Goal: Task Accomplishment & Management: Manage account settings

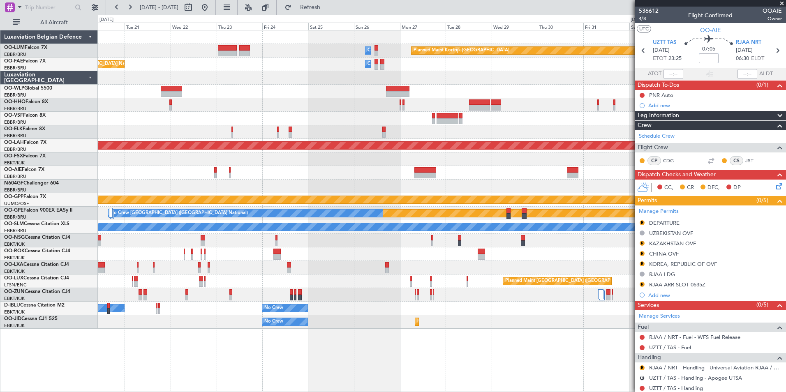
click at [572, 222] on div "Planned Maint Kortrijk-Wevelgem Owner Melsbroek Air Base Planned Maint Brussels…" at bounding box center [441, 179] width 687 height 298
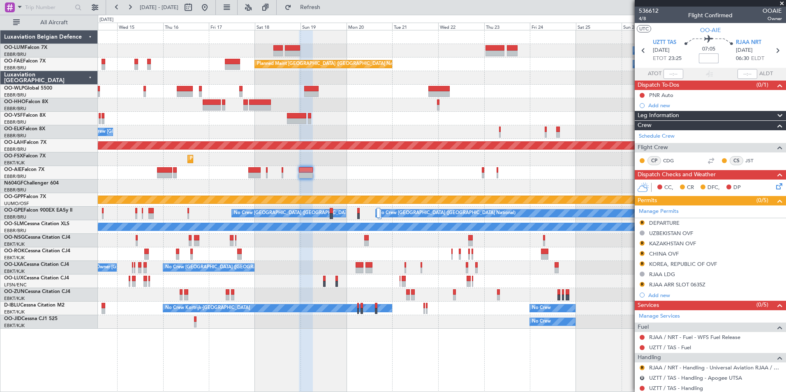
click at [439, 269] on div "Planned Maint Kortrijk-Wevelgem Owner Melsbroek Air Base AOG Maint Sibiu Planne…" at bounding box center [441, 179] width 687 height 298
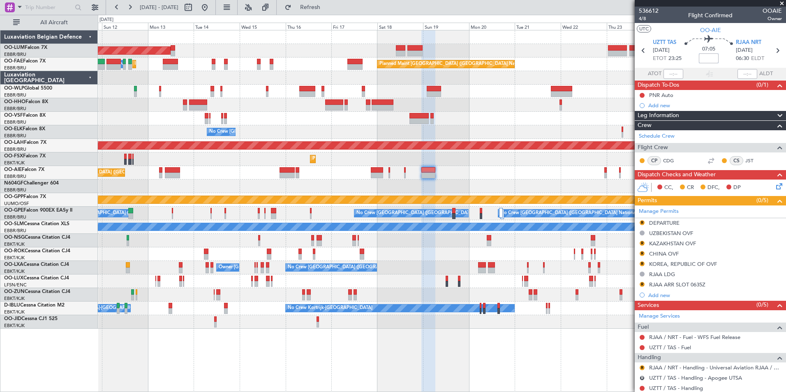
click at [399, 275] on div "Owner Melsbroek Air Base AOG Maint Sibiu Planned Maint Kortrijk-Wevelgem Planne…" at bounding box center [441, 179] width 687 height 298
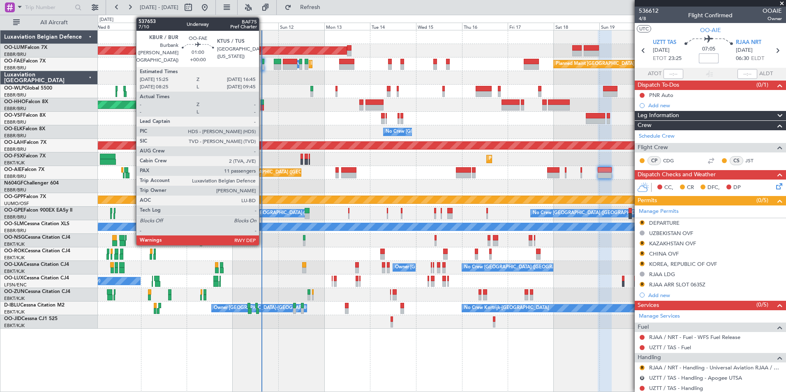
click at [263, 65] on div at bounding box center [262, 67] width 3 height 6
type input "11"
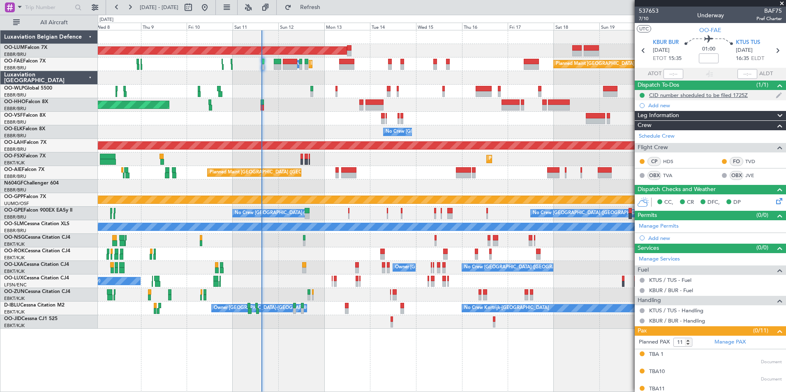
click at [712, 94] on div "CID number shceduled to be filed 1725Z" at bounding box center [698, 95] width 99 height 7
click at [745, 161] on link "TVD" at bounding box center [754, 161] width 18 height 7
click at [664, 162] on link "HDS" at bounding box center [672, 161] width 18 height 7
click at [745, 161] on link "TVD" at bounding box center [754, 161] width 18 height 7
click at [283, 153] on div "AOG Maint Sibiu Owner Melsbroek Air Base Planned Maint Brussels (Brussels Natio…" at bounding box center [441, 179] width 687 height 298
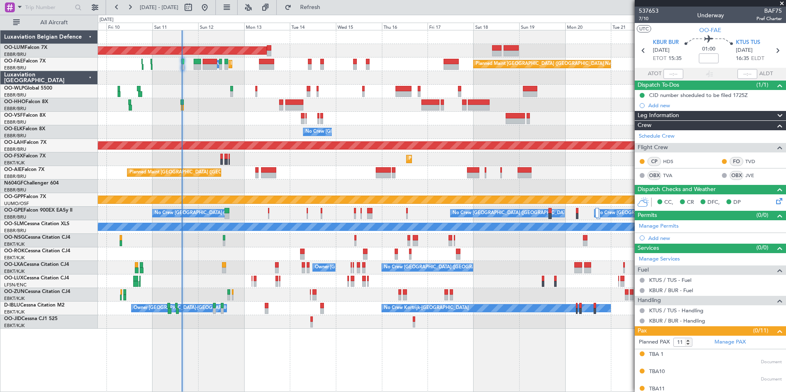
click at [325, 173] on div "Planned Maint London (Farnborough) Unplanned Maint London (Farnborough)" at bounding box center [441, 173] width 687 height 14
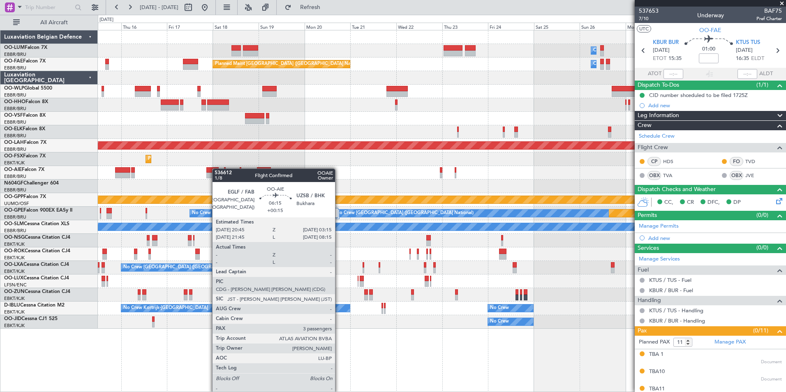
click at [216, 168] on div "Owner Melsbroek Air Base Planned Maint Kortrijk-Wevelgem AOG Maint Sibiu Planne…" at bounding box center [441, 179] width 687 height 298
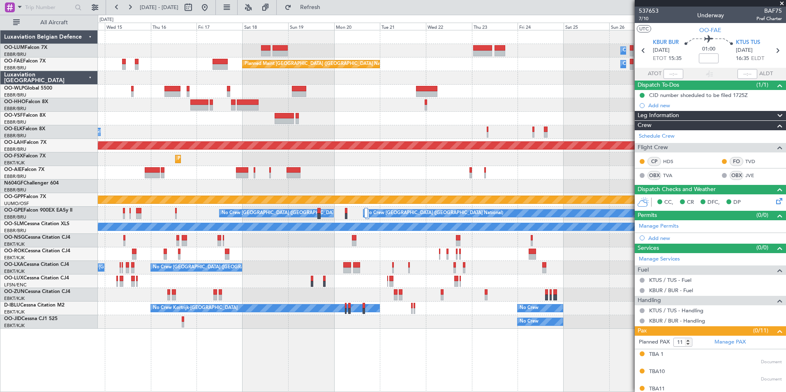
click at [230, 181] on div "Owner Melsbroek Air Base Planned Maint Kortrijk-Wevelgem AOG Maint Sibiu Planne…" at bounding box center [441, 179] width 687 height 298
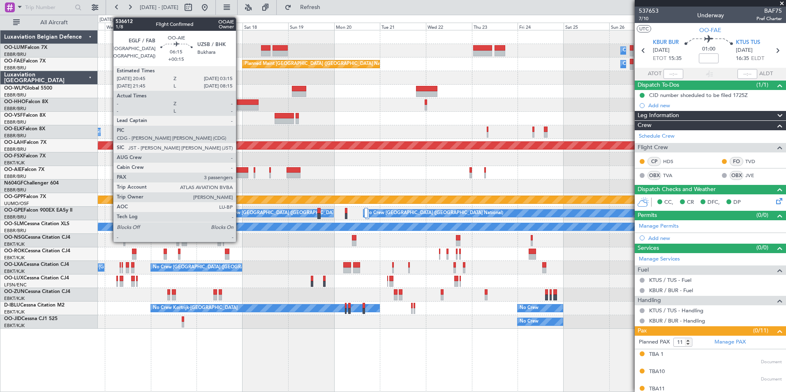
click at [240, 174] on div at bounding box center [242, 176] width 13 height 6
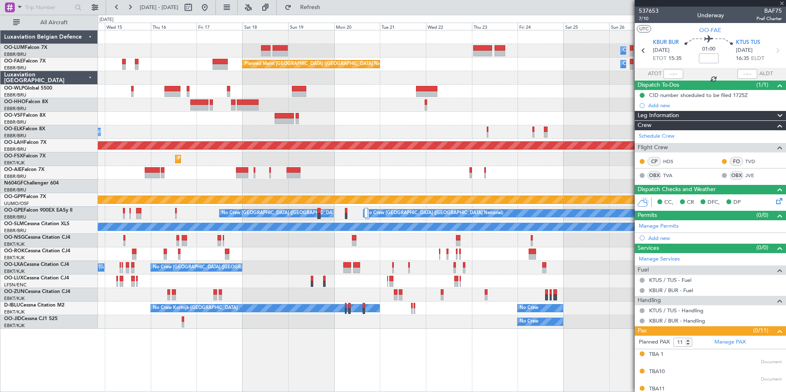
type input "+00:15"
type input "3"
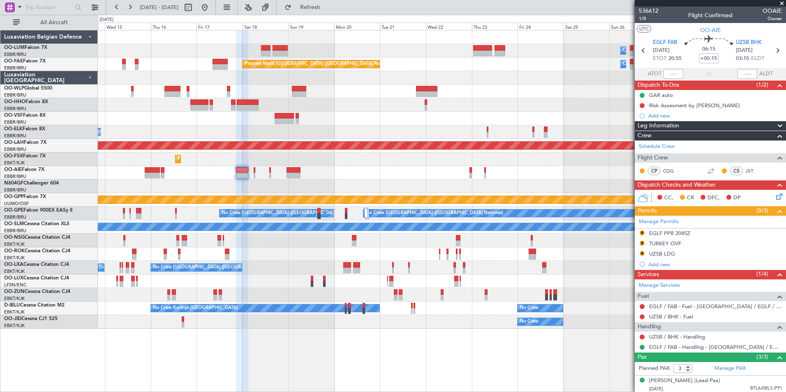
click at [0, 0] on span at bounding box center [0, 0] width 0 height 0
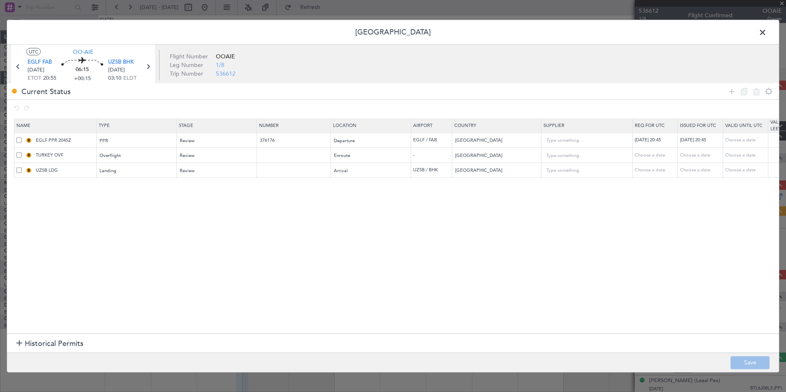
click at [20, 155] on span at bounding box center [18, 154] width 5 height 5
click at [22, 152] on input "checkbox" at bounding box center [22, 152] width 0 height 0
click at [741, 89] on icon at bounding box center [744, 91] width 10 height 10
click at [483, 187] on input "Turkey" at bounding box center [492, 186] width 74 height 12
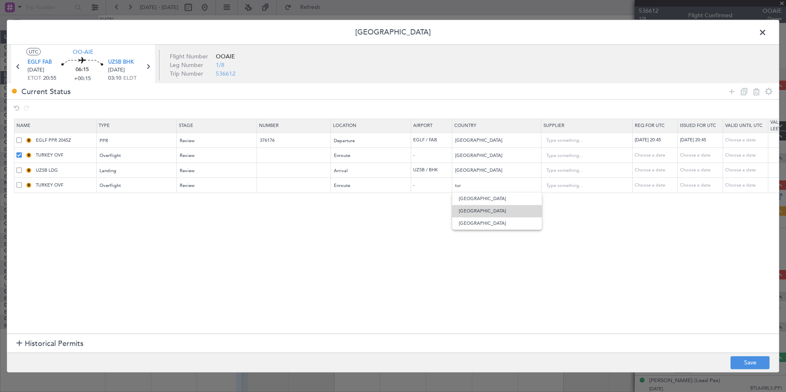
click at [478, 210] on span "Turkmenistan" at bounding box center [496, 211] width 76 height 12
type input "Turkmenistan"
click at [748, 359] on button "Save" at bounding box center [749, 362] width 39 height 13
type input "TURKMENISTAN OVF"
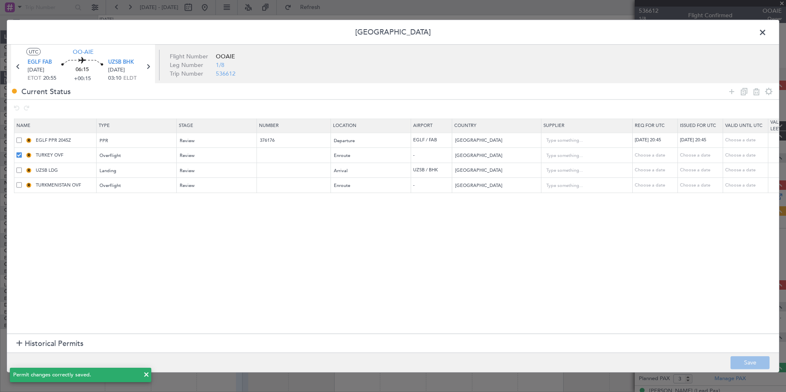
click at [19, 154] on span at bounding box center [18, 154] width 5 height 5
click at [22, 152] on input "checkbox" at bounding box center [22, 152] width 0 height 0
click at [19, 168] on span at bounding box center [18, 169] width 5 height 5
click at [22, 167] on input "checkbox" at bounding box center [22, 167] width 0 height 0
click at [742, 89] on icon at bounding box center [744, 91] width 10 height 10
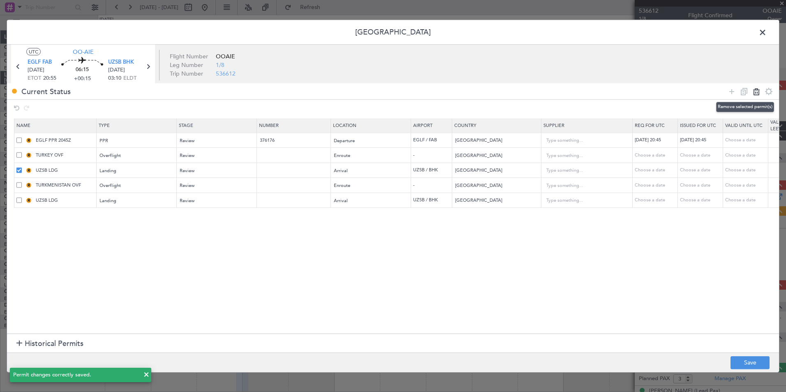
click at [756, 94] on icon at bounding box center [756, 91] width 10 height 10
type input "TURKMENISTAN OVF"
type input "Turkmenistan"
type input "UZSB LDG"
type input "Uzbekistan"
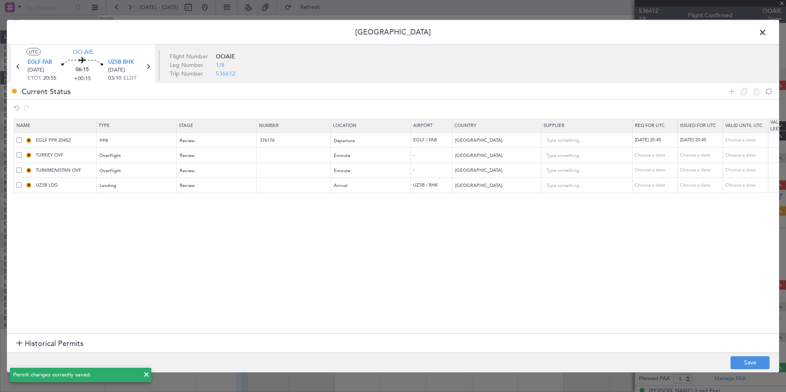
click at [340, 230] on section "Name Type Stage Number Location Airport Country Supplier Req For Utc Issued For…" at bounding box center [393, 225] width 772 height 217
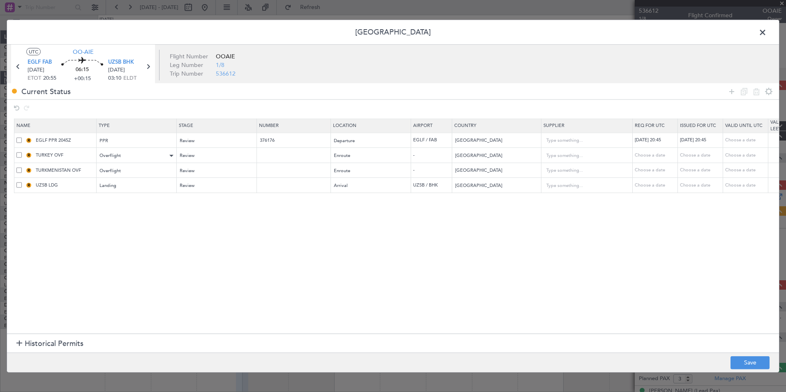
drag, startPoint x: 19, startPoint y: 170, endPoint x: 144, endPoint y: 161, distance: 124.8
click at [19, 170] on span at bounding box center [18, 169] width 5 height 5
click at [22, 167] on input "checkbox" at bounding box center [22, 167] width 0 height 0
click at [742, 91] on icon at bounding box center [744, 91] width 10 height 10
click at [477, 197] on input "Turkmenistan" at bounding box center [492, 200] width 74 height 12
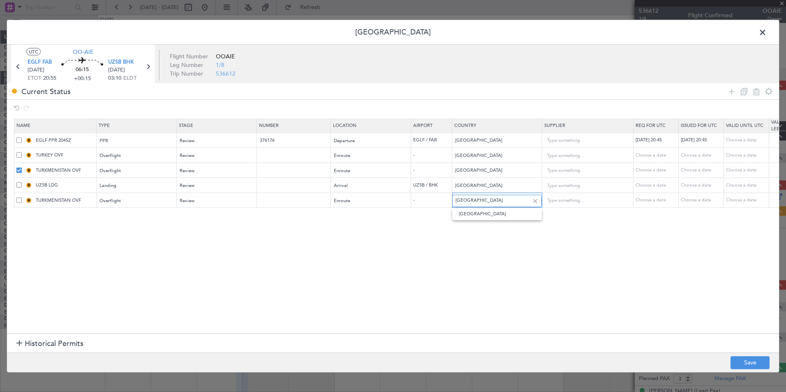
click at [477, 197] on input "Turkmenistan" at bounding box center [492, 200] width 74 height 12
click at [484, 215] on span "Azerbaijan" at bounding box center [496, 214] width 76 height 12
type input "Azerbaijan"
click at [219, 197] on div "Review" at bounding box center [214, 200] width 68 height 12
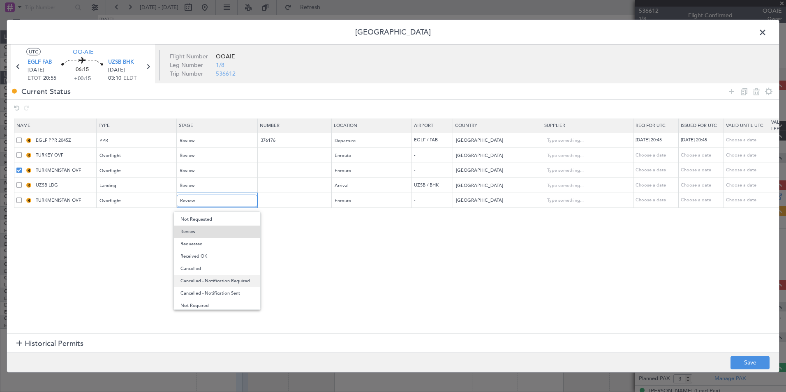
scroll to position [13, 0]
click at [202, 302] on span "Not Required" at bounding box center [216, 303] width 73 height 12
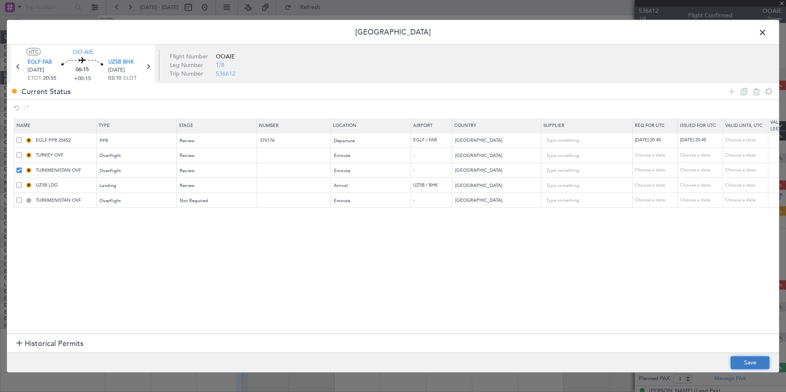
click at [741, 361] on button "Save" at bounding box center [749, 362] width 39 height 13
click at [19, 187] on div at bounding box center [393, 196] width 772 height 352
type input "AZERBAIJAN OVF"
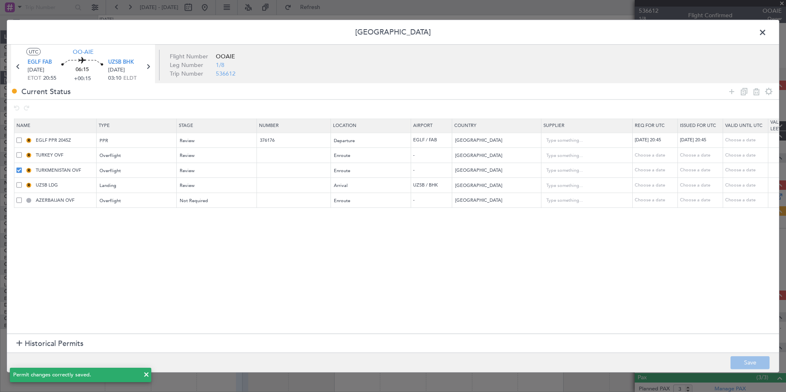
click at [19, 187] on span at bounding box center [18, 184] width 5 height 5
click at [22, 182] on input "checkbox" at bounding box center [22, 182] width 0 height 0
click at [745, 93] on icon at bounding box center [744, 91] width 10 height 10
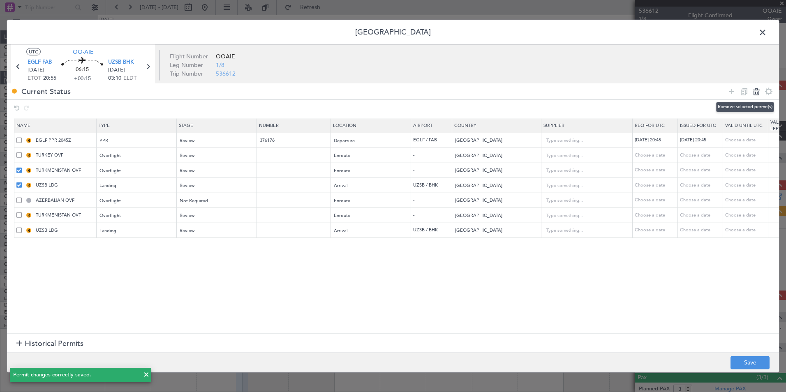
click at [754, 93] on icon at bounding box center [756, 91] width 10 height 10
type input "AZERBAIJAN OVF"
type input "Azerbaijan"
type input "TURKMENISTAN OVF"
type input "Turkmenistan"
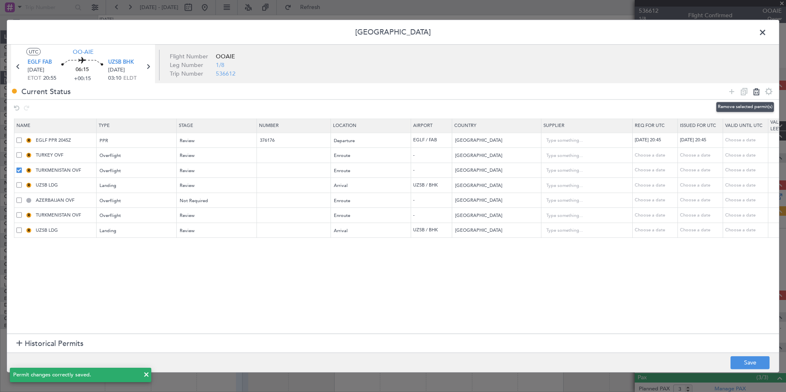
type input "UZSB LDG"
type input "Uzbekistan"
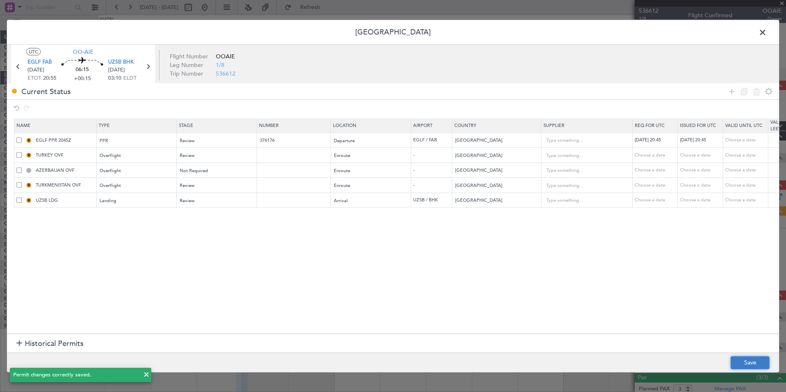
click at [748, 364] on button "Save" at bounding box center [749, 362] width 39 height 13
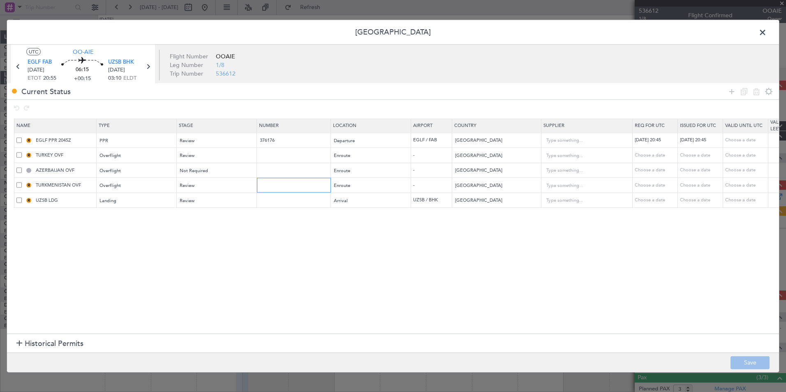
click at [290, 184] on input "text" at bounding box center [294, 185] width 71 height 7
paste input "GC/9/12301/111025"
type input "GC/9/12301/111025"
click at [750, 358] on button "Save" at bounding box center [749, 362] width 39 height 13
drag, startPoint x: 763, startPoint y: 31, endPoint x: 748, endPoint y: 41, distance: 17.8
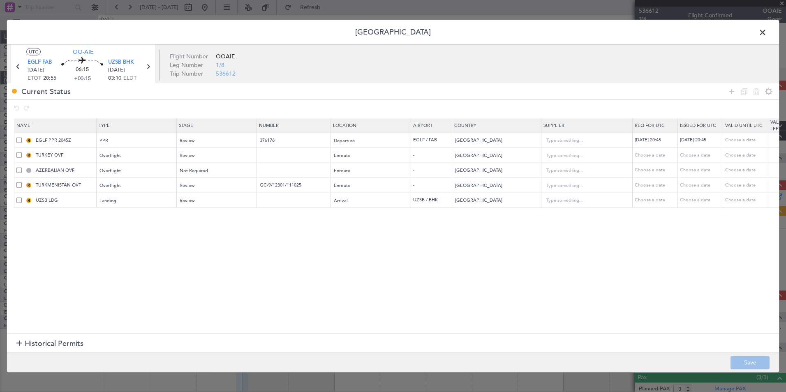
click at [766, 31] on span at bounding box center [766, 34] width 0 height 16
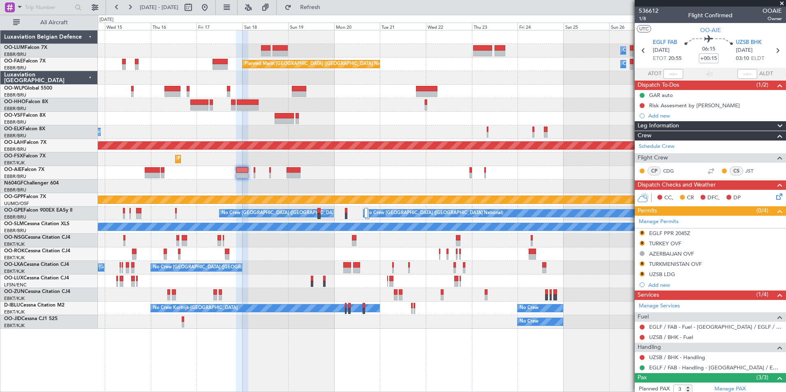
click at [582, 152] on div "Planned Maint Kortrijk-Wevelgem Owner Melsbroek Air Base AOG Maint Sibiu Owner …" at bounding box center [441, 179] width 687 height 298
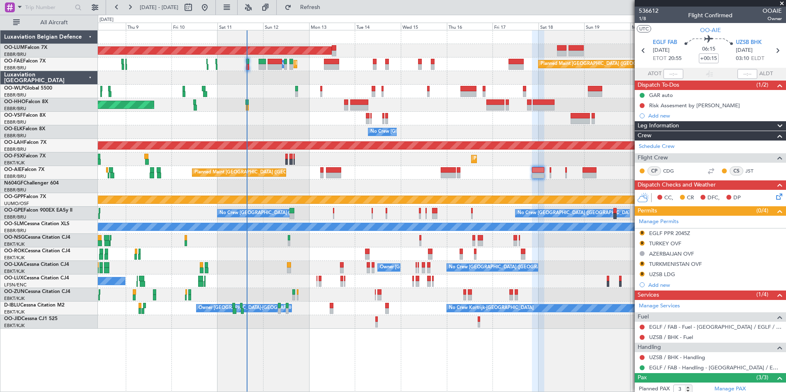
click at [382, 171] on div "AOG Maint Sibiu Owner Melsbroek Air Base Planned Maint Brussels (Brussels Natio…" at bounding box center [441, 179] width 687 height 298
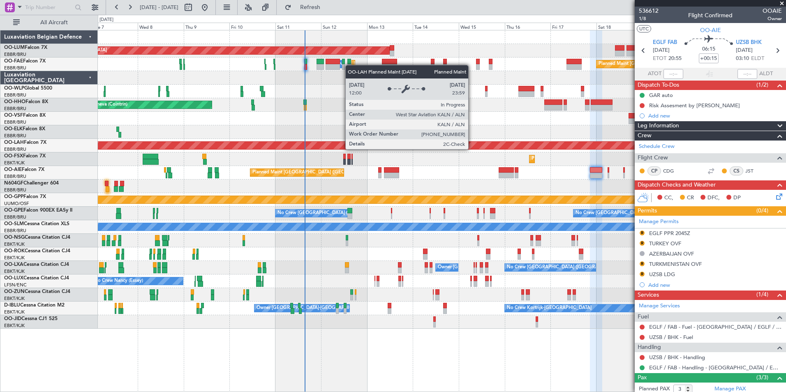
click at [282, 175] on div "AOG Maint Sibiu Planned Maint Brussels (Brussels National) Planned Maint Brusse…" at bounding box center [441, 179] width 687 height 298
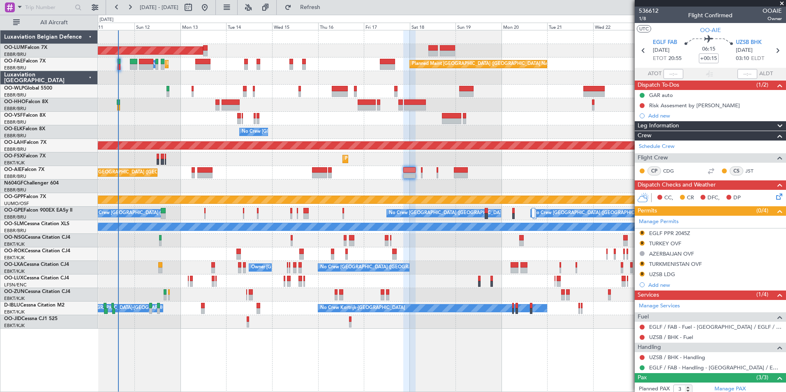
click at [306, 159] on div "Planned Maint Kortrijk-[GEOGRAPHIC_DATA]" at bounding box center [441, 159] width 687 height 14
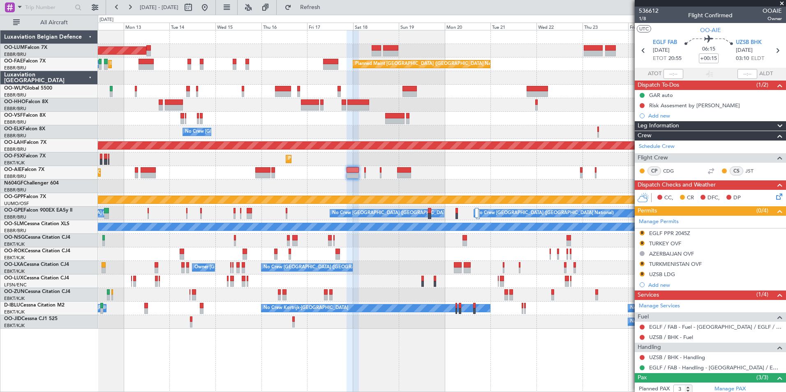
click at [343, 122] on div at bounding box center [441, 119] width 687 height 14
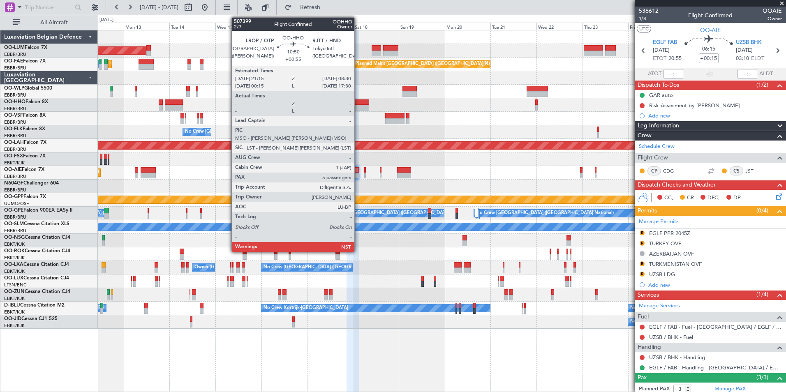
click at [358, 104] on div at bounding box center [358, 102] width 22 height 6
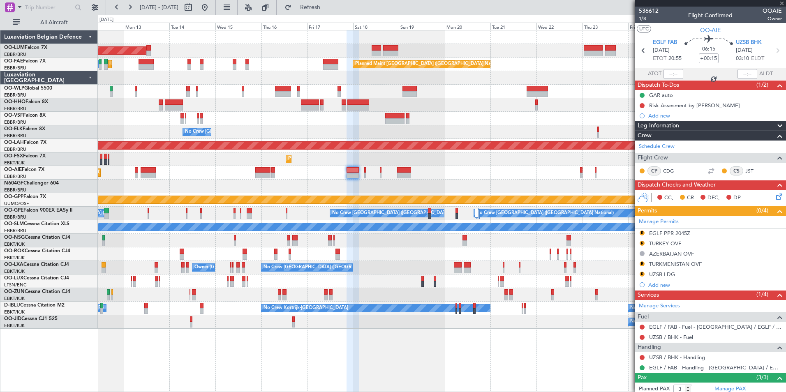
type input "+00:55"
type input "5"
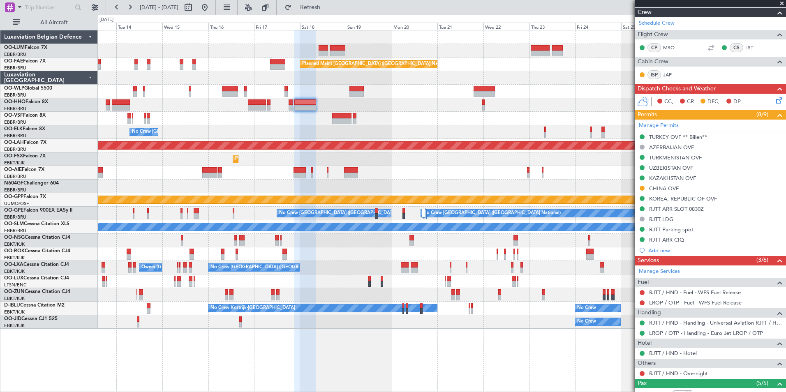
scroll to position [225, 0]
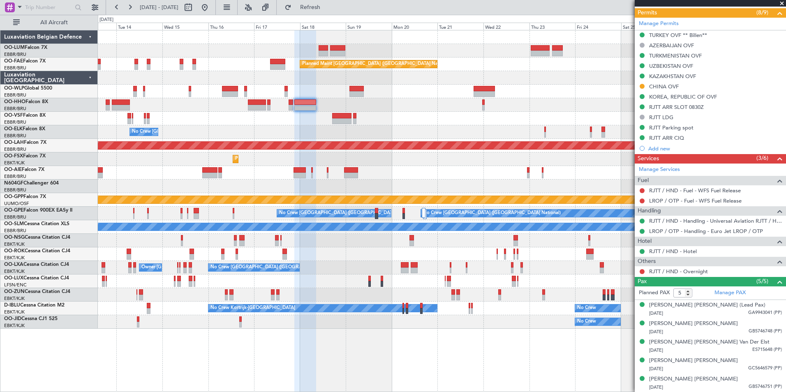
click at [340, 117] on div at bounding box center [441, 119] width 687 height 14
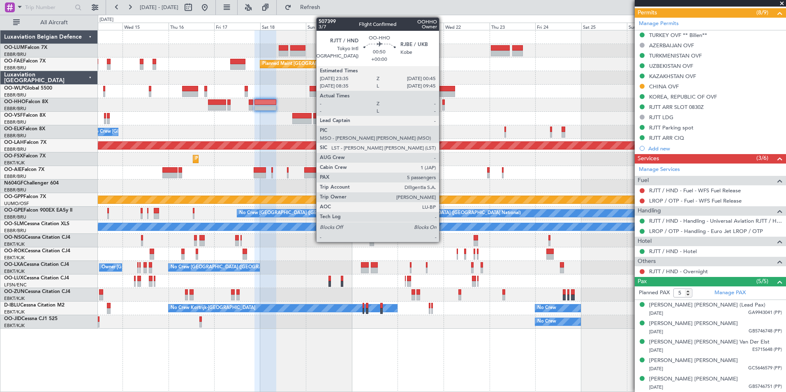
click at [442, 107] on div at bounding box center [443, 108] width 2 height 6
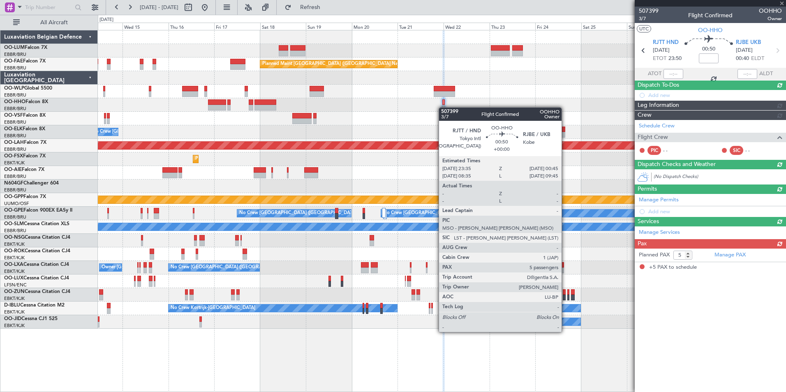
scroll to position [0, 0]
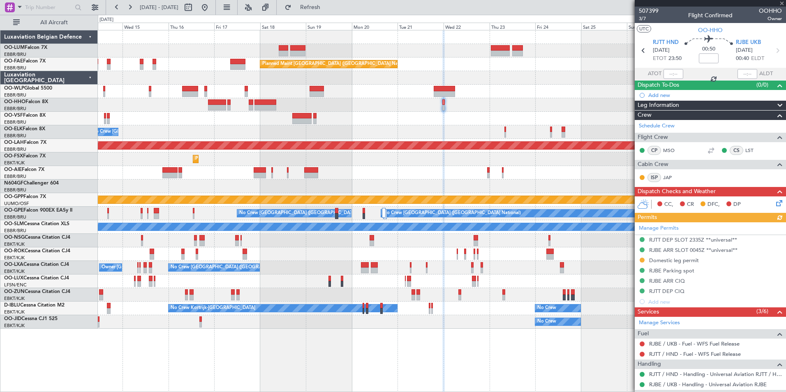
click at [370, 115] on div at bounding box center [441, 119] width 687 height 14
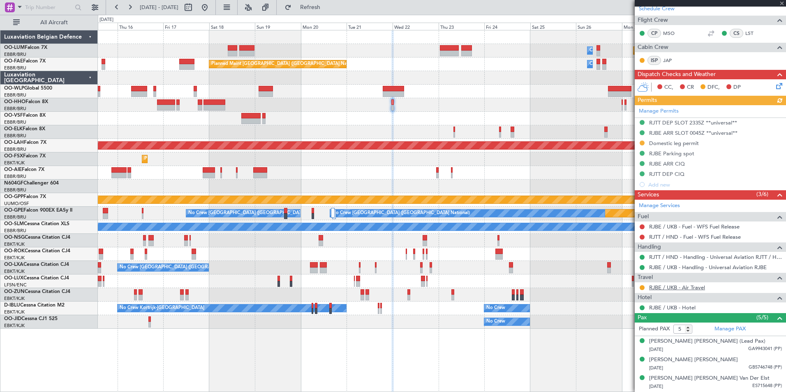
scroll to position [153, 0]
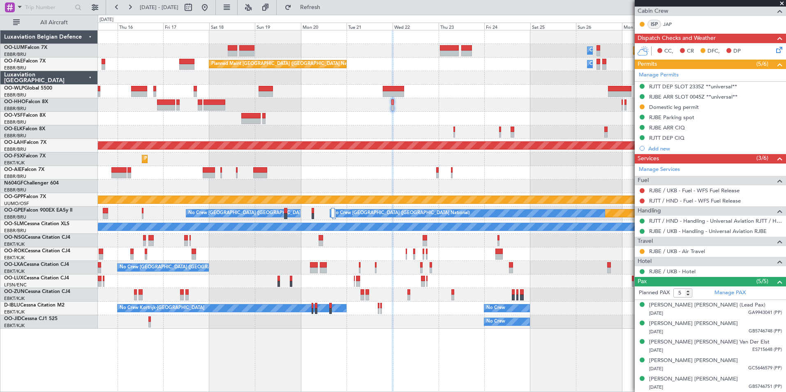
click at [298, 116] on div at bounding box center [441, 119] width 687 height 14
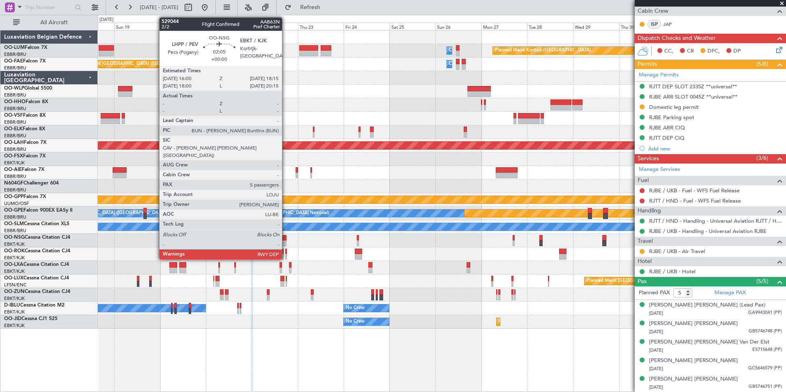
click at [495, 243] on div at bounding box center [441, 241] width 687 height 14
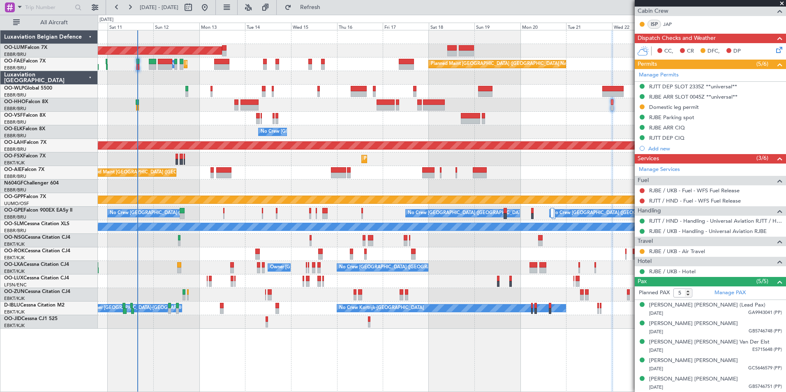
click at [432, 271] on div "No Crew [GEOGRAPHIC_DATA] ([GEOGRAPHIC_DATA] National) Owner [GEOGRAPHIC_DATA]-…" at bounding box center [441, 268] width 687 height 14
click at [378, 237] on div at bounding box center [441, 241] width 687 height 14
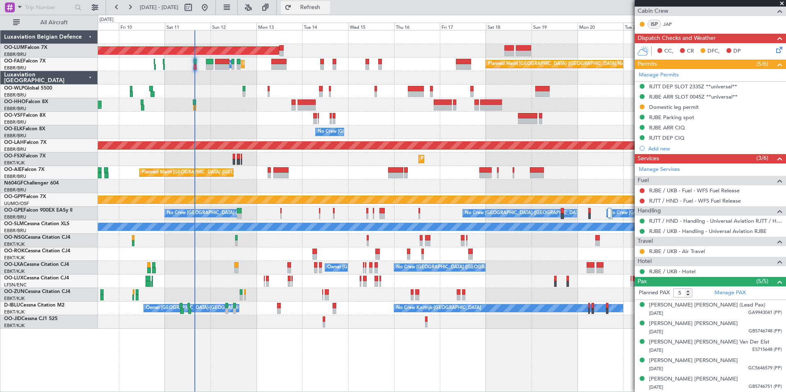
click at [315, 9] on button "Refresh" at bounding box center [305, 7] width 49 height 13
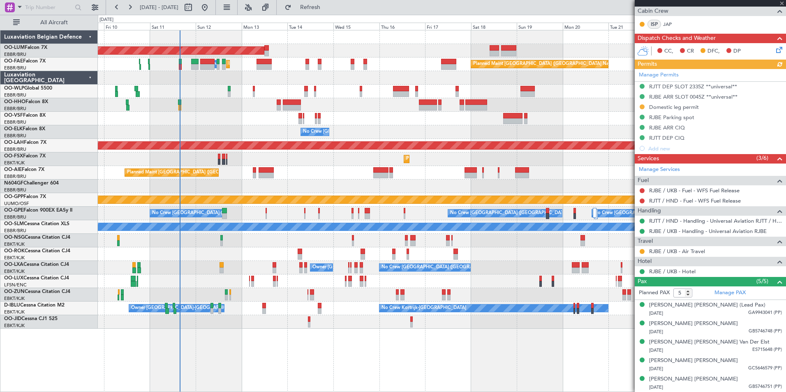
click at [221, 89] on div at bounding box center [441, 92] width 687 height 14
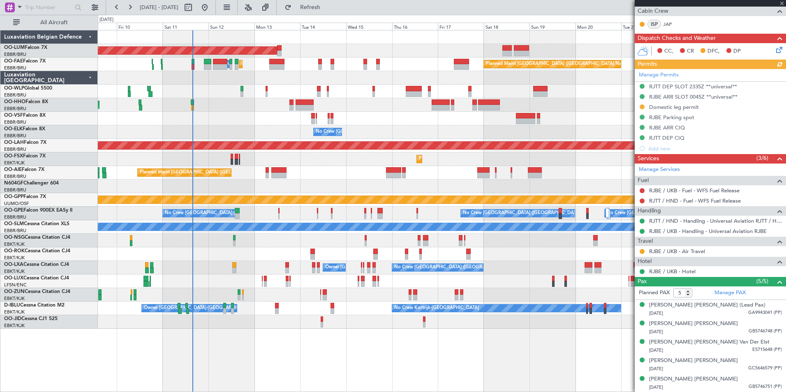
type input "9"
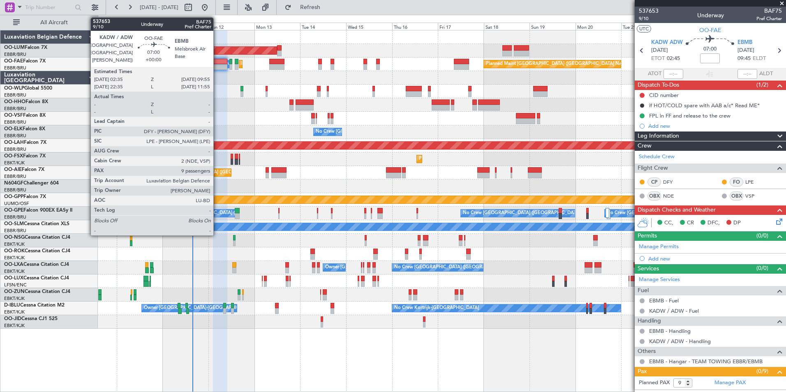
click at [217, 64] on div at bounding box center [220, 67] width 14 height 6
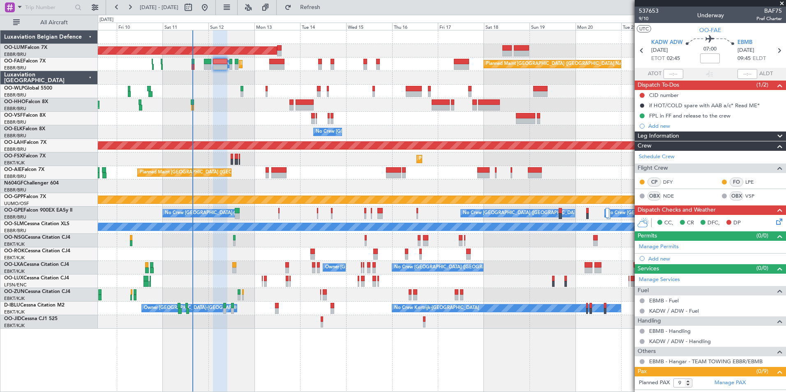
click at [774, 219] on icon at bounding box center [777, 220] width 7 height 7
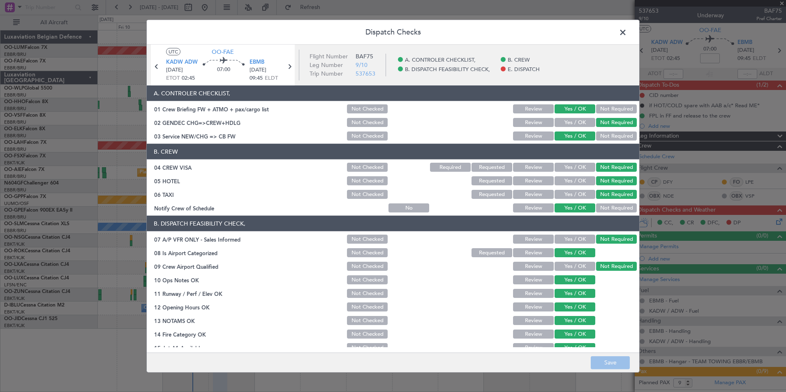
scroll to position [121, 0]
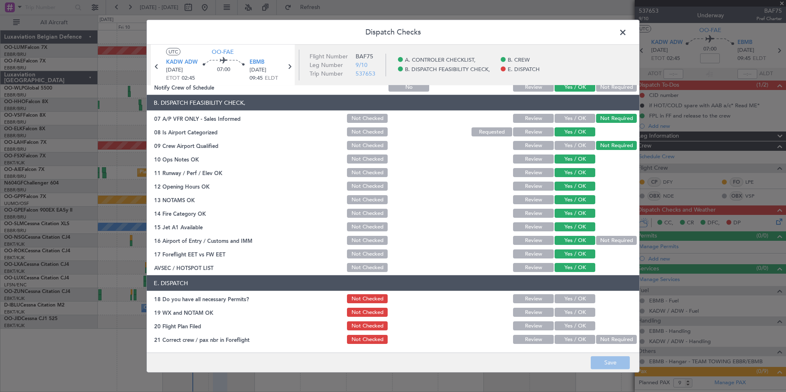
click at [627, 36] on span at bounding box center [627, 34] width 0 height 16
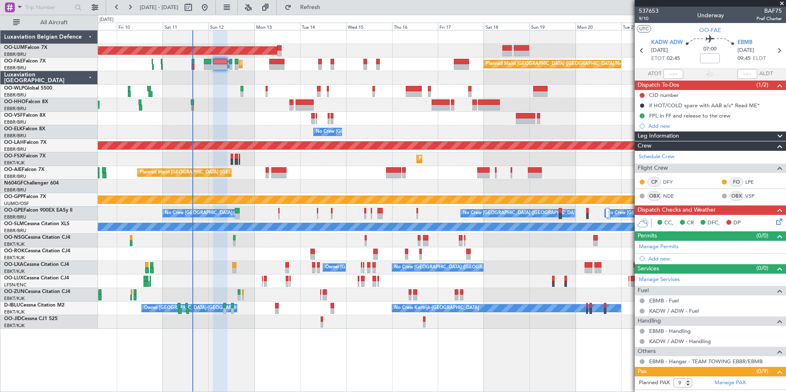
click at [241, 93] on div at bounding box center [441, 92] width 687 height 14
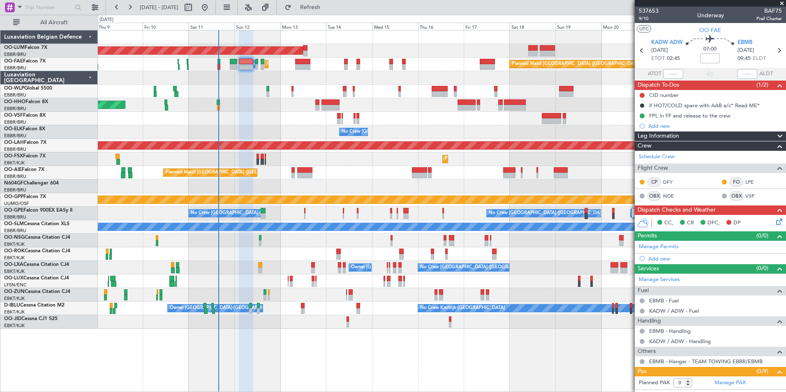
click at [293, 132] on div "No Crew [GEOGRAPHIC_DATA] ([GEOGRAPHIC_DATA] National)" at bounding box center [441, 132] width 687 height 14
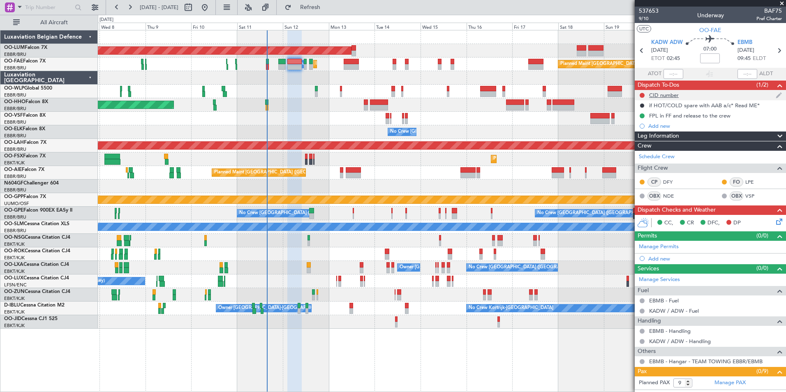
click at [656, 97] on div "CID number" at bounding box center [664, 95] width 30 height 7
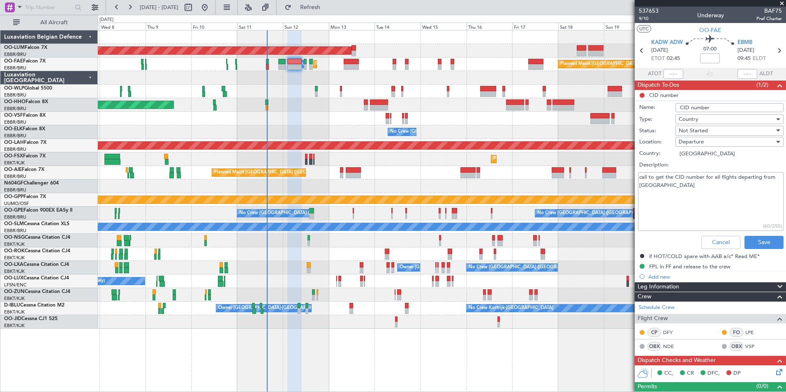
click at [664, 194] on textarea "call to get the CID number for all flights departing from US" at bounding box center [710, 201] width 145 height 59
paste textarea "49F"
type textarea "call to get the CID number for all flights departing from [GEOGRAPHIC_DATA] 49F"
click at [759, 241] on button "Save" at bounding box center [763, 242] width 39 height 13
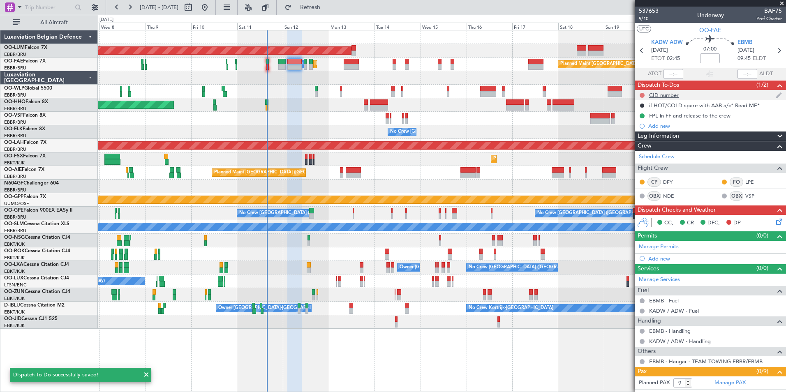
click at [642, 95] on button at bounding box center [641, 95] width 5 height 5
click at [636, 133] on span "Completed" at bounding box center [645, 131] width 27 height 8
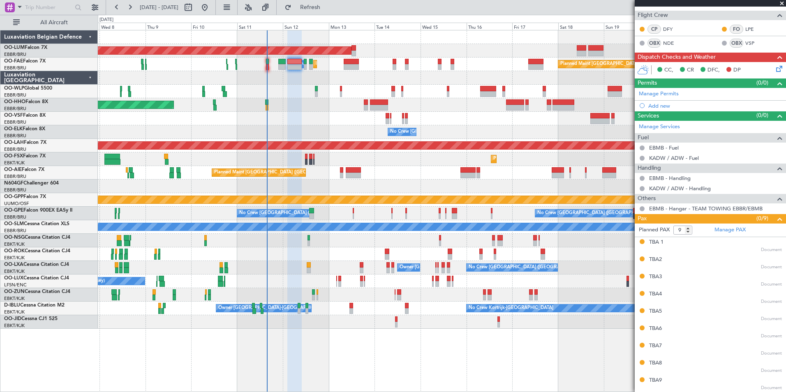
scroll to position [0, 0]
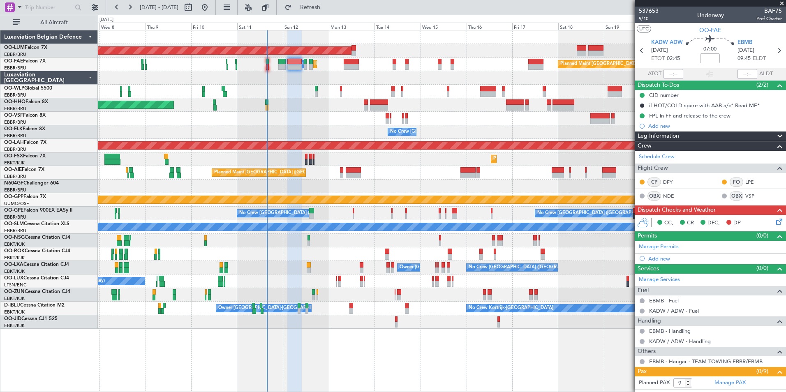
click at [774, 223] on icon at bounding box center [777, 220] width 7 height 7
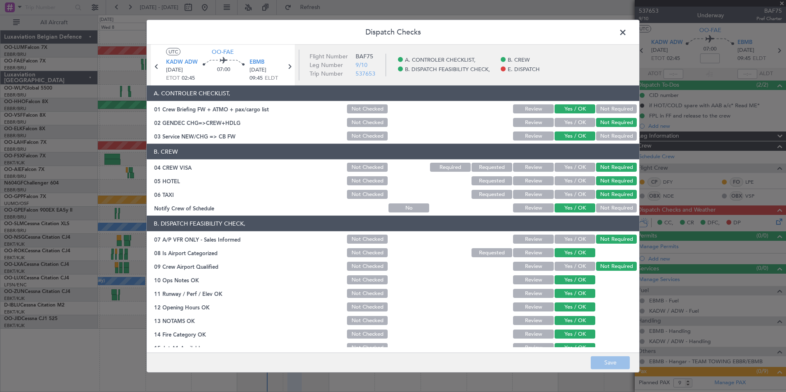
scroll to position [121, 0]
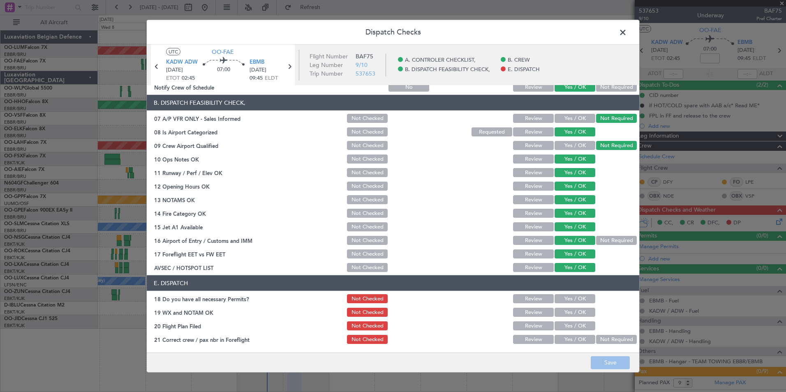
click at [574, 296] on button "Yes / OK" at bounding box center [574, 298] width 41 height 9
click at [570, 307] on div "Yes / OK" at bounding box center [573, 312] width 41 height 12
click at [570, 313] on button "Yes / OK" at bounding box center [574, 312] width 41 height 9
click at [571, 327] on button "Yes / OK" at bounding box center [574, 325] width 41 height 9
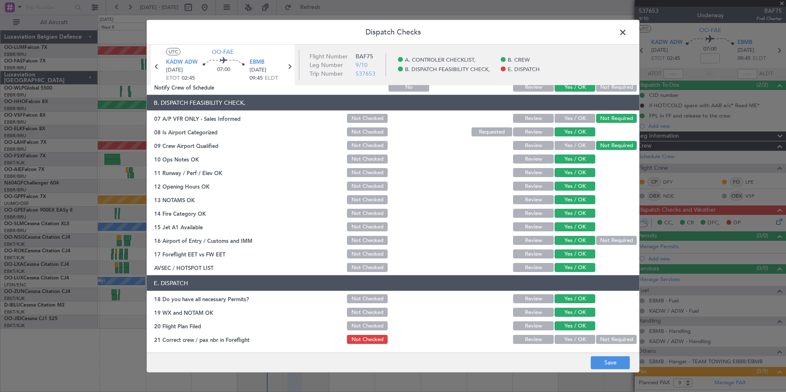
drag, startPoint x: 570, startPoint y: 338, endPoint x: 582, endPoint y: 345, distance: 13.6
click at [570, 339] on button "Yes / OK" at bounding box center [574, 339] width 41 height 9
click at [599, 352] on footer "Save" at bounding box center [393, 362] width 492 height 20
click at [603, 359] on button "Save" at bounding box center [609, 362] width 39 height 13
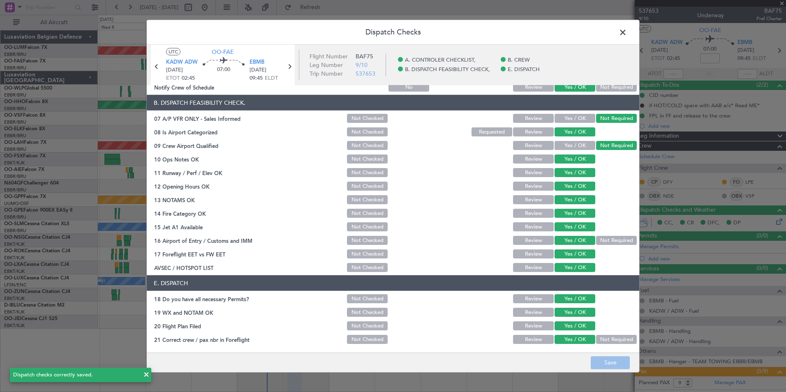
click at [627, 32] on span at bounding box center [627, 34] width 0 height 16
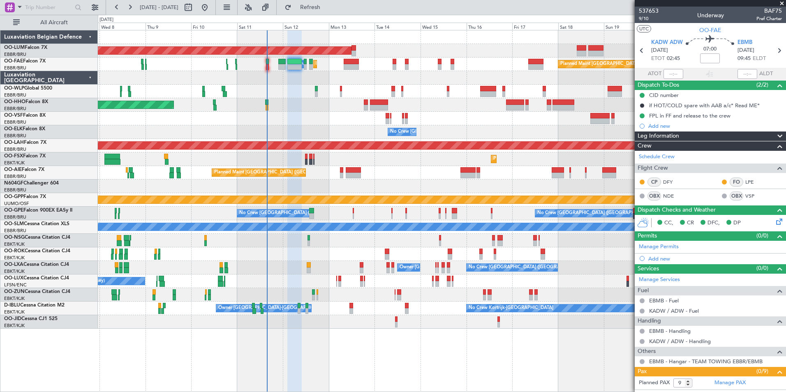
click at [276, 126] on div "No Crew [GEOGRAPHIC_DATA] ([GEOGRAPHIC_DATA] National)" at bounding box center [441, 132] width 687 height 14
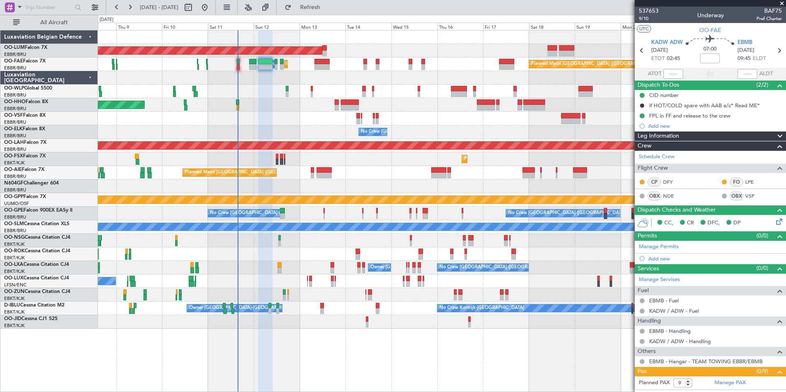
click at [279, 90] on div at bounding box center [441, 92] width 687 height 14
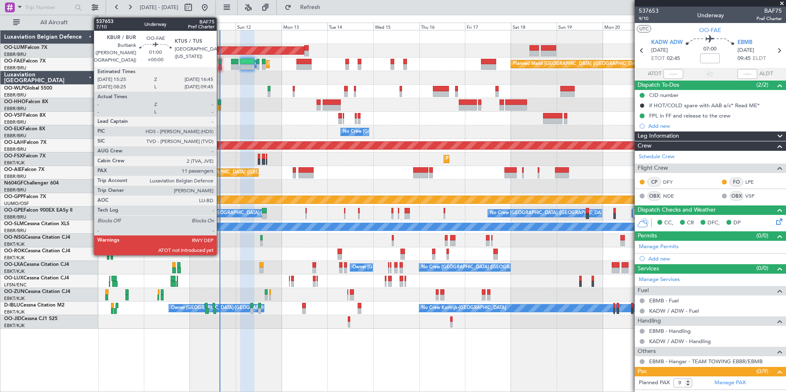
click at [220, 67] on div at bounding box center [220, 67] width 3 height 6
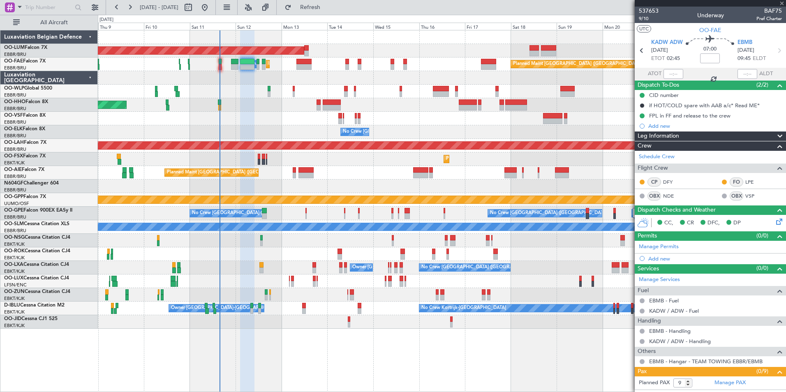
type input "11"
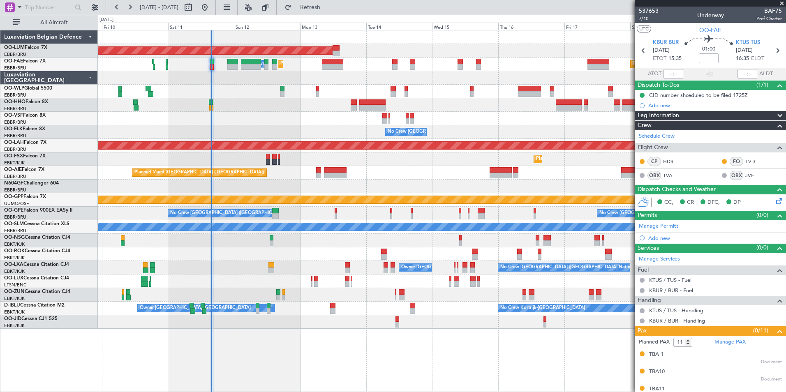
click at [309, 118] on div at bounding box center [441, 119] width 687 height 14
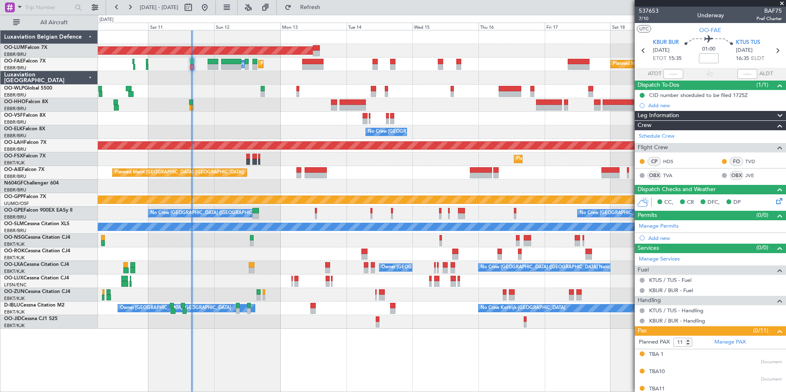
click at [301, 120] on div at bounding box center [441, 119] width 687 height 14
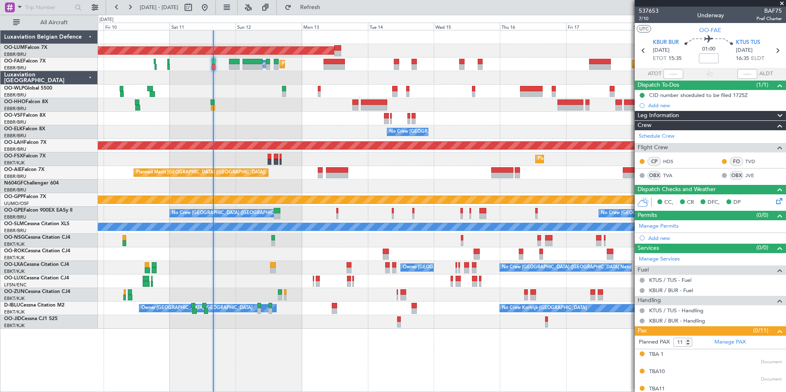
click at [291, 180] on div "AOG Maint Sibiu Planned Maint Brussels (Brussels National) Planned Maint Melsbr…" at bounding box center [441, 179] width 687 height 298
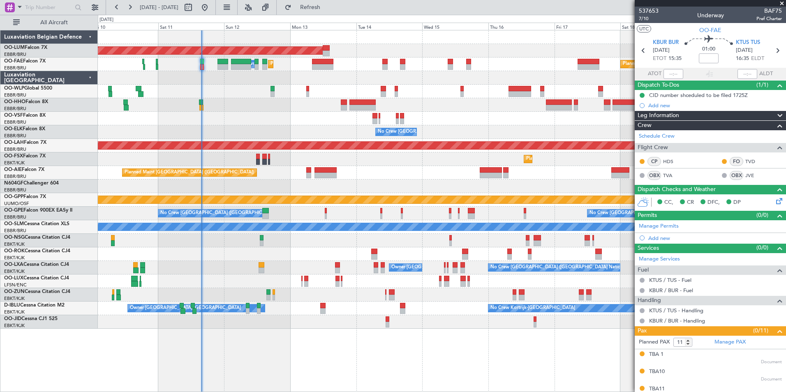
click at [332, 103] on div "Planned Maint Geneva (Cointrin)" at bounding box center [441, 105] width 687 height 14
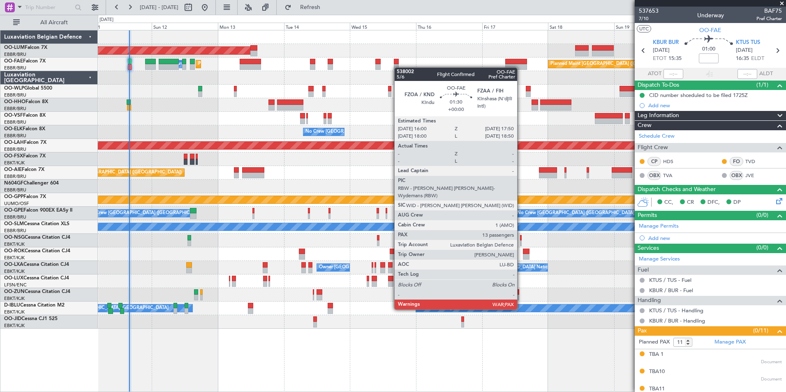
click at [398, 68] on div "Planned Maint Brussels (Brussels National) Planned Maint Melsbroek Air Base Own…" at bounding box center [441, 65] width 687 height 14
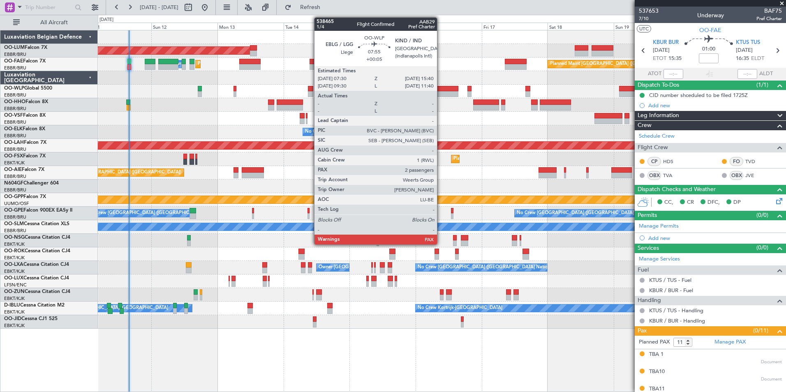
click at [440, 94] on div at bounding box center [446, 94] width 23 height 6
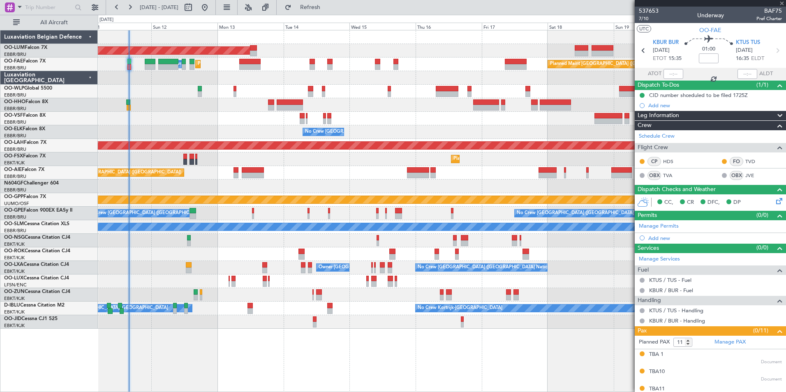
click at [410, 110] on div "Planned Maint Geneva (Cointrin)" at bounding box center [441, 105] width 687 height 14
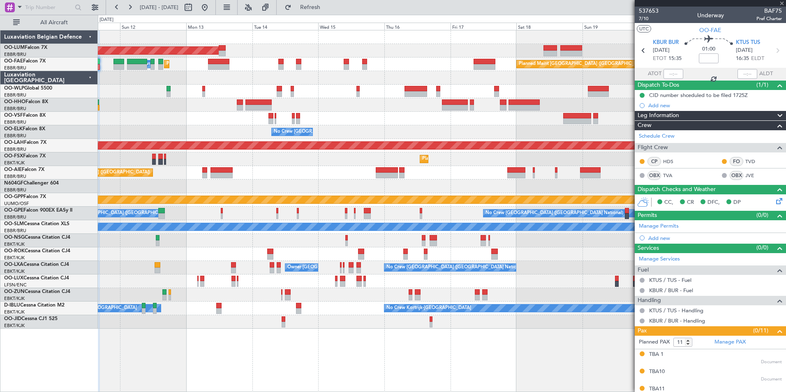
type input "+00:05"
type input "2"
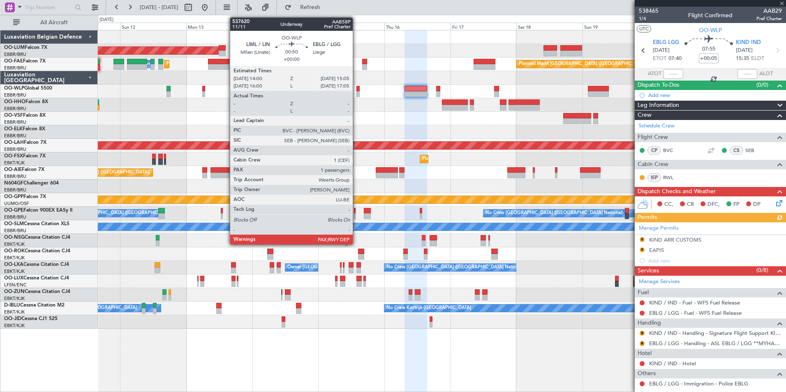
click at [356, 93] on div at bounding box center [357, 94] width 3 height 6
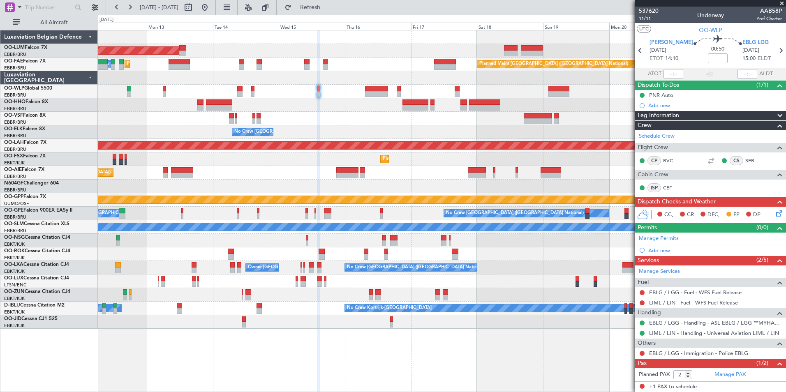
click at [385, 116] on div at bounding box center [441, 119] width 687 height 14
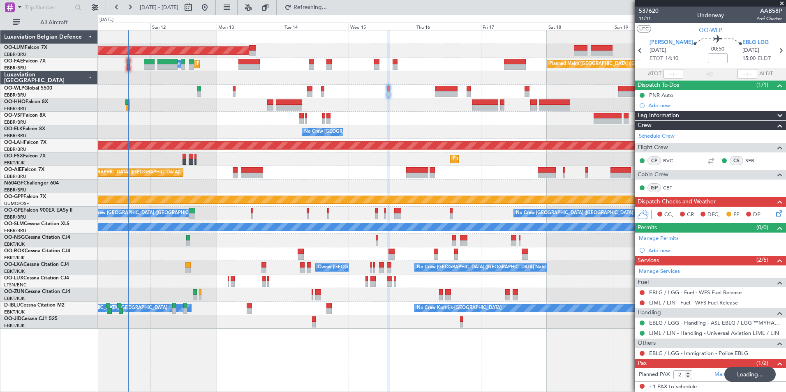
click at [414, 127] on div "AOG Maint Sibiu Planned Maint Brussels (Brussels National) Planned Maint Melsbr…" at bounding box center [441, 179] width 687 height 298
click at [388, 124] on div at bounding box center [441, 119] width 687 height 14
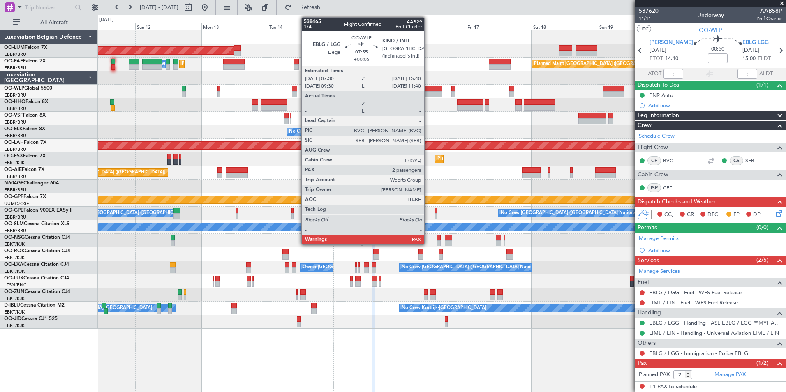
click at [428, 91] on div at bounding box center [430, 89] width 23 height 6
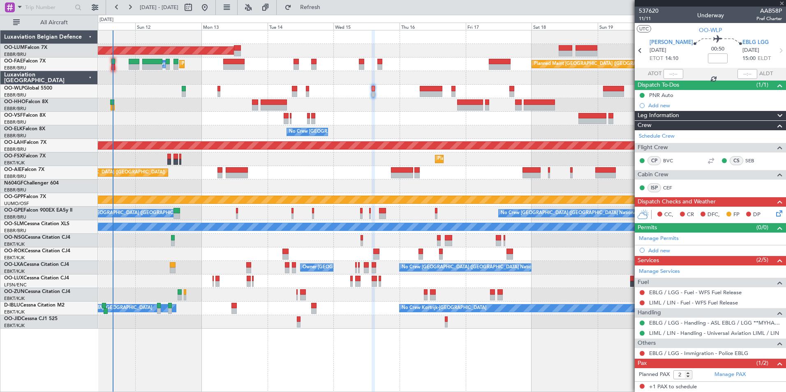
type input "+00:05"
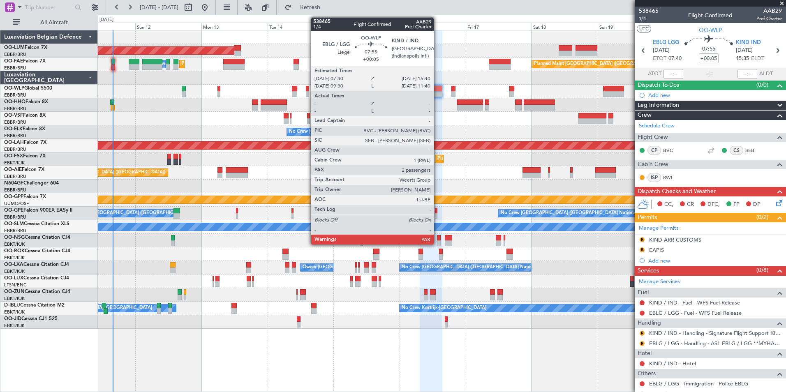
click at [437, 90] on div at bounding box center [430, 89] width 23 height 6
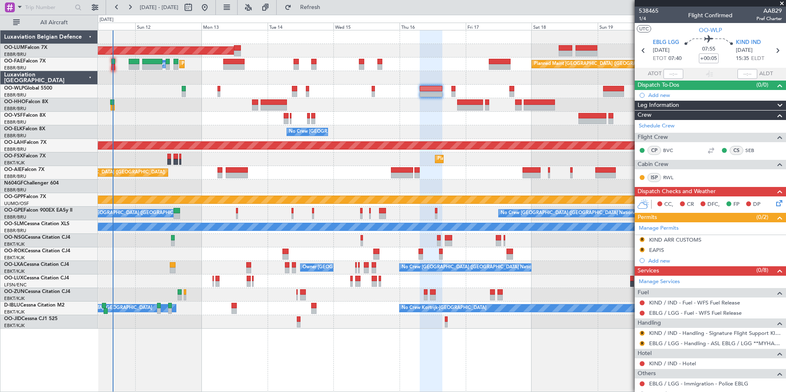
scroll to position [61, 0]
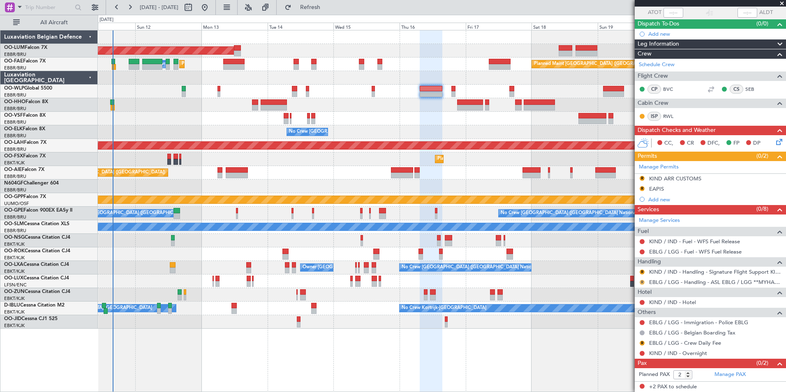
click at [640, 280] on button "R" at bounding box center [641, 282] width 5 height 5
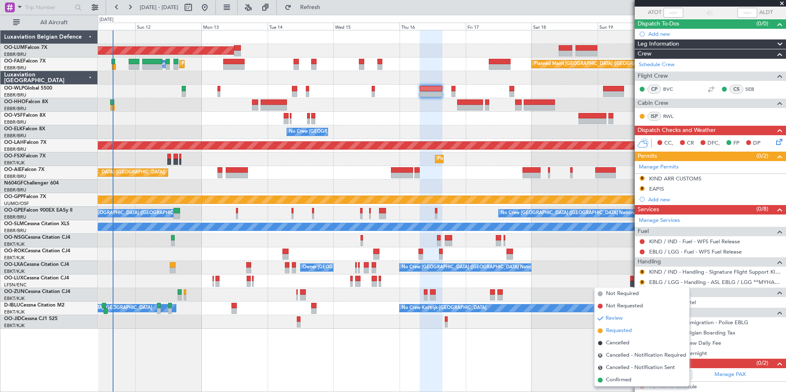
click at [615, 332] on span "Requested" at bounding box center [619, 331] width 26 height 8
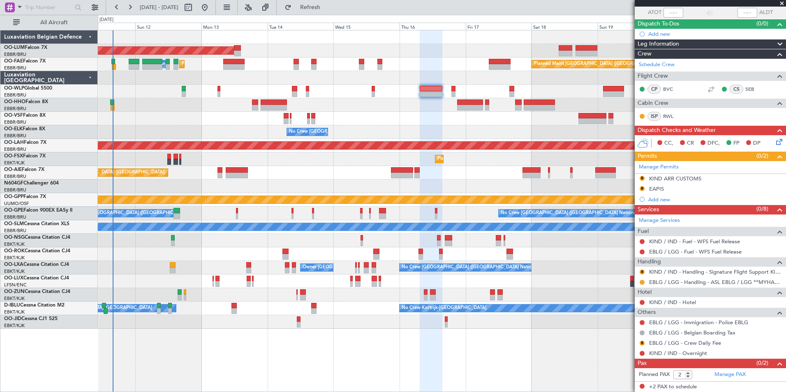
click at [403, 115] on div "AOG Maint Sibiu Planned Maint Brussels (Brussels National) Planned Maint Melsbr…" at bounding box center [441, 179] width 687 height 298
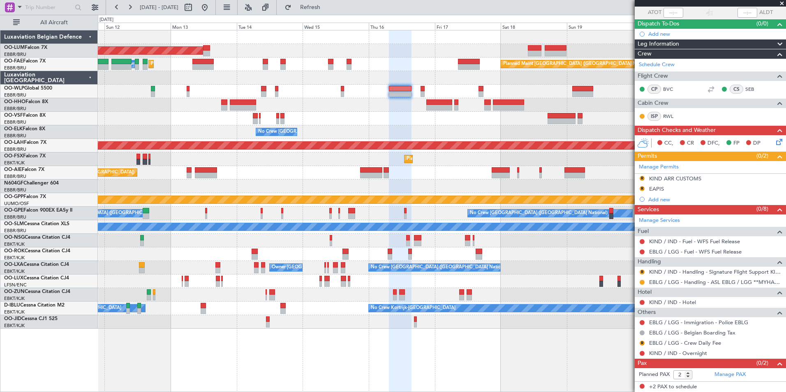
click at [705, 275] on div "R KIND / IND - Handling - Signature Flight Support KIND / IND" at bounding box center [709, 272] width 151 height 10
click at [700, 271] on link "KIND / IND - Handling - Signature Flight Support KIND / IND" at bounding box center [715, 271] width 133 height 7
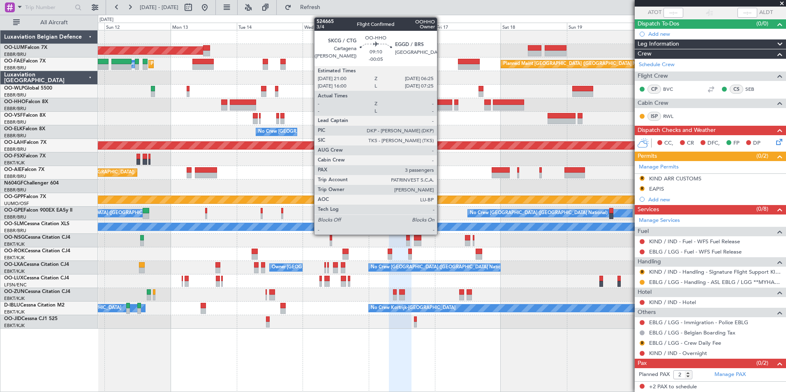
click at [401, 115] on div "AOG Maint Sibiu Planned Maint Brussels (Brussels National) Planned Maint Melsbr…" at bounding box center [441, 179] width 687 height 298
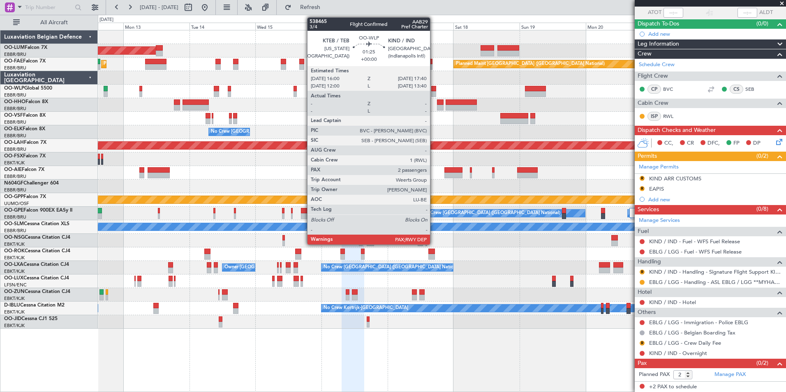
click at [433, 90] on div at bounding box center [433, 89] width 5 height 6
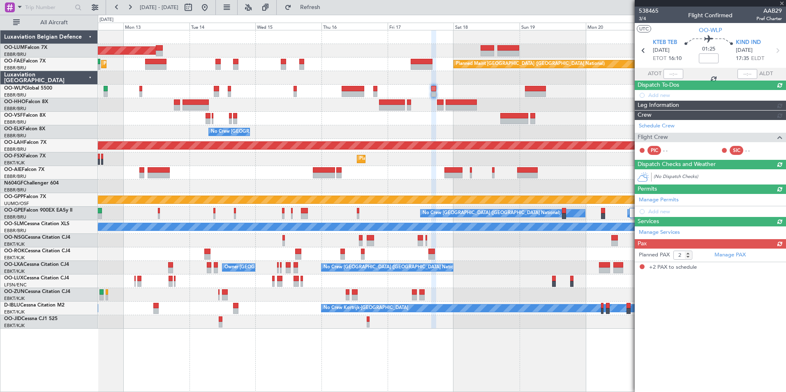
scroll to position [0, 0]
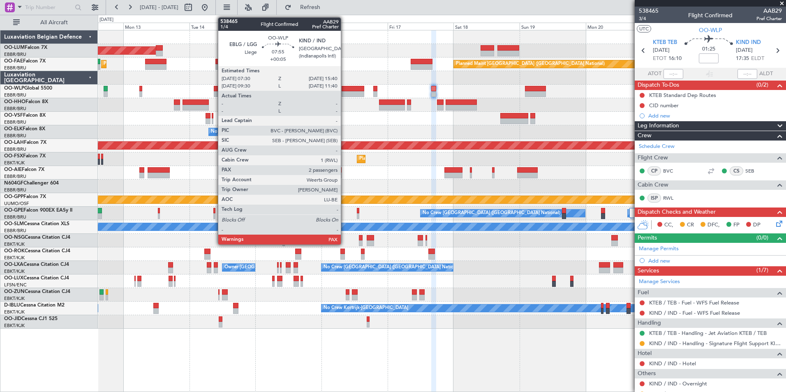
click at [344, 89] on div at bounding box center [352, 89] width 23 height 6
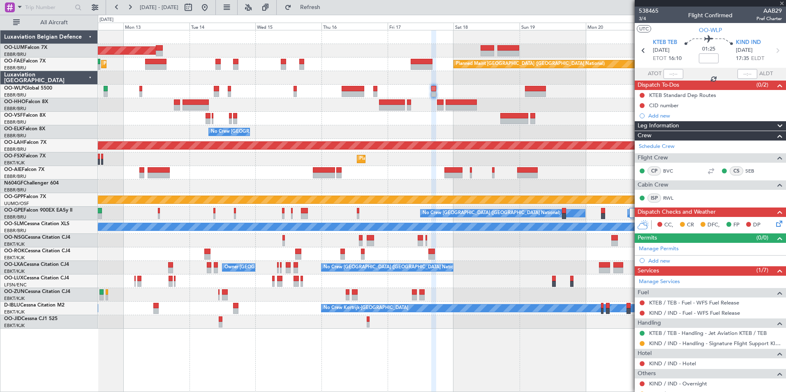
type input "+00:05"
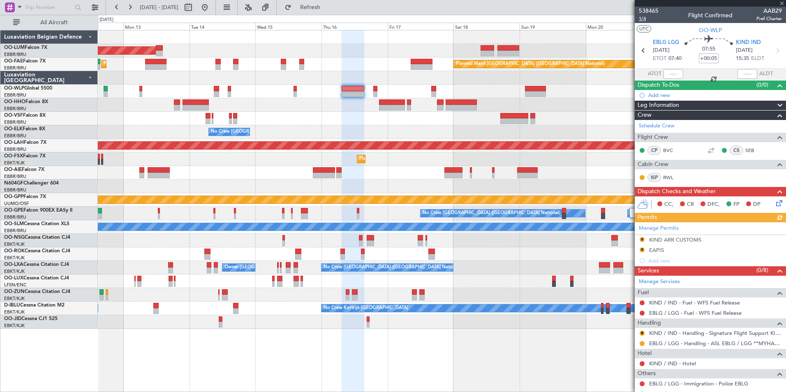
click at [643, 17] on span "1/4" at bounding box center [648, 18] width 20 height 7
click at [674, 331] on link "KIND / IND - Handling - Signature Flight Support KIND / IND" at bounding box center [715, 332] width 133 height 7
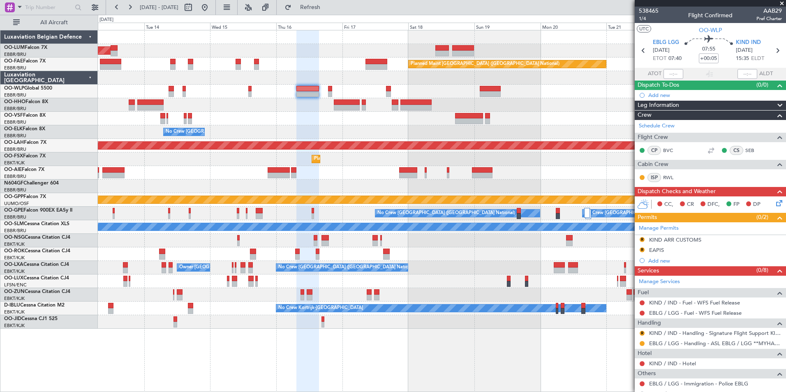
click at [360, 102] on div "AOG Maint Sibiu Owner Melsbroek Air Base Planned Maint Brussels (Brussels Natio…" at bounding box center [441, 179] width 687 height 298
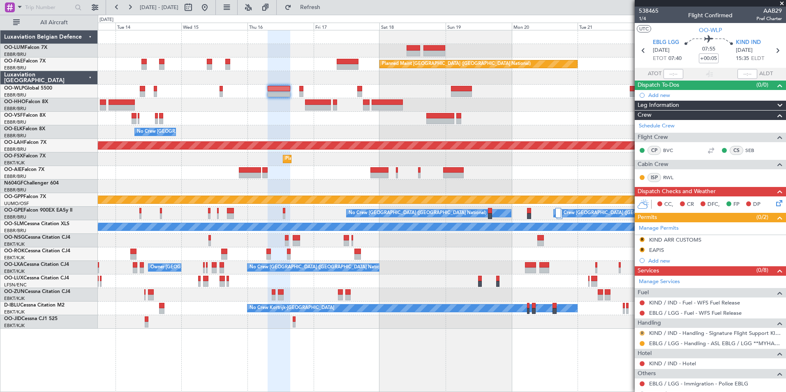
click at [640, 333] on button "R" at bounding box center [641, 333] width 5 height 5
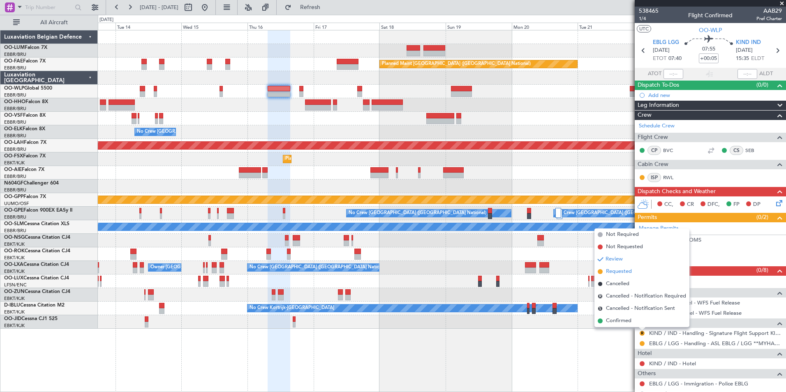
click at [615, 275] on span "Requested" at bounding box center [619, 271] width 26 height 8
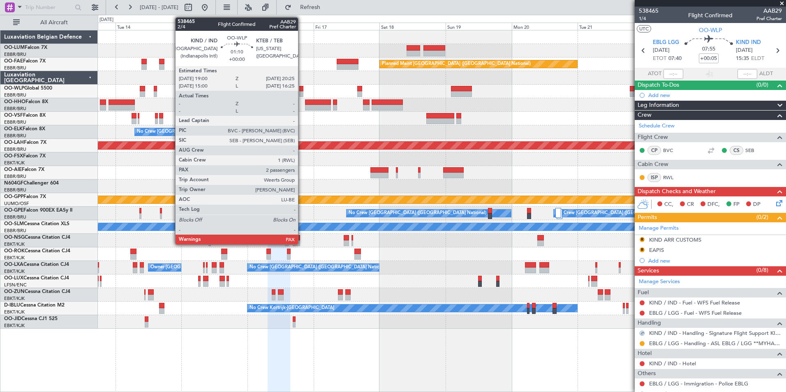
click at [302, 92] on div at bounding box center [301, 94] width 4 height 6
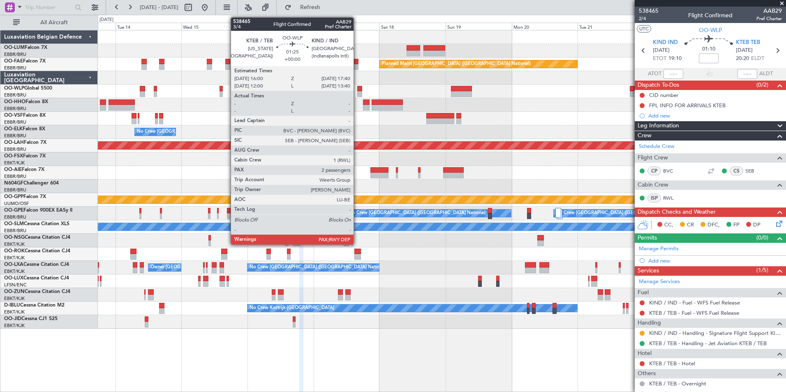
click at [357, 91] on div at bounding box center [359, 89] width 5 height 6
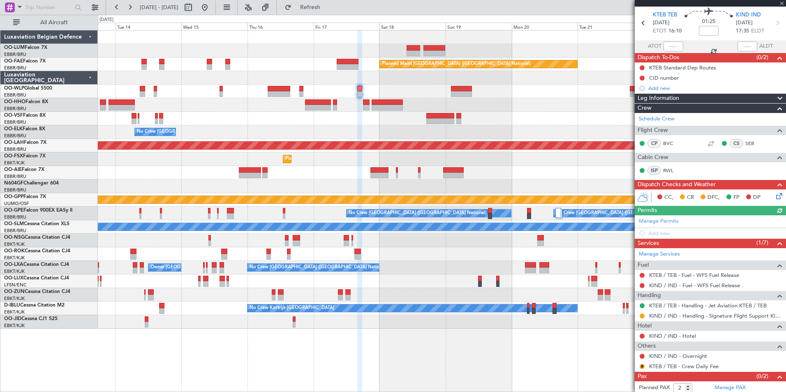
scroll to position [41, 0]
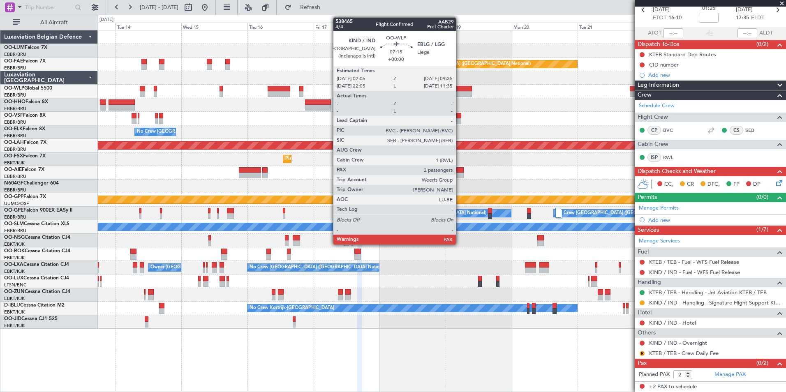
click at [461, 93] on div at bounding box center [461, 94] width 21 height 6
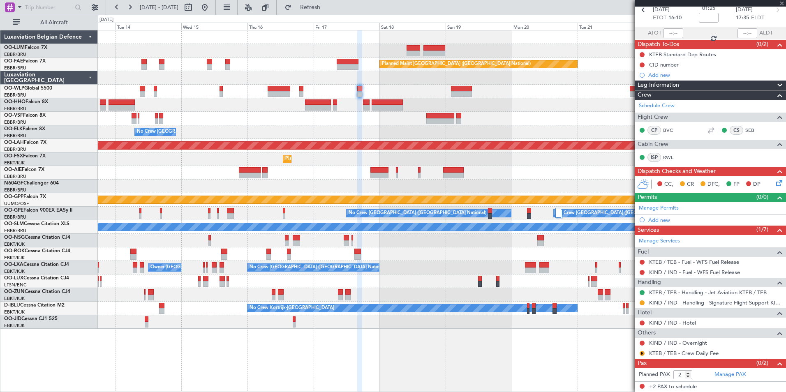
scroll to position [0, 0]
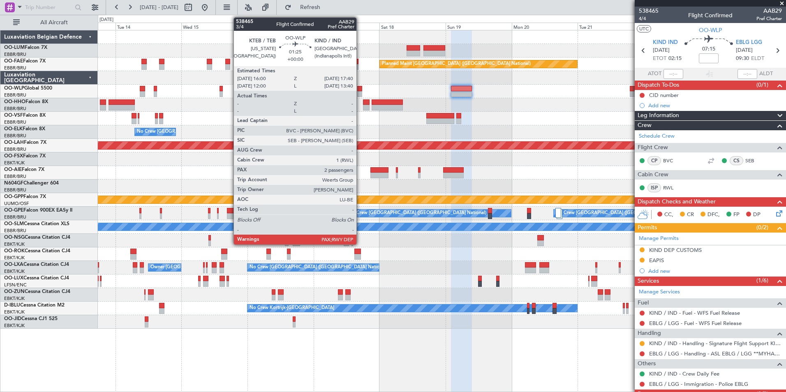
click at [360, 91] on div at bounding box center [359, 89] width 5 height 6
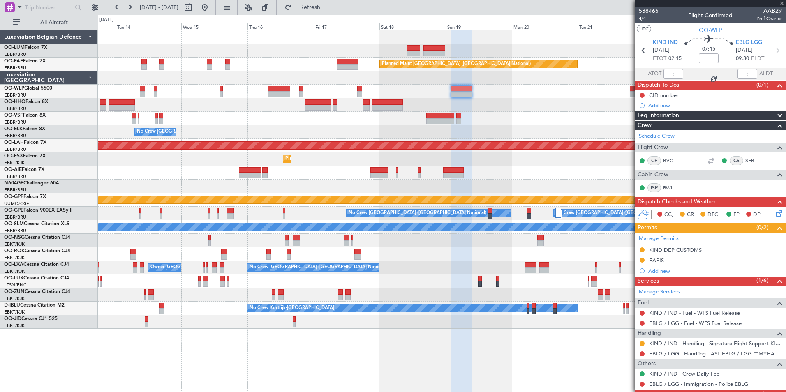
click at [374, 98] on div "Owner Melsbroek Air Base AOG Maint [GEOGRAPHIC_DATA] Planned Maint [GEOGRAPHIC_…" at bounding box center [441, 179] width 687 height 298
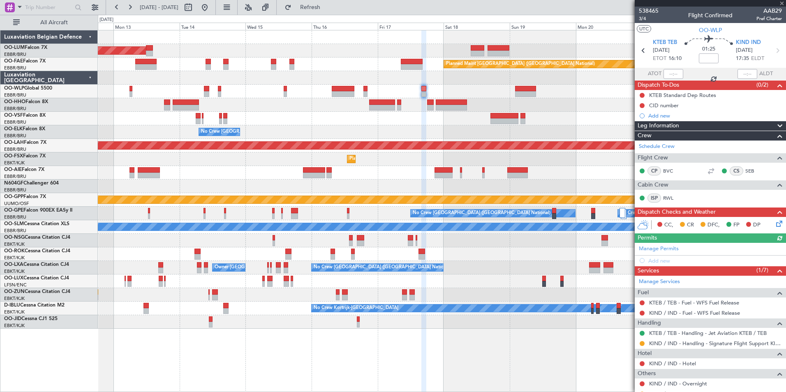
click at [414, 96] on div "AOG Maint [GEOGRAPHIC_DATA] Planned Maint [GEOGRAPHIC_DATA] ([GEOGRAPHIC_DATA])…" at bounding box center [441, 179] width 687 height 298
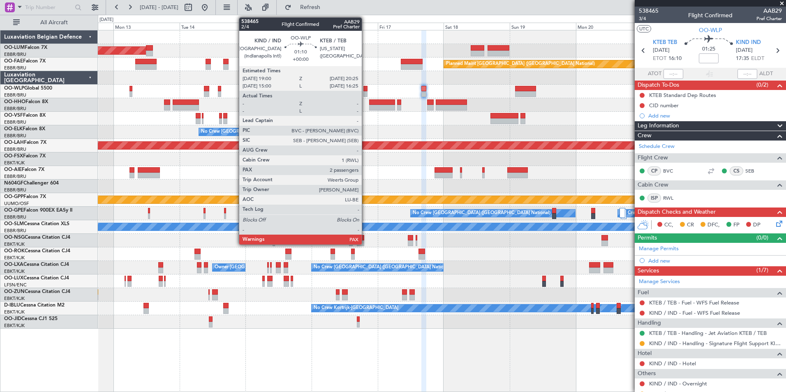
click at [365, 93] on div at bounding box center [365, 94] width 4 height 6
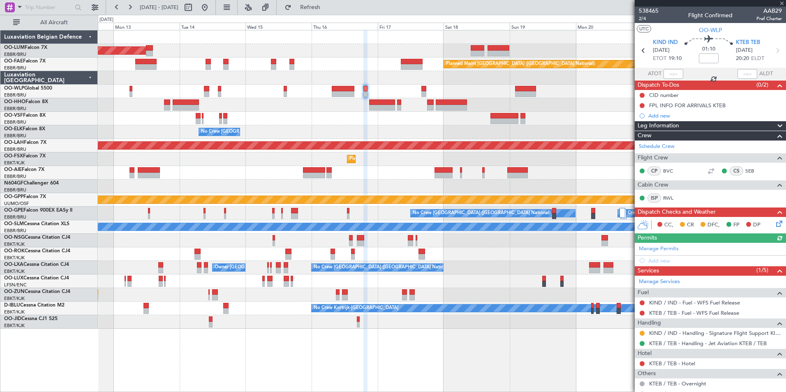
scroll to position [41, 0]
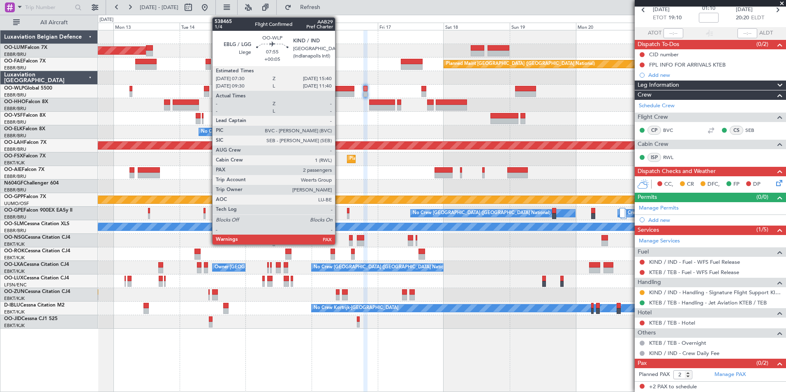
click at [339, 86] on div at bounding box center [343, 89] width 23 height 6
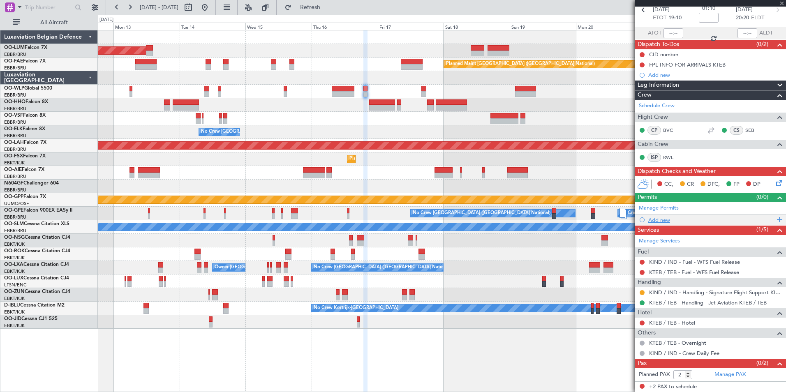
type input "+00:05"
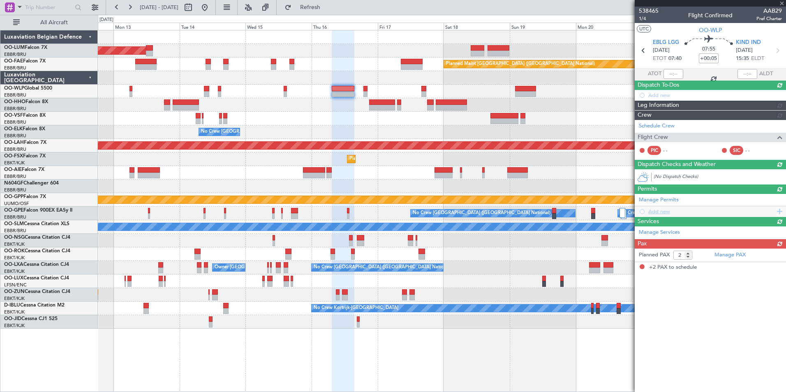
scroll to position [0, 0]
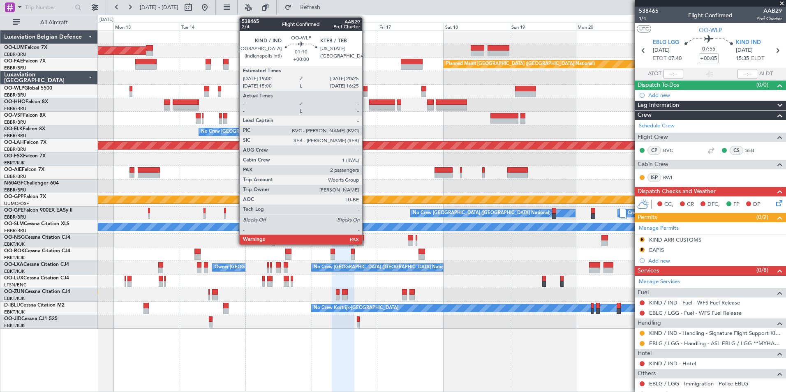
click at [366, 93] on div at bounding box center [365, 94] width 4 height 6
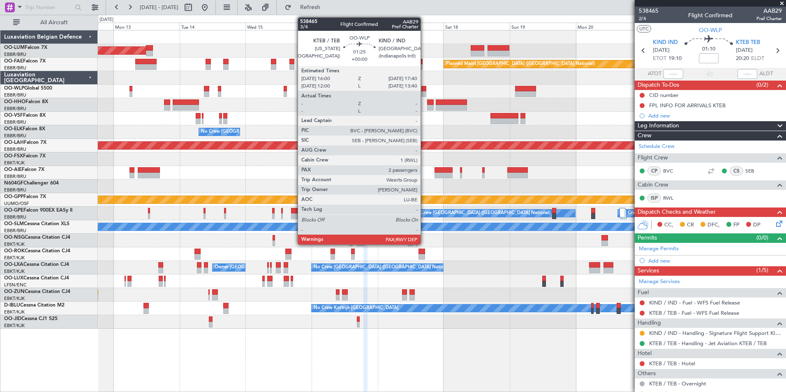
click at [423, 91] on div at bounding box center [423, 89] width 5 height 6
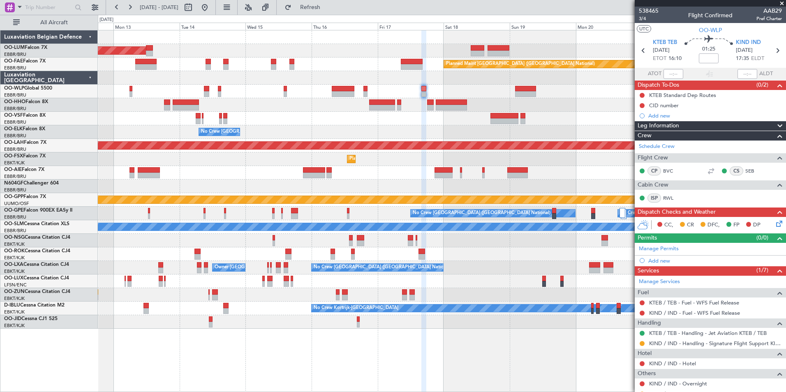
click at [344, 117] on div at bounding box center [441, 119] width 687 height 14
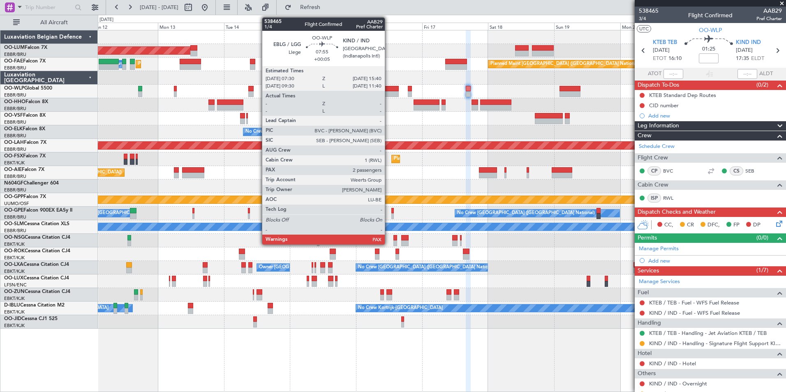
click at [388, 92] on div at bounding box center [387, 94] width 23 height 6
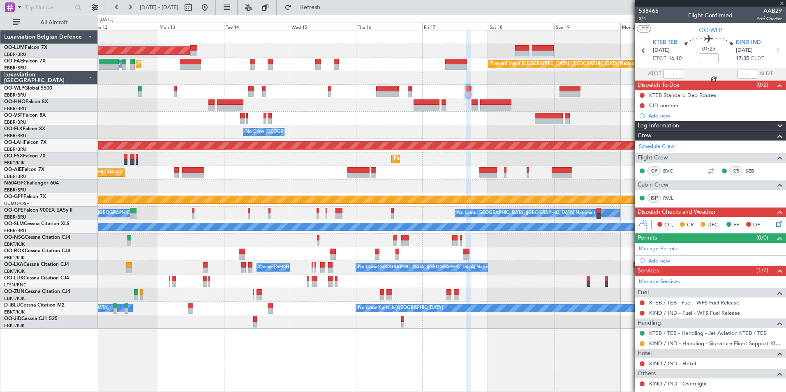
type input "+00:05"
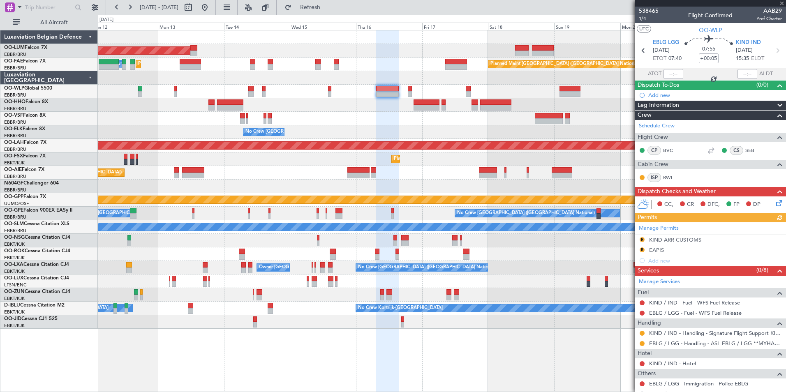
click at [640, 238] on button "R" at bounding box center [641, 239] width 5 height 5
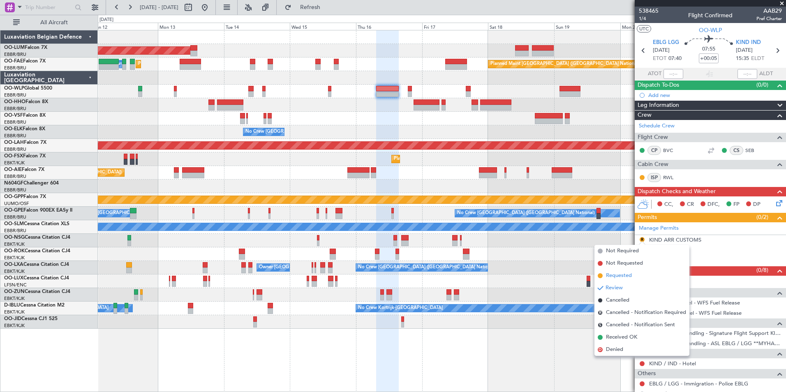
click at [599, 278] on span at bounding box center [599, 275] width 5 height 5
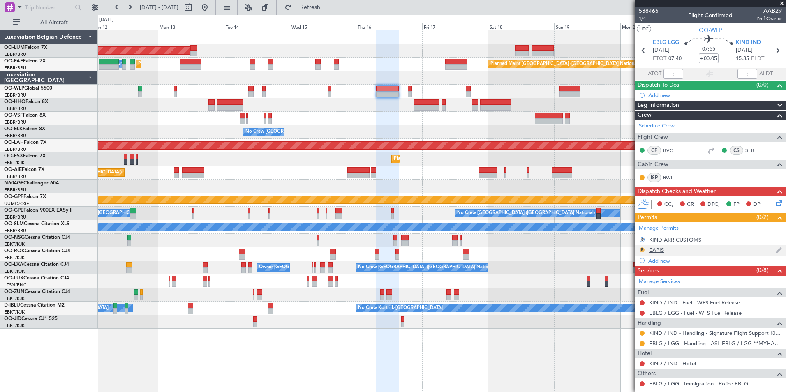
click at [642, 249] on button "R" at bounding box center [641, 249] width 5 height 5
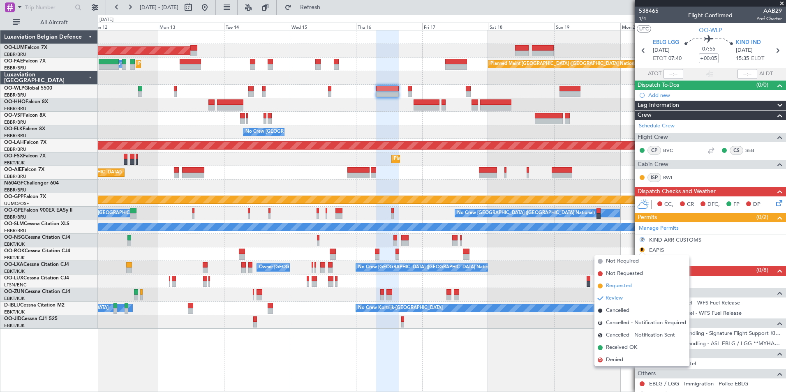
click at [619, 284] on span "Requested" at bounding box center [619, 286] width 26 height 8
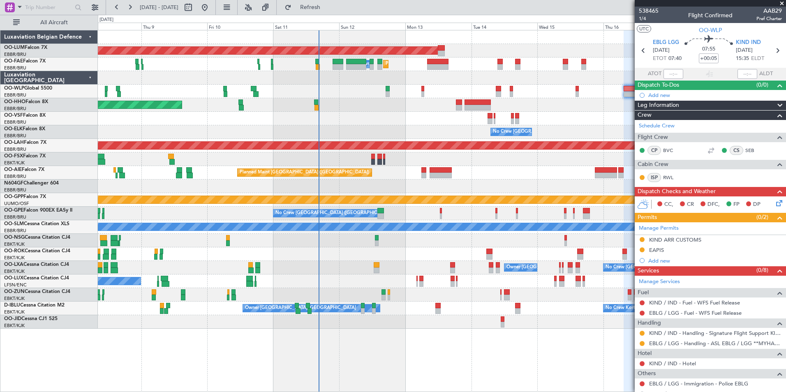
click at [633, 278] on div "AOG Maint [GEOGRAPHIC_DATA] Planned Maint [GEOGRAPHIC_DATA] ([GEOGRAPHIC_DATA])…" at bounding box center [441, 179] width 687 height 298
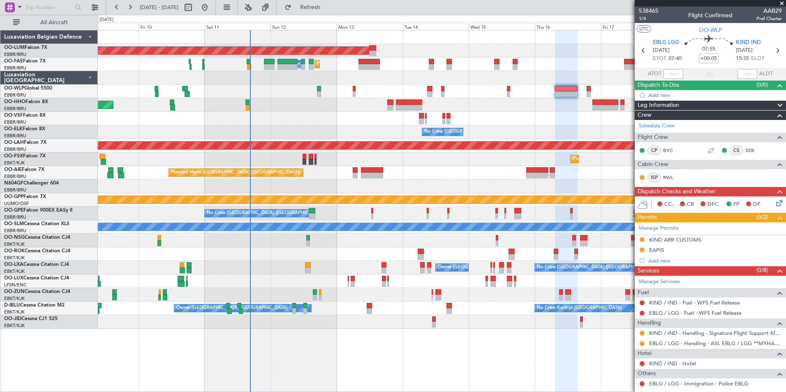
click at [415, 208] on div "No Crew [GEOGRAPHIC_DATA] ([GEOGRAPHIC_DATA] National) No Crew [GEOGRAPHIC_DATA…" at bounding box center [441, 214] width 687 height 14
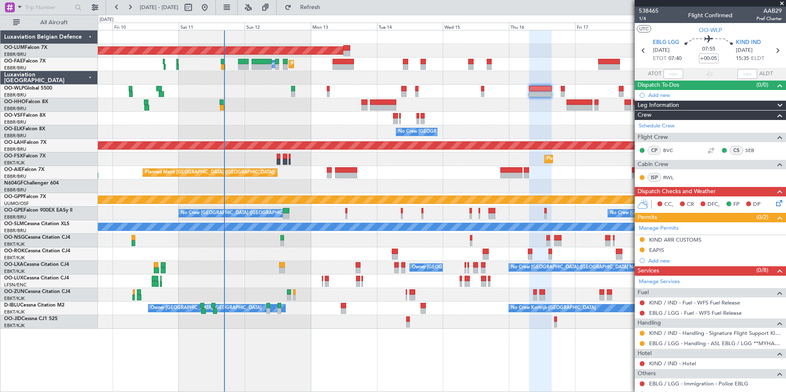
click at [354, 205] on div "Grounded [PERSON_NAME]" at bounding box center [441, 200] width 687 height 14
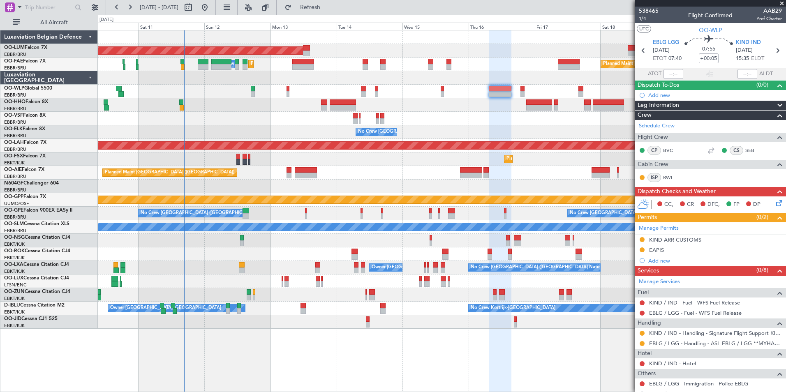
click at [322, 288] on div at bounding box center [441, 295] width 687 height 14
click at [258, 197] on div "AOG Maint [GEOGRAPHIC_DATA] Planned Maint [GEOGRAPHIC_DATA] Owner [GEOGRAPHIC_D…" at bounding box center [441, 179] width 687 height 298
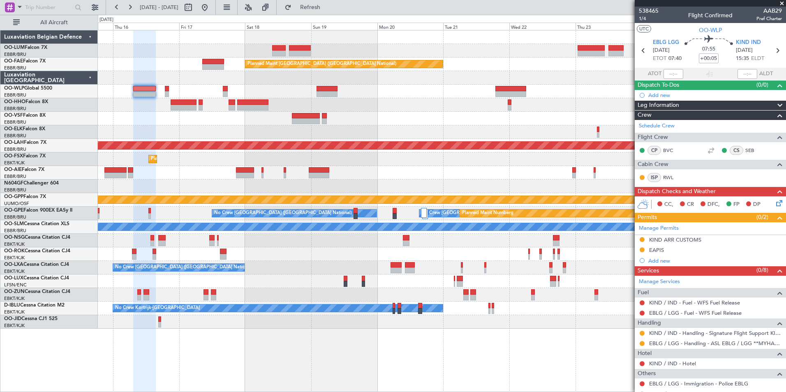
click at [207, 175] on div "Owner Melsbroek Air Base Planned Maint [GEOGRAPHIC_DATA]-[GEOGRAPHIC_DATA] AOG …" at bounding box center [441, 179] width 687 height 298
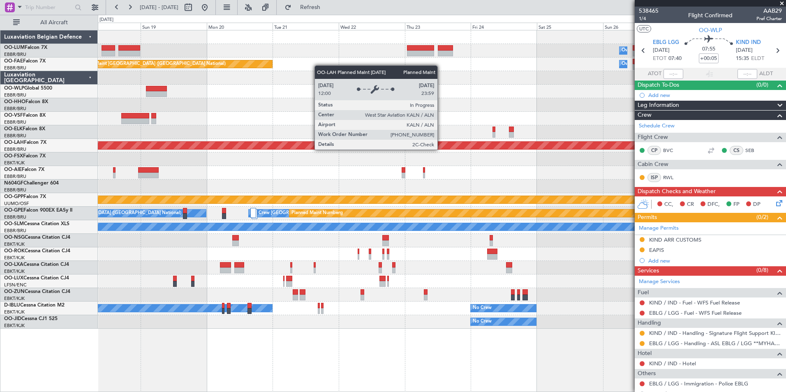
click at [240, 166] on div "Owner Melsbroek Air Base Planned Maint [GEOGRAPHIC_DATA]-[GEOGRAPHIC_DATA] Plan…" at bounding box center [441, 179] width 687 height 298
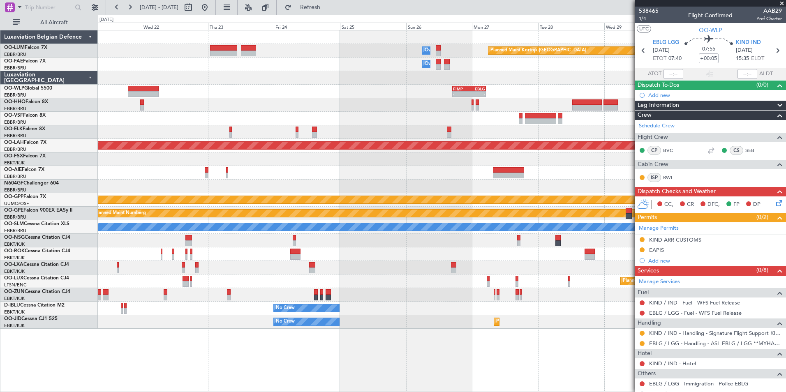
click at [323, 137] on div at bounding box center [441, 132] width 687 height 14
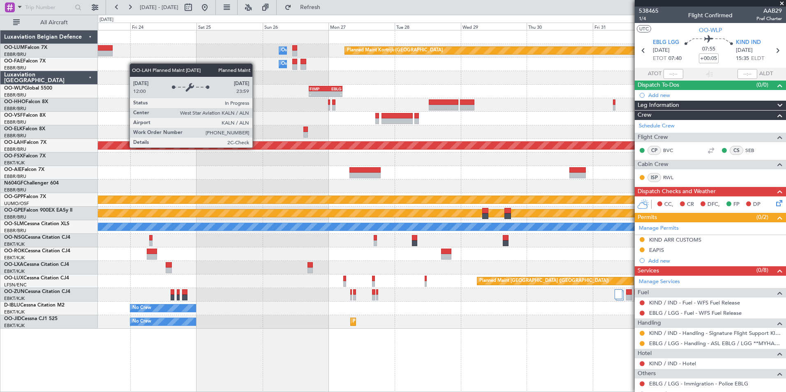
click at [413, 153] on div "Owner Melsbroek Air Base Planned Maint [GEOGRAPHIC_DATA]-[GEOGRAPHIC_DATA] Owne…" at bounding box center [441, 179] width 687 height 298
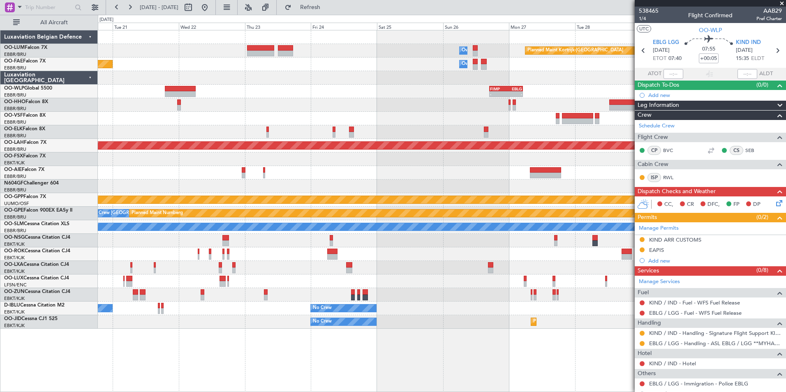
click at [348, 109] on div "Owner Melsbroek Air Base Planned Maint [GEOGRAPHIC_DATA]-[GEOGRAPHIC_DATA] Owne…" at bounding box center [441, 179] width 687 height 298
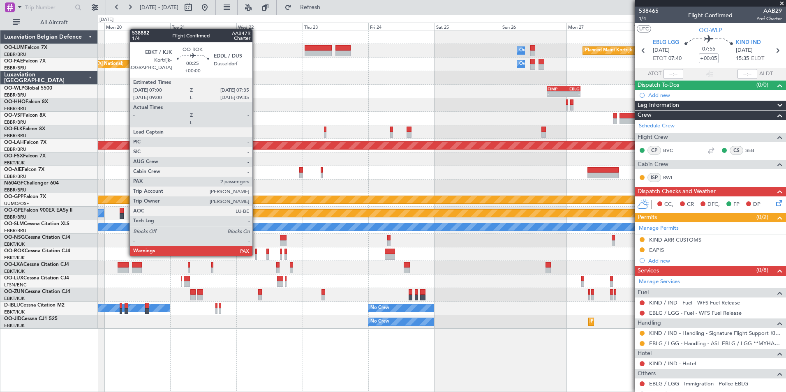
click at [256, 255] on div at bounding box center [256, 257] width 2 height 6
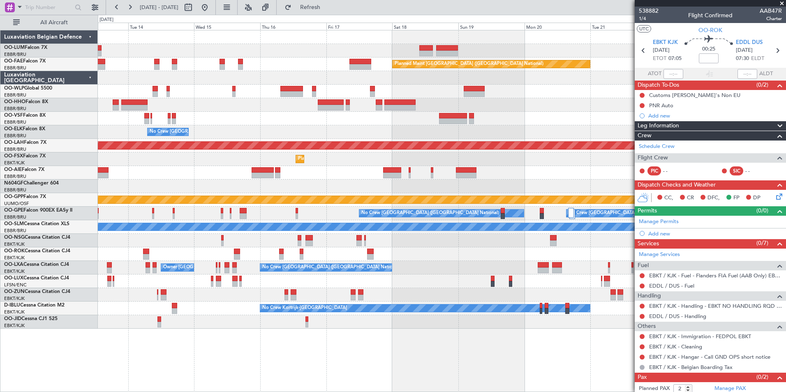
click at [707, 236] on fb-app "[DATE] - [DATE] Refresh Quick Links All Aircraft Owner [GEOGRAPHIC_DATA] AOG Ma…" at bounding box center [393, 199] width 786 height 386
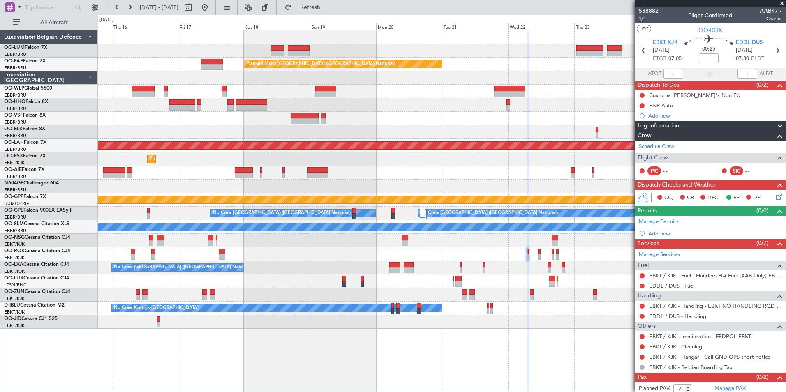
click at [375, 219] on div "Owner Melsbroek Air Base Planned Maint [GEOGRAPHIC_DATA]-[GEOGRAPHIC_DATA] AOG …" at bounding box center [441, 179] width 687 height 298
click at [748, 43] on span "EDDL DUS" at bounding box center [748, 43] width 27 height 8
click at [661, 233] on div "Add new" at bounding box center [711, 233] width 126 height 7
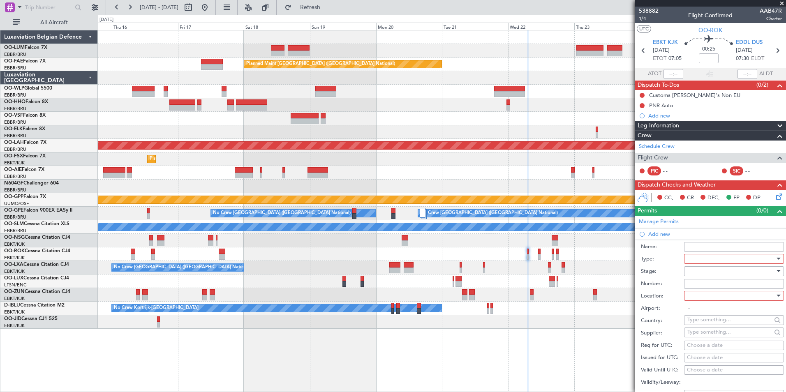
click at [708, 255] on div at bounding box center [731, 259] width 88 height 12
click at [705, 336] on span "Slot" at bounding box center [730, 336] width 86 height 12
click at [695, 272] on div at bounding box center [731, 271] width 88 height 12
click at [706, 301] on span "Not Requested" at bounding box center [730, 300] width 86 height 12
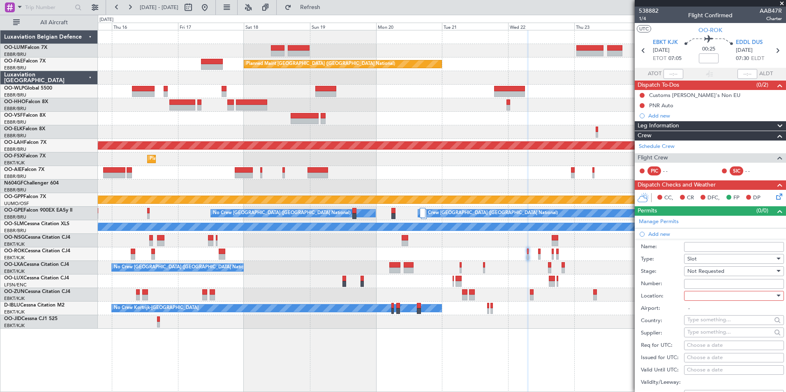
click at [702, 288] on div "Number:" at bounding box center [711, 284] width 143 height 12
click at [700, 293] on div at bounding box center [731, 296] width 88 height 12
click at [700, 338] on span "Arrival" at bounding box center [730, 337] width 86 height 12
type input "EDDL / DUS"
click at [699, 346] on div "Choose a date" at bounding box center [734, 345] width 94 height 8
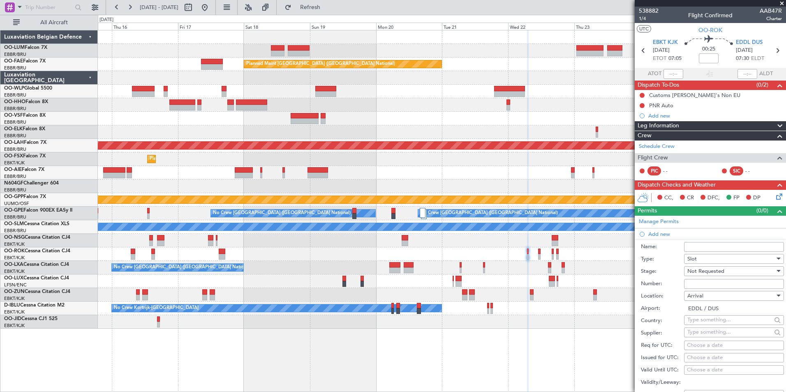
select select "10"
select select "2025"
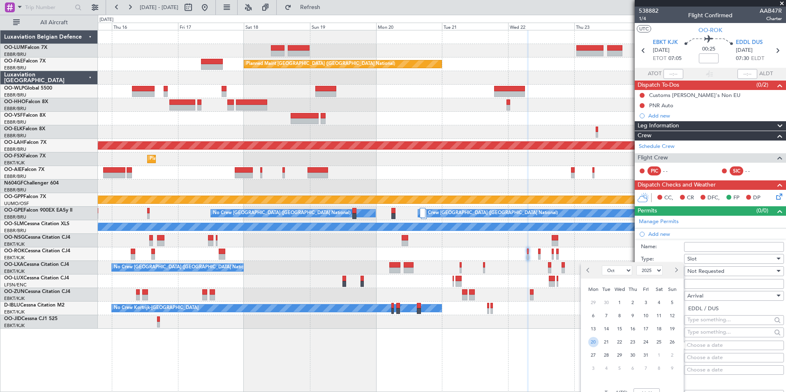
click at [597, 341] on span "20" at bounding box center [593, 342] width 10 height 10
click at [616, 341] on span "22" at bounding box center [619, 342] width 10 height 10
click at [647, 388] on div "Time (UTC): 00:00" at bounding box center [632, 393] width 103 height 30
click at [647, 389] on input "00:00" at bounding box center [646, 393] width 26 height 10
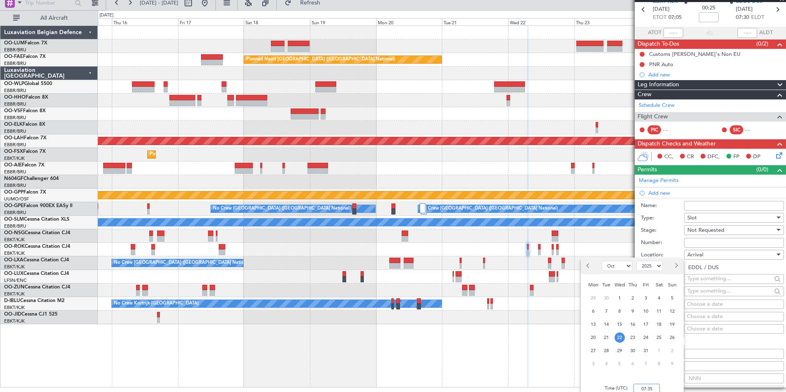
scroll to position [0, 0]
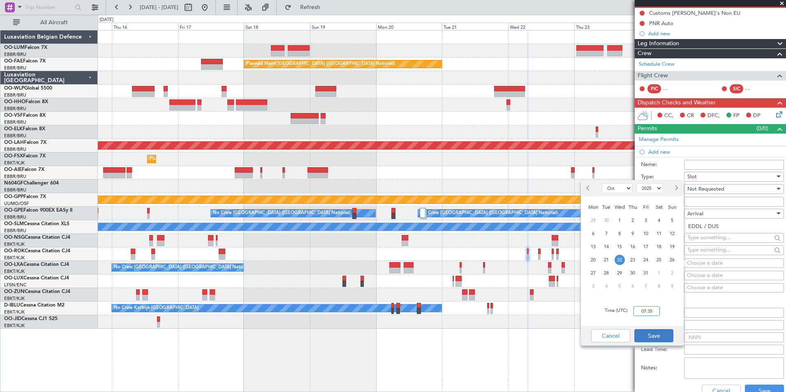
type input "07:35"
drag, startPoint x: 655, startPoint y: 341, endPoint x: 711, endPoint y: 298, distance: 70.8
click at [655, 341] on button "Save" at bounding box center [653, 335] width 39 height 13
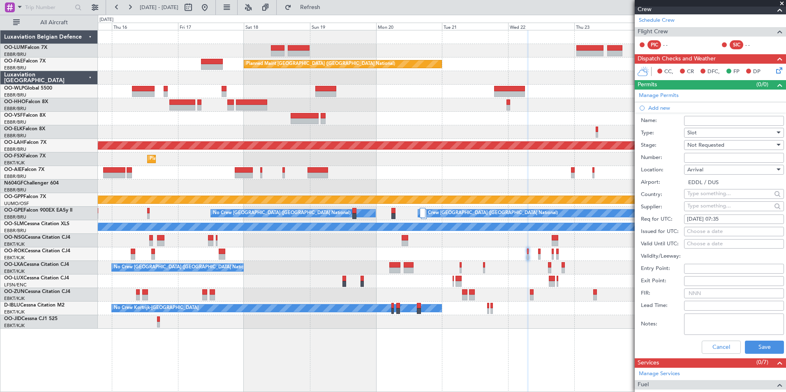
scroll to position [164, 0]
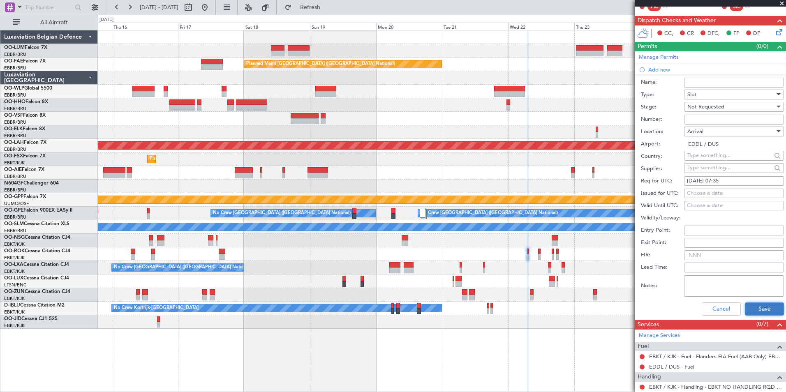
click at [751, 306] on button "Save" at bounding box center [763, 308] width 39 height 13
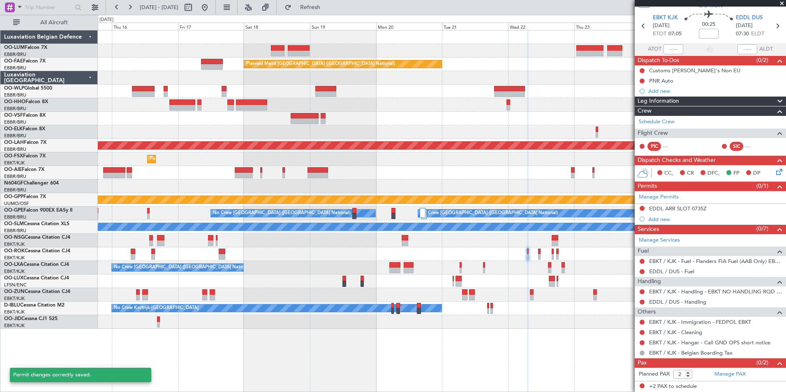
scroll to position [24, 0]
click at [661, 270] on link "EDDL / DUS - Fuel" at bounding box center [671, 271] width 45 height 7
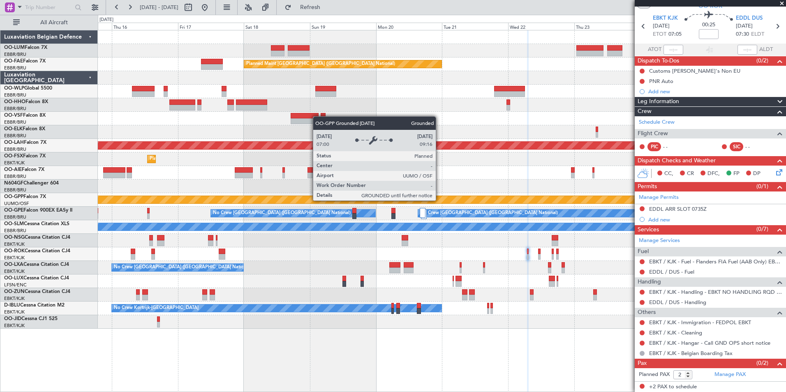
click at [347, 193] on div "Grounded [PERSON_NAME]" at bounding box center [441, 200] width 687 height 14
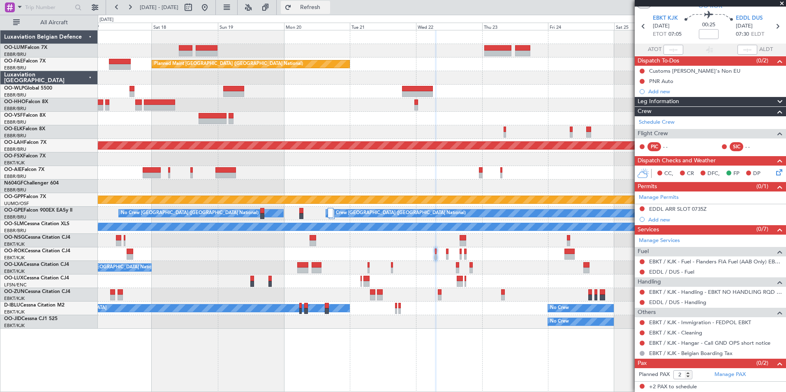
click at [321, 9] on span "Refresh" at bounding box center [310, 8] width 35 height 6
click at [376, 163] on div "Planned Maint Kortrijk-[GEOGRAPHIC_DATA]" at bounding box center [441, 159] width 687 height 14
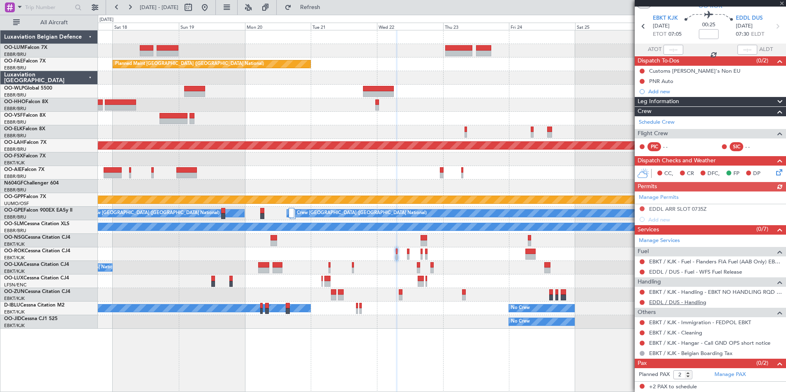
click at [672, 302] on link "EDDL / DUS - Handling" at bounding box center [677, 302] width 57 height 7
drag, startPoint x: 337, startPoint y: 3, endPoint x: 384, endPoint y: 130, distance: 135.3
click at [327, 7] on span "Refresh" at bounding box center [310, 8] width 35 height 6
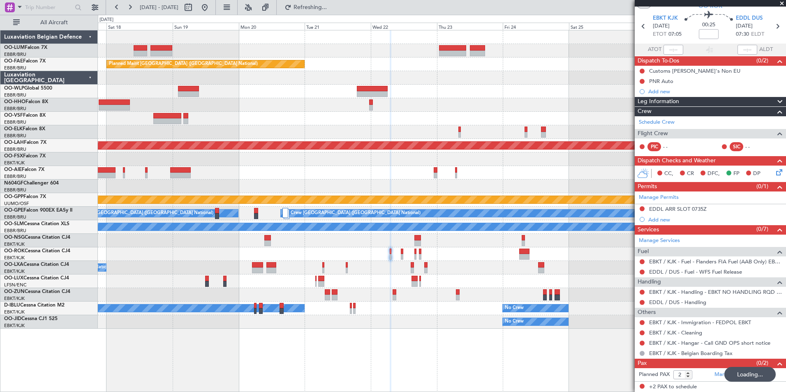
click at [415, 259] on div at bounding box center [441, 254] width 687 height 14
click at [452, 265] on div "No Crew [GEOGRAPHIC_DATA] ([GEOGRAPHIC_DATA] National)" at bounding box center [441, 268] width 687 height 14
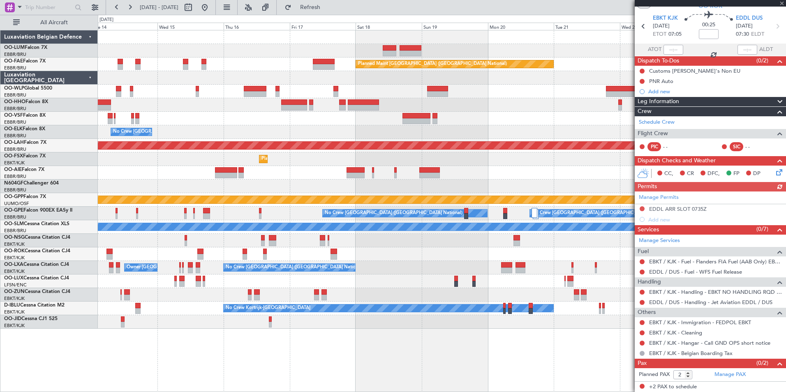
click at [638, 318] on fb-app "17 Oct 2025 - 27 Oct 2025 Refresh Quick Links All Aircraft Owner Melsbroek Air …" at bounding box center [393, 199] width 786 height 386
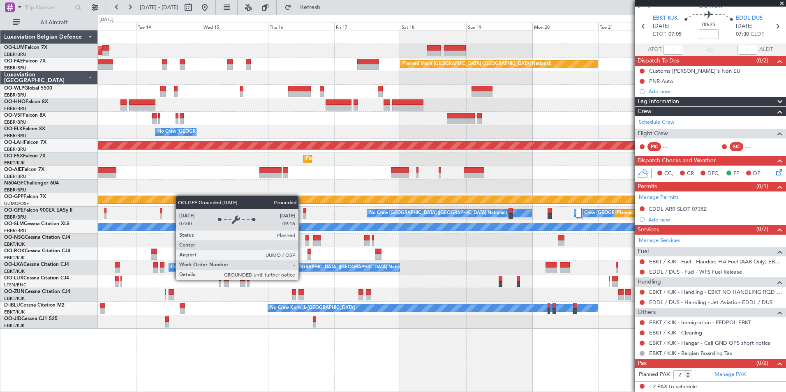
click at [146, 201] on div "AOG Maint Sibiu Owner Melsbroek Air Base Planned Maint Brussels (Brussels Natio…" at bounding box center [441, 179] width 687 height 298
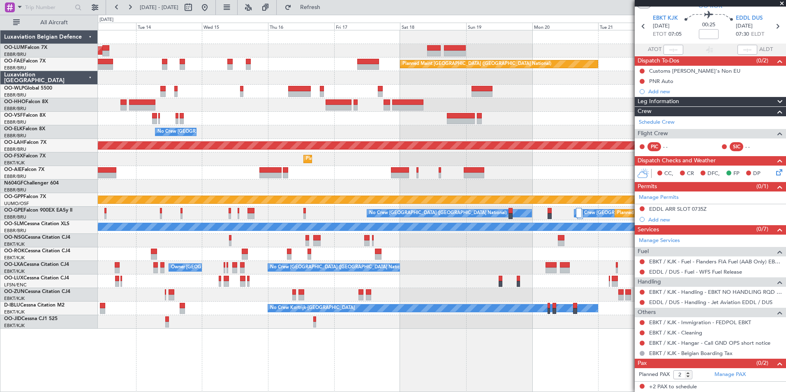
click at [136, 233] on div "AOG Maint Sibiu Owner Melsbroek Air Base Planned Maint Brussels (Brussels Natio…" at bounding box center [441, 179] width 687 height 298
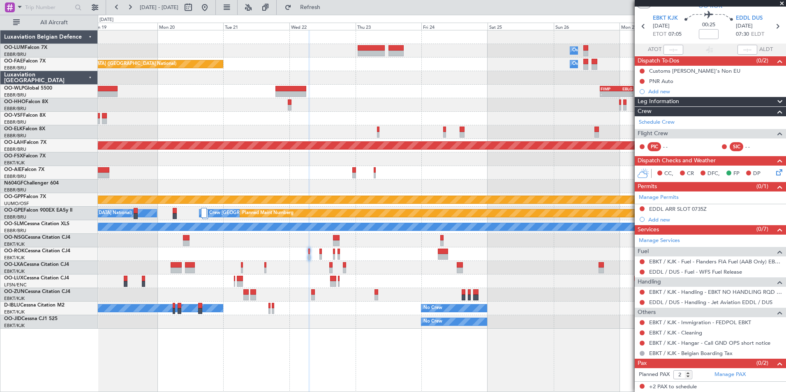
click at [325, 272] on div "No Crew [GEOGRAPHIC_DATA] ([GEOGRAPHIC_DATA] National)" at bounding box center [441, 268] width 687 height 14
click at [356, 277] on div "Owner Melsbroek Air Base Planned Maint Kortrijk-Wevelgem Planned Maint Brussels…" at bounding box center [441, 179] width 687 height 298
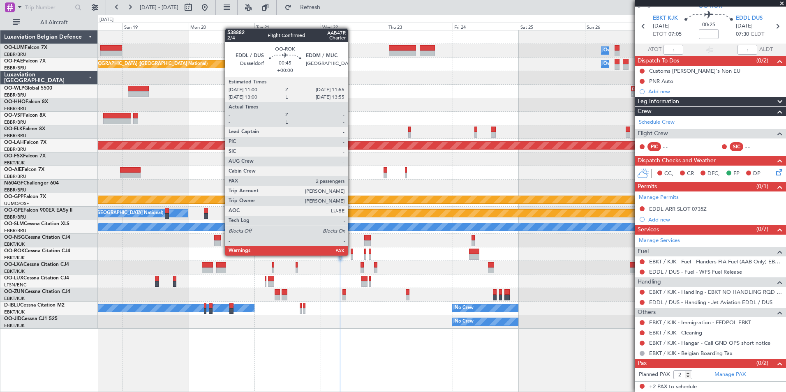
click at [351, 255] on div at bounding box center [351, 257] width 3 height 6
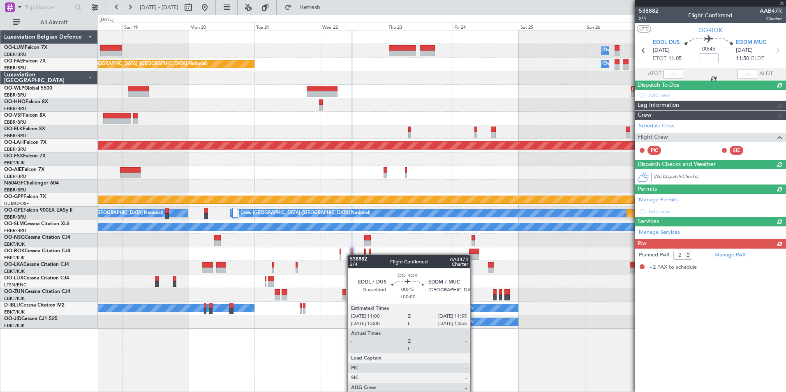
scroll to position [0, 0]
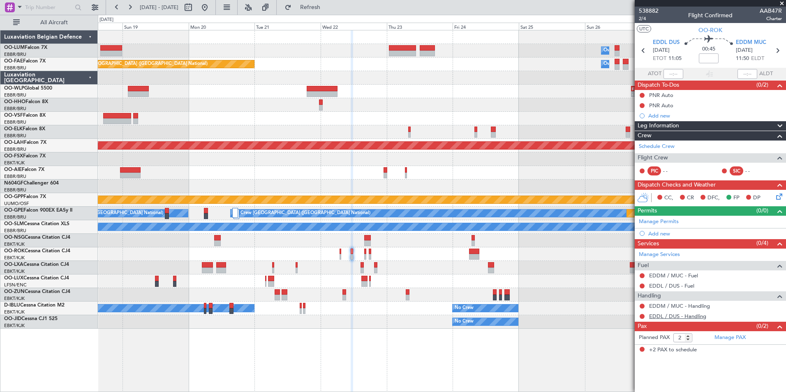
click at [675, 316] on link "EDDL / DUS - Handling" at bounding box center [677, 316] width 57 height 7
click at [661, 39] on span "EDDL DUS" at bounding box center [665, 43] width 27 height 8
click at [327, 7] on span "Refresh" at bounding box center [310, 8] width 35 height 6
click at [673, 305] on link "EDDM / MUC - Handling" at bounding box center [679, 305] width 61 height 7
click at [327, 8] on span "Refresh" at bounding box center [310, 8] width 35 height 6
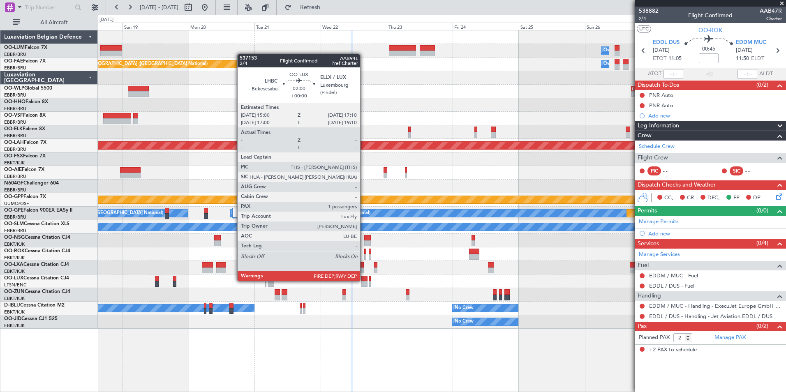
click at [378, 282] on div "Planned Maint [GEOGRAPHIC_DATA] ([GEOGRAPHIC_DATA])" at bounding box center [441, 281] width 687 height 14
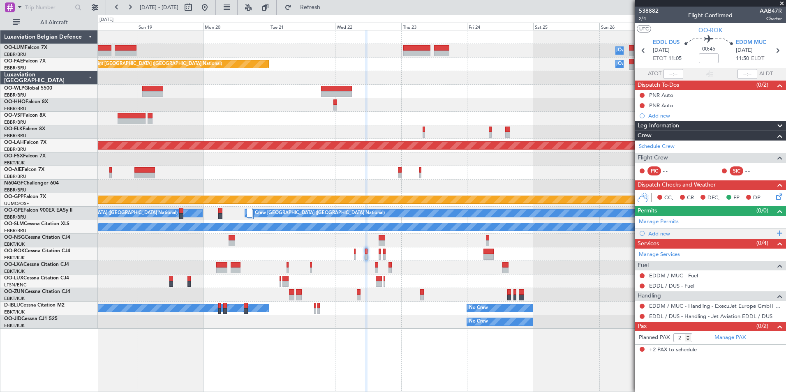
click at [668, 233] on div "Add new" at bounding box center [711, 233] width 126 height 7
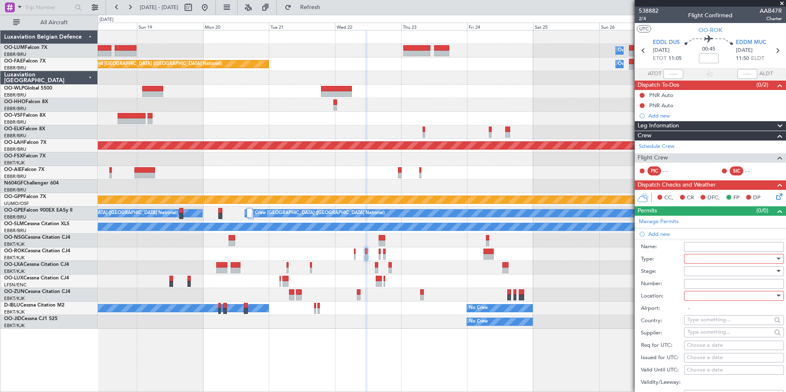
click at [704, 262] on div at bounding box center [731, 259] width 88 height 12
click at [707, 334] on span "Slot" at bounding box center [730, 336] width 86 height 12
click at [700, 272] on div at bounding box center [731, 271] width 88 height 12
click at [704, 300] on span "Not Requested" at bounding box center [730, 300] width 86 height 12
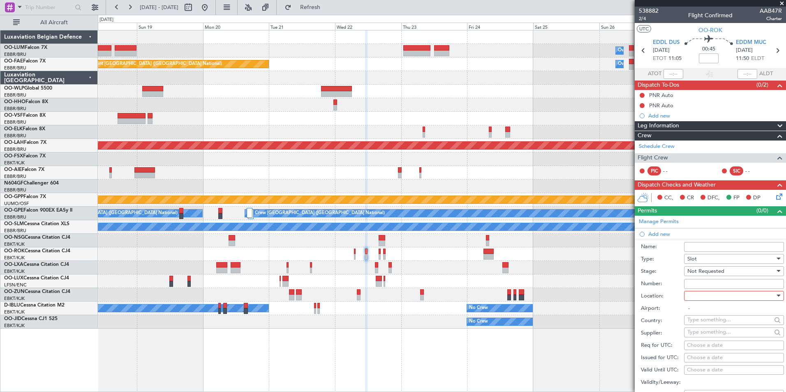
click at [696, 297] on div at bounding box center [731, 296] width 88 height 12
click at [698, 311] on span "Departure" at bounding box center [730, 312] width 86 height 12
type input "EDDL / DUS"
click at [698, 347] on div "Choose a date" at bounding box center [734, 345] width 94 height 8
select select "10"
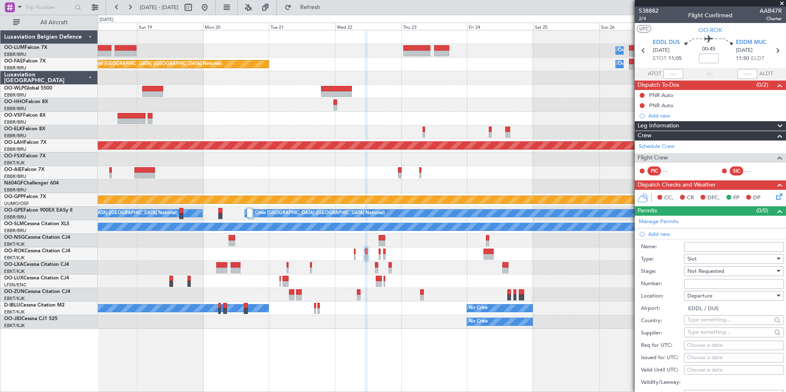
select select "2025"
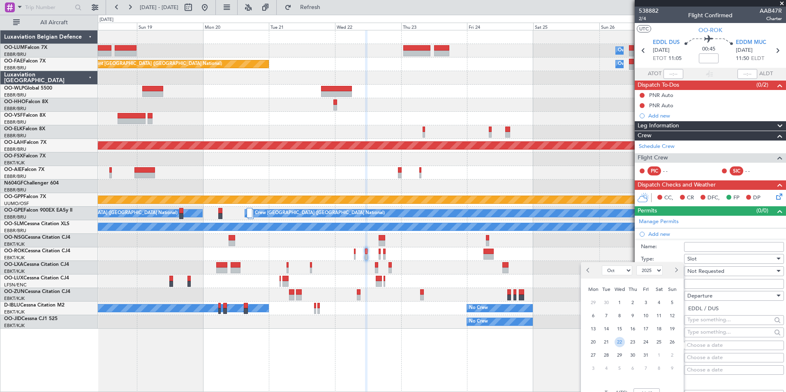
click at [617, 340] on span "22" at bounding box center [619, 342] width 10 height 10
click at [645, 392] on input "00:00" at bounding box center [646, 393] width 26 height 10
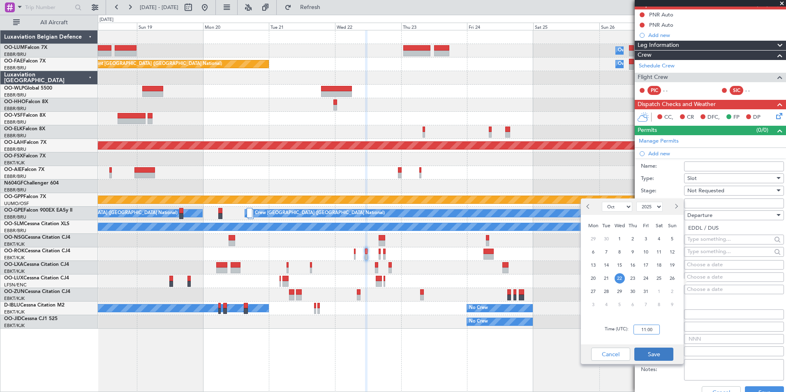
scroll to position [82, 0]
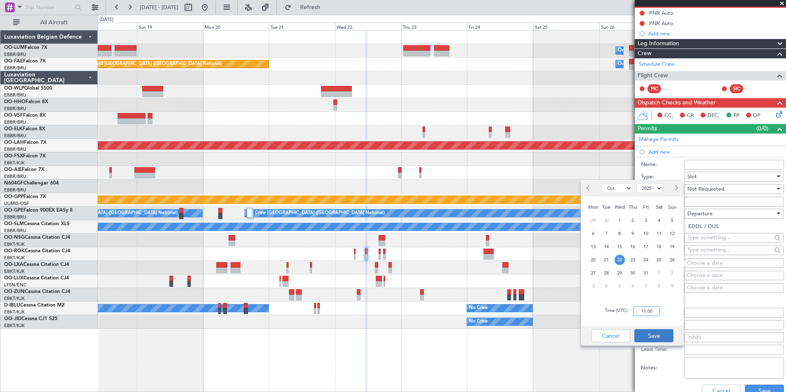
type input "11:00"
click at [635, 341] on button "Save" at bounding box center [653, 335] width 39 height 13
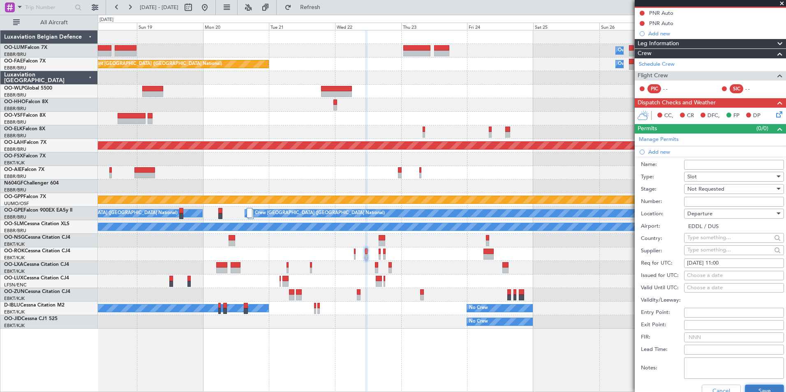
click at [751, 387] on button "Save" at bounding box center [763, 391] width 39 height 13
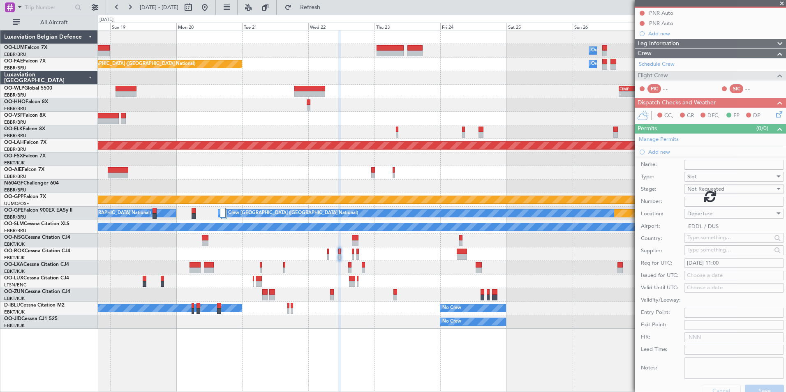
click at [345, 276] on div "Planned Maint [GEOGRAPHIC_DATA] ([GEOGRAPHIC_DATA])" at bounding box center [441, 281] width 687 height 14
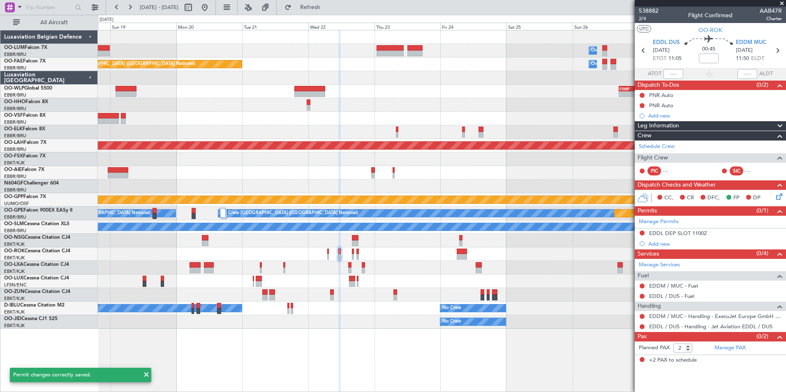
click at [754, 37] on section "EDDL DUS 22/10/2025 ETOT 11:05 00:45 EDDM MUC 22/10/2025 11:50 ELDT" at bounding box center [709, 51] width 151 height 32
click at [749, 39] on span "EDDM MUC" at bounding box center [750, 43] width 30 height 8
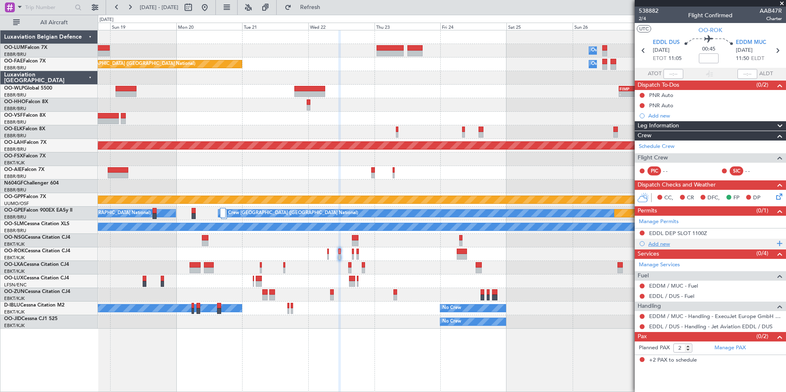
click at [667, 245] on div "Add new" at bounding box center [711, 243] width 126 height 7
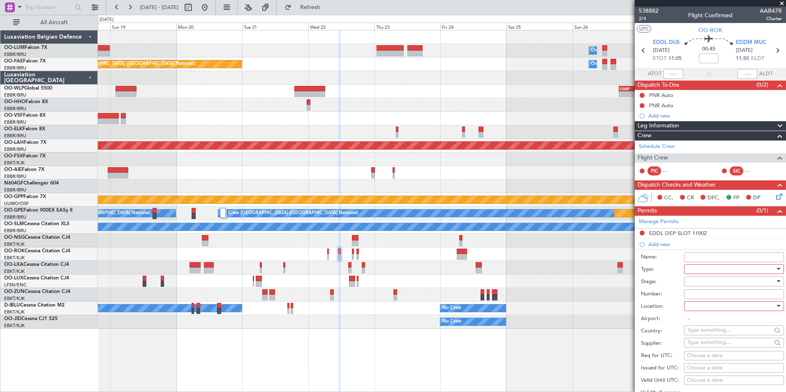
click at [704, 268] on div at bounding box center [731, 269] width 88 height 12
click at [706, 343] on span "Slot" at bounding box center [730, 346] width 86 height 12
click at [707, 283] on div at bounding box center [731, 281] width 88 height 12
click at [705, 312] on span "Not Requested" at bounding box center [730, 310] width 86 height 12
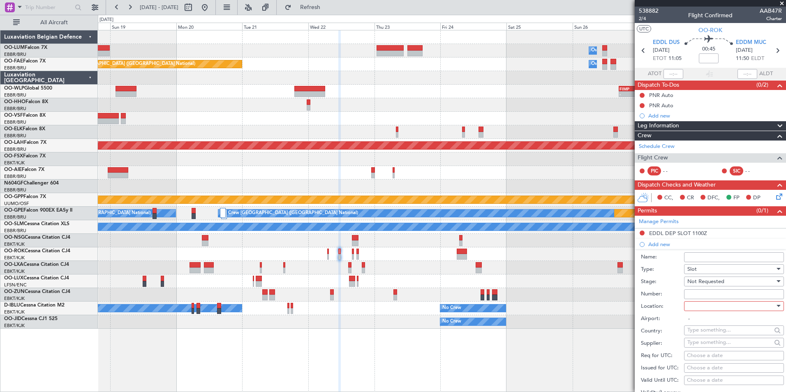
click at [698, 308] on div at bounding box center [731, 306] width 88 height 12
click at [701, 352] on span "Arrival" at bounding box center [730, 347] width 86 height 12
type input "EDDM / MUC"
click at [699, 354] on div "Choose a date" at bounding box center [734, 356] width 94 height 8
select select "10"
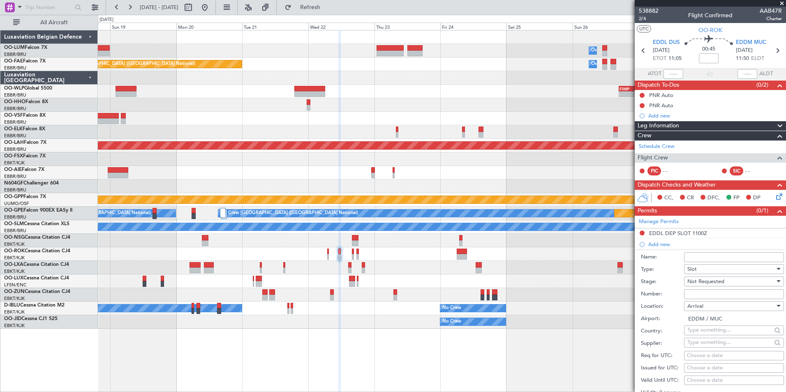
select select "2025"
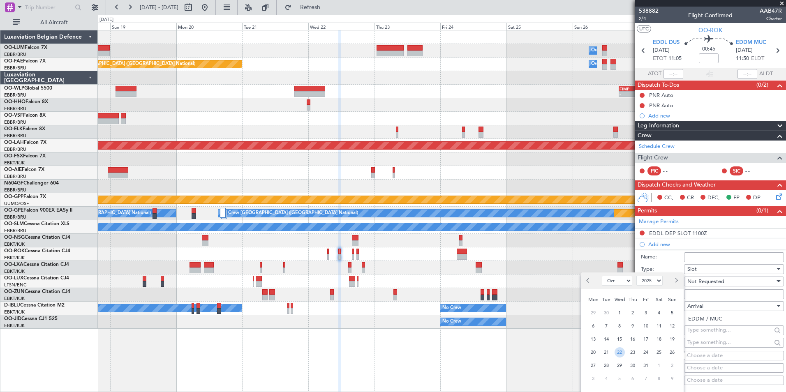
click at [620, 352] on span "22" at bounding box center [619, 352] width 10 height 10
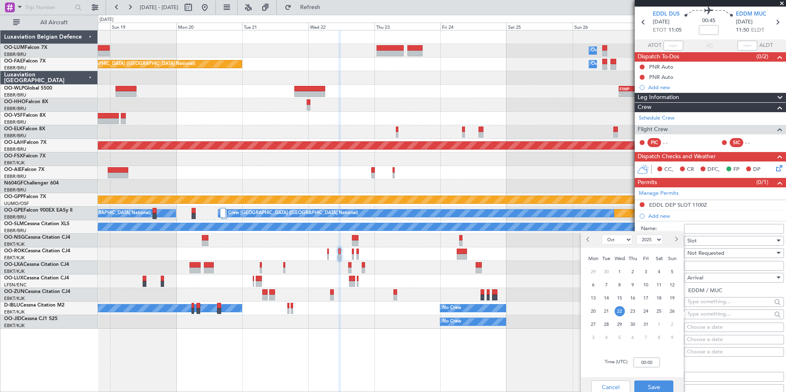
scroll to position [41, 0]
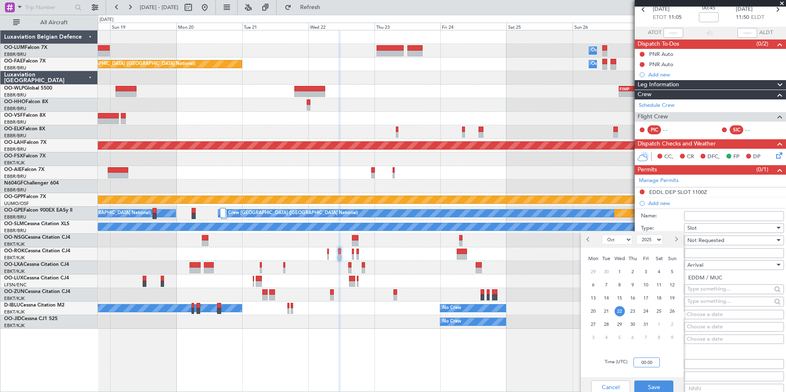
click at [643, 363] on input "00:00" at bounding box center [646, 362] width 26 height 10
type input "11:55"
click at [658, 383] on button "Save" at bounding box center [653, 386] width 39 height 13
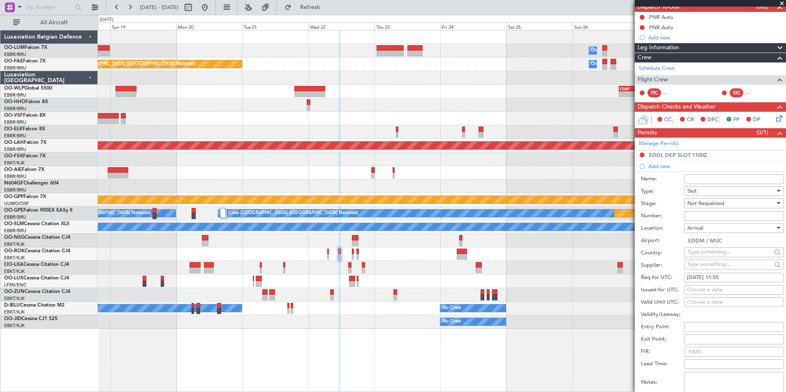
scroll to position [123, 0]
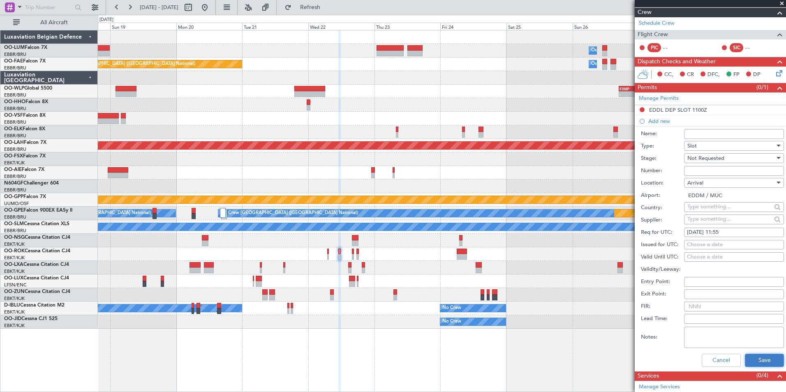
click at [751, 359] on button "Save" at bounding box center [763, 360] width 39 height 13
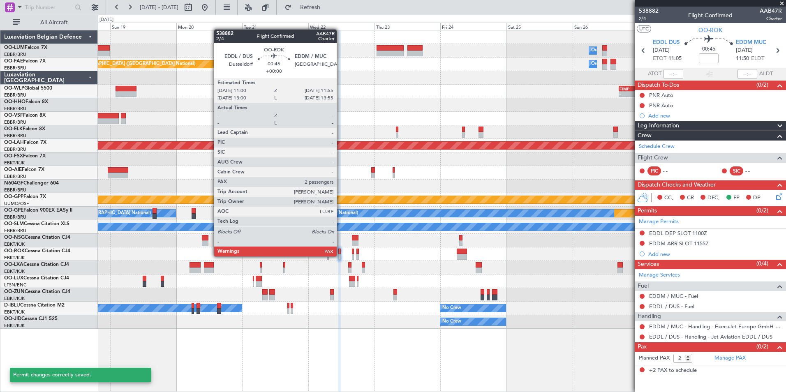
scroll to position [0, 0]
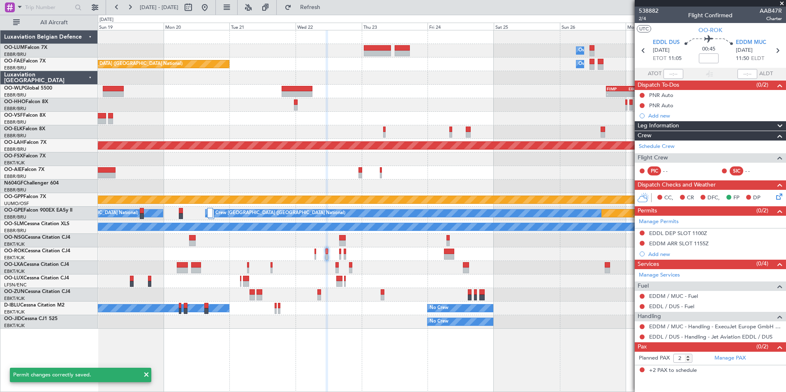
click at [330, 268] on div "No Crew [GEOGRAPHIC_DATA] ([GEOGRAPHIC_DATA] National)" at bounding box center [441, 268] width 687 height 14
click at [327, 5] on span "Refresh" at bounding box center [310, 8] width 35 height 6
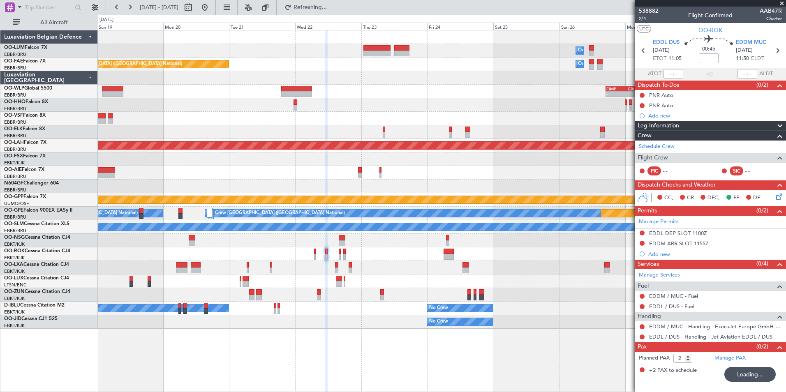
click at [350, 268] on div "No Crew [GEOGRAPHIC_DATA] ([GEOGRAPHIC_DATA] National)" at bounding box center [441, 268] width 687 height 14
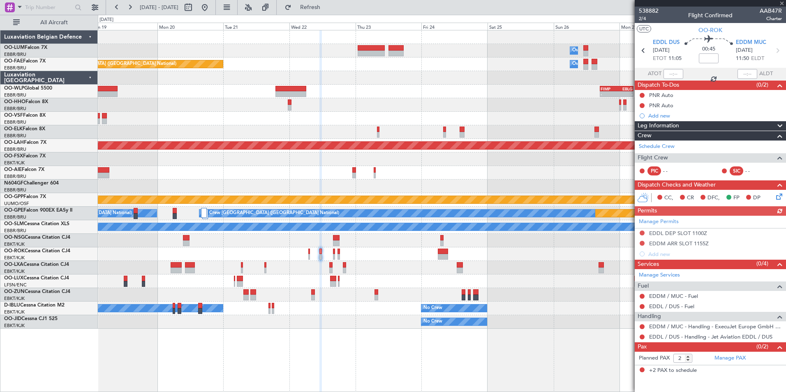
click at [661, 299] on div "EDDM / MUC - Fuel" at bounding box center [709, 296] width 151 height 10
click at [663, 295] on link "EDDM / MUC - Fuel" at bounding box center [673, 296] width 49 height 7
click at [662, 308] on mat-tooltip-component "EDDM / MUC - Fuel" at bounding box center [672, 310] width 55 height 22
click at [658, 306] on link "EDDL / DUS - Fuel" at bounding box center [671, 306] width 45 height 7
click at [343, 18] on div "0 0 Sun 19 Mon 20 Tue 21 Wed 22 Thu 23 Fri 24 Sat 25 Oct 2025 Sun 26 Mon 27 Tue…" at bounding box center [441, 22] width 687 height 15
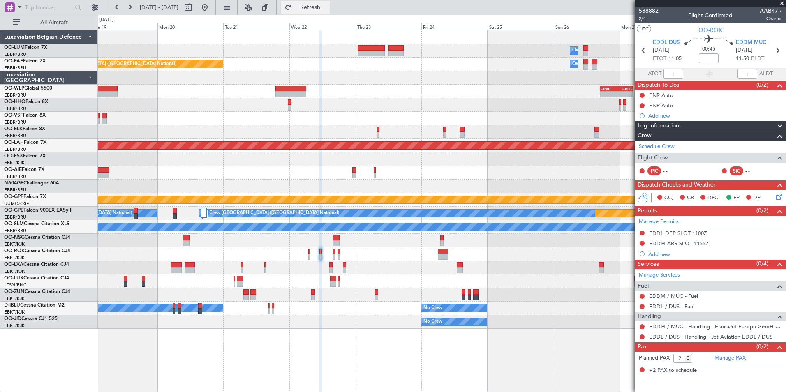
click at [330, 13] on button "Refresh" at bounding box center [305, 7] width 49 height 13
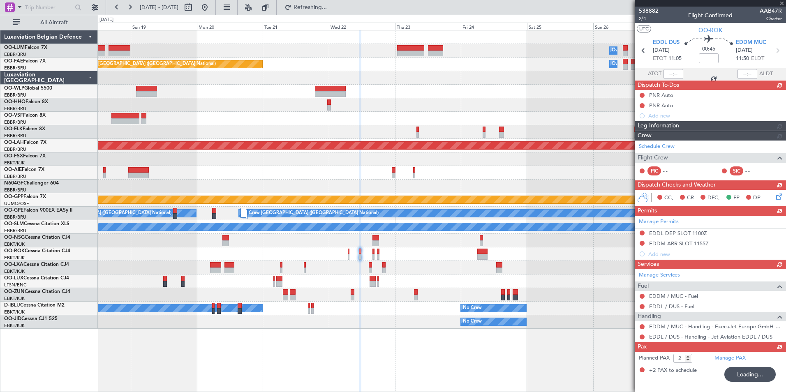
click at [364, 256] on div at bounding box center [441, 254] width 687 height 14
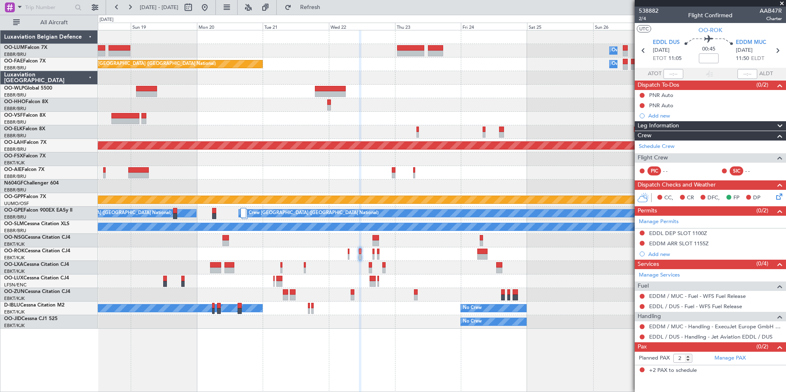
click at [355, 263] on div "Planned Maint Kortrijk-Wevelgem Owner Melsbroek Air Base Planned Maint Brussels…" at bounding box center [441, 179] width 687 height 298
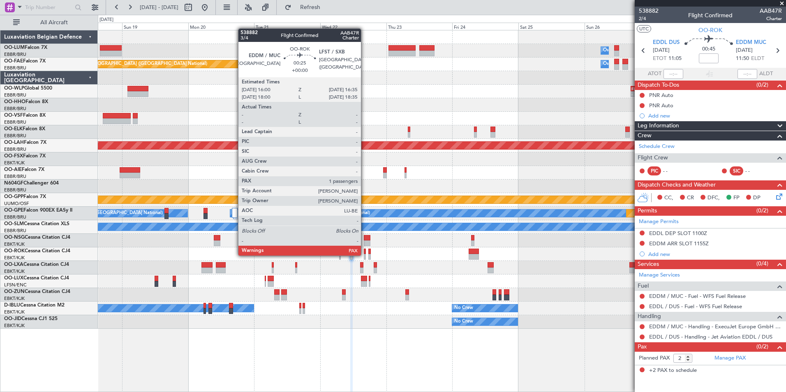
click at [364, 255] on div at bounding box center [365, 257] width 2 height 6
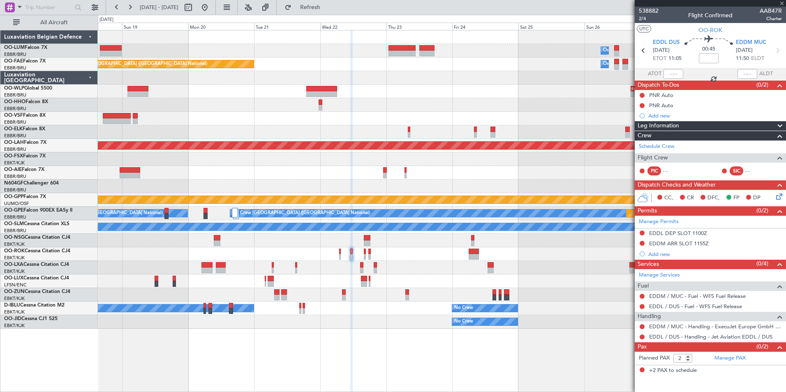
type input "1"
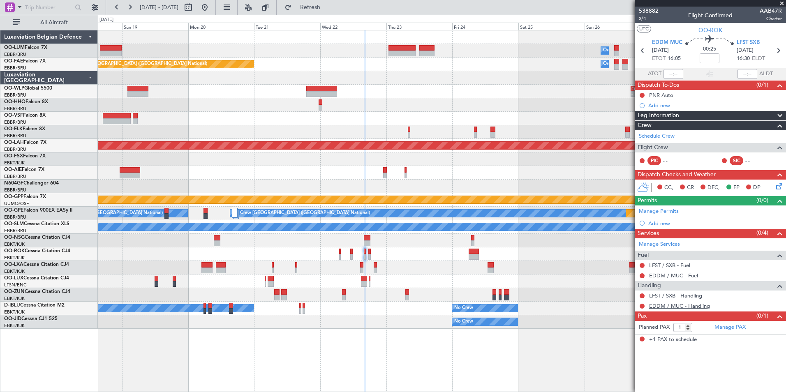
click at [687, 306] on link "EDDM / MUC - Handling" at bounding box center [679, 305] width 61 height 7
drag, startPoint x: 331, startPoint y: 8, endPoint x: 341, endPoint y: 25, distance: 20.0
click at [327, 8] on span "Refresh" at bounding box center [310, 8] width 35 height 6
click at [677, 296] on link "LFST / SXB - Handling" at bounding box center [675, 295] width 53 height 7
click at [327, 10] on span "Refresh" at bounding box center [310, 8] width 35 height 6
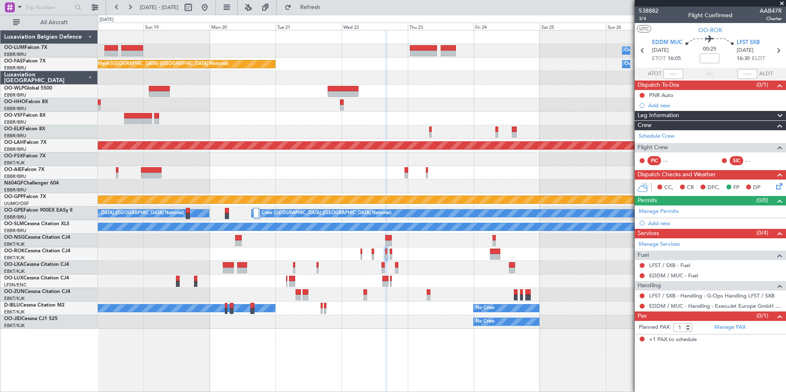
click at [409, 271] on div "No Crew [GEOGRAPHIC_DATA] ([GEOGRAPHIC_DATA] National)" at bounding box center [441, 268] width 687 height 14
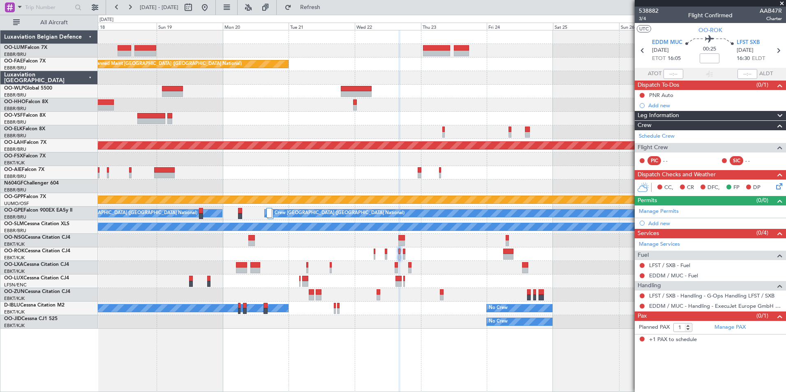
click at [441, 270] on div "No Crew [GEOGRAPHIC_DATA] ([GEOGRAPHIC_DATA] National)" at bounding box center [441, 268] width 687 height 14
click at [672, 264] on link "LFST / SXB - Fuel" at bounding box center [669, 265] width 41 height 7
click at [327, 9] on span "Refresh" at bounding box center [310, 8] width 35 height 6
click at [664, 272] on link "EDDM / MUC - Fuel" at bounding box center [673, 275] width 49 height 7
click at [330, 13] on button "Refresh" at bounding box center [305, 7] width 49 height 13
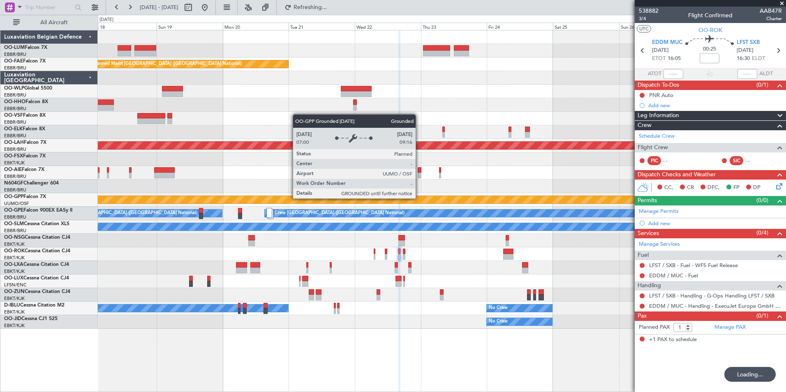
click at [403, 203] on div "Grounded [PERSON_NAME]" at bounding box center [442, 199] width 2062 height 7
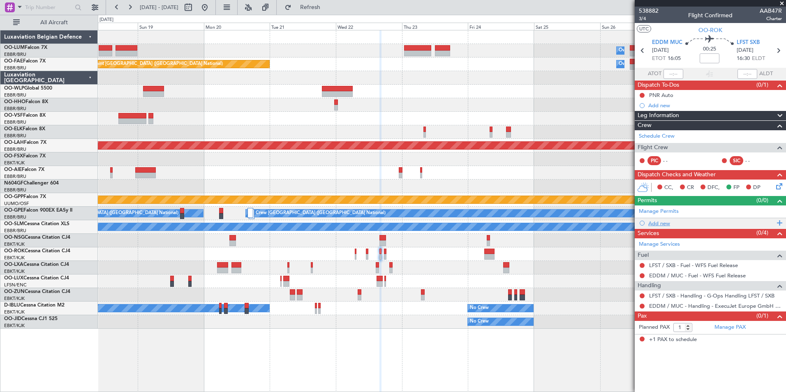
click at [665, 225] on div "Add new" at bounding box center [711, 223] width 126 height 7
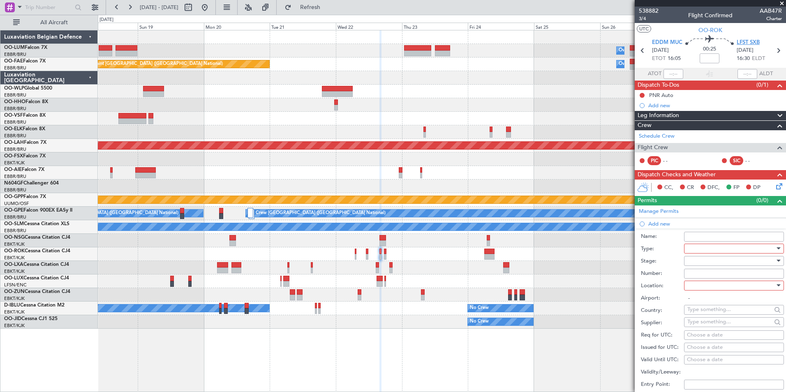
click at [750, 40] on span "LFST SXB" at bounding box center [747, 43] width 23 height 8
drag, startPoint x: 657, startPoint y: 263, endPoint x: 659, endPoint y: 251, distance: 11.6
click at [657, 258] on label "Stage:" at bounding box center [661, 261] width 43 height 8
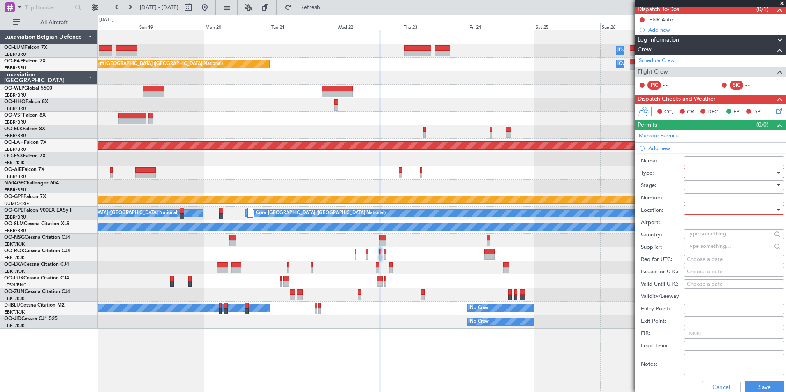
scroll to position [164, 0]
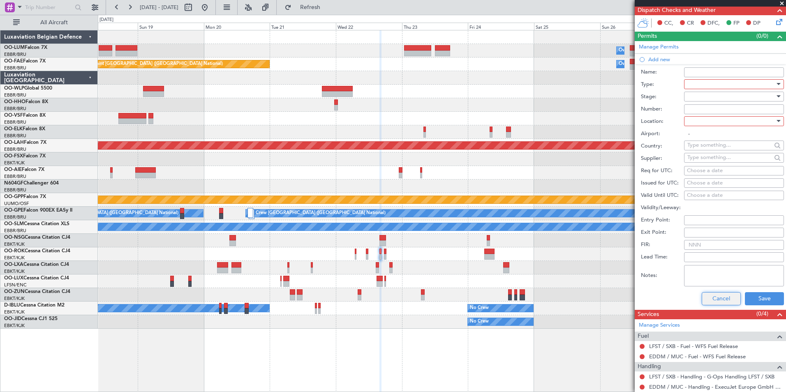
click at [722, 295] on button "Cancel" at bounding box center [720, 298] width 39 height 13
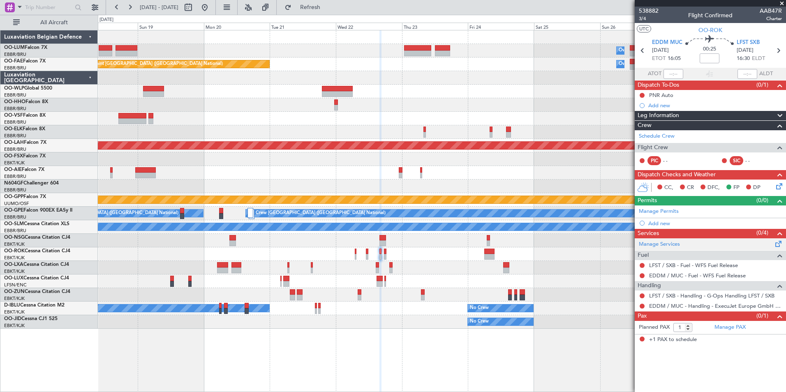
scroll to position [0, 0]
click at [659, 221] on div "Add new" at bounding box center [711, 223] width 126 height 7
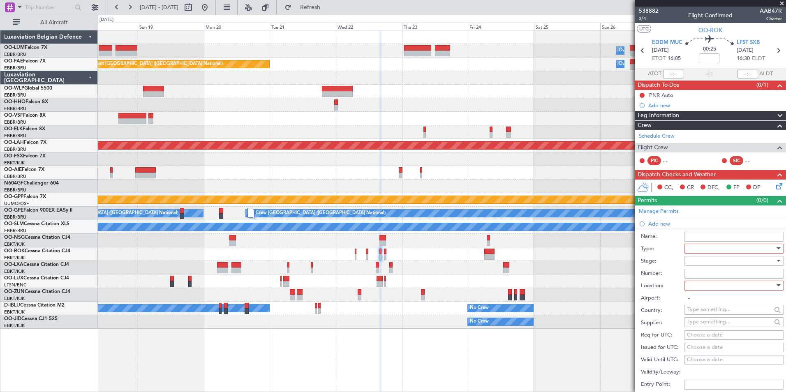
click at [702, 249] on div at bounding box center [731, 248] width 88 height 12
click at [704, 329] on span "Slot" at bounding box center [730, 326] width 86 height 12
click at [696, 261] on div at bounding box center [731, 261] width 88 height 12
click at [707, 290] on span "Not Requested" at bounding box center [730, 289] width 86 height 12
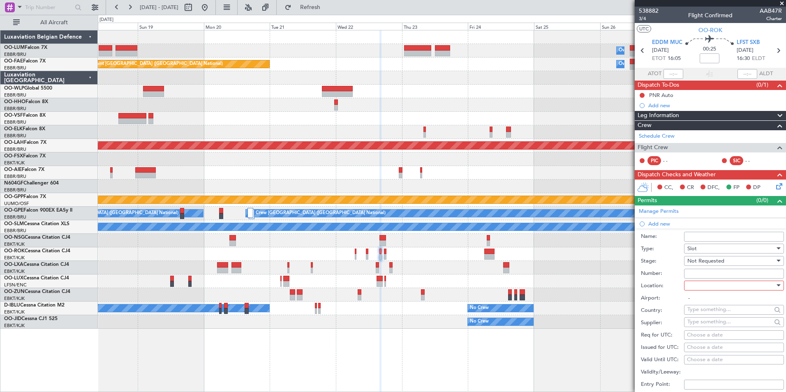
click at [703, 277] on input "Number:" at bounding box center [734, 274] width 100 height 10
click at [666, 274] on label "Number:" at bounding box center [661, 274] width 43 height 8
click at [684, 274] on input "Number:" at bounding box center [734, 274] width 100 height 10
click at [703, 286] on div at bounding box center [731, 285] width 88 height 12
click at [700, 301] on span "Departure" at bounding box center [730, 302] width 86 height 12
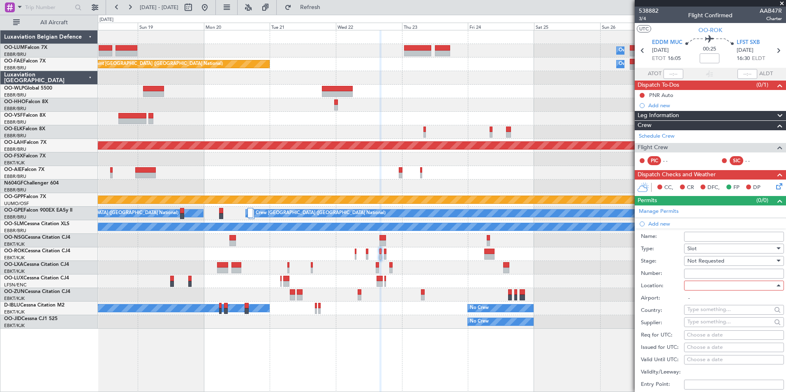
type input "EDDM / MUC"
click at [693, 335] on div "Choose a date" at bounding box center [734, 335] width 94 height 8
select select "10"
select select "2025"
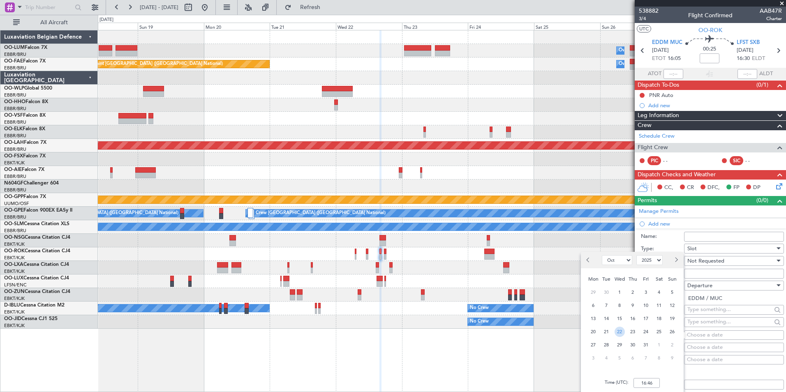
click at [621, 332] on span "22" at bounding box center [619, 332] width 10 height 10
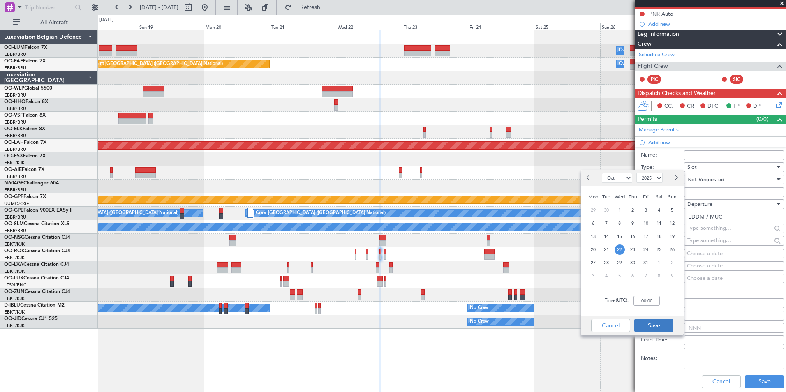
scroll to position [82, 0]
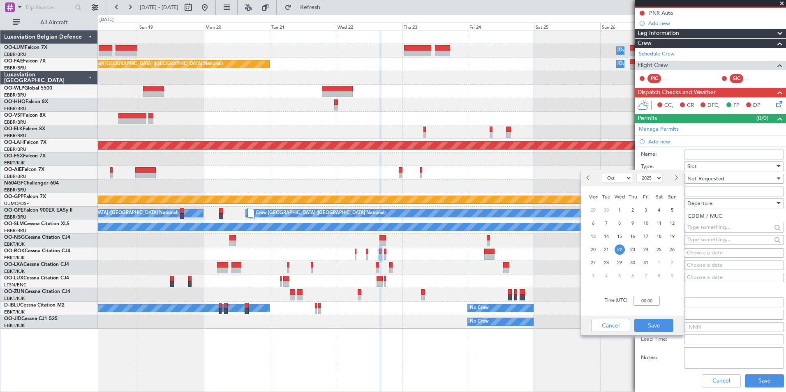
click at [646, 318] on div "Cancel Save" at bounding box center [632, 326] width 103 height 20
click at [639, 303] on input "00:00" at bounding box center [646, 301] width 26 height 10
type input "16:00"
click at [657, 325] on button "Save" at bounding box center [653, 325] width 39 height 13
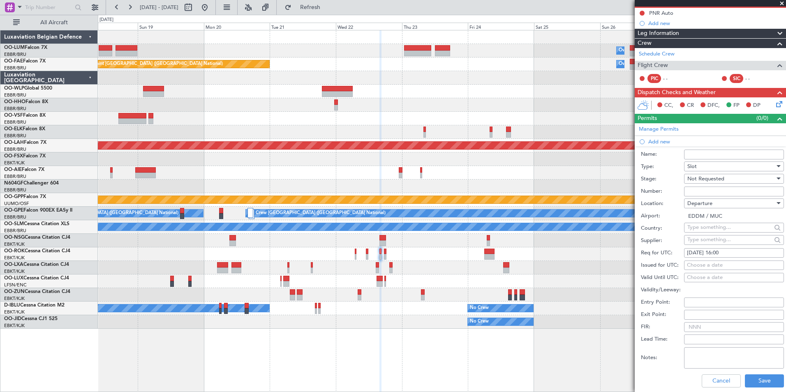
scroll to position [198, 0]
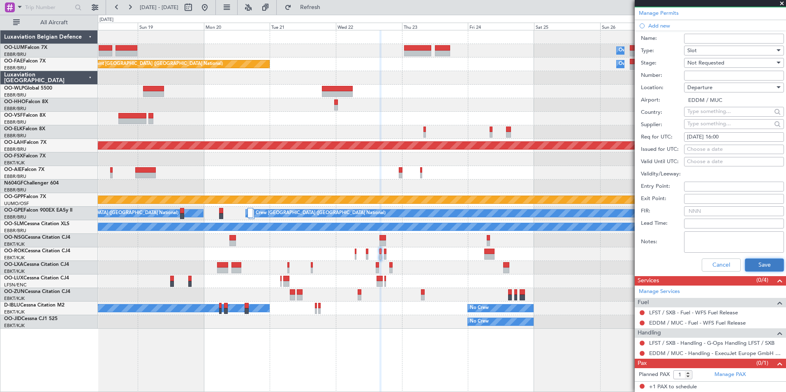
click at [757, 258] on button "Save" at bounding box center [763, 264] width 39 height 13
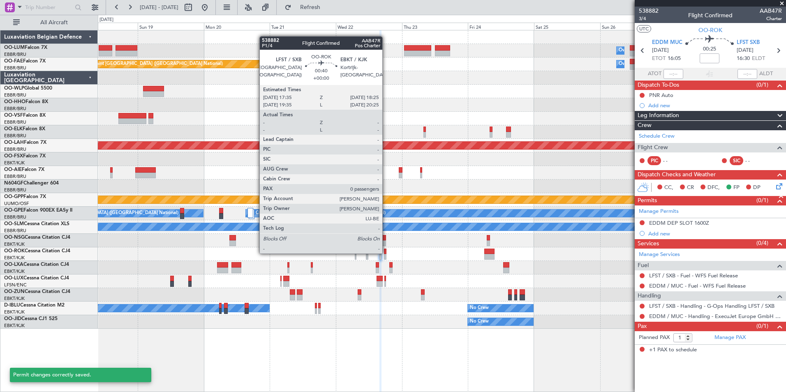
scroll to position [0, 0]
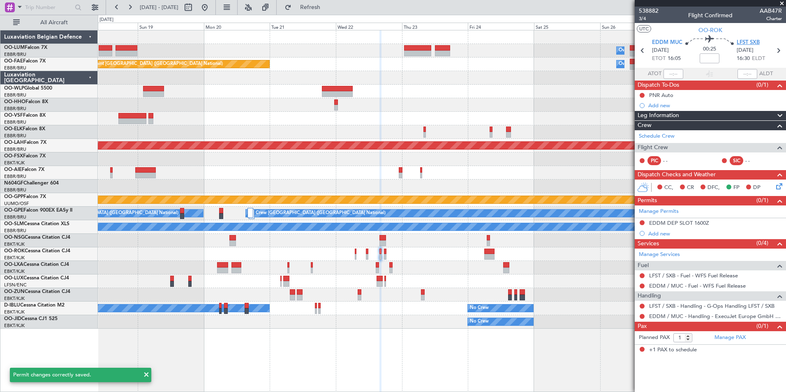
click at [748, 45] on span "LFST SXB" at bounding box center [747, 43] width 23 height 8
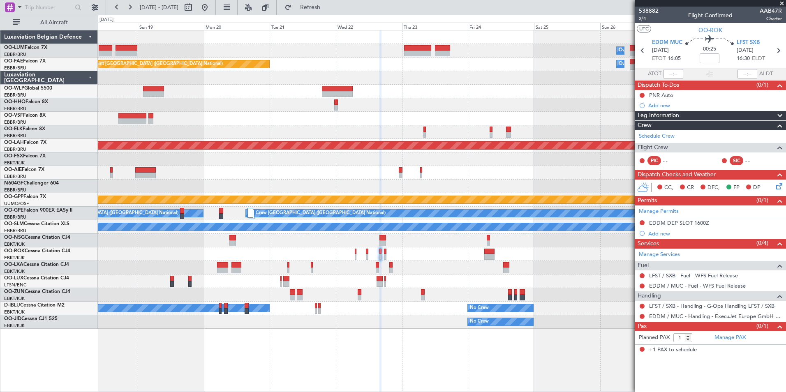
click at [470, 288] on div "Planned Maint [GEOGRAPHIC_DATA] ([GEOGRAPHIC_DATA])" at bounding box center [441, 281] width 687 height 14
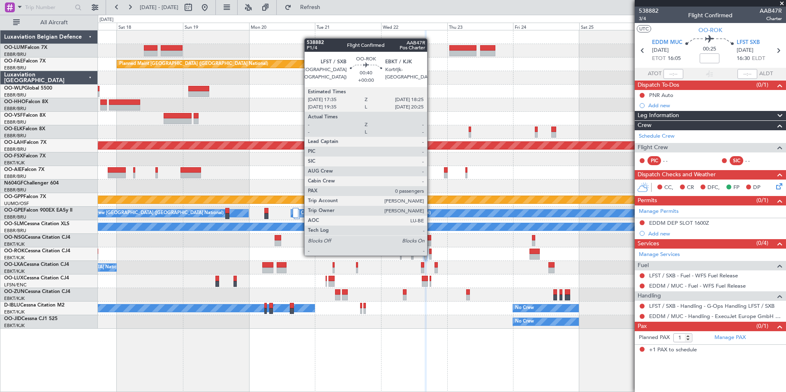
click at [431, 255] on div at bounding box center [430, 257] width 2 height 6
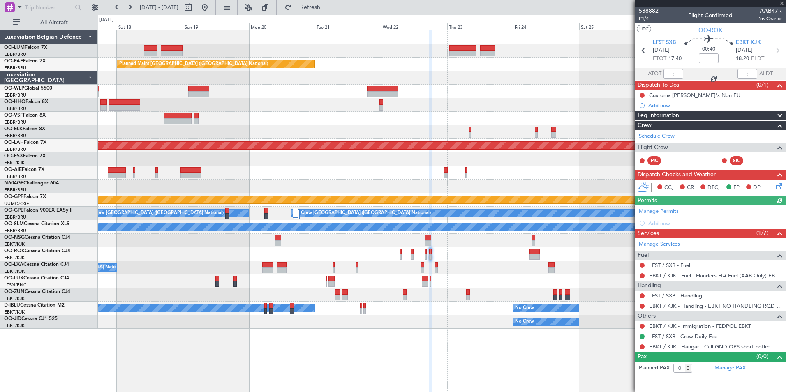
click at [677, 294] on link "LFST / SXB - Handling" at bounding box center [675, 295] width 53 height 7
click at [327, 6] on span "Refresh" at bounding box center [310, 8] width 35 height 6
click at [640, 305] on button at bounding box center [641, 306] width 5 height 5
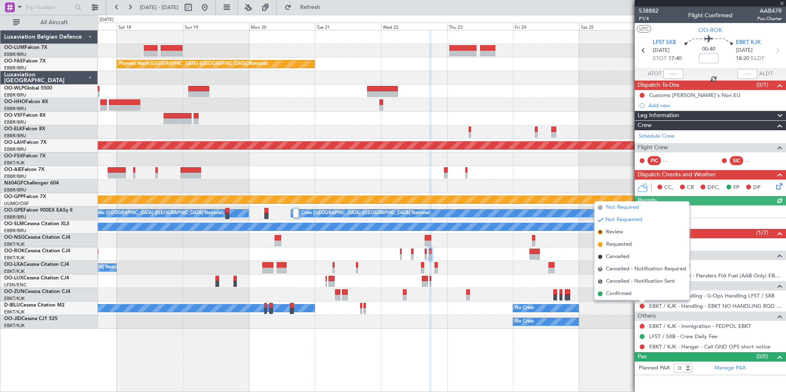
click at [626, 203] on li "Not Required" at bounding box center [641, 207] width 95 height 12
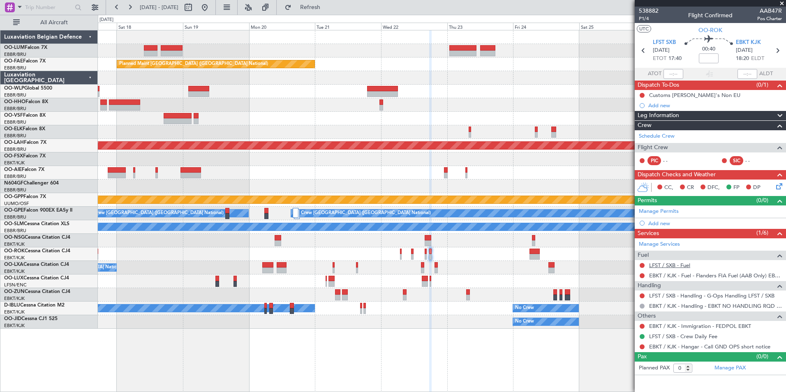
click at [660, 266] on link "LFST / SXB - Fuel" at bounding box center [669, 265] width 41 height 7
click at [322, 7] on span "Refresh" at bounding box center [310, 8] width 35 height 6
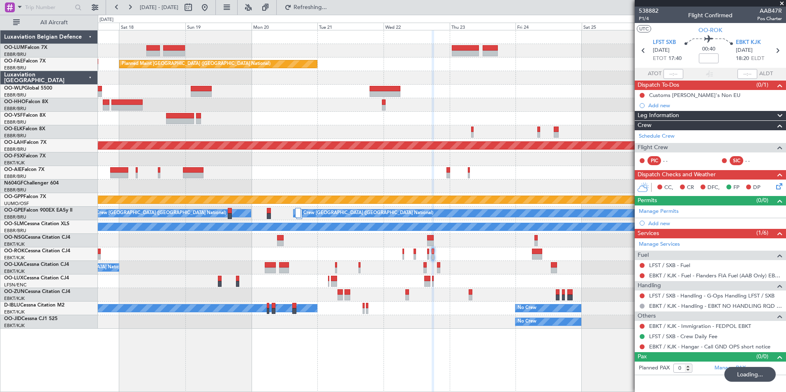
click at [372, 185] on div at bounding box center [441, 187] width 687 height 14
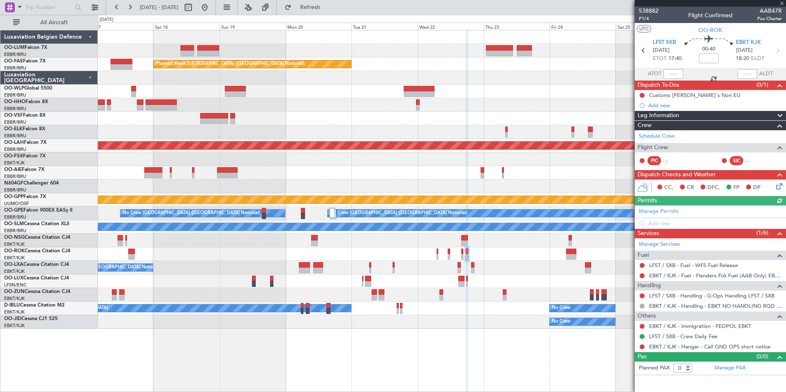
click at [452, 285] on div "Planned Maint [GEOGRAPHIC_DATA] ([GEOGRAPHIC_DATA])" at bounding box center [441, 281] width 687 height 14
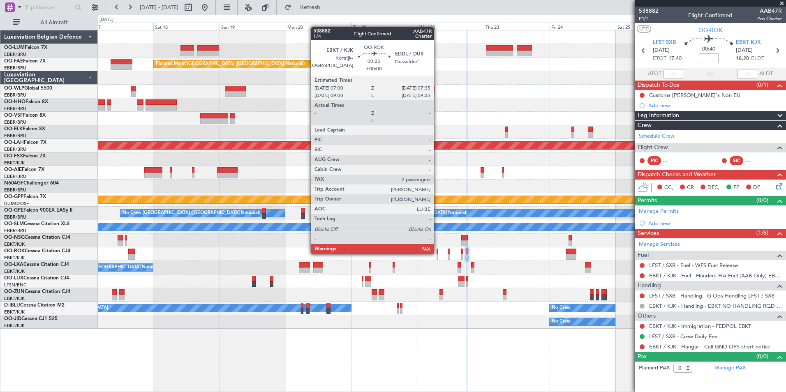
click at [437, 253] on div at bounding box center [437, 252] width 2 height 6
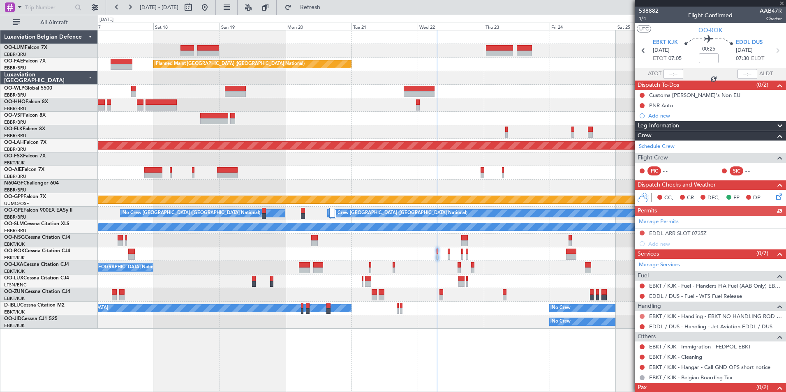
click at [641, 316] on button at bounding box center [641, 316] width 5 height 5
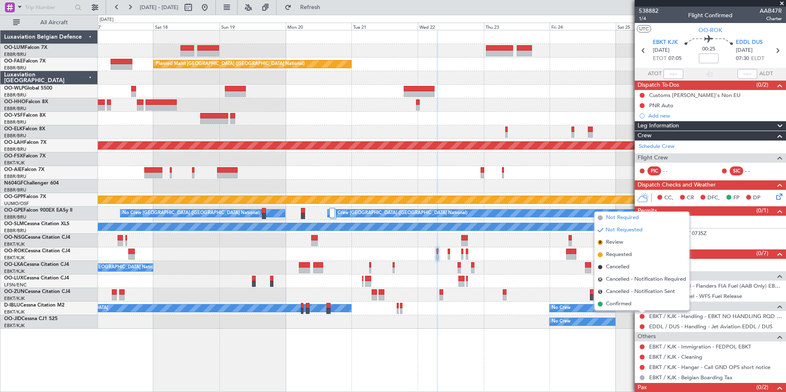
click at [634, 214] on span "Not Required" at bounding box center [622, 218] width 33 height 8
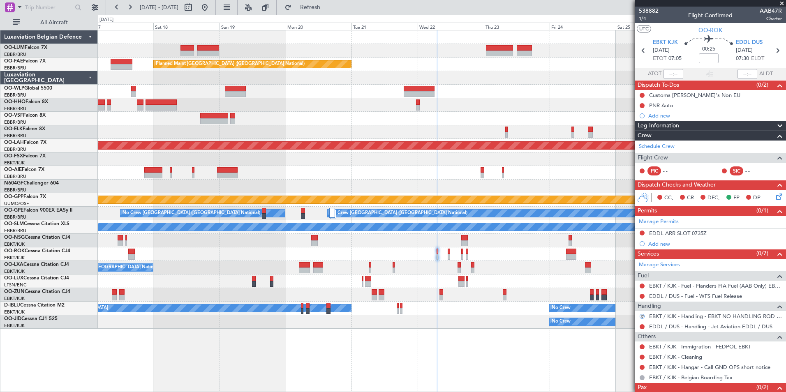
click at [774, 196] on icon at bounding box center [777, 195] width 7 height 7
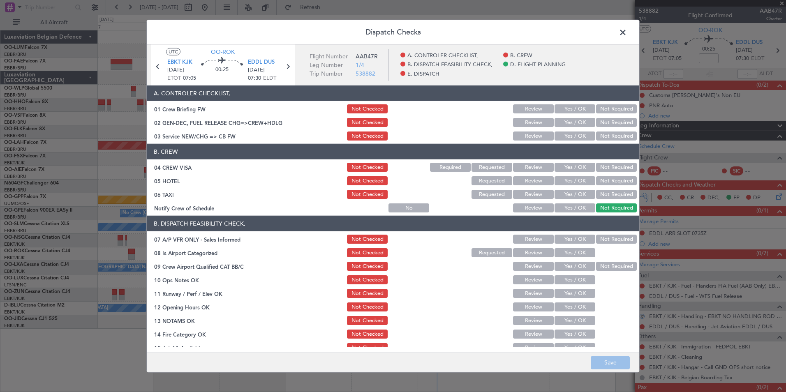
click at [566, 136] on button "Yes / OK" at bounding box center [574, 135] width 41 height 9
click at [607, 169] on button "Not Required" at bounding box center [616, 167] width 41 height 9
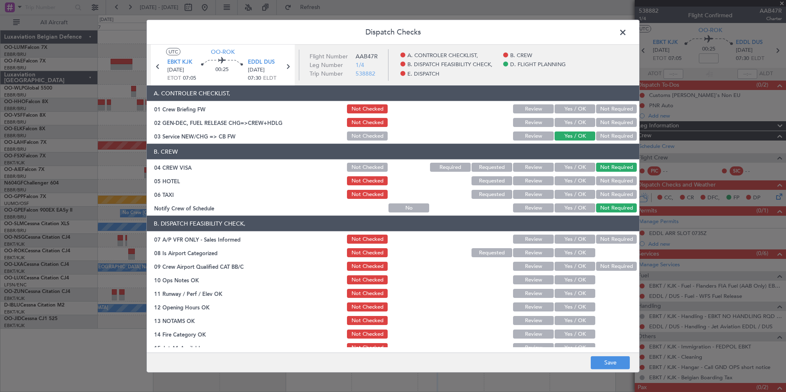
click at [608, 178] on button "Not Required" at bounding box center [616, 180] width 41 height 9
click at [607, 192] on button "Not Required" at bounding box center [616, 194] width 41 height 9
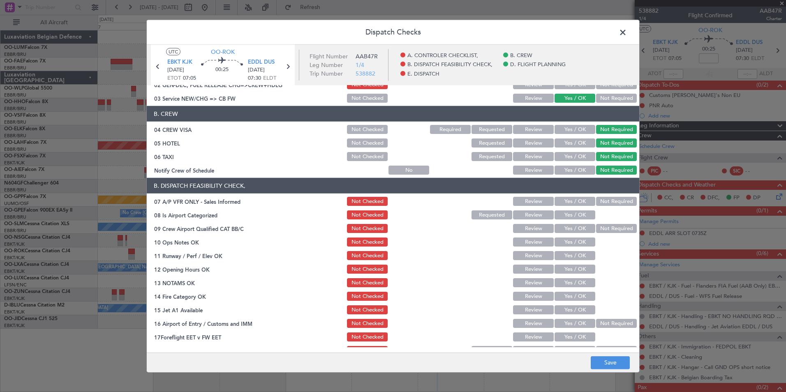
scroll to position [82, 0]
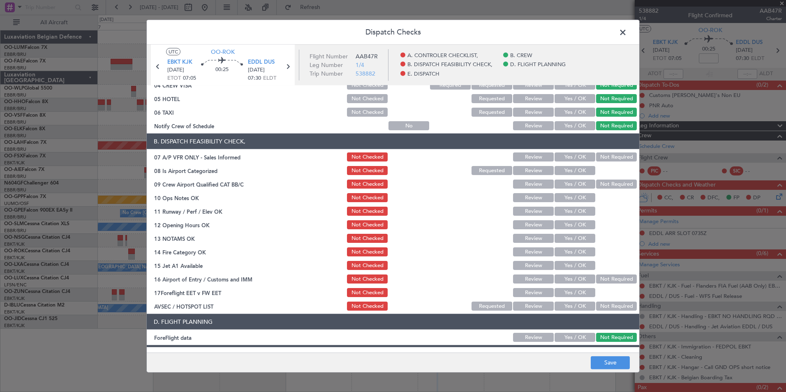
drag, startPoint x: 609, startPoint y: 156, endPoint x: 587, endPoint y: 164, distance: 23.8
click at [608, 155] on button "Not Required" at bounding box center [616, 156] width 41 height 9
drag, startPoint x: 571, startPoint y: 170, endPoint x: 581, endPoint y: 173, distance: 9.8
click at [573, 171] on button "Yes / OK" at bounding box center [574, 170] width 41 height 9
click at [606, 183] on button "Not Required" at bounding box center [616, 184] width 41 height 9
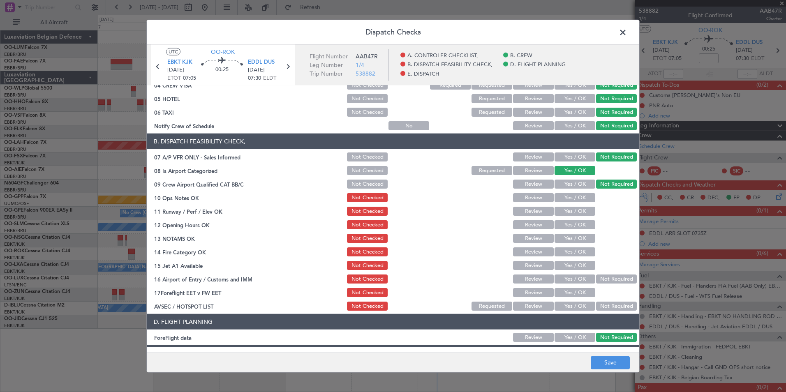
click at [578, 199] on button "Yes / OK" at bounding box center [574, 197] width 41 height 9
click at [576, 215] on button "Yes / OK" at bounding box center [574, 211] width 41 height 9
click at [575, 228] on button "Yes / OK" at bounding box center [574, 224] width 41 height 9
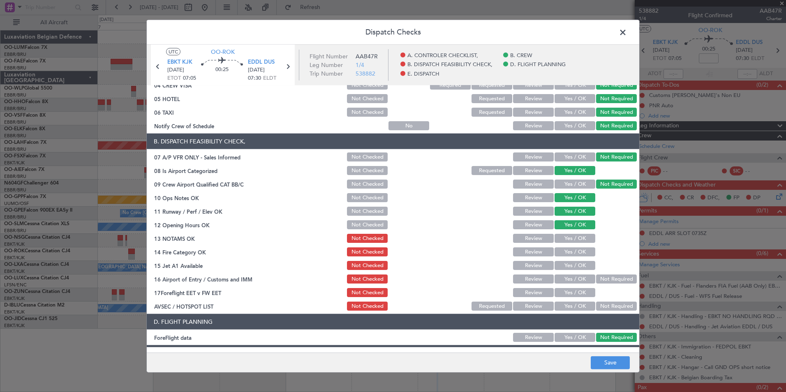
drag, startPoint x: 575, startPoint y: 240, endPoint x: 575, endPoint y: 247, distance: 6.6
click at [575, 242] on button "Yes / OK" at bounding box center [574, 238] width 41 height 9
click at [575, 254] on button "Yes / OK" at bounding box center [574, 251] width 41 height 9
click at [574, 267] on button "Yes / OK" at bounding box center [574, 265] width 41 height 9
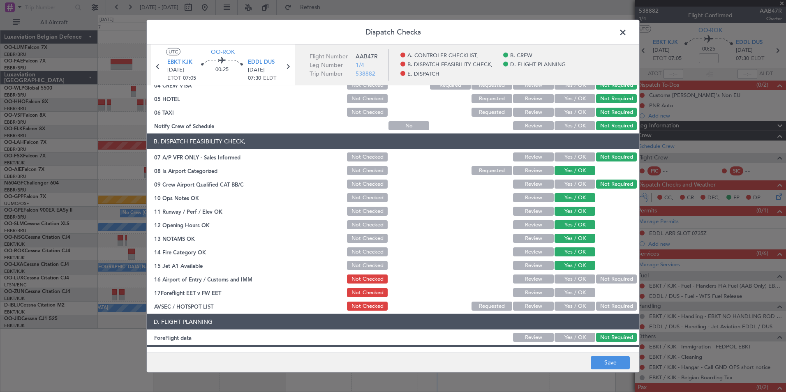
click at [571, 275] on button "Yes / OK" at bounding box center [574, 278] width 41 height 9
drag, startPoint x: 560, startPoint y: 294, endPoint x: 573, endPoint y: 297, distance: 13.1
click at [562, 295] on button "Yes / OK" at bounding box center [574, 292] width 41 height 9
click at [537, 290] on button "Review" at bounding box center [533, 292] width 41 height 9
click at [597, 306] on button "Not Required" at bounding box center [616, 306] width 41 height 9
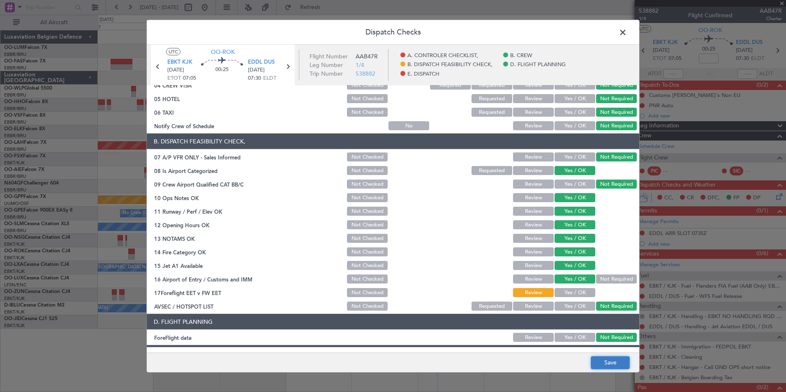
click at [615, 366] on button "Save" at bounding box center [609, 362] width 39 height 13
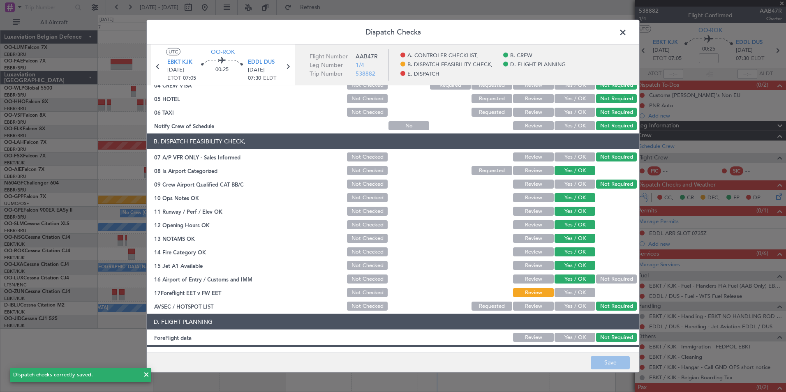
click at [627, 31] on span at bounding box center [627, 34] width 0 height 16
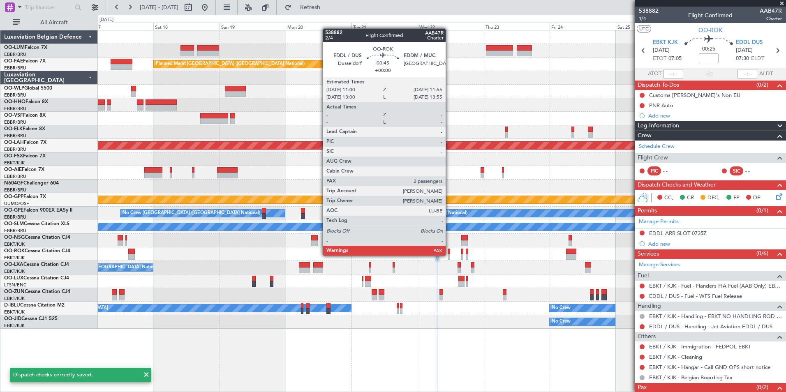
click at [449, 255] on div at bounding box center [448, 257] width 3 height 6
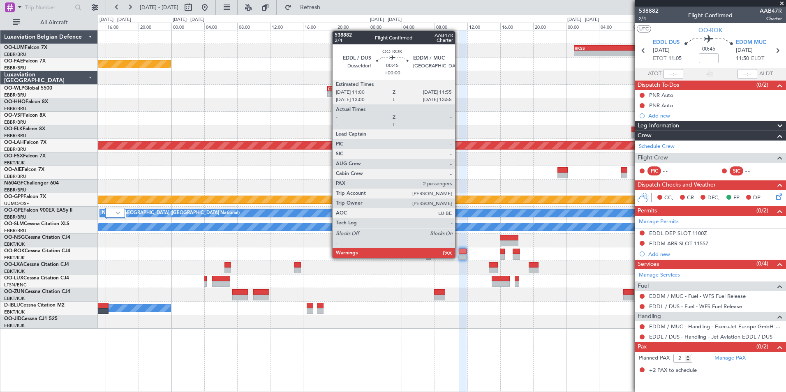
click at [419, 260] on div at bounding box center [441, 254] width 687 height 14
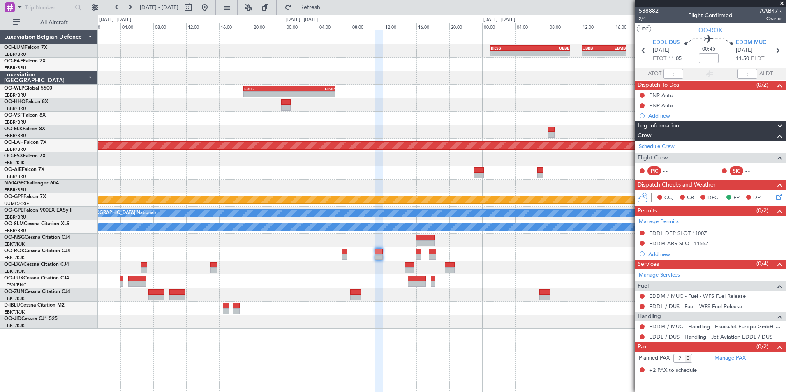
click at [785, 196] on div "CC, CR DFC, FP DP" at bounding box center [709, 198] width 151 height 16
click at [780, 198] on icon at bounding box center [777, 195] width 7 height 7
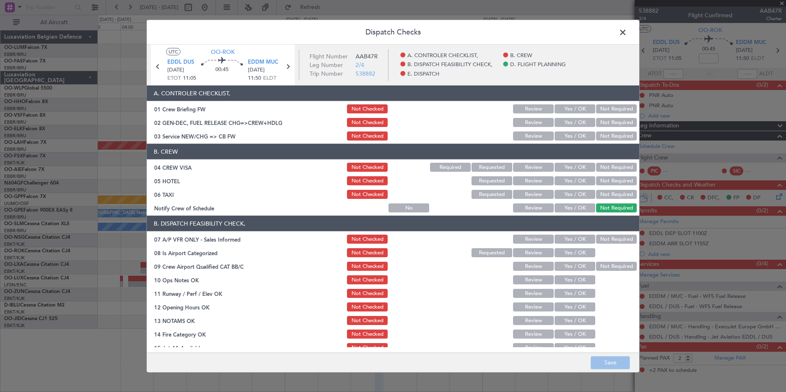
drag, startPoint x: 564, startPoint y: 136, endPoint x: 600, endPoint y: 155, distance: 40.1
click at [564, 136] on button "Yes / OK" at bounding box center [574, 135] width 41 height 9
drag, startPoint x: 607, startPoint y: 166, endPoint x: 607, endPoint y: 177, distance: 11.1
click at [607, 166] on button "Not Required" at bounding box center [616, 167] width 41 height 9
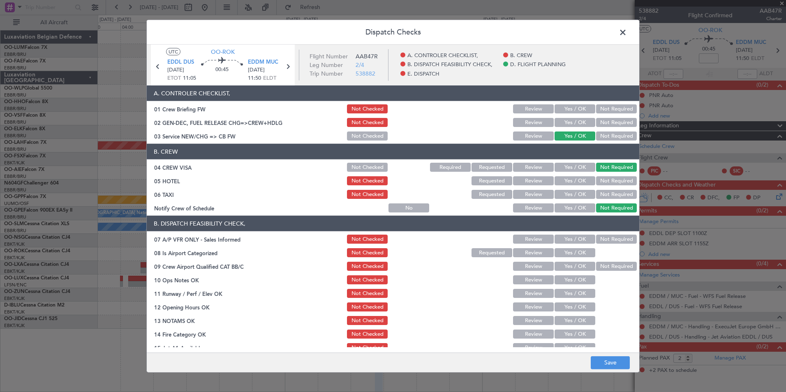
click at [607, 177] on button "Not Required" at bounding box center [616, 180] width 41 height 9
click at [602, 196] on button "Not Required" at bounding box center [616, 194] width 41 height 9
click at [605, 240] on button "Not Required" at bounding box center [616, 239] width 41 height 9
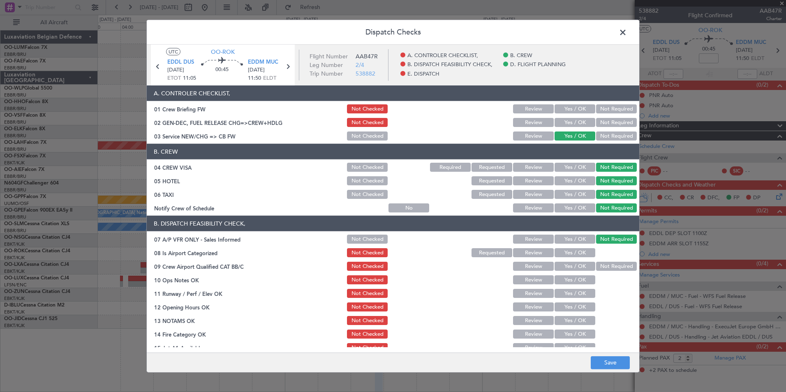
drag, startPoint x: 566, startPoint y: 255, endPoint x: 604, endPoint y: 260, distance: 38.2
click at [569, 255] on button "Yes / OK" at bounding box center [574, 252] width 41 height 9
drag, startPoint x: 604, startPoint y: 260, endPoint x: 597, endPoint y: 268, distance: 10.5
click at [604, 261] on div "Not Required" at bounding box center [614, 266] width 41 height 12
drag, startPoint x: 598, startPoint y: 268, endPoint x: 571, endPoint y: 276, distance: 28.1
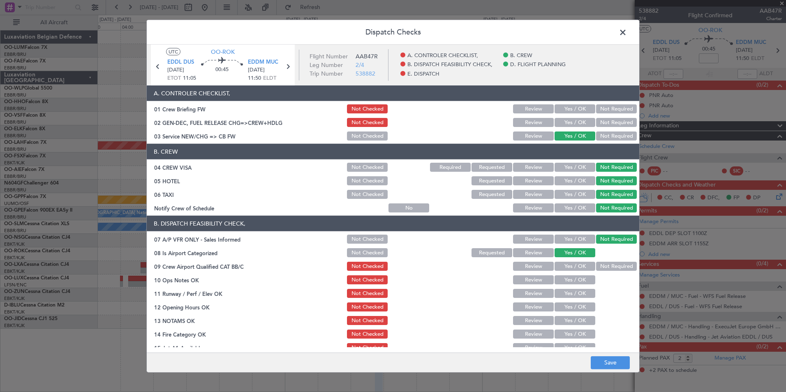
click at [596, 269] on button "Not Required" at bounding box center [616, 266] width 41 height 9
click at [564, 279] on button "Yes / OK" at bounding box center [574, 279] width 41 height 9
click at [570, 293] on button "Yes / OK" at bounding box center [574, 293] width 41 height 9
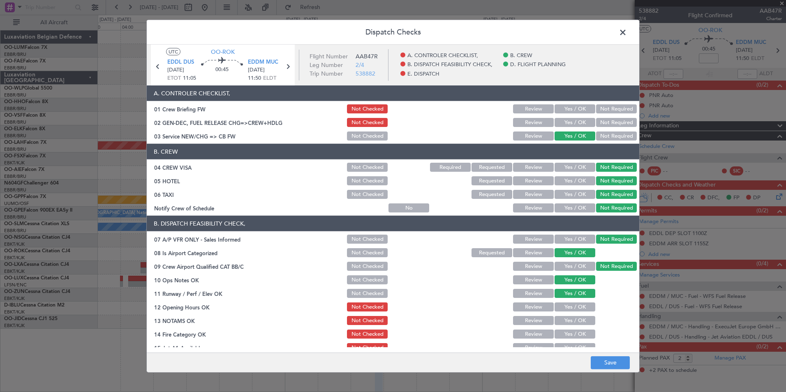
drag, startPoint x: 564, startPoint y: 303, endPoint x: 563, endPoint y: 311, distance: 7.4
click at [563, 307] on button "Yes / OK" at bounding box center [574, 306] width 41 height 9
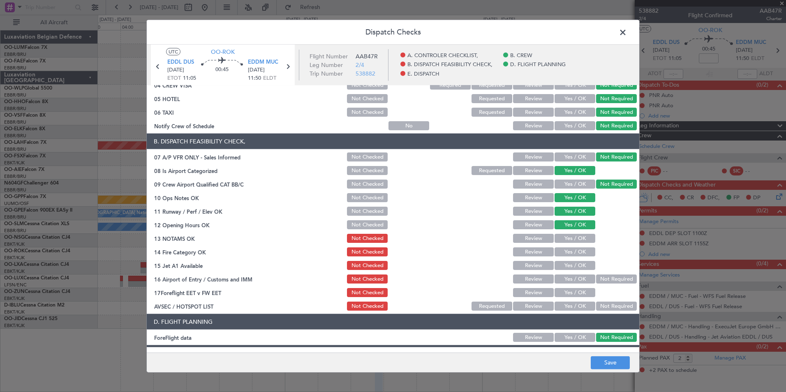
click at [573, 239] on button "Yes / OK" at bounding box center [574, 238] width 41 height 9
click at [572, 252] on button "Yes / OK" at bounding box center [574, 251] width 41 height 9
click at [570, 268] on button "Yes / OK" at bounding box center [574, 265] width 41 height 9
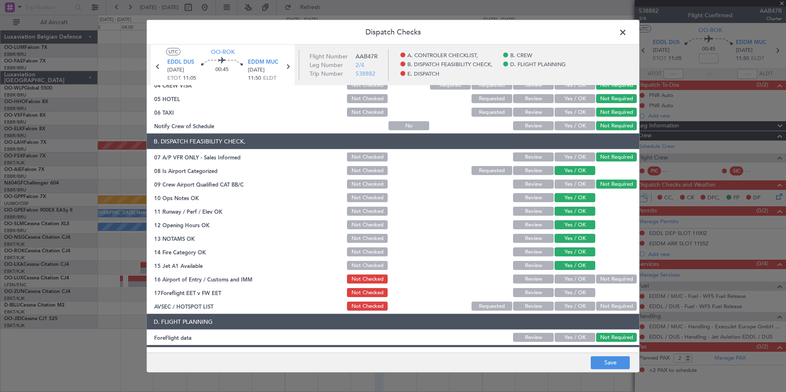
click at [571, 277] on button "Yes / OK" at bounding box center [574, 278] width 41 height 9
click at [546, 287] on div "Review" at bounding box center [531, 293] width 41 height 12
click at [534, 297] on button "Review" at bounding box center [533, 292] width 41 height 9
click at [617, 311] on div "Not Required" at bounding box center [614, 306] width 41 height 12
click at [612, 296] on div at bounding box center [614, 293] width 41 height 12
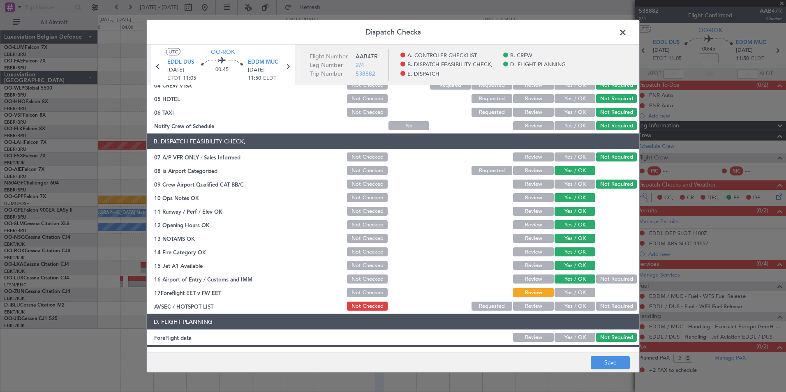
click at [610, 303] on button "Not Required" at bounding box center [616, 306] width 41 height 9
click at [615, 356] on footer "Save" at bounding box center [393, 362] width 492 height 20
click at [613, 359] on button "Save" at bounding box center [609, 362] width 39 height 13
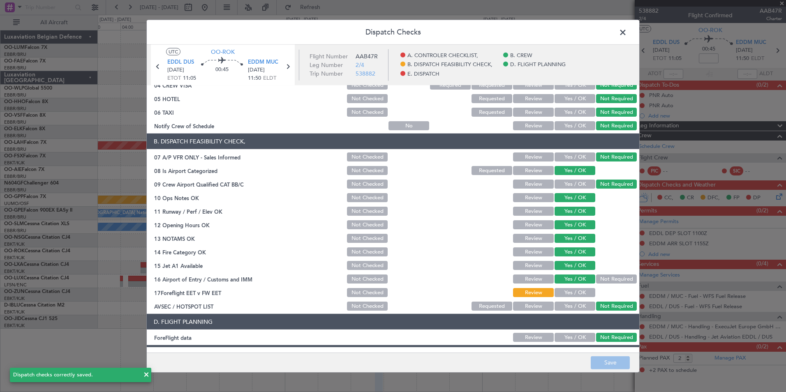
click at [629, 35] on header "Dispatch Checks" at bounding box center [393, 32] width 492 height 25
click at [627, 34] on span at bounding box center [627, 34] width 0 height 16
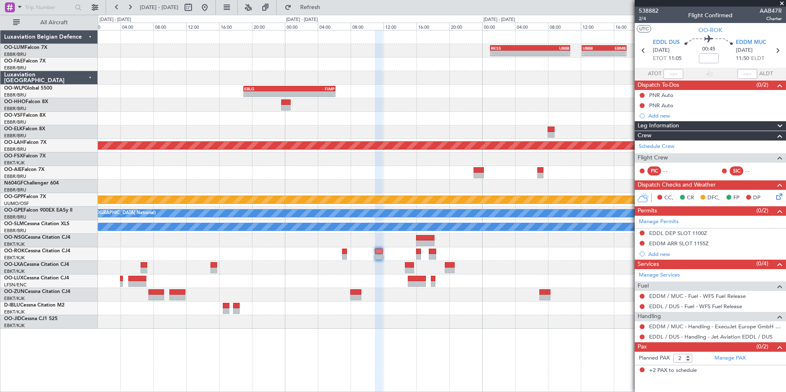
click at [384, 304] on div "- - RKSS 01:00 Z UBBB 10:45 Z - - UBBB 12:10 Z EBMB 17:35 Z Planned Maint Bruss…" at bounding box center [441, 179] width 687 height 298
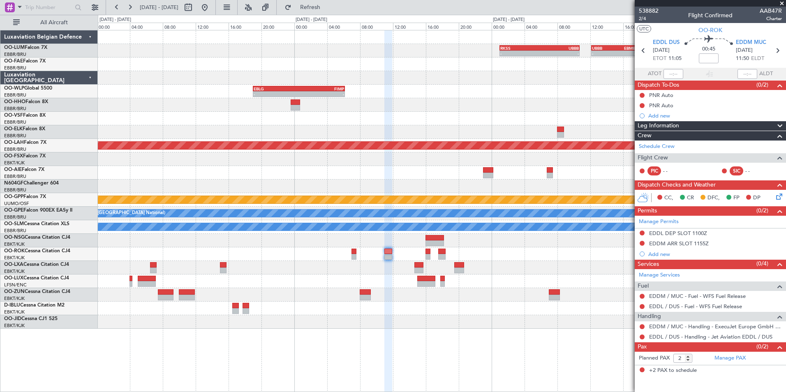
click at [399, 270] on div at bounding box center [441, 268] width 687 height 14
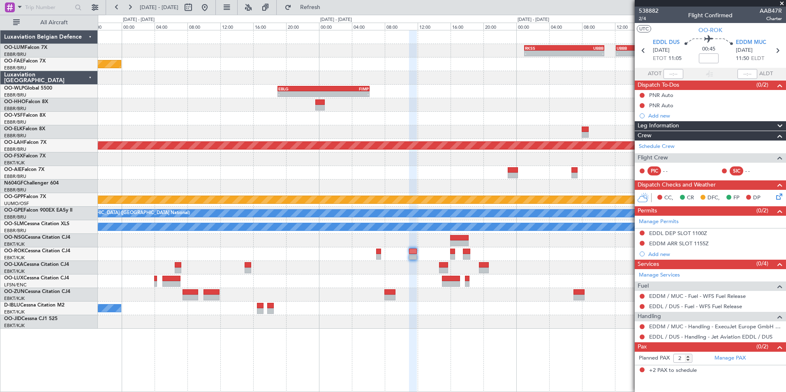
click at [387, 271] on div at bounding box center [441, 268] width 687 height 14
click at [677, 336] on link "EDDL / DUS - Handling - Jet Aviation EDDL / DUS" at bounding box center [710, 336] width 123 height 7
click at [321, 8] on span "Refresh" at bounding box center [310, 8] width 35 height 6
click at [406, 248] on div "- - RKSS 01:00 Z UBBB 10:45 Z - - UBBB 12:10 Z EBMB 17:35 Z Planned Maint Bruss…" at bounding box center [441, 179] width 687 height 298
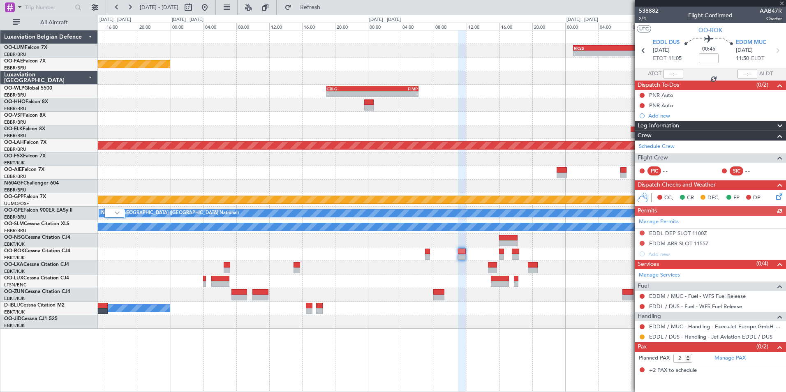
click at [661, 328] on link "EDDM / MUC - Handling - ExecuJet Europe GmbH EDDM / MUC" at bounding box center [715, 326] width 133 height 7
click at [642, 234] on button at bounding box center [641, 232] width 5 height 5
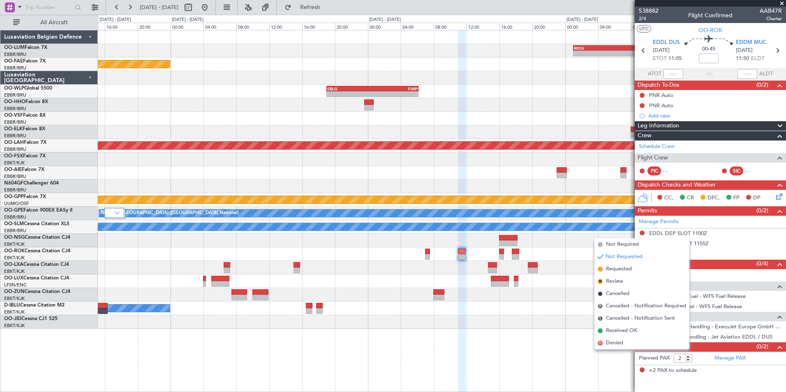
drag, startPoint x: 614, startPoint y: 265, endPoint x: 482, endPoint y: 256, distance: 132.6
click at [613, 265] on span "Requested" at bounding box center [619, 269] width 26 height 8
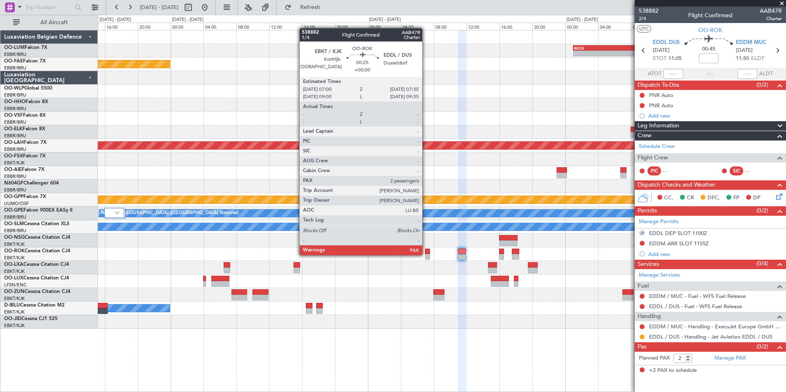
click at [426, 254] on div at bounding box center [427, 257] width 5 height 6
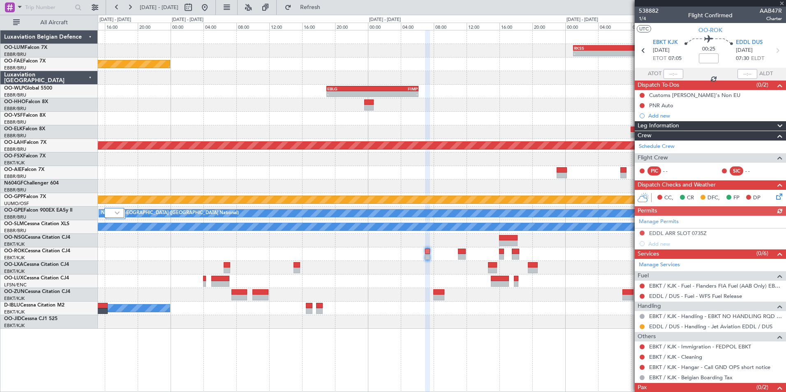
click at [641, 231] on div "Manage Permits EDDL ARR SLOT 0735Z Add new" at bounding box center [709, 232] width 151 height 33
click at [640, 231] on div "Manage Permits EDDL ARR SLOT 0735Z Add new" at bounding box center [709, 232] width 151 height 33
click at [640, 231] on button at bounding box center [641, 232] width 5 height 5
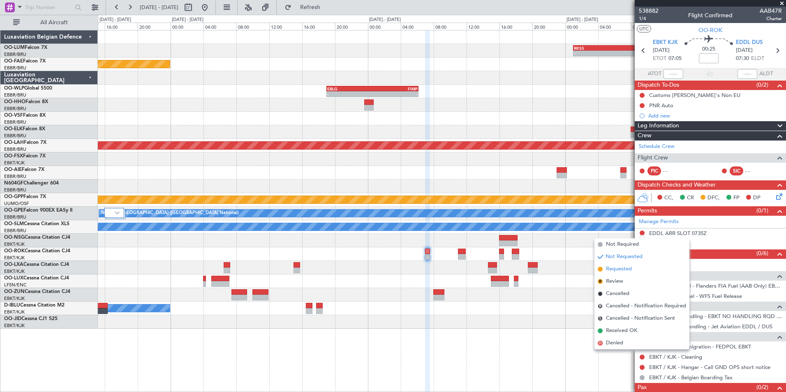
click at [625, 271] on span "Requested" at bounding box center [619, 269] width 26 height 8
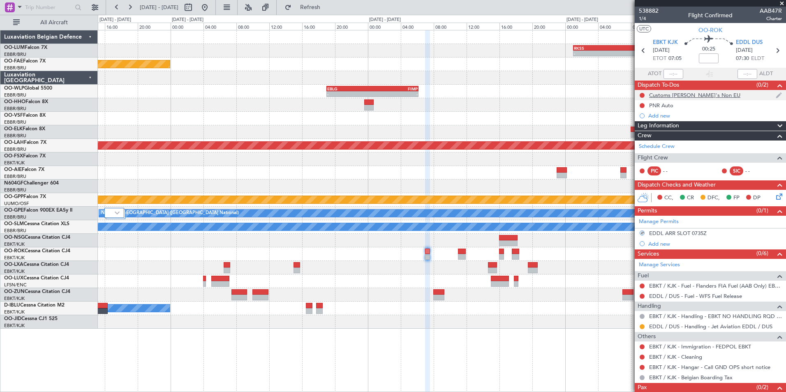
click at [643, 92] on div at bounding box center [641, 95] width 7 height 7
click at [644, 97] on div at bounding box center [641, 95] width 7 height 7
click at [642, 94] on button at bounding box center [641, 95] width 5 height 5
click at [633, 143] on span "Cancelled" at bounding box center [643, 144] width 23 height 8
click at [641, 104] on mat-tooltip-component "Cancelled" at bounding box center [641, 108] width 35 height 22
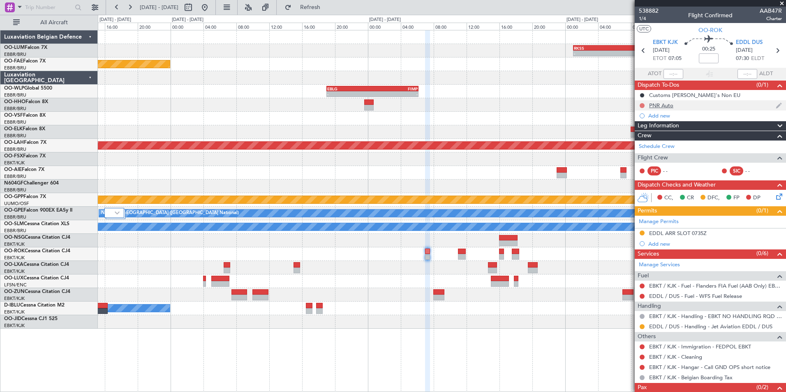
click at [641, 104] on button at bounding box center [641, 105] width 5 height 5
click at [636, 143] on span "Completed" at bounding box center [645, 142] width 27 height 8
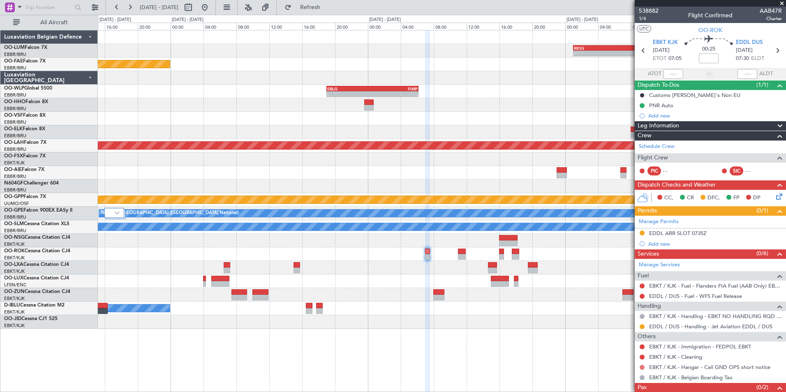
click at [642, 369] on button at bounding box center [641, 367] width 5 height 5
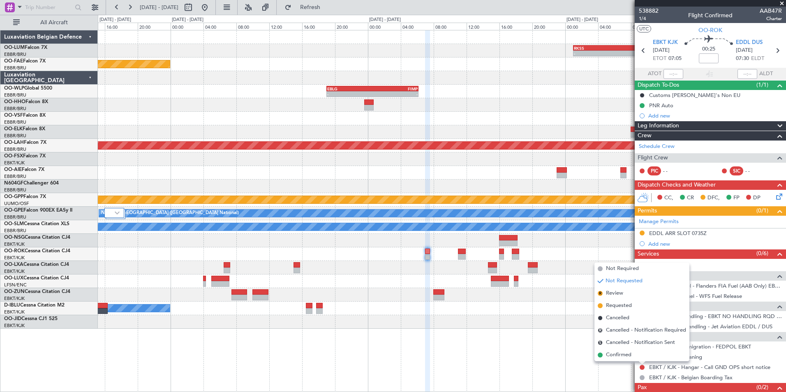
click at [636, 354] on li "Confirmed" at bounding box center [641, 355] width 95 height 12
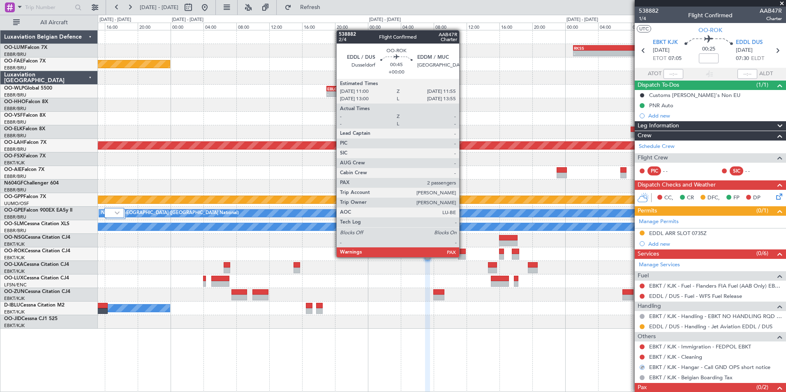
click at [463, 256] on div at bounding box center [462, 257] width 8 height 6
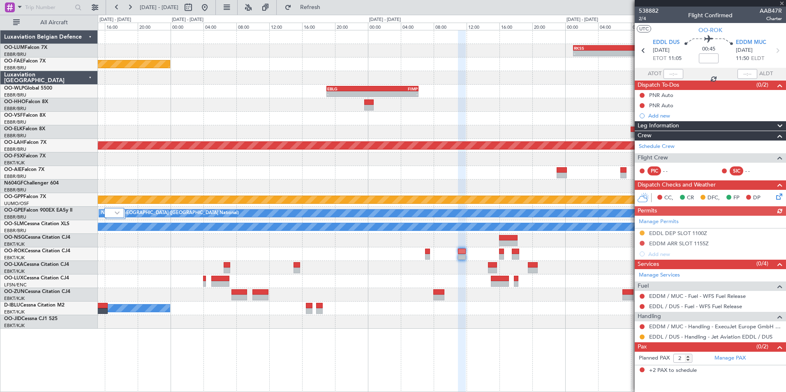
click at [642, 244] on button at bounding box center [641, 243] width 5 height 5
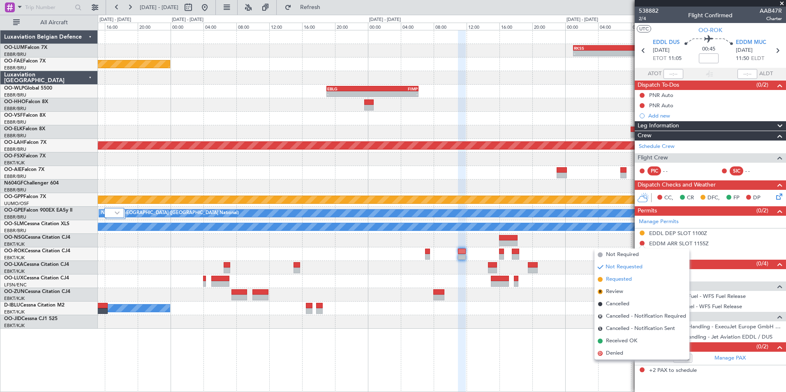
click at [616, 281] on span "Requested" at bounding box center [619, 279] width 26 height 8
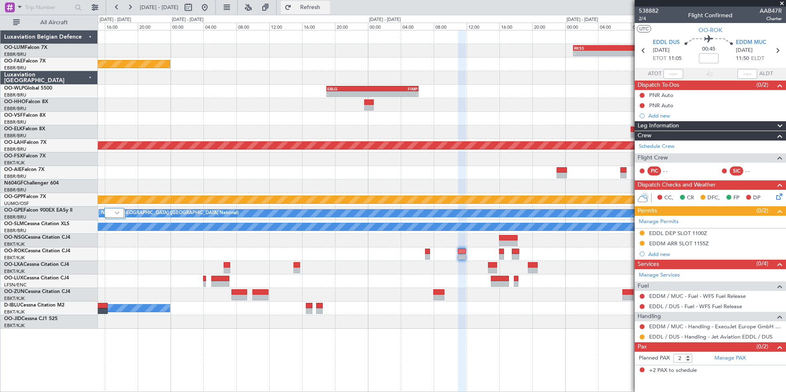
click at [327, 7] on span "Refresh" at bounding box center [310, 8] width 35 height 6
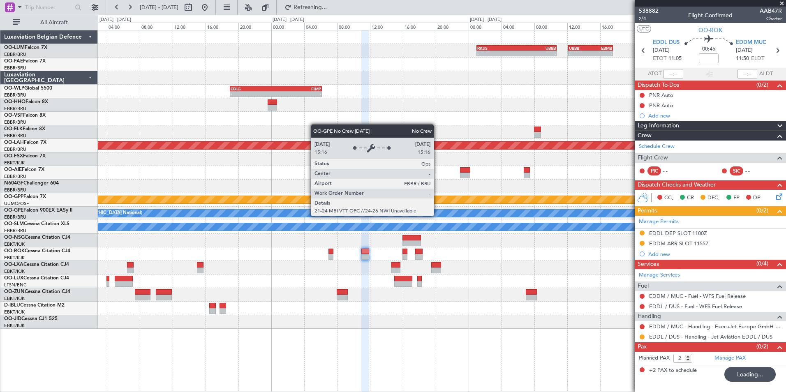
click at [341, 210] on div "No Crew [GEOGRAPHIC_DATA] ([GEOGRAPHIC_DATA] National)" at bounding box center [593, 213] width 1182 height 7
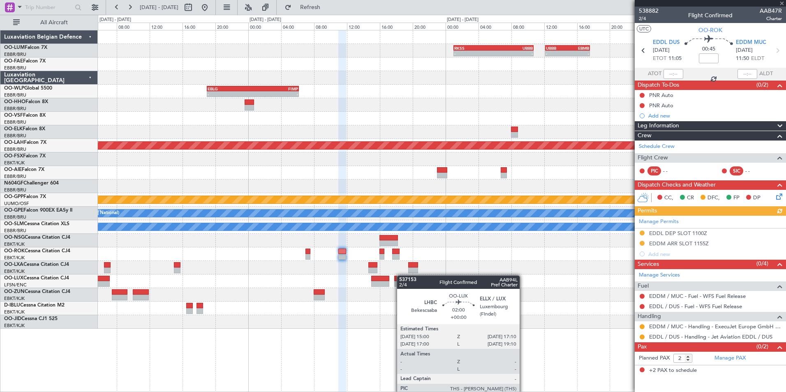
click at [384, 277] on div "- - RKSS 01:00 Z UBBB 10:45 Z - - UBBB 12:10 Z EBMB 17:35 Z Planned Maint Bruss…" at bounding box center [441, 179] width 687 height 298
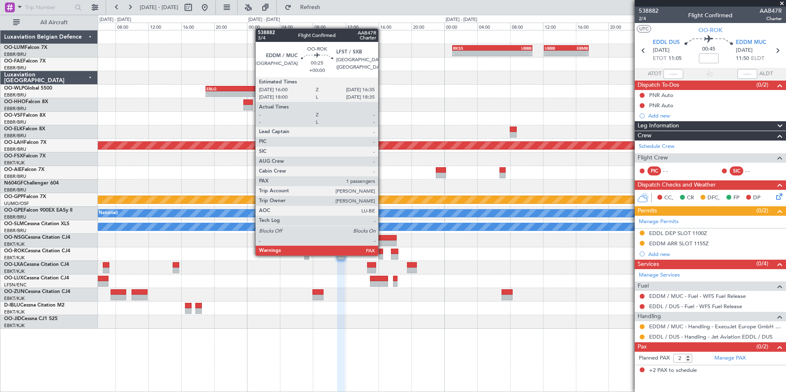
click at [382, 255] on div at bounding box center [380, 257] width 5 height 6
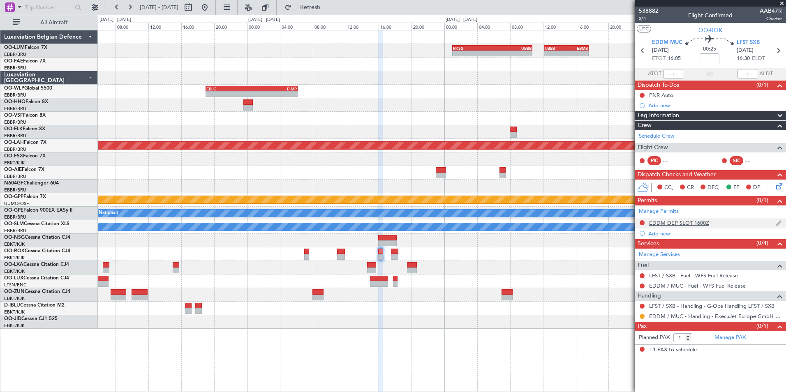
click at [638, 220] on div "EDDM DEP SLOT 1600Z" at bounding box center [709, 223] width 151 height 10
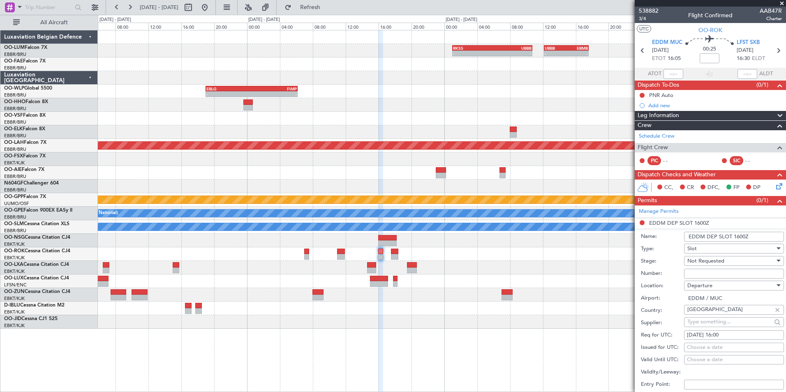
click at [639, 220] on li "EDDM DEP SLOT 1600Z Name: EDDM DEP SLOT 1600Z Type: Slot Stage: Not Requested N…" at bounding box center [709, 346] width 151 height 256
click at [701, 262] on span "Not Requested" at bounding box center [705, 260] width 37 height 7
click at [707, 313] on span "Requested" at bounding box center [730, 314] width 86 height 12
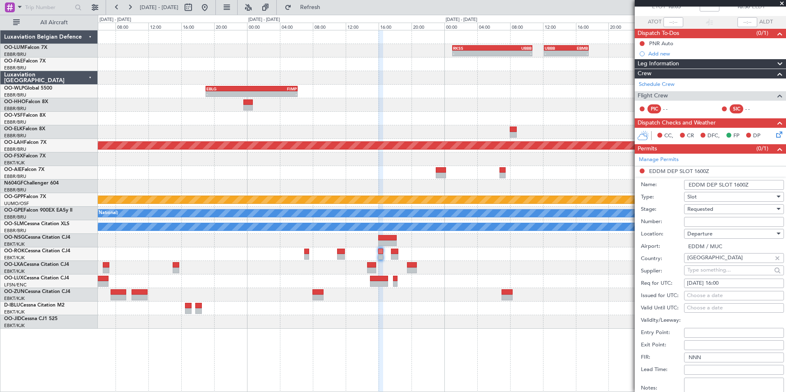
scroll to position [164, 0]
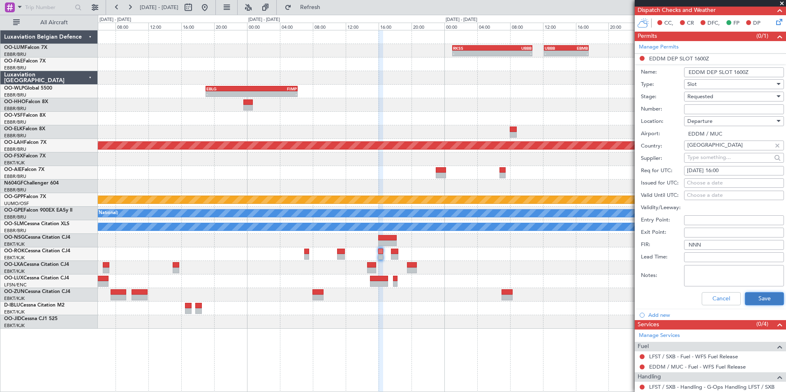
click at [762, 294] on button "Save" at bounding box center [763, 298] width 39 height 13
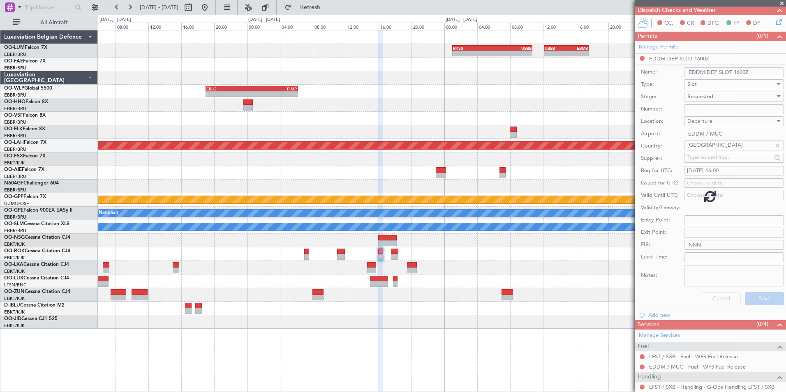
click at [438, 256] on div at bounding box center [441, 254] width 687 height 14
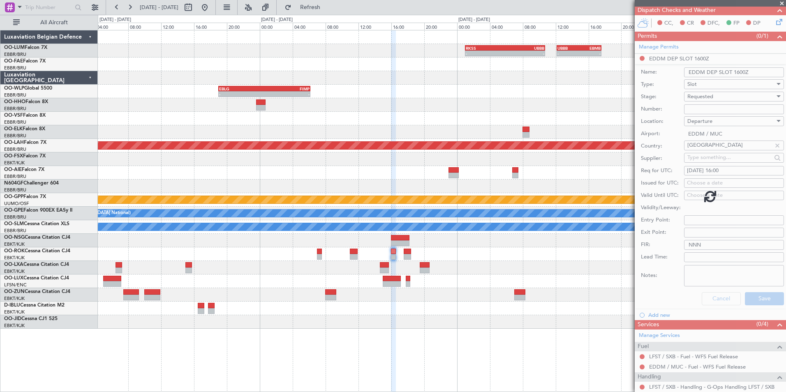
scroll to position [0, 0]
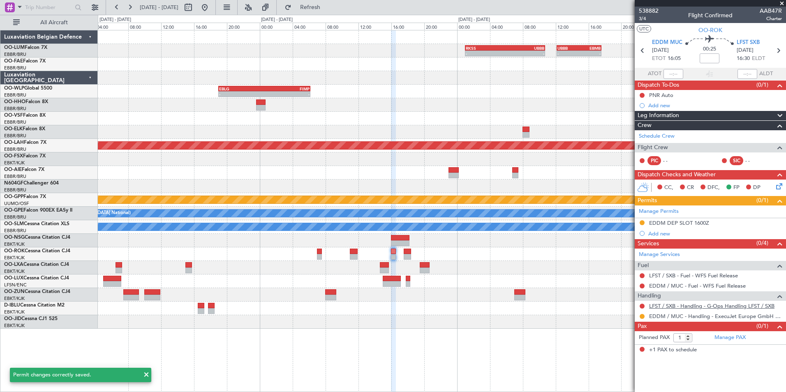
click at [661, 307] on link "LFST / SXB - Handling - G-Ops Handling LFST / SXB" at bounding box center [711, 305] width 125 height 7
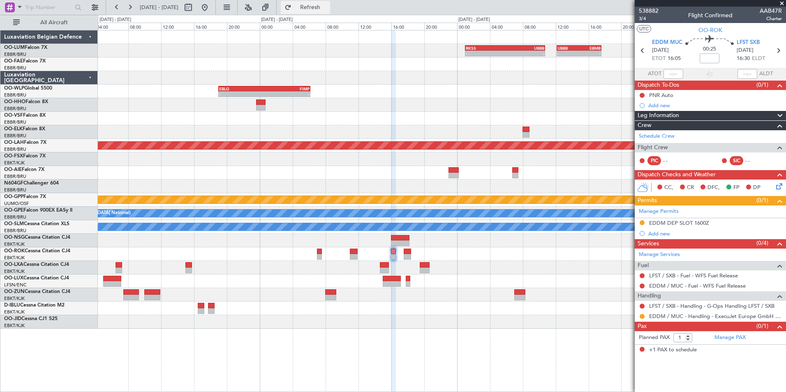
click at [327, 9] on span "Refresh" at bounding box center [310, 8] width 35 height 6
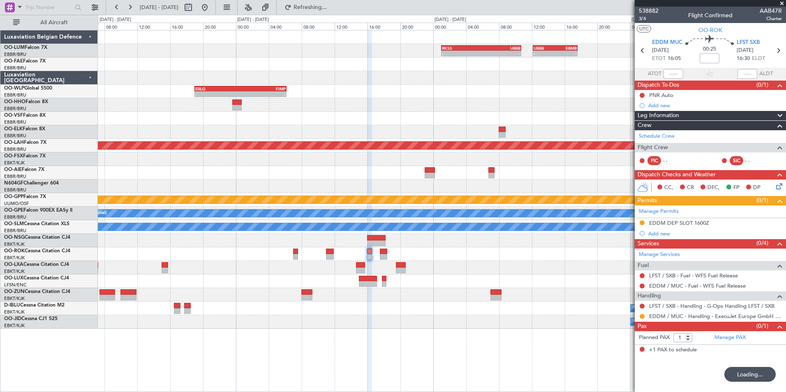
click at [344, 127] on div "- - RKSS 01:00 Z UBBB 10:45 Z - - UBBB 12:10 Z EBMB 17:35 Z Planned Maint Bruss…" at bounding box center [441, 179] width 687 height 298
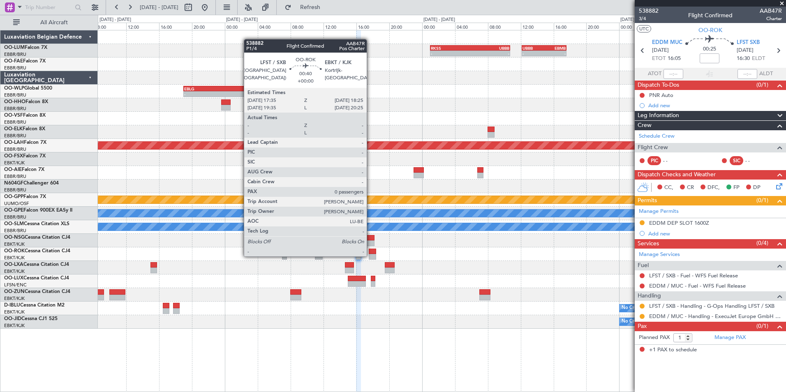
click at [370, 256] on div at bounding box center [372, 257] width 7 height 6
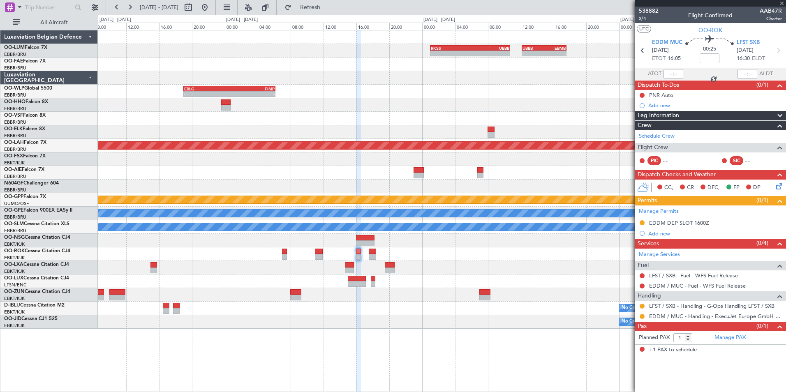
type input "0"
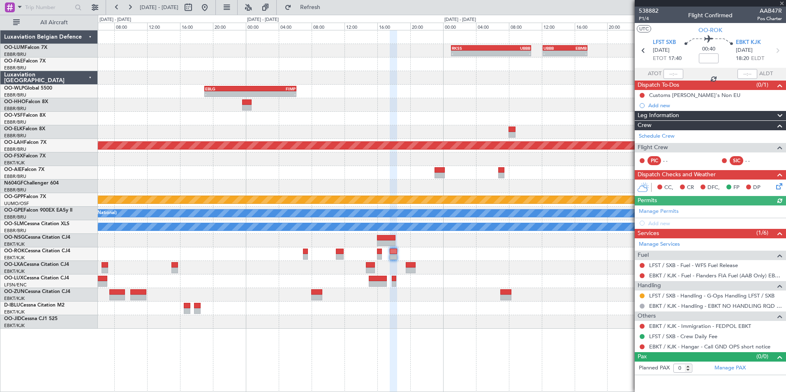
click at [382, 276] on div "- - RKSS 01:00 Z UBBB 10:45 Z - - UBBB 12:10 Z EBMB 17:35 Z Planned Maint Bruss…" at bounding box center [441, 179] width 687 height 298
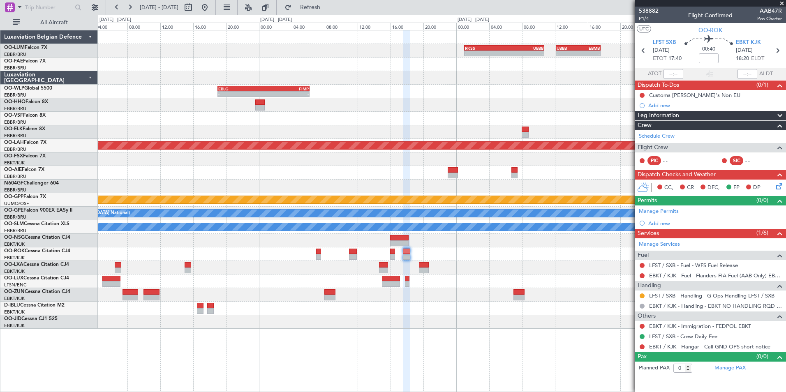
click at [476, 264] on div at bounding box center [441, 268] width 687 height 14
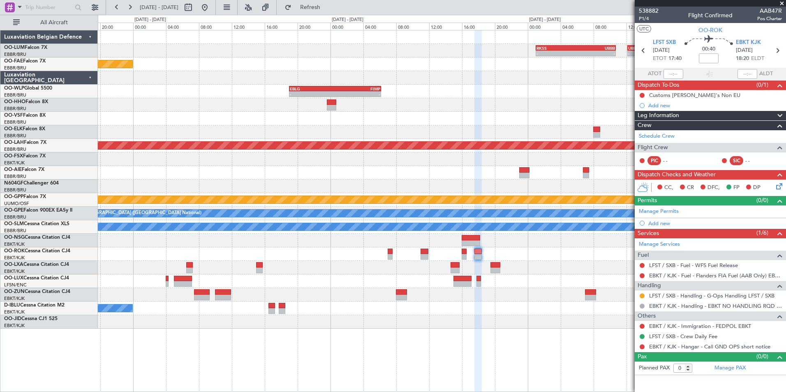
click at [447, 270] on div at bounding box center [441, 268] width 687 height 14
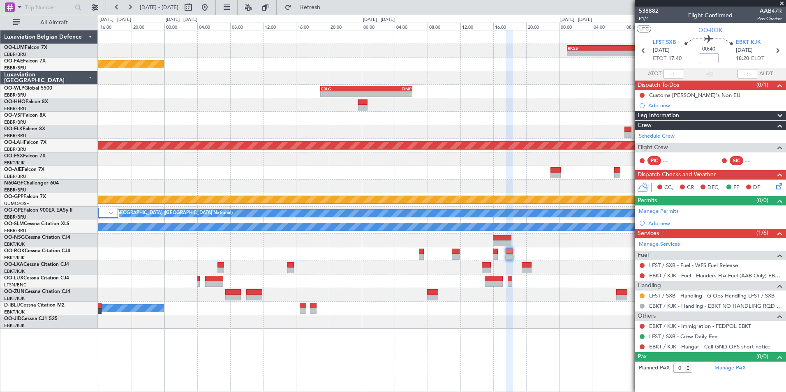
click at [521, 295] on div at bounding box center [441, 295] width 687 height 14
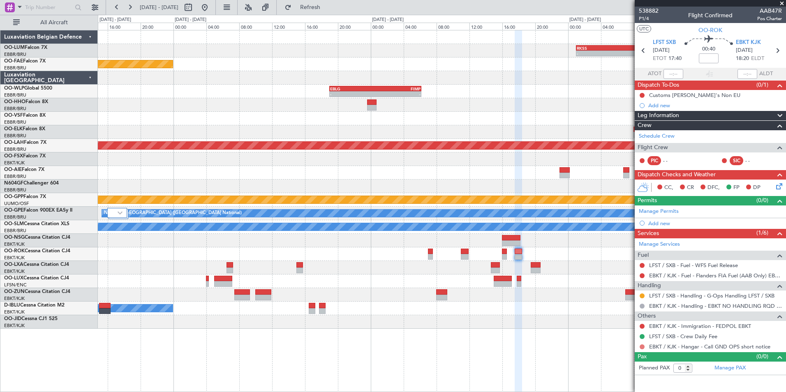
click at [640, 348] on button at bounding box center [641, 346] width 5 height 5
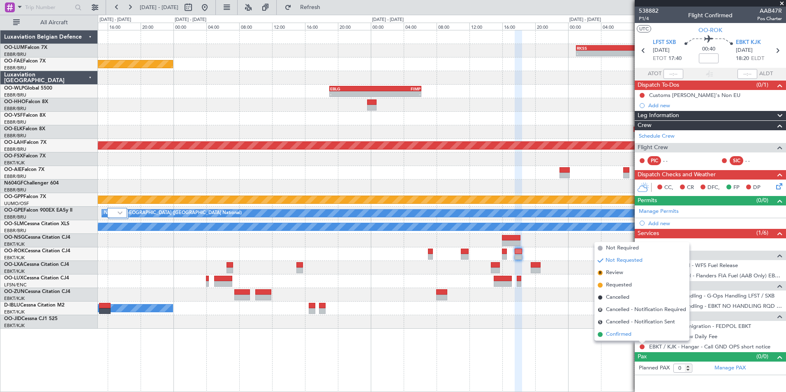
click at [606, 333] on span "Confirmed" at bounding box center [618, 334] width 25 height 8
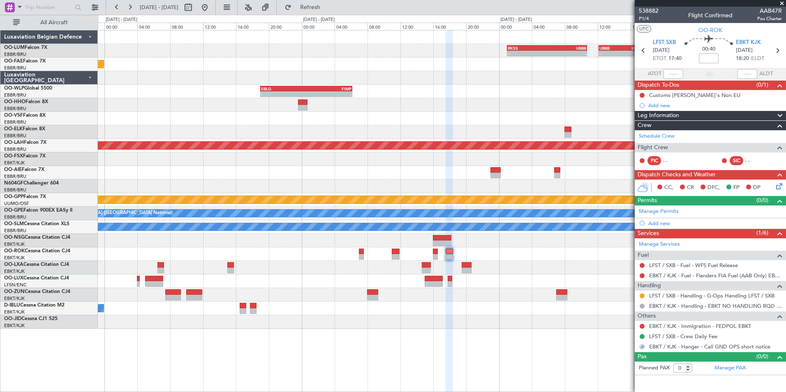
click at [442, 318] on div "- - RKSS 01:00 Z UBBB 10:45 Z - - UBBB 12:10 Z EBMB 17:35 Z Planned Maint Bruss…" at bounding box center [441, 179] width 687 height 298
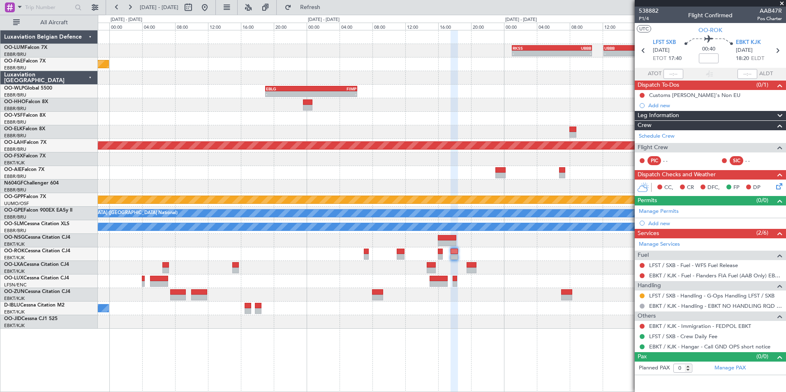
click at [454, 270] on div at bounding box center [441, 268] width 687 height 14
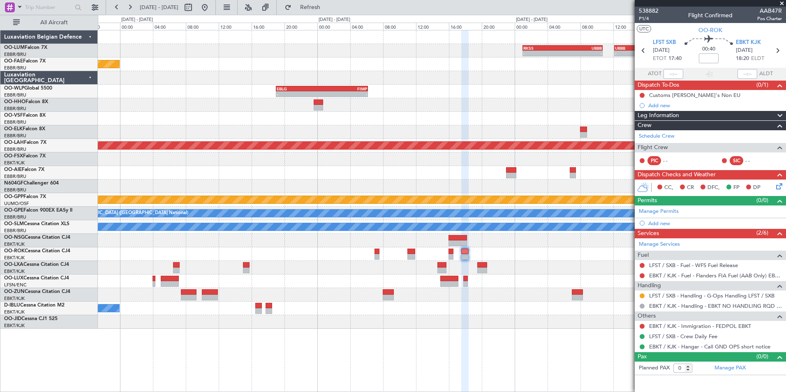
click at [781, 186] on icon at bounding box center [777, 185] width 7 height 7
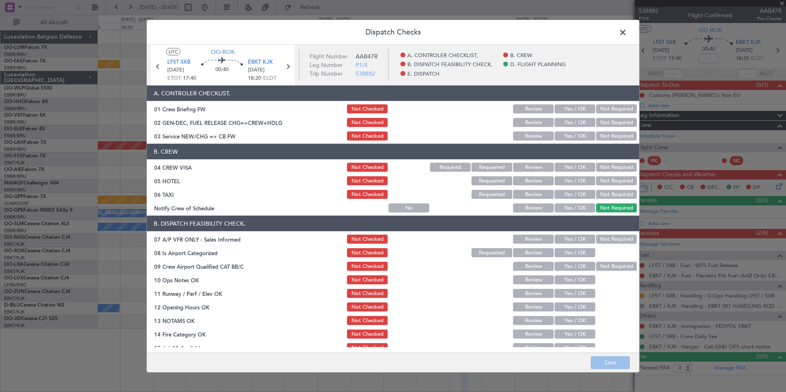
click at [579, 136] on button "Yes / OK" at bounding box center [574, 135] width 41 height 9
click at [606, 164] on button "Not Required" at bounding box center [616, 167] width 41 height 9
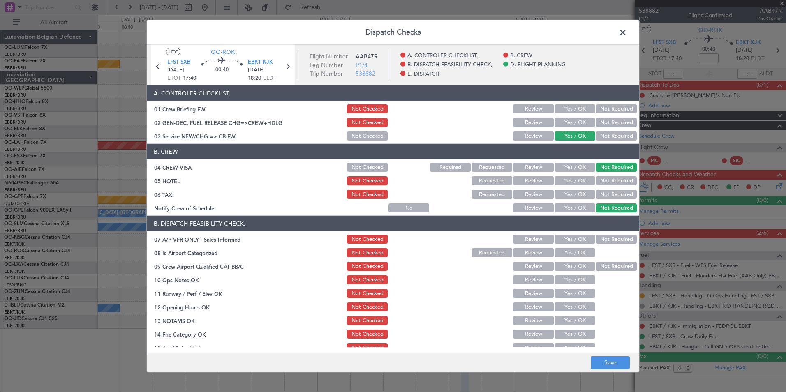
click at [605, 178] on button "Not Required" at bounding box center [616, 180] width 41 height 9
click at [604, 194] on button "Not Required" at bounding box center [616, 194] width 41 height 9
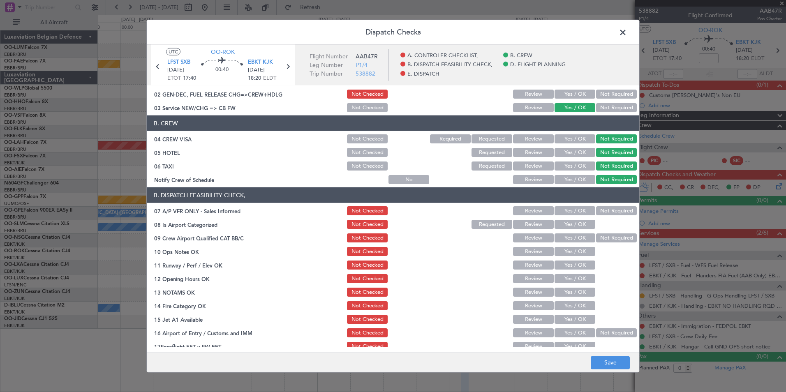
scroll to position [41, 0]
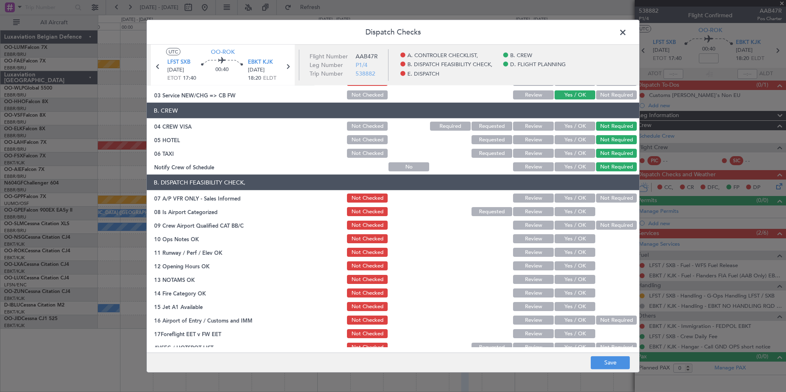
click at [603, 201] on button "Not Required" at bounding box center [616, 198] width 41 height 9
click at [561, 215] on button "Yes / OK" at bounding box center [574, 211] width 41 height 9
click at [596, 224] on button "Not Required" at bounding box center [616, 225] width 41 height 9
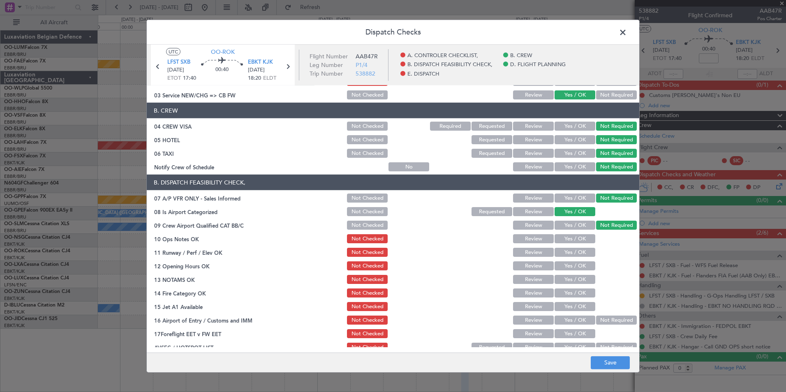
click at [571, 243] on div "Yes / OK" at bounding box center [573, 239] width 41 height 12
click at [577, 237] on button "Yes / OK" at bounding box center [574, 238] width 41 height 9
click at [576, 251] on button "Yes / OK" at bounding box center [574, 252] width 41 height 9
click at [574, 267] on button "Yes / OK" at bounding box center [574, 265] width 41 height 9
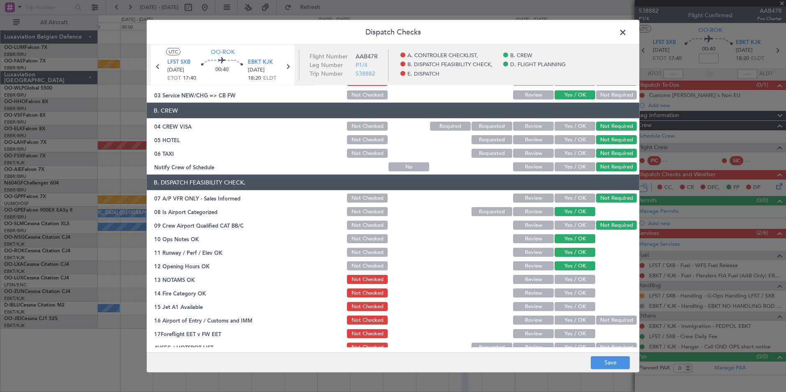
click at [572, 282] on button "Yes / OK" at bounding box center [574, 279] width 41 height 9
click at [569, 294] on button "Yes / OK" at bounding box center [574, 292] width 41 height 9
click at [569, 306] on button "Yes / OK" at bounding box center [574, 306] width 41 height 9
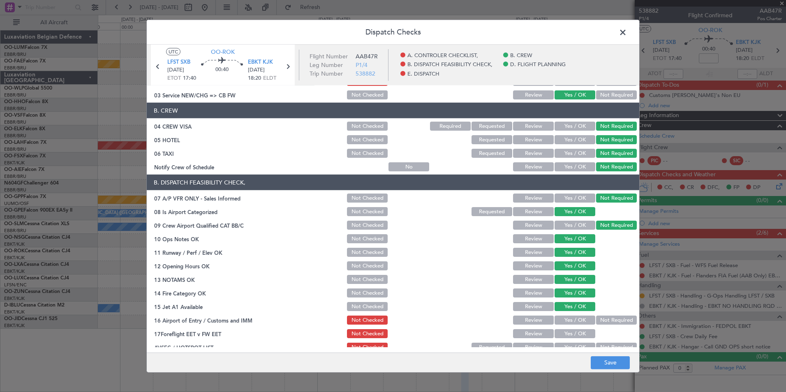
click at [529, 322] on button "Review" at bounding box center [533, 320] width 41 height 9
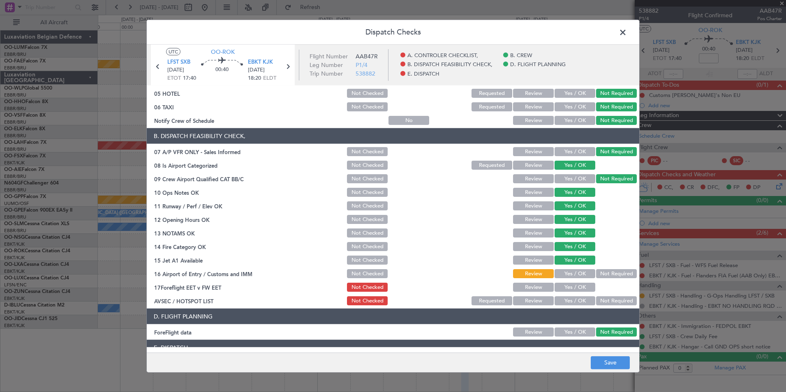
scroll to position [123, 0]
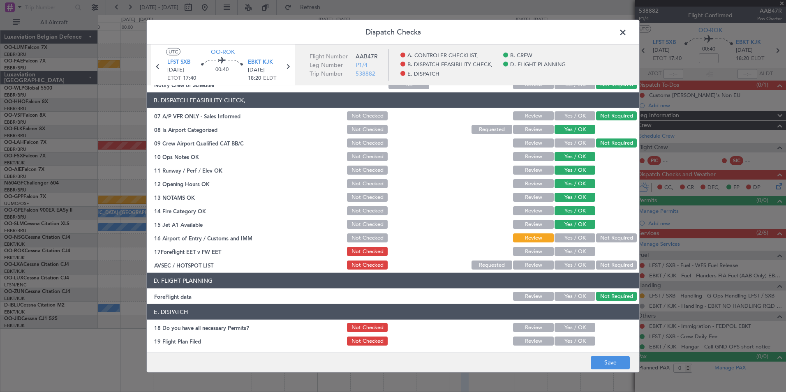
click at [570, 234] on button "Yes / OK" at bounding box center [574, 237] width 41 height 9
drag, startPoint x: 528, startPoint y: 246, endPoint x: 539, endPoint y: 251, distance: 11.6
click at [529, 248] on div "Review" at bounding box center [531, 252] width 41 height 12
click at [541, 251] on button "Review" at bounding box center [533, 251] width 41 height 9
click at [596, 269] on button "Not Required" at bounding box center [616, 264] width 41 height 9
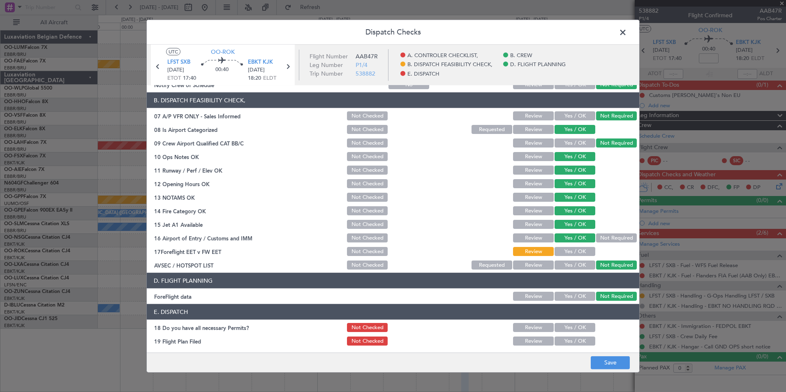
click at [606, 369] on footer "Save" at bounding box center [393, 362] width 492 height 20
click at [605, 369] on button "Save" at bounding box center [609, 362] width 39 height 13
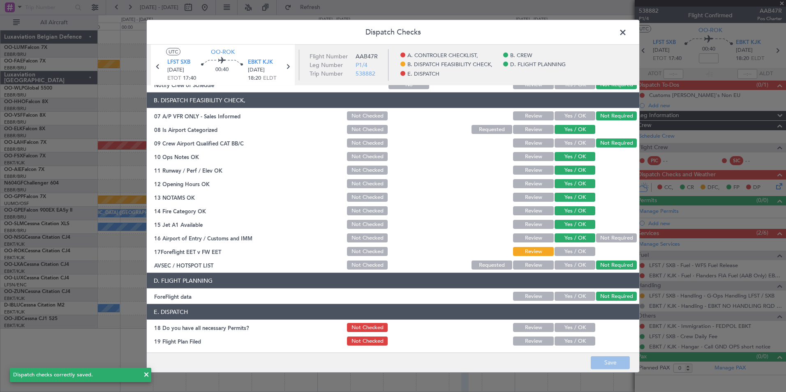
drag, startPoint x: 631, startPoint y: 26, endPoint x: 619, endPoint y: 33, distance: 14.2
click at [631, 26] on header "Dispatch Checks" at bounding box center [393, 32] width 492 height 25
click at [612, 37] on header "Dispatch Checks" at bounding box center [393, 32] width 492 height 25
drag, startPoint x: 620, startPoint y: 35, endPoint x: 642, endPoint y: 68, distance: 40.0
click at [627, 34] on span at bounding box center [627, 34] width 0 height 16
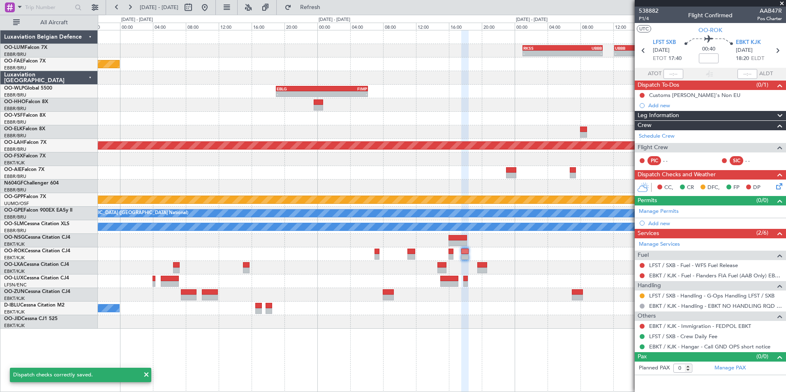
click at [656, 100] on mat-tooltip-component "Customs CJ's Non EU" at bounding box center [691, 109] width 92 height 22
click at [659, 104] on mat-tooltip-component "Customs CJ's Non EU" at bounding box center [691, 109] width 92 height 22
click at [649, 104] on div "Add new" at bounding box center [711, 105] width 126 height 7
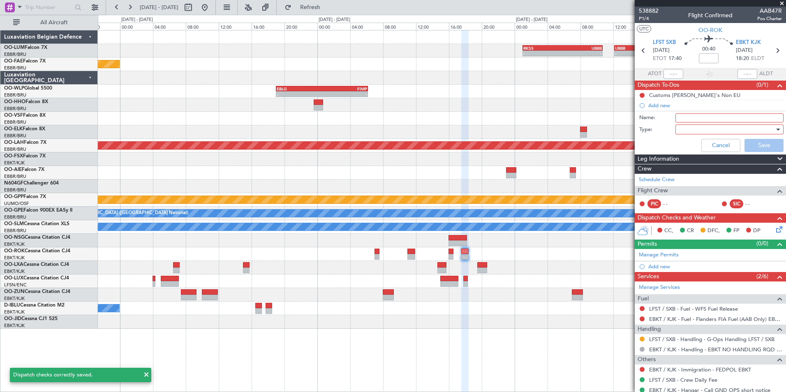
click at [688, 124] on div at bounding box center [726, 129] width 96 height 12
click at [689, 121] on div at bounding box center [393, 196] width 786 height 392
click at [687, 119] on input "Name:" at bounding box center [729, 117] width 108 height 9
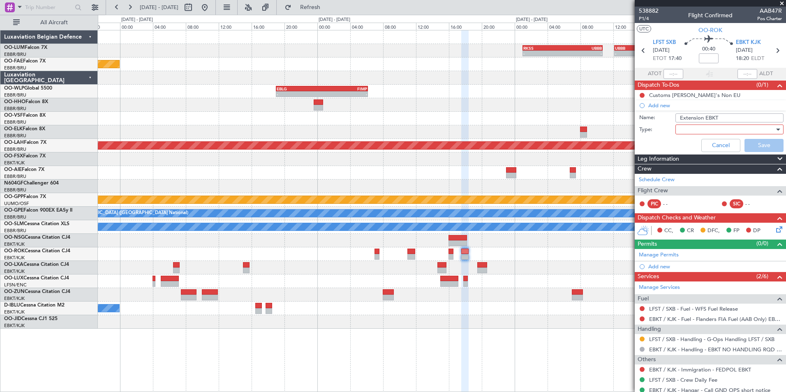
click at [679, 115] on input "Extension EBKT" at bounding box center [729, 117] width 108 height 9
type input "ETA EBKT close to 21:00LT check extension"
click at [705, 127] on div at bounding box center [726, 129] width 96 height 12
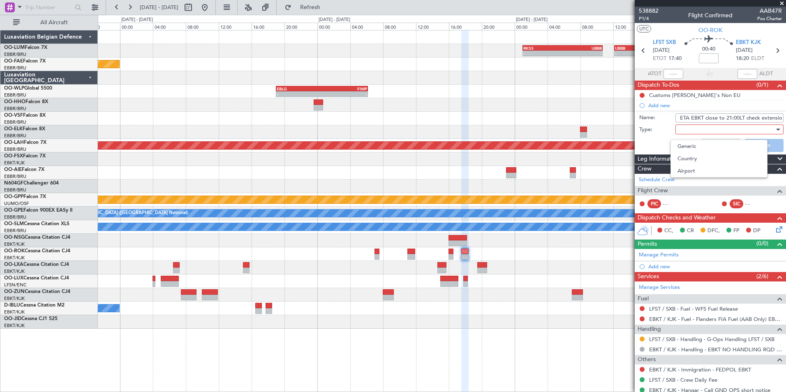
click at [693, 140] on div "Generic Country Airport" at bounding box center [718, 159] width 97 height 38
click at [692, 145] on span "Generic" at bounding box center [725, 146] width 96 height 12
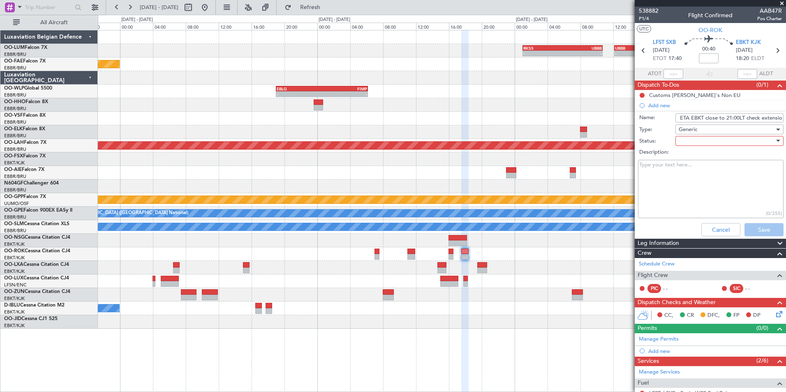
click at [691, 140] on div at bounding box center [726, 141] width 96 height 12
click at [695, 154] on span "Not Started" at bounding box center [725, 157] width 96 height 12
click at [751, 223] on button "Save" at bounding box center [763, 229] width 39 height 13
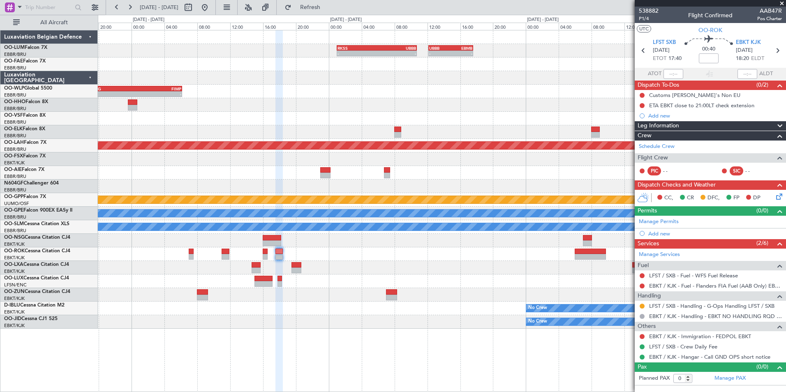
click at [337, 281] on div "- - RKSS 01:00 Z UBBB 10:45 Z - - UBBB 12:10 Z EBMB 17:35 Z Planned Maint Bruss…" at bounding box center [441, 179] width 687 height 298
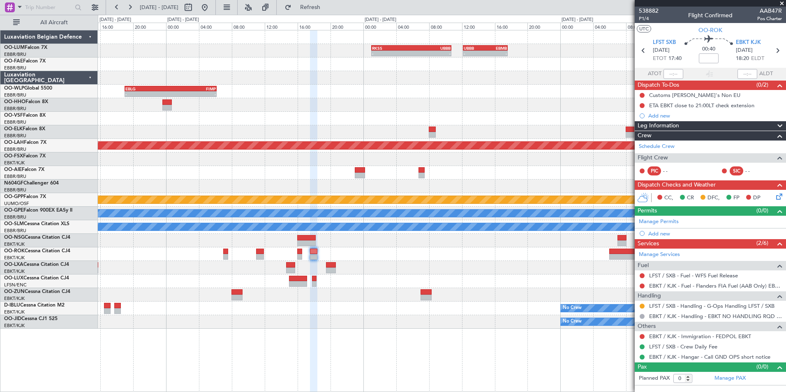
click at [483, 285] on div at bounding box center [441, 281] width 687 height 14
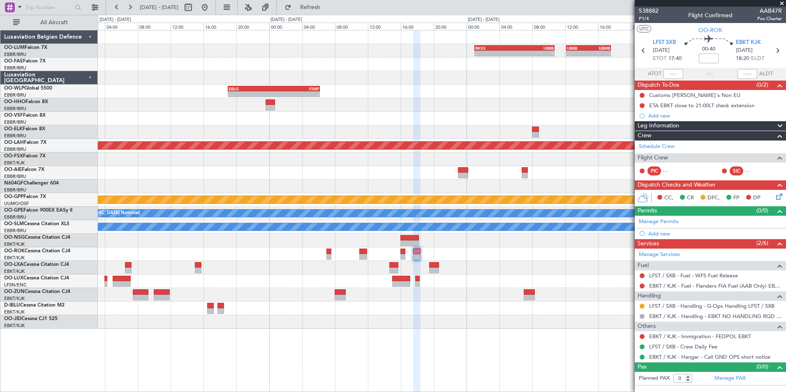
click at [440, 271] on div at bounding box center [441, 268] width 687 height 14
click at [398, 272] on div at bounding box center [393, 270] width 9 height 6
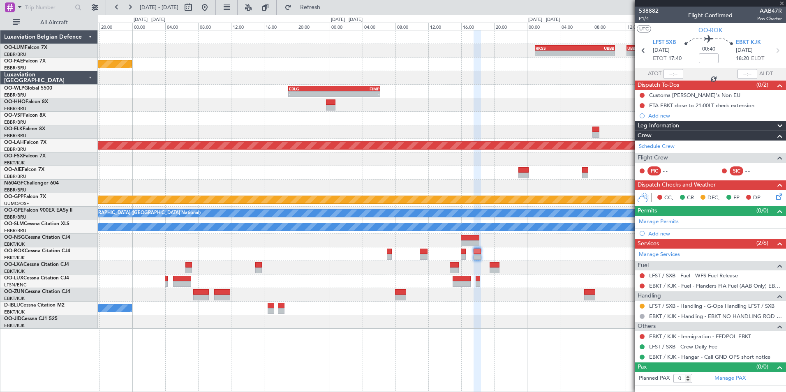
click at [484, 276] on div at bounding box center [441, 281] width 687 height 14
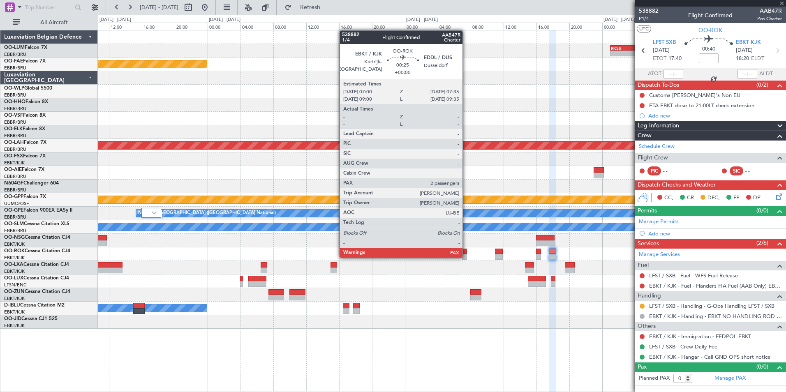
type input "7"
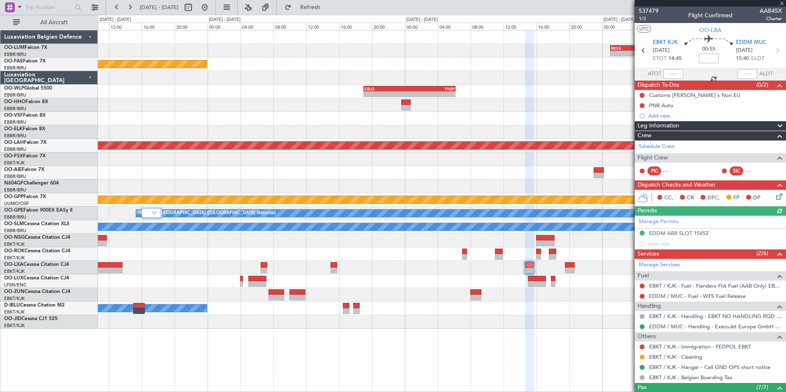
click at [576, 273] on div at bounding box center [441, 268] width 687 height 14
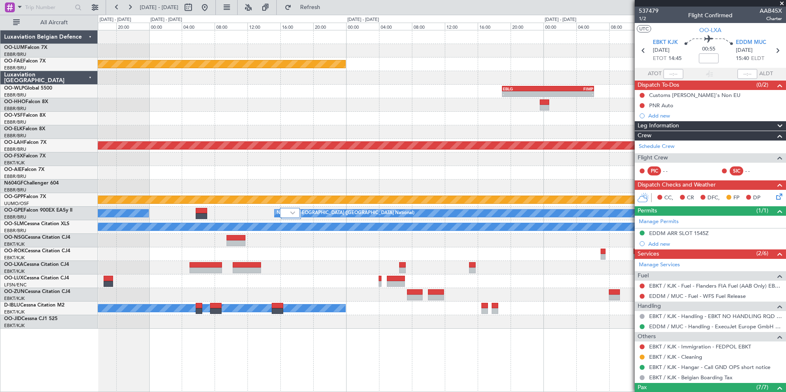
click at [408, 249] on div "- - RKSS 01:00 Z UBBB 10:45 Z - - UBBB 12:10 Z EBMB 17:35 Z UBBB 16:05 Z RKSS 2…" at bounding box center [441, 179] width 687 height 298
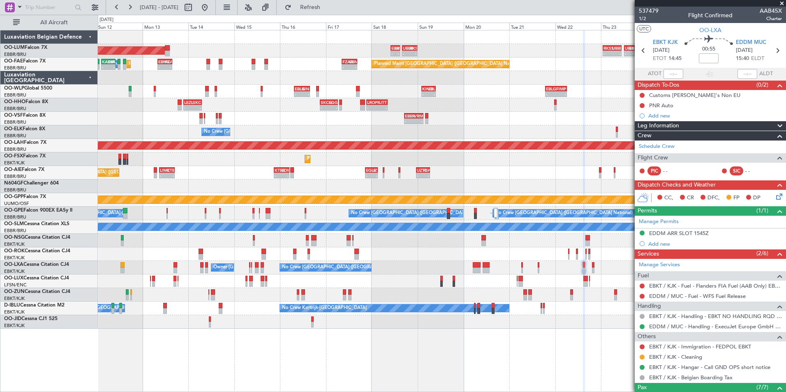
click at [440, 259] on div at bounding box center [441, 254] width 687 height 14
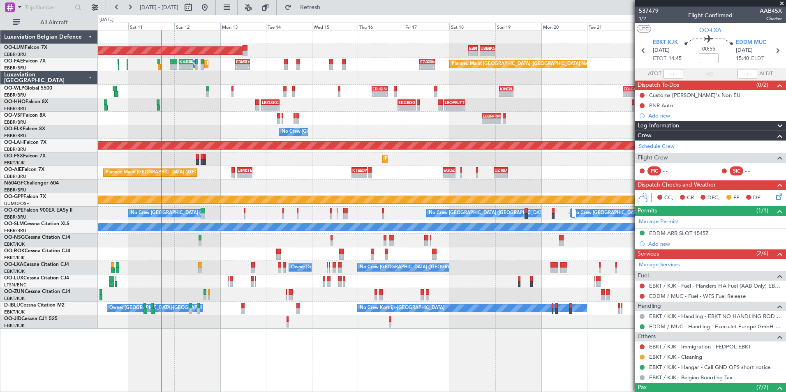
click at [348, 251] on div at bounding box center [441, 254] width 687 height 14
click at [343, 208] on div "Planned Maint Nurnberg No Crew Brussels (Brussels National) No Crew Brussels (B…" at bounding box center [441, 214] width 687 height 14
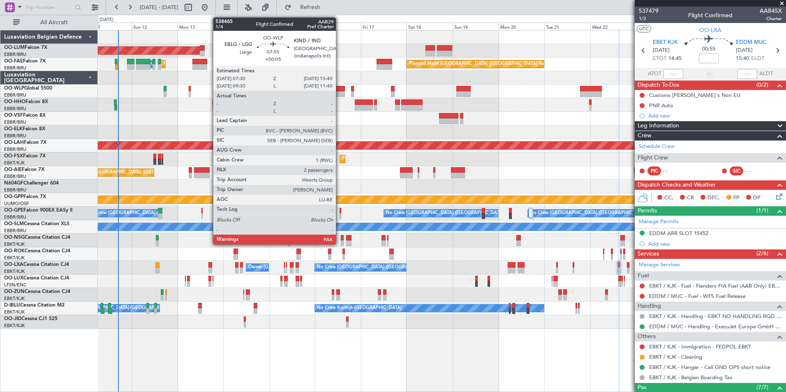
click at [339, 92] on div at bounding box center [337, 94] width 16 height 6
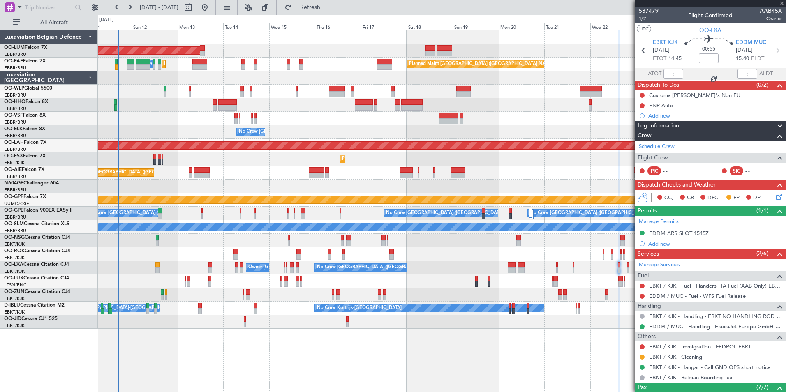
type input "+00:05"
type input "2"
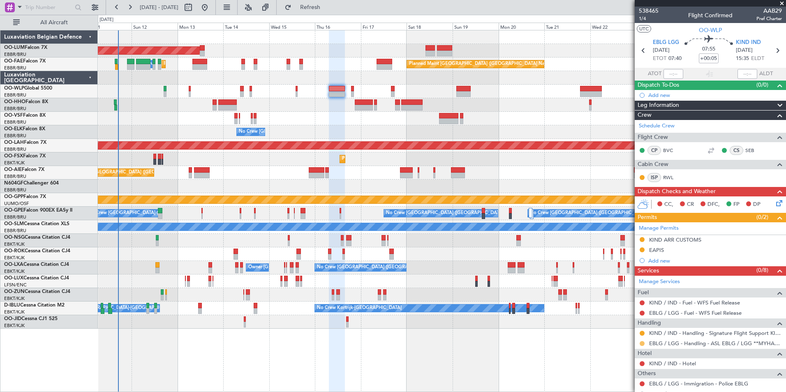
click at [642, 346] on mat-tooltip-component "Requested" at bounding box center [641, 357] width 37 height 22
click at [642, 343] on button at bounding box center [641, 343] width 5 height 5
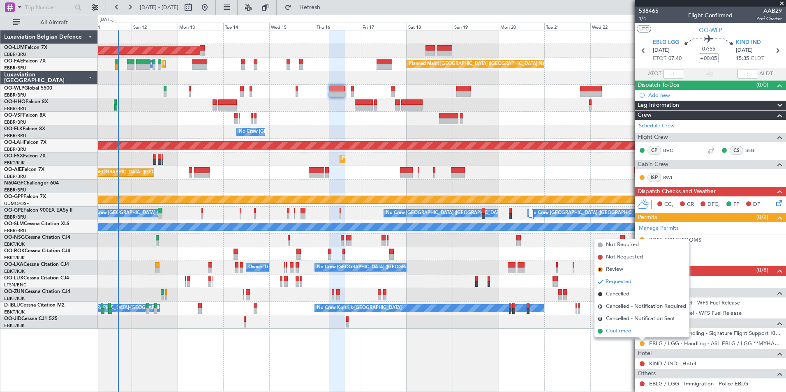
click at [624, 330] on span "Confirmed" at bounding box center [618, 331] width 25 height 8
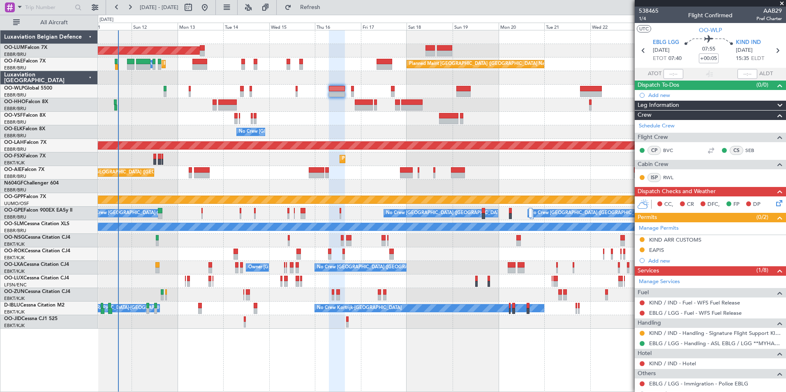
click at [310, 114] on div "Owner Melsbroek Air Base AOG Maint Sibiu Planned Maint Kortrijk-Wevelgem Owner …" at bounding box center [441, 179] width 687 height 298
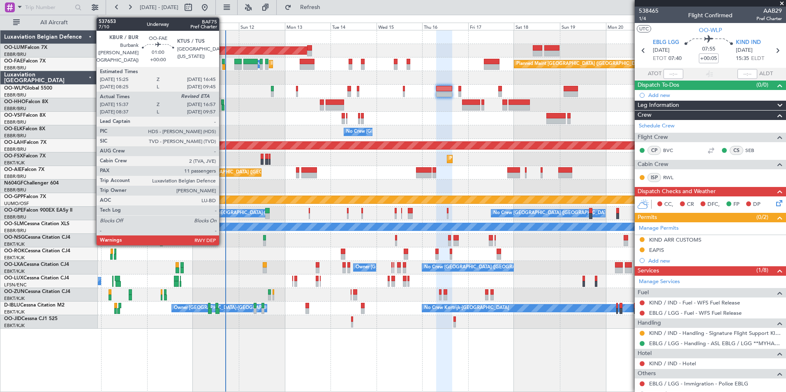
click at [223, 65] on div at bounding box center [223, 67] width 3 height 6
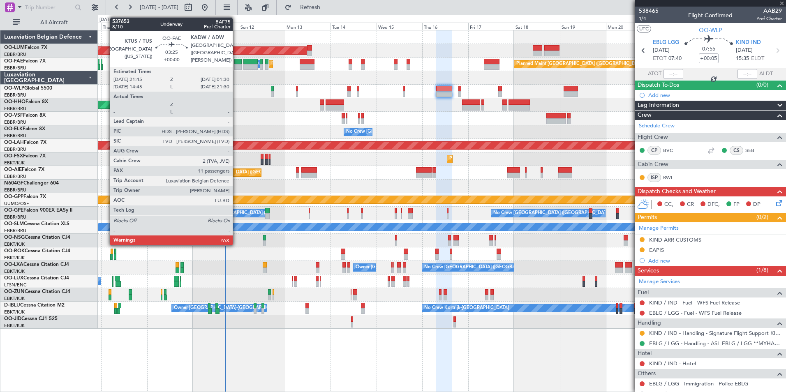
type input "15:47"
type input "11"
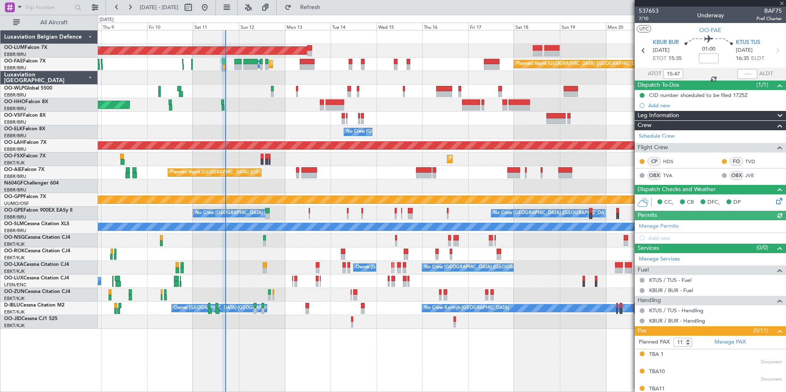
click at [748, 72] on div at bounding box center [747, 74] width 20 height 10
click at [746, 72] on input "text" at bounding box center [747, 74] width 20 height 10
click at [746, 74] on input "text" at bounding box center [747, 74] width 20 height 10
type input "16:55"
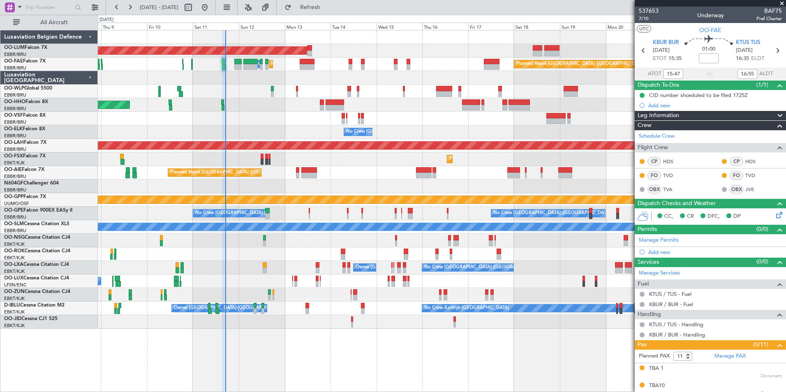
click at [339, 254] on div "AOG Maint Sibiu Owner Melsbroek Air Base Planned Maint Kortrijk-Wevelgem Planne…" at bounding box center [441, 179] width 687 height 298
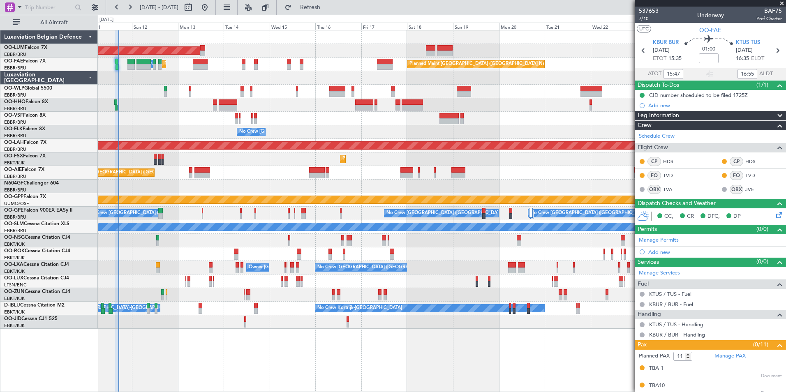
click at [359, 184] on div at bounding box center [441, 187] width 687 height 14
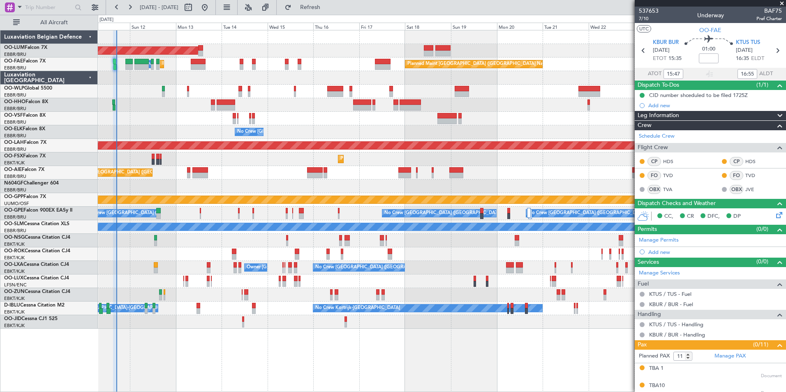
click at [334, 134] on div "No Crew [GEOGRAPHIC_DATA] ([GEOGRAPHIC_DATA] National)" at bounding box center [441, 132] width 687 height 14
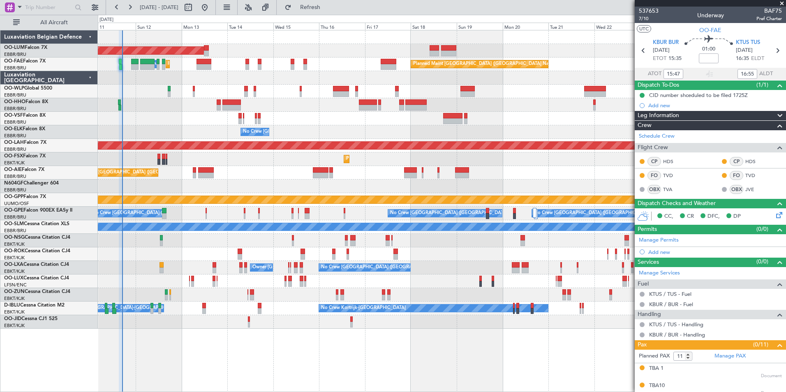
click at [354, 188] on div at bounding box center [441, 187] width 687 height 14
click at [288, 234] on div "AOG Maint Sibiu Owner Melsbroek Air Base Planned Maint Kortrijk-Wevelgem Planne…" at bounding box center [441, 179] width 687 height 298
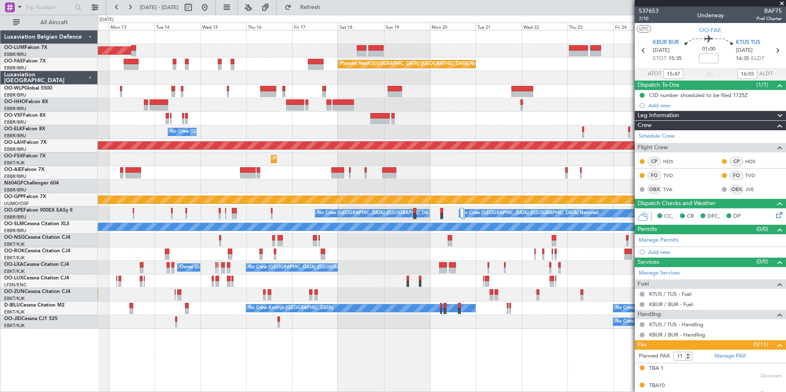
click at [385, 284] on div "Planned Maint [GEOGRAPHIC_DATA] ([GEOGRAPHIC_DATA])" at bounding box center [441, 281] width 687 height 14
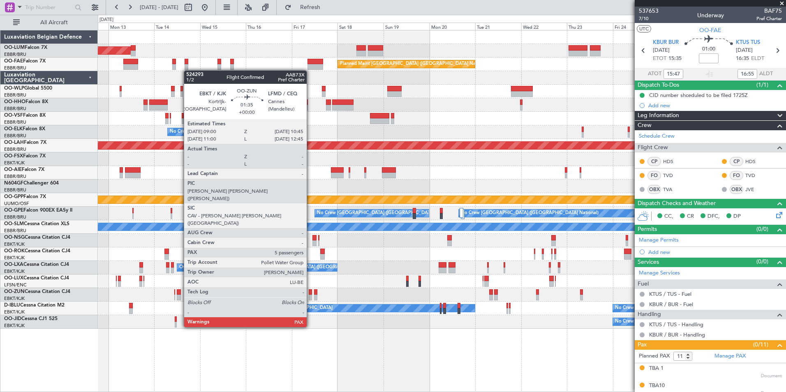
click at [310, 297] on div at bounding box center [311, 298] width 4 height 6
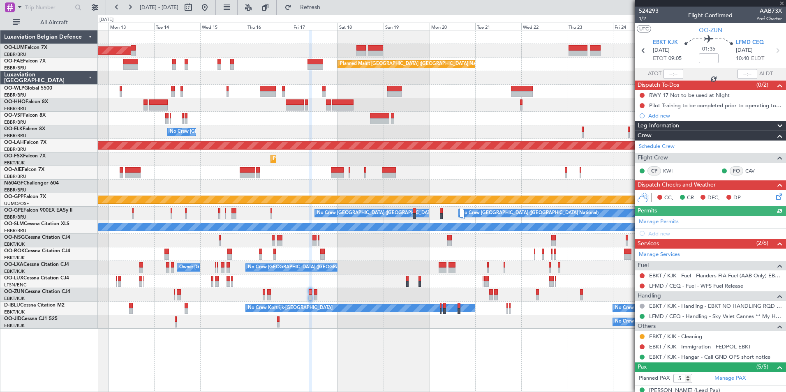
click at [312, 337] on div at bounding box center [311, 211] width 4 height 362
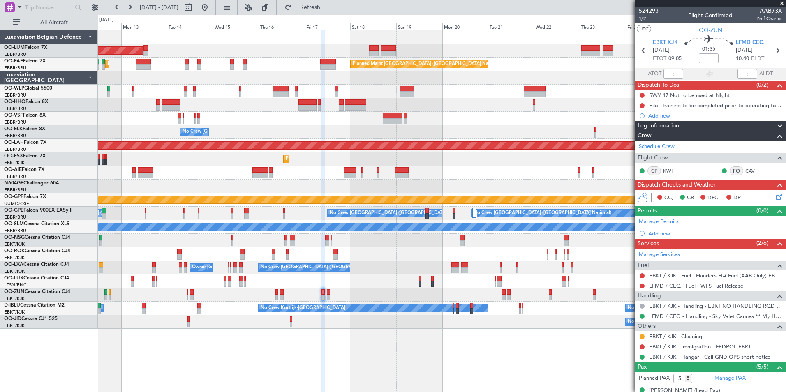
click at [314, 219] on div "No Crew Brussels (Brussels National) No Crew Brussels (Brussels National) Plann…" at bounding box center [441, 214] width 687 height 14
click at [318, 290] on div at bounding box center [441, 295] width 687 height 14
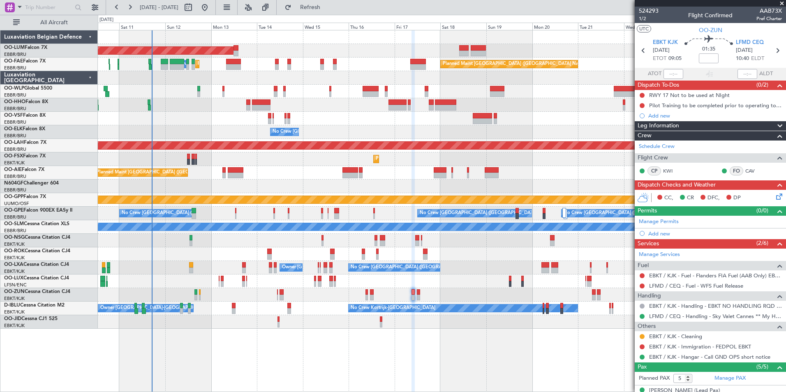
click at [211, 281] on div "No Crew Nancy (Essey) Planned Maint Paris (Le Bourget)" at bounding box center [441, 281] width 687 height 14
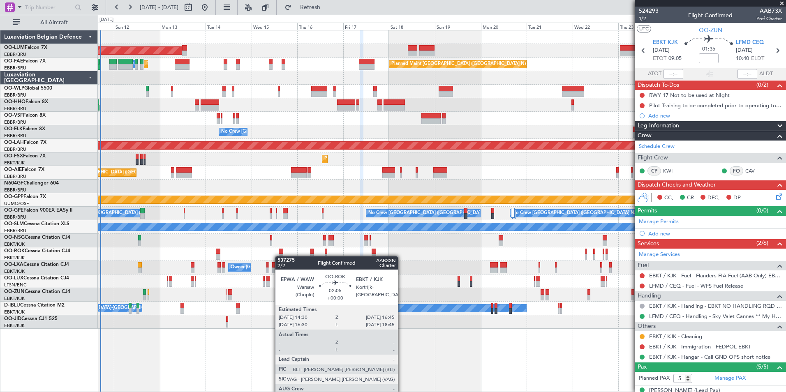
click at [275, 256] on div at bounding box center [441, 254] width 687 height 14
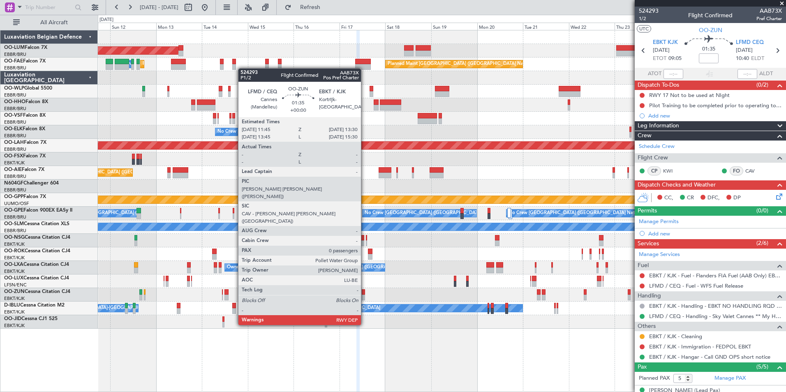
click at [364, 295] on div at bounding box center [364, 298] width 4 height 6
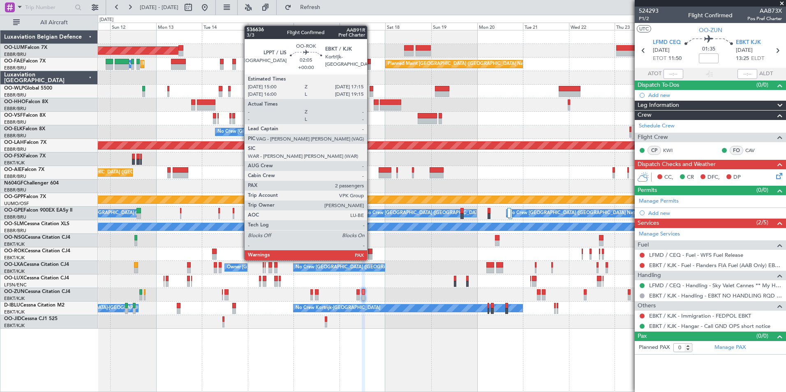
click at [371, 253] on div at bounding box center [370, 252] width 5 height 6
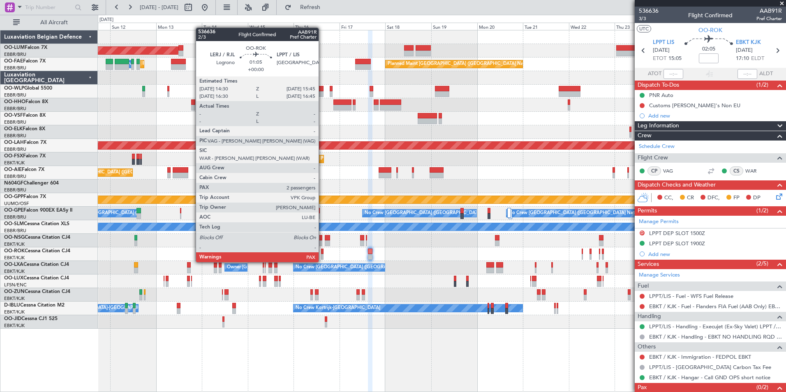
click at [322, 255] on div at bounding box center [322, 257] width 2 height 6
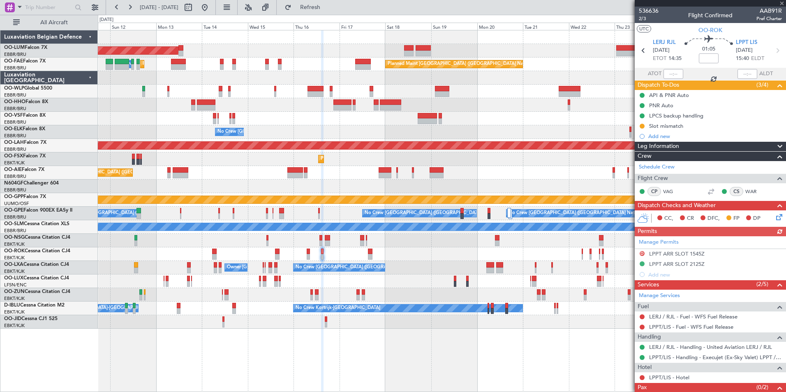
click at [376, 258] on div at bounding box center [441, 254] width 687 height 14
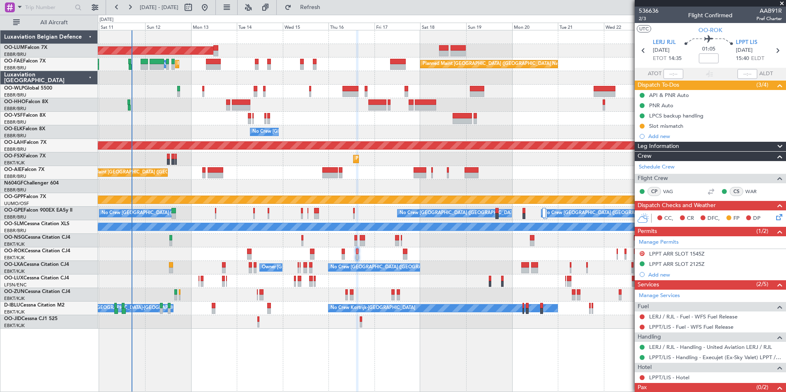
click at [407, 253] on div at bounding box center [441, 254] width 687 height 14
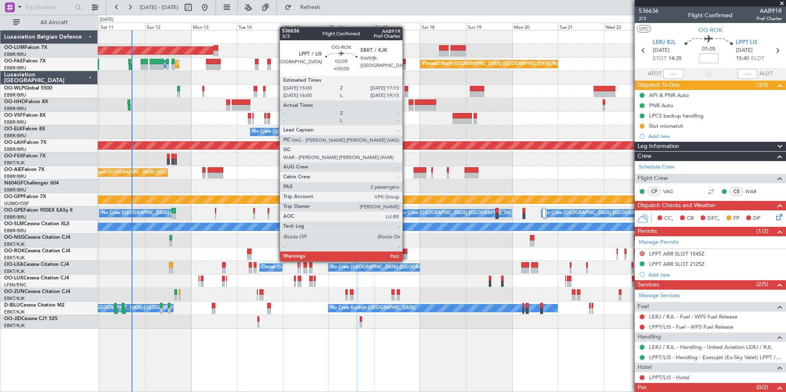
click at [406, 254] on div at bounding box center [405, 257] width 5 height 6
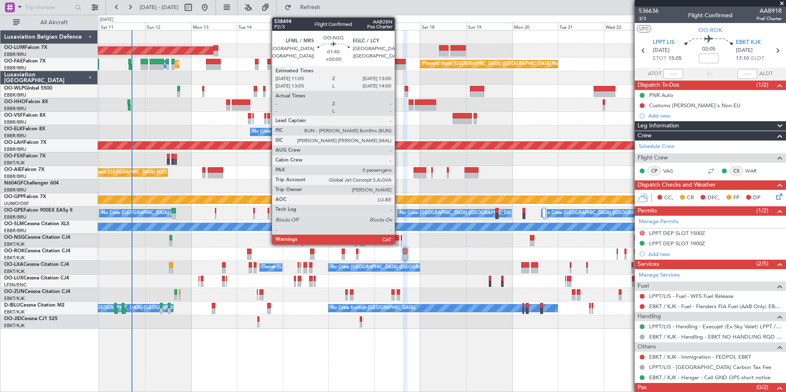
click at [398, 241] on div at bounding box center [397, 243] width 4 height 6
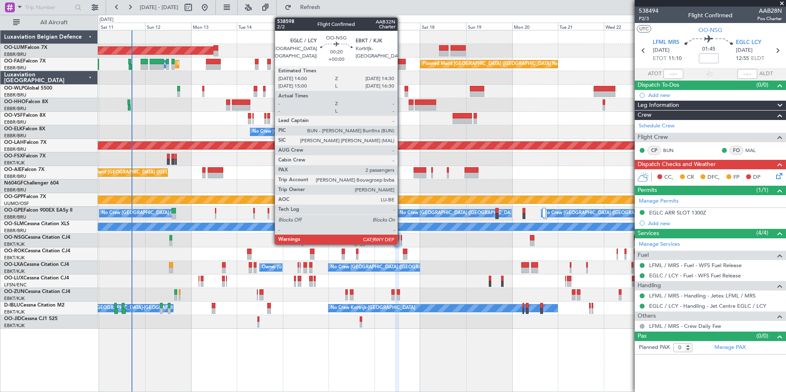
click at [401, 241] on div at bounding box center [401, 243] width 1 height 6
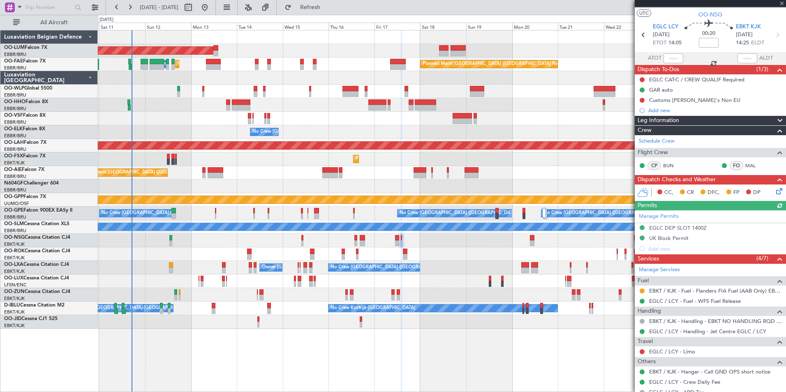
scroll to position [41, 0]
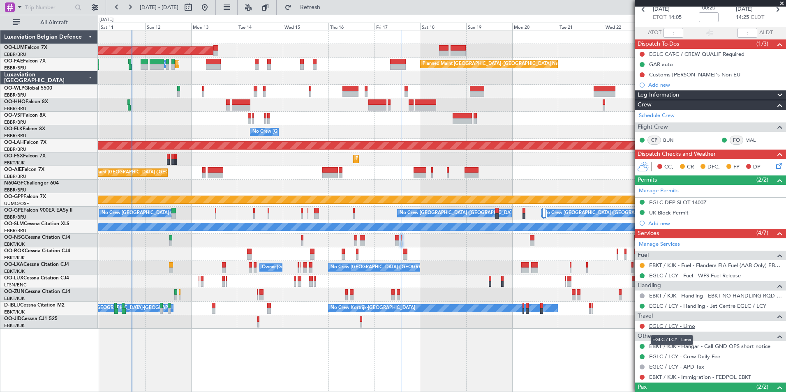
click at [664, 326] on link "EGLC / LCY - Limo" at bounding box center [672, 326] width 46 height 7
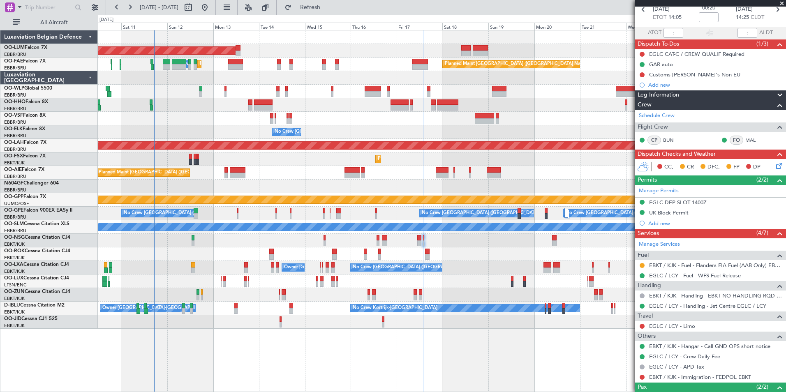
click at [447, 252] on div at bounding box center [441, 254] width 687 height 14
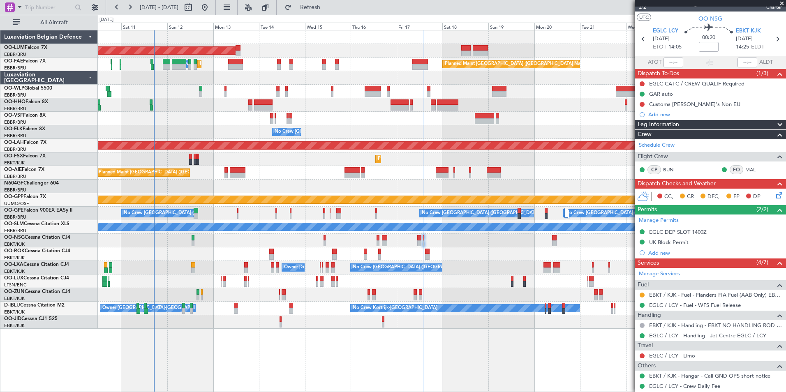
scroll to position [0, 0]
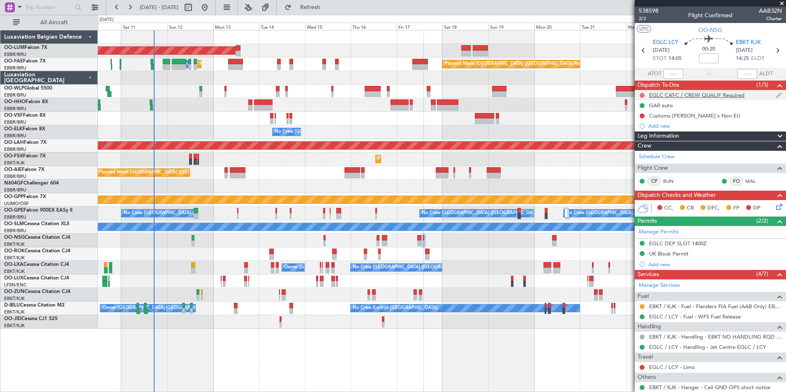
click at [643, 94] on button at bounding box center [641, 95] width 5 height 5
click at [643, 134] on span "Completed" at bounding box center [645, 131] width 27 height 8
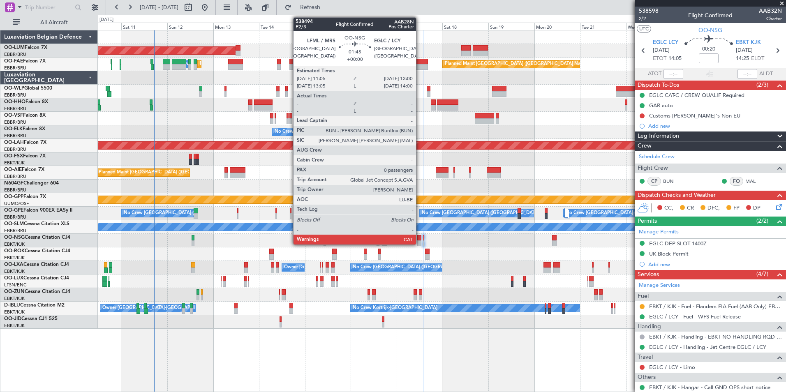
click at [419, 239] on div at bounding box center [419, 238] width 4 height 6
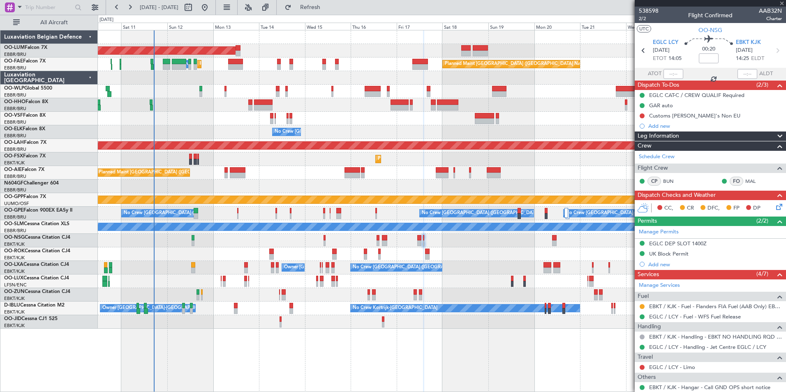
type input "0"
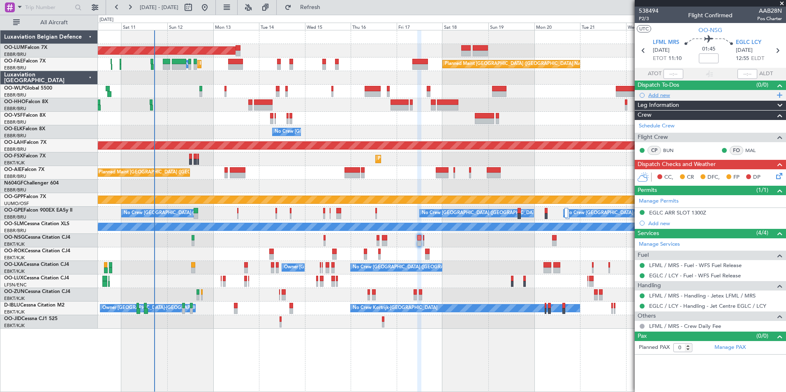
click at [658, 96] on div "Add new" at bounding box center [711, 95] width 126 height 7
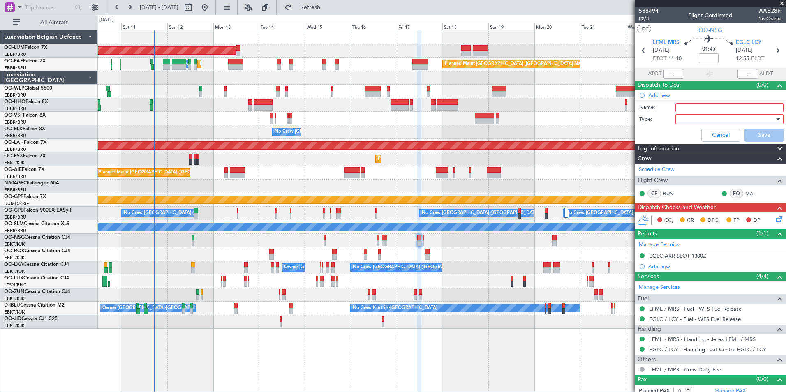
click at [696, 108] on input "Name:" at bounding box center [729, 107] width 108 height 9
type input "EGLC CAT C crew qualified"
click at [687, 120] on div at bounding box center [726, 119] width 96 height 12
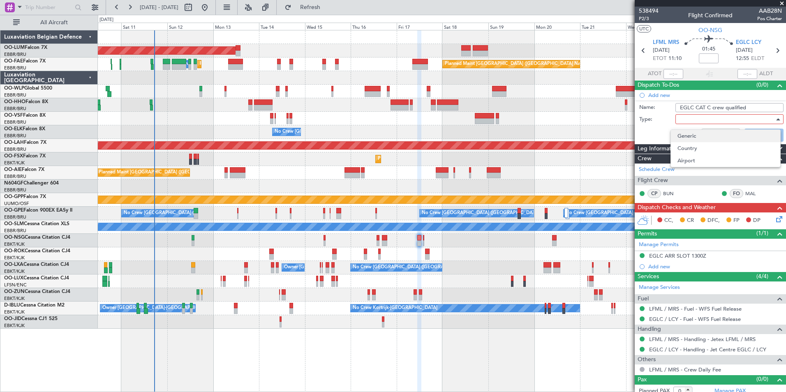
click at [684, 131] on span "Generic" at bounding box center [725, 136] width 96 height 12
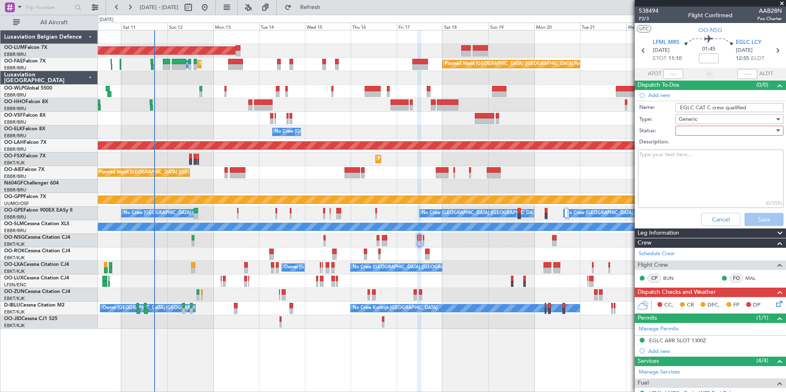
click at [687, 131] on div at bounding box center [726, 130] width 96 height 12
click at [693, 170] on span "Completed" at bounding box center [725, 172] width 96 height 12
click at [750, 219] on button "Save" at bounding box center [763, 219] width 39 height 13
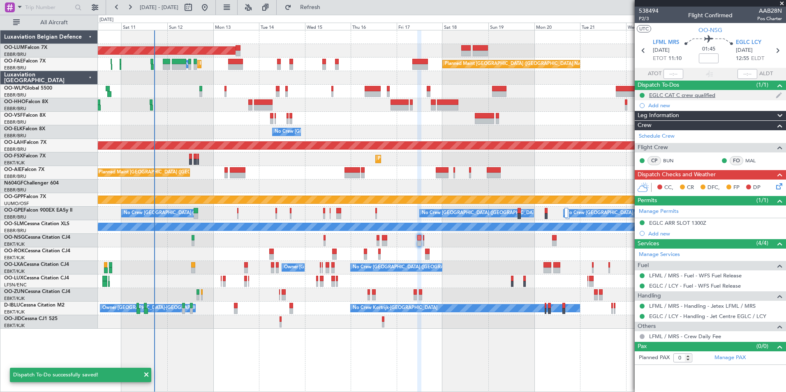
click at [691, 93] on div "EGLC CAT C crew qualified" at bounding box center [682, 95] width 66 height 7
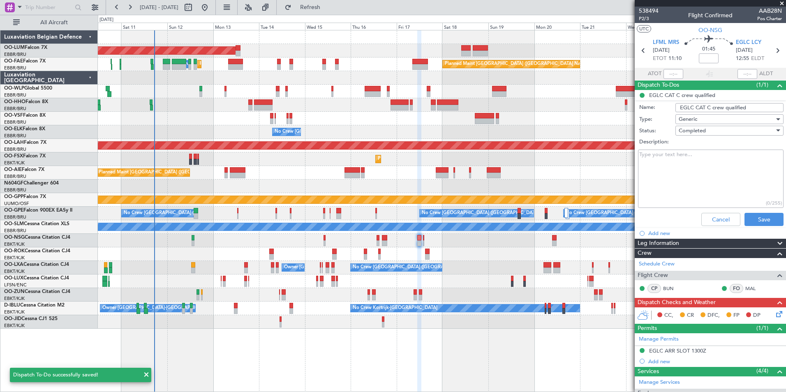
click at [666, 153] on textarea "Description:" at bounding box center [710, 179] width 145 height 59
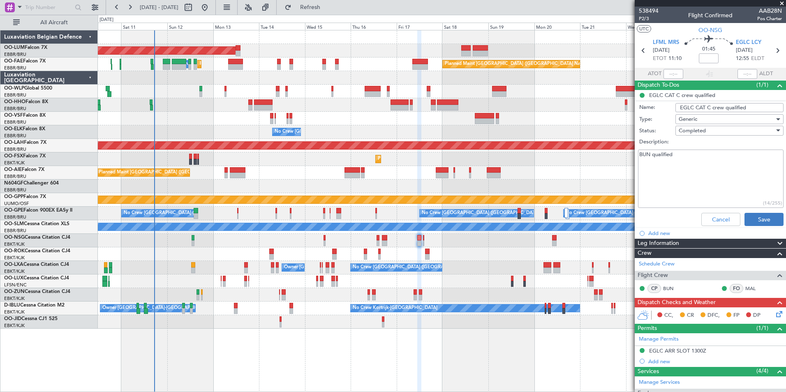
type textarea "BUN qualified"
click at [753, 220] on button "Save" at bounding box center [763, 219] width 39 height 13
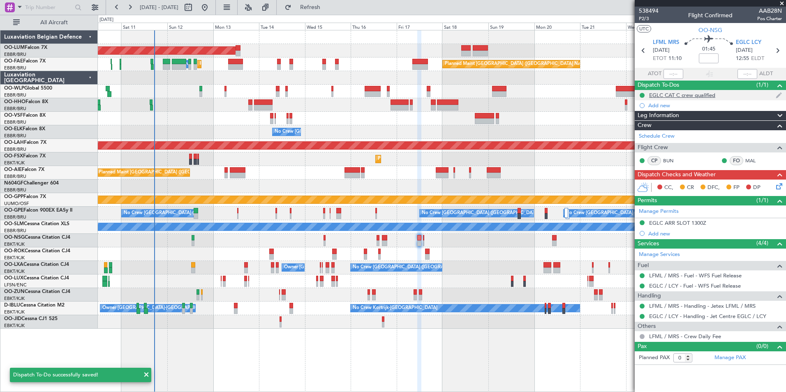
click at [687, 98] on div "EGLC CAT C crew qualified" at bounding box center [682, 95] width 66 height 7
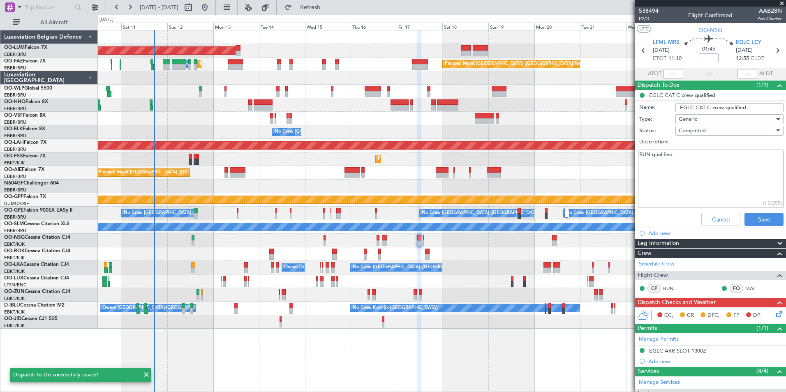
drag, startPoint x: 668, startPoint y: 156, endPoint x: 584, endPoint y: 154, distance: 84.2
click at [584, 154] on fb-app "10 Oct 2025 - 25 Oct 2025 Refresh Quick Links All Aircraft AOG Maint Sibiu Owne…" at bounding box center [393, 199] width 786 height 386
click at [751, 219] on button "Save" at bounding box center [763, 219] width 39 height 13
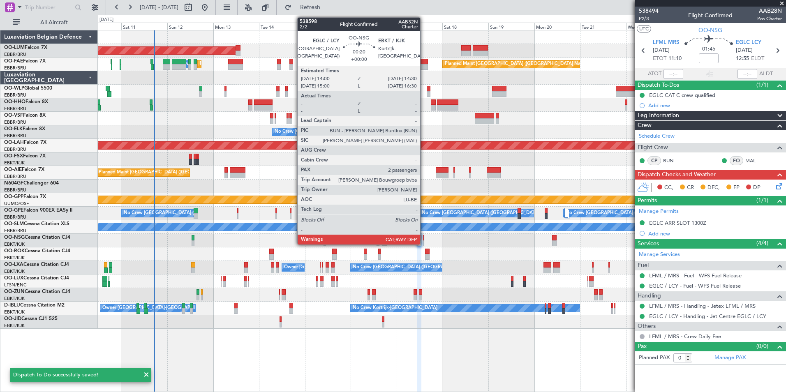
click at [424, 240] on div at bounding box center [423, 238] width 1 height 6
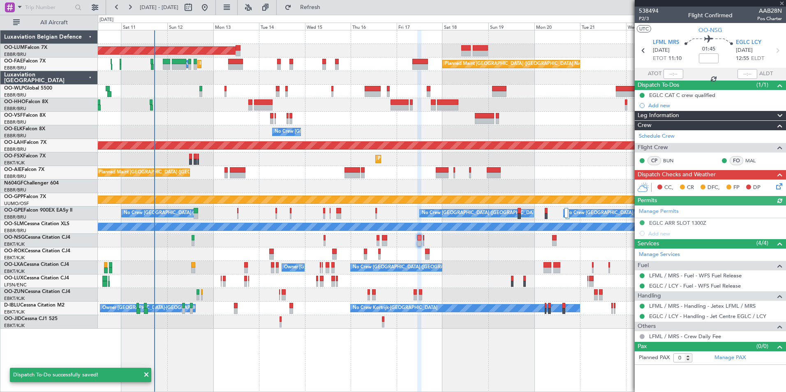
click at [669, 94] on div "EGLC CAT C crew qualified" at bounding box center [682, 95] width 66 height 7
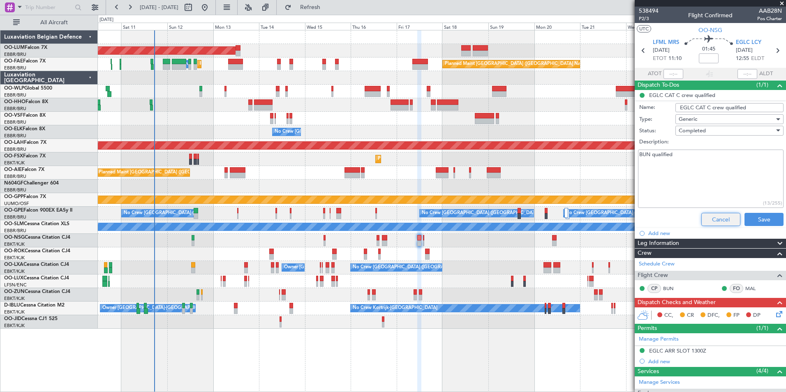
click at [713, 220] on button "Cancel" at bounding box center [720, 219] width 39 height 13
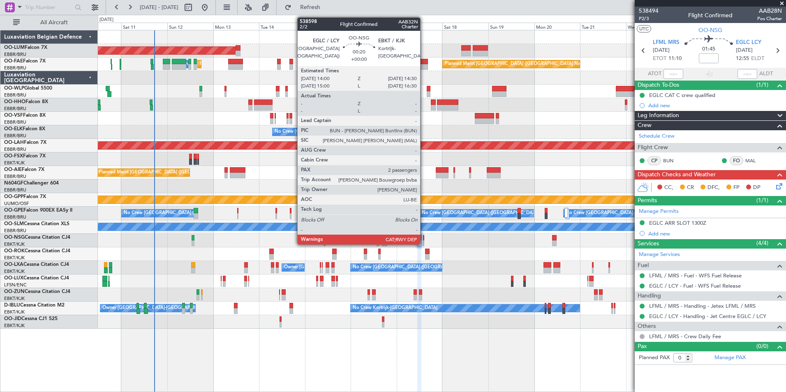
click at [423, 239] on div at bounding box center [423, 238] width 1 height 6
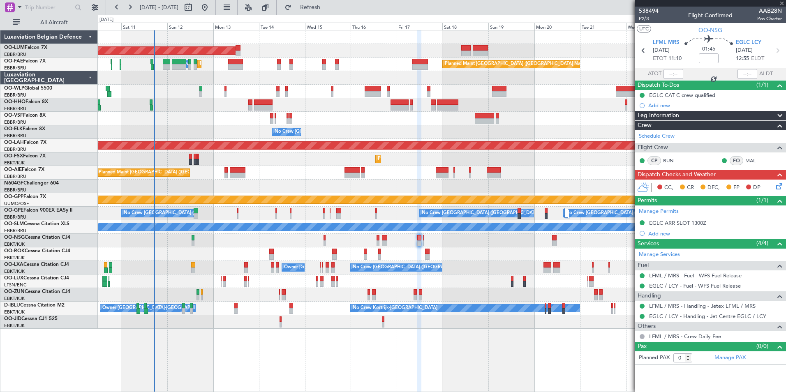
type input "2"
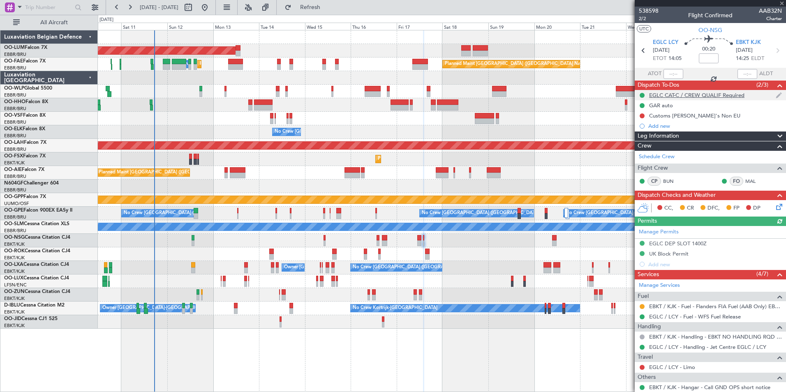
click at [661, 95] on div "EGLC CAT-C / CREW QUALIF Required" at bounding box center [696, 95] width 95 height 7
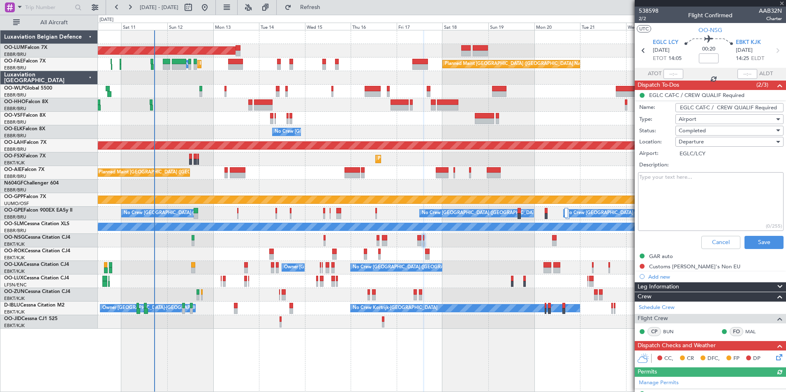
click at [657, 183] on textarea "Description:" at bounding box center [710, 201] width 145 height 59
paste textarea "BUN qualified"
type textarea "BUN qualified"
click at [774, 245] on button "Save" at bounding box center [763, 242] width 39 height 13
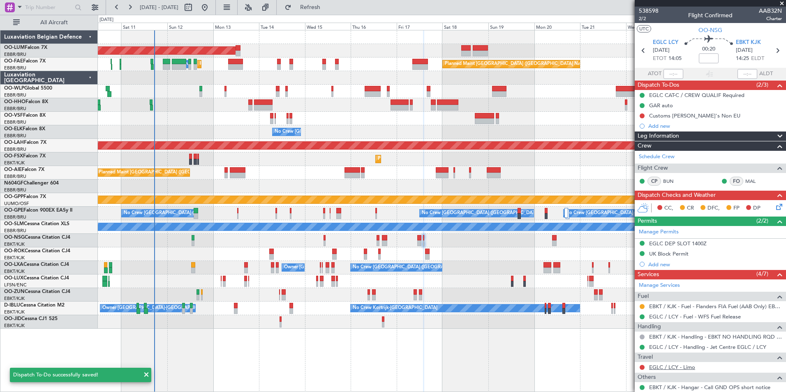
click at [666, 369] on link "EGLC / LCY - Limo" at bounding box center [672, 367] width 46 height 7
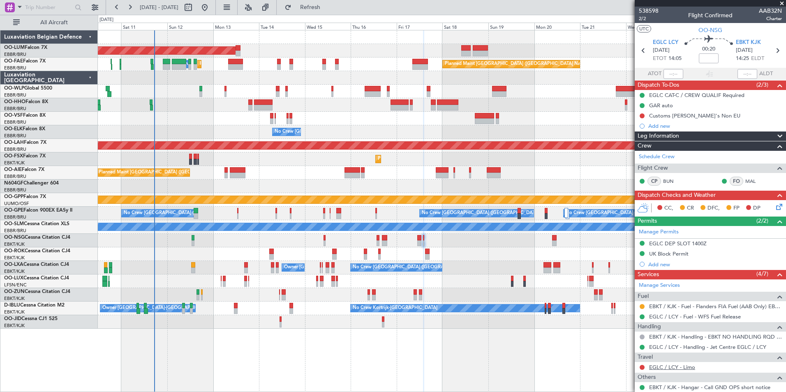
click at [668, 367] on link "EGLC / LCY - Limo" at bounding box center [672, 367] width 46 height 7
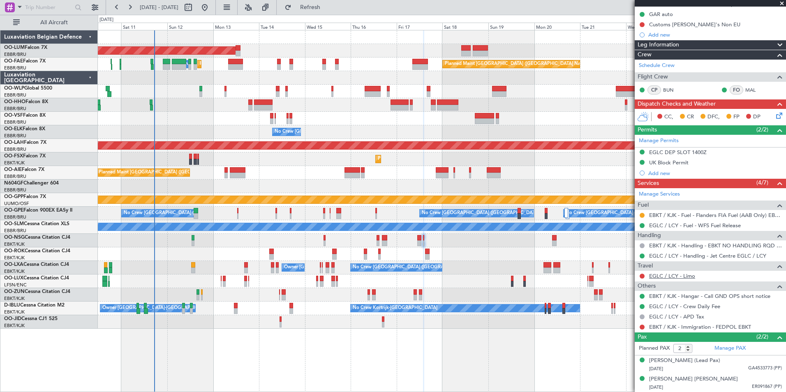
click at [659, 278] on link "EGLC / LCY - Limo" at bounding box center [672, 275] width 46 height 7
click at [210, 90] on div at bounding box center [441, 92] width 687 height 14
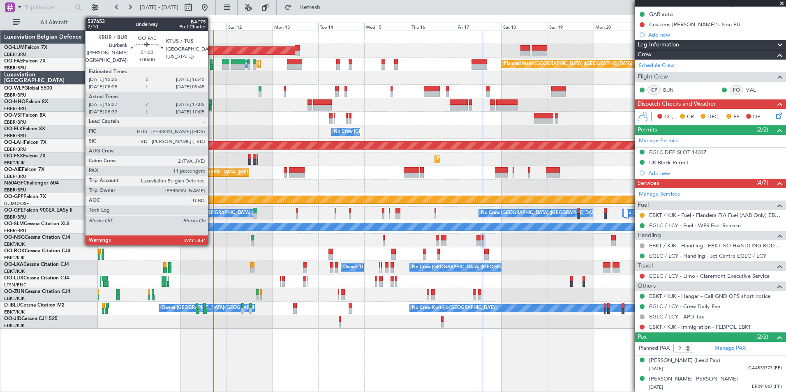
click at [212, 66] on div at bounding box center [211, 67] width 3 height 6
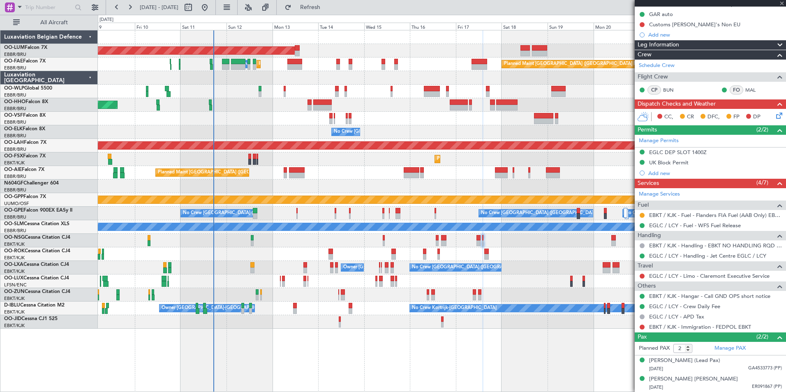
type input "15:47"
type input "16:55"
type input "11"
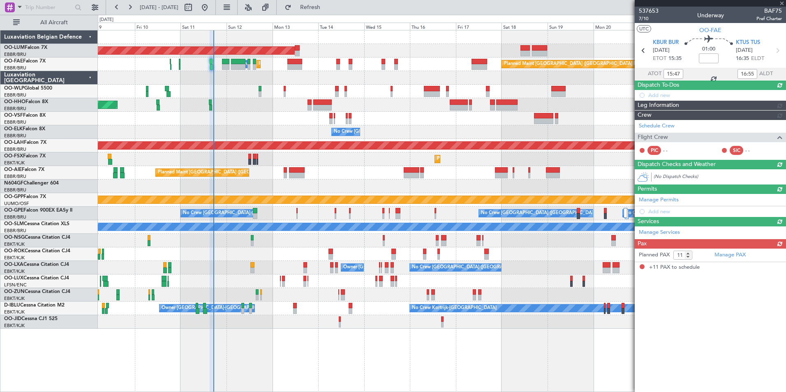
scroll to position [0, 0]
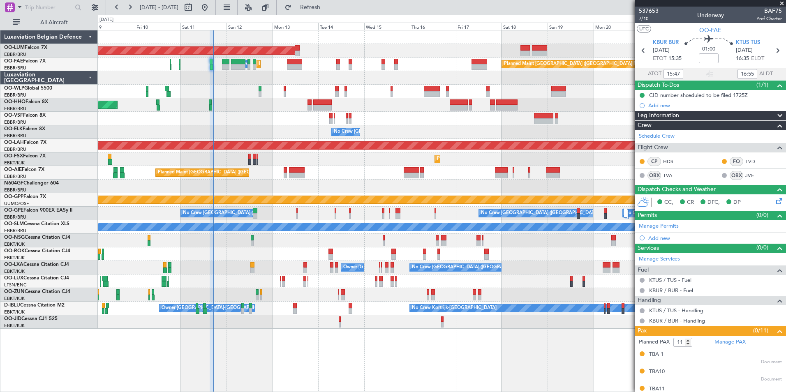
click at [230, 64] on div "Planned Maint Brussels (Brussels National) Planned Maint Melsbroek Air Base Own…" at bounding box center [441, 65] width 687 height 14
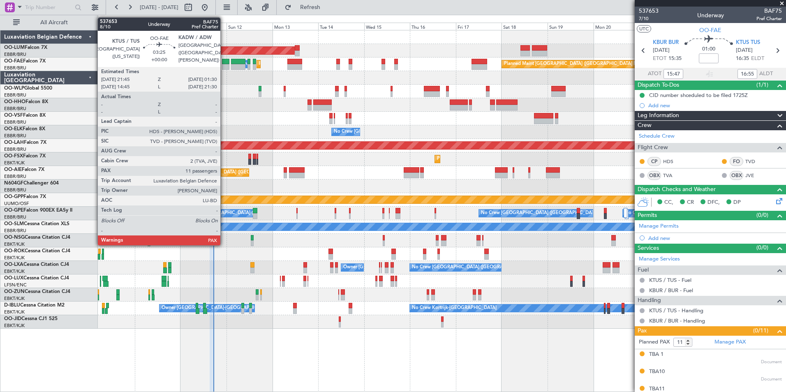
click at [223, 65] on div at bounding box center [225, 67] width 7 height 6
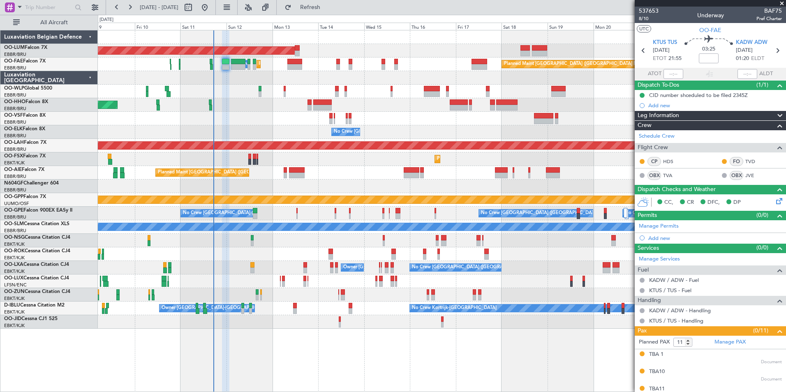
click at [675, 95] on div "CID number shceduled to be filed 2345Z" at bounding box center [698, 95] width 99 height 7
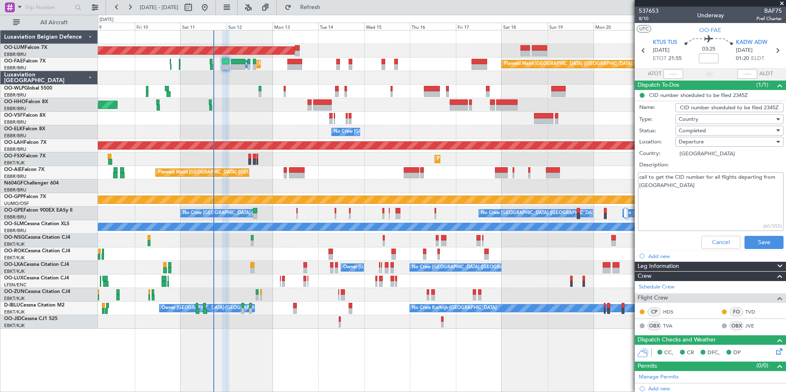
click at [652, 196] on textarea "call to get the CID number for all flights departing from US" at bounding box center [710, 201] width 145 height 59
paste textarea "615"
type textarea "call to get the CID number for all flights departing from US 615"
drag, startPoint x: 752, startPoint y: 242, endPoint x: 747, endPoint y: 242, distance: 4.6
click at [752, 242] on button "Save" at bounding box center [763, 242] width 39 height 13
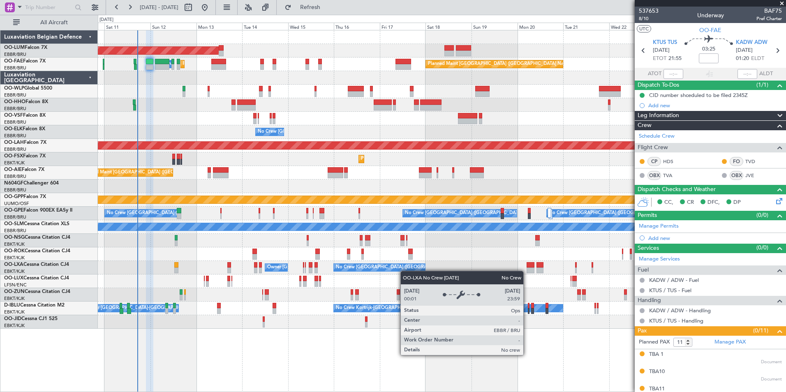
click at [401, 270] on div "AOG Maint Sibiu Owner Melsbroek Air Base Planned Maint Kortrijk-Wevelgem Planne…" at bounding box center [441, 179] width 687 height 298
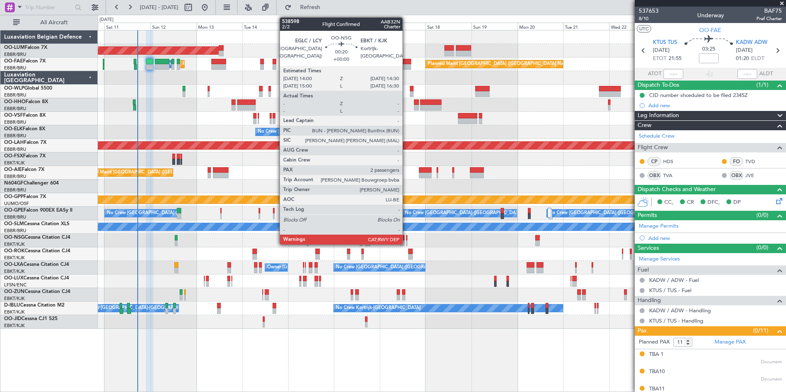
click at [406, 239] on div at bounding box center [406, 238] width 1 height 6
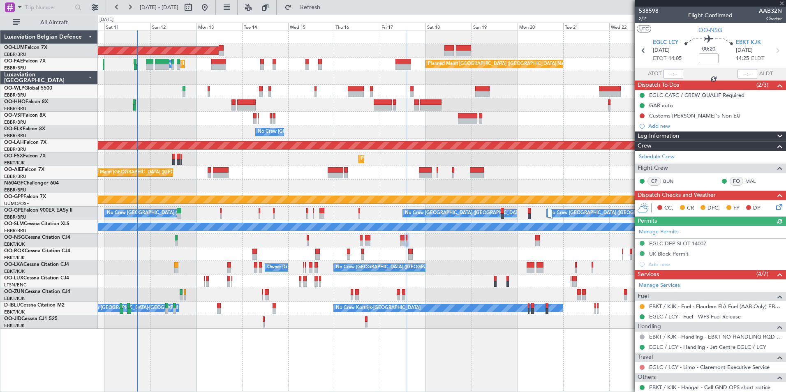
click at [643, 365] on button at bounding box center [641, 367] width 5 height 5
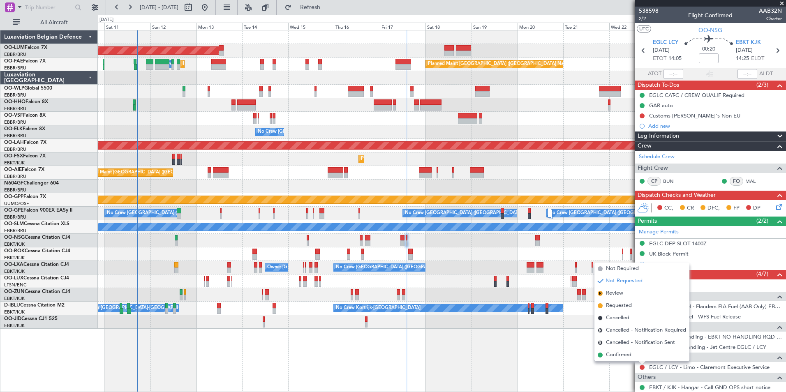
drag, startPoint x: 615, startPoint y: 306, endPoint x: 624, endPoint y: 305, distance: 8.6
click at [615, 305] on span "Requested" at bounding box center [619, 306] width 26 height 8
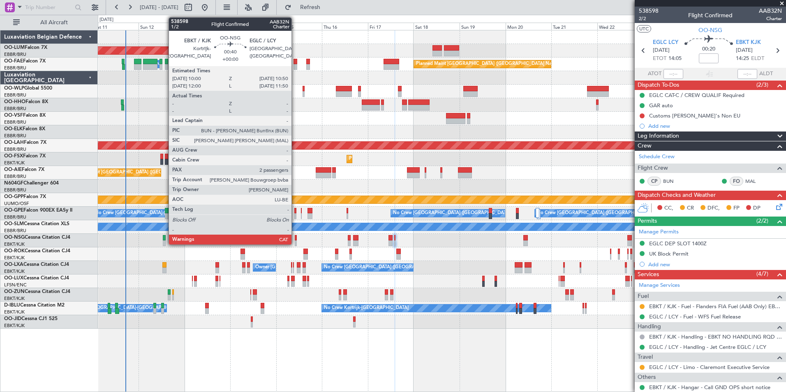
click at [295, 240] on div at bounding box center [296, 238] width 2 height 6
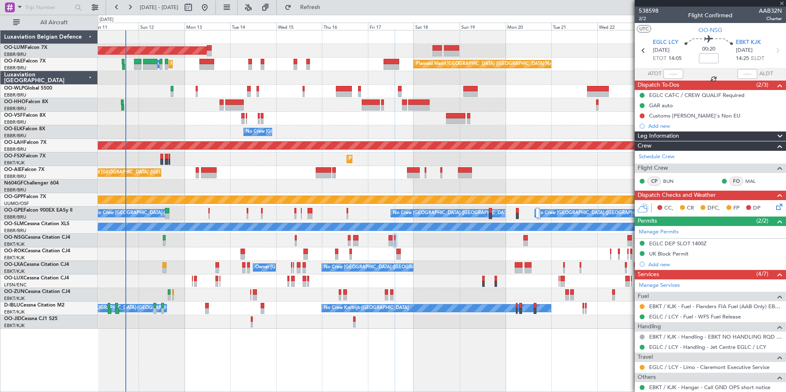
click at [282, 258] on div at bounding box center [441, 254] width 687 height 14
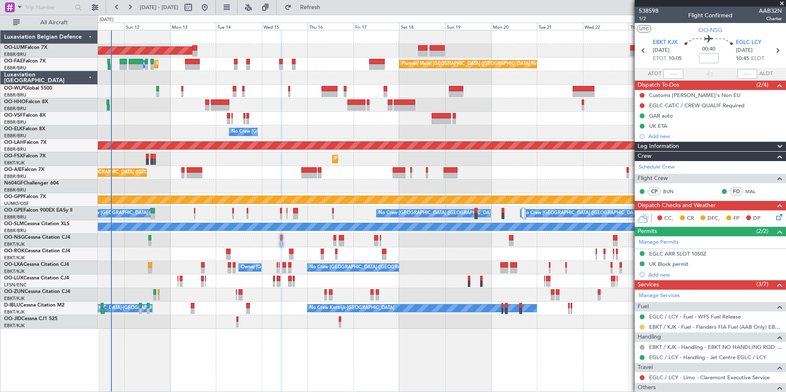
click at [643, 328] on button at bounding box center [641, 327] width 5 height 5
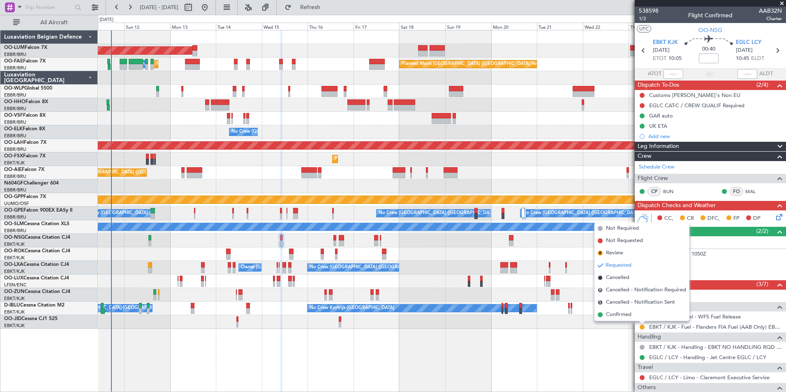
drag, startPoint x: 608, startPoint y: 315, endPoint x: 375, endPoint y: 311, distance: 232.6
click at [607, 315] on span "Confirmed" at bounding box center [618, 315] width 25 height 8
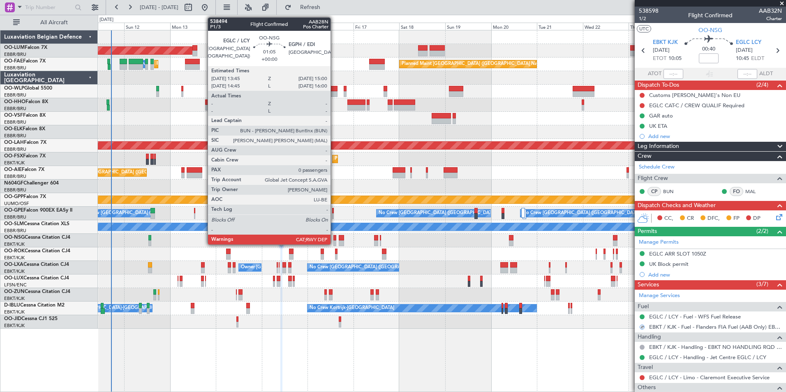
click at [334, 240] on div at bounding box center [334, 238] width 2 height 6
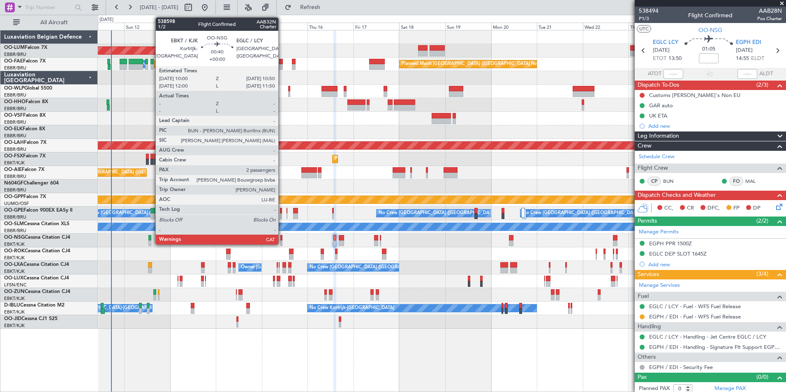
click at [282, 241] on div at bounding box center [281, 243] width 2 height 6
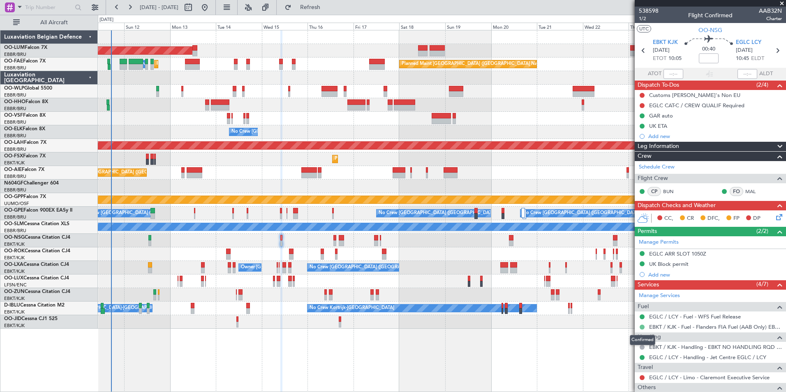
click at [641, 326] on button at bounding box center [641, 327] width 5 height 5
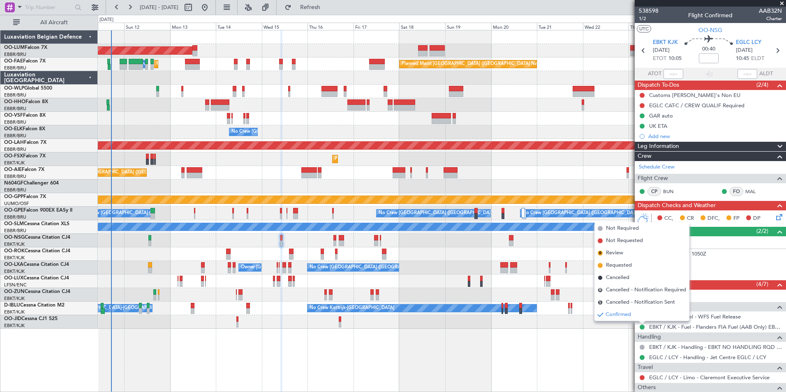
click at [339, 219] on div "No Crew Brussels (Brussels National) Planned Maint Nurnberg No Crew Brussels (B…" at bounding box center [441, 214] width 687 height 14
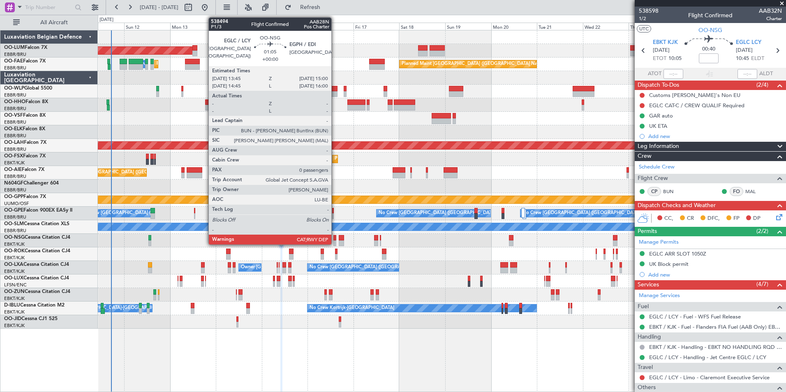
click at [335, 242] on div at bounding box center [334, 243] width 2 height 6
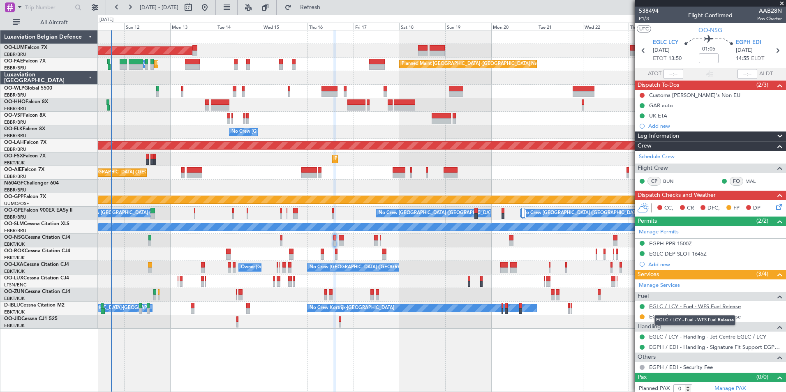
click at [666, 308] on link "EGLC / LCY - Fuel - WFS Fuel Release" at bounding box center [695, 306] width 92 height 7
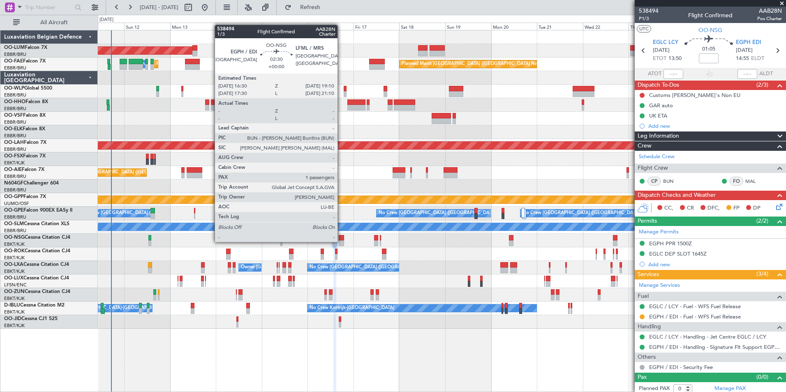
click at [341, 241] on div at bounding box center [341, 243] width 5 height 6
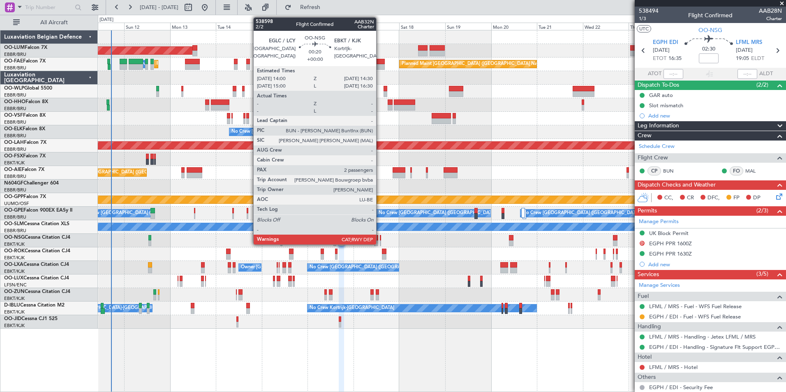
click at [380, 242] on div at bounding box center [380, 243] width 1 height 6
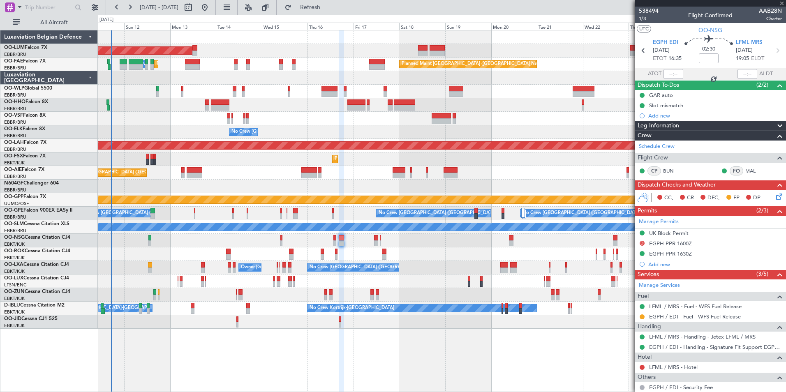
type input "2"
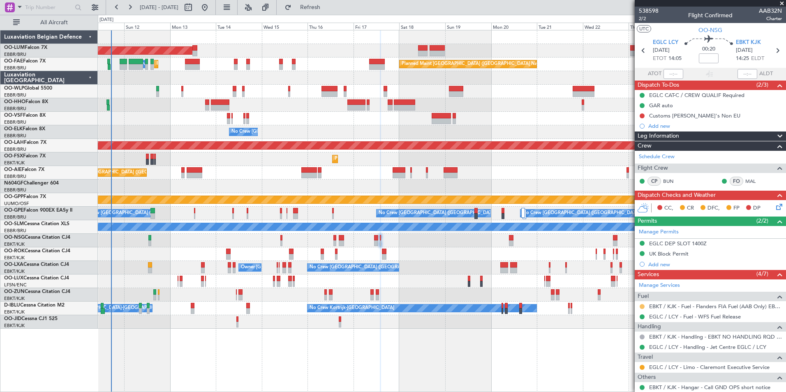
click at [641, 304] on button at bounding box center [641, 306] width 5 height 5
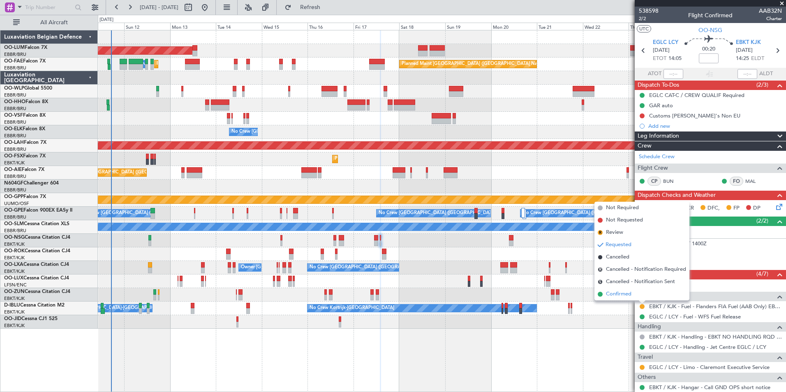
click at [618, 293] on span "Confirmed" at bounding box center [618, 294] width 25 height 8
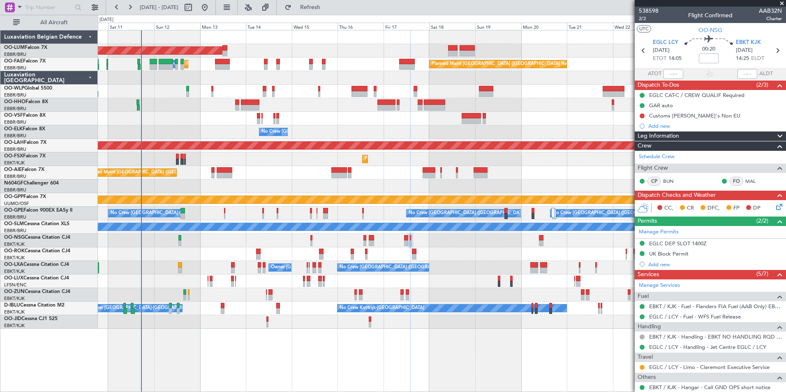
click at [210, 123] on div at bounding box center [441, 119] width 687 height 14
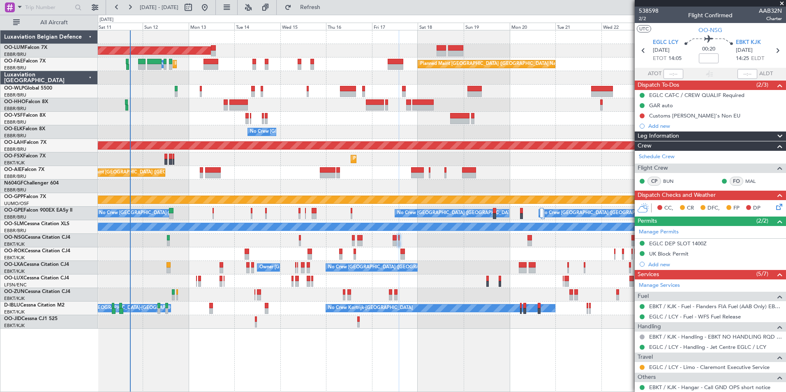
click at [316, 188] on div at bounding box center [441, 187] width 687 height 14
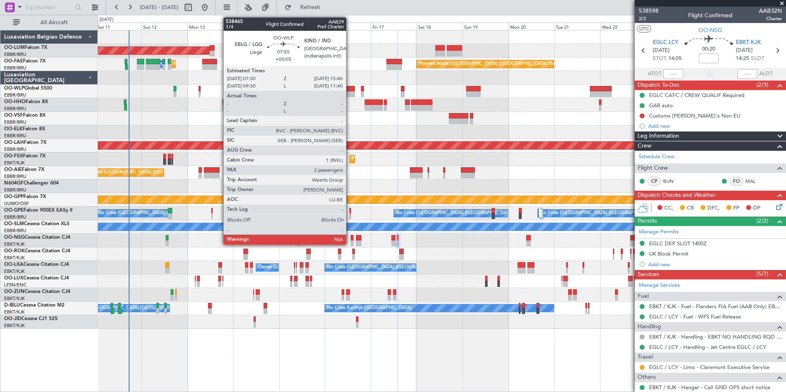
click at [350, 94] on div at bounding box center [347, 94] width 16 height 6
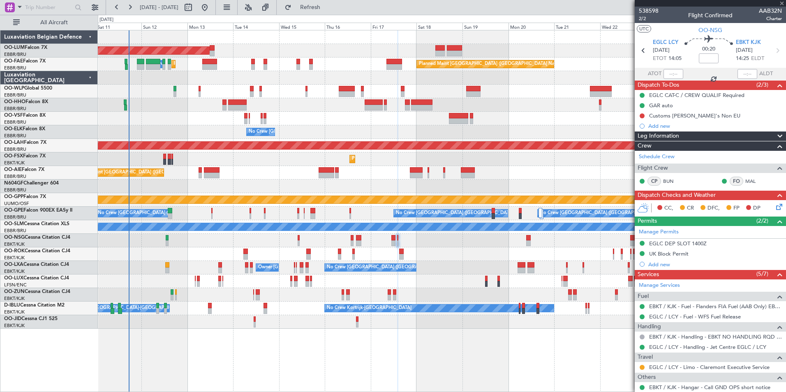
type input "+00:05"
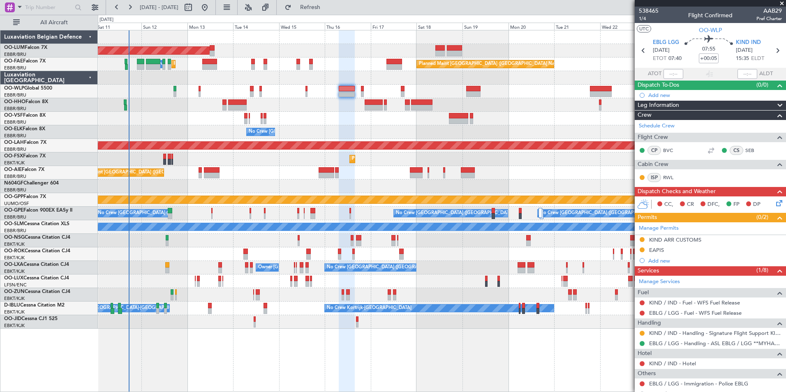
click at [645, 331] on div "KIND / IND - Handling - Signature Flight Support KIND / IND" at bounding box center [709, 333] width 151 height 10
click at [641, 333] on button at bounding box center [641, 333] width 5 height 5
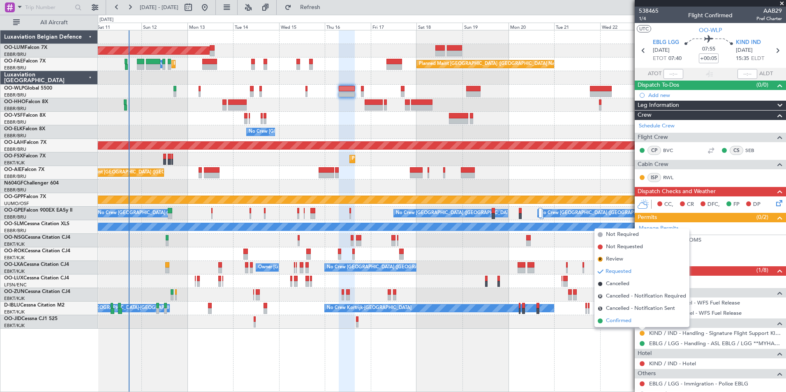
click at [617, 320] on span "Confirmed" at bounding box center [618, 321] width 25 height 8
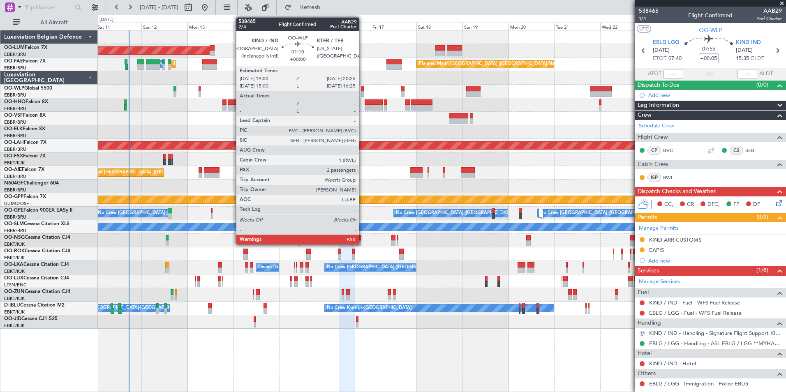
click at [362, 89] on div at bounding box center [362, 89] width 3 height 6
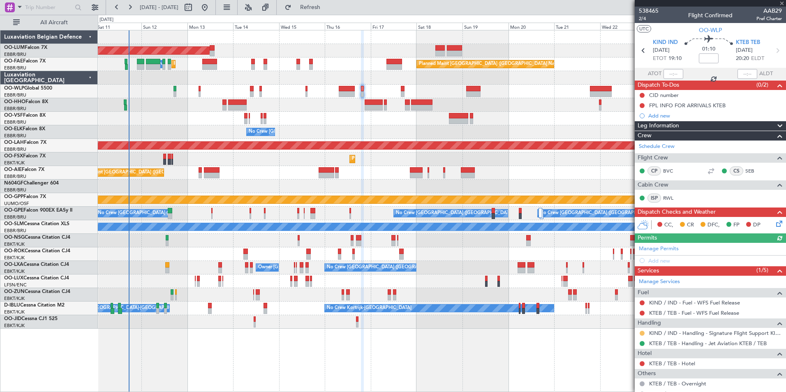
click at [639, 334] on button at bounding box center [641, 333] width 5 height 5
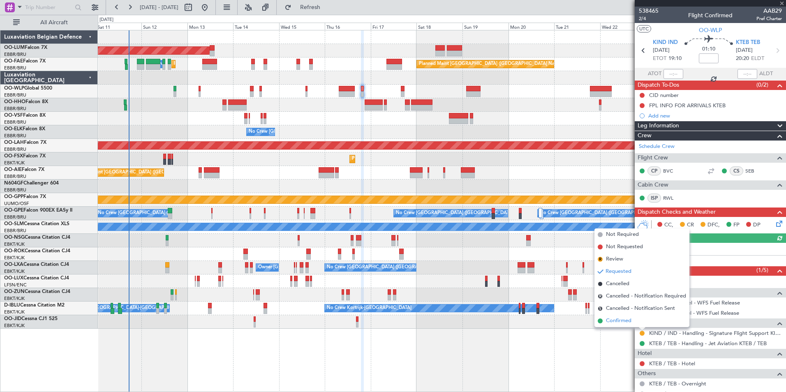
click at [625, 323] on span "Confirmed" at bounding box center [618, 321] width 25 height 8
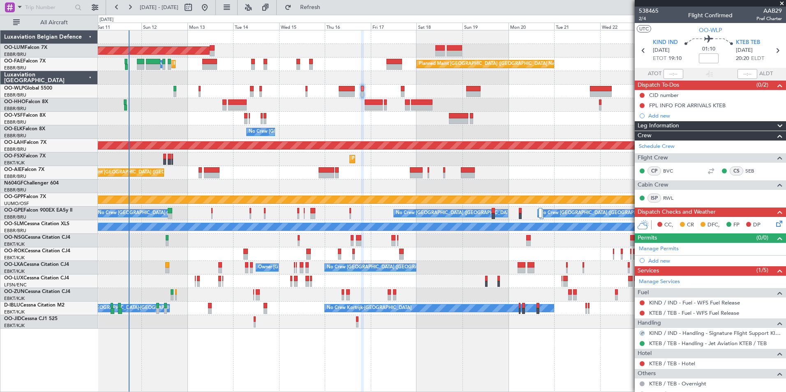
click at [400, 89] on div at bounding box center [441, 92] width 687 height 14
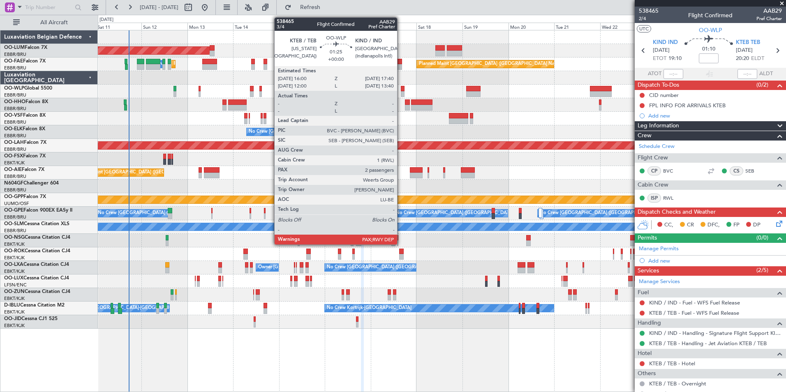
click at [401, 92] on div at bounding box center [402, 94] width 3 height 6
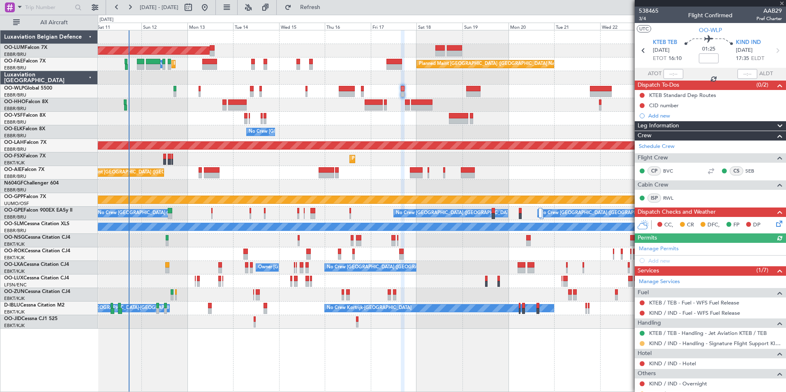
click at [642, 343] on button at bounding box center [641, 343] width 5 height 5
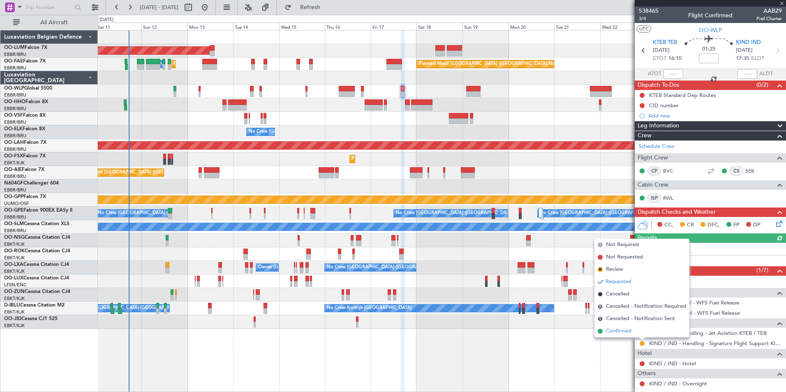
click at [631, 333] on span "Confirmed" at bounding box center [618, 331] width 25 height 8
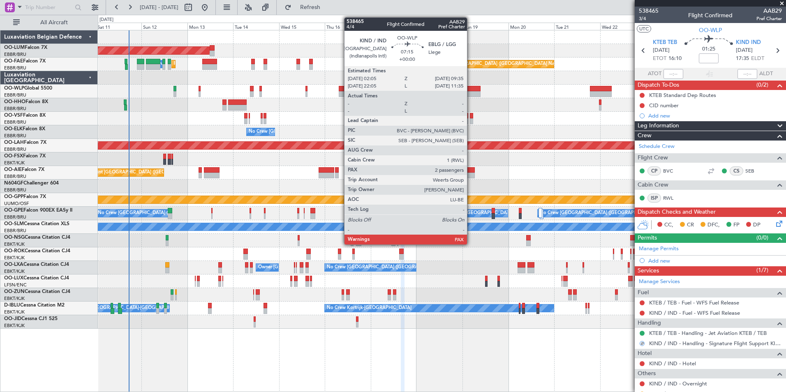
click at [470, 90] on div at bounding box center [473, 89] width 14 height 6
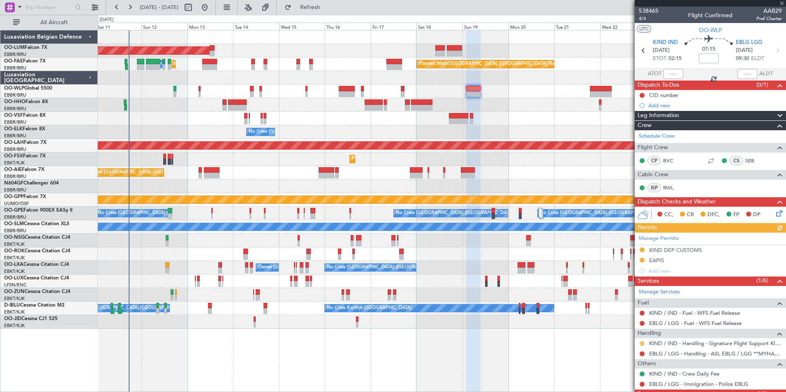
click at [644, 344] on button at bounding box center [641, 343] width 5 height 5
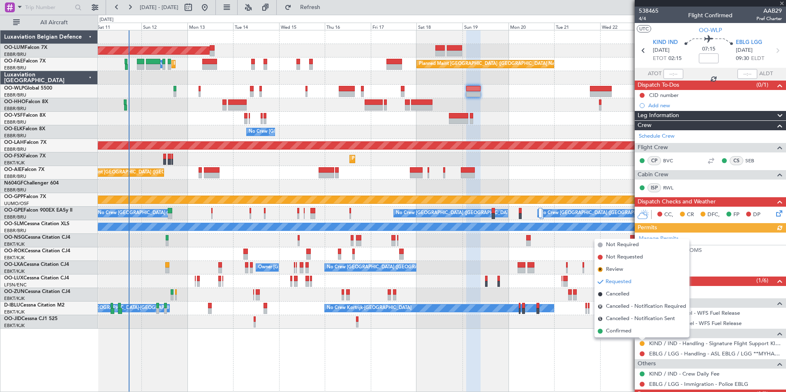
drag, startPoint x: 627, startPoint y: 332, endPoint x: 302, endPoint y: 392, distance: 331.2
click at [617, 330] on span "Confirmed" at bounding box center [618, 331] width 25 height 8
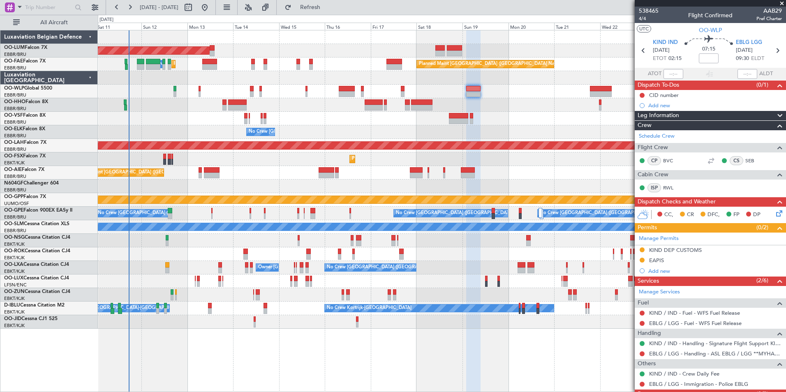
click at [289, 271] on div "No Crew [GEOGRAPHIC_DATA] ([GEOGRAPHIC_DATA] National) Owner [GEOGRAPHIC_DATA]-…" at bounding box center [441, 268] width 687 height 14
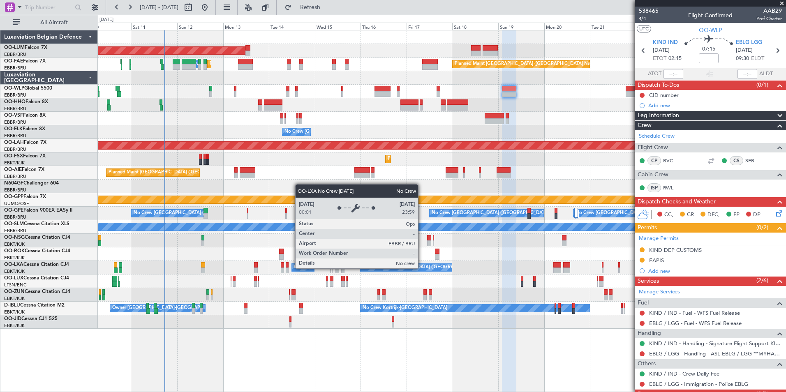
click at [386, 263] on div "No Crew [GEOGRAPHIC_DATA] ([GEOGRAPHIC_DATA] National)" at bounding box center [406, 267] width 92 height 8
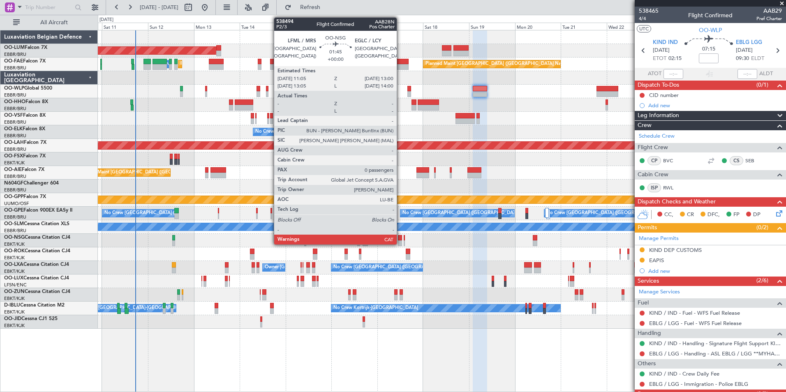
click at [400, 240] on div at bounding box center [400, 243] width 4 height 6
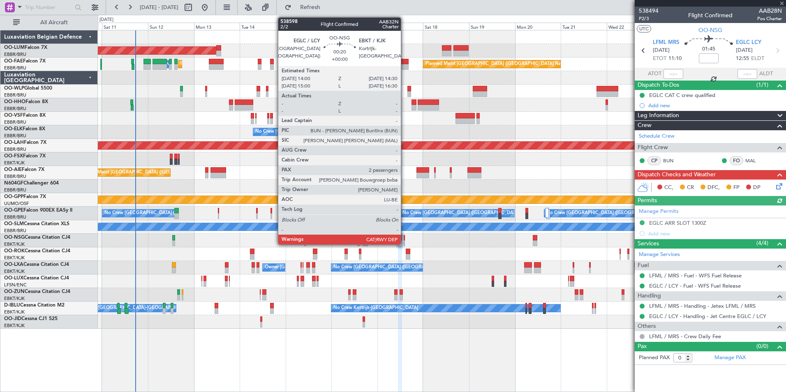
click at [404, 242] on div at bounding box center [403, 243] width 1 height 6
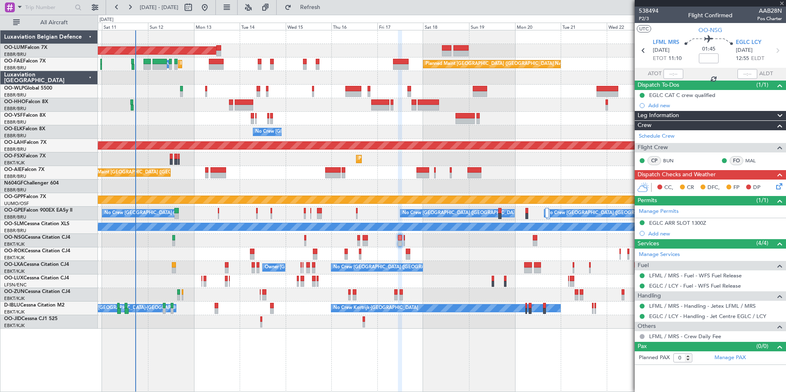
type input "2"
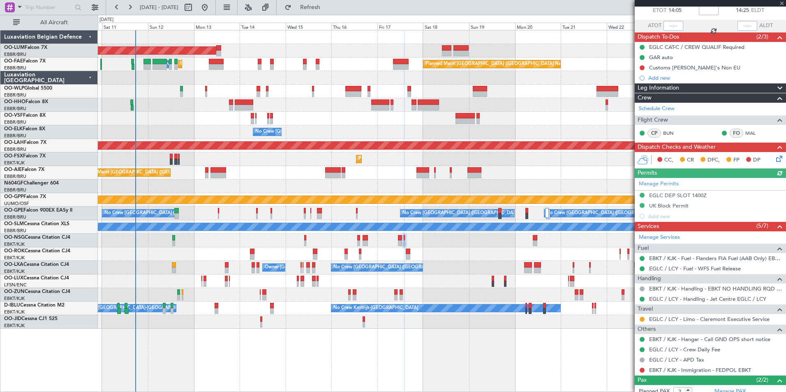
scroll to position [91, 0]
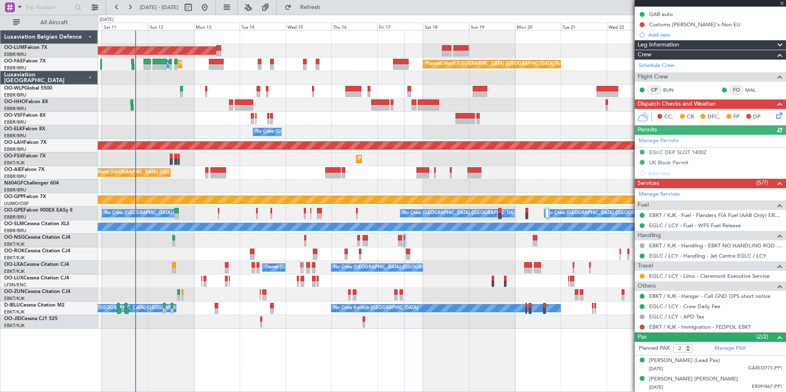
click at [399, 182] on div at bounding box center [441, 187] width 687 height 14
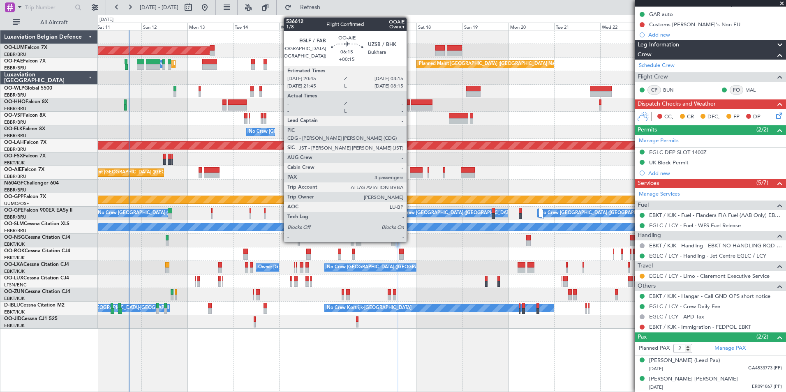
click at [410, 174] on div at bounding box center [416, 176] width 13 height 6
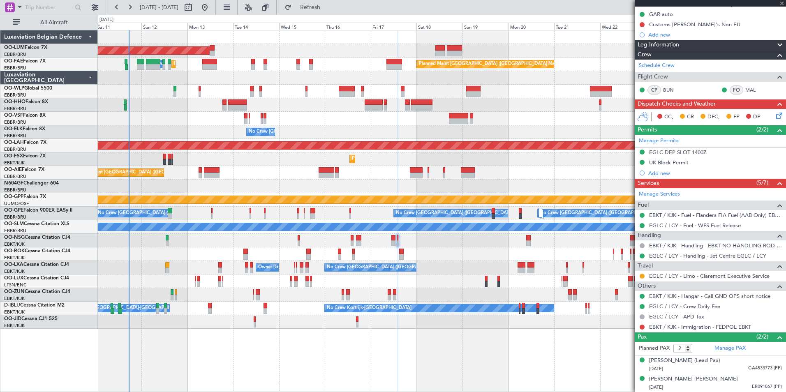
click at [389, 194] on div "AOG Maint [GEOGRAPHIC_DATA] Owner [GEOGRAPHIC_DATA] Planned Maint [GEOGRAPHIC_D…" at bounding box center [441, 179] width 687 height 298
type input "+00:15"
type input "3"
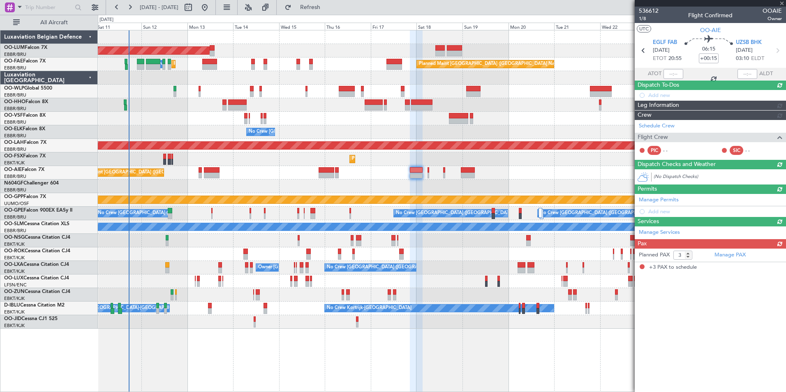
scroll to position [0, 0]
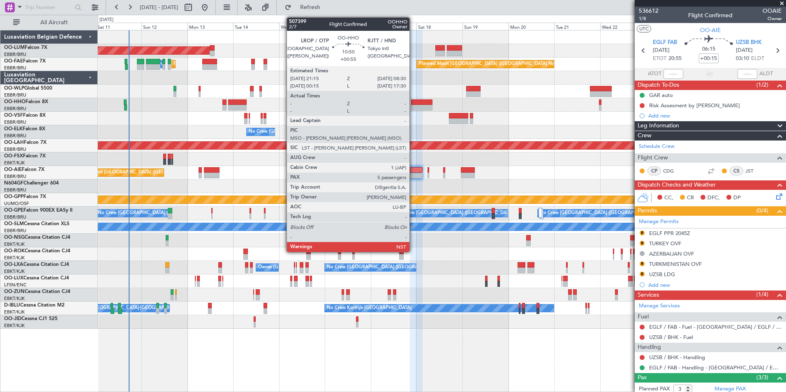
click at [413, 104] on div at bounding box center [422, 102] width 22 height 6
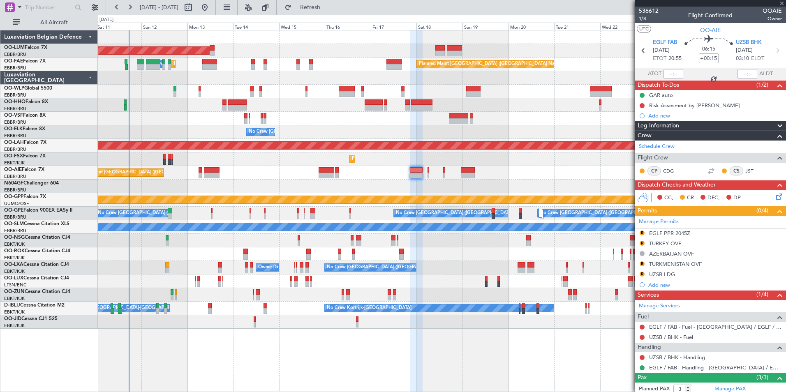
type input "+00:55"
type input "5"
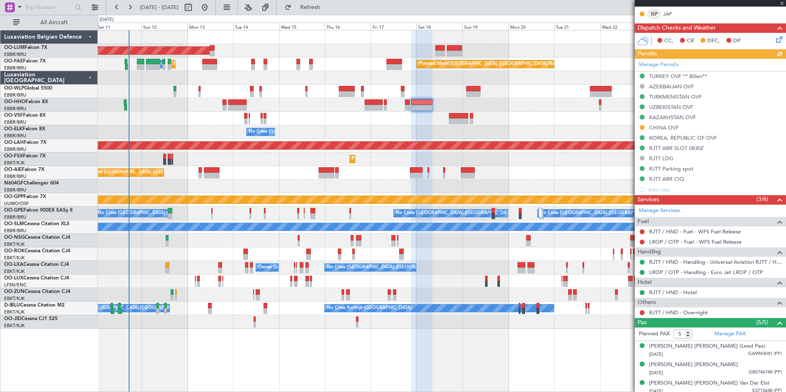
scroll to position [205, 0]
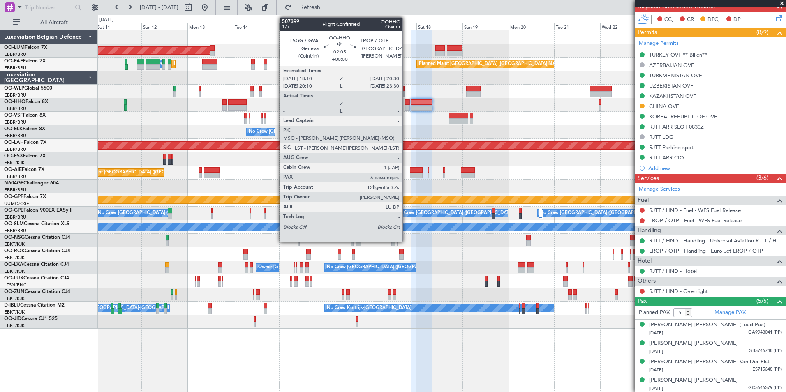
click at [406, 106] on div at bounding box center [407, 108] width 5 height 6
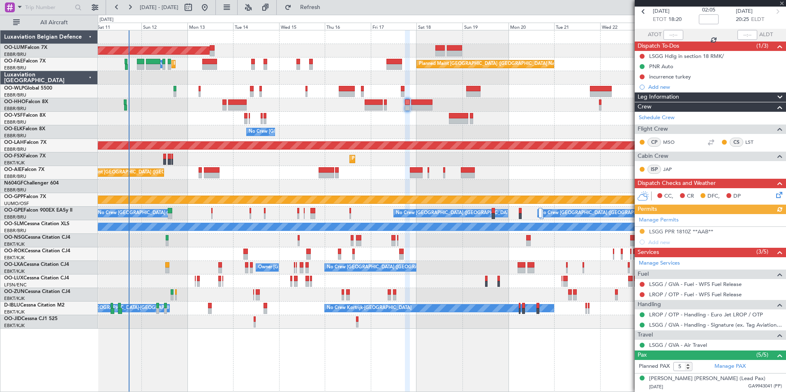
scroll to position [82, 0]
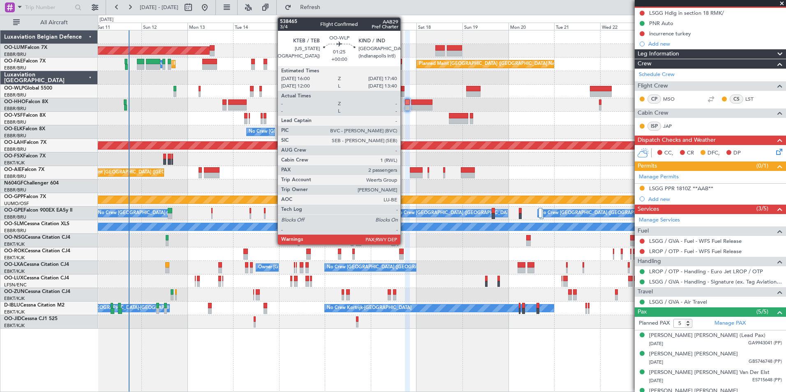
click at [404, 92] on div at bounding box center [402, 94] width 3 height 6
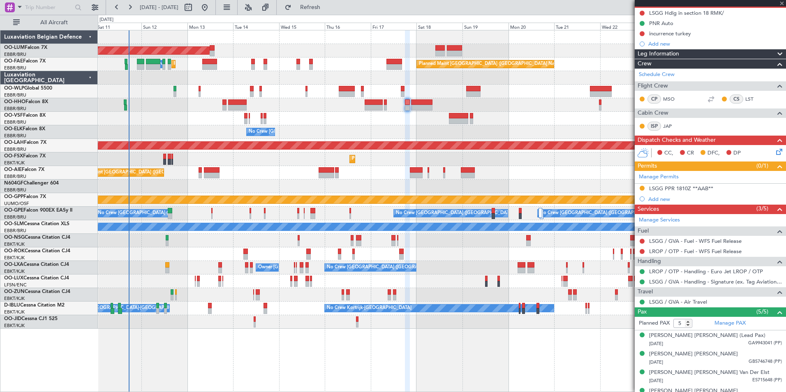
type input "2"
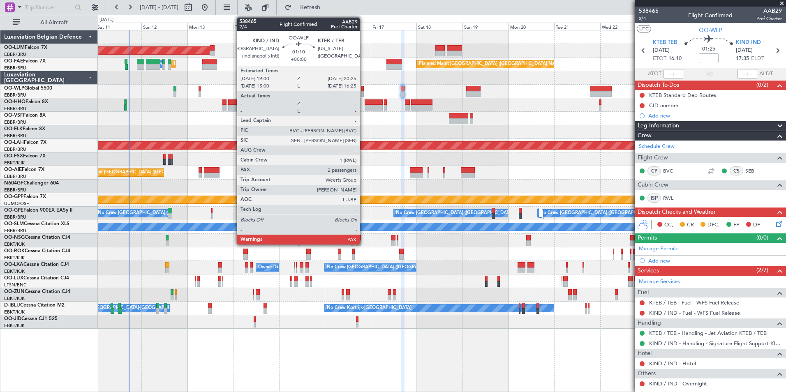
click at [363, 91] on div at bounding box center [362, 94] width 3 height 6
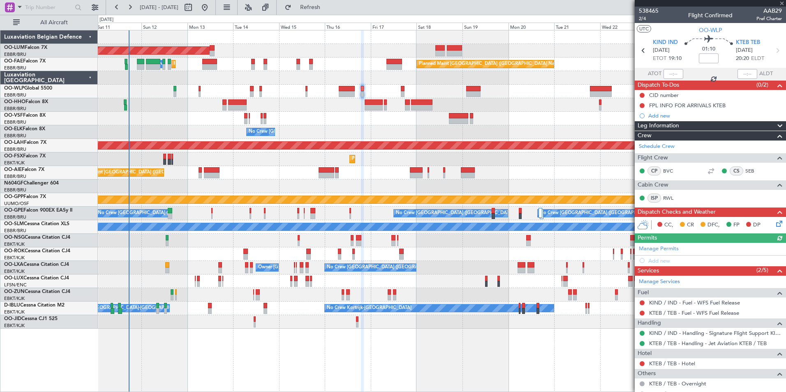
scroll to position [41, 0]
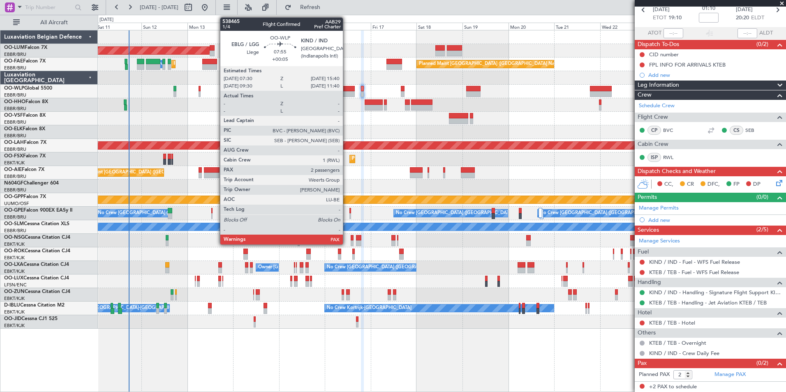
click at [346, 89] on div at bounding box center [347, 89] width 16 height 6
type input "+00:05"
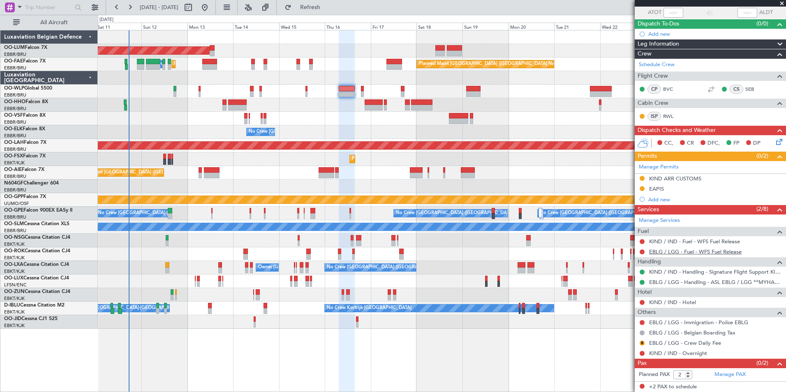
scroll to position [0, 0]
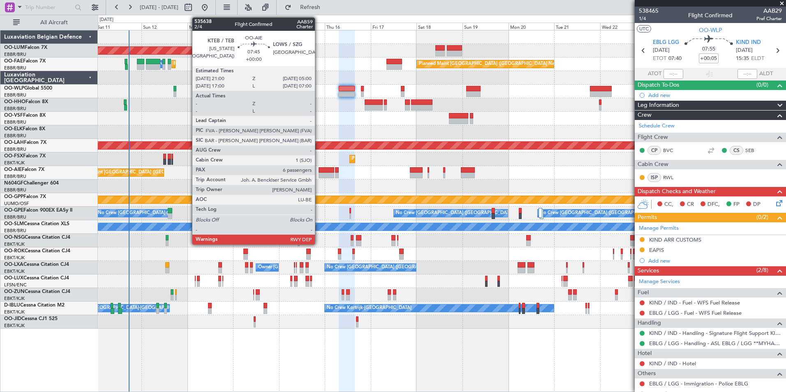
click at [318, 171] on div at bounding box center [326, 170] width 16 height 6
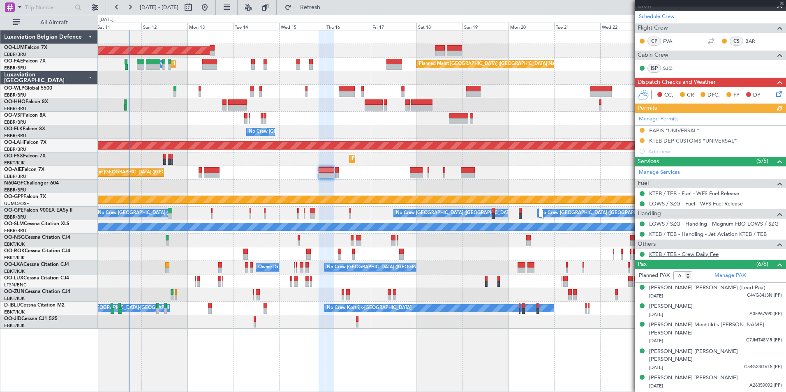
scroll to position [152, 0]
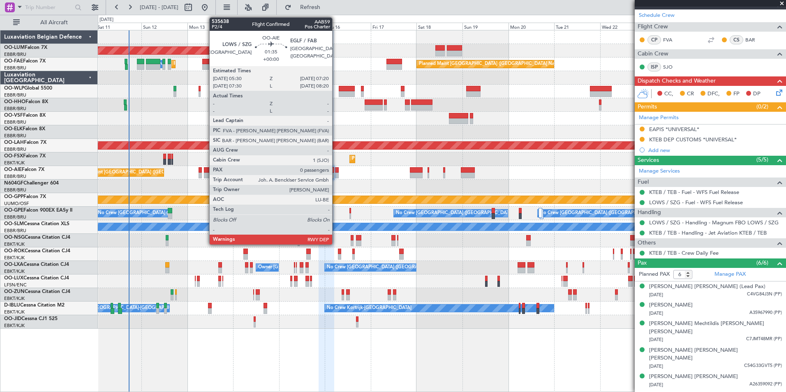
click at [336, 173] on div at bounding box center [337, 176] width 4 height 6
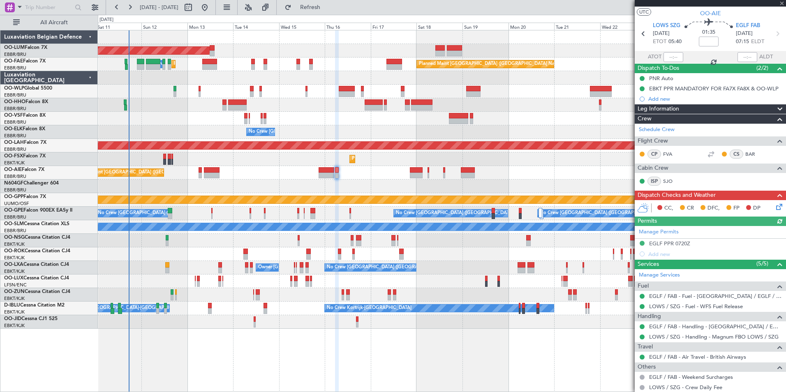
scroll to position [40, 0]
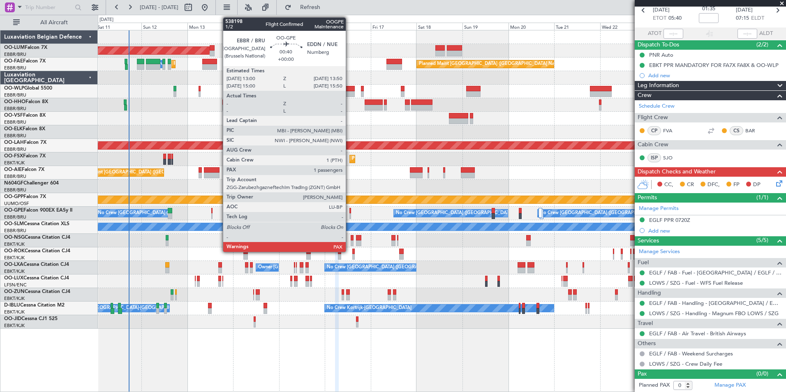
click at [349, 212] on div at bounding box center [350, 211] width 2 height 6
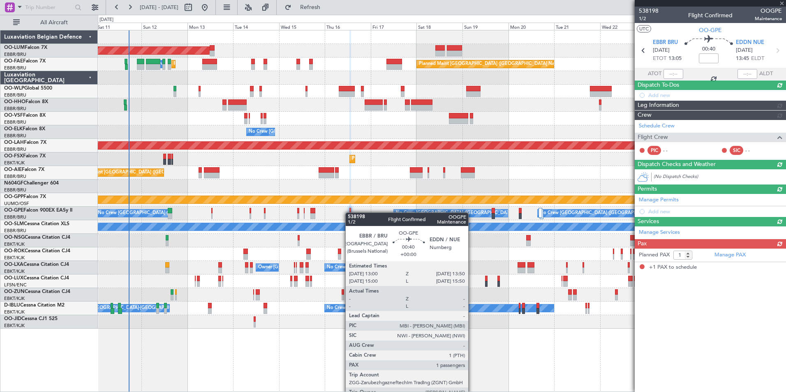
scroll to position [0, 0]
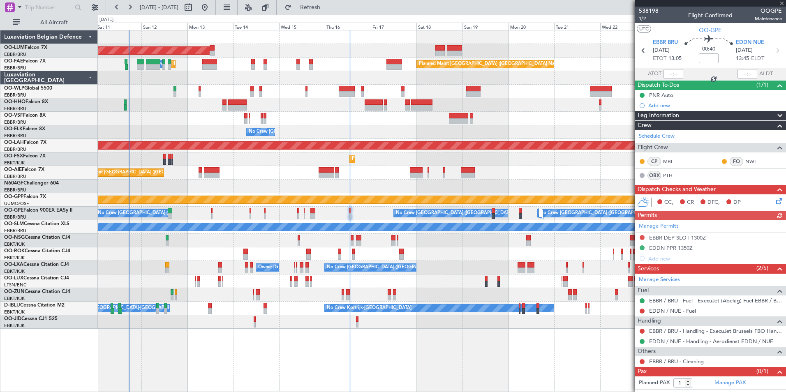
click at [362, 214] on div "No Crew Brussels (Brussels National) Planned Maint Nurnberg No Crew Brussels (B…" at bounding box center [441, 214] width 687 height 14
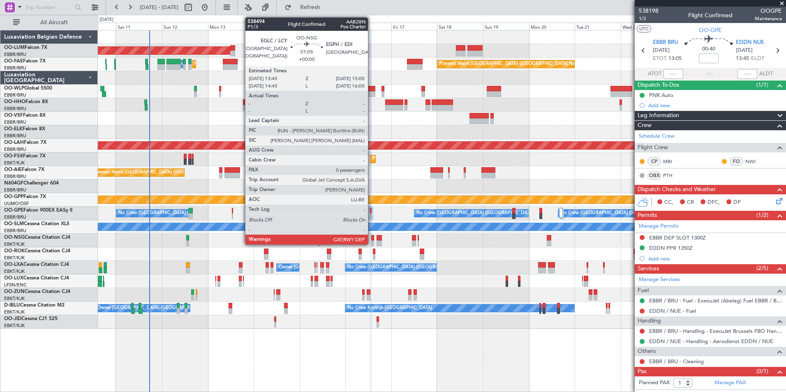
click at [371, 240] on div at bounding box center [372, 243] width 2 height 6
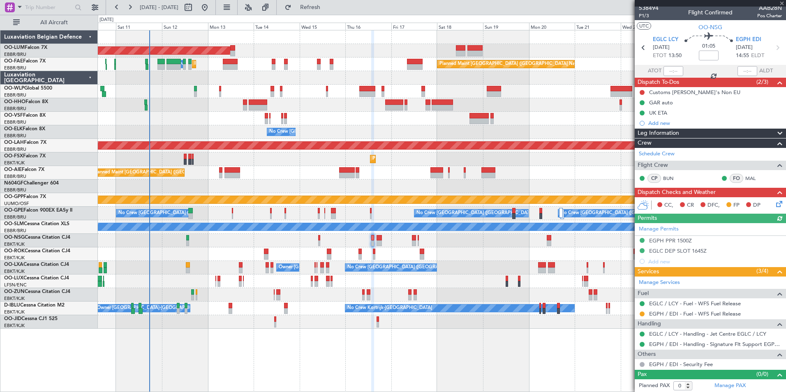
scroll to position [3, 0]
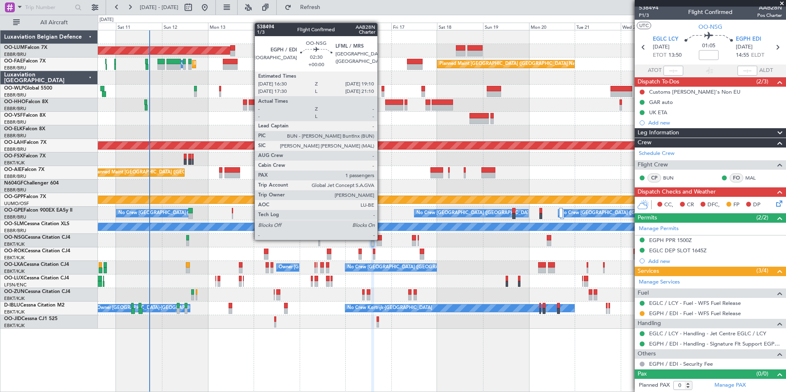
click at [381, 239] on div at bounding box center [378, 238] width 5 height 6
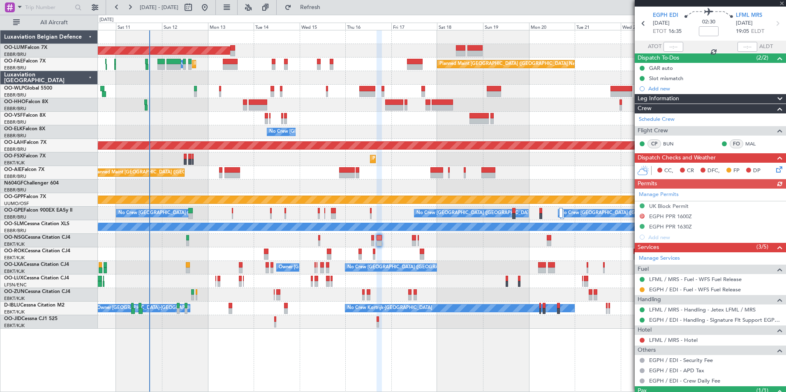
scroll to position [41, 0]
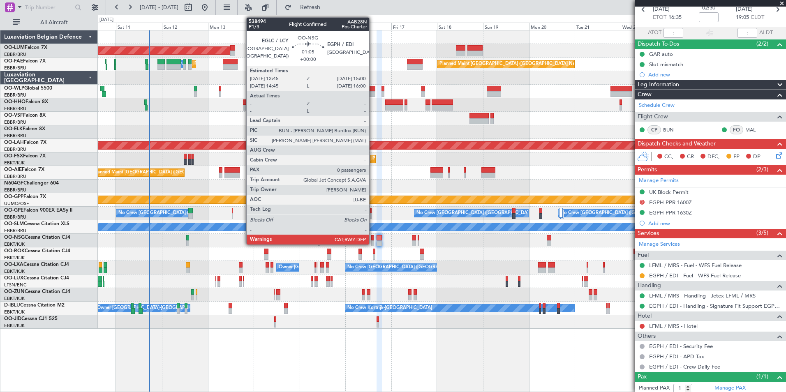
click at [373, 242] on div at bounding box center [372, 243] width 2 height 6
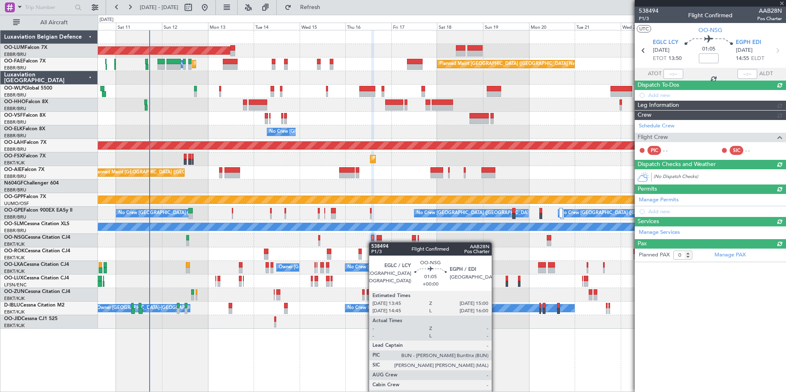
scroll to position [0, 0]
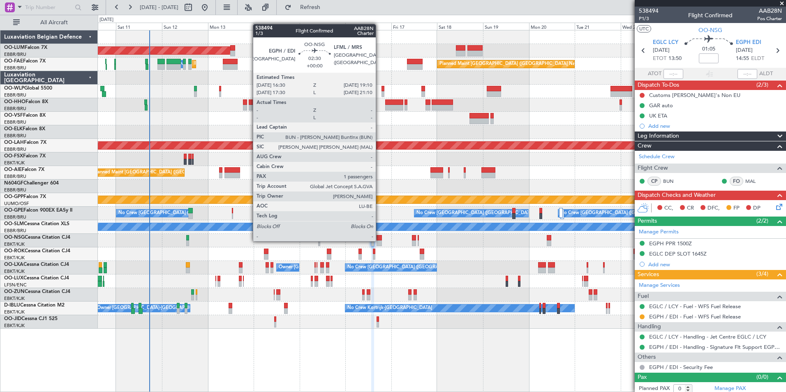
click at [379, 240] on div at bounding box center [378, 243] width 5 height 6
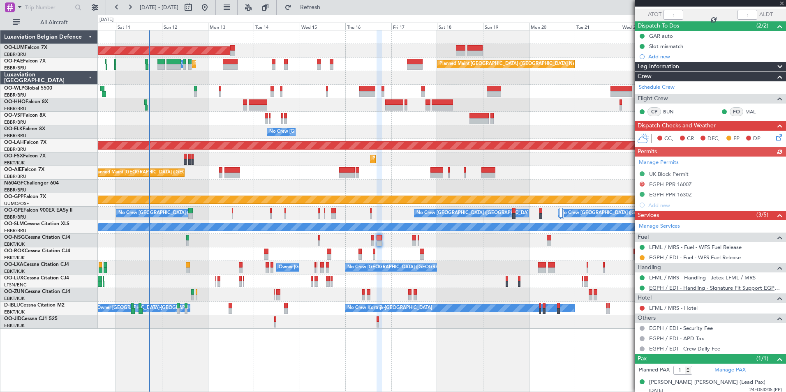
scroll to position [62, 0]
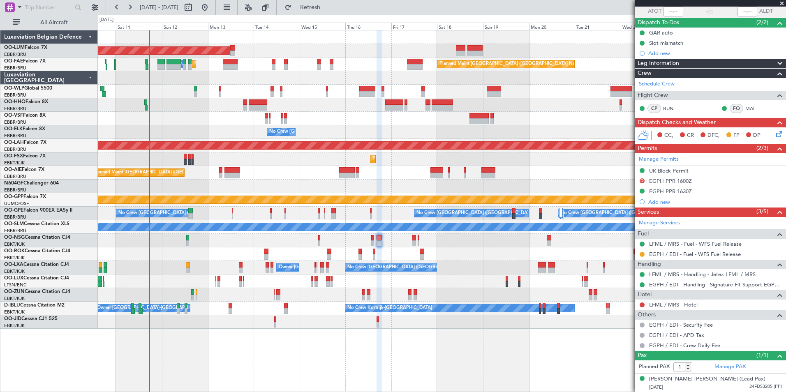
click at [664, 300] on div "LFML / MRS - Hotel" at bounding box center [709, 304] width 151 height 10
click at [664, 304] on link "LFML / MRS - Hotel" at bounding box center [673, 304] width 48 height 7
click at [327, 9] on span "Refresh" at bounding box center [310, 8] width 35 height 6
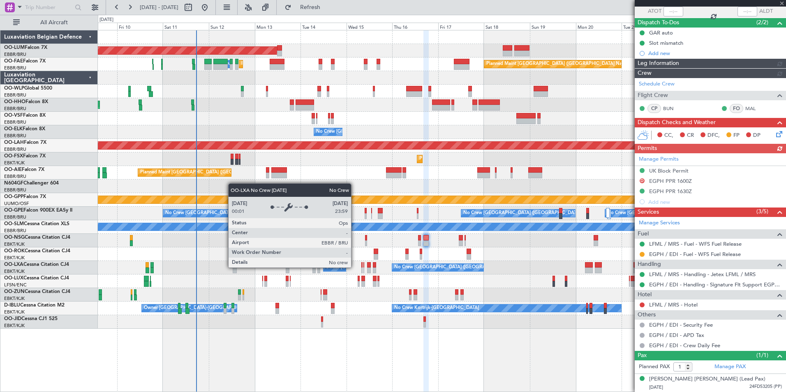
click at [393, 260] on div at bounding box center [441, 254] width 687 height 14
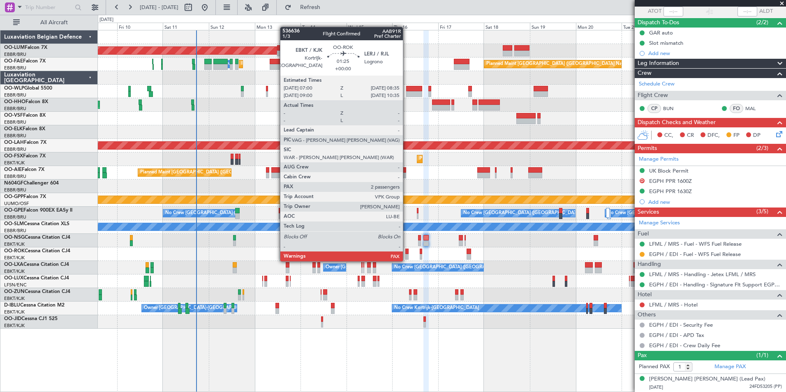
click at [406, 253] on div at bounding box center [406, 252] width 3 height 6
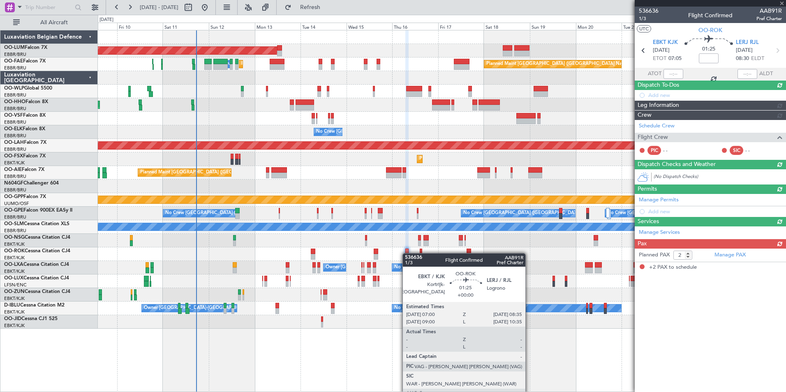
scroll to position [0, 0]
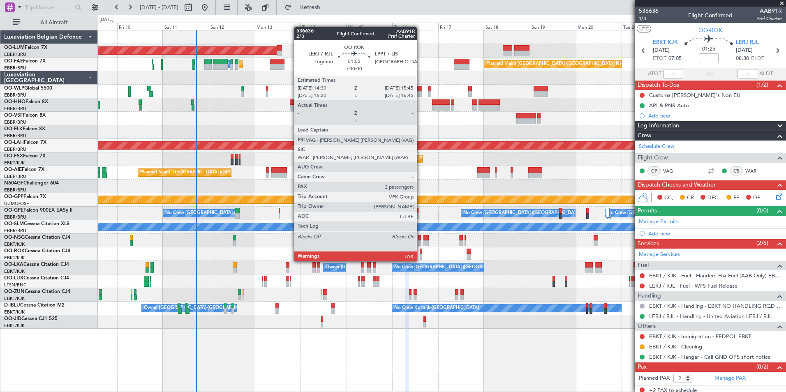
click at [420, 254] on div at bounding box center [420, 257] width 2 height 6
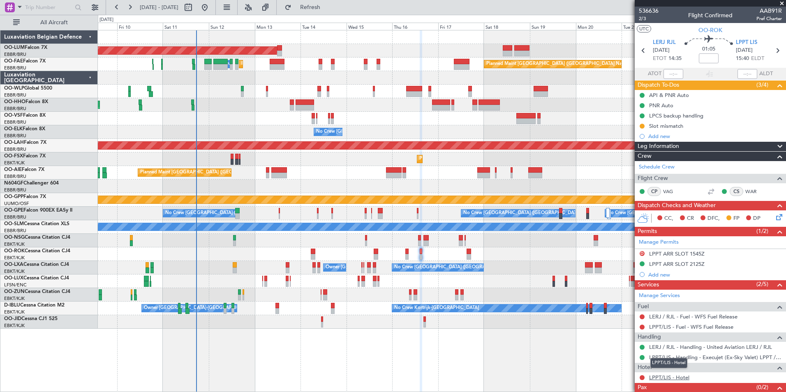
click at [669, 378] on link "LPPT/LIS - Hotel" at bounding box center [669, 377] width 40 height 7
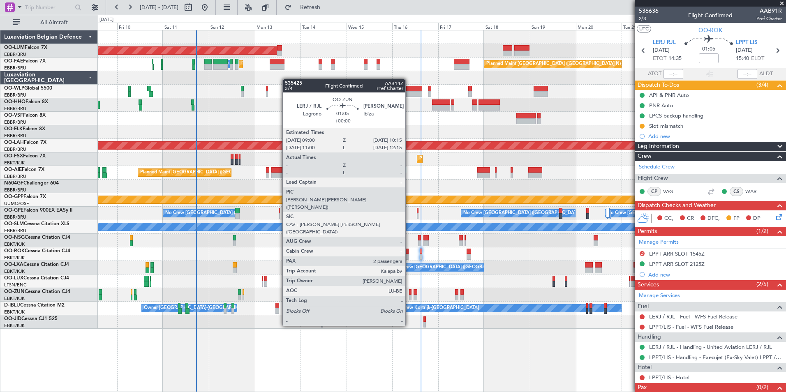
click at [409, 295] on div at bounding box center [410, 298] width 2 height 6
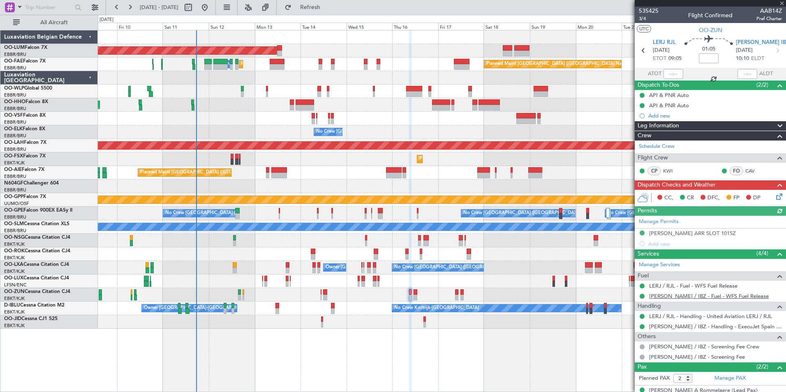
scroll to position [30, 0]
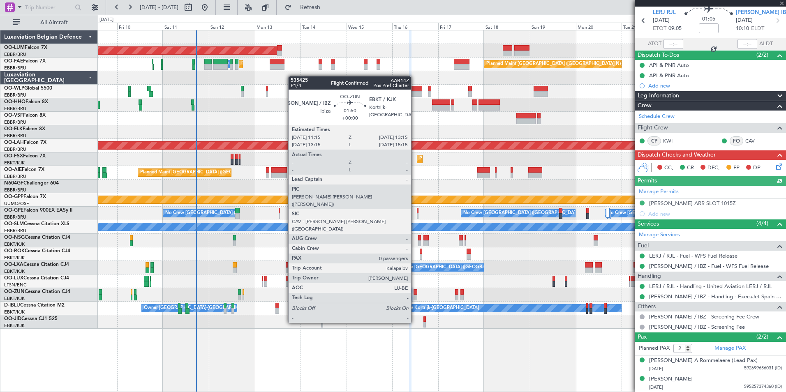
click at [415, 293] on div at bounding box center [415, 292] width 4 height 6
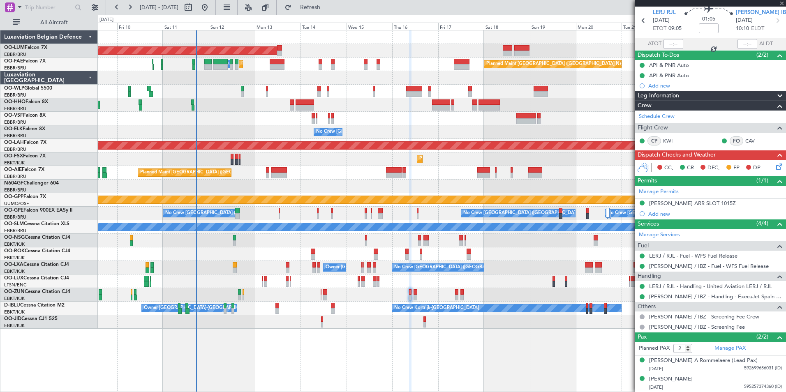
type input "0"
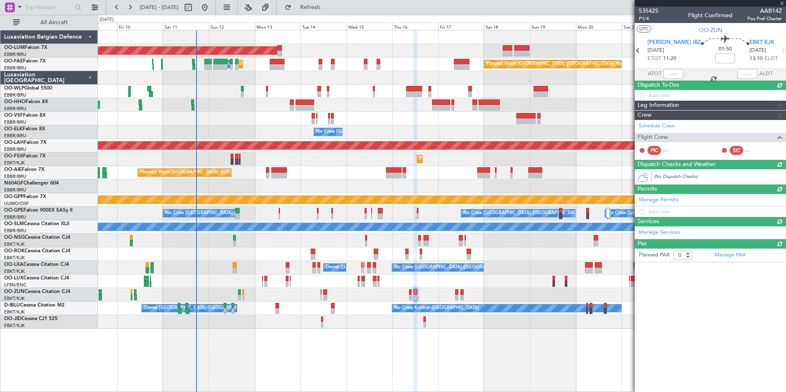
scroll to position [0, 0]
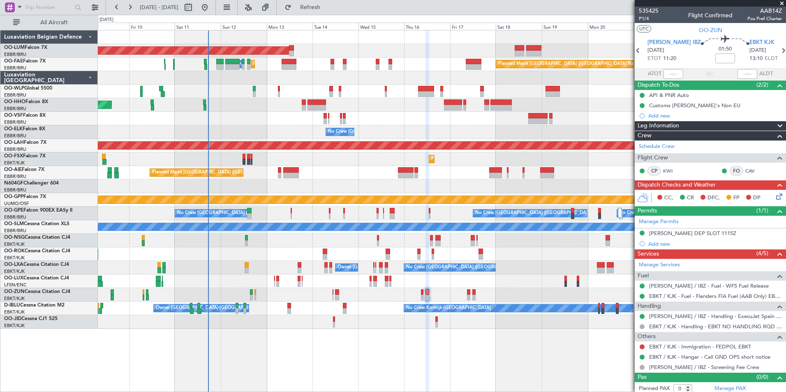
click at [418, 278] on div "AOG Maint Sibiu Owner Melsbroek Air Base Planned Maint Kortrijk-Wevelgem Planne…" at bounding box center [441, 179] width 687 height 298
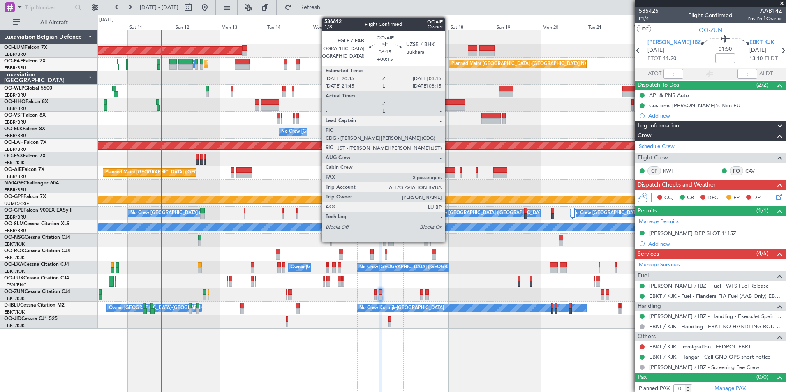
click at [448, 174] on div at bounding box center [448, 176] width 13 height 6
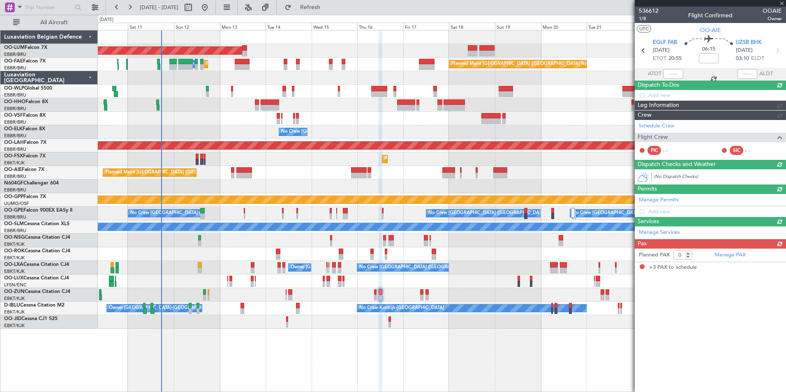
type input "+00:15"
type input "3"
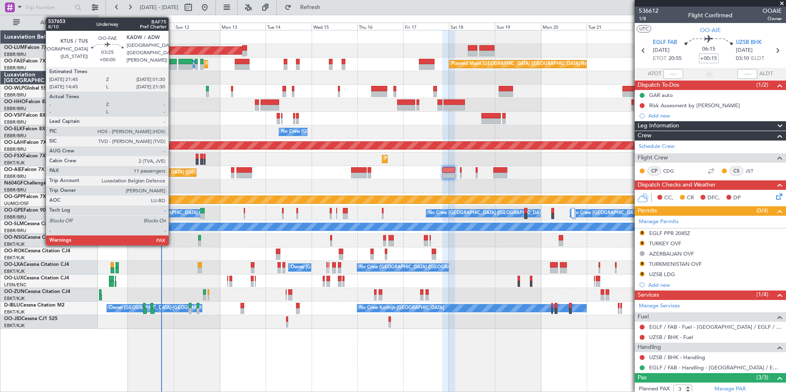
click at [172, 65] on div at bounding box center [172, 67] width 7 height 6
click at [205, 99] on div "AOG Maint Sibiu Owner Melsbroek Air Base Planned Maint Kortrijk-Wevelgem Planne…" at bounding box center [441, 179] width 687 height 298
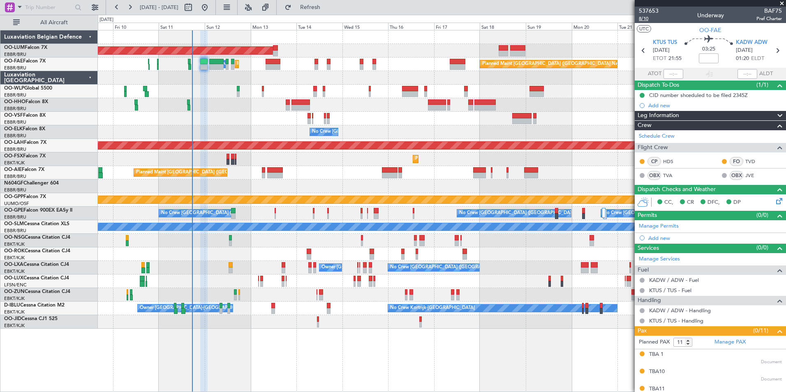
click at [643, 18] on span "8/10" at bounding box center [648, 18] width 20 height 7
click at [243, 109] on div "Planned Maint Geneva (Cointrin)" at bounding box center [441, 105] width 687 height 14
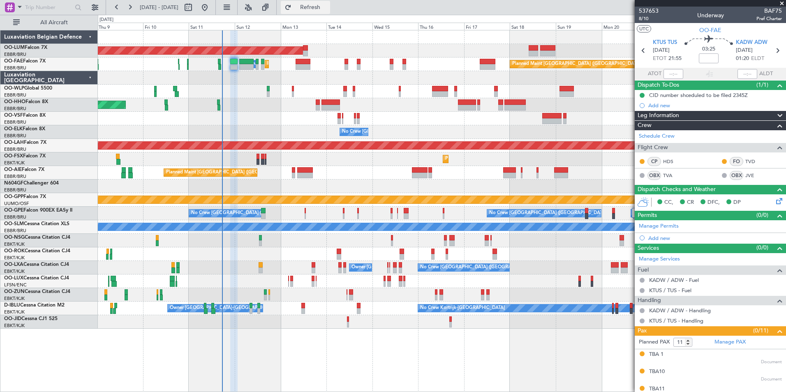
click at [327, 10] on span "Refresh" at bounding box center [310, 8] width 35 height 6
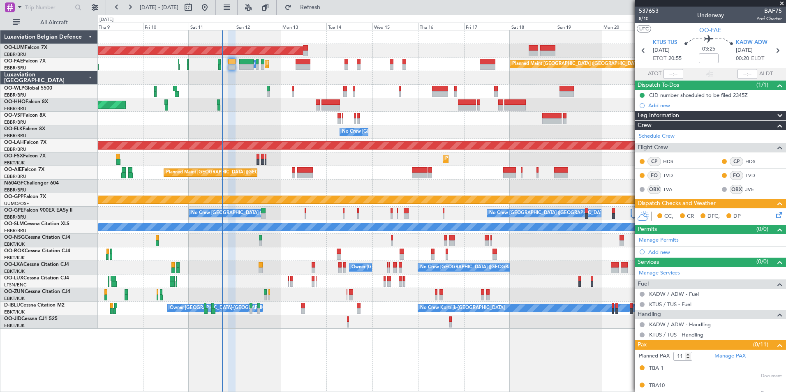
click at [774, 216] on icon at bounding box center [777, 213] width 7 height 7
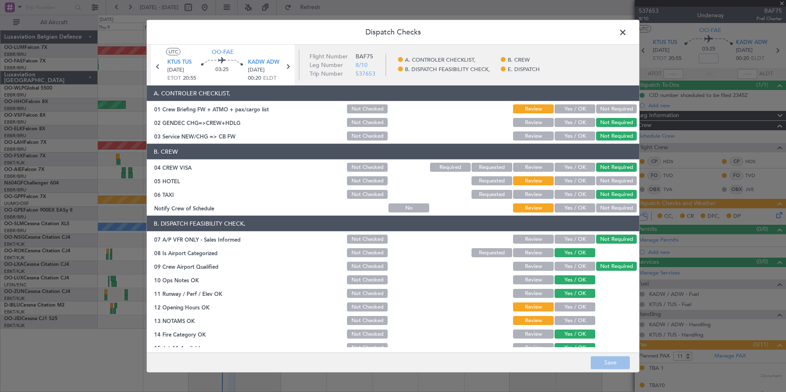
click at [573, 108] on button "Yes / OK" at bounding box center [574, 108] width 41 height 9
click at [605, 182] on button "Not Required" at bounding box center [616, 180] width 41 height 9
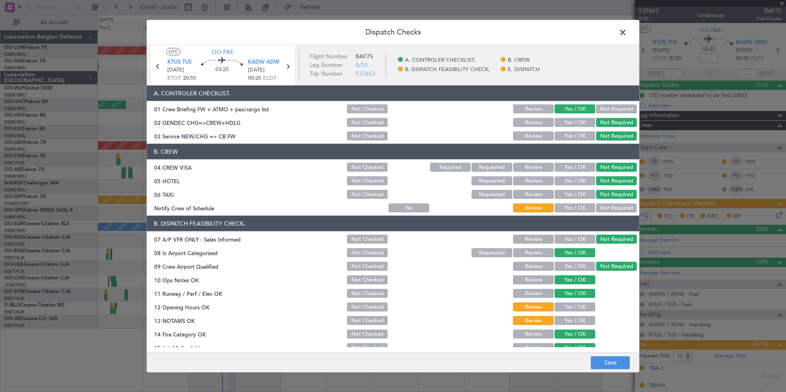
drag, startPoint x: 575, startPoint y: 214, endPoint x: 574, endPoint y: 209, distance: 5.4
click at [575, 214] on article "A. CONTROLER CHECKLIST, 01 Crew Briefing FW + ATMO + pax/cargo list Not Checked…" at bounding box center [393, 216] width 492 height 262
click at [574, 209] on button "Yes / OK" at bounding box center [574, 207] width 41 height 9
click at [567, 302] on div "Yes / OK" at bounding box center [573, 307] width 41 height 12
click at [567, 318] on button "Yes / OK" at bounding box center [574, 320] width 41 height 9
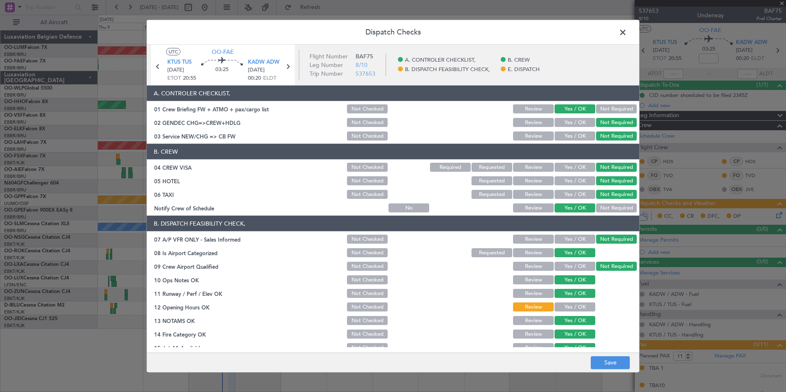
click at [567, 312] on div "Yes / OK" at bounding box center [573, 307] width 41 height 12
click at [567, 306] on button "Yes / OK" at bounding box center [574, 306] width 41 height 9
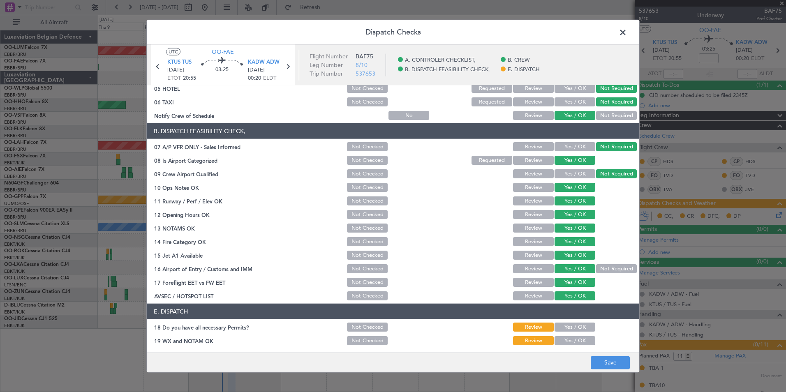
scroll to position [121, 0]
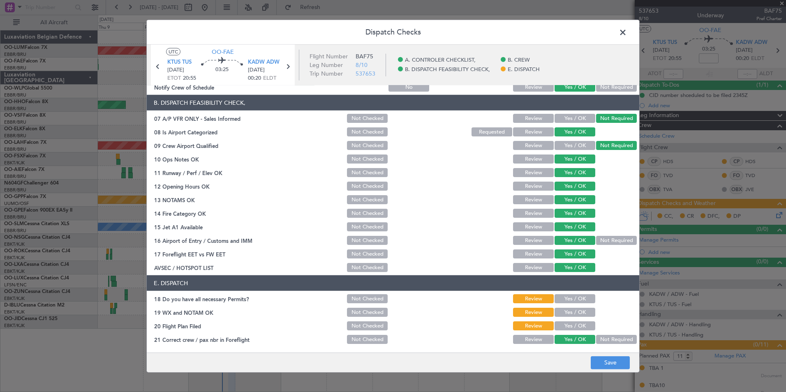
click at [567, 301] on button "Yes / OK" at bounding box center [574, 298] width 41 height 9
click at [568, 313] on button "Yes / OK" at bounding box center [574, 312] width 41 height 9
drag, startPoint x: 569, startPoint y: 326, endPoint x: 574, endPoint y: 334, distance: 9.4
click at [569, 326] on button "Yes / OK" at bounding box center [574, 325] width 41 height 9
drag, startPoint x: 603, startPoint y: 361, endPoint x: 598, endPoint y: 358, distance: 6.3
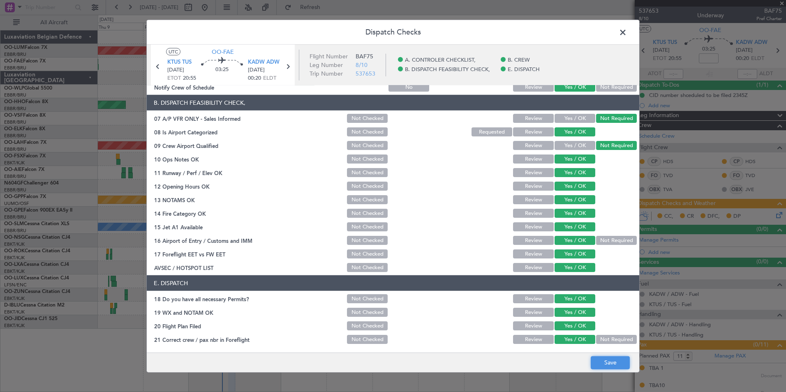
click at [604, 362] on button "Save" at bounding box center [609, 362] width 39 height 13
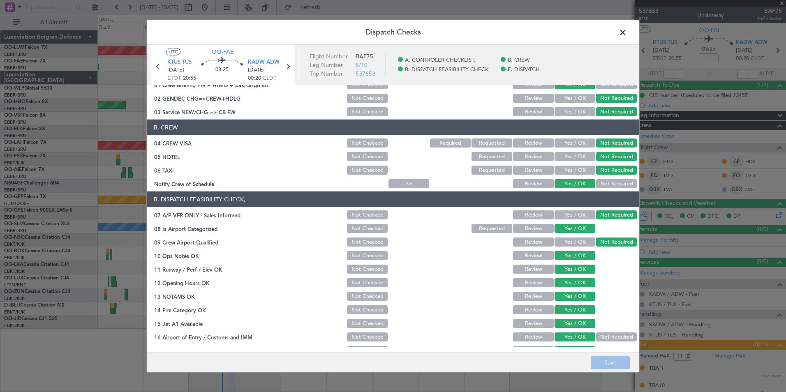
scroll to position [0, 0]
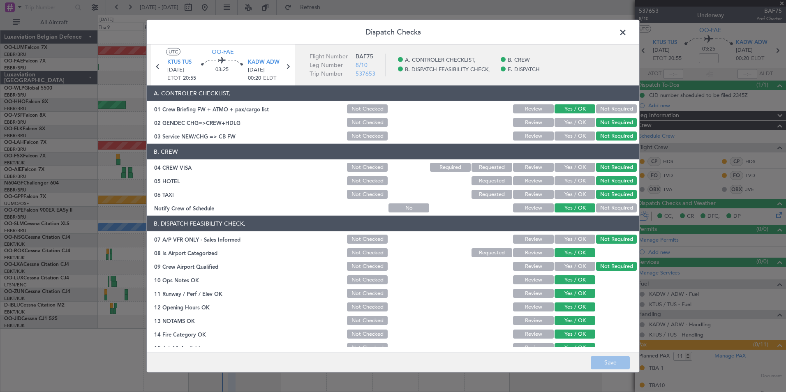
click at [627, 34] on span at bounding box center [627, 34] width 0 height 16
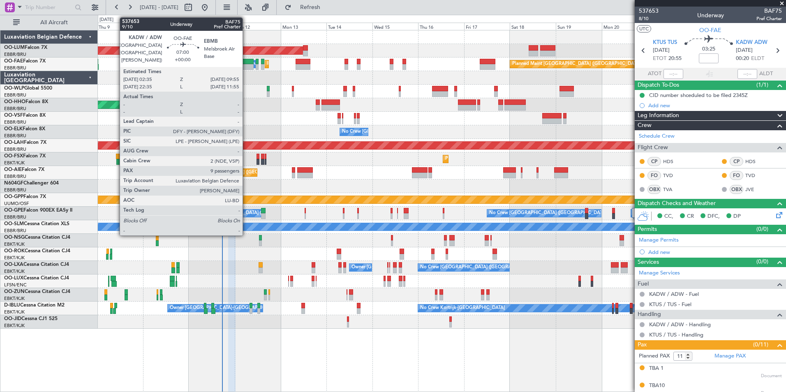
click at [246, 62] on div at bounding box center [246, 62] width 14 height 6
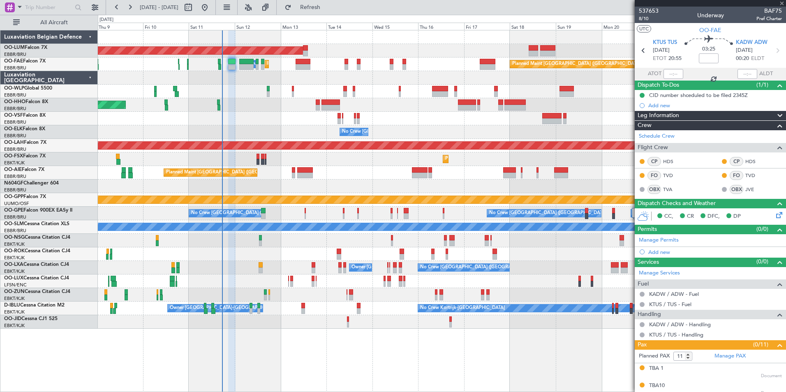
type input "9"
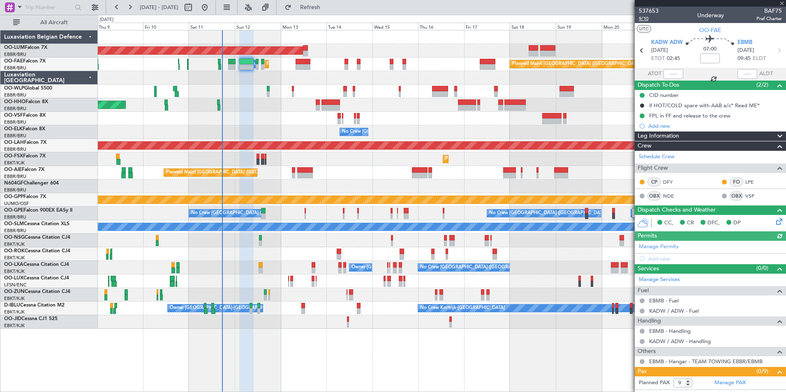
click at [647, 20] on span "9/10" at bounding box center [648, 18] width 20 height 7
click at [642, 20] on span "9/10" at bounding box center [648, 18] width 20 height 7
drag, startPoint x: 339, startPoint y: 9, endPoint x: 336, endPoint y: 28, distance: 18.7
click at [327, 9] on span "Refresh" at bounding box center [310, 8] width 35 height 6
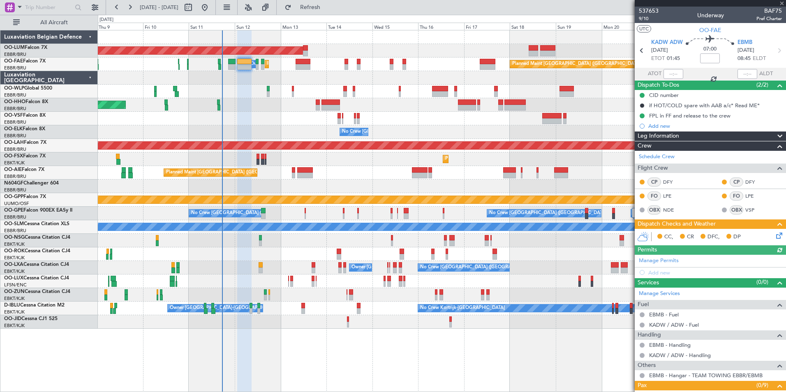
click at [772, 229] on div "CC, CR DFC, DP" at bounding box center [709, 237] width 151 height 16
click at [774, 235] on icon at bounding box center [777, 234] width 7 height 7
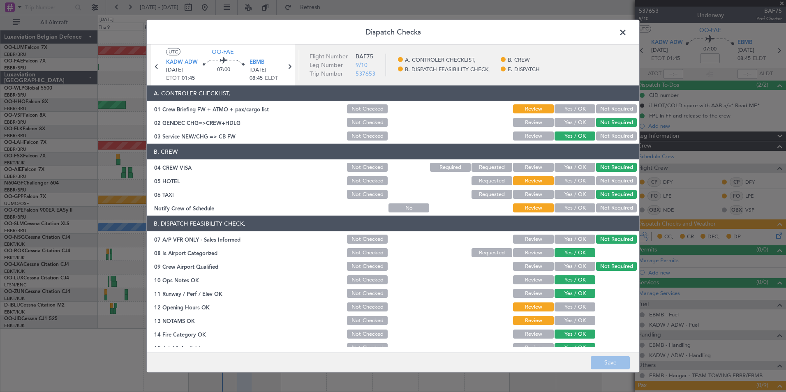
click at [567, 111] on button "Yes / OK" at bounding box center [574, 108] width 41 height 9
click at [572, 182] on button "Yes / OK" at bounding box center [574, 180] width 41 height 9
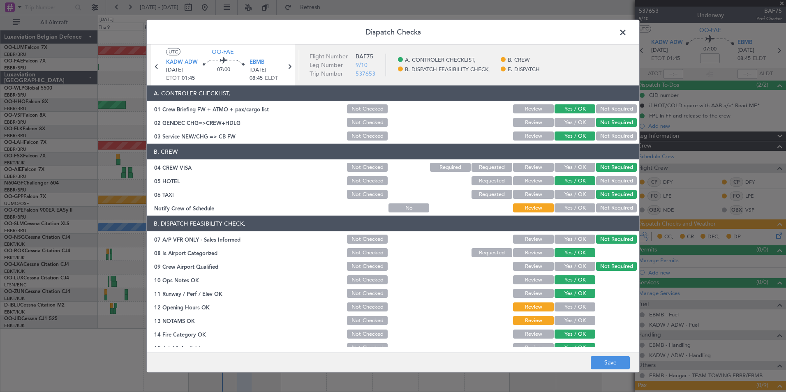
click at [609, 180] on button "Not Required" at bounding box center [616, 180] width 41 height 9
click at [571, 211] on button "Yes / OK" at bounding box center [574, 207] width 41 height 9
click at [571, 313] on section "B. DISPATCH FEASIBILITY CHECK, 07 A/P VFR ONLY - Sales Informed Not Checked Rev…" at bounding box center [393, 305] width 492 height 178
click at [569, 323] on button "Yes / OK" at bounding box center [574, 320] width 41 height 9
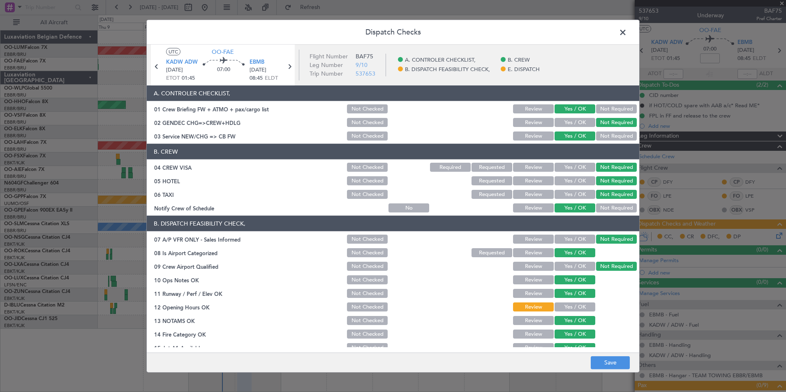
click at [571, 307] on button "Yes / OK" at bounding box center [574, 306] width 41 height 9
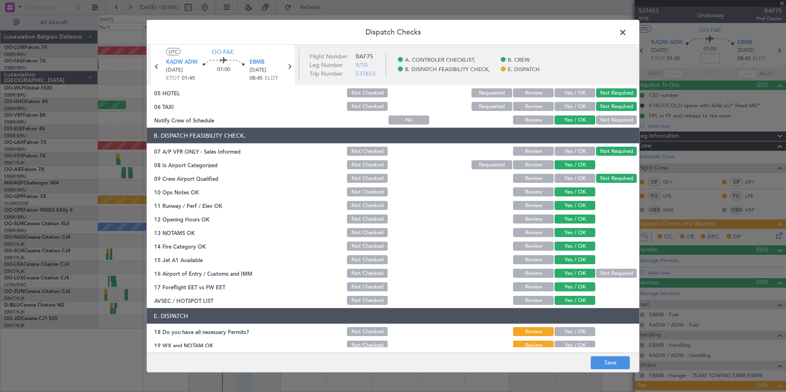
scroll to position [121, 0]
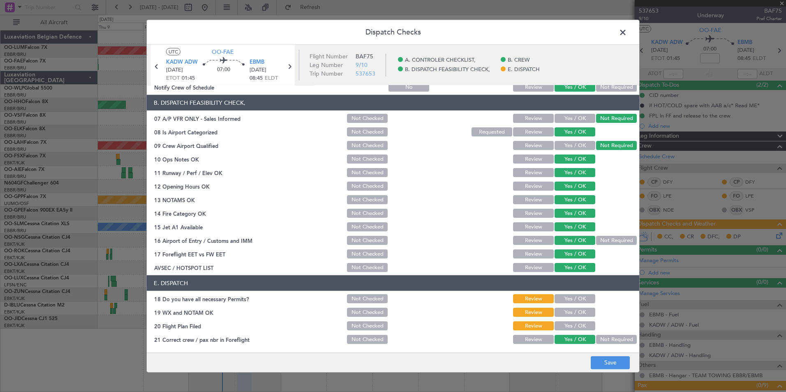
click at [583, 291] on section "E. DISPATCH 18 Do you have all necessary Permits? Not Checked Review Yes / OK 1…" at bounding box center [393, 310] width 492 height 70
click at [580, 300] on button "Yes / OK" at bounding box center [574, 298] width 41 height 9
drag, startPoint x: 575, startPoint y: 315, endPoint x: 574, endPoint y: 322, distance: 7.1
click at [575, 317] on div "Yes / OK" at bounding box center [573, 312] width 41 height 12
click at [571, 328] on button "Yes / OK" at bounding box center [574, 325] width 41 height 9
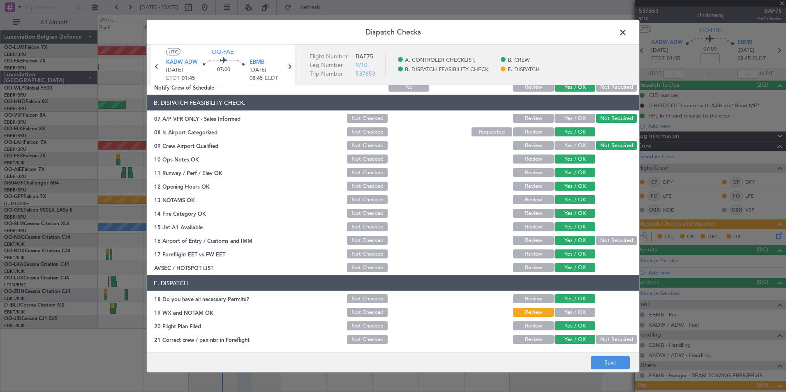
click at [604, 350] on main "UTC OO-FAE KADW ADW 12/10/2025 ETOT 01:45 07:00 EBMB 12/10/2025 08:45 ELDT Flig…" at bounding box center [393, 200] width 492 height 311
drag, startPoint x: 569, startPoint y: 308, endPoint x: 588, endPoint y: 344, distance: 41.3
click at [572, 316] on button "Yes / OK" at bounding box center [574, 312] width 41 height 9
click at [600, 358] on button "Save" at bounding box center [609, 362] width 39 height 13
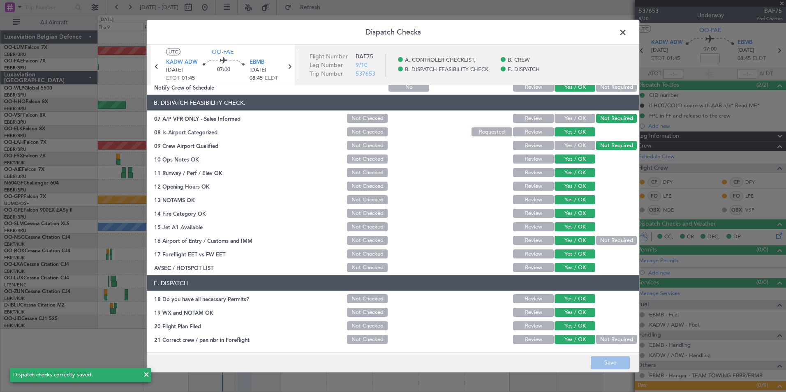
click at [627, 32] on span at bounding box center [627, 34] width 0 height 16
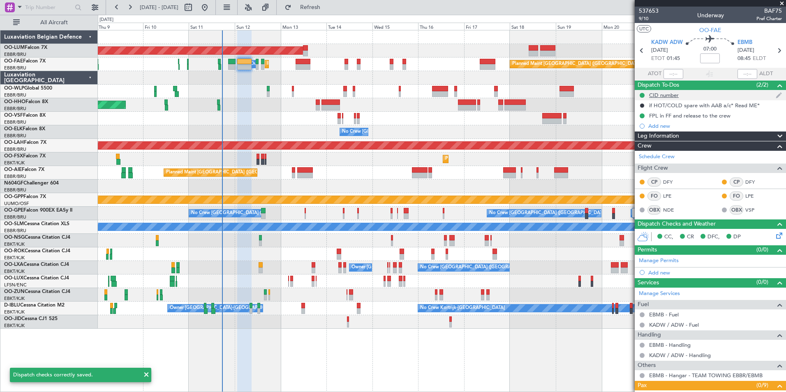
drag, startPoint x: 663, startPoint y: 94, endPoint x: 11, endPoint y: 106, distance: 652.1
click at [662, 94] on div "CID number" at bounding box center [664, 95] width 30 height 7
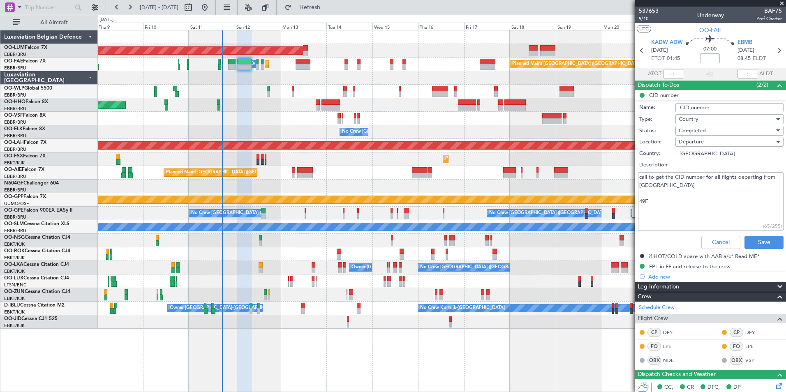
drag, startPoint x: 650, startPoint y: 203, endPoint x: 640, endPoint y: 210, distance: 12.3
click at [628, 203] on fb-app "09 Oct 2025 - 24 Oct 2025 Refresh Quick Links All Aircraft AOG Maint Sibiu Owne…" at bounding box center [393, 199] width 786 height 386
paste textarea "767"
type textarea "call to get the CID number for all flights departing from US 767"
click at [756, 239] on button "Save" at bounding box center [763, 242] width 39 height 13
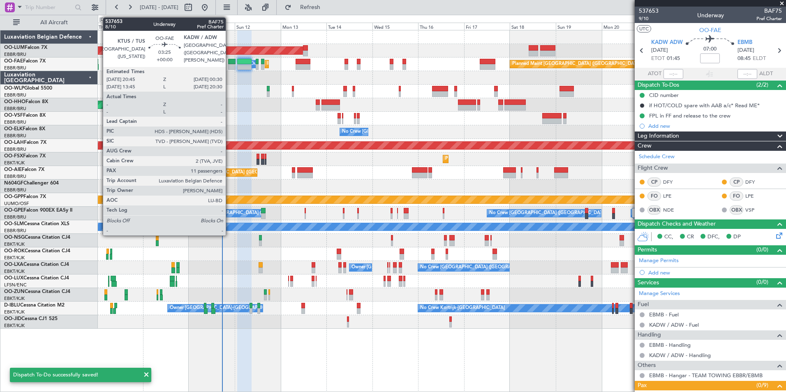
click at [229, 65] on div at bounding box center [231, 67] width 7 height 6
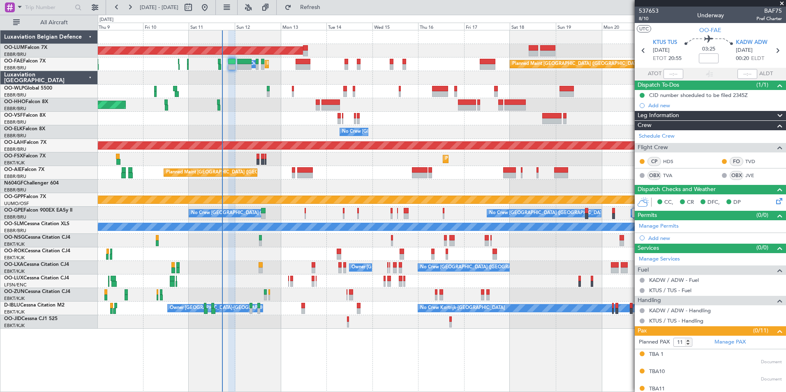
click at [688, 89] on div "Dispatch To-Dos (1/1)" at bounding box center [709, 85] width 151 height 9
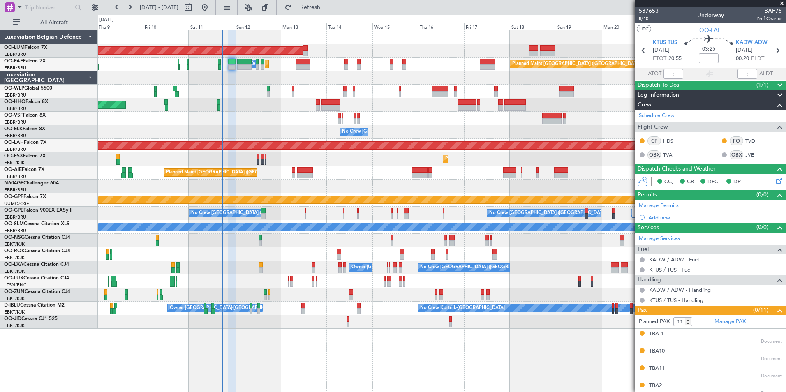
click at [682, 85] on div "Dispatch To-Dos (1/1)" at bounding box center [709, 85] width 151 height 9
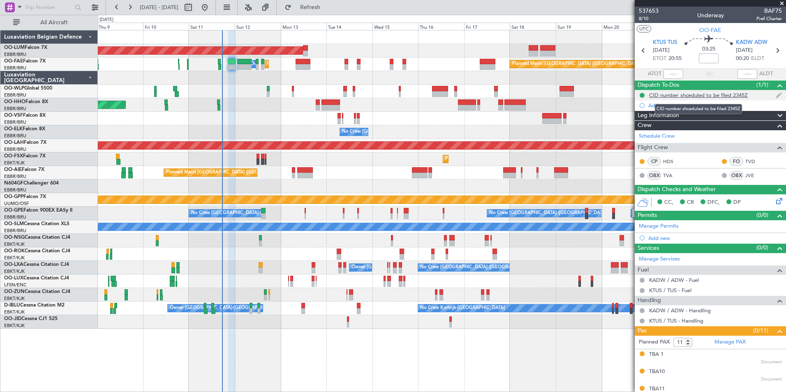
click at [674, 94] on div "CID number shceduled to be filed 2345Z" at bounding box center [698, 95] width 99 height 7
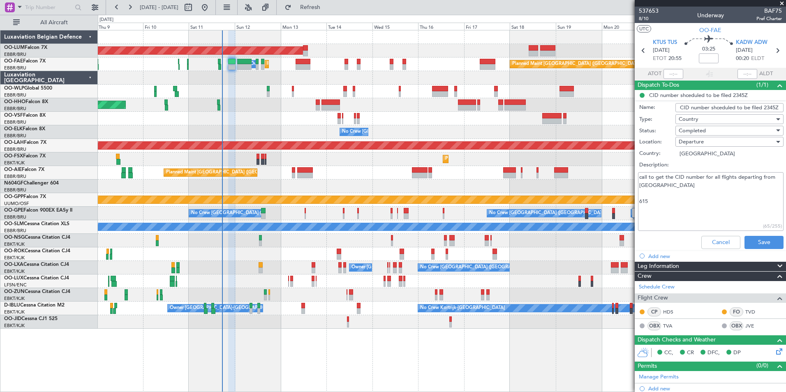
drag, startPoint x: 646, startPoint y: 205, endPoint x: 622, endPoint y: 206, distance: 23.8
click at [622, 206] on fb-app "09 Oct 2025 - 24 Oct 2025 Refresh Quick Links All Aircraft AOG Maint Sibiu Owne…" at bounding box center [393, 199] width 786 height 386
drag, startPoint x: 758, startPoint y: 239, endPoint x: 752, endPoint y: 239, distance: 6.2
click at [759, 240] on button "Save" at bounding box center [763, 242] width 39 height 13
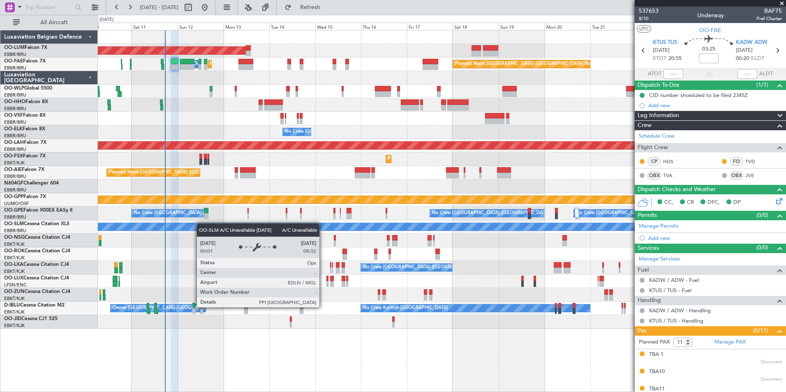
click at [200, 223] on div "AOG Maint Sibiu Owner Melsbroek Air Base Planned Maint Kortrijk-Wevelgem Planne…" at bounding box center [441, 179] width 687 height 298
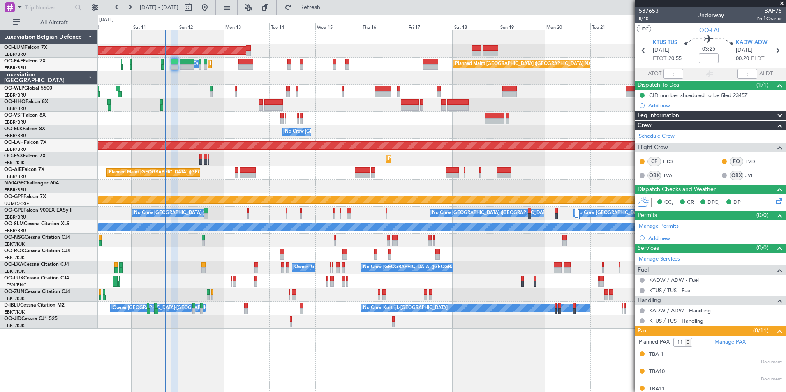
click at [306, 184] on div "AOG Maint Sibiu Owner Melsbroek Air Base Planned Maint Kortrijk-Wevelgem Planne…" at bounding box center [441, 179] width 687 height 298
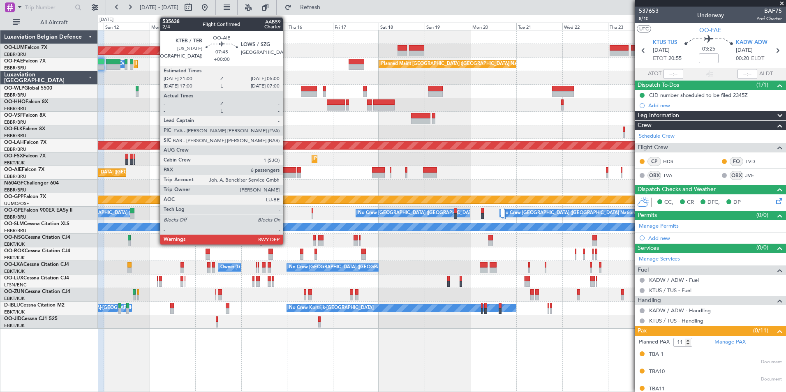
click at [286, 169] on div at bounding box center [289, 170] width 16 height 6
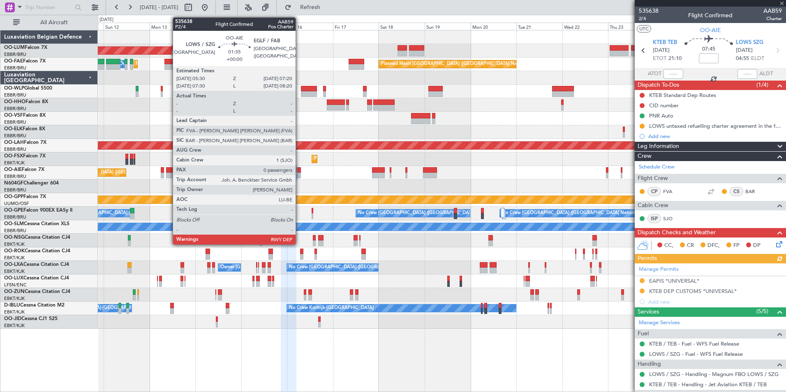
click at [299, 173] on div at bounding box center [299, 176] width 4 height 6
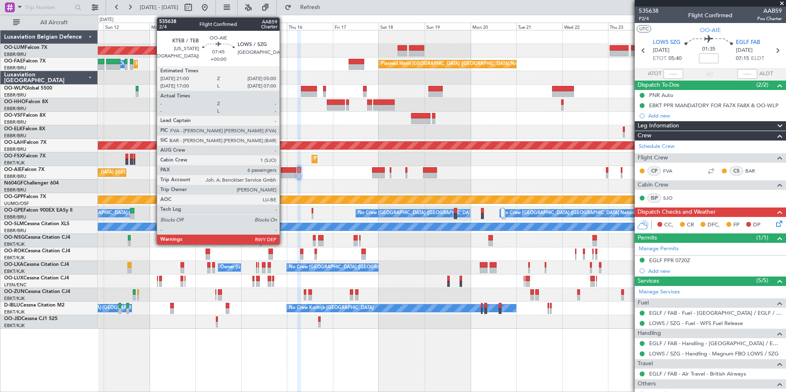
click at [283, 174] on div at bounding box center [289, 176] width 16 height 6
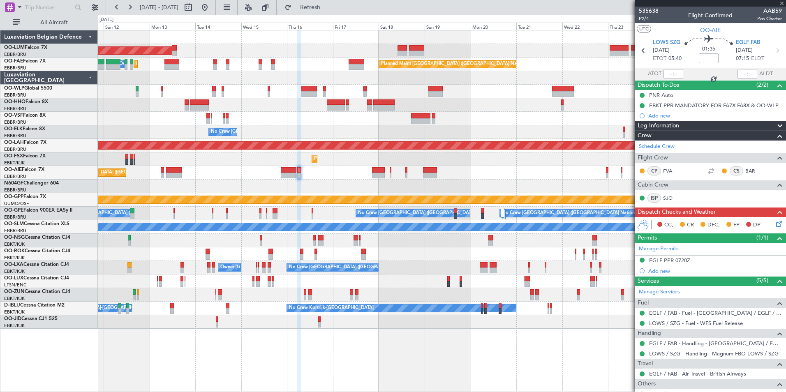
type input "6"
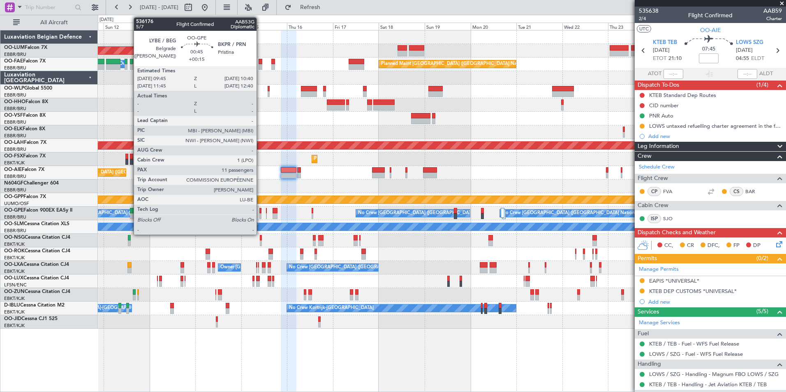
click at [260, 216] on div at bounding box center [260, 216] width 2 height 6
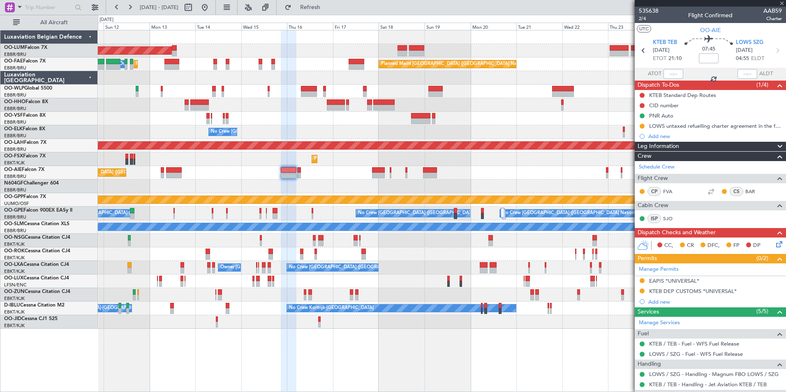
type input "+00:15"
type input "11"
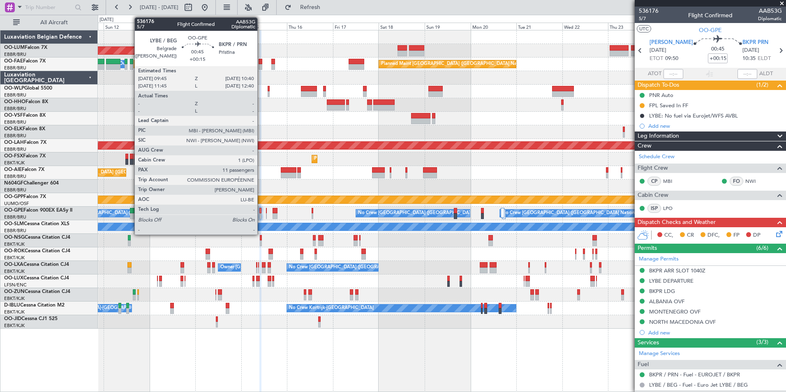
click at [261, 212] on div at bounding box center [260, 211] width 2 height 6
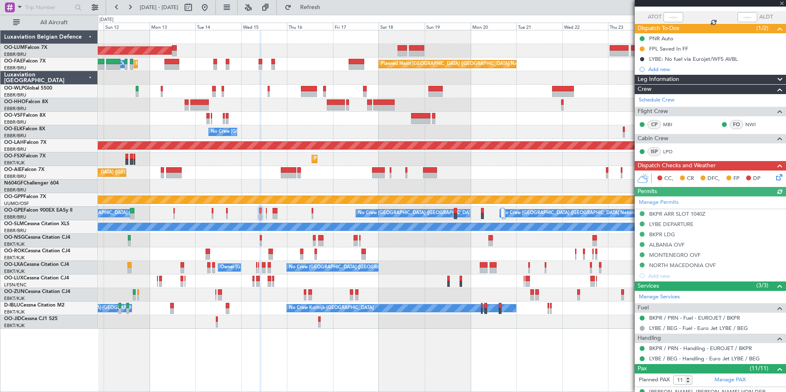
scroll to position [0, 0]
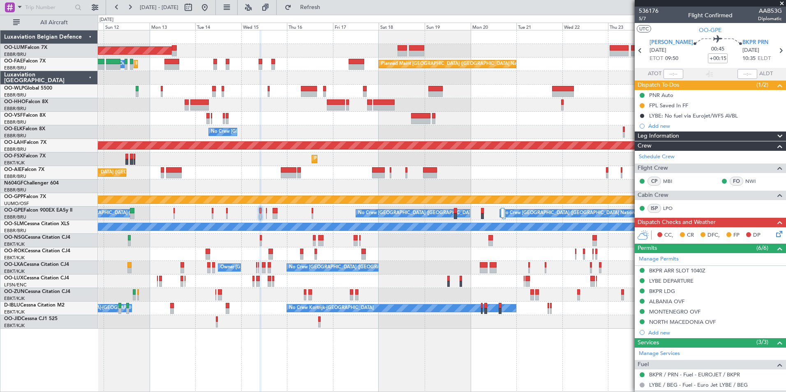
click at [290, 242] on div at bounding box center [441, 241] width 687 height 14
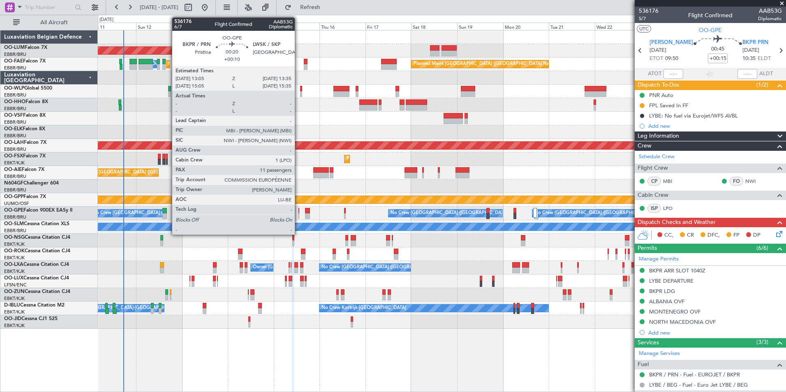
click at [298, 213] on div at bounding box center [298, 211] width 1 height 6
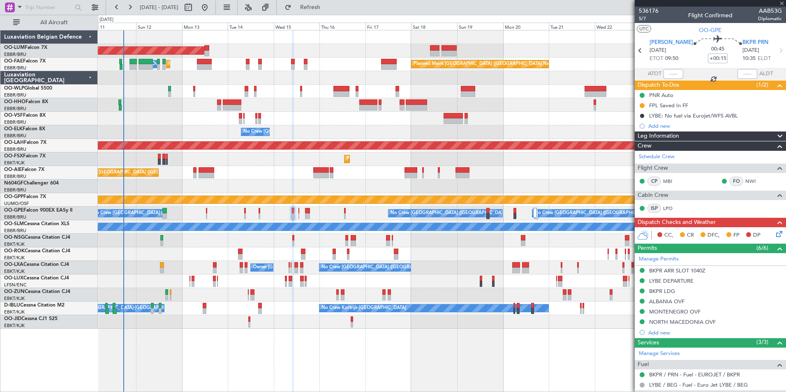
type input "+00:10"
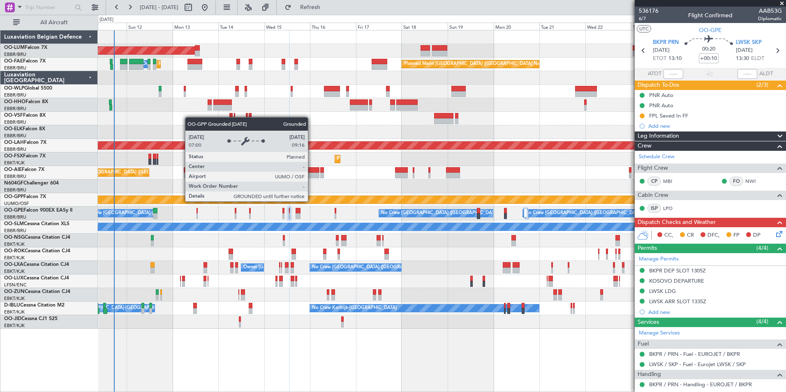
click at [302, 203] on div "Grounded [PERSON_NAME]" at bounding box center [442, 199] width 2062 height 7
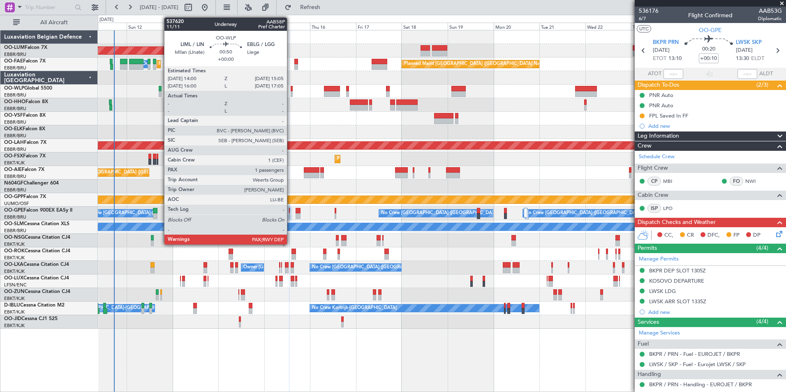
click at [290, 92] on div at bounding box center [291, 94] width 2 height 6
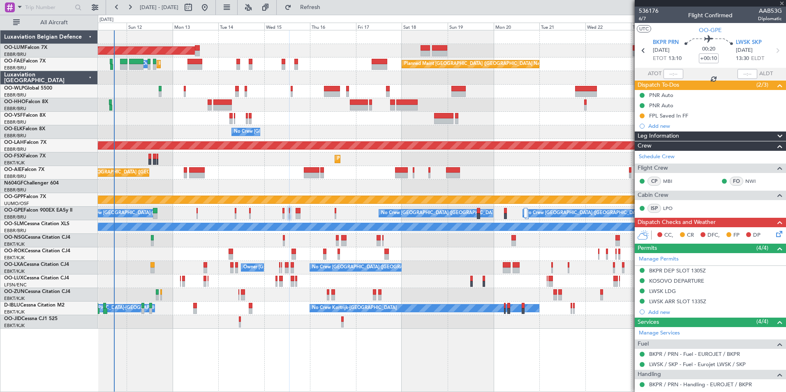
type input "2"
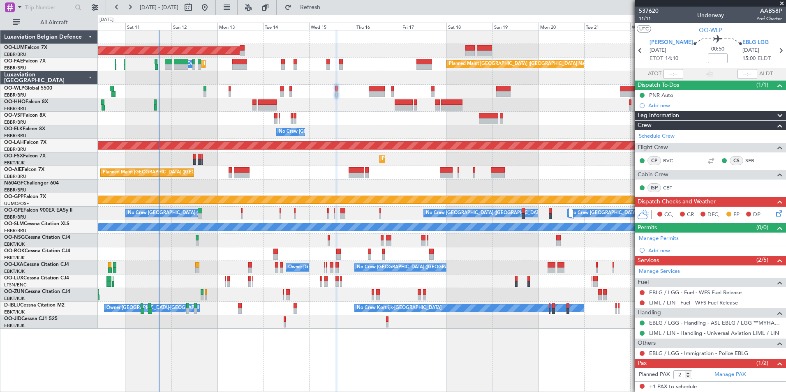
click at [253, 130] on div "No Crew [GEOGRAPHIC_DATA] ([GEOGRAPHIC_DATA] National)" at bounding box center [441, 132] width 687 height 14
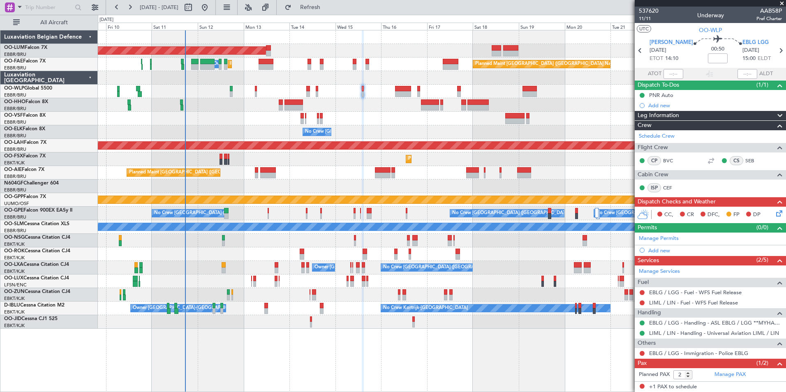
click at [350, 174] on div "Planned Maint [GEOGRAPHIC_DATA] ([GEOGRAPHIC_DATA]) Unplanned Maint [GEOGRAPHIC…" at bounding box center [441, 173] width 687 height 14
click at [346, 283] on div "No Crew Nancy (Essey)" at bounding box center [441, 281] width 687 height 14
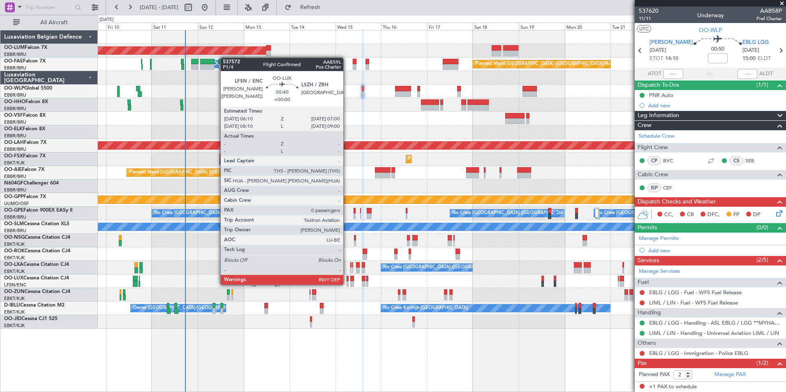
click at [347, 284] on div at bounding box center [347, 284] width 2 height 6
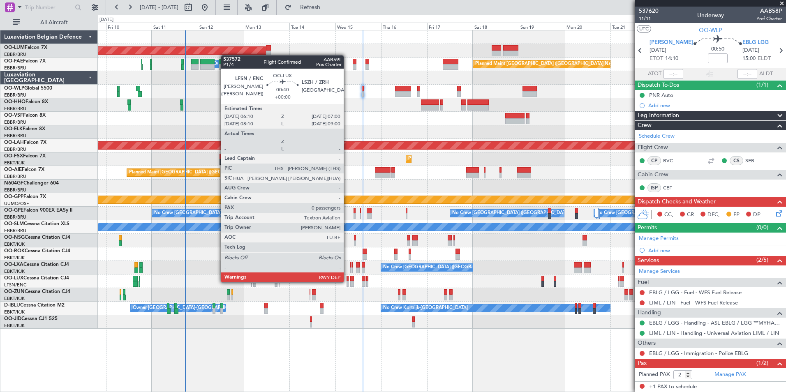
click at [347, 281] on div at bounding box center [347, 284] width 2 height 6
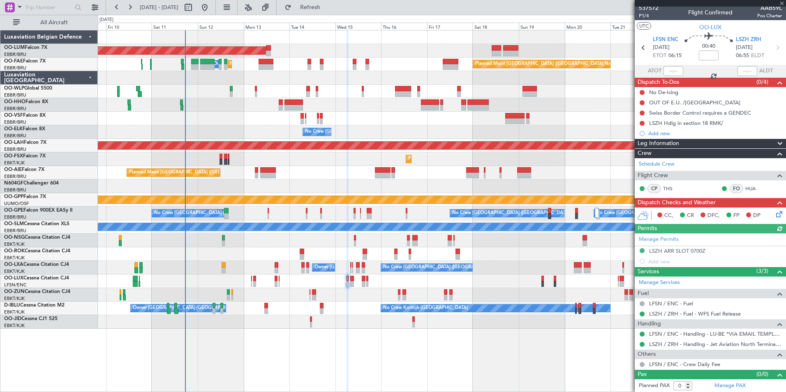
scroll to position [3, 0]
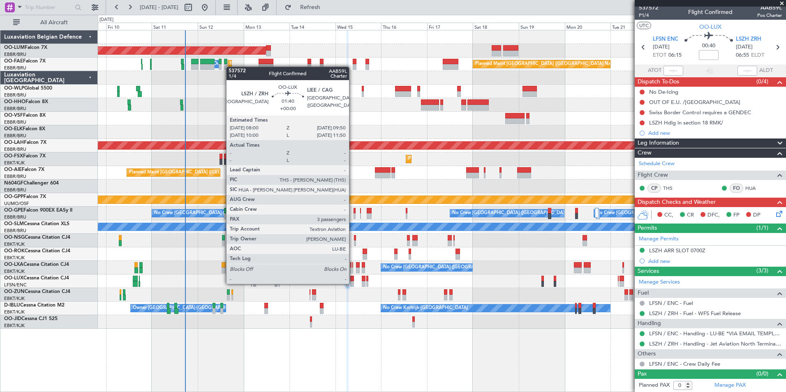
click at [352, 283] on div at bounding box center [352, 284] width 4 height 6
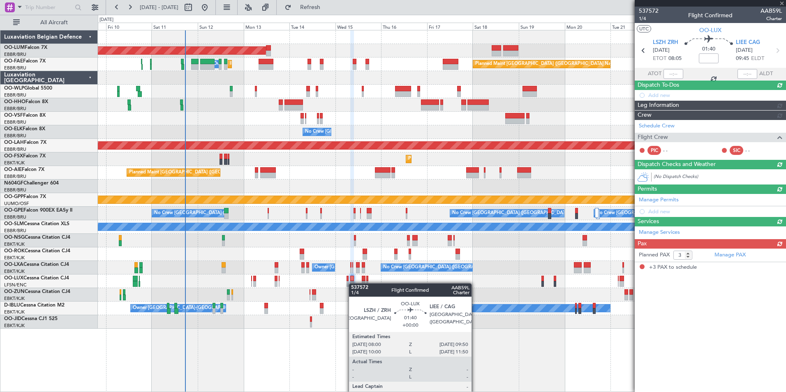
scroll to position [0, 0]
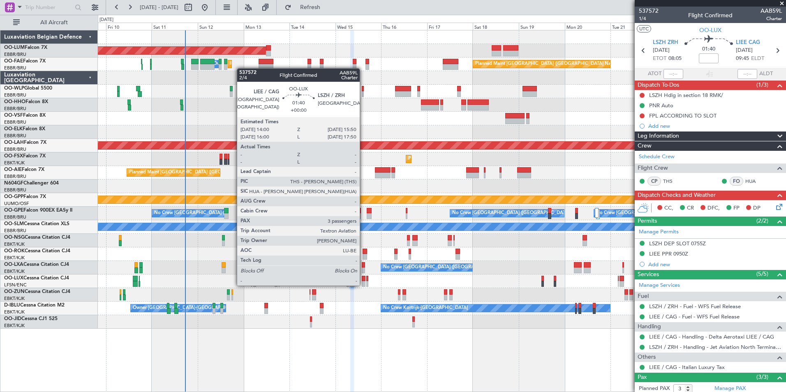
click at [363, 285] on div at bounding box center [364, 284] width 4 height 6
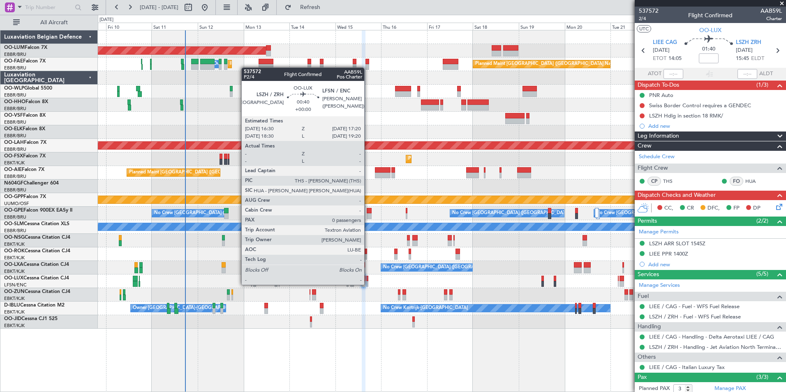
click at [368, 284] on div at bounding box center [367, 284] width 2 height 6
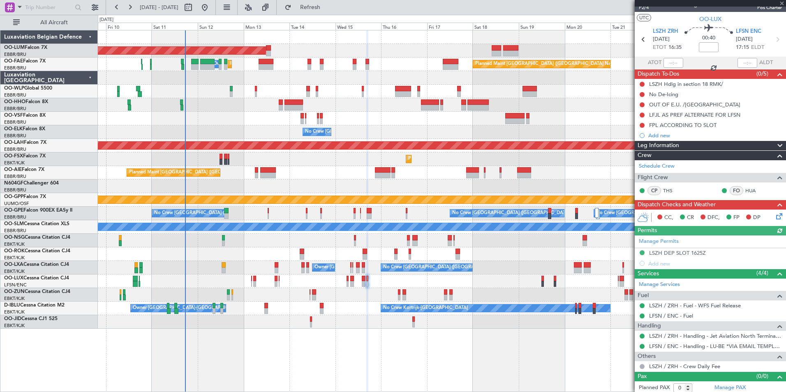
scroll to position [14, 0]
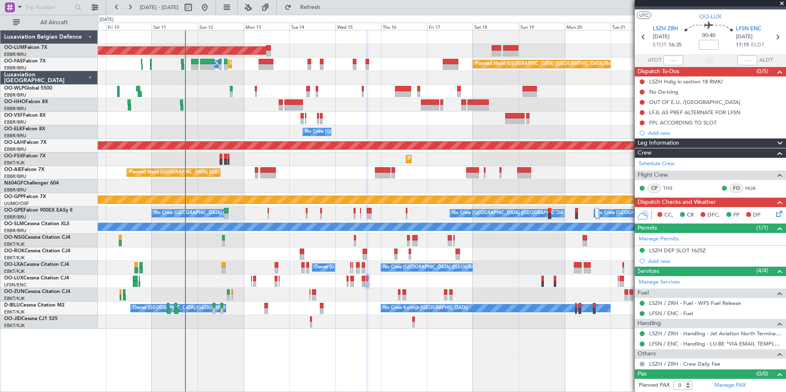
click at [304, 316] on div "No Crew Planned Maint [GEOGRAPHIC_DATA]-[GEOGRAPHIC_DATA]" at bounding box center [441, 322] width 687 height 14
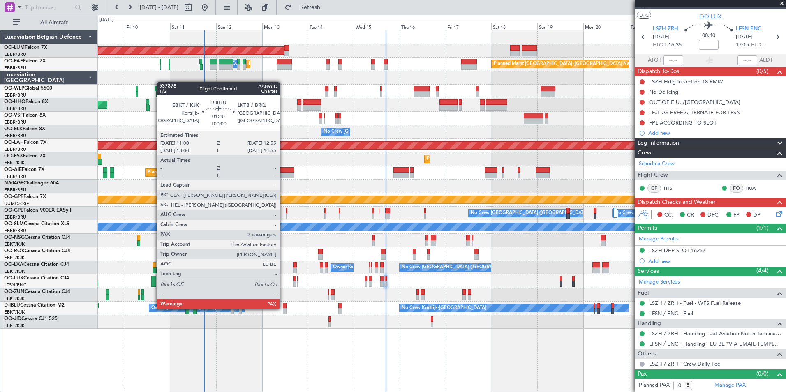
click at [283, 308] on div at bounding box center [285, 311] width 4 height 6
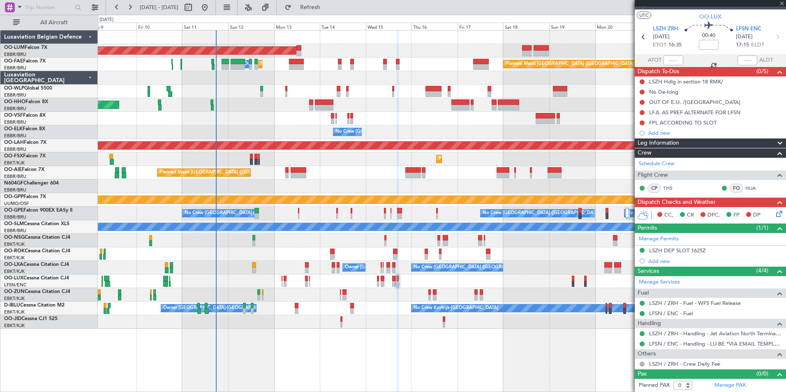
click at [296, 317] on div "No Crew Planned Maint [GEOGRAPHIC_DATA]-[GEOGRAPHIC_DATA]" at bounding box center [441, 322] width 687 height 14
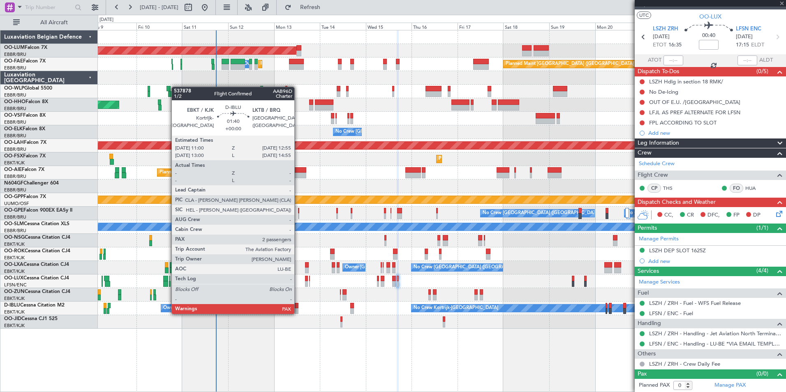
type input "2"
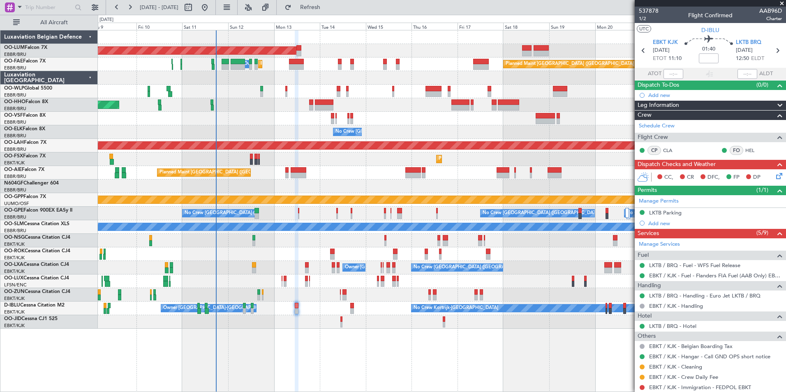
click at [313, 267] on div "No Crew [GEOGRAPHIC_DATA] ([GEOGRAPHIC_DATA] National) Owner [GEOGRAPHIC_DATA]-…" at bounding box center [441, 268] width 687 height 14
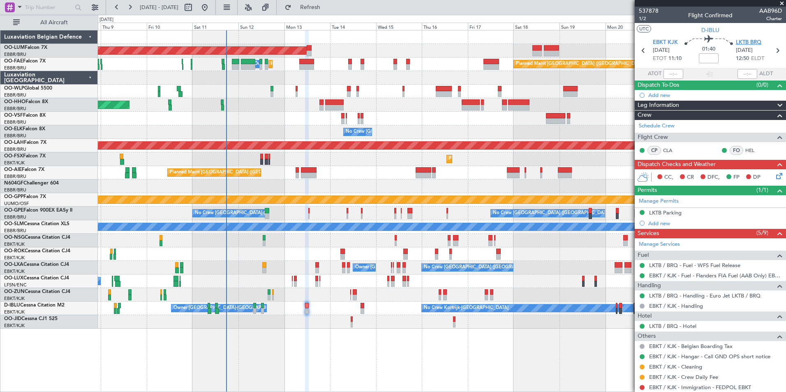
click at [738, 40] on span "LKTB BRQ" at bounding box center [747, 43] width 25 height 8
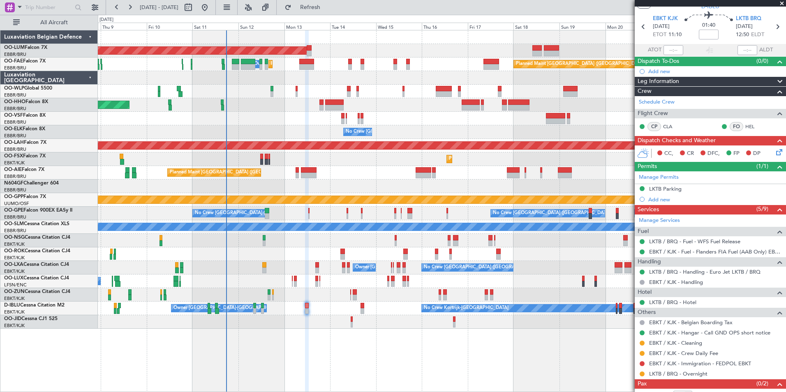
scroll to position [44, 0]
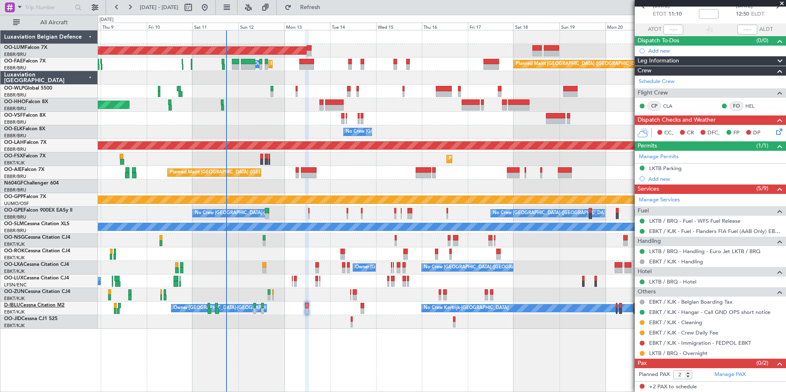
click at [56, 303] on link "D-IBLU Cessna Citation M2" at bounding box center [34, 305] width 60 height 5
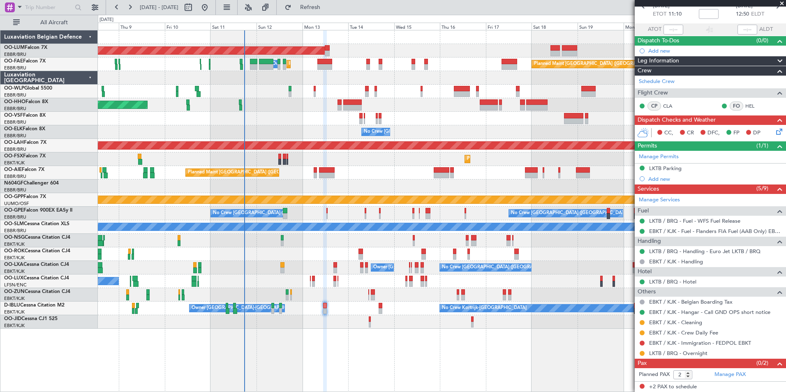
click at [323, 301] on div at bounding box center [441, 295] width 687 height 14
click at [357, 343] on div "AOG Maint [GEOGRAPHIC_DATA] Owner [GEOGRAPHIC_DATA] Planned Maint [GEOGRAPHIC_D…" at bounding box center [442, 211] width 688 height 362
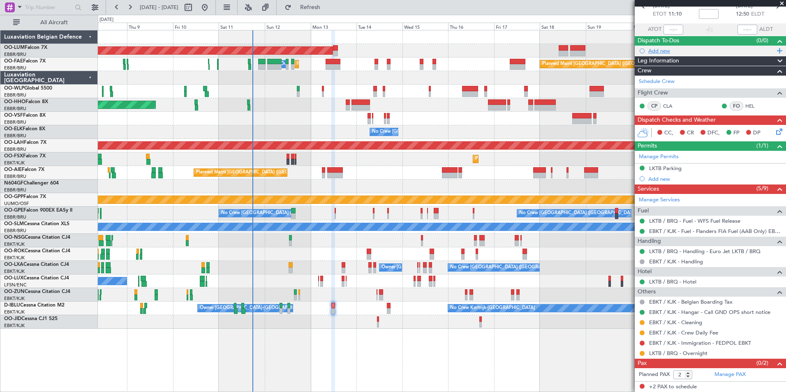
click at [658, 51] on div "Add new" at bounding box center [711, 50] width 126 height 7
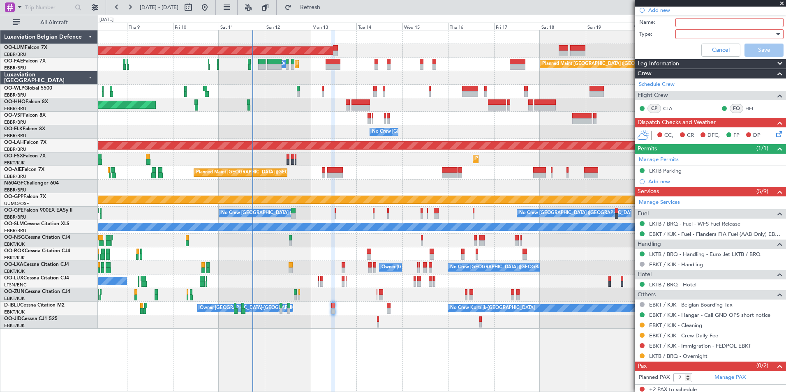
scroll to position [88, 0]
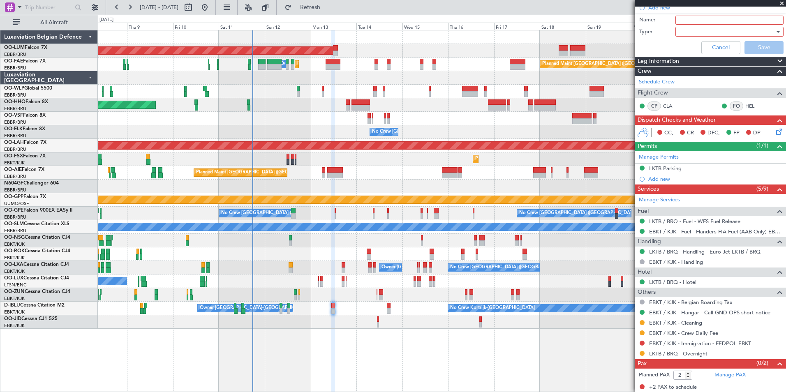
click at [683, 21] on input "Name:" at bounding box center [729, 20] width 108 height 9
type input "FPL in FF"
click at [704, 35] on div at bounding box center [726, 31] width 96 height 12
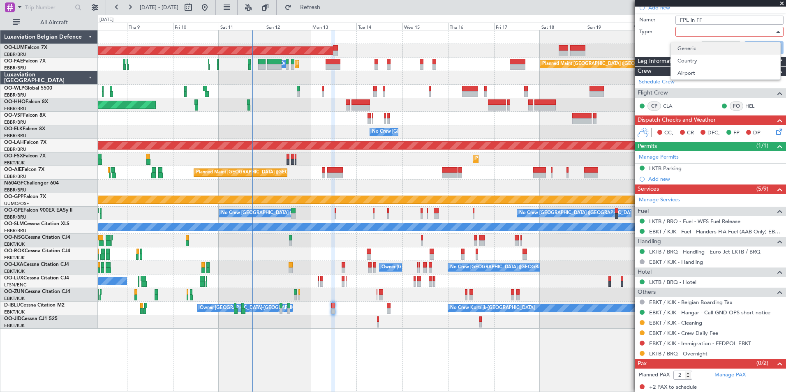
click at [699, 45] on span "Generic" at bounding box center [725, 48] width 96 height 12
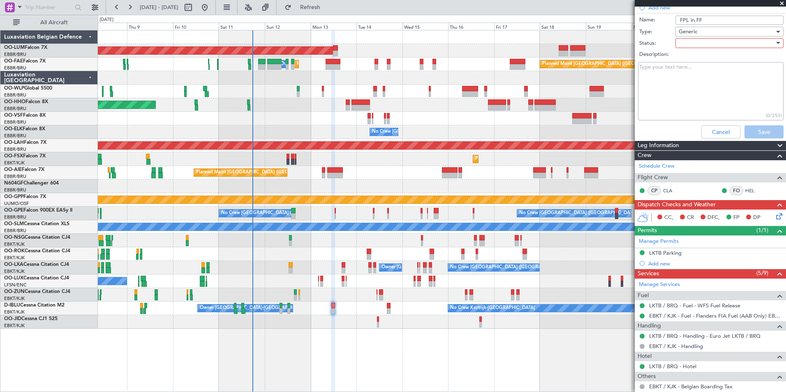
click at [701, 45] on div at bounding box center [726, 43] width 96 height 12
click at [696, 57] on span "Not Started" at bounding box center [725, 59] width 96 height 12
click at [757, 129] on button "Save" at bounding box center [763, 131] width 39 height 13
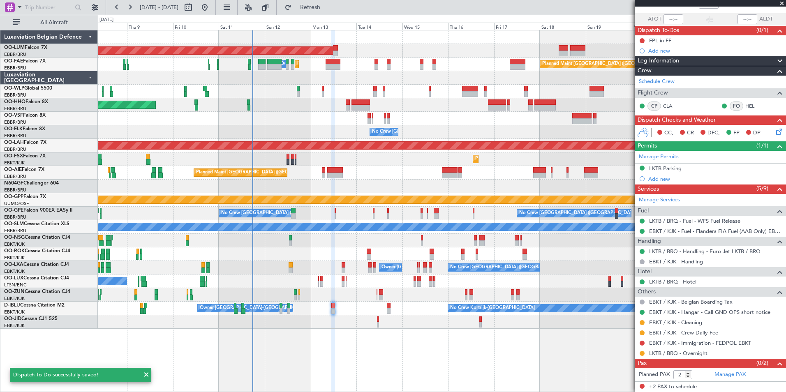
click at [364, 310] on div "Owner [GEOGRAPHIC_DATA]-[GEOGRAPHIC_DATA] No Crew Kortrijk-[GEOGRAPHIC_DATA] No…" at bounding box center [441, 309] width 687 height 14
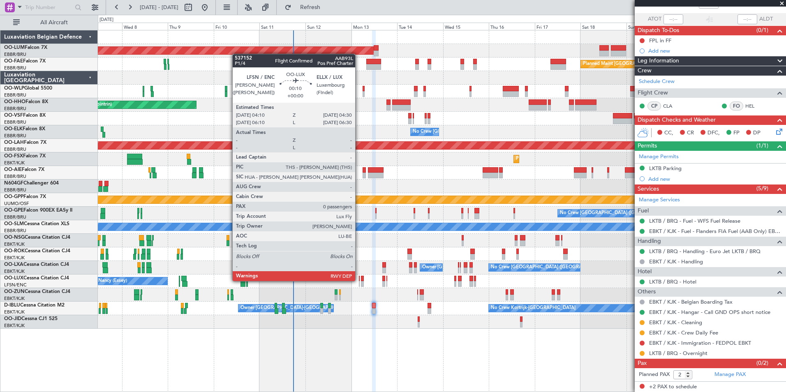
click at [359, 280] on div at bounding box center [359, 279] width 1 height 6
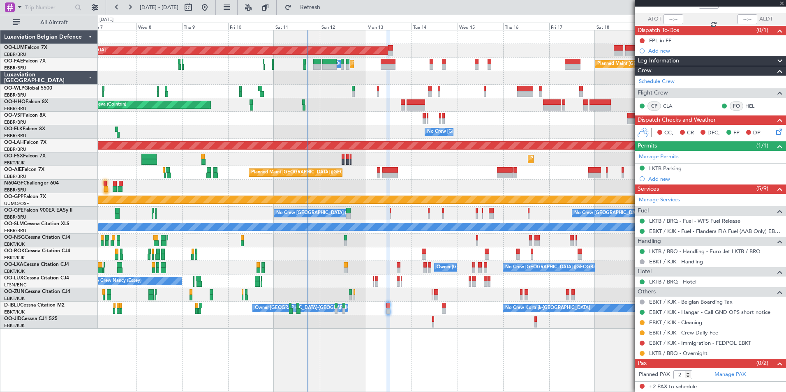
click at [383, 304] on div "Owner [GEOGRAPHIC_DATA]-[GEOGRAPHIC_DATA] No Crew Kortrijk-[GEOGRAPHIC_DATA] No…" at bounding box center [441, 309] width 687 height 14
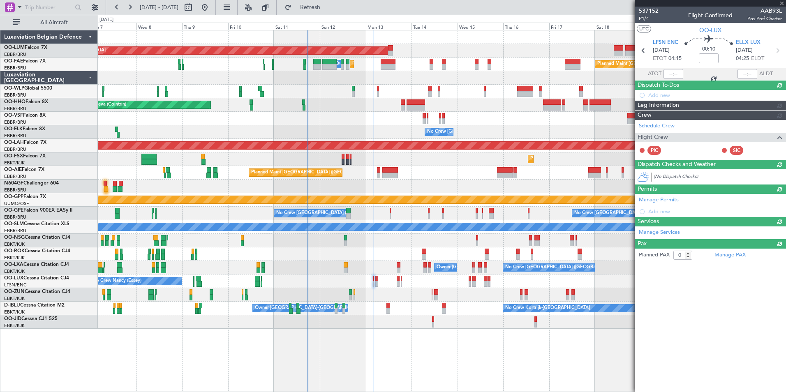
scroll to position [0, 0]
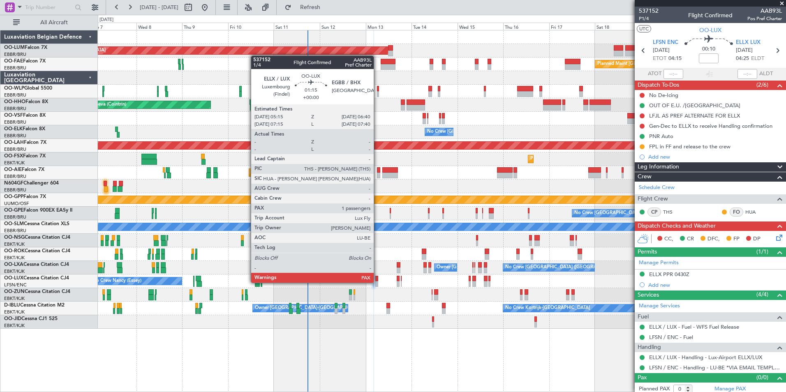
click at [377, 282] on div at bounding box center [376, 284] width 3 height 6
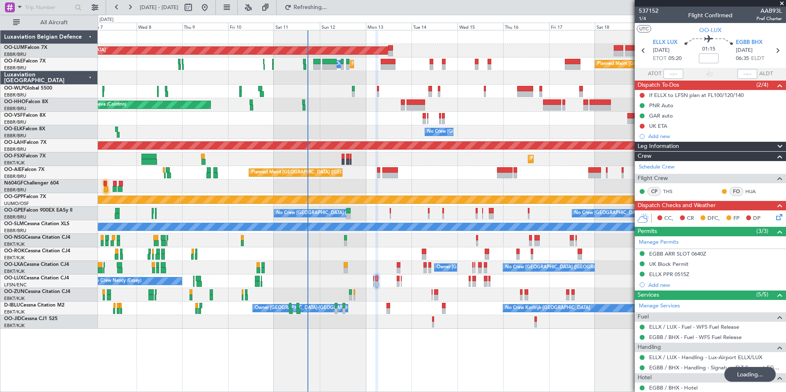
click at [354, 281] on div "No Crew [PERSON_NAME] ([PERSON_NAME]) No Crew [PERSON_NAME] ([PERSON_NAME])" at bounding box center [441, 281] width 687 height 14
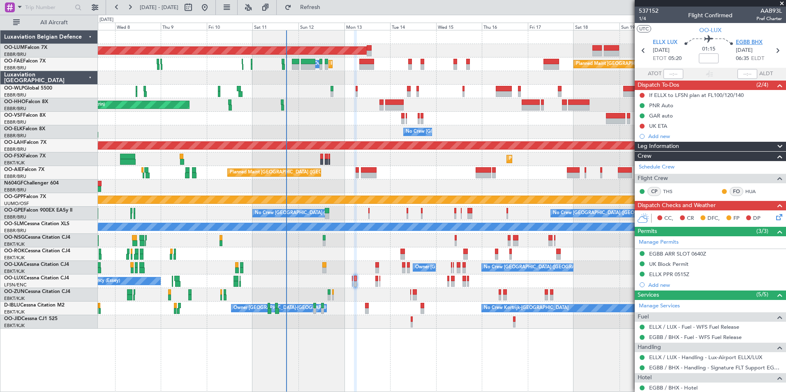
click at [739, 40] on span "EGBB BHX" at bounding box center [748, 43] width 27 height 8
click at [320, 177] on div "AOG Maint [GEOGRAPHIC_DATA] Owner [GEOGRAPHIC_DATA] Planned Maint [GEOGRAPHIC_D…" at bounding box center [441, 179] width 687 height 298
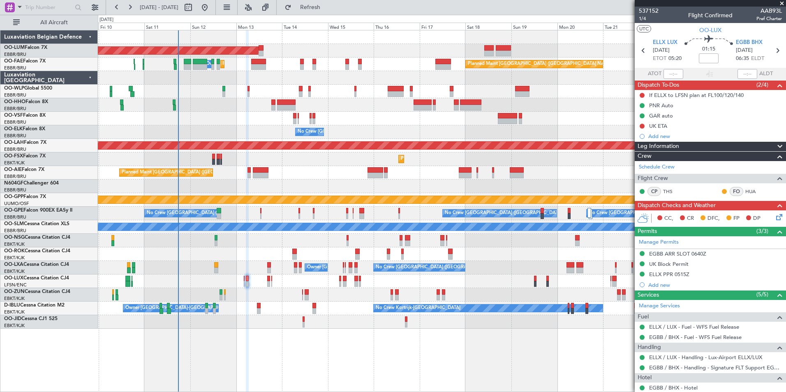
click at [440, 171] on div "AOG Maint [GEOGRAPHIC_DATA] Owner [GEOGRAPHIC_DATA] Planned Maint [GEOGRAPHIC_D…" at bounding box center [441, 179] width 687 height 298
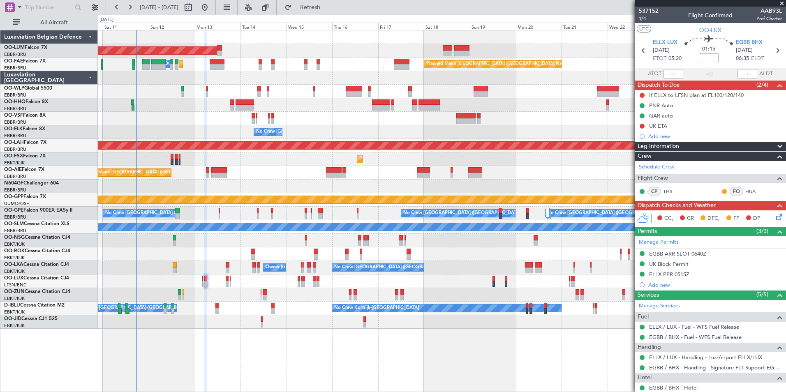
click at [256, 180] on div "AOG Maint [GEOGRAPHIC_DATA] Owner [GEOGRAPHIC_DATA] Planned Maint [GEOGRAPHIC_D…" at bounding box center [441, 179] width 687 height 298
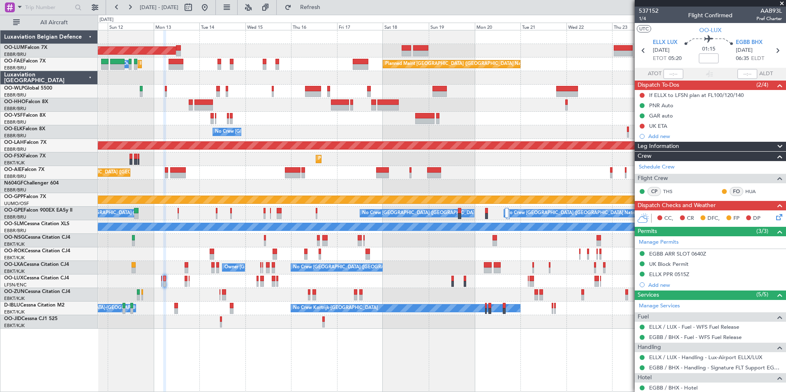
click at [319, 181] on div at bounding box center [441, 187] width 687 height 14
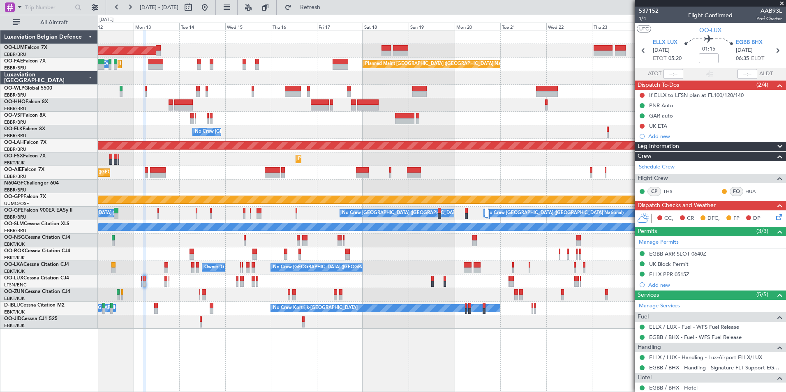
click at [346, 124] on div at bounding box center [441, 119] width 687 height 14
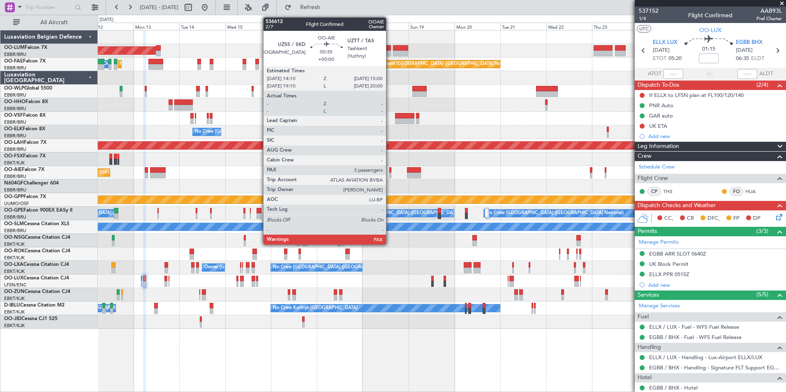
click at [389, 173] on div at bounding box center [390, 176] width 2 height 6
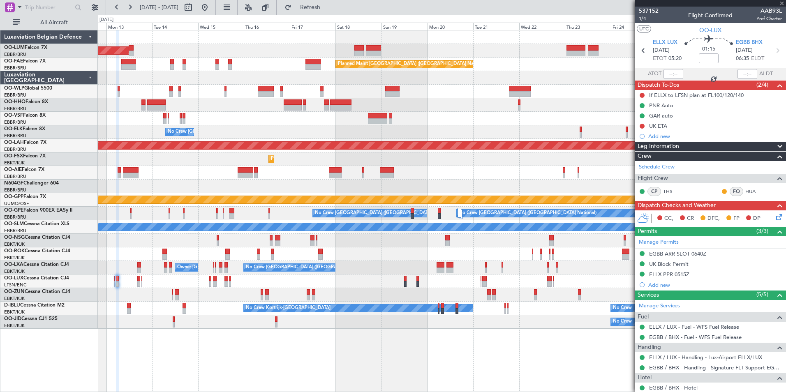
click at [362, 180] on div "AOG Maint [GEOGRAPHIC_DATA] Owner [GEOGRAPHIC_DATA] Planned Maint [GEOGRAPHIC_D…" at bounding box center [441, 179] width 687 height 298
type input "3"
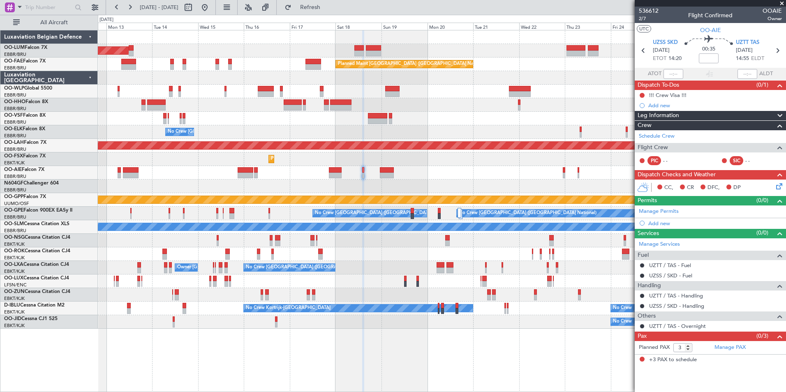
click at [347, 177] on div "Planned Maint [GEOGRAPHIC_DATA] ([GEOGRAPHIC_DATA])" at bounding box center [441, 173] width 687 height 14
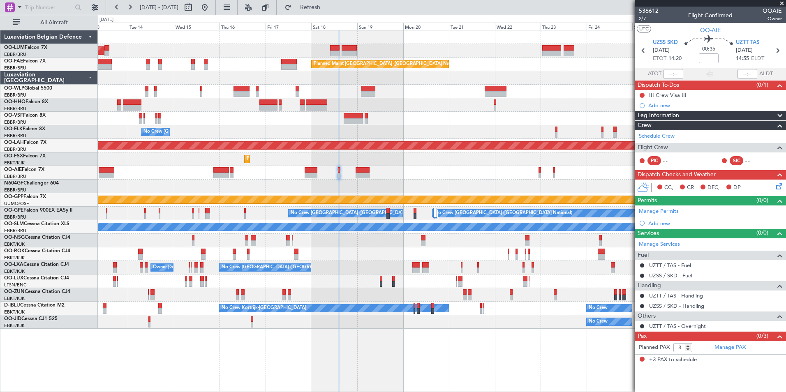
click at [330, 180] on div at bounding box center [441, 187] width 687 height 14
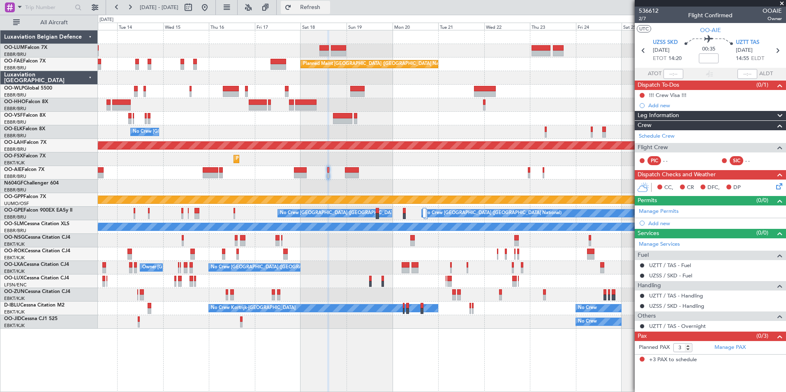
click at [327, 8] on span "Refresh" at bounding box center [310, 8] width 35 height 6
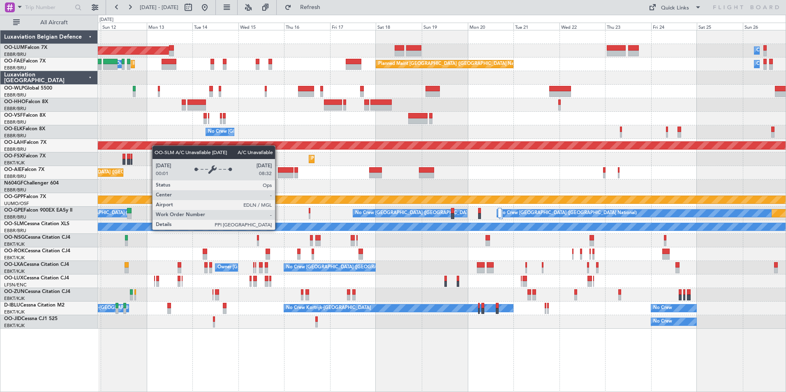
click at [354, 229] on div "A/C Unavailable [GEOGRAPHIC_DATA]" at bounding box center [442, 226] width 2062 height 7
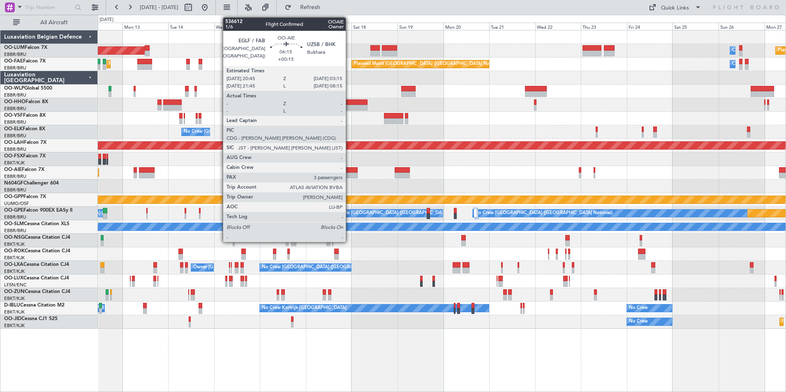
click at [349, 173] on div at bounding box center [351, 176] width 13 height 6
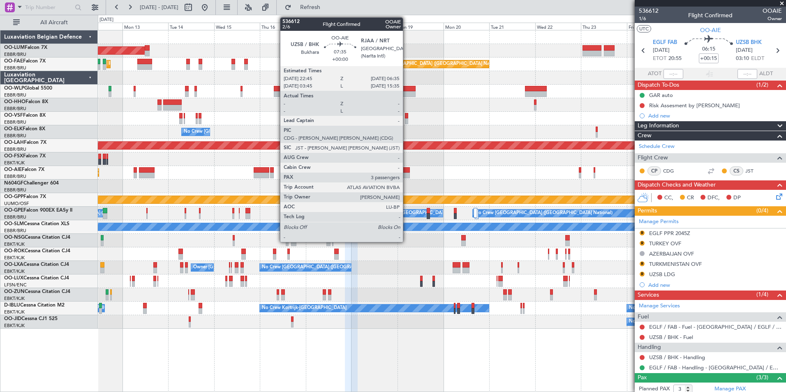
click at [406, 173] on div at bounding box center [401, 176] width 15 height 6
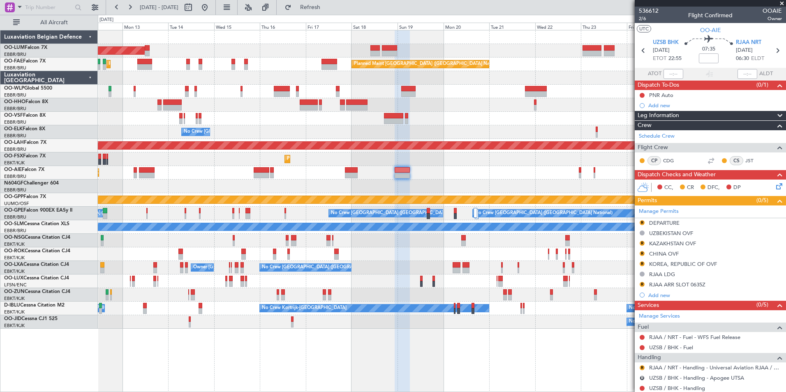
click at [424, 259] on div at bounding box center [441, 254] width 687 height 14
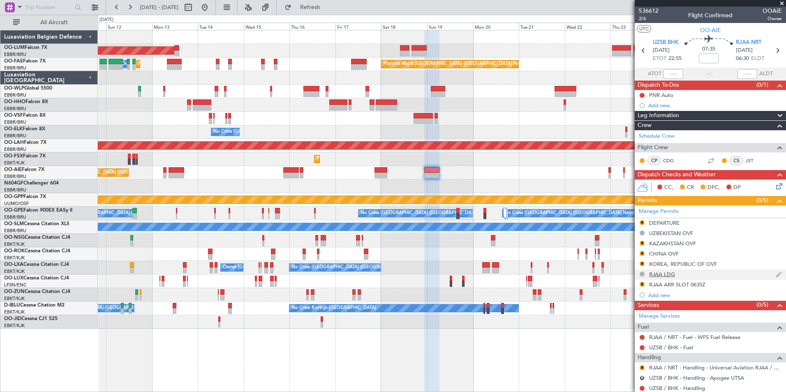
scroll to position [82, 0]
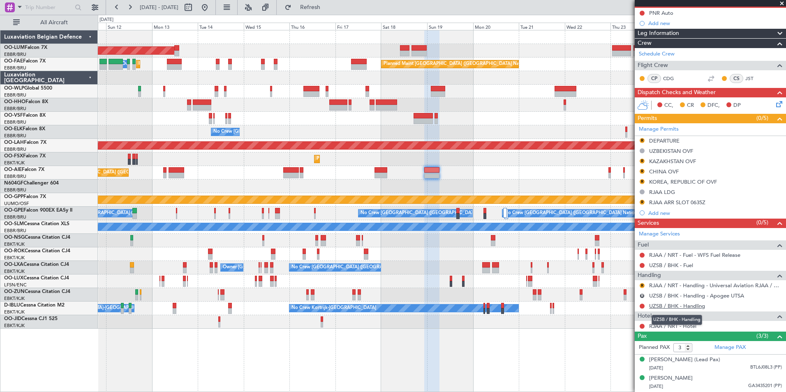
click at [670, 306] on link "UZSB / BHK - Handling" at bounding box center [677, 305] width 56 height 7
click at [314, 11] on button "Refresh" at bounding box center [305, 7] width 49 height 13
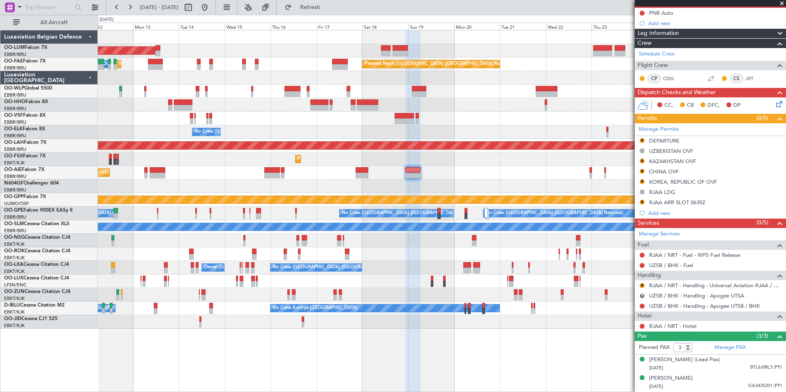
click at [434, 173] on div "Planned Maint [GEOGRAPHIC_DATA] ([GEOGRAPHIC_DATA])" at bounding box center [441, 173] width 687 height 14
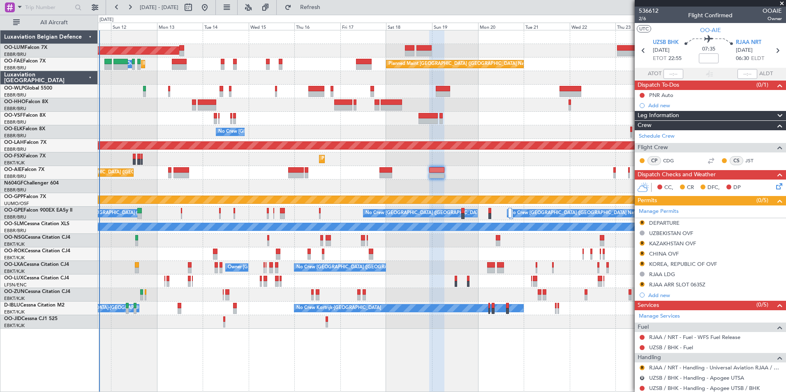
click at [494, 258] on div at bounding box center [441, 254] width 687 height 14
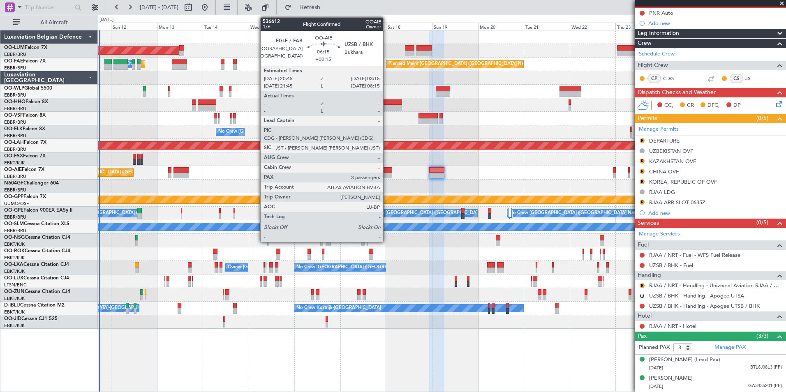
click at [387, 173] on div at bounding box center [385, 176] width 13 height 6
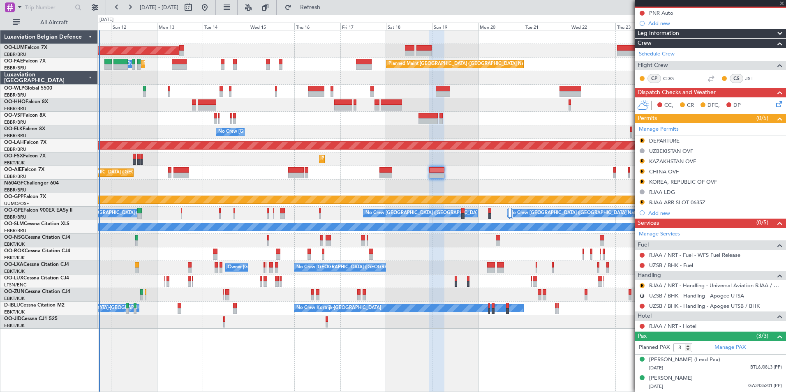
type input "+00:15"
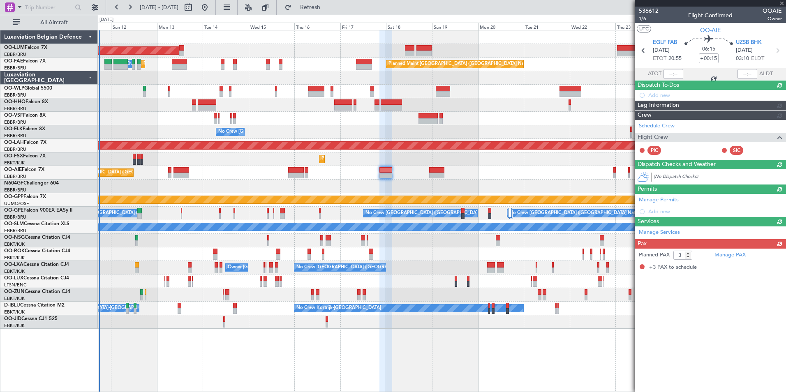
scroll to position [0, 0]
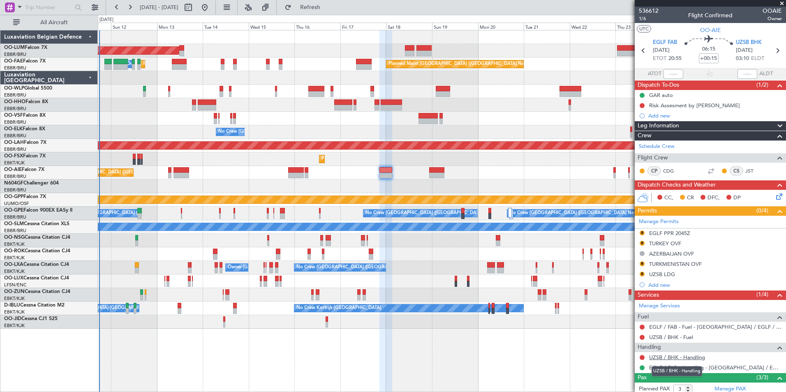
click at [664, 357] on link "UZSB / BHK - Handling" at bounding box center [677, 357] width 56 height 7
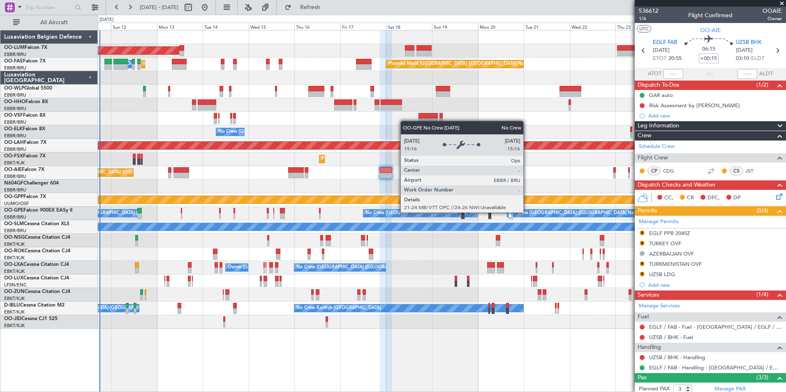
click at [509, 210] on div "No Crew [GEOGRAPHIC_DATA] ([GEOGRAPHIC_DATA] National)" at bounding box center [578, 213] width 138 height 12
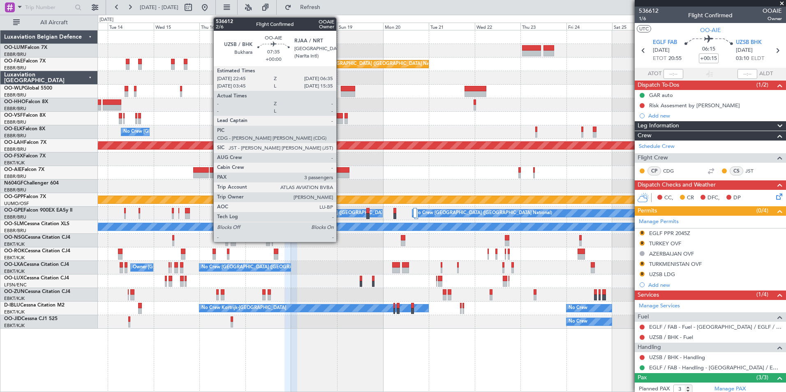
click at [340, 173] on div at bounding box center [341, 176] width 15 height 6
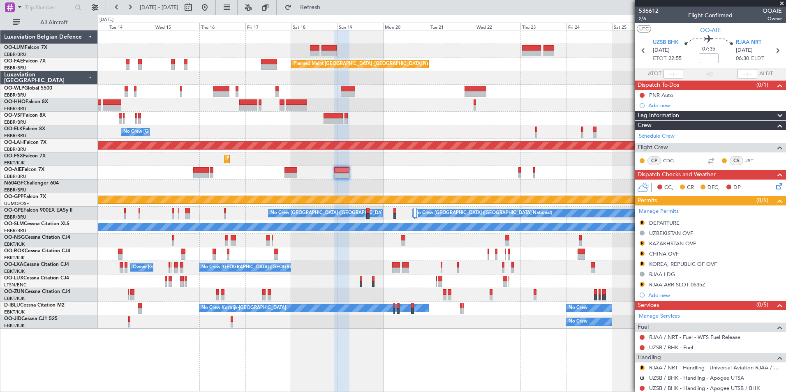
click at [383, 144] on div "Planned Maint [PERSON_NAME]-[GEOGRAPHIC_DATA][PERSON_NAME] ([GEOGRAPHIC_DATA][P…" at bounding box center [441, 146] width 687 height 14
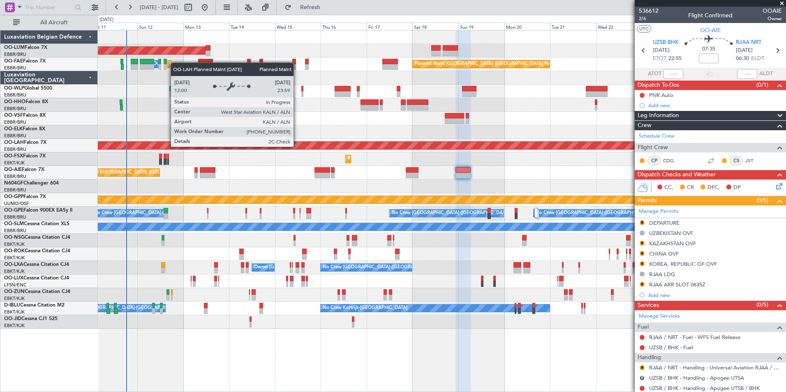
click at [294, 153] on div "AOG Maint Sibiu Owner Melsbroek Air Base Planned Maint Kortrijk-Wevelgem Planne…" at bounding box center [441, 179] width 687 height 298
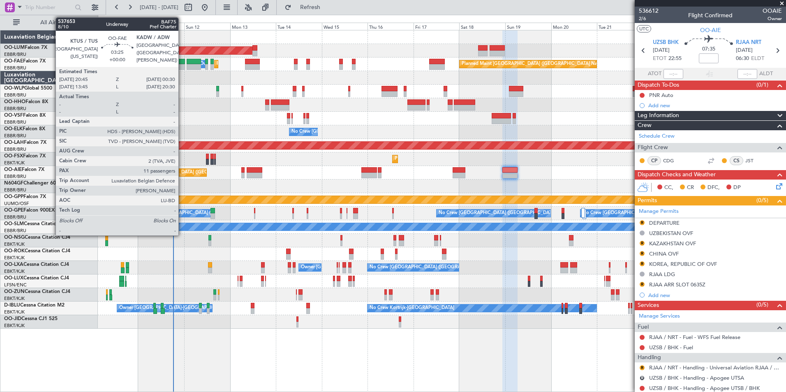
click at [182, 64] on div at bounding box center [180, 62] width 7 height 6
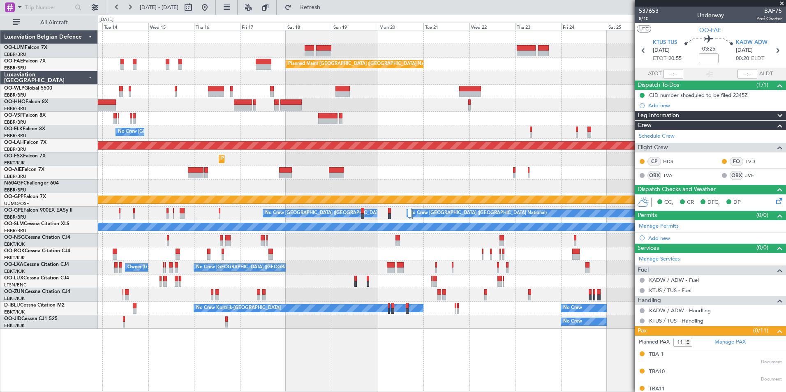
click at [353, 189] on div "Owner Melsbroek Air Base Planned Maint Kortrijk-Wevelgem AOG Maint Sibiu Planne…" at bounding box center [441, 179] width 687 height 298
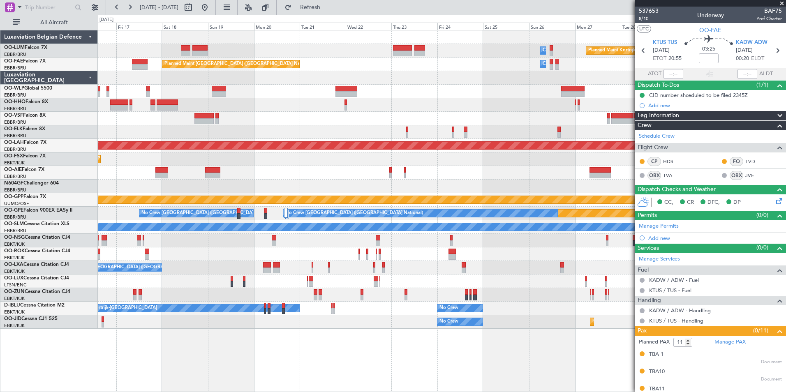
click at [247, 182] on div at bounding box center [441, 187] width 687 height 14
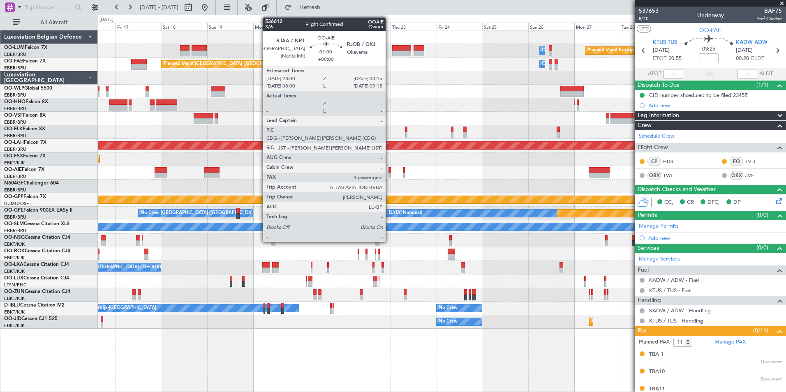
click at [389, 174] on div at bounding box center [389, 176] width 2 height 6
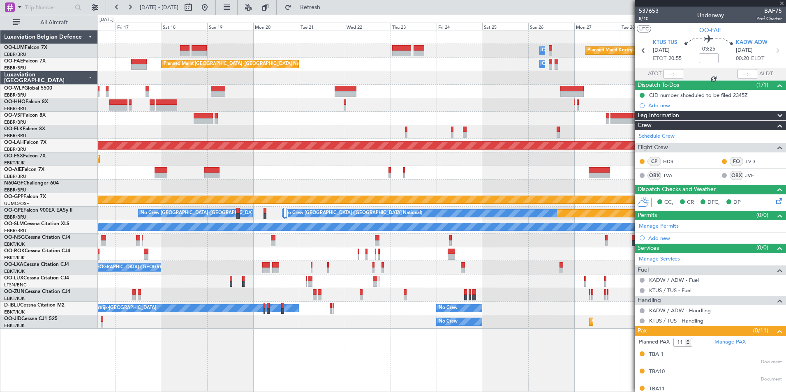
click at [371, 185] on div at bounding box center [441, 187] width 687 height 14
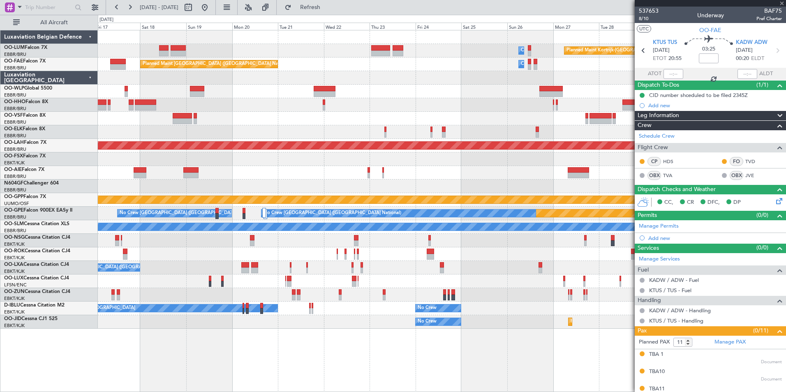
type input "3"
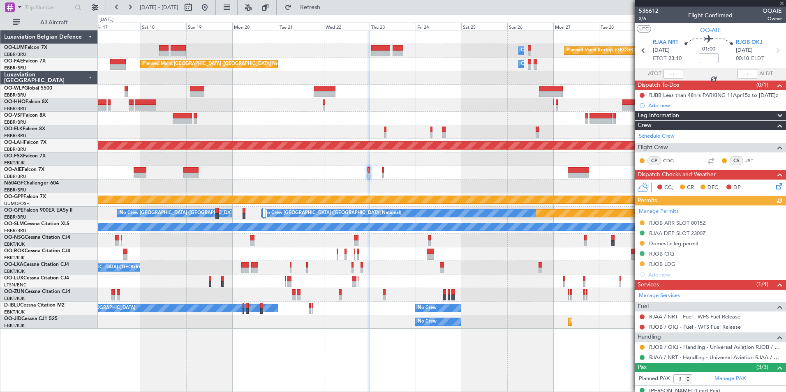
click at [384, 174] on div at bounding box center [441, 173] width 687 height 14
click at [384, 172] on div at bounding box center [441, 173] width 687 height 14
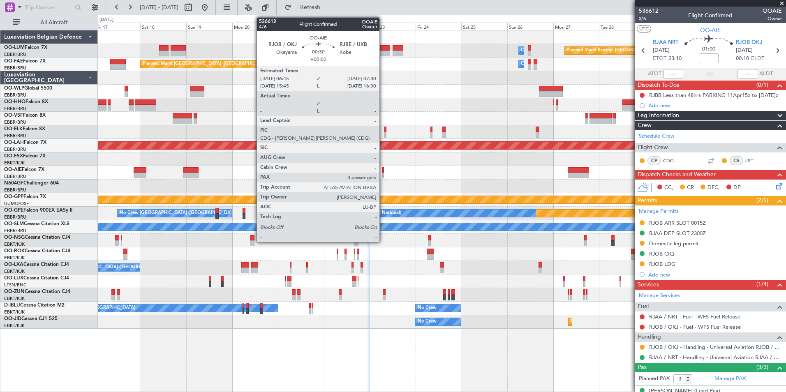
click at [383, 172] on div at bounding box center [383, 170] width 2 height 6
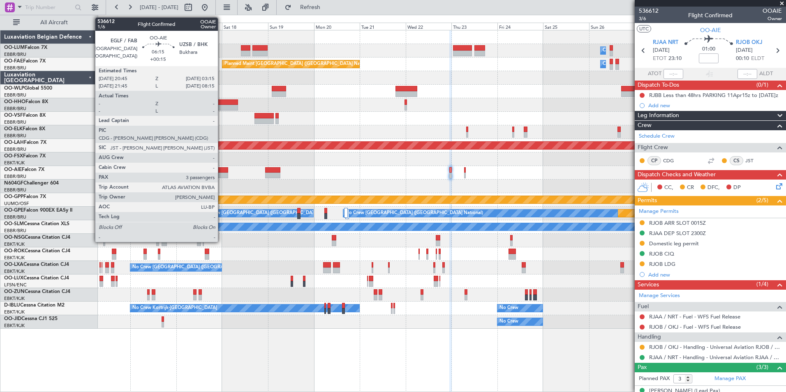
click at [221, 171] on div at bounding box center [221, 170] width 13 height 6
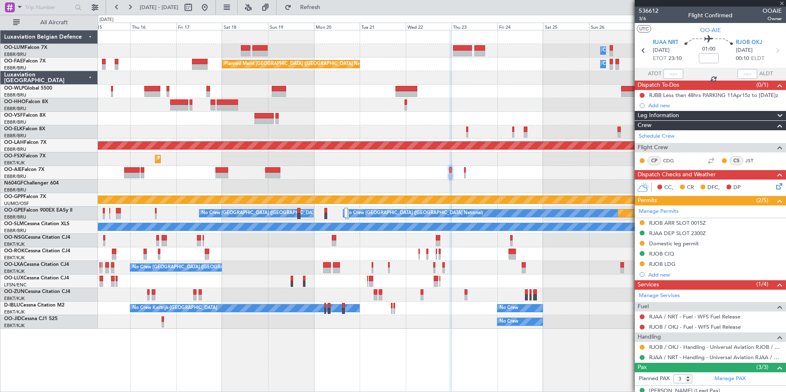
type input "+00:15"
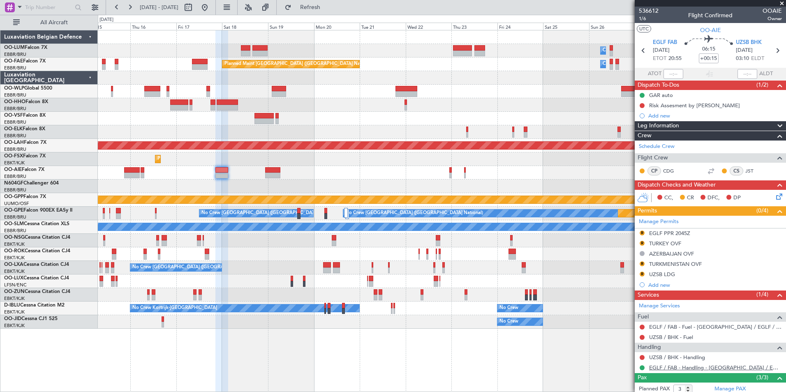
click at [667, 359] on mat-tooltip-component "EGLF / FAB - Handling - [GEOGRAPHIC_DATA] / EGLF / FAB" at bounding box center [713, 353] width 140 height 22
click at [666, 357] on div "EGLF / FAB - Handling - [GEOGRAPHIC_DATA] / EGLF / FAB" at bounding box center [713, 353] width 129 height 10
click at [673, 359] on mat-tooltip-component "EGLF / FAB - Handling - [GEOGRAPHIC_DATA] / EGLF / FAB" at bounding box center [713, 353] width 140 height 22
click at [665, 357] on link "UZSB / BHK - Handling" at bounding box center [677, 357] width 56 height 7
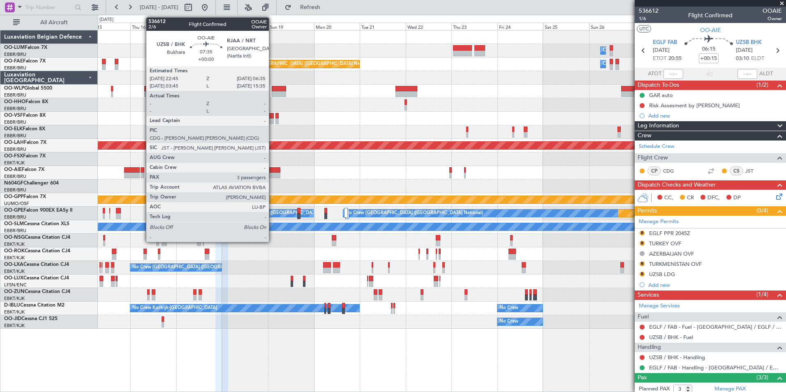
click at [272, 172] on div at bounding box center [272, 170] width 15 height 6
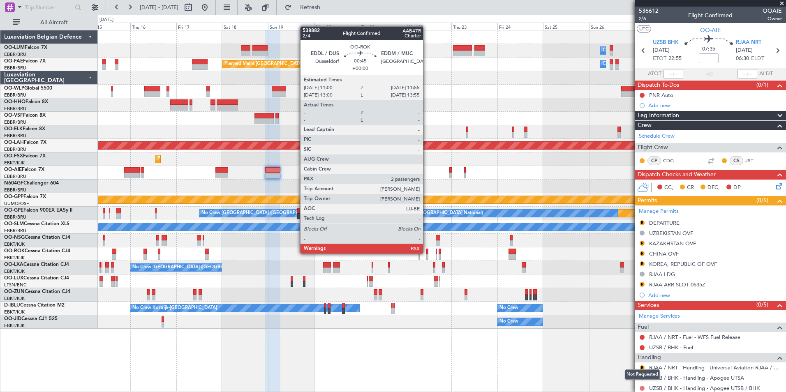
click at [642, 387] on button at bounding box center [641, 388] width 5 height 5
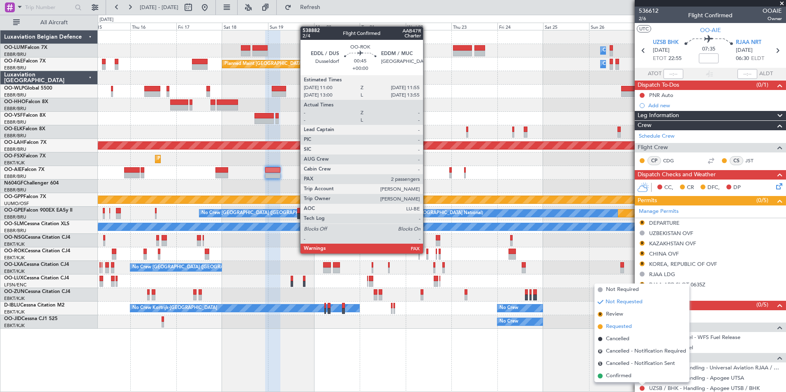
click at [624, 327] on span "Requested" at bounding box center [619, 327] width 26 height 8
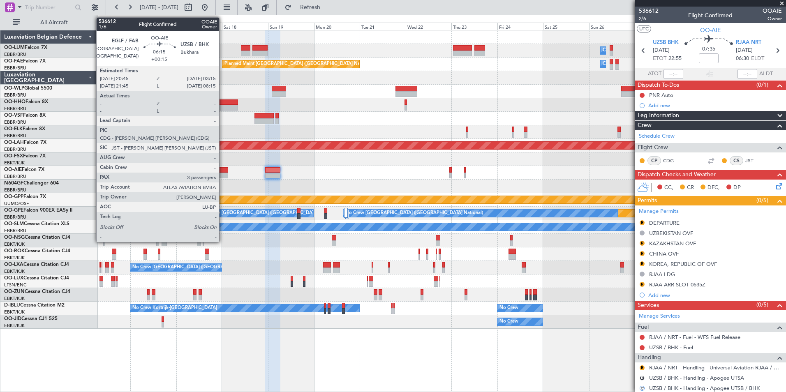
click at [214, 173] on div "Planned Maint [GEOGRAPHIC_DATA] ([GEOGRAPHIC_DATA])" at bounding box center [441, 173] width 687 height 14
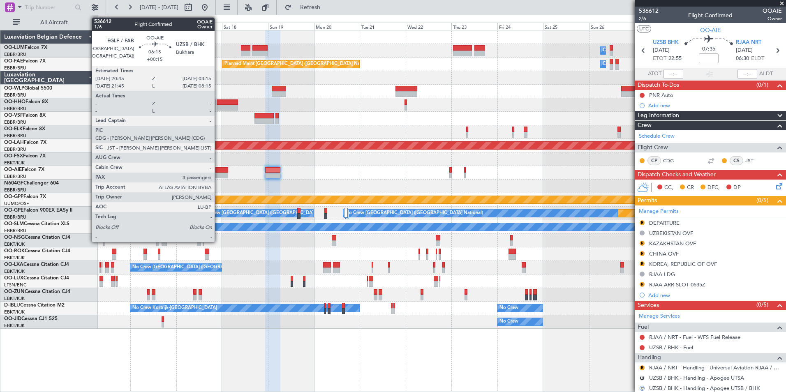
click at [218, 172] on div at bounding box center [221, 170] width 13 height 6
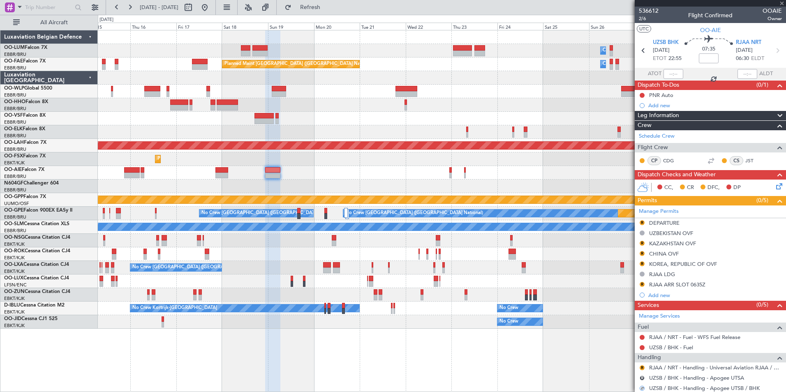
type input "+00:15"
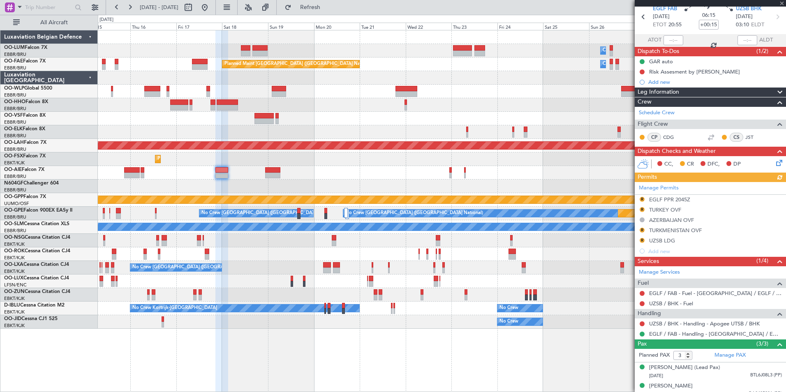
scroll to position [67, 0]
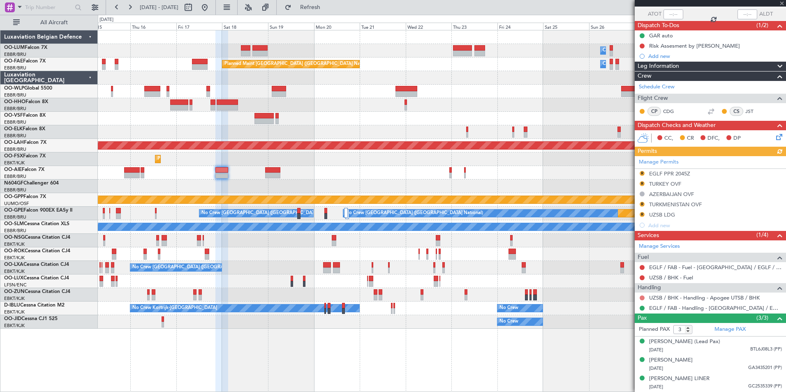
click at [641, 295] on button at bounding box center [641, 297] width 5 height 5
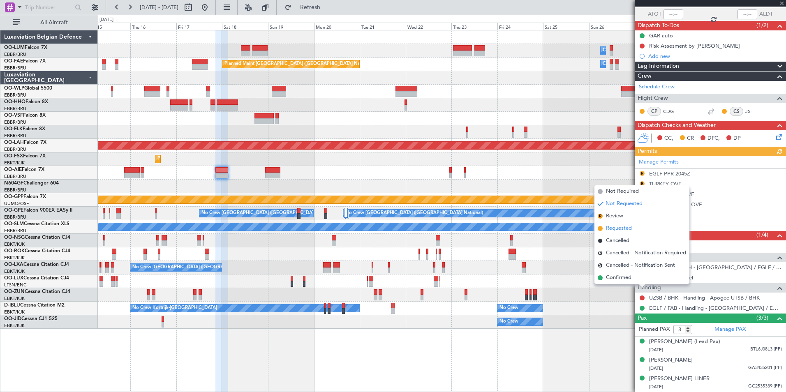
click at [628, 233] on li "Requested" at bounding box center [641, 228] width 95 height 12
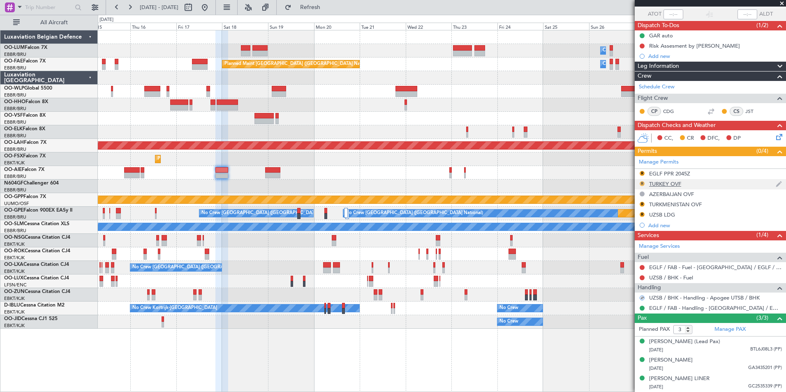
click at [640, 181] on button "R" at bounding box center [641, 183] width 5 height 5
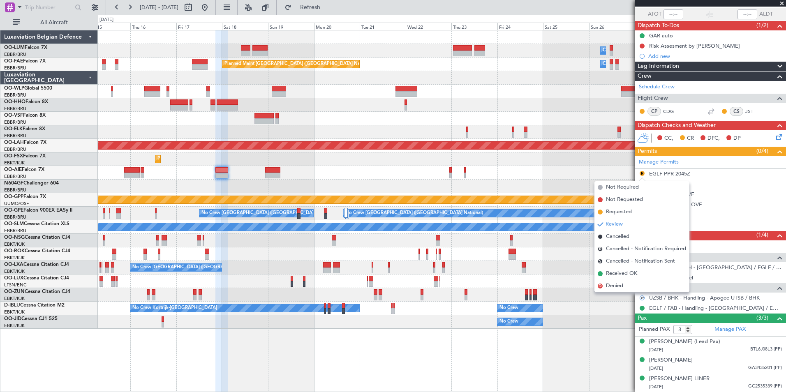
click at [559, 188] on div at bounding box center [441, 187] width 687 height 14
click at [521, 186] on div at bounding box center [441, 187] width 687 height 14
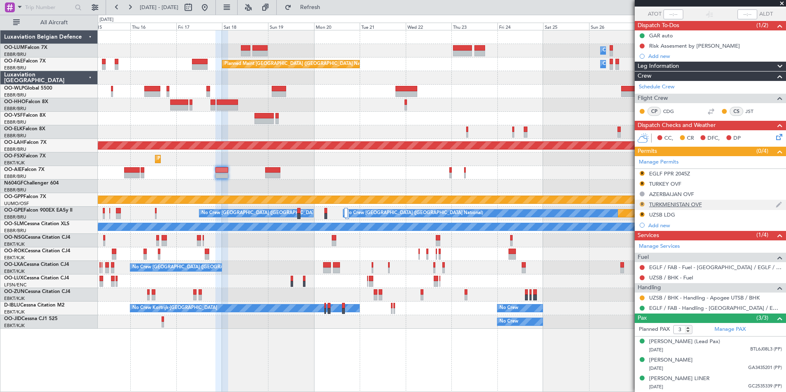
click at [643, 202] on button "R" at bounding box center [641, 204] width 5 height 5
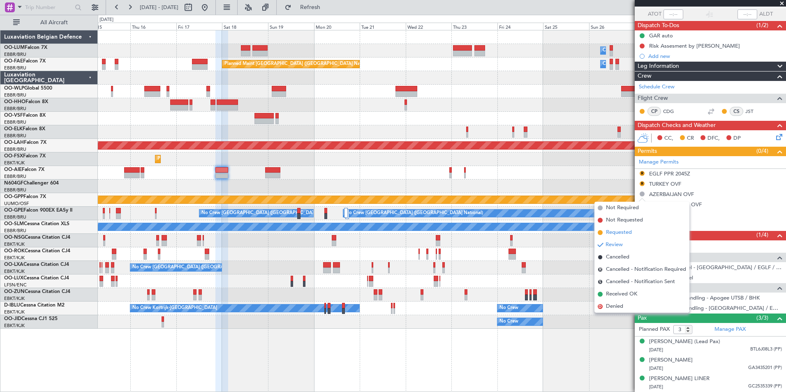
click at [624, 235] on span "Requested" at bounding box center [619, 232] width 26 height 8
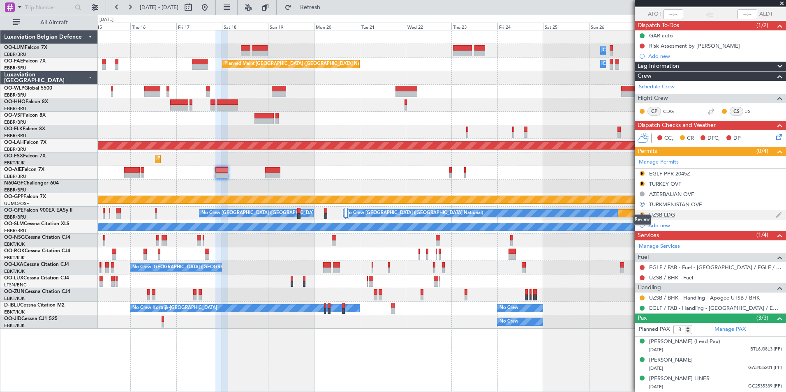
click at [640, 212] on button "R" at bounding box center [641, 214] width 5 height 5
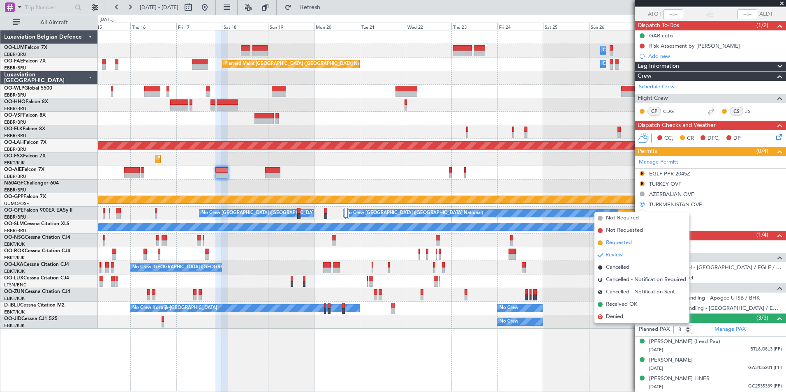
click at [620, 244] on span "Requested" at bounding box center [619, 243] width 26 height 8
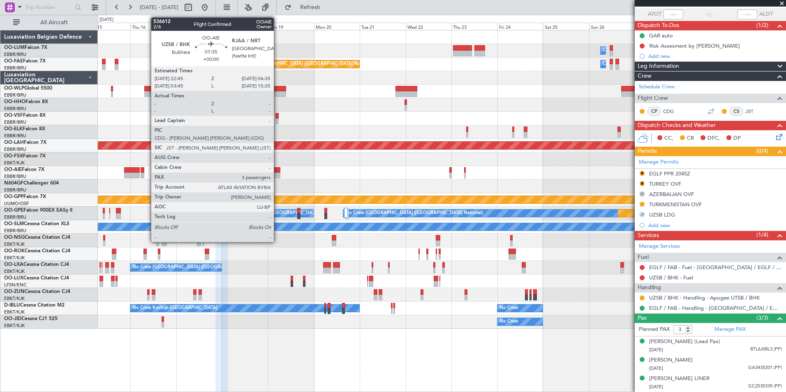
click at [277, 172] on div at bounding box center [272, 170] width 15 height 6
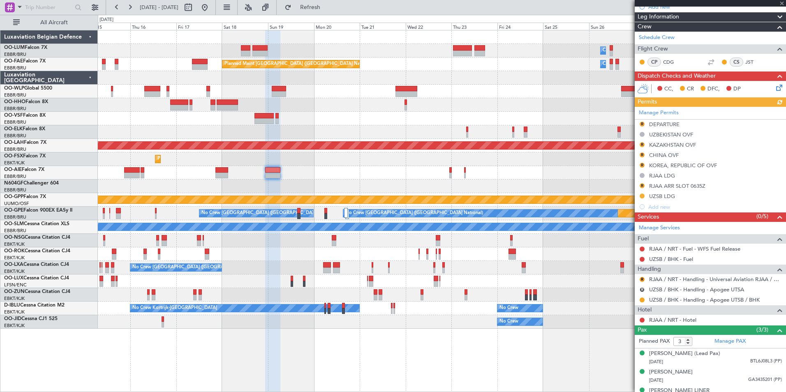
scroll to position [118, 0]
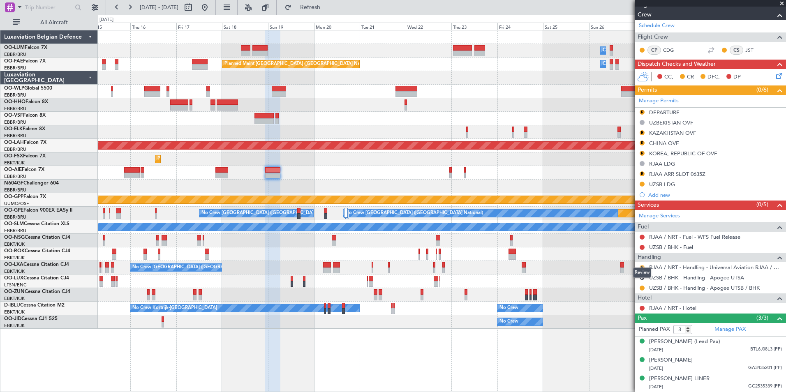
click at [641, 265] on button "R" at bounding box center [641, 267] width 5 height 5
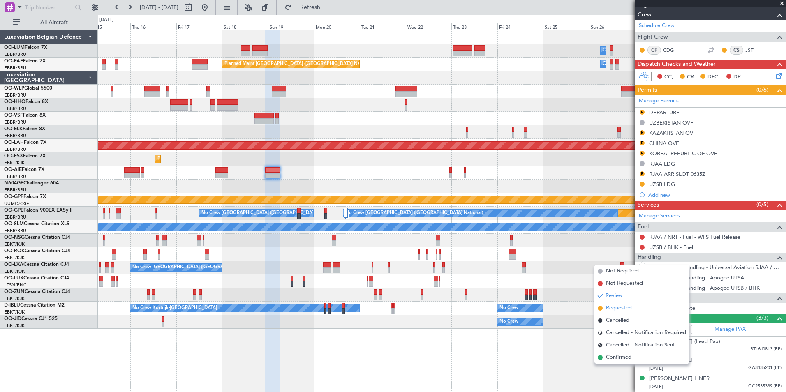
click at [618, 304] on span "Requested" at bounding box center [619, 308] width 26 height 8
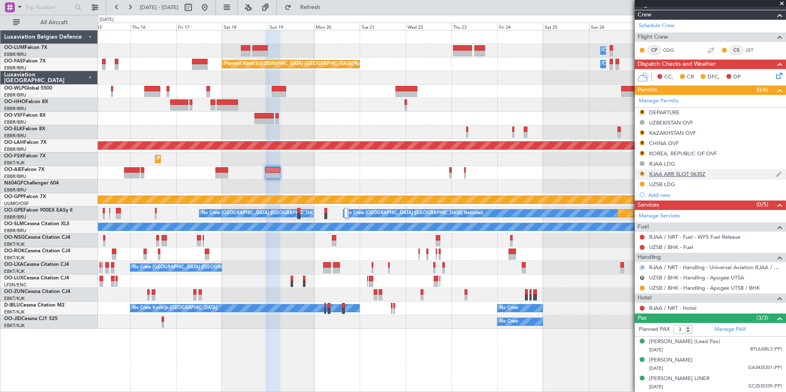
click at [643, 171] on button "R" at bounding box center [641, 173] width 5 height 5
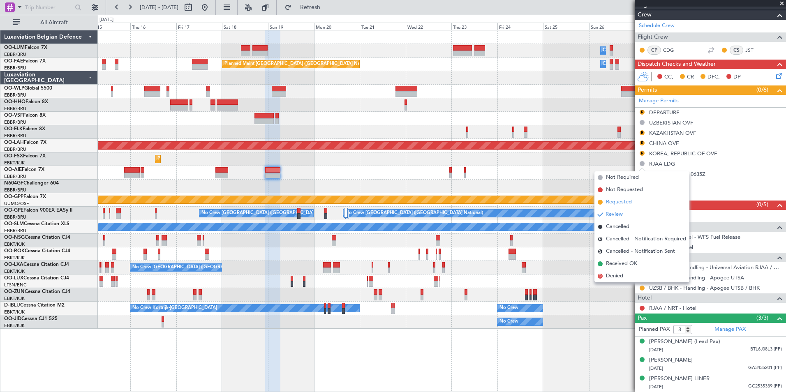
click at [617, 206] on li "Requested" at bounding box center [641, 202] width 95 height 12
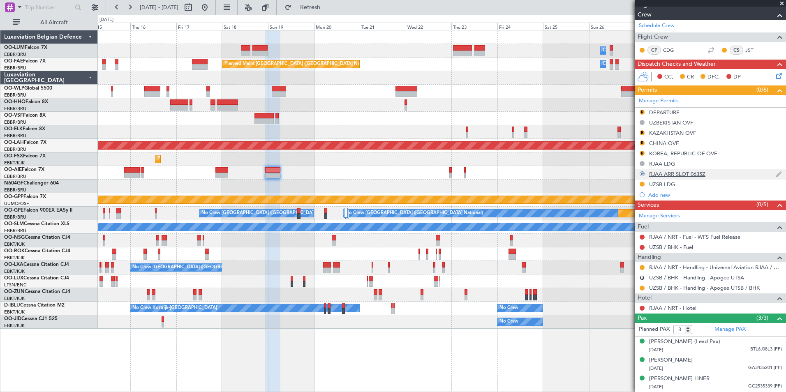
click at [659, 170] on div "RJAA ARR SLOT 0635Z" at bounding box center [677, 173] width 56 height 7
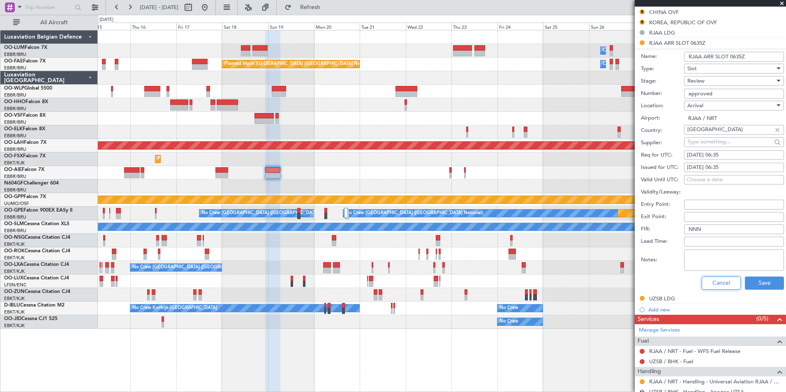
click at [712, 281] on button "Cancel" at bounding box center [720, 282] width 39 height 13
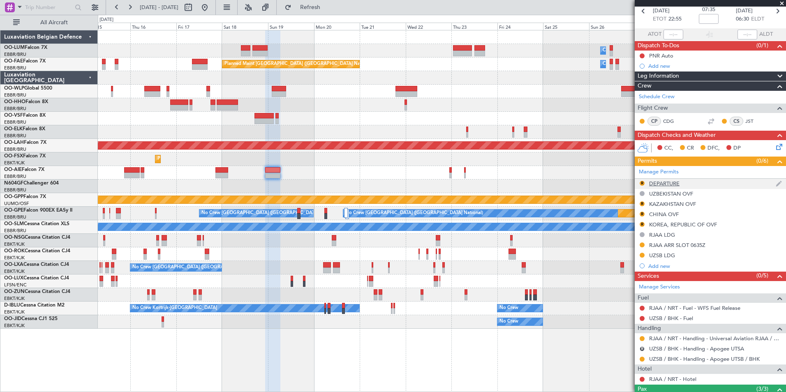
scroll to position [36, 0]
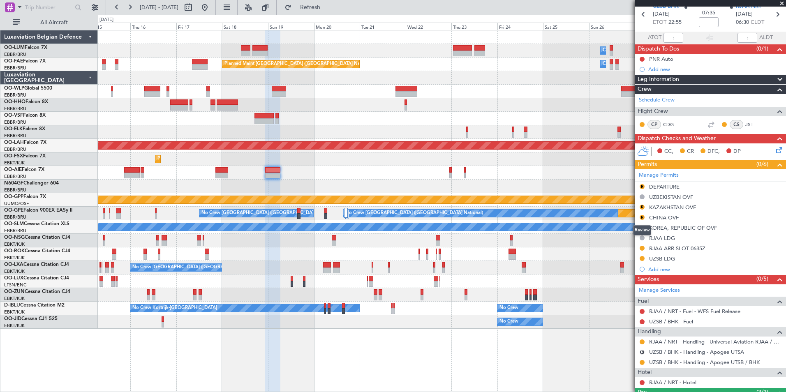
click at [642, 229] on div "Review" at bounding box center [642, 230] width 18 height 10
click at [641, 227] on button "R" at bounding box center [641, 227] width 5 height 5
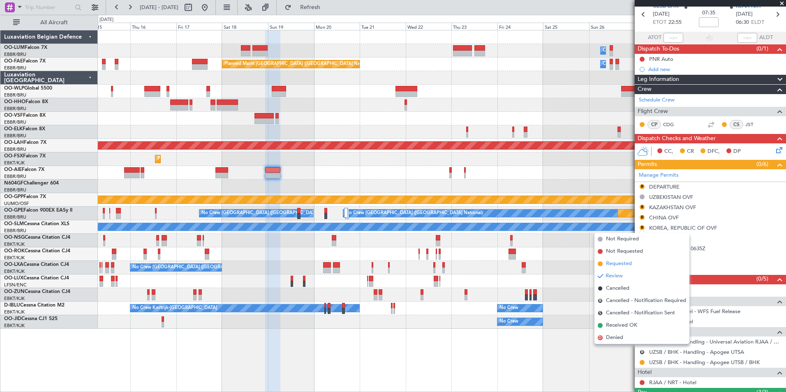
click at [627, 263] on span "Requested" at bounding box center [619, 264] width 26 height 8
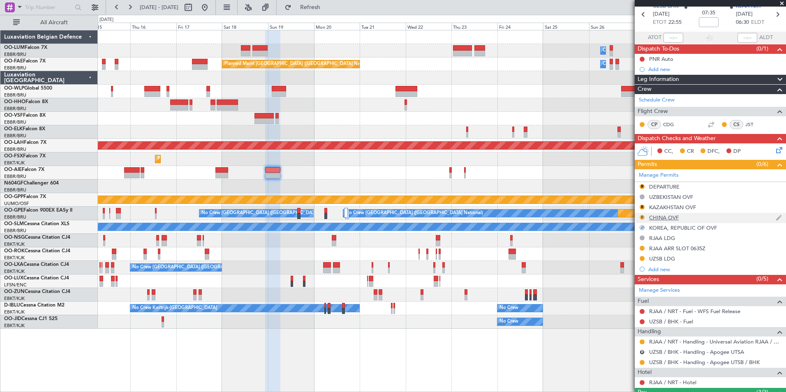
click at [641, 215] on button "R" at bounding box center [641, 217] width 5 height 5
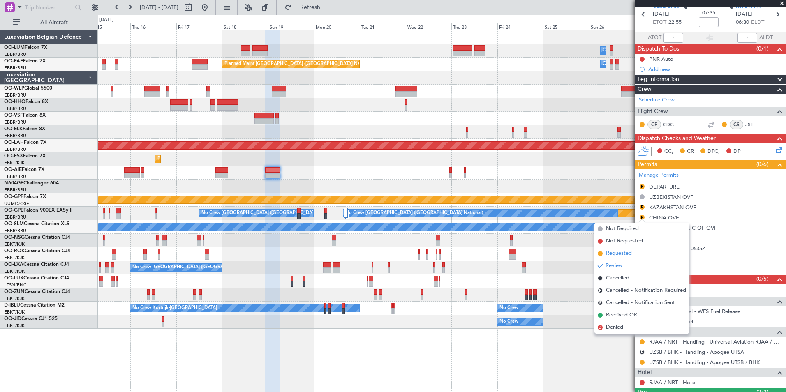
click at [622, 254] on span "Requested" at bounding box center [619, 253] width 26 height 8
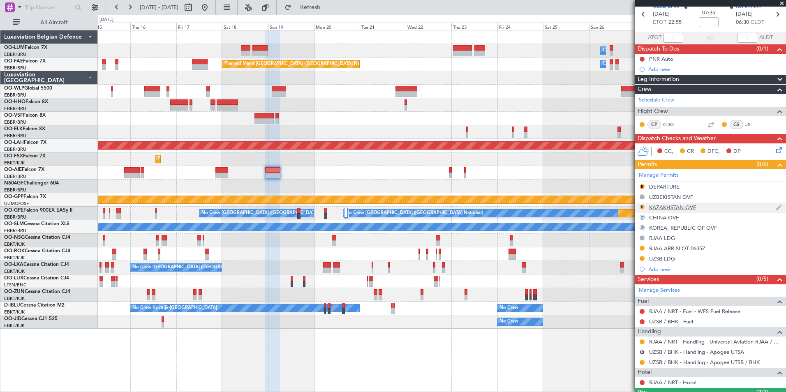
click at [642, 208] on button "R" at bounding box center [641, 207] width 5 height 5
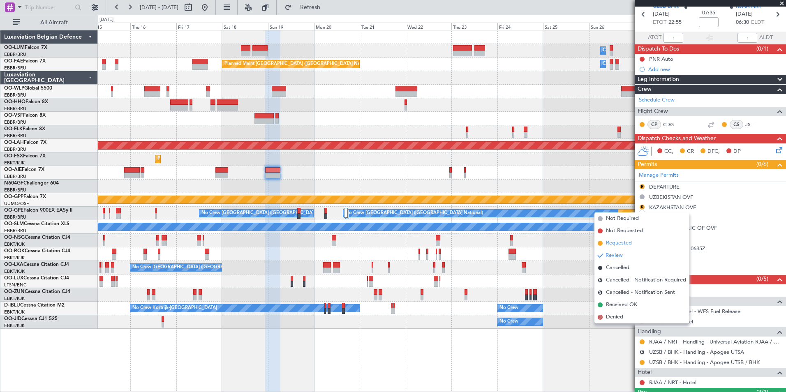
click at [625, 245] on span "Requested" at bounding box center [619, 243] width 26 height 8
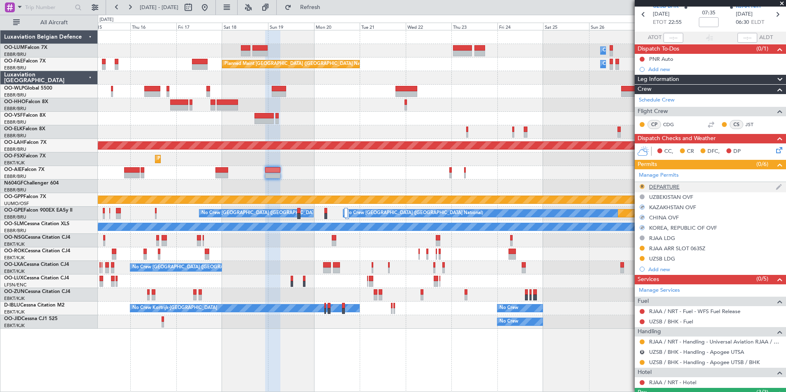
click at [642, 185] on button "R" at bounding box center [641, 186] width 5 height 5
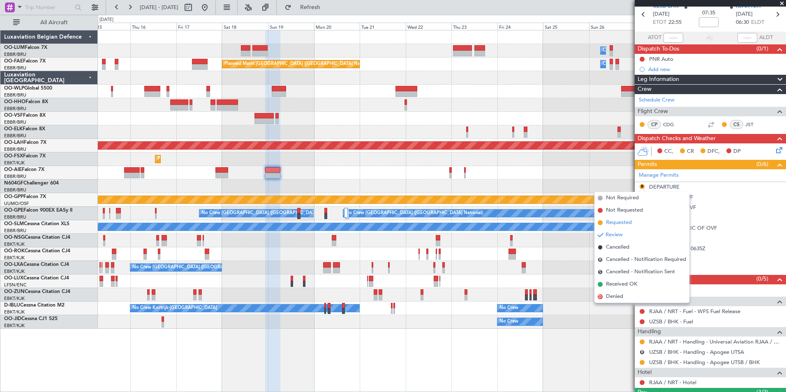
click at [624, 221] on span "Requested" at bounding box center [619, 223] width 26 height 8
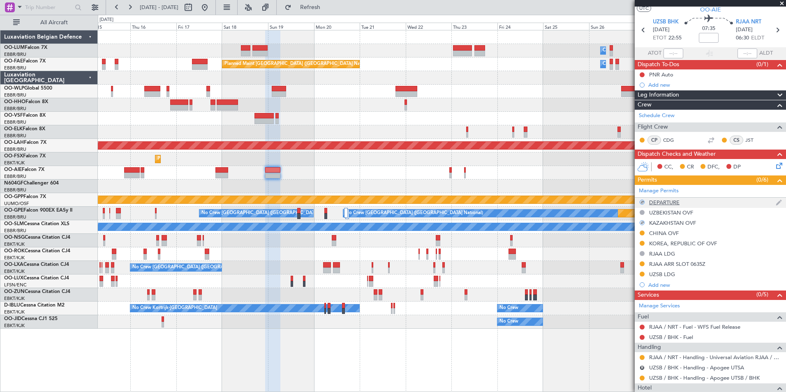
scroll to position [0, 0]
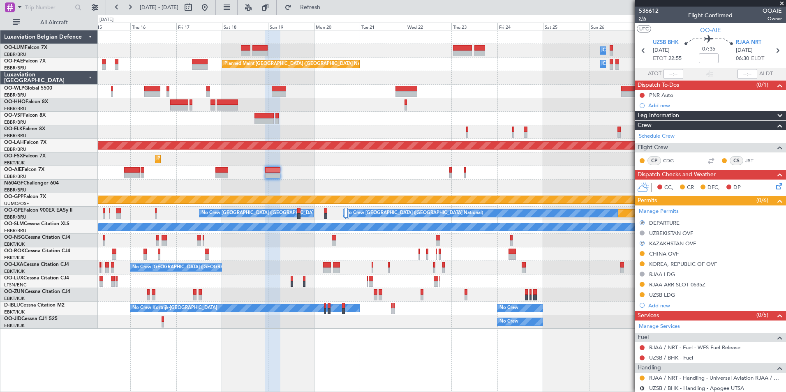
click at [644, 21] on span "2/6" at bounding box center [648, 18] width 20 height 7
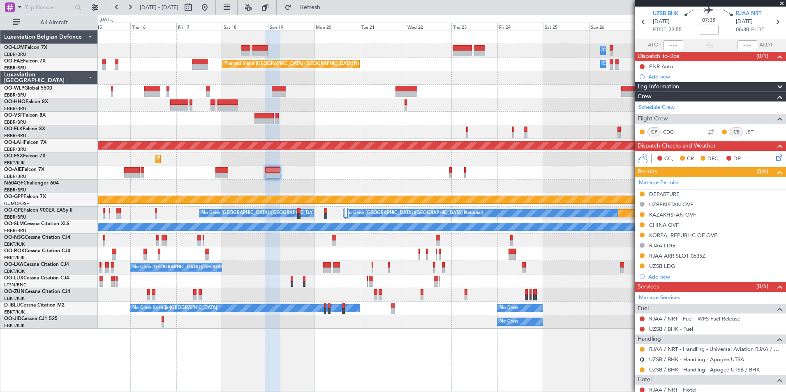
scroll to position [41, 0]
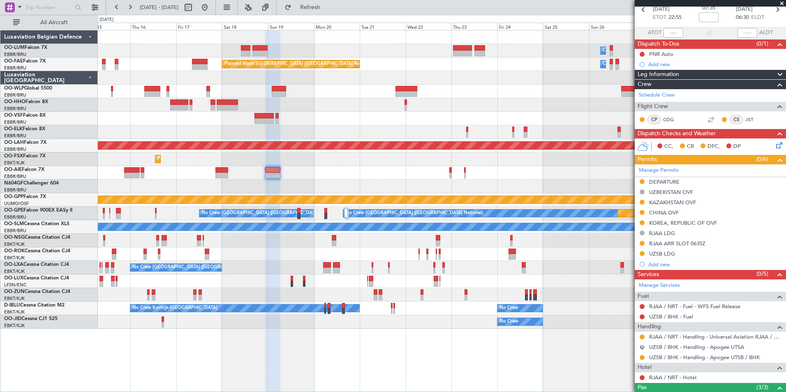
click at [641, 348] on button "R" at bounding box center [641, 347] width 5 height 5
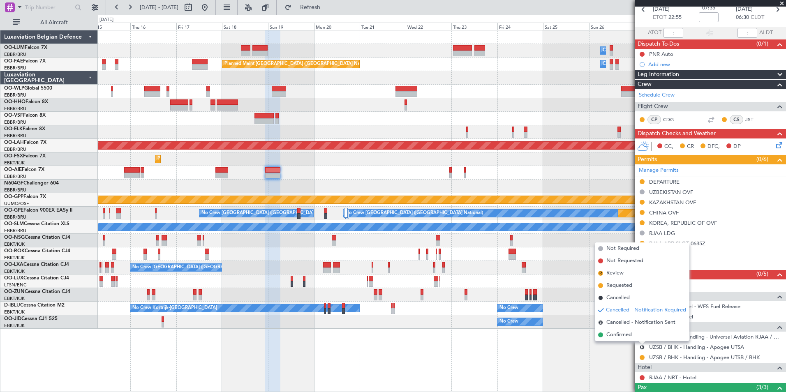
drag, startPoint x: 614, startPoint y: 298, endPoint x: 568, endPoint y: 261, distance: 59.3
click at [613, 297] on span "Cancelled" at bounding box center [617, 298] width 23 height 8
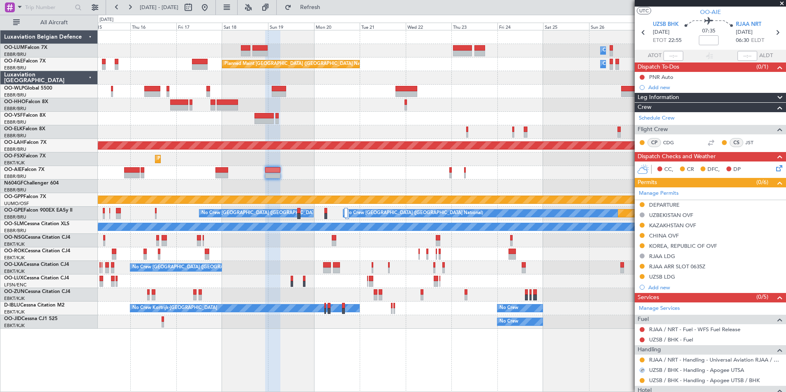
scroll to position [0, 0]
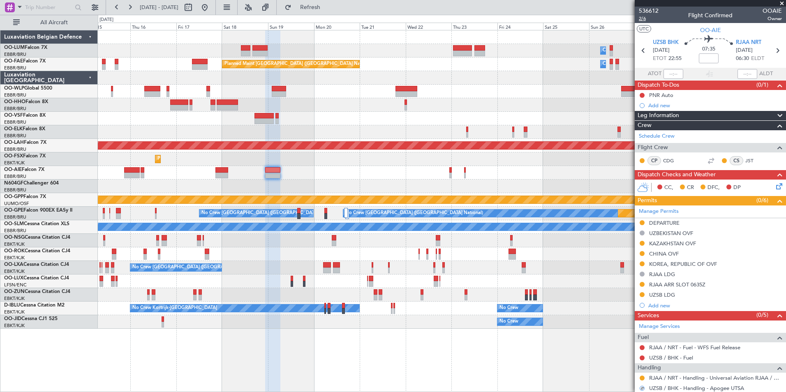
click at [642, 20] on span "2/6" at bounding box center [648, 18] width 20 height 7
click at [323, 9] on span "Refresh" at bounding box center [310, 8] width 35 height 6
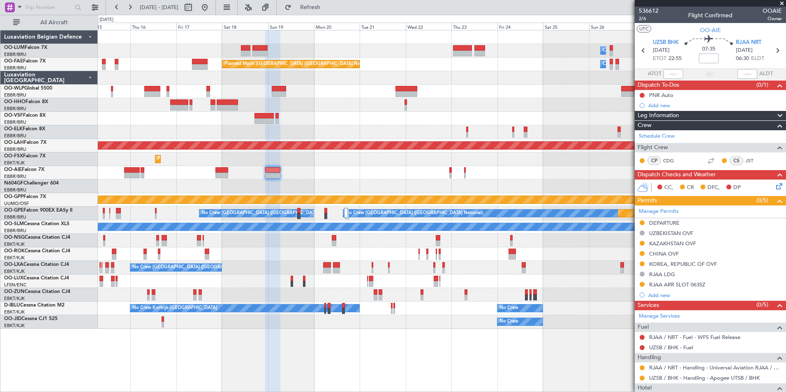
click at [408, 172] on div "Planned Maint [GEOGRAPHIC_DATA] ([GEOGRAPHIC_DATA])" at bounding box center [441, 173] width 687 height 14
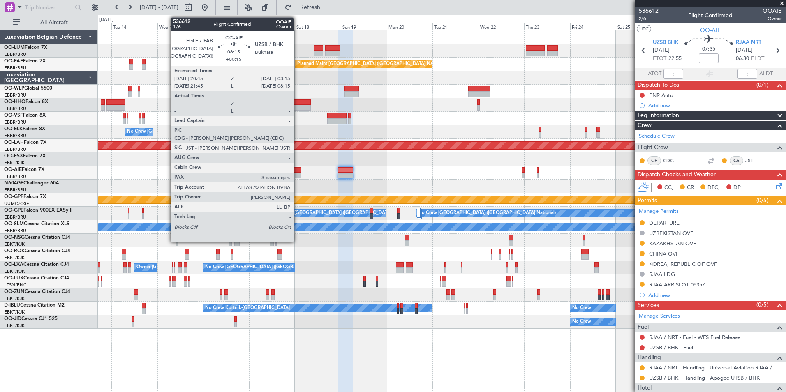
click at [297, 170] on div at bounding box center [294, 170] width 13 height 6
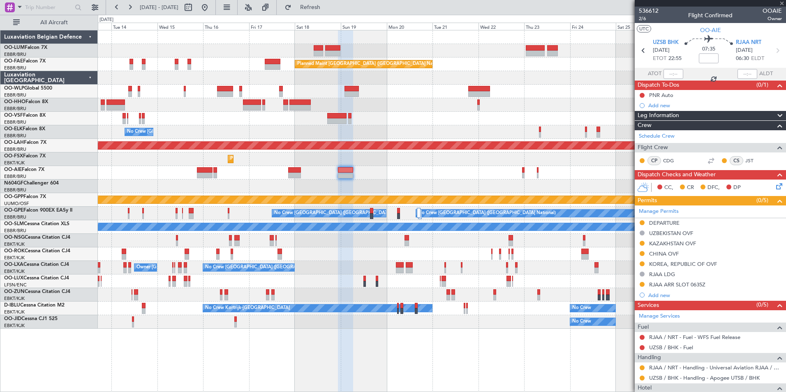
type input "+00:15"
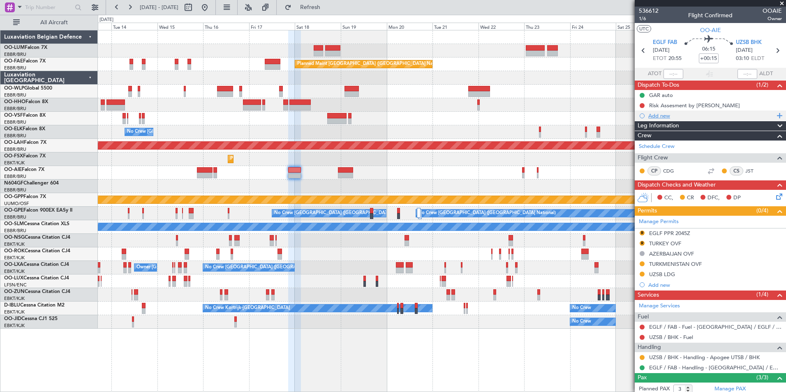
click at [662, 117] on div "Add new" at bounding box center [711, 115] width 126 height 7
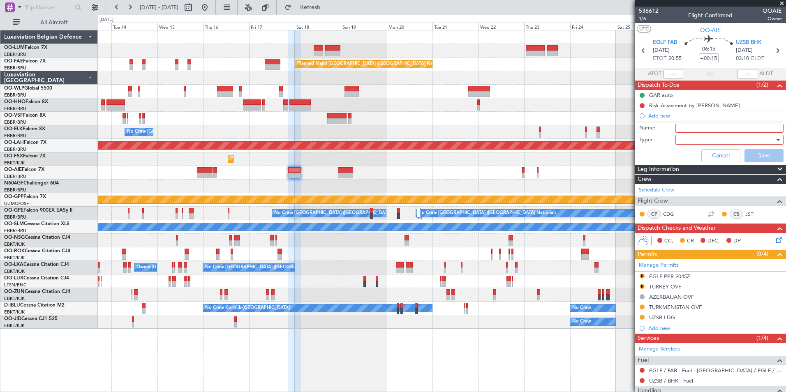
click at [675, 127] on input "Name:" at bounding box center [729, 128] width 108 height 9
type input "Backup UZSS"
click at [686, 139] on div at bounding box center [726, 140] width 96 height 12
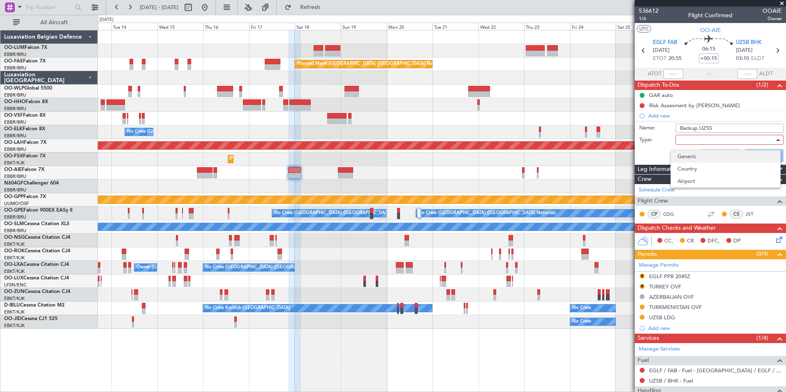
click at [691, 152] on span "Generic" at bounding box center [725, 156] width 96 height 12
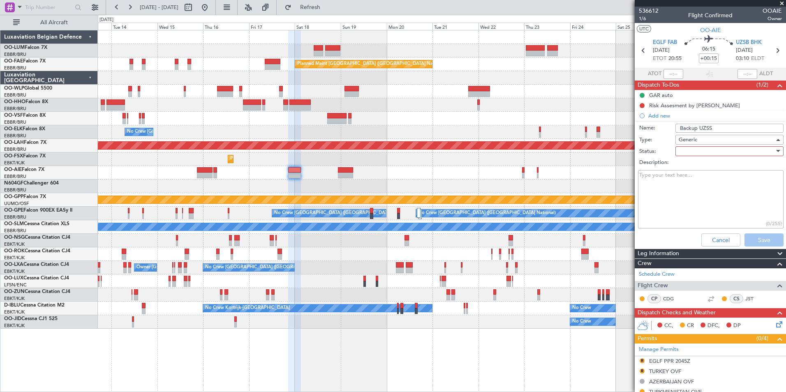
click at [690, 152] on div at bounding box center [726, 151] width 96 height 12
click at [687, 180] on span "In Progress" at bounding box center [725, 180] width 96 height 12
click at [657, 182] on textarea "Description:" at bounding box center [710, 199] width 145 height 59
click at [680, 173] on textarea "ETA 03:15Z ETD" at bounding box center [710, 199] width 145 height 59
click at [670, 184] on textarea "ETA 03:15Z 18 OCT ETD" at bounding box center [710, 199] width 145 height 59
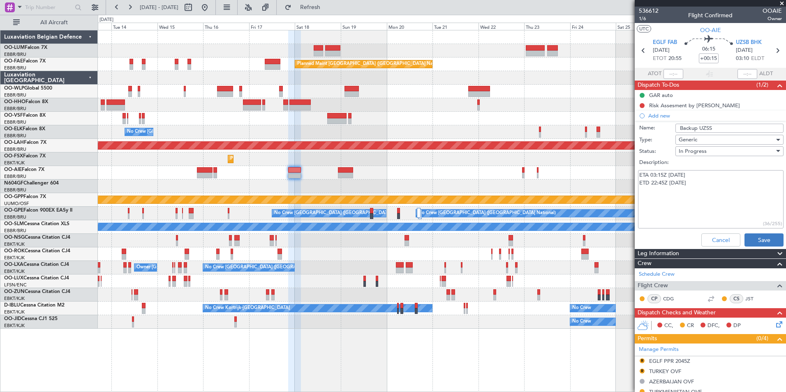
type textarea "ETA 03:15Z 18 OCT ETD 22:45Z 18 OCT"
click at [754, 238] on button "Save" at bounding box center [763, 239] width 39 height 13
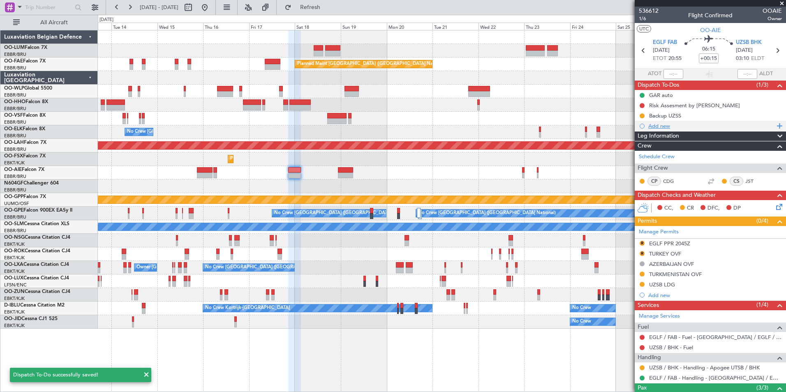
click at [662, 123] on div "Add new" at bounding box center [711, 125] width 126 height 7
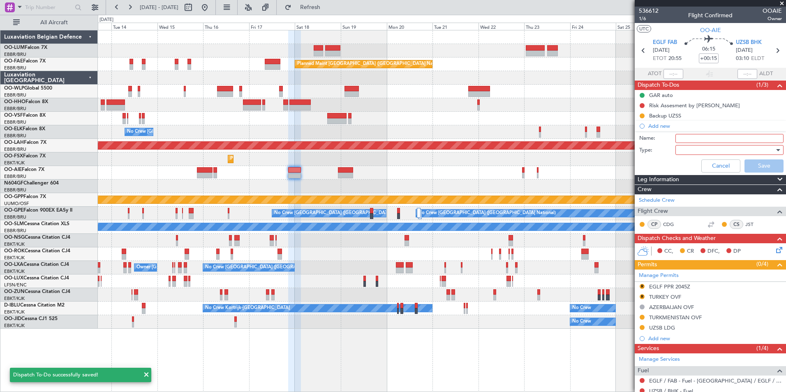
click at [689, 139] on input "Name:" at bounding box center [729, 138] width 108 height 9
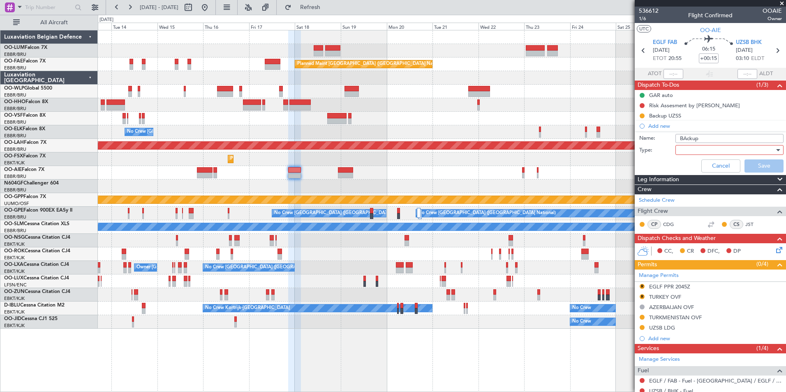
click at [684, 137] on input "BAckup" at bounding box center [729, 138] width 108 height 9
click at [703, 139] on input "Backup" at bounding box center [729, 138] width 108 height 9
type input "Backup UZTT"
click at [697, 150] on div at bounding box center [726, 150] width 96 height 12
click at [689, 159] on div at bounding box center [393, 196] width 786 height 392
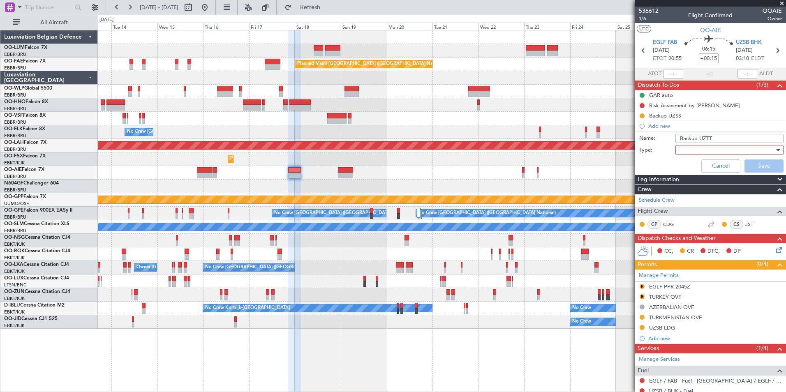
click at [689, 163] on div "Cancel Save" at bounding box center [707, 166] width 155 height 20
click at [689, 150] on div at bounding box center [726, 150] width 96 height 12
click at [688, 161] on span "Generic" at bounding box center [718, 167] width 83 height 12
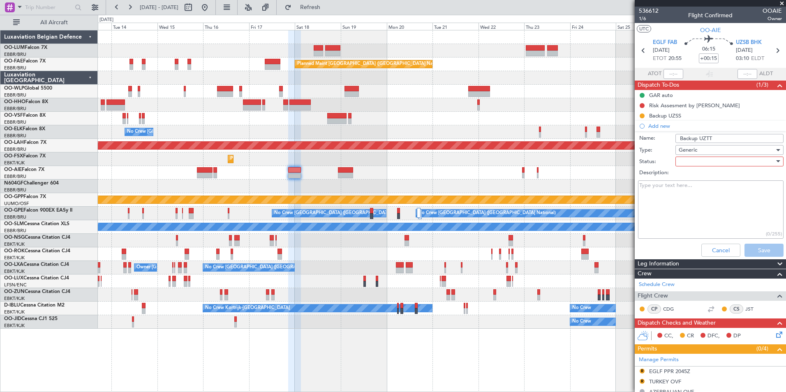
click at [687, 158] on div at bounding box center [726, 161] width 96 height 12
click at [690, 191] on span "In Progress" at bounding box center [725, 190] width 96 height 12
click at [662, 197] on textarea "Description:" at bounding box center [710, 209] width 145 height 59
click at [772, 250] on button "Save" at bounding box center [763, 250] width 39 height 13
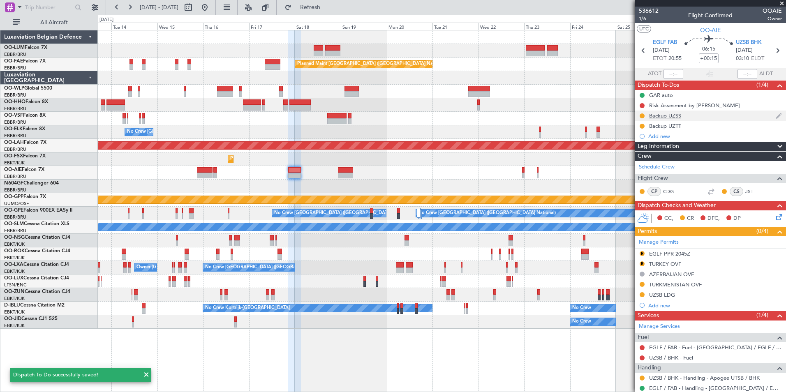
click at [667, 116] on div "Backup UZSS" at bounding box center [665, 115] width 32 height 7
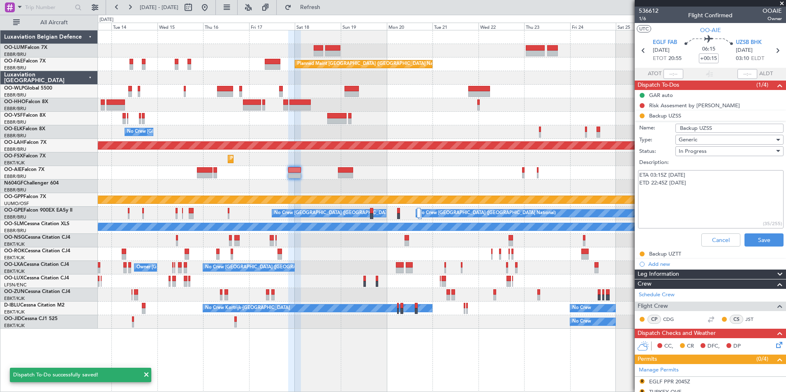
drag, startPoint x: 696, startPoint y: 182, endPoint x: 620, endPoint y: 176, distance: 75.8
click at [624, 171] on fb-app "13 Oct 2025 - 28 Oct 2025 Refresh Quick Links All Aircraft Planned Maint Kortri…" at bounding box center [393, 199] width 786 height 386
click at [663, 197] on textarea "ETA 03:15Z 18 OCT ETD 22:45Z 18 OCT" at bounding box center [710, 199] width 145 height 59
click at [694, 187] on textarea "ETA 03:15Z 18 OCT ETD 22:45Z 18 OCT" at bounding box center [710, 199] width 145 height 59
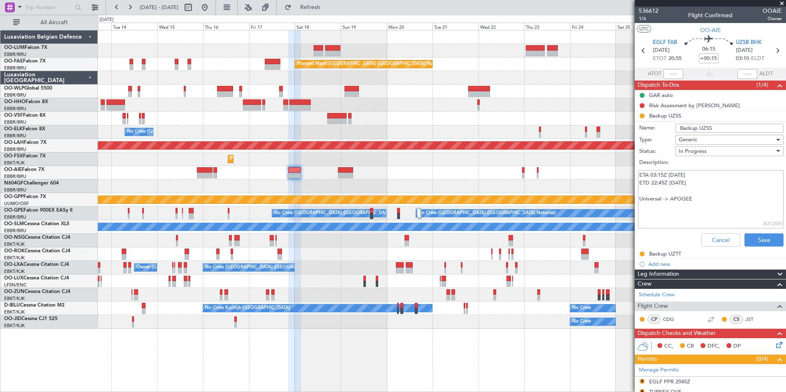
click at [638, 199] on textarea "ETA 03:15Z 18 OCT ETD 22:45Z 18 OCT Universal -> APOGEE" at bounding box center [710, 199] width 145 height 59
click at [723, 200] on textarea "ETA 03:15Z 18 OCT ETD 22:45Z 18 OCT team Europe Universal -> APOGEE" at bounding box center [710, 199] width 145 height 59
drag, startPoint x: 733, startPoint y: 198, endPoint x: 615, endPoint y: 155, distance: 125.4
click at [615, 155] on fb-app "13 Oct 2025 - 28 Oct 2025 Refresh Quick Links All Aircraft Planned Maint Kortri…" at bounding box center [393, 199] width 786 height 386
type textarea "ETA 03:15Z 18 OCT ETD 22:45Z 18 OCT team Europe Universal -> APOGEE"
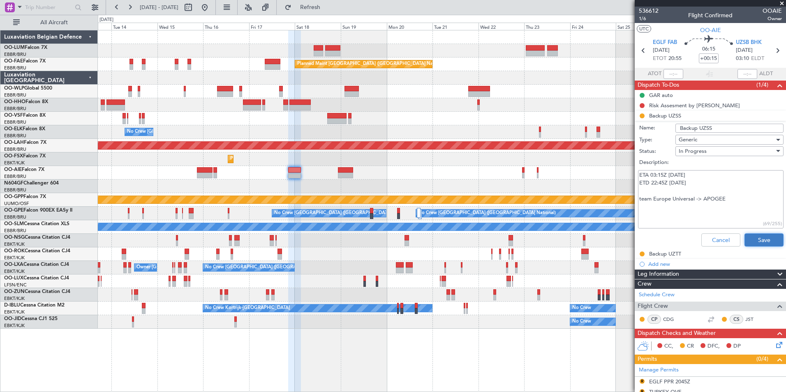
click at [756, 237] on button "Save" at bounding box center [763, 239] width 39 height 13
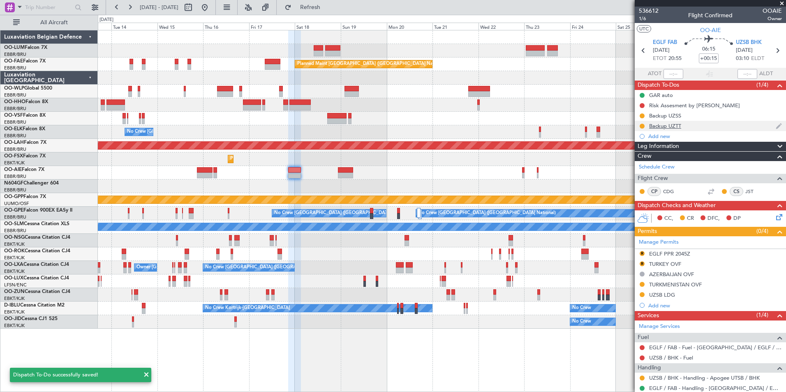
click at [663, 129] on div "Backup UZTT" at bounding box center [665, 125] width 32 height 7
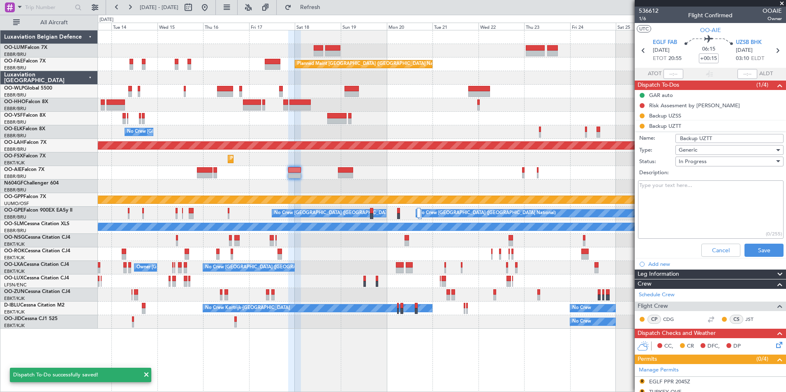
click at [666, 185] on textarea "Description:" at bounding box center [710, 209] width 145 height 59
paste textarea "ETA 03:15Z 18 OCT ETD 22:45Z 18 OCT team Europe Universal -> APOGEE"
type textarea "ETA 03:15Z 18 OCT ETD 22:45Z 18 OCT team Europe Universal -> APOGEE"
click at [756, 255] on button "Save" at bounding box center [763, 250] width 39 height 13
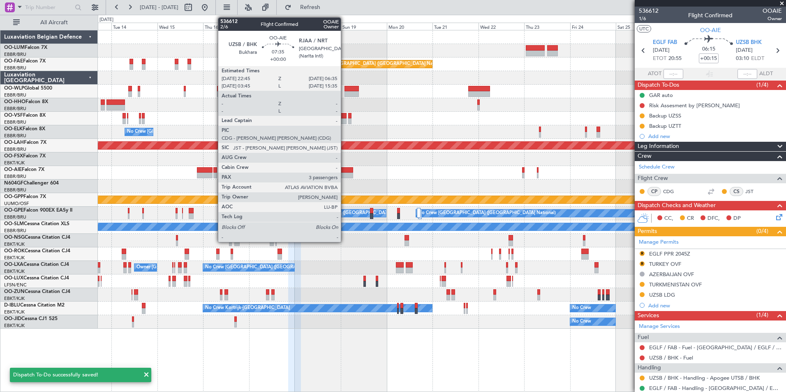
click at [344, 172] on div at bounding box center [345, 170] width 15 height 6
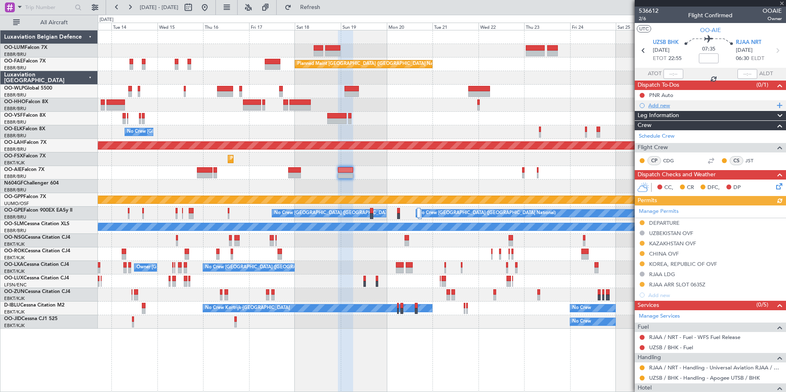
click at [654, 100] on div "Add new" at bounding box center [709, 105] width 151 height 10
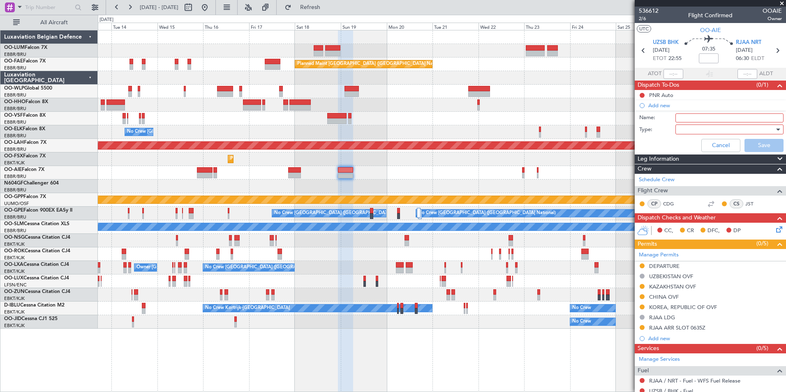
click at [684, 120] on input "Name:" at bounding box center [729, 117] width 108 height 9
drag, startPoint x: 688, startPoint y: 117, endPoint x: 704, endPoint y: 110, distance: 17.3
click at [700, 114] on input "backup EZSS" at bounding box center [729, 117] width 108 height 9
drag, startPoint x: 685, startPoint y: 114, endPoint x: 680, endPoint y: 113, distance: 5.9
click at [680, 113] on div "Name: backup UZSS" at bounding box center [709, 118] width 159 height 12
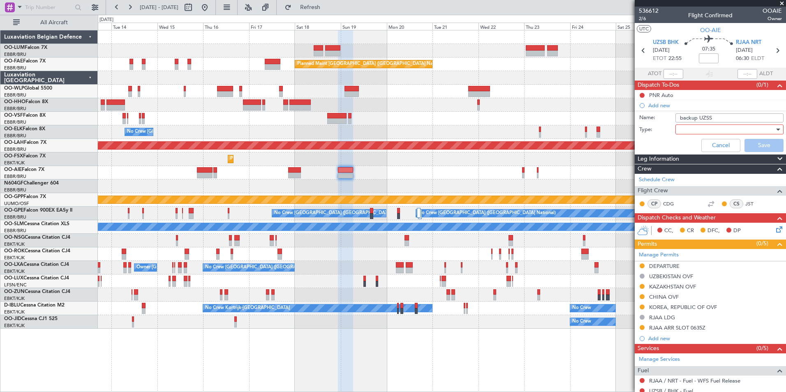
type input "Backup UZSS"
click at [687, 130] on div at bounding box center [726, 129] width 96 height 12
click at [688, 143] on span "Generic" at bounding box center [718, 146] width 83 height 12
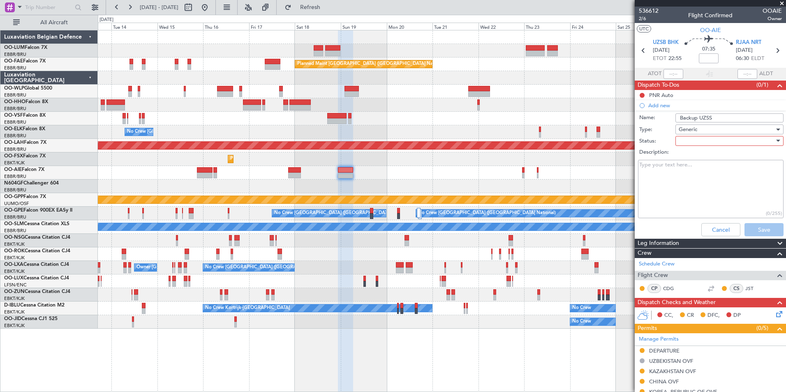
click at [686, 149] on label "Description:" at bounding box center [714, 152] width 151 height 8
click at [686, 160] on textarea "Description:" at bounding box center [710, 189] width 145 height 59
click at [686, 144] on div at bounding box center [726, 141] width 96 height 12
click at [688, 170] on span "In Progress" at bounding box center [725, 170] width 96 height 12
click at [668, 172] on textarea "Description:" at bounding box center [710, 189] width 145 height 59
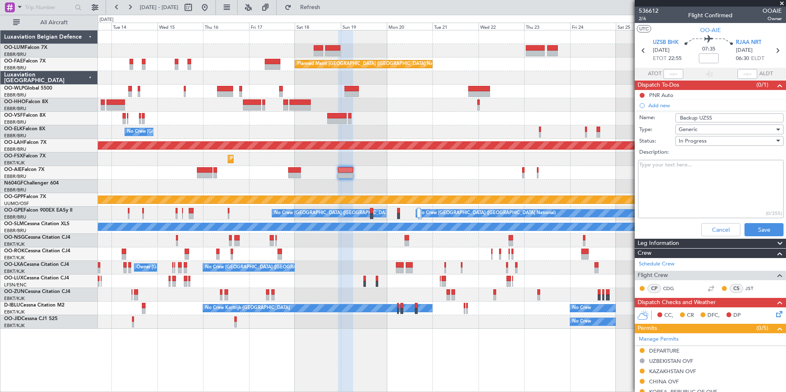
paste textarea "ETA 03:15Z 18 OCT ETD 22:45Z 18 OCT team Europe Universal -> APOGEE"
type textarea "ETA 03:15Z 18 OCT ETD 22:45Z 18 OCT team Europe Universal -> APOGEE"
click at [770, 230] on button "Save" at bounding box center [763, 229] width 39 height 13
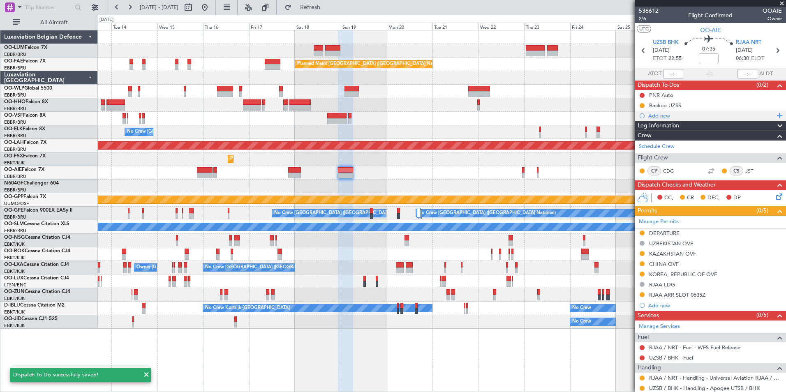
click at [663, 117] on div "Add new" at bounding box center [711, 115] width 126 height 7
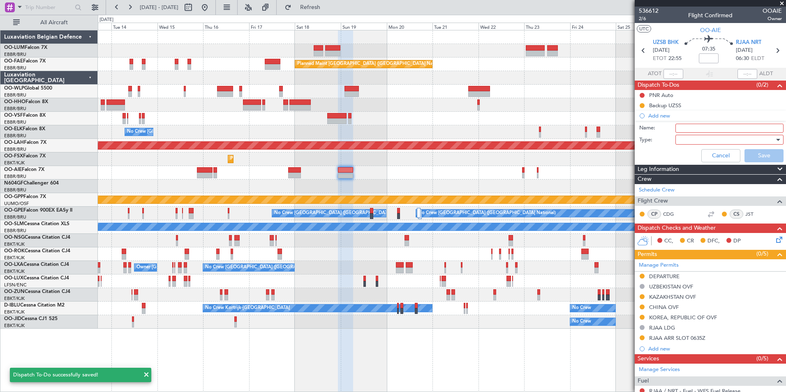
click at [681, 128] on input "Name:" at bounding box center [729, 128] width 108 height 9
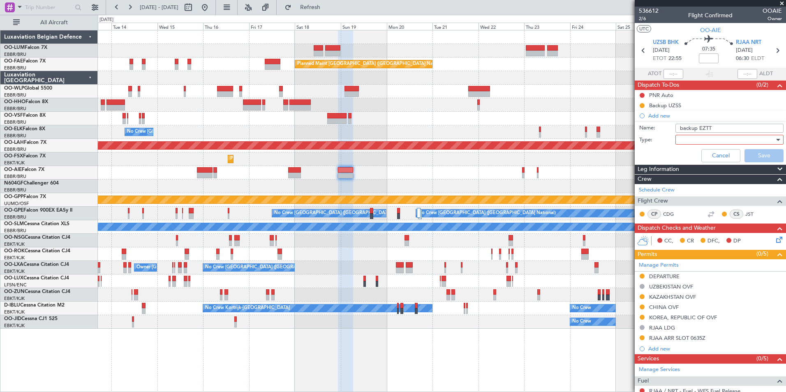
type input "backup EZTT"
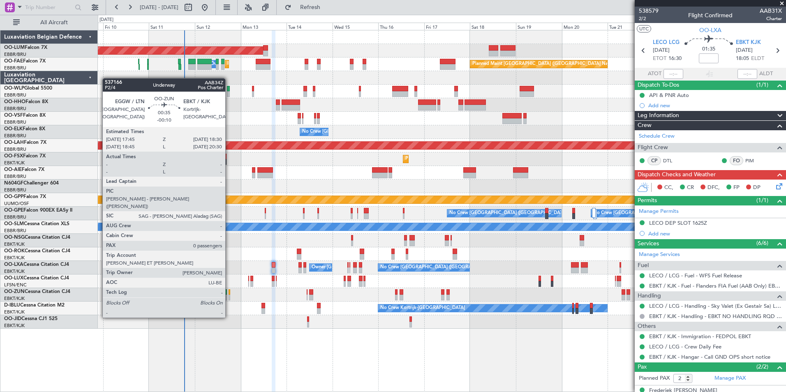
click at [229, 295] on div at bounding box center [229, 298] width 2 height 6
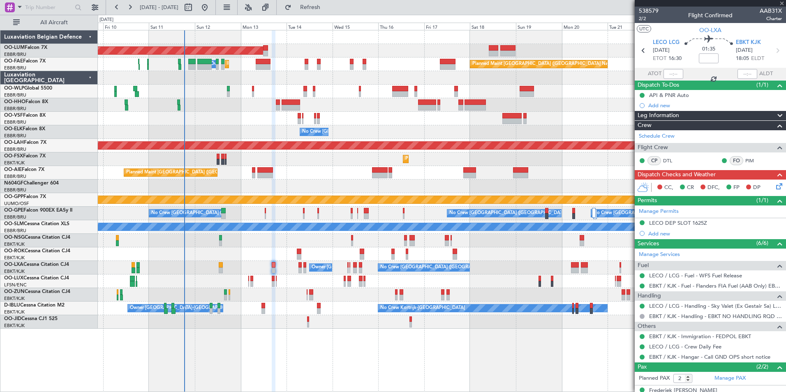
type input "-00:10"
type input "0"
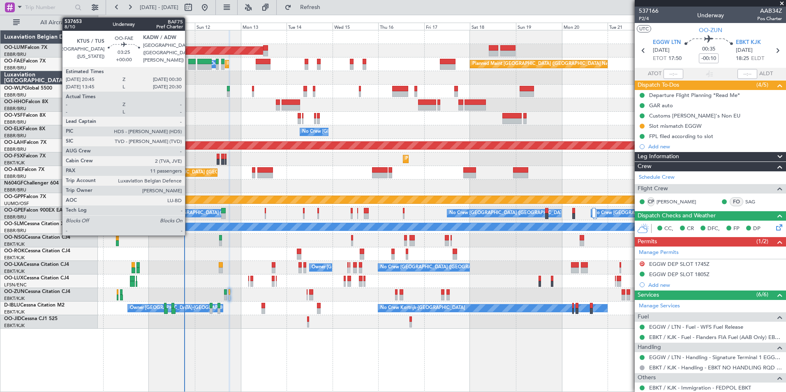
click at [189, 62] on div at bounding box center [191, 62] width 7 height 6
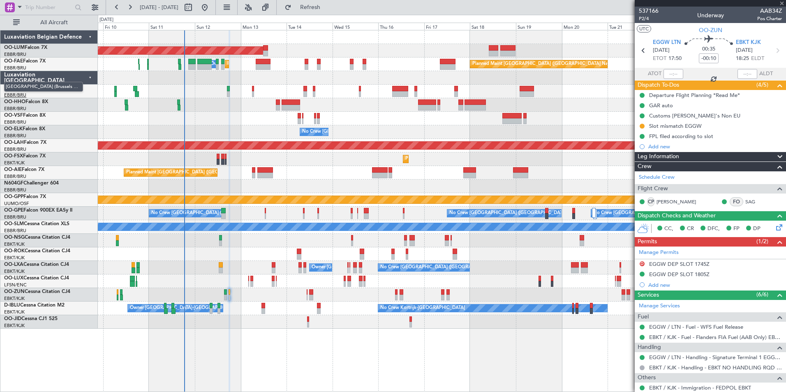
type input "11"
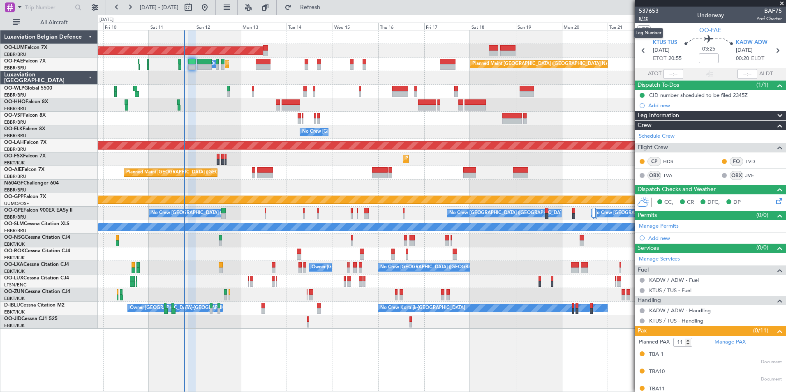
click at [640, 18] on span "8/10" at bounding box center [648, 18] width 20 height 7
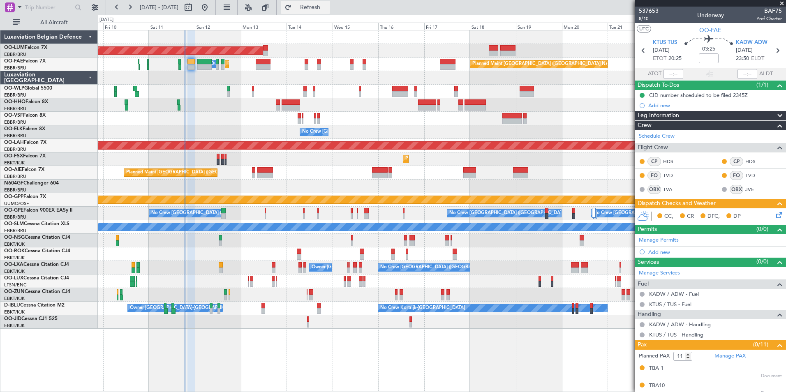
click at [320, 12] on button "Refresh" at bounding box center [305, 7] width 49 height 13
click at [327, 7] on span "Refresh" at bounding box center [310, 8] width 35 height 6
click at [774, 216] on icon at bounding box center [777, 213] width 7 height 7
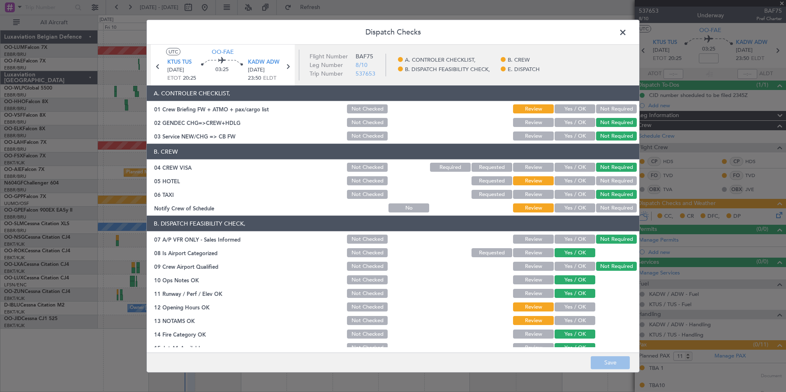
click at [569, 111] on button "Yes / OK" at bounding box center [574, 108] width 41 height 9
drag, startPoint x: 600, startPoint y: 181, endPoint x: 586, endPoint y: 199, distance: 22.9
click at [600, 181] on button "Not Required" at bounding box center [616, 180] width 41 height 9
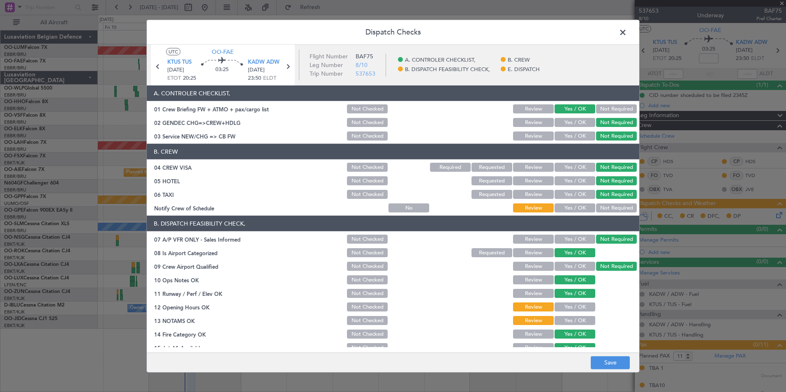
click at [578, 214] on article "A. CONTROLER CHECKLIST, 01 Crew Briefing FW + ATMO + pax/cargo list Not Checked…" at bounding box center [393, 216] width 492 height 262
click at [576, 210] on button "Yes / OK" at bounding box center [574, 207] width 41 height 9
drag, startPoint x: 573, startPoint y: 306, endPoint x: 560, endPoint y: 325, distance: 22.8
click at [570, 311] on button "Yes / OK" at bounding box center [574, 306] width 41 height 9
click at [560, 325] on div "Yes / OK" at bounding box center [573, 321] width 41 height 12
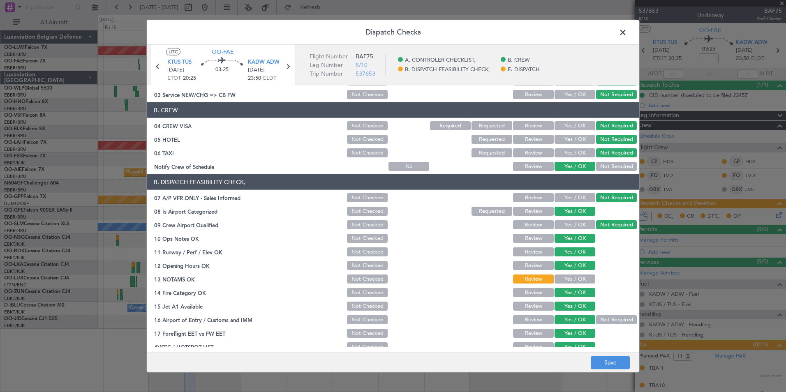
scroll to position [82, 0]
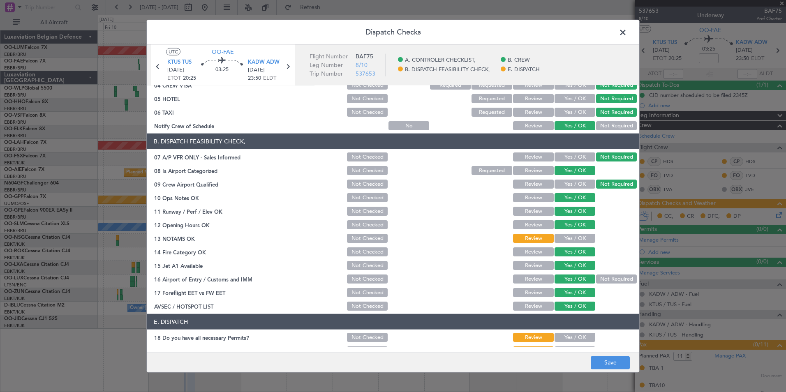
click at [569, 233] on div "Yes / OK" at bounding box center [573, 239] width 41 height 12
drag, startPoint x: 569, startPoint y: 238, endPoint x: 564, endPoint y: 268, distance: 30.3
click at [569, 239] on button "Yes / OK" at bounding box center [574, 238] width 41 height 9
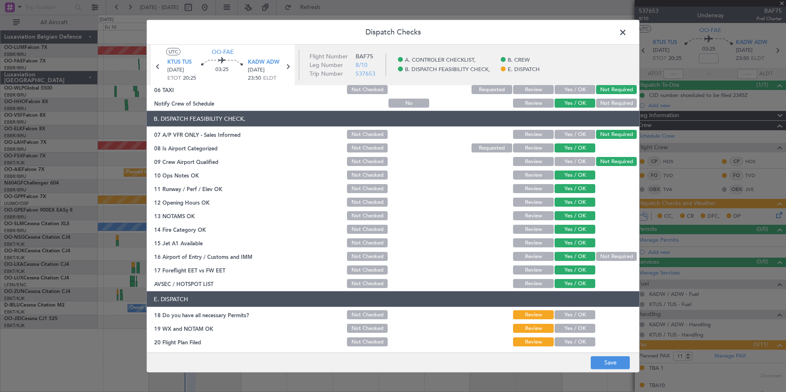
scroll to position [121, 0]
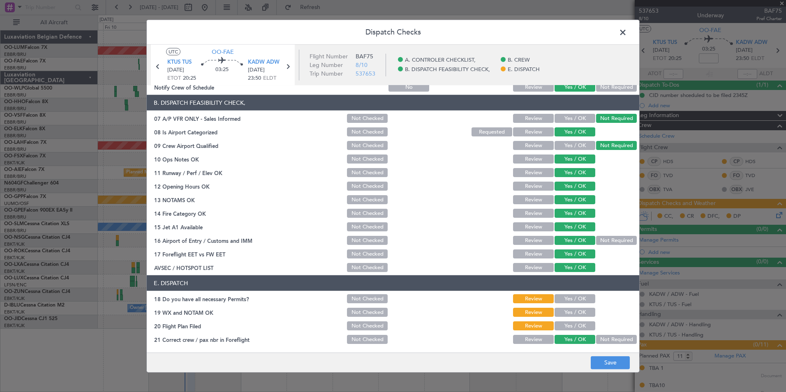
drag, startPoint x: 568, startPoint y: 294, endPoint x: 568, endPoint y: 303, distance: 9.0
click at [568, 297] on div "Yes / OK" at bounding box center [573, 299] width 41 height 12
click at [568, 303] on div "Yes / OK" at bounding box center [573, 299] width 41 height 12
click at [567, 311] on button "Yes / OK" at bounding box center [574, 312] width 41 height 9
click at [568, 324] on div "Yes / OK" at bounding box center [573, 326] width 41 height 12
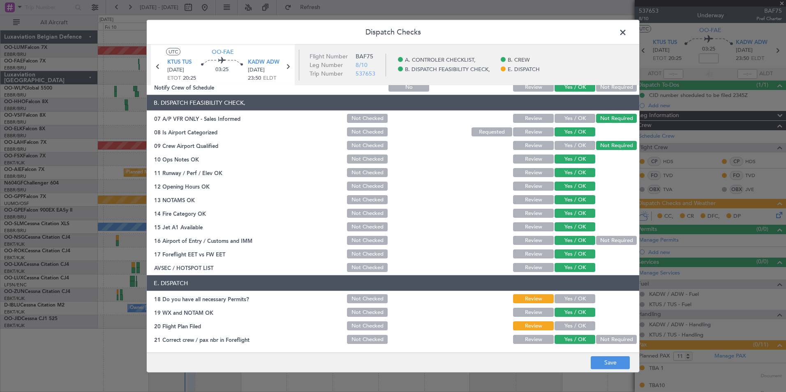
click at [568, 324] on button "Yes / OK" at bounding box center [574, 325] width 41 height 9
click at [571, 304] on div "Yes / OK" at bounding box center [573, 299] width 41 height 12
drag, startPoint x: 565, startPoint y: 300, endPoint x: 599, endPoint y: 351, distance: 61.4
click at [567, 300] on button "Yes / OK" at bounding box center [574, 298] width 41 height 9
click at [601, 360] on button "Save" at bounding box center [609, 362] width 39 height 13
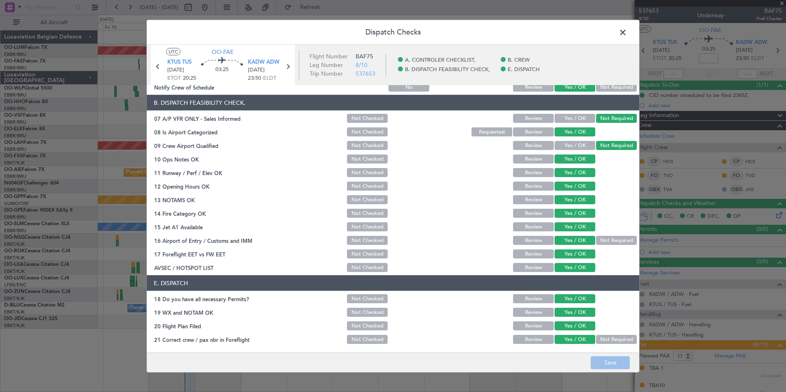
click at [627, 31] on span at bounding box center [627, 34] width 0 height 16
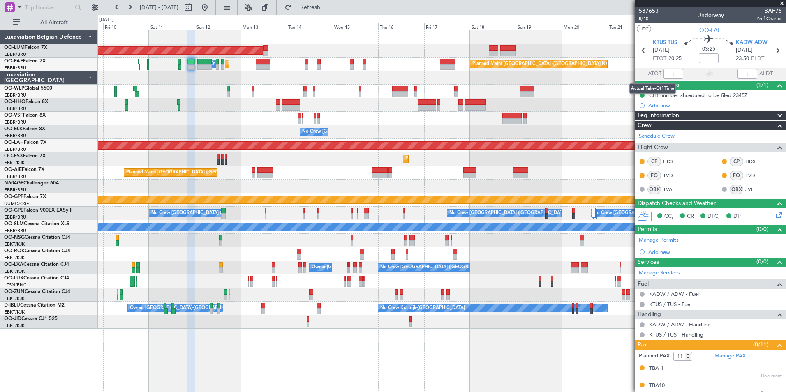
click at [658, 94] on mat-tooltip-component "Actual Take-Off Time" at bounding box center [652, 89] width 58 height 22
click at [675, 95] on mat-tooltip-component "Actual Take-Off Time" at bounding box center [652, 89] width 58 height 22
click at [684, 94] on div "CID number shceduled to be filed 2345Z" at bounding box center [698, 95] width 99 height 7
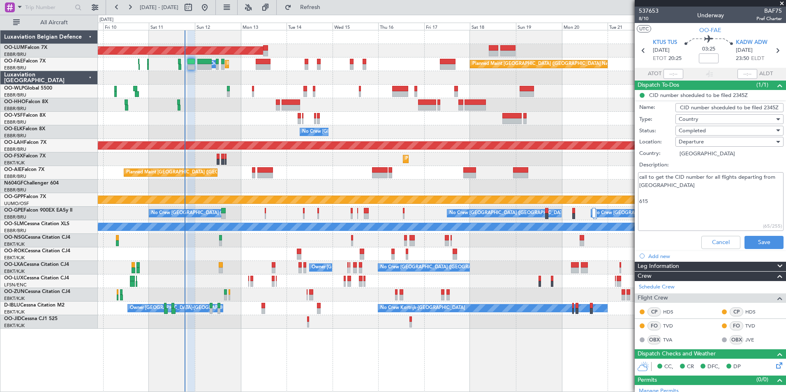
drag, startPoint x: 663, startPoint y: 204, endPoint x: 608, endPoint y: 200, distance: 55.6
click at [608, 200] on fb-app "09 Oct 2025 - 24 Oct 2025 Refresh Quick Links All Aircraft AOG Maint Sibiu Owne…" at bounding box center [393, 199] width 786 height 386
paste textarea "864"
type textarea "call to get the CID number for all flights departing from US 864"
click at [744, 237] on button "Save" at bounding box center [763, 242] width 39 height 13
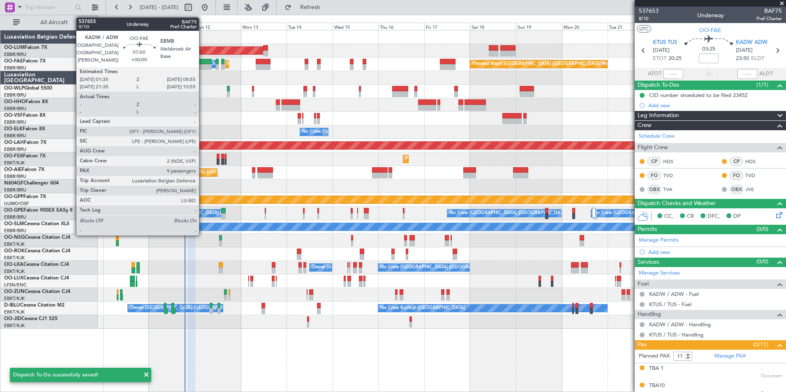
click at [203, 65] on div at bounding box center [204, 67] width 14 height 6
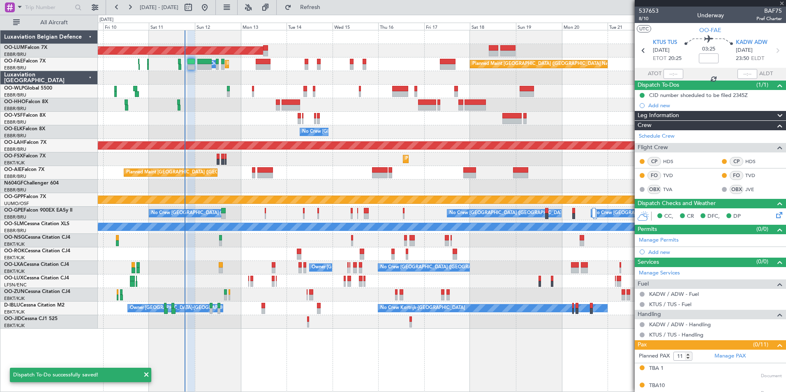
type input "9"
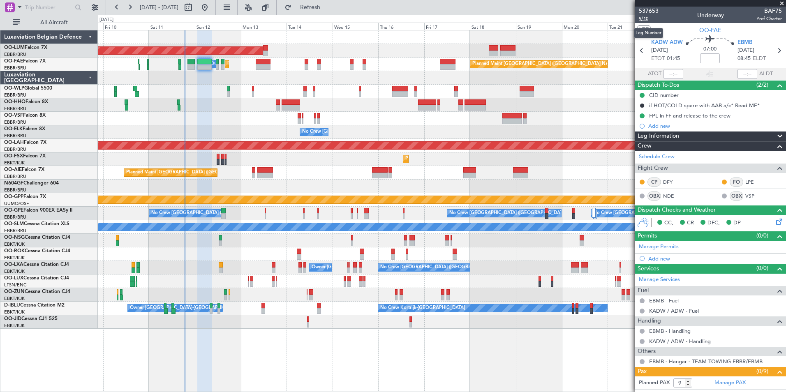
click at [645, 16] on span "9/10" at bounding box center [648, 18] width 20 height 7
click at [327, 0] on fb-refresh-button "Refresh" at bounding box center [305, 7] width 58 height 15
click at [327, 7] on span "Refresh" at bounding box center [310, 8] width 35 height 6
click at [288, 173] on div "Planned Maint London (Farnborough) Unplanned Maint London (Farnborough)" at bounding box center [441, 173] width 687 height 14
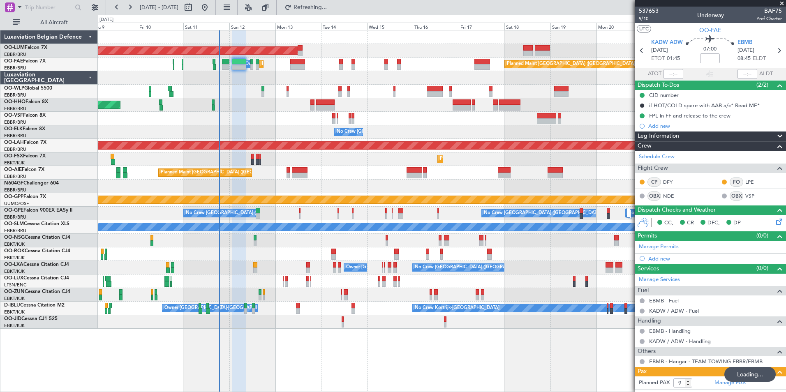
click at [282, 160] on div "Planned Maint Kortrijk-[GEOGRAPHIC_DATA]" at bounding box center [441, 159] width 687 height 14
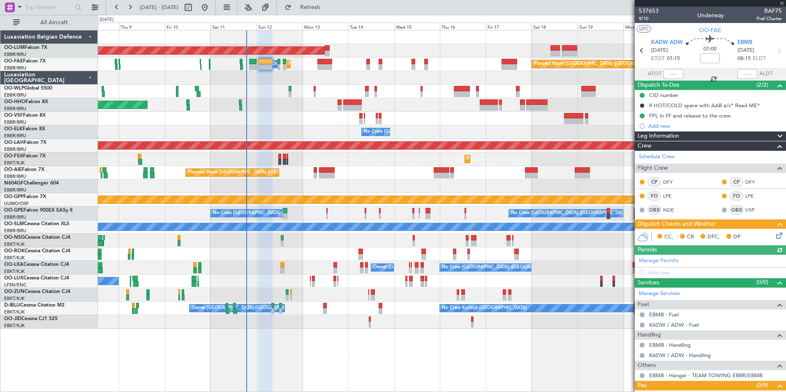
click at [774, 234] on icon at bounding box center [777, 234] width 7 height 7
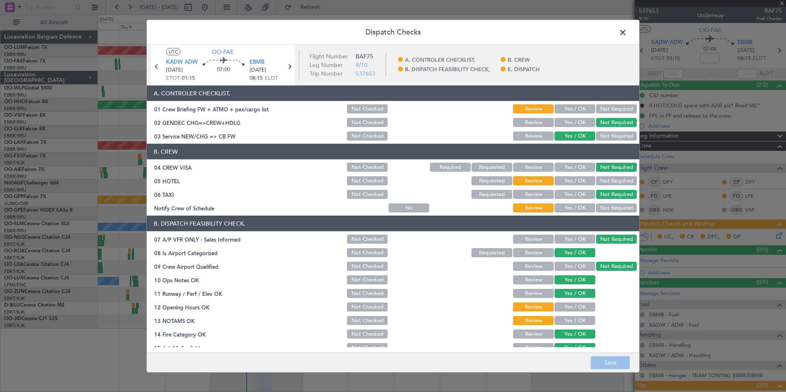
click at [572, 106] on button "Yes / OK" at bounding box center [574, 108] width 41 height 9
click at [614, 177] on button "Not Required" at bounding box center [616, 180] width 41 height 9
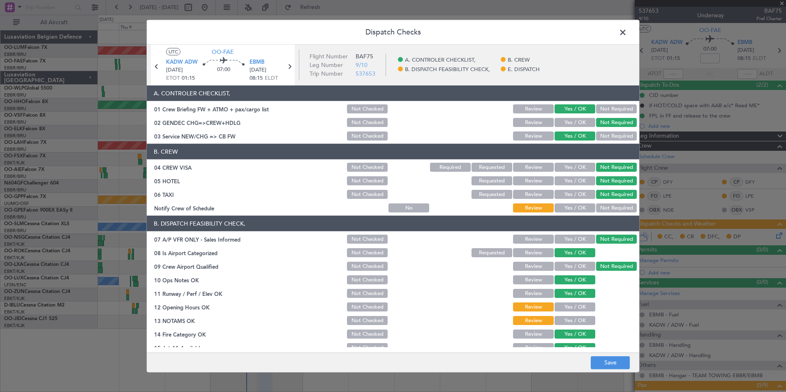
drag, startPoint x: 578, startPoint y: 204, endPoint x: 577, endPoint y: 216, distance: 12.0
click at [578, 204] on button "Yes / OK" at bounding box center [574, 207] width 41 height 9
drag, startPoint x: 572, startPoint y: 296, endPoint x: 572, endPoint y: 304, distance: 7.4
click at [572, 297] on button "Yes / OK" at bounding box center [574, 293] width 41 height 9
drag, startPoint x: 572, startPoint y: 304, endPoint x: 570, endPoint y: 317, distance: 13.7
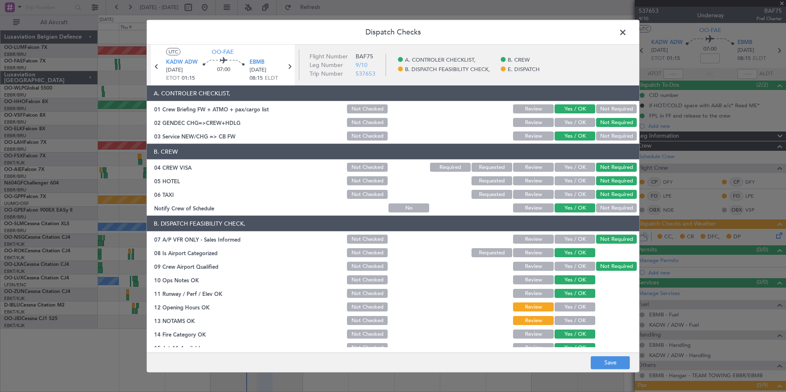
click at [572, 306] on button "Yes / OK" at bounding box center [574, 306] width 41 height 9
click at [569, 323] on button "Yes / OK" at bounding box center [574, 320] width 41 height 9
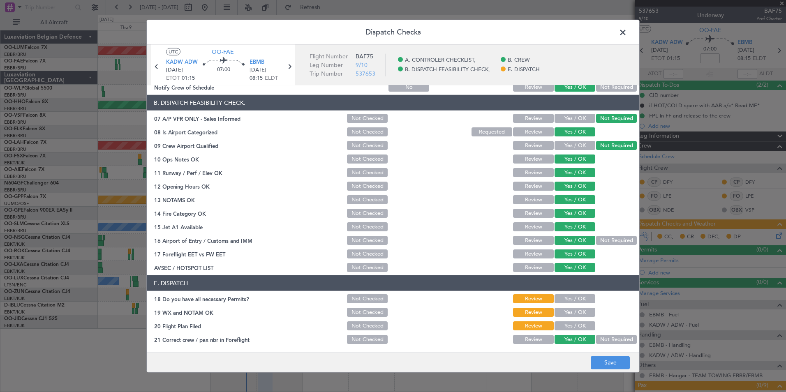
click at [571, 301] on button "Yes / OK" at bounding box center [574, 298] width 41 height 9
click at [567, 312] on button "Yes / OK" at bounding box center [574, 312] width 41 height 9
click at [567, 326] on button "Yes / OK" at bounding box center [574, 325] width 41 height 9
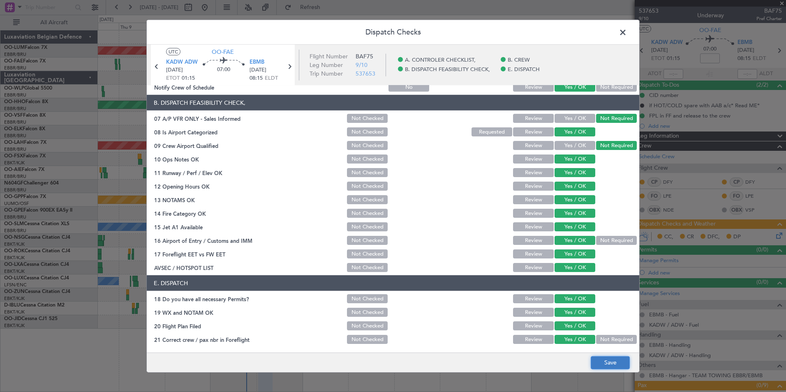
click at [604, 357] on button "Save" at bounding box center [609, 362] width 39 height 13
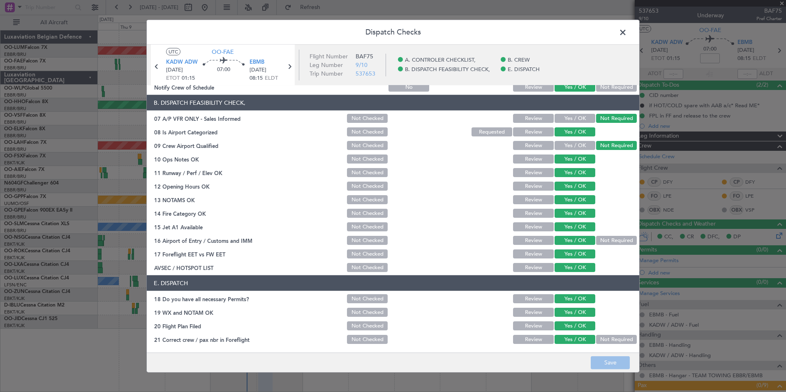
click at [627, 28] on span at bounding box center [627, 34] width 0 height 16
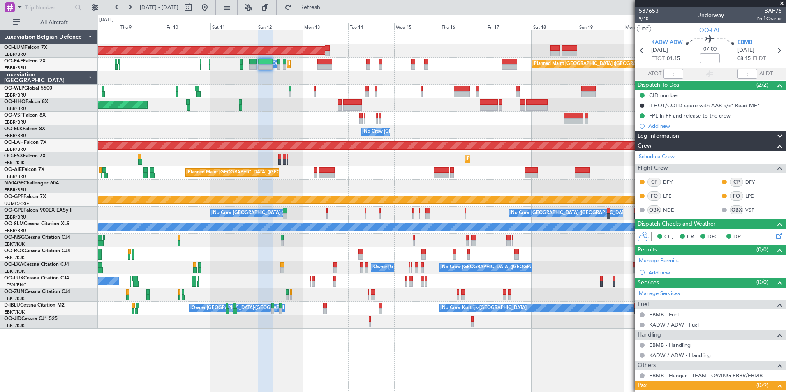
click at [339, 177] on div "Planned Maint London (Farnborough) Unplanned Maint London (Farnborough)" at bounding box center [441, 173] width 687 height 14
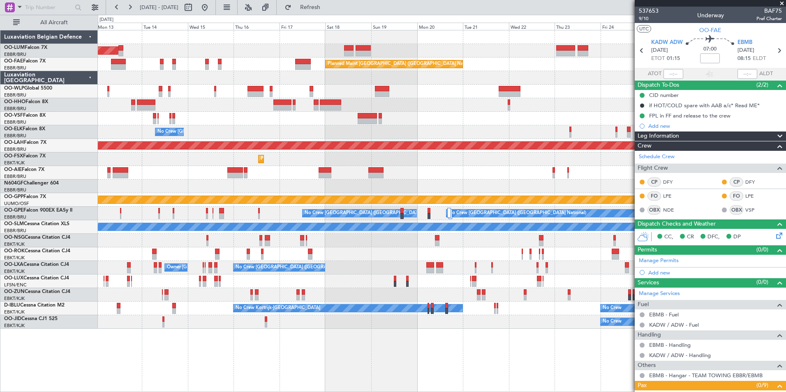
click at [194, 154] on div "AOG Maint Sibiu Owner Melsbroek Air Base Planned Maint Kortrijk-Wevelgem Planne…" at bounding box center [441, 179] width 687 height 298
click at [327, 173] on div "Planned Maint [GEOGRAPHIC_DATA] ([GEOGRAPHIC_DATA])" at bounding box center [441, 173] width 687 height 14
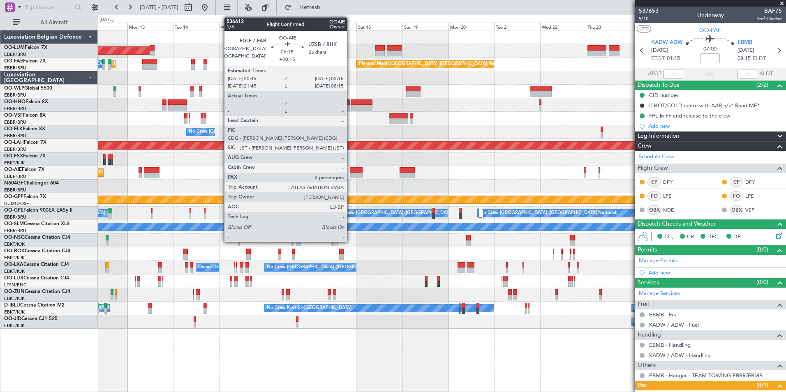
click at [350, 173] on div at bounding box center [356, 176] width 13 height 6
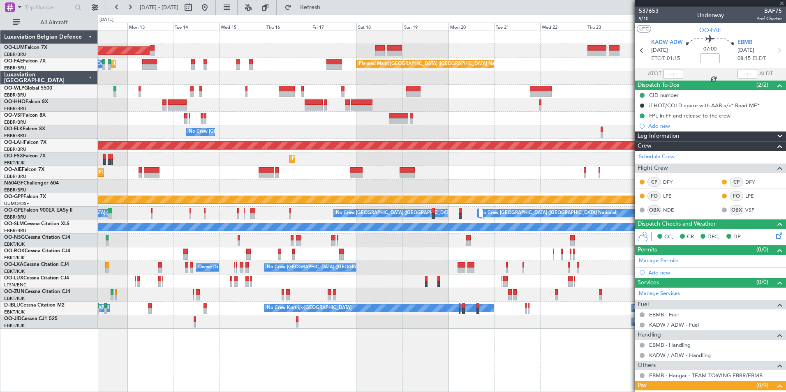
type input "+00:15"
type input "3"
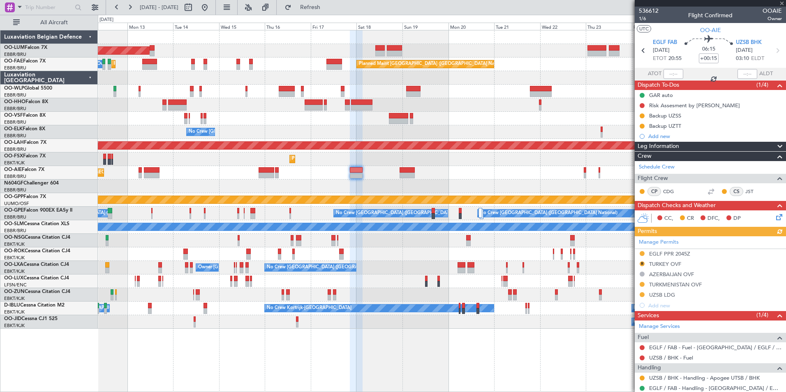
click at [643, 254] on div "Manage Permits EGLF PPR 2045Z R TURKEY OVF AZERBAIJAN OVF TURKMENISTAN OVF UZSB…" at bounding box center [709, 273] width 151 height 74
click at [641, 253] on button at bounding box center [641, 253] width 5 height 5
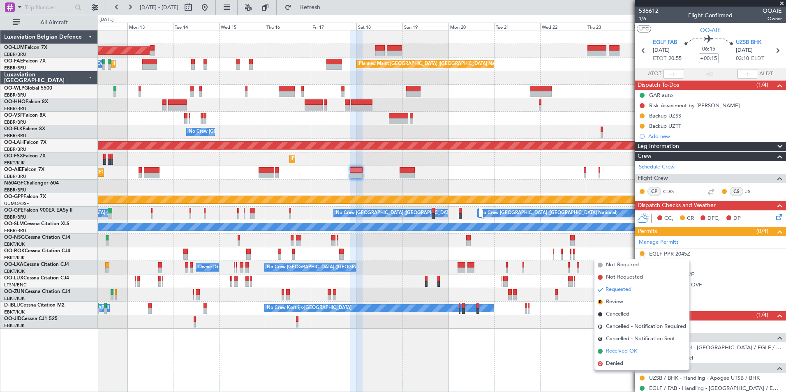
click at [624, 353] on span "Received OK" at bounding box center [621, 351] width 31 height 8
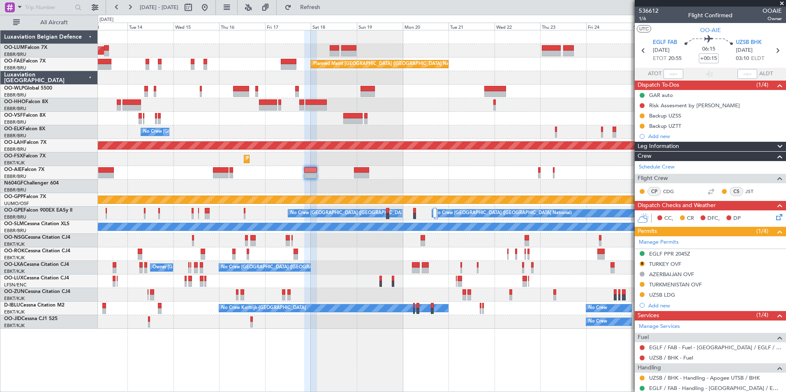
click at [354, 187] on div at bounding box center [441, 187] width 687 height 14
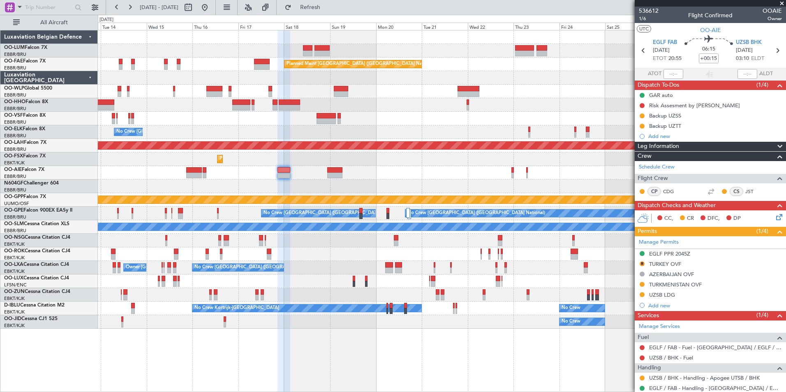
click at [274, 192] on div at bounding box center [441, 187] width 687 height 14
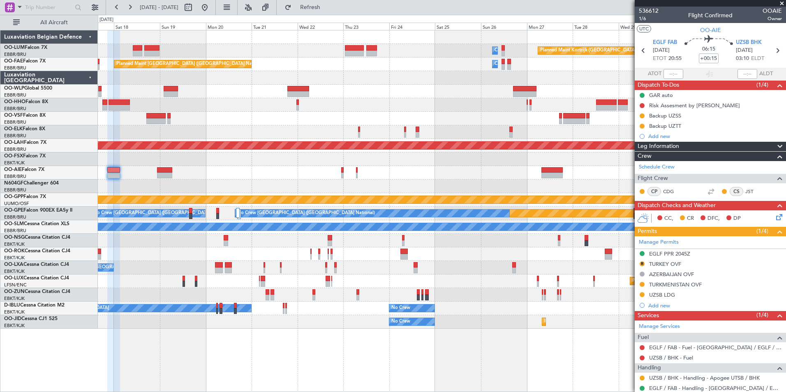
click at [263, 170] on div at bounding box center [441, 173] width 687 height 14
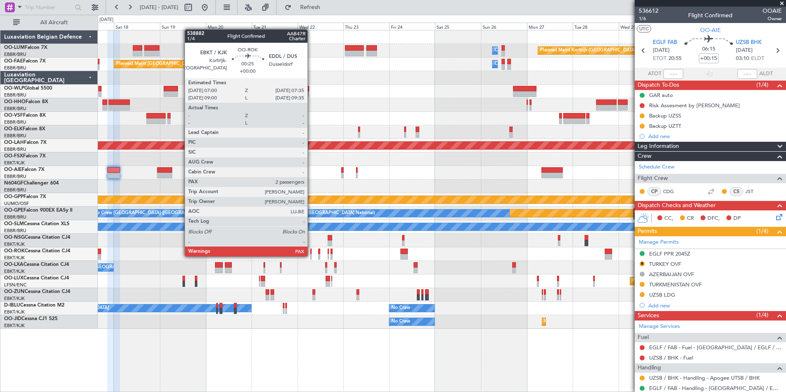
click at [311, 256] on div at bounding box center [310, 257] width 1 height 6
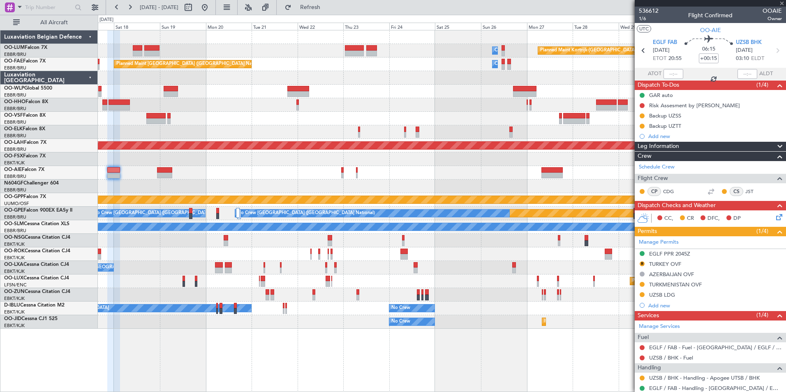
type input "2"
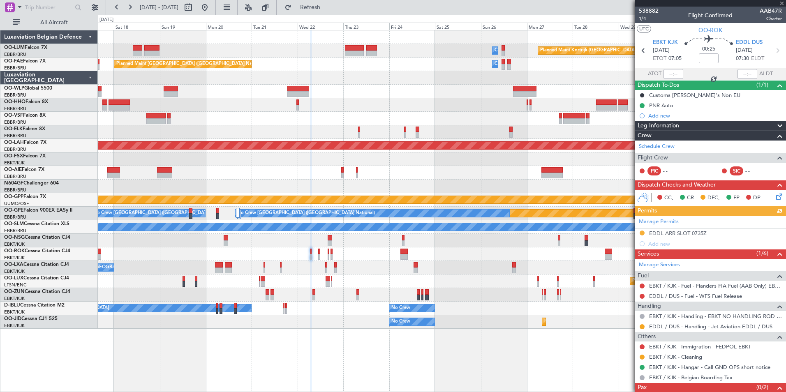
click at [684, 231] on div "Manage Permits EDDL ARR SLOT 0735Z Add new" at bounding box center [709, 232] width 151 height 33
click at [670, 233] on div "Manage Permits EDDL ARR SLOT 0735Z Add new" at bounding box center [709, 232] width 151 height 33
click at [671, 233] on div "Manage Permits EDDL ARR SLOT 0735Z Add new" at bounding box center [709, 232] width 151 height 33
drag, startPoint x: 671, startPoint y: 233, endPoint x: 676, endPoint y: 233, distance: 4.6
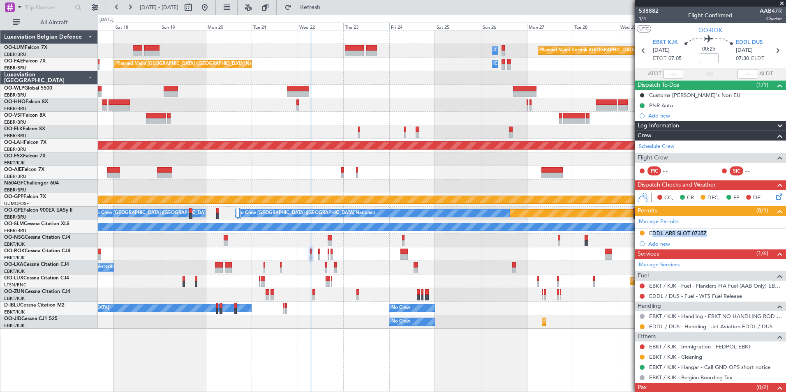
click at [676, 233] on div "EDDL ARR SLOT 0735Z" at bounding box center [678, 233] width 58 height 7
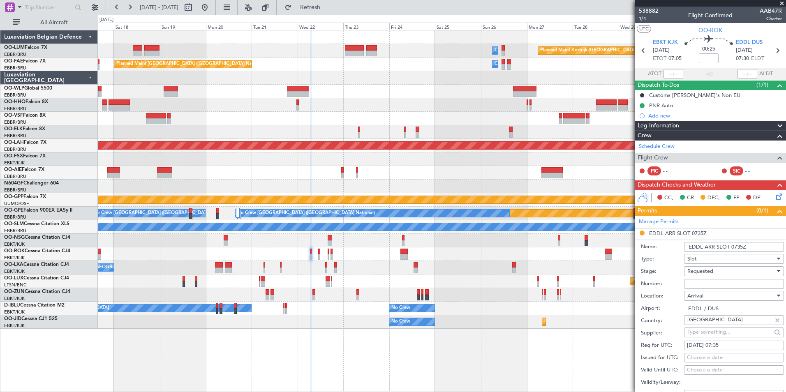
click at [695, 286] on input "Number:" at bounding box center [734, 284] width 100 height 10
paste input "EDDL1110258441"
type input "EDDL1110258441"
click at [700, 274] on span "Requested" at bounding box center [700, 270] width 26 height 7
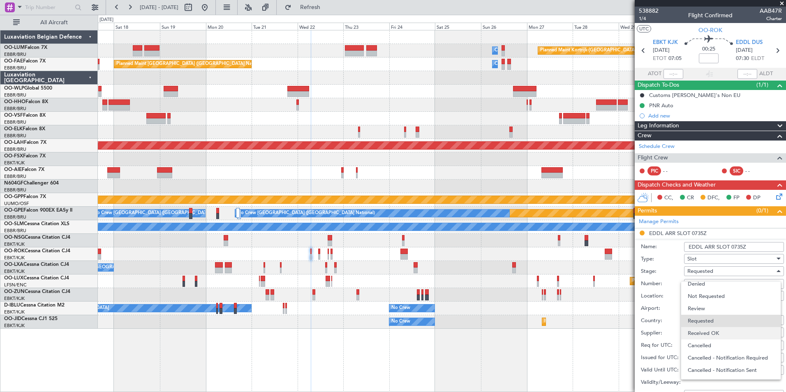
click at [707, 329] on span "Received OK" at bounding box center [730, 333] width 86 height 12
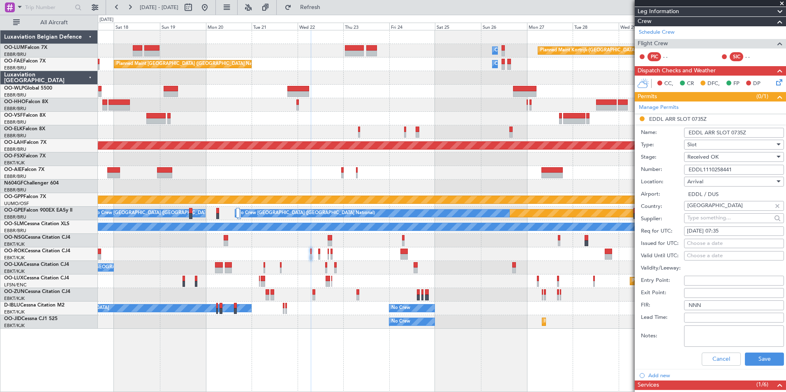
scroll to position [123, 0]
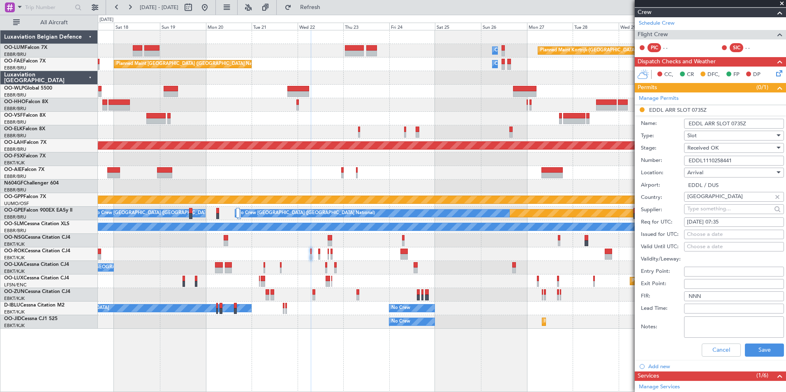
click at [756, 342] on div "Cancel Save" at bounding box center [711, 349] width 143 height 21
click at [755, 349] on button "Save" at bounding box center [763, 349] width 39 height 13
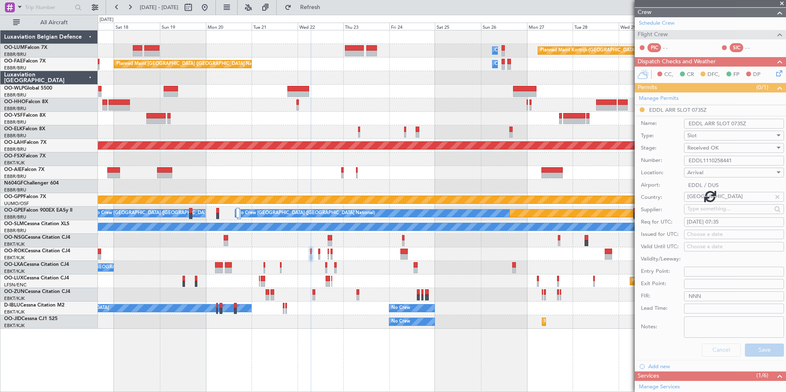
scroll to position [24, 0]
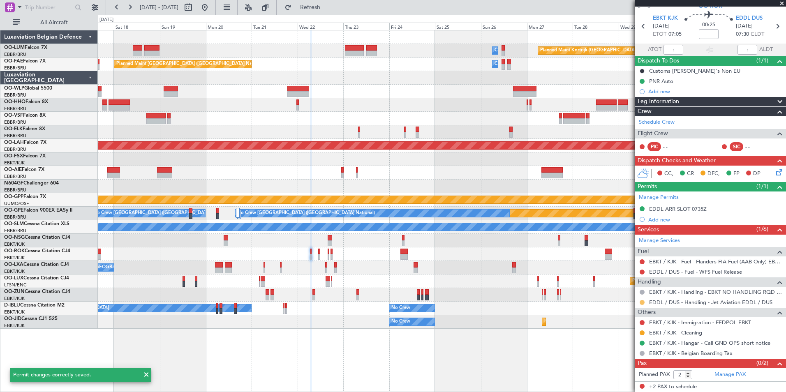
click at [642, 303] on button at bounding box center [641, 302] width 5 height 5
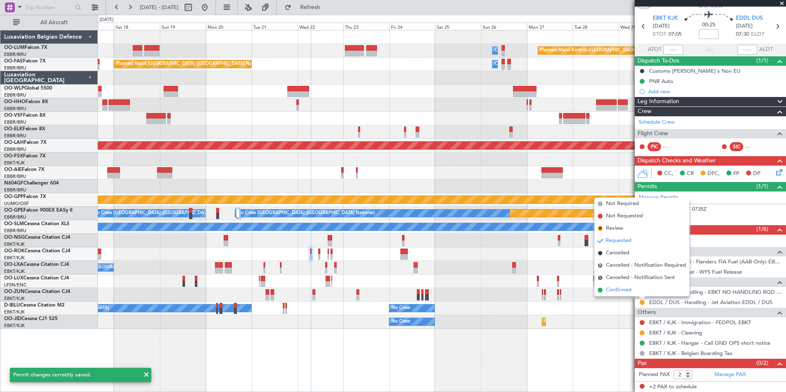
click at [620, 288] on span "Confirmed" at bounding box center [618, 290] width 25 height 8
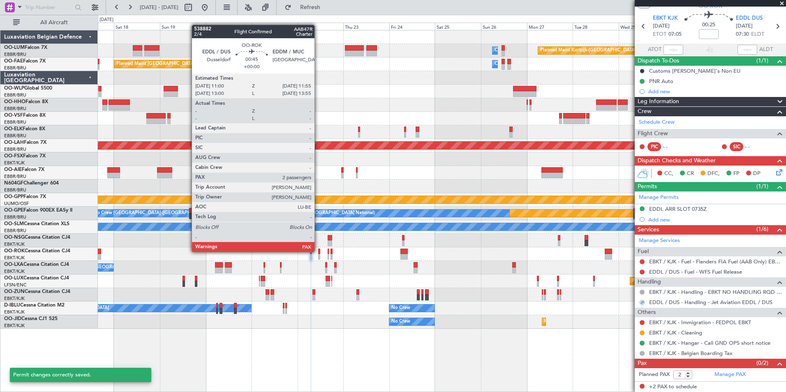
click at [318, 251] on div at bounding box center [319, 252] width 2 height 6
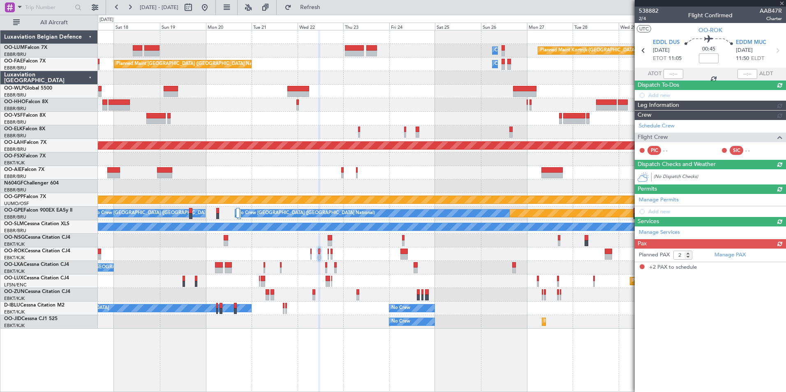
scroll to position [0, 0]
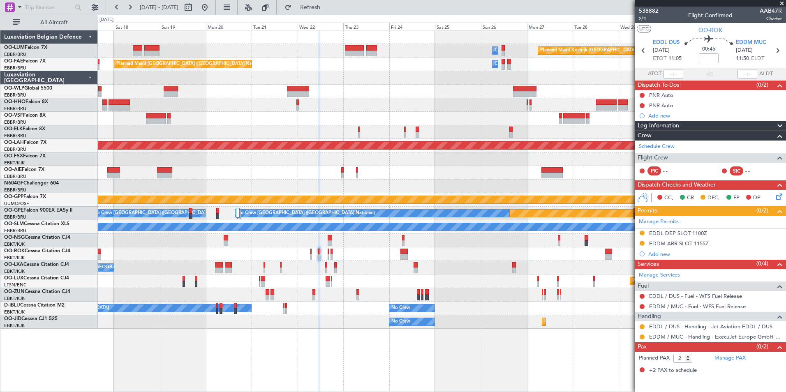
drag, startPoint x: 672, startPoint y: 235, endPoint x: 679, endPoint y: 247, distance: 13.5
click at [672, 235] on div "EDDL DEP SLOT 1100Z" at bounding box center [678, 233] width 58 height 7
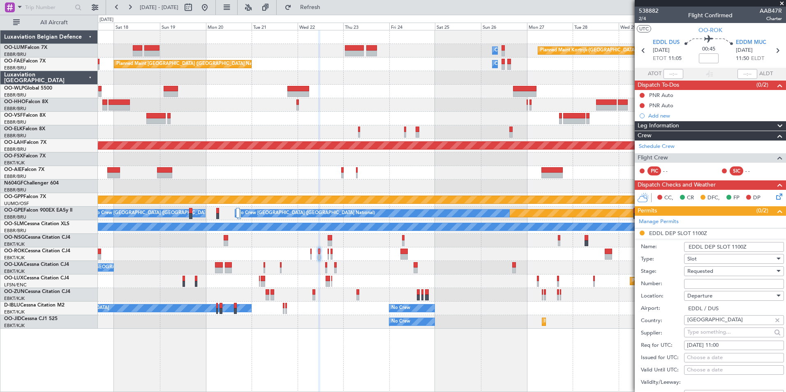
click at [701, 281] on input "Number:" at bounding box center [734, 284] width 100 height 10
paste input "EDDL1110258442"
type input "EDDL1110258442"
click at [700, 272] on span "Requested" at bounding box center [700, 270] width 26 height 7
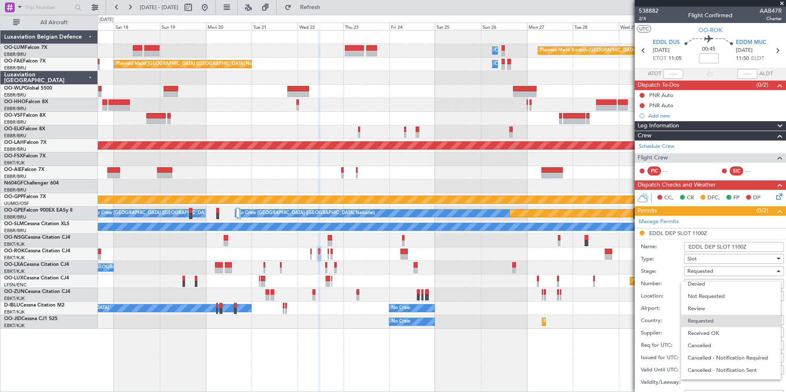
click at [704, 336] on span "Received OK" at bounding box center [730, 333] width 86 height 12
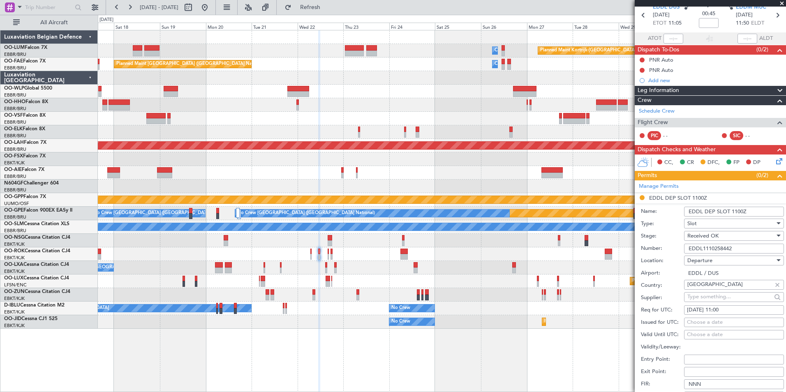
scroll to position [82, 0]
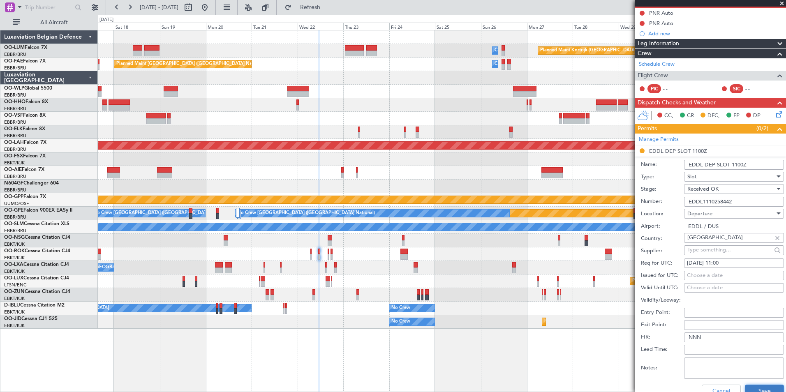
click at [757, 388] on button "Save" at bounding box center [763, 391] width 39 height 13
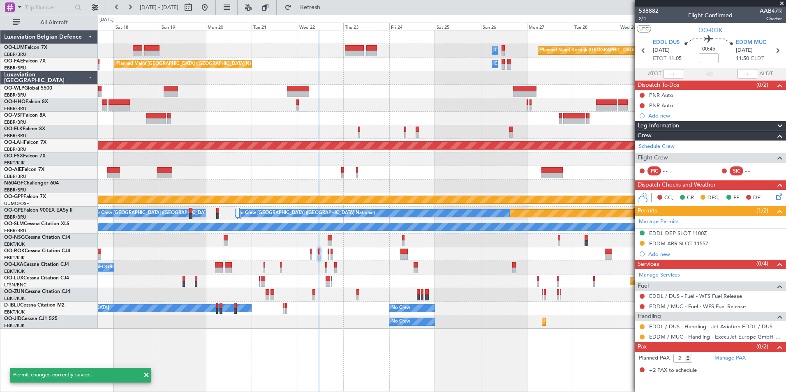
scroll to position [0, 0]
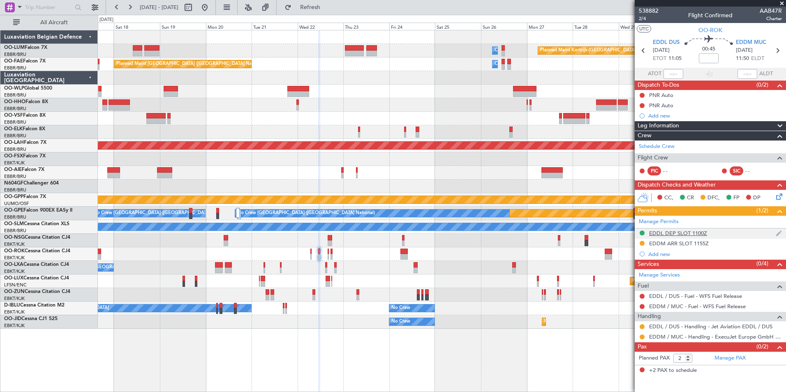
click at [678, 232] on div "EDDL DEP SLOT 1100Z" at bounding box center [678, 233] width 58 height 7
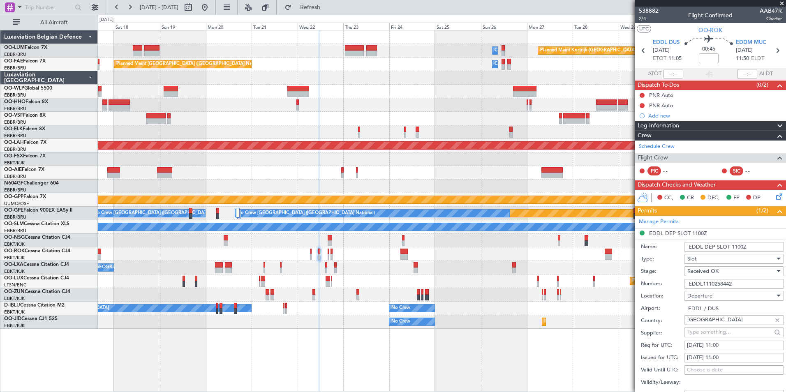
scroll to position [41, 0]
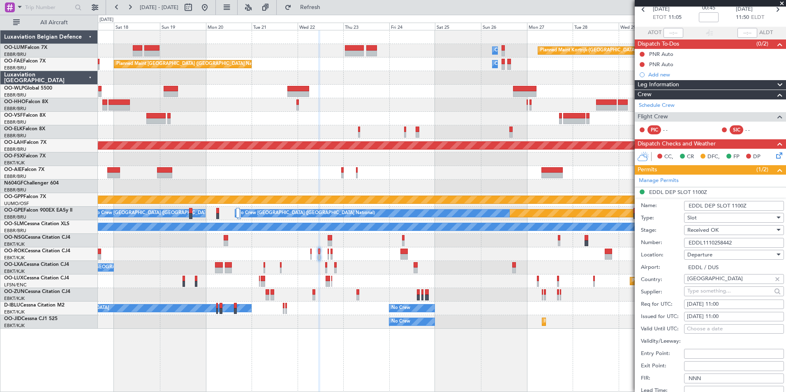
click at [731, 306] on div "22/10/2025 11:00" at bounding box center [734, 304] width 94 height 8
select select "10"
select select "2025"
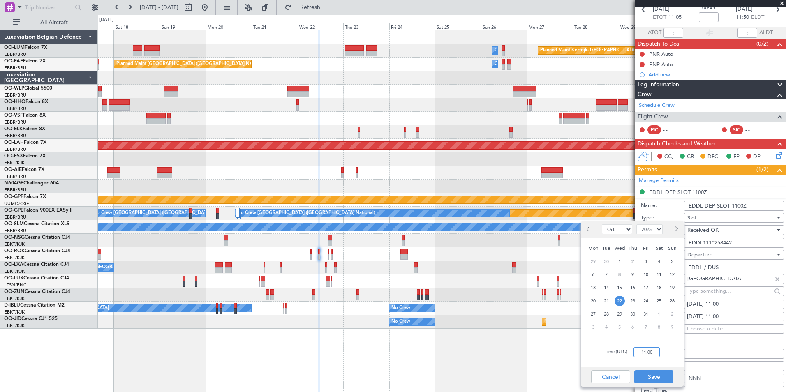
click at [645, 352] on input "11:00" at bounding box center [646, 352] width 26 height 10
type input "10:55"
click at [650, 377] on button "Save" at bounding box center [653, 376] width 39 height 13
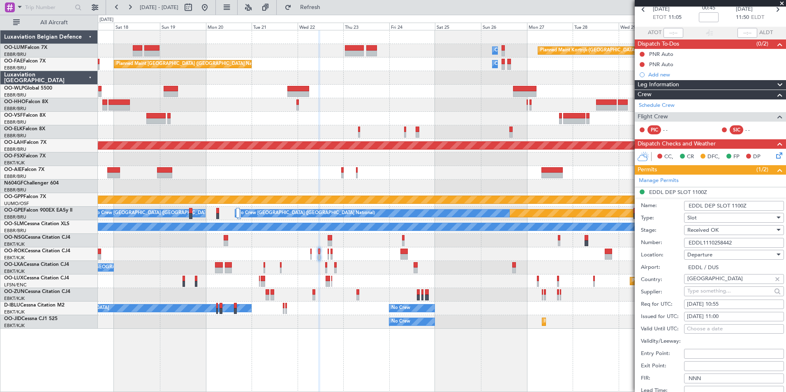
click at [730, 313] on div "22/10/2025 11:00" at bounding box center [734, 317] width 94 height 8
select select "10"
select select "2025"
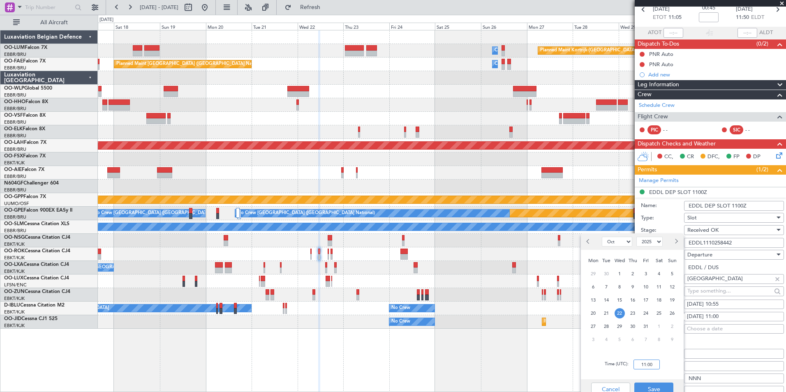
click at [655, 359] on input "11:00" at bounding box center [646, 364] width 26 height 10
type input "10:55"
click at [664, 386] on button "Save" at bounding box center [653, 388] width 39 height 13
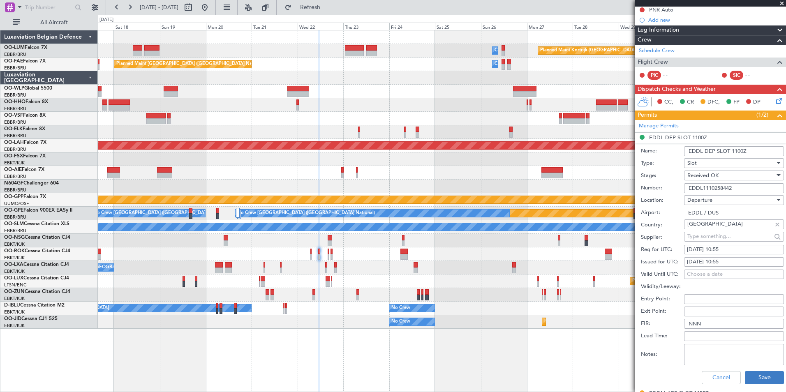
scroll to position [164, 0]
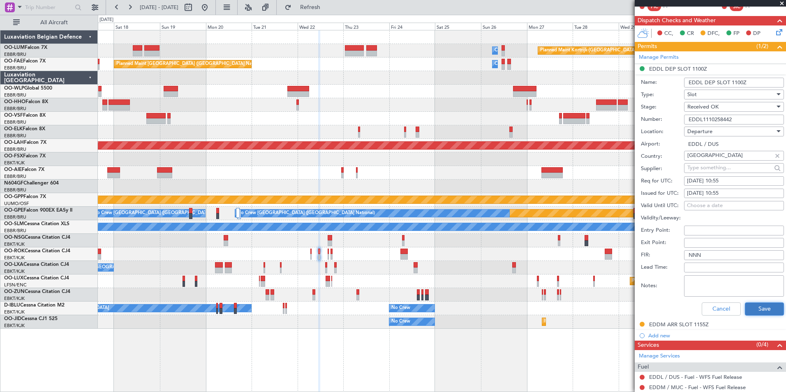
click at [757, 312] on button "Save" at bounding box center [763, 308] width 39 height 13
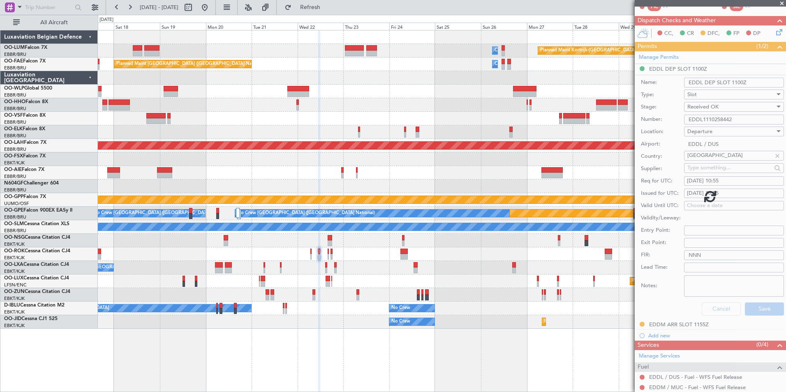
scroll to position [0, 0]
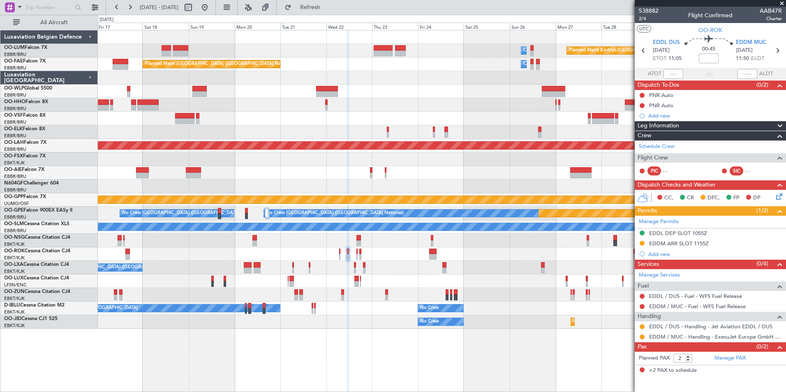
click at [373, 284] on div "Planned Maint Paris (Le Bourget)" at bounding box center [441, 281] width 687 height 14
click at [640, 326] on button at bounding box center [641, 326] width 5 height 5
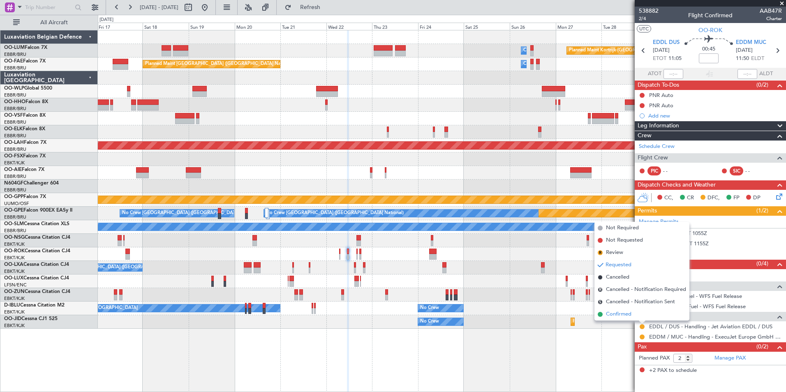
click at [627, 315] on span "Confirmed" at bounding box center [618, 314] width 25 height 8
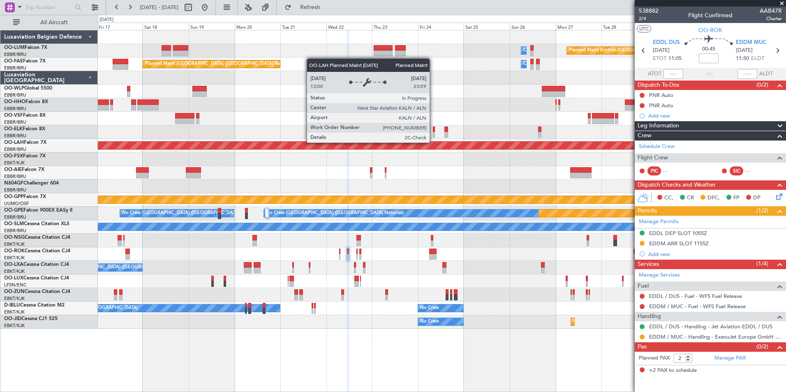
click at [633, 175] on div at bounding box center [441, 173] width 687 height 14
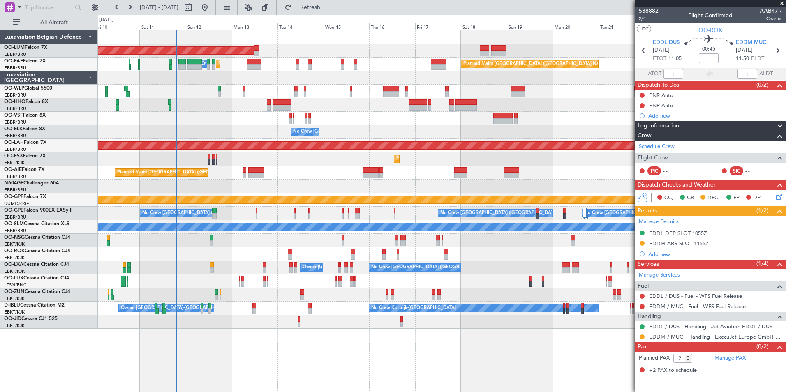
click at [407, 175] on div "Planned Maint London (Farnborough) Unplanned Maint London (Farnborough)" at bounding box center [441, 173] width 687 height 14
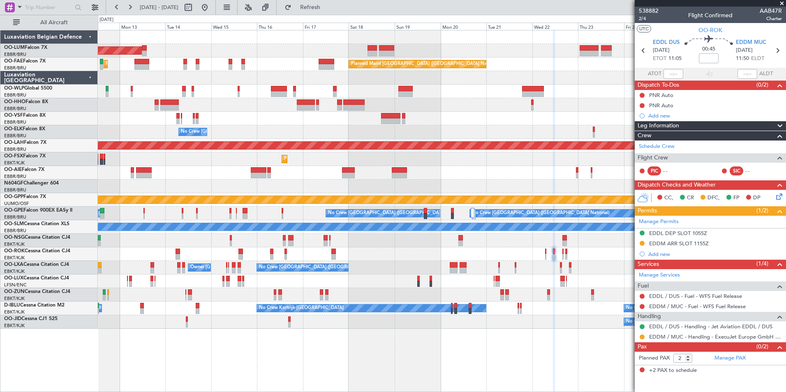
click at [350, 179] on div "Planned Maint [GEOGRAPHIC_DATA] ([GEOGRAPHIC_DATA])" at bounding box center [441, 173] width 687 height 14
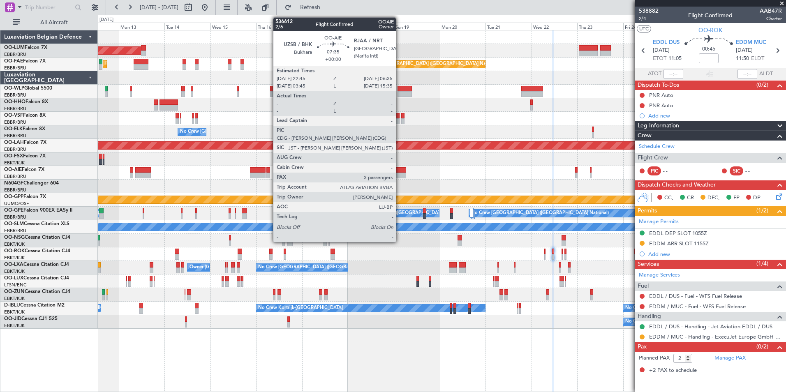
click at [399, 172] on div at bounding box center [398, 170] width 15 height 6
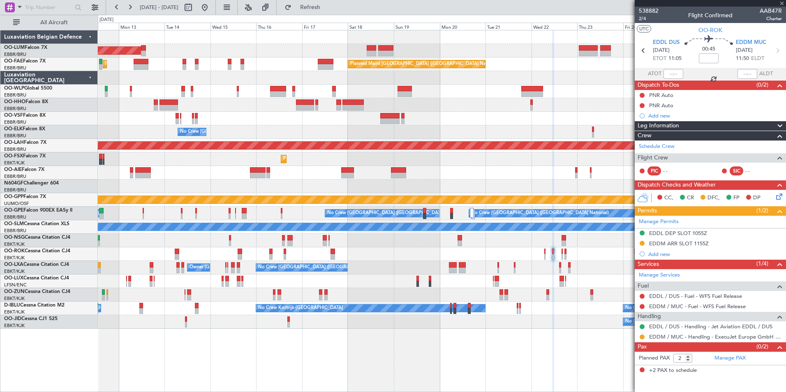
type input "3"
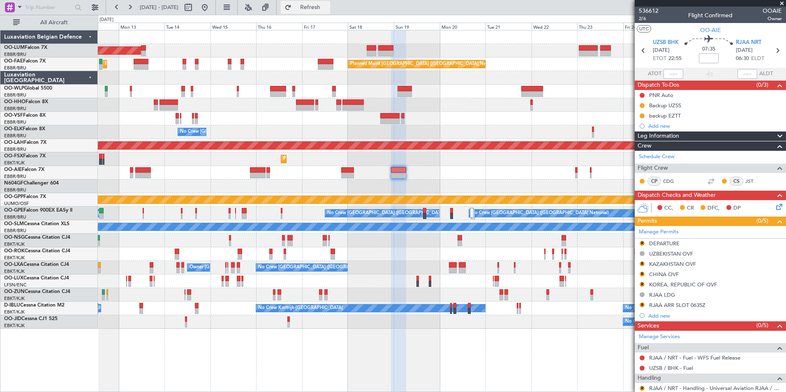
click at [330, 12] on button "Refresh" at bounding box center [305, 7] width 49 height 13
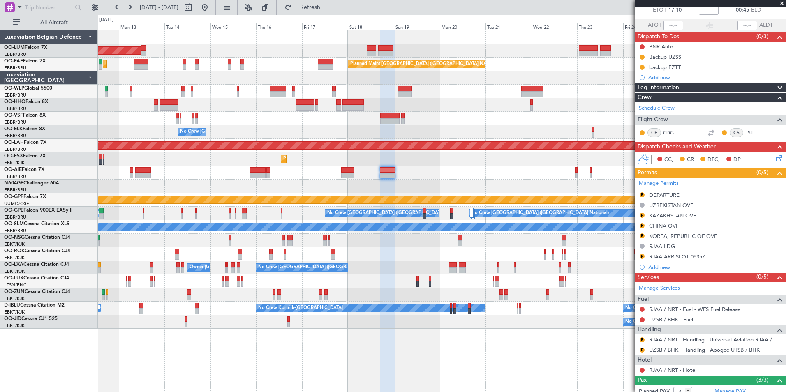
scroll to position [118, 0]
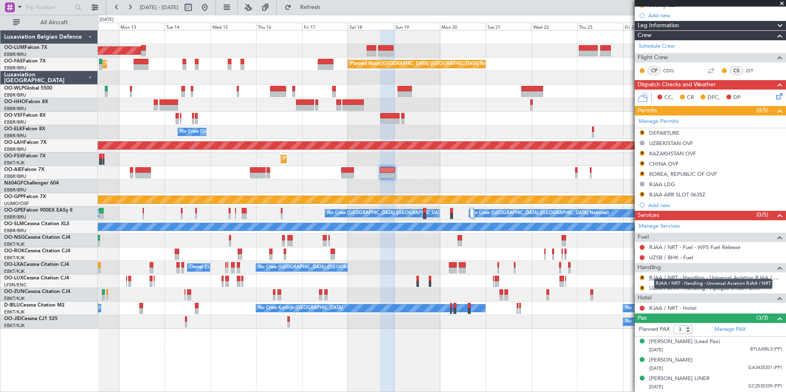
click at [661, 274] on link "RJAA / NRT - Handling - Universal Aviation RJAA / NRT" at bounding box center [715, 277] width 133 height 7
click at [366, 185] on div at bounding box center [441, 187] width 687 height 14
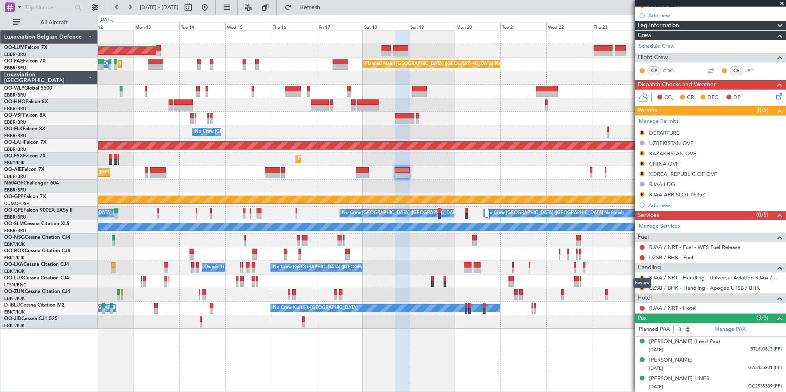
click at [641, 275] on button "R" at bounding box center [641, 277] width 5 height 5
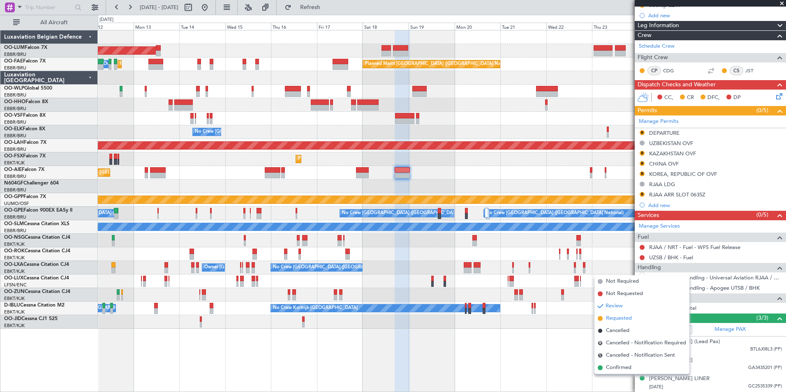
click at [616, 319] on span "Requested" at bounding box center [619, 318] width 26 height 8
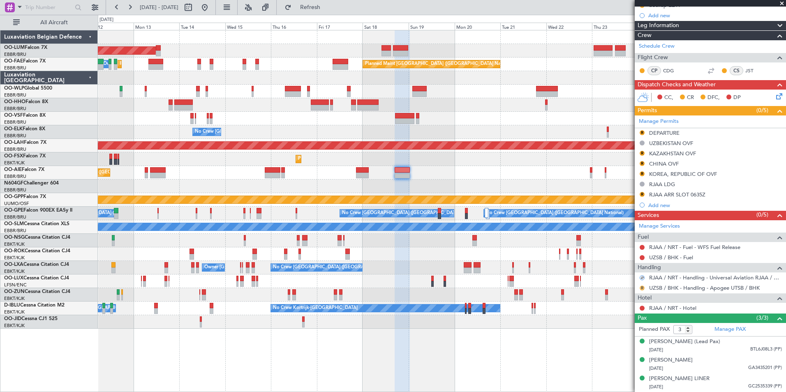
click at [641, 286] on button "R" at bounding box center [641, 288] width 5 height 5
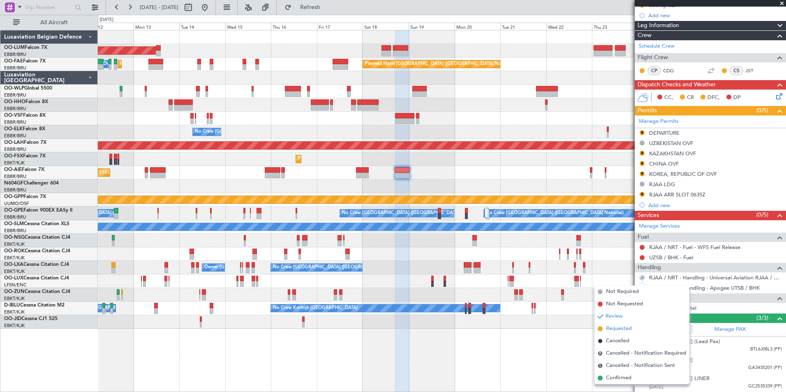
click at [617, 327] on span "Requested" at bounding box center [619, 329] width 26 height 8
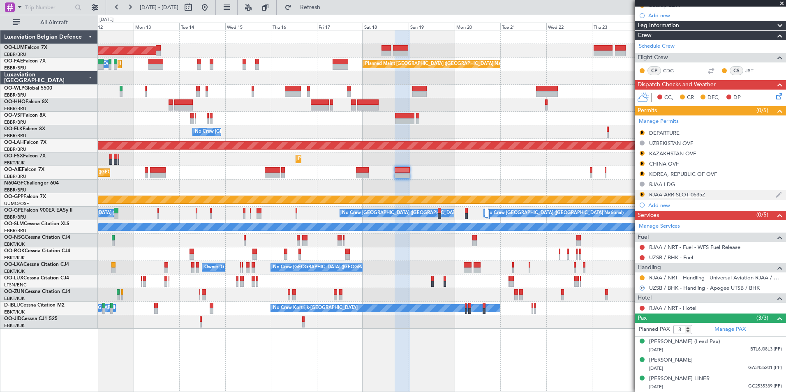
click at [661, 191] on div "RJAA ARR SLOT 0635Z" at bounding box center [677, 194] width 56 height 7
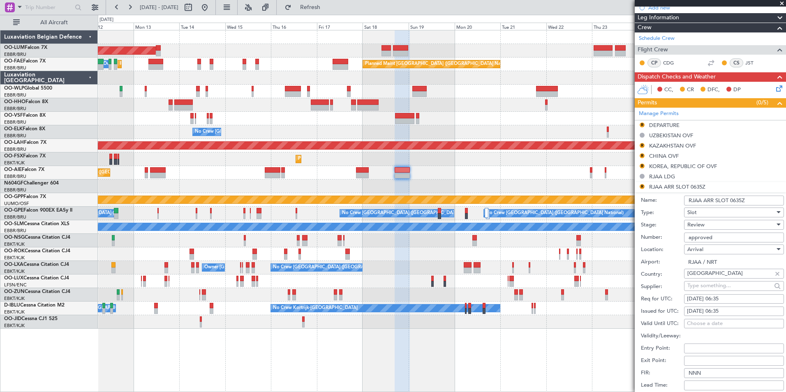
click at [722, 299] on div "18/10/2025 06:35" at bounding box center [734, 299] width 94 height 8
select select "10"
select select "2025"
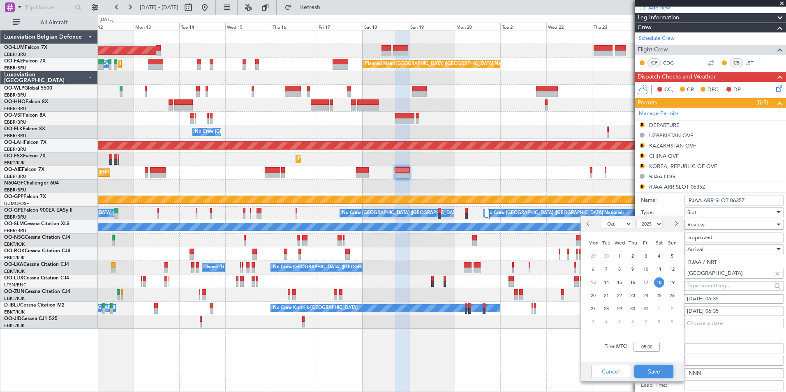
drag, startPoint x: 649, startPoint y: 369, endPoint x: 649, endPoint y: 342, distance: 27.1
click at [649, 342] on div "Jan Feb Mar Apr May Jun Jul Aug Sep Oct Nov Dec 2015 2016 2017 2018 2019 2020 2…" at bounding box center [632, 299] width 103 height 166
click at [657, 349] on input "05:00" at bounding box center [646, 347] width 26 height 10
click at [656, 349] on input "05:00" at bounding box center [646, 347] width 26 height 10
drag, startPoint x: 646, startPoint y: 348, endPoint x: 631, endPoint y: 348, distance: 15.2
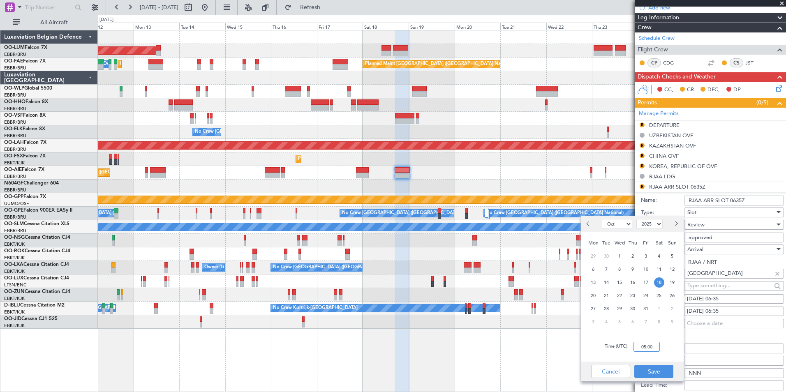
click at [631, 348] on div "Time (UTC): 05:00" at bounding box center [632, 347] width 103 height 30
type input "00:50"
click at [656, 370] on button "Save" at bounding box center [653, 371] width 39 height 13
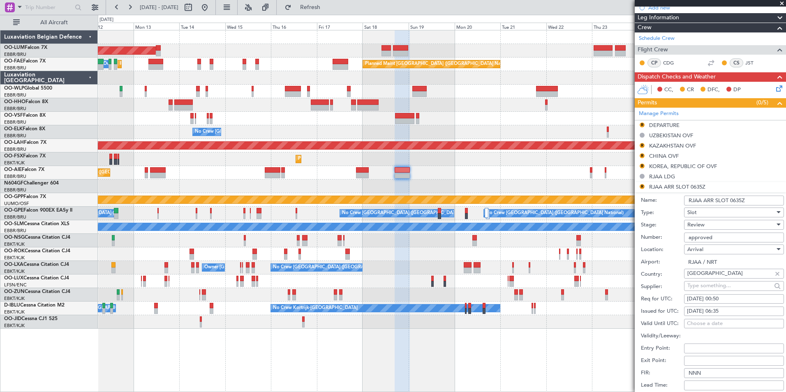
click at [726, 313] on div "18/10/2025 06:35" at bounding box center [734, 311] width 94 height 8
select select "10"
select select "2025"
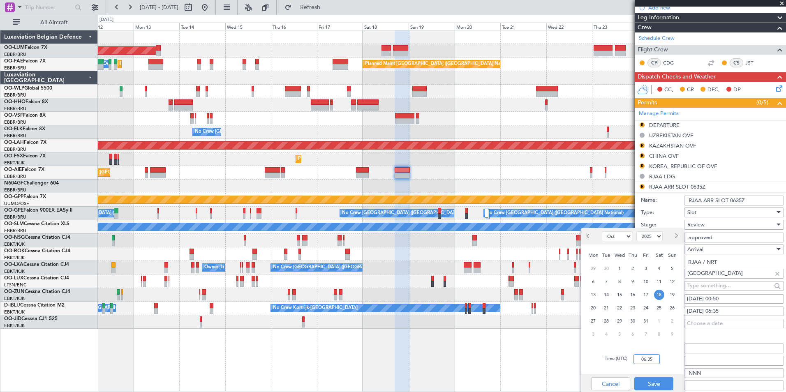
click at [651, 357] on input "06:35" at bounding box center [646, 359] width 26 height 10
type input "00:50"
click at [652, 385] on button "Save" at bounding box center [653, 383] width 39 height 13
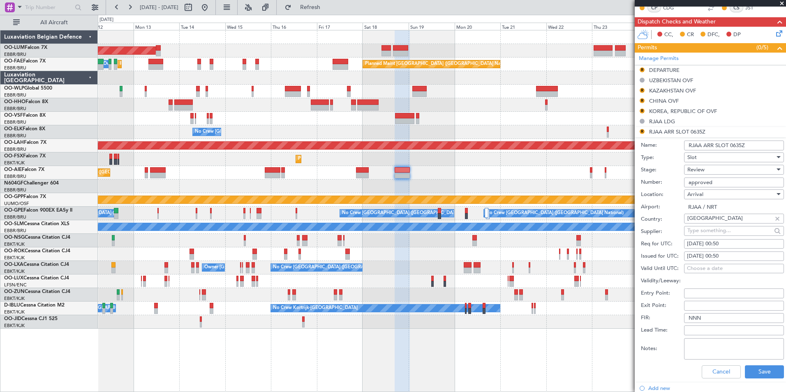
scroll to position [242, 0]
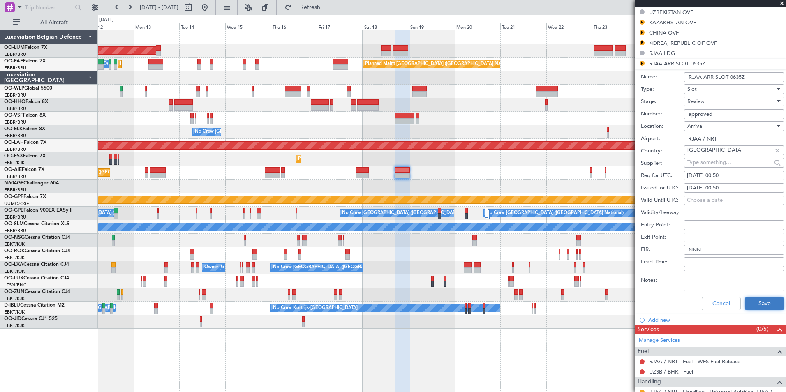
click at [756, 305] on button "Save" at bounding box center [763, 303] width 39 height 13
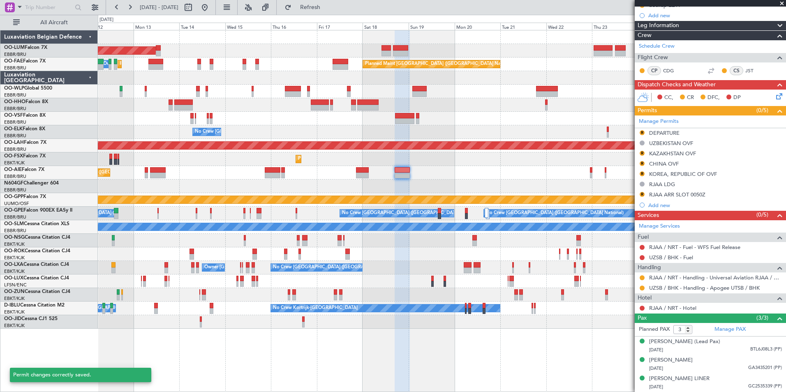
scroll to position [118, 0]
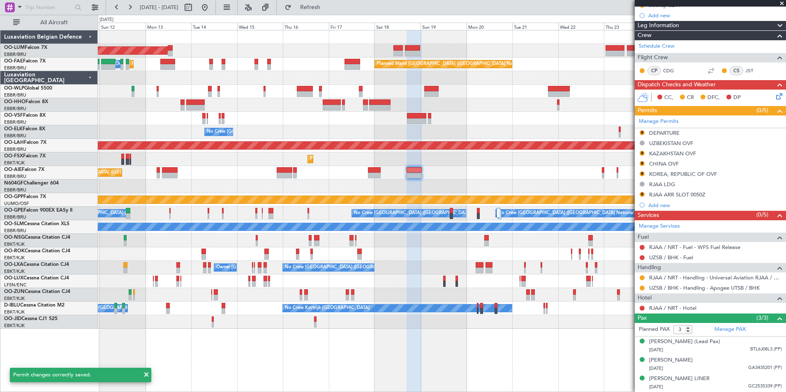
click at [404, 179] on div "Planned Maint [GEOGRAPHIC_DATA] ([GEOGRAPHIC_DATA])" at bounding box center [441, 173] width 687 height 14
click at [642, 192] on button "R" at bounding box center [641, 194] width 5 height 5
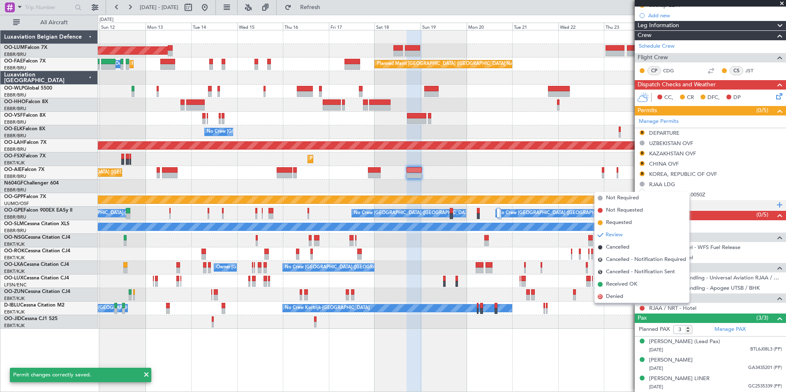
drag, startPoint x: 619, startPoint y: 221, endPoint x: 643, endPoint y: 196, distance: 35.5
click at [619, 221] on span "Requested" at bounding box center [619, 223] width 26 height 8
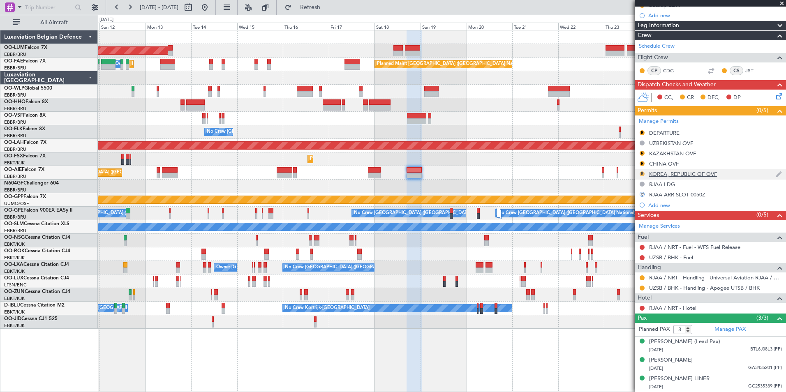
click at [641, 171] on button "R" at bounding box center [641, 173] width 5 height 5
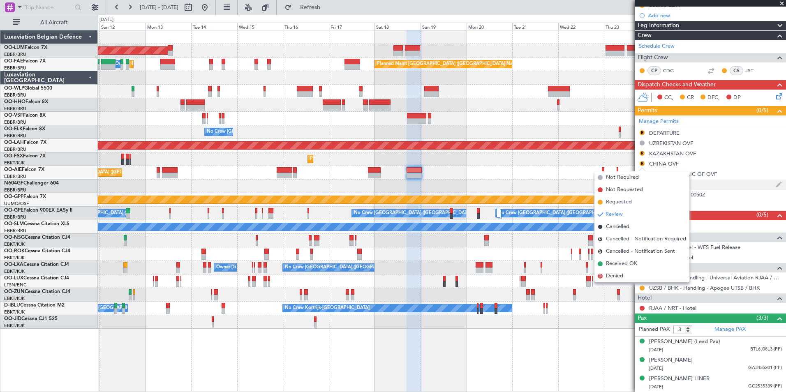
drag, startPoint x: 622, startPoint y: 204, endPoint x: 637, endPoint y: 179, distance: 29.7
click at [622, 203] on span "Requested" at bounding box center [619, 202] width 26 height 8
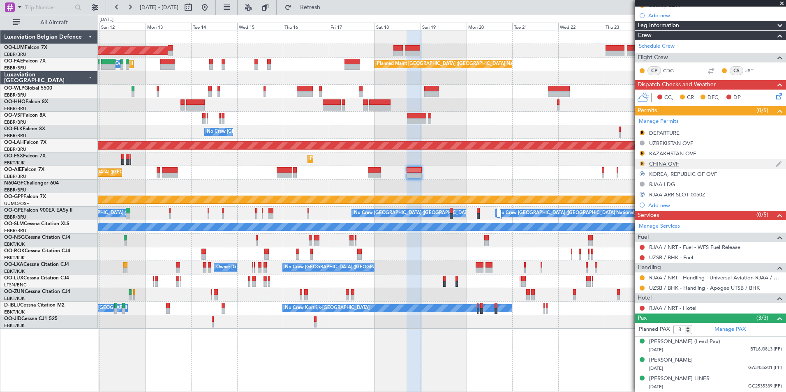
click at [642, 161] on button "R" at bounding box center [641, 163] width 5 height 5
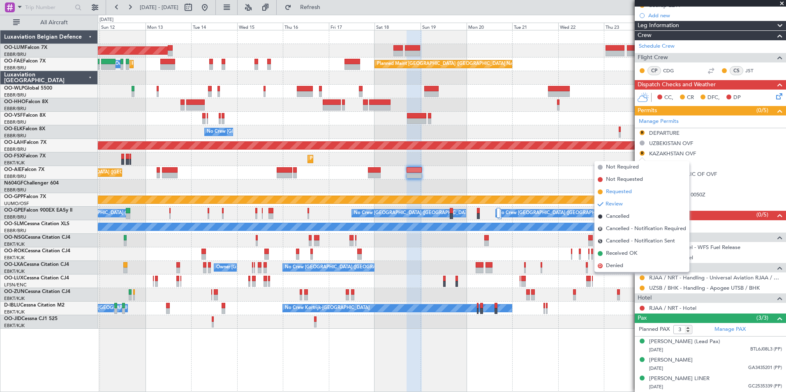
click at [617, 194] on span "Requested" at bounding box center [619, 192] width 26 height 8
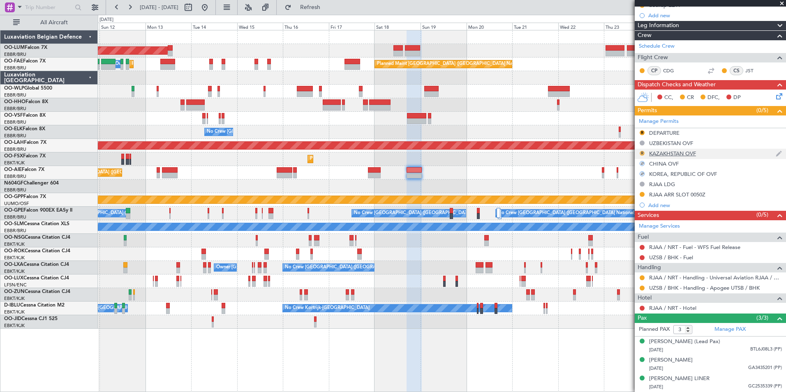
click at [644, 151] on button "R" at bounding box center [641, 153] width 5 height 5
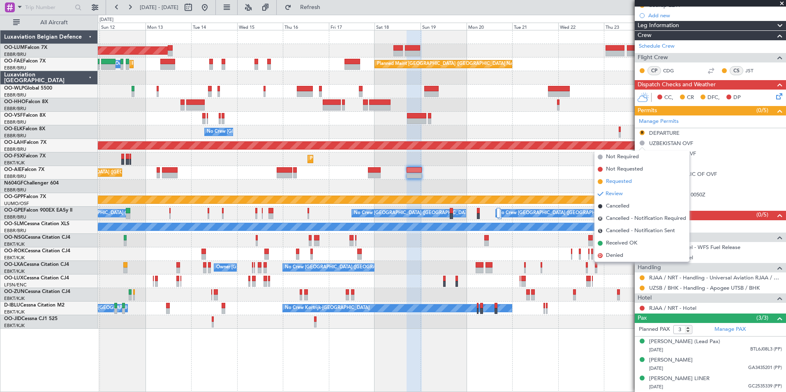
click at [618, 181] on span "Requested" at bounding box center [619, 181] width 26 height 8
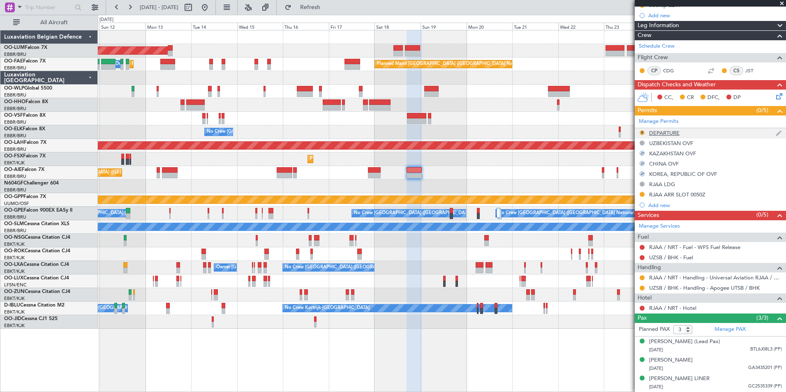
click at [640, 130] on button "R" at bounding box center [641, 132] width 5 height 5
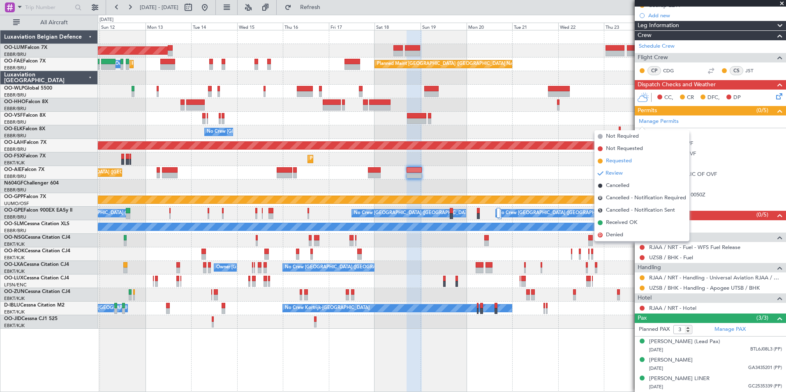
click at [619, 163] on span "Requested" at bounding box center [619, 161] width 26 height 8
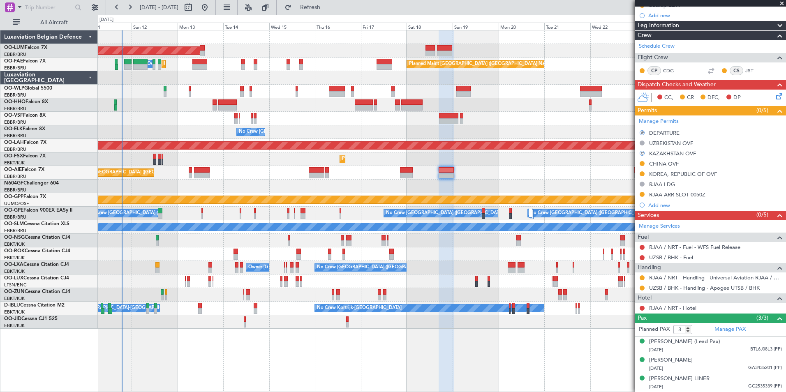
click at [447, 191] on div at bounding box center [441, 187] width 687 height 14
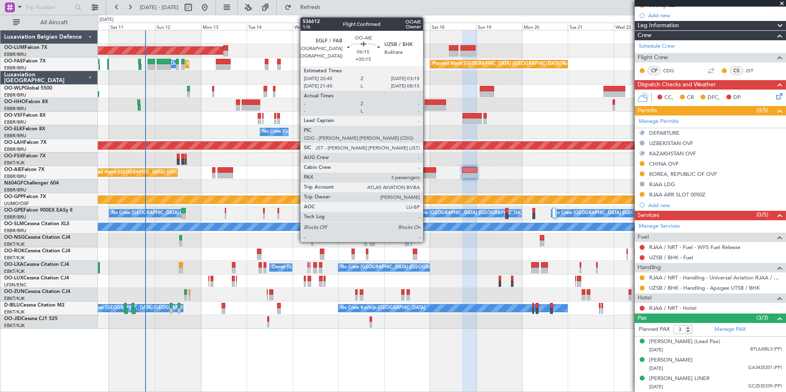
click at [426, 175] on div at bounding box center [429, 176] width 13 height 6
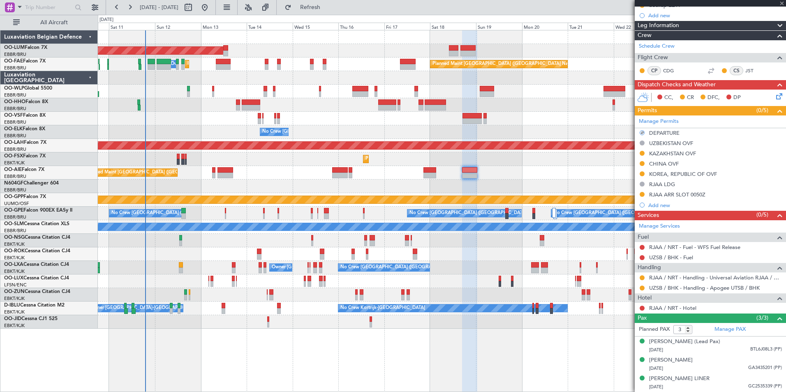
type input "+00:15"
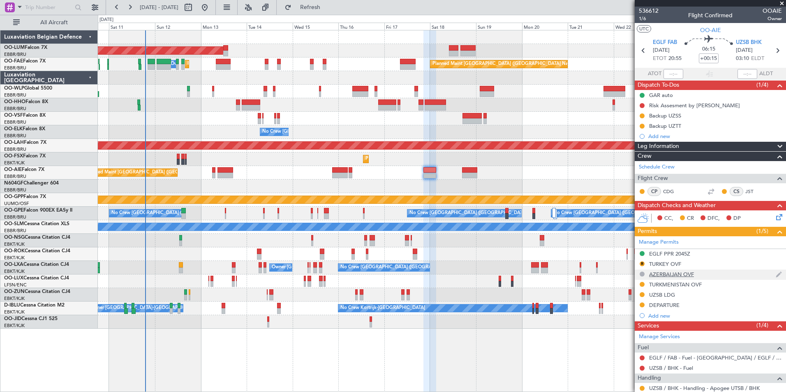
scroll to position [41, 0]
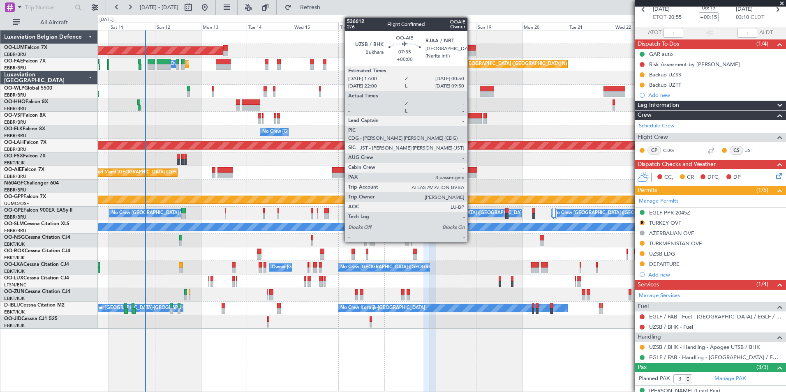
click at [471, 171] on div at bounding box center [469, 170] width 15 height 6
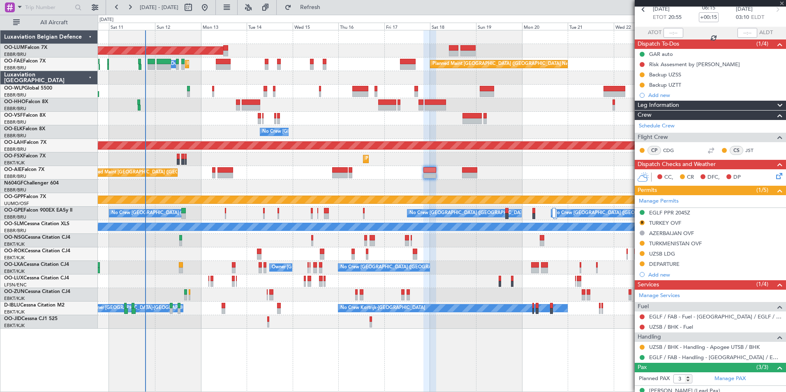
click at [425, 194] on div "AOG Maint Sibiu Owner Melsbroek Air Base Planned Maint Kortrijk-Wevelgem Planne…" at bounding box center [441, 179] width 687 height 298
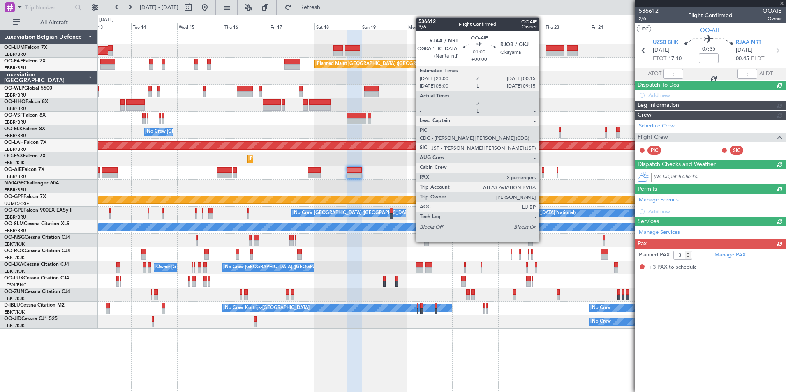
scroll to position [0, 0]
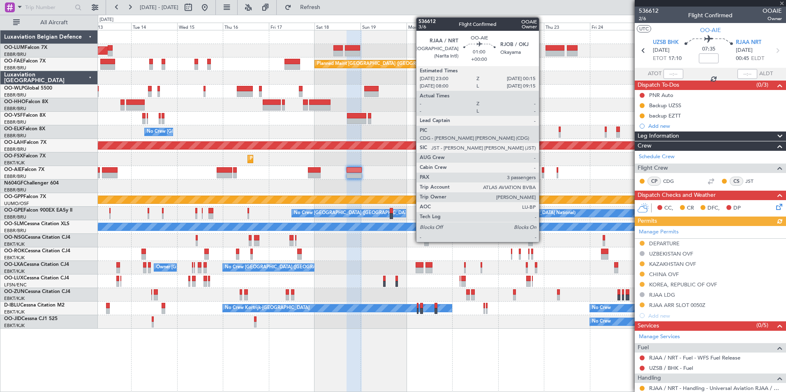
click at [542, 174] on div at bounding box center [542, 176] width 2 height 6
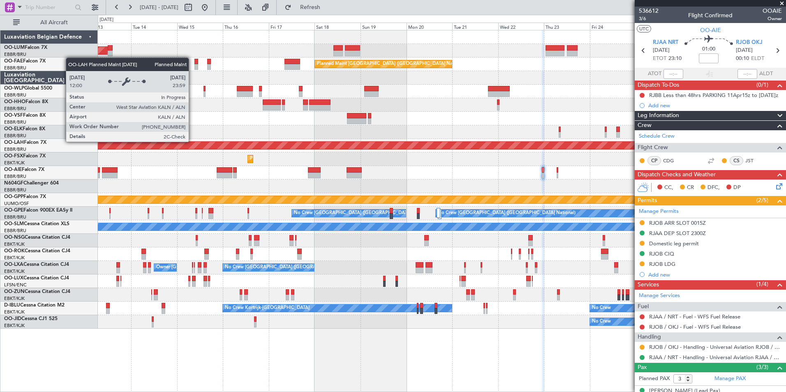
click at [580, 135] on div "Planned Maint Kortrijk-Wevelgem Owner Melsbroek Air Base AOG Maint Sibiu Owner …" at bounding box center [441, 179] width 687 height 298
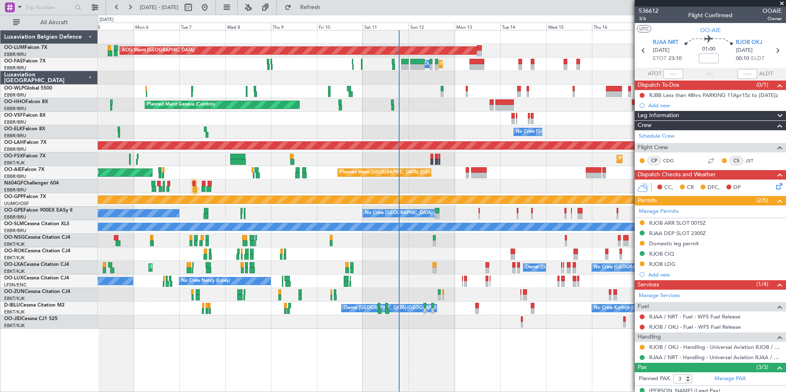
click at [394, 94] on div "Planned Maint Milan (Linate)" at bounding box center [441, 92] width 687 height 14
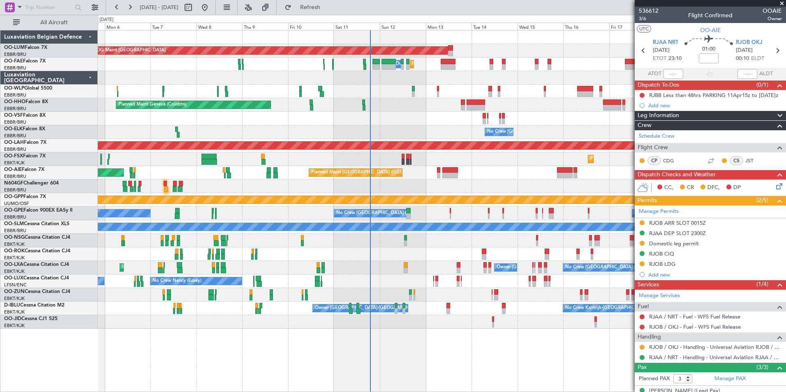
click at [382, 124] on div at bounding box center [441, 119] width 687 height 14
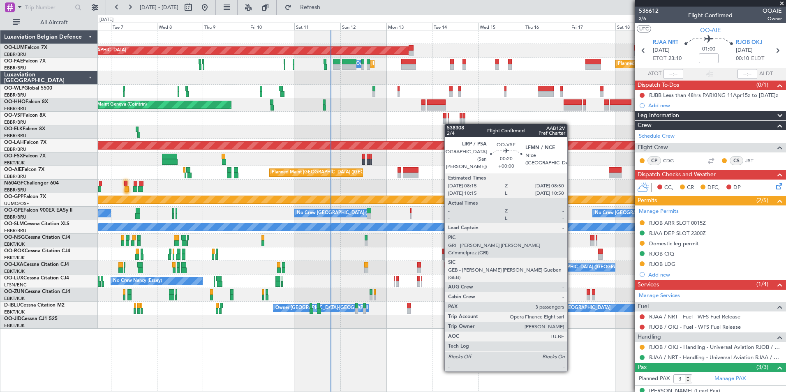
click at [373, 131] on div "AOG Maint Sibiu Planned Maint Brussels (Brussels National) Planned Maint Brusse…" at bounding box center [441, 179] width 687 height 298
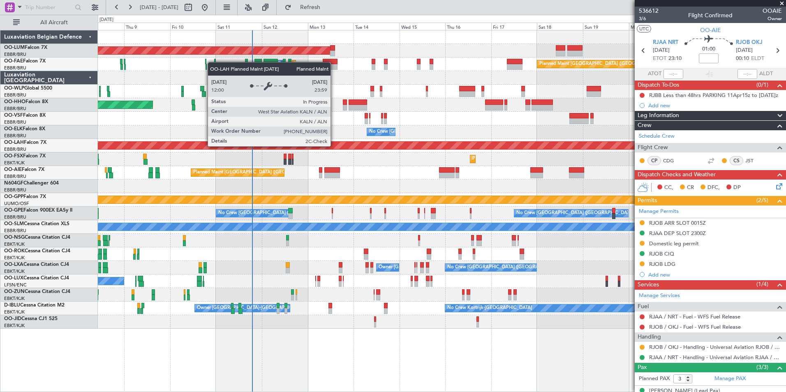
click at [108, 192] on div "AOG Maint Sibiu Owner Melsbroek Air Base Planned Maint Brussels (Brussels Natio…" at bounding box center [441, 179] width 687 height 298
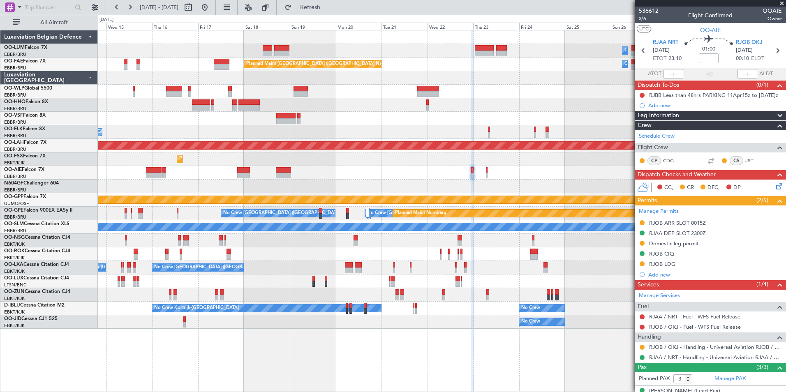
click at [465, 183] on div at bounding box center [441, 187] width 687 height 14
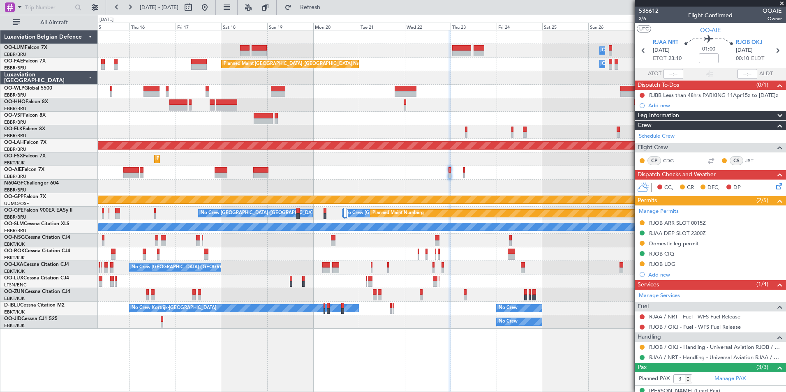
click at [299, 180] on div "Owner Melsbroek Air Base Planned Maint Kortrijk-Wevelgem AOG Maint Sibiu Planne…" at bounding box center [441, 179] width 687 height 298
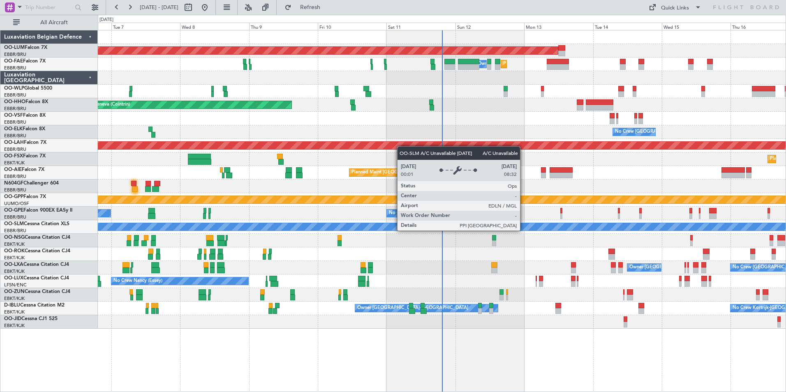
click at [388, 210] on div "AOG Maint [GEOGRAPHIC_DATA] Planned Maint [GEOGRAPHIC_DATA] ([GEOGRAPHIC_DATA])…" at bounding box center [441, 179] width 687 height 298
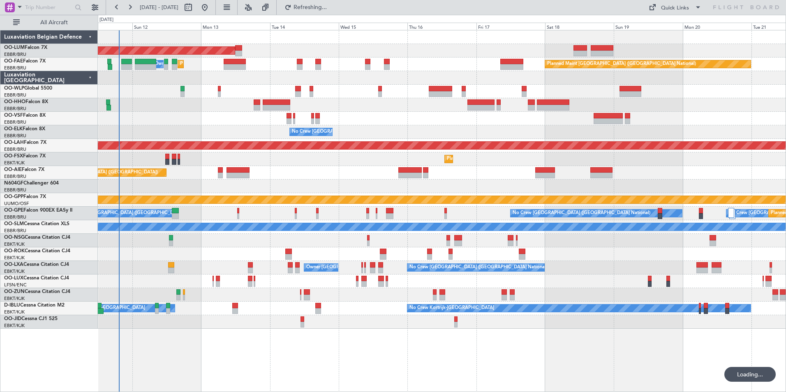
click at [414, 187] on div "AOG Maint [GEOGRAPHIC_DATA] Planned Maint [GEOGRAPHIC_DATA] Owner [GEOGRAPHIC_D…" at bounding box center [441, 179] width 687 height 298
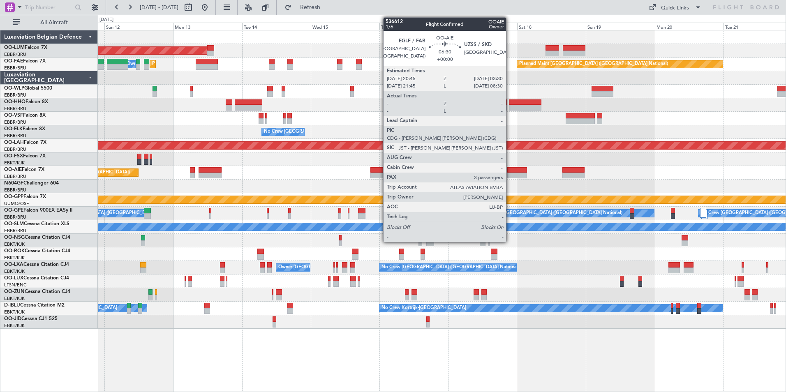
click at [509, 172] on div at bounding box center [517, 170] width 20 height 6
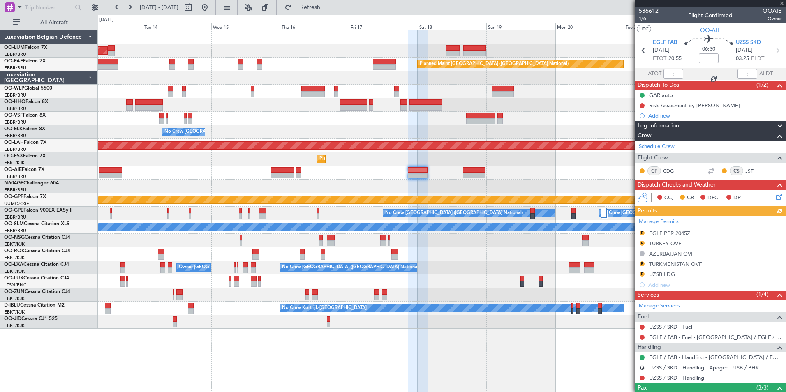
click at [415, 186] on div "AOG Maint [GEOGRAPHIC_DATA] Planned Maint [GEOGRAPHIC_DATA] ([GEOGRAPHIC_DATA])…" at bounding box center [441, 179] width 687 height 298
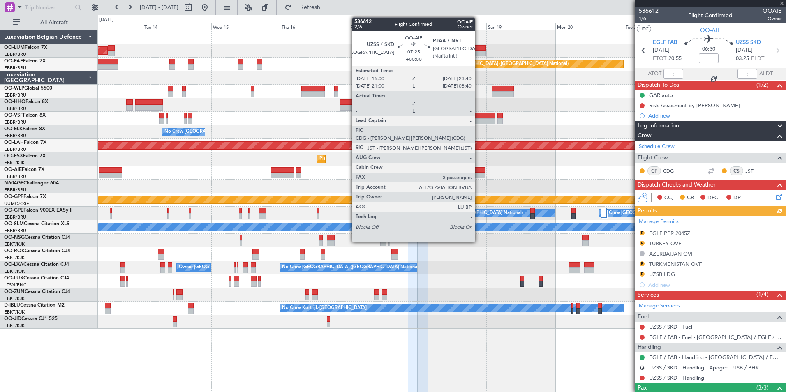
click at [478, 175] on div at bounding box center [474, 176] width 22 height 6
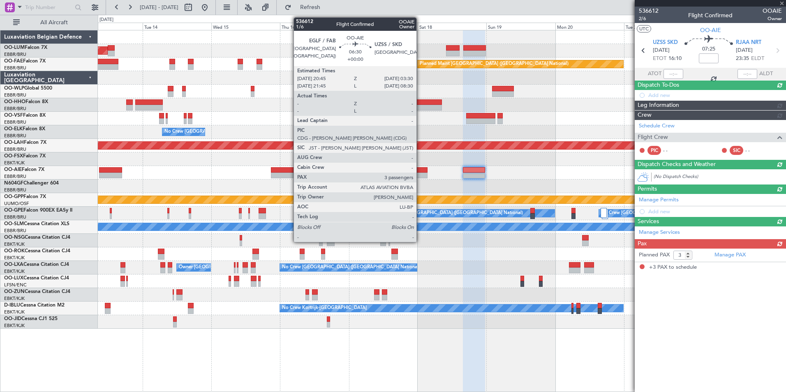
click at [420, 172] on div at bounding box center [418, 170] width 20 height 6
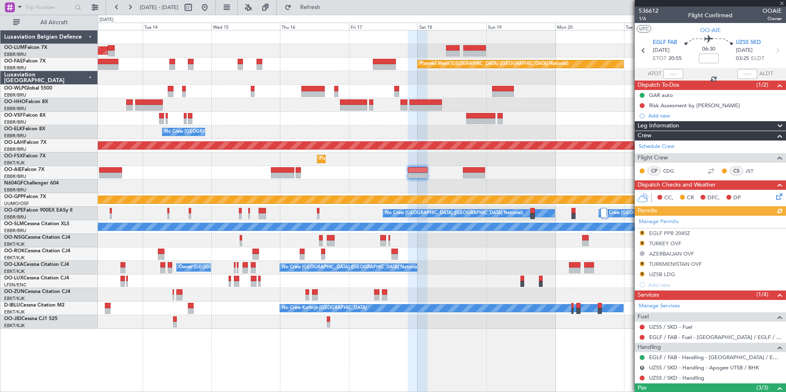
click at [643, 243] on div "Manage Permits R EGLF PPR 2045Z R TURKEY OVF AZERBAIJAN OVF R TURKMENISTAN OVF …" at bounding box center [709, 253] width 151 height 74
click at [641, 243] on button "R" at bounding box center [641, 243] width 5 height 5
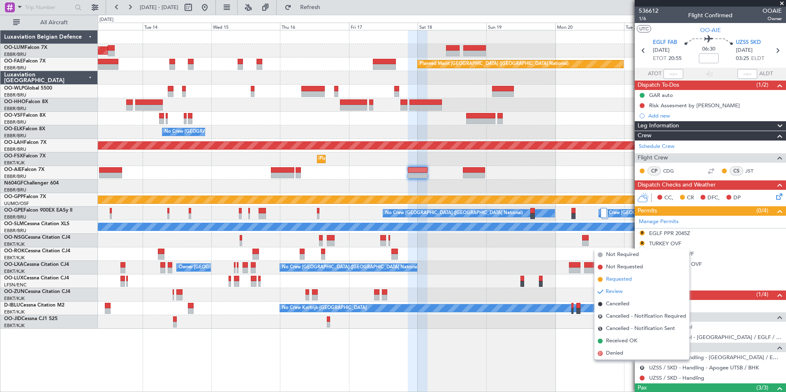
click at [624, 276] on span "Requested" at bounding box center [619, 279] width 26 height 8
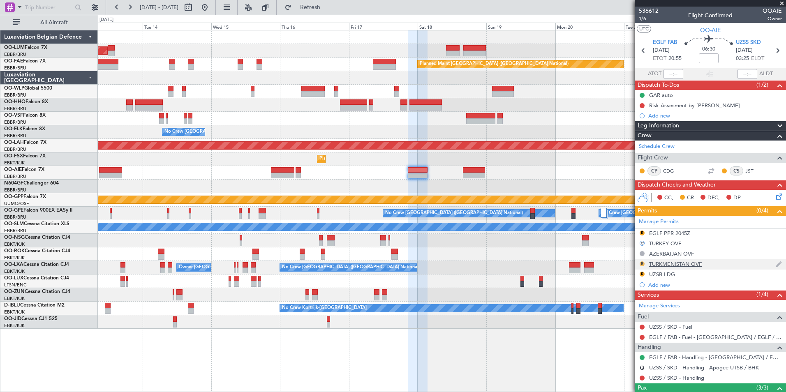
click at [642, 262] on button "R" at bounding box center [641, 263] width 5 height 5
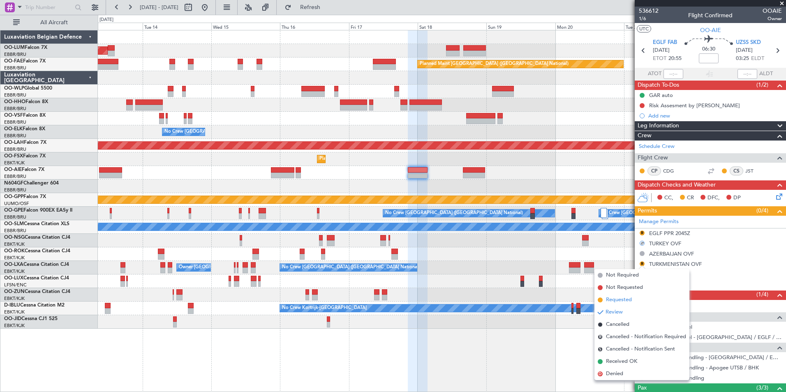
click at [620, 301] on span "Requested" at bounding box center [619, 300] width 26 height 8
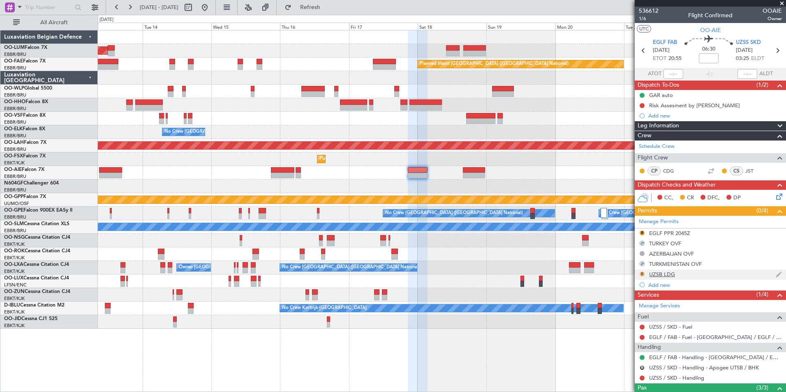
click at [643, 273] on button "R" at bounding box center [641, 274] width 5 height 5
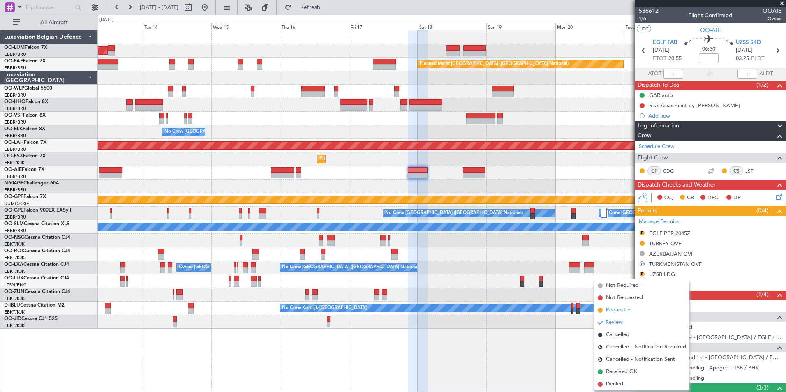
click at [619, 310] on span "Requested" at bounding box center [619, 310] width 26 height 8
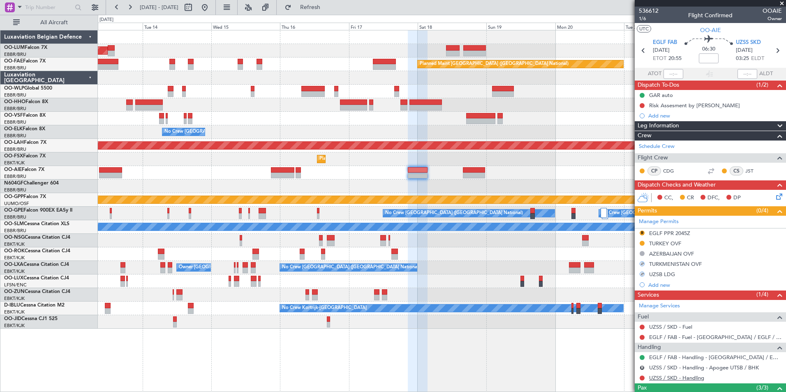
click at [671, 376] on link "UZSS / SKD - Handling" at bounding box center [676, 377] width 55 height 7
click at [742, 44] on span "UZSS SKD" at bounding box center [747, 43] width 25 height 8
click at [327, 8] on span "Refreshing..." at bounding box center [310, 8] width 35 height 6
click at [668, 379] on link "UZSS / SKD - Handling" at bounding box center [676, 377] width 55 height 7
click at [330, 12] on button "Refresh" at bounding box center [305, 7] width 49 height 13
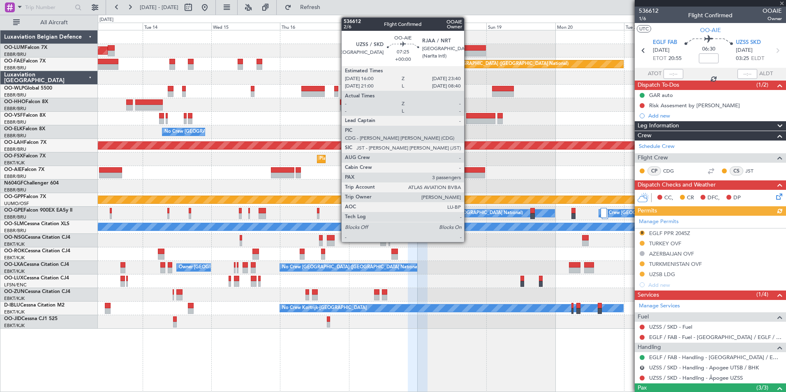
click at [468, 171] on div at bounding box center [474, 170] width 22 height 6
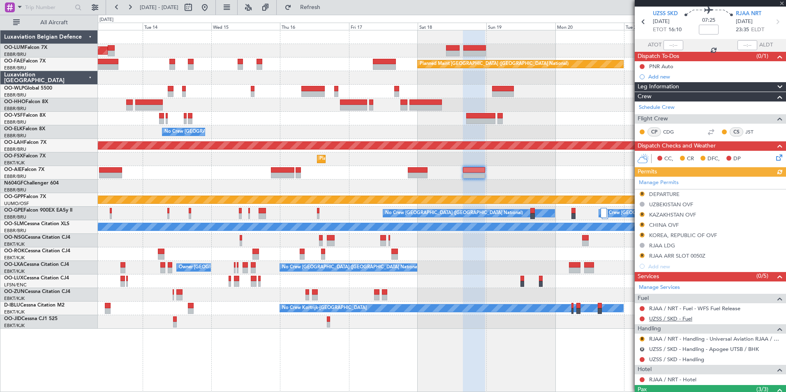
scroll to position [41, 0]
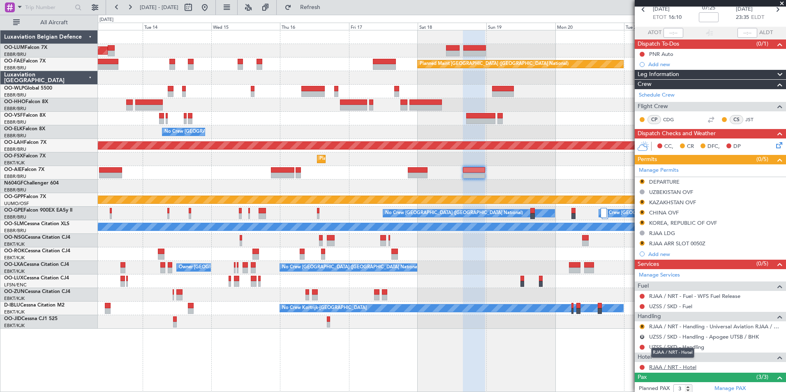
click at [672, 348] on mat-tooltip-component "RJAA / NRT - Hotel" at bounding box center [672, 353] width 55 height 22
click at [670, 345] on mat-tooltip-component "RJAA / NRT - Hotel" at bounding box center [672, 353] width 55 height 22
click at [680, 345] on link "UZSS / SKD - Handling" at bounding box center [676, 346] width 55 height 7
click at [327, 7] on span "Refresh" at bounding box center [310, 8] width 35 height 6
click at [326, 9] on span "Refresh" at bounding box center [310, 8] width 35 height 6
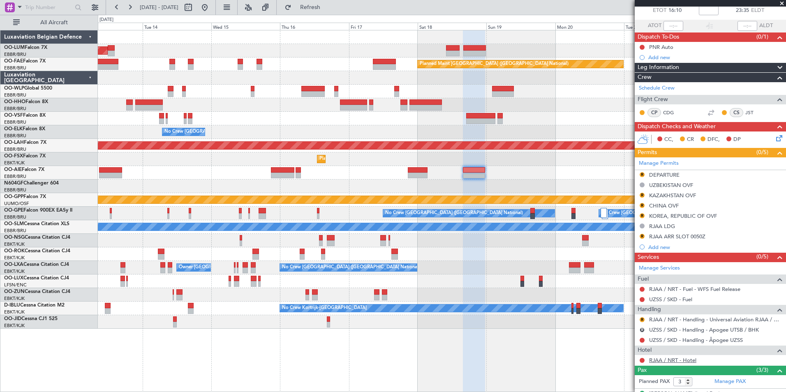
scroll to position [82, 0]
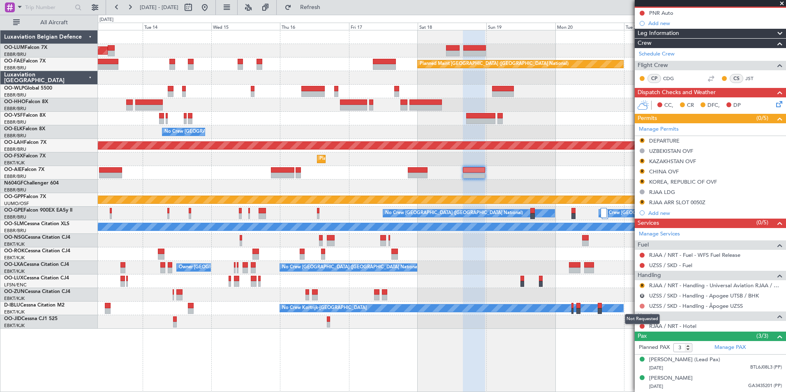
click at [640, 304] on button at bounding box center [641, 306] width 5 height 5
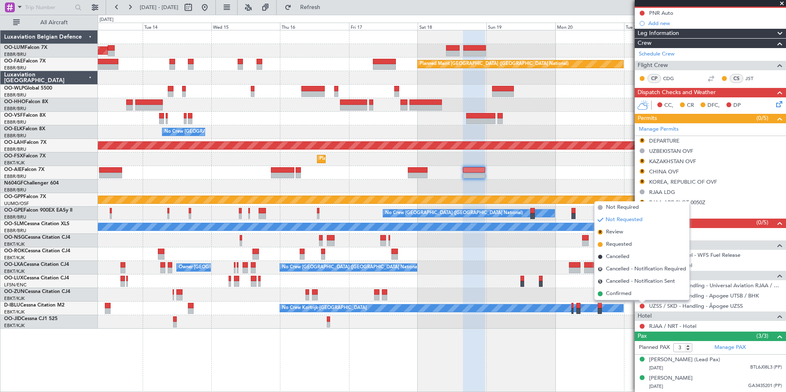
click at [513, 316] on div "No Crew" at bounding box center [441, 322] width 687 height 14
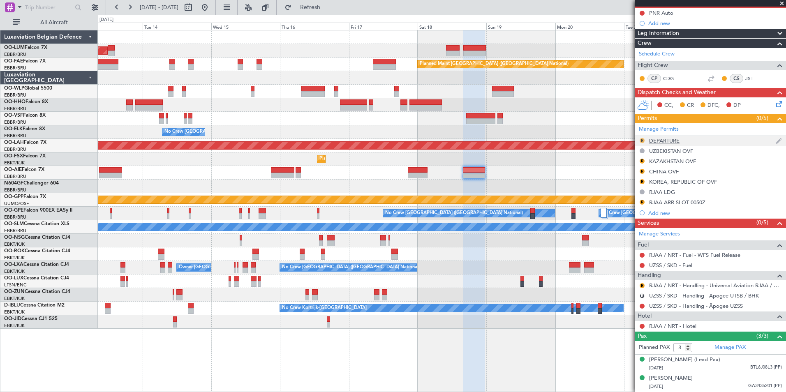
click at [642, 142] on button "R" at bounding box center [641, 140] width 5 height 5
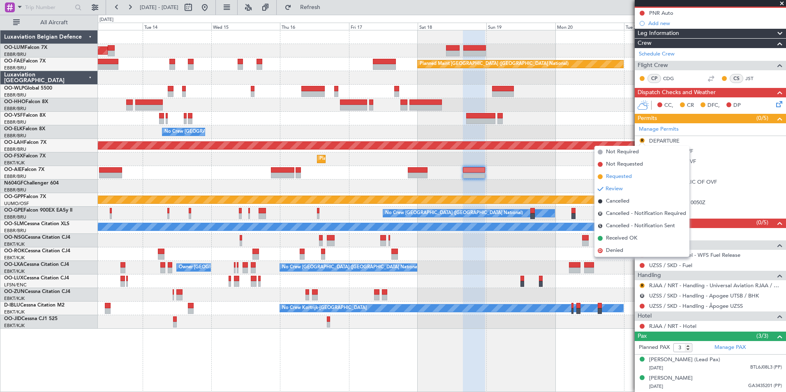
click at [628, 176] on span "Requested" at bounding box center [619, 177] width 26 height 8
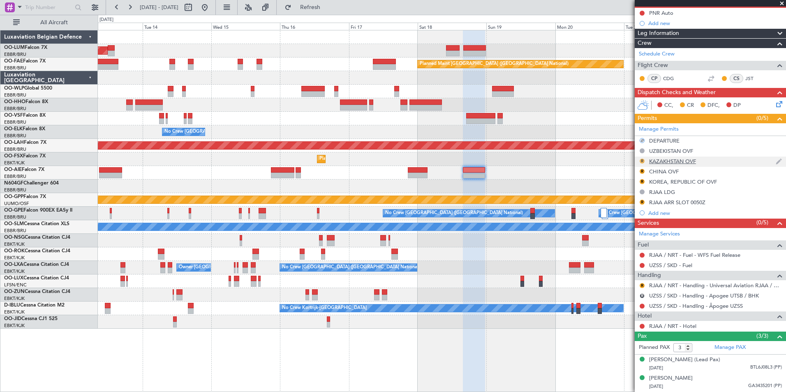
click at [641, 162] on button "R" at bounding box center [641, 161] width 5 height 5
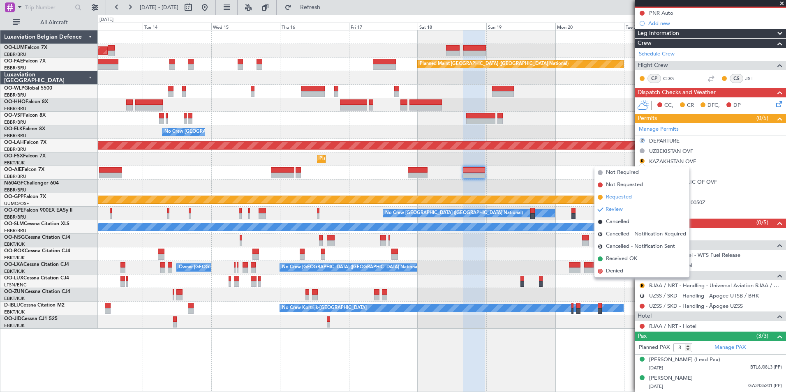
click at [623, 196] on span "Requested" at bounding box center [619, 197] width 26 height 8
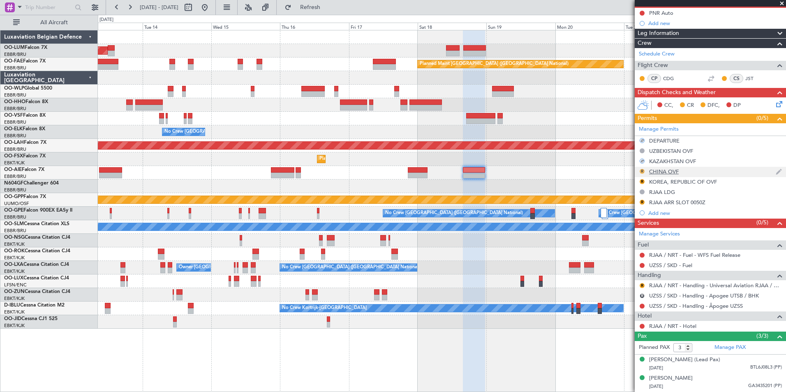
click at [642, 172] on button "R" at bounding box center [641, 171] width 5 height 5
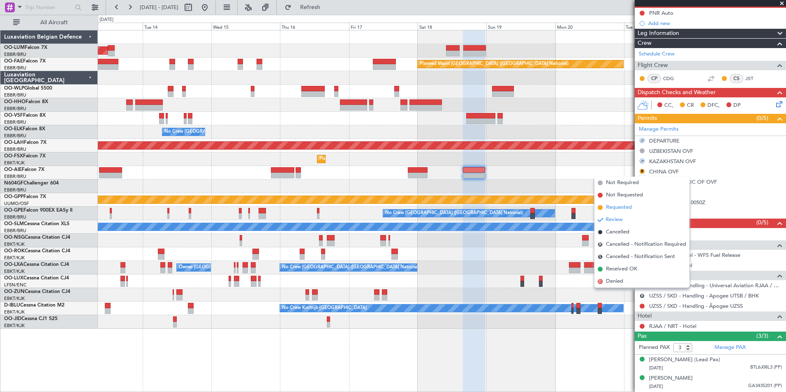
click at [620, 211] on span "Requested" at bounding box center [619, 207] width 26 height 8
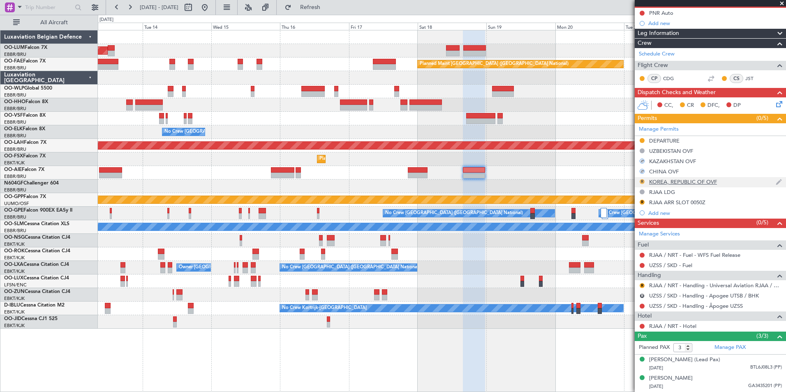
click at [641, 181] on button "R" at bounding box center [641, 181] width 5 height 5
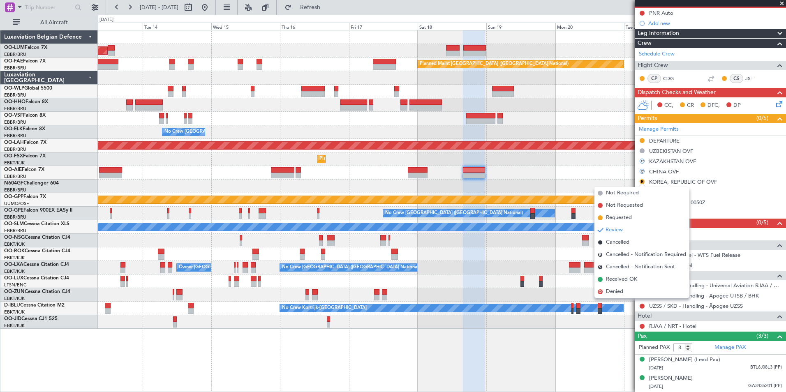
click at [615, 218] on span "Requested" at bounding box center [619, 218] width 26 height 8
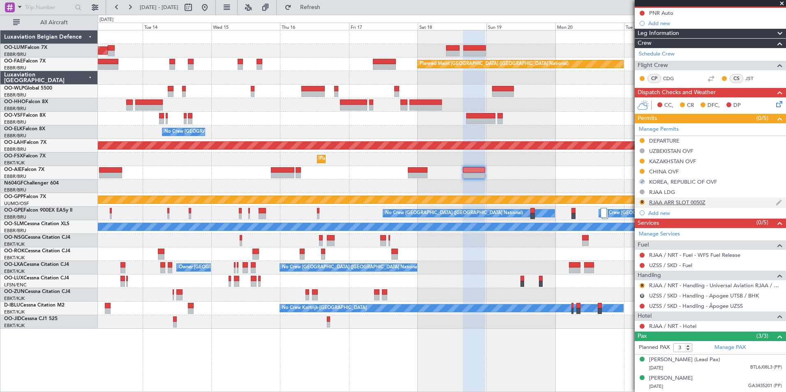
click at [668, 201] on div "RJAA ARR SLOT 0050Z" at bounding box center [677, 202] width 56 height 7
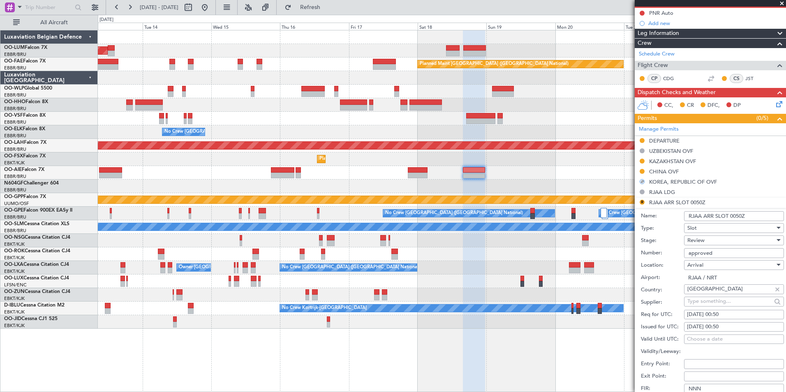
click at [721, 316] on div "[DATE] 00:50" at bounding box center [734, 315] width 94 height 8
select select "10"
select select "2025"
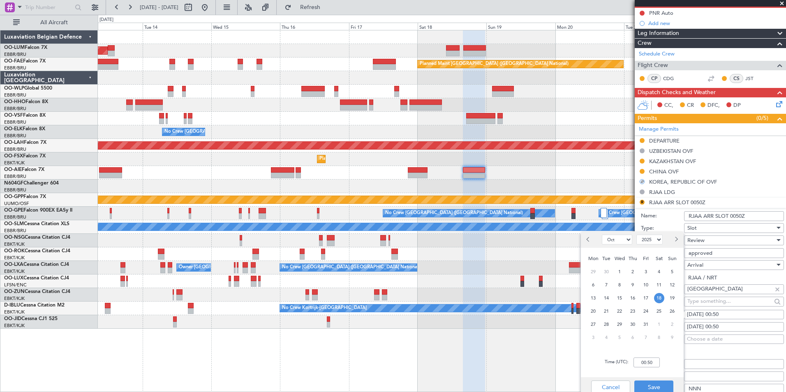
click at [653, 354] on div "Time (UTC): 00:50" at bounding box center [632, 363] width 103 height 30
click at [652, 359] on input "00:50" at bounding box center [646, 362] width 26 height 10
type input "23:40"
click at [652, 389] on button "Save" at bounding box center [653, 386] width 39 height 13
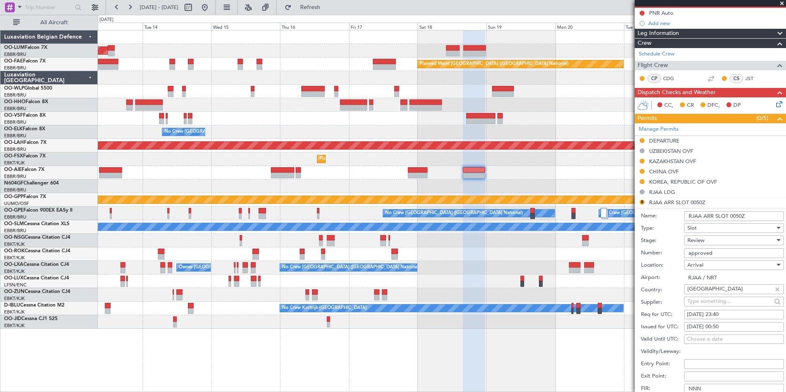
click at [726, 322] on fb-calendar-cell "[DATE] 00:50" at bounding box center [734, 327] width 100 height 10
click at [716, 329] on div "[DATE] 00:50" at bounding box center [734, 327] width 94 height 8
select select "10"
select select "2025"
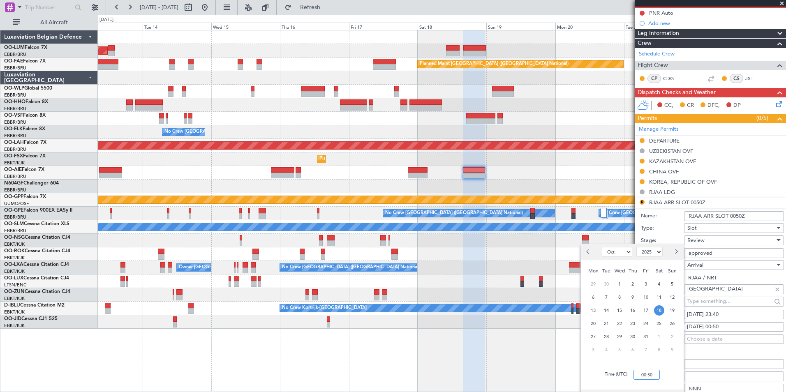
click at [644, 375] on input "00:50" at bounding box center [646, 375] width 26 height 10
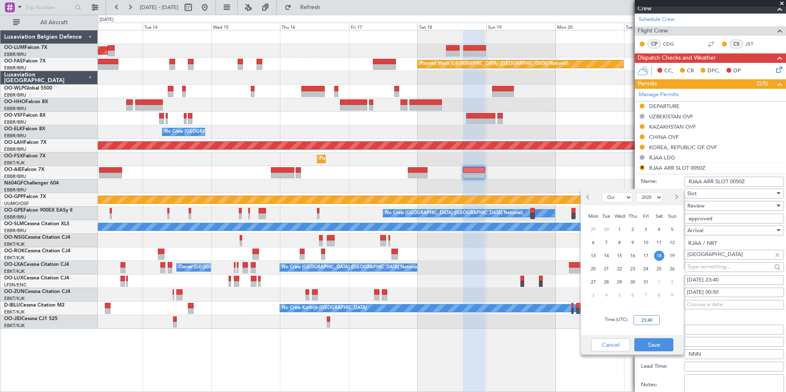
scroll to position [164, 0]
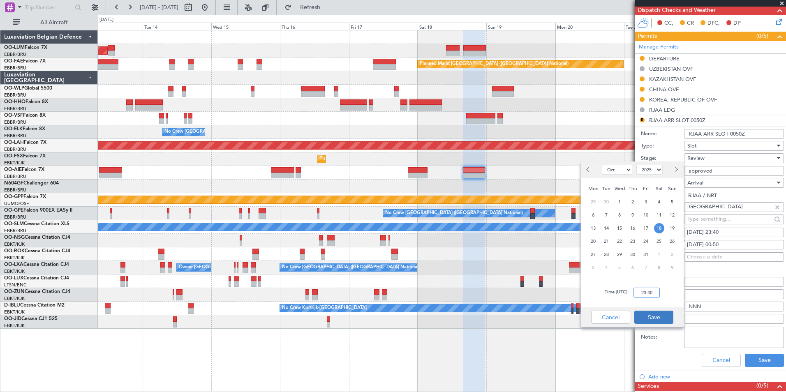
type input "23:40"
click at [665, 320] on button "Save" at bounding box center [653, 317] width 39 height 13
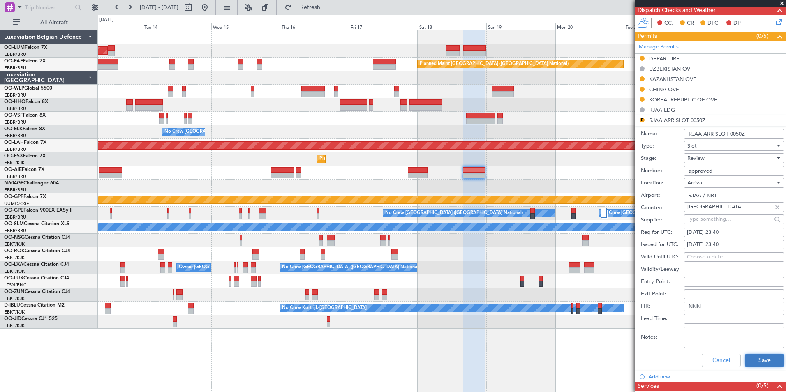
click at [753, 362] on button "Save" at bounding box center [763, 360] width 39 height 13
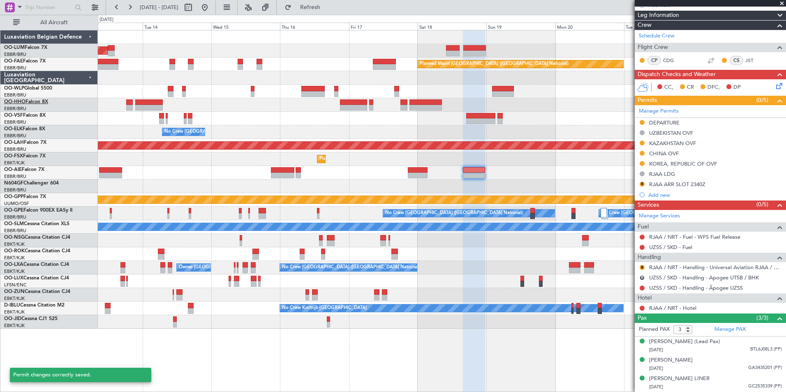
scroll to position [108, 0]
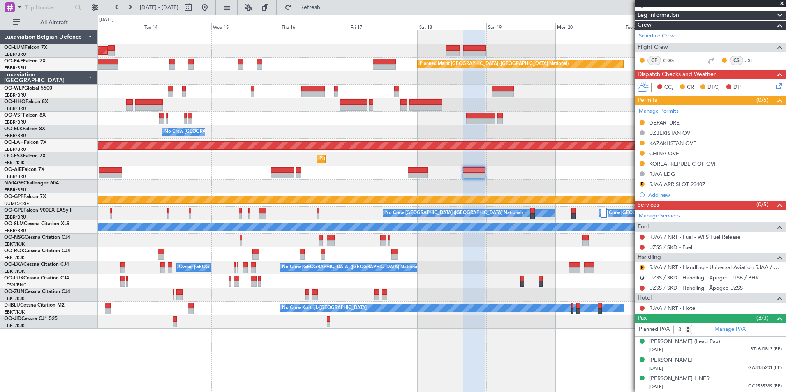
click at [445, 195] on div "AOG Maint Sibiu Planned Maint Brussels (Brussels National) Owner Melsbroek Air …" at bounding box center [441, 179] width 687 height 298
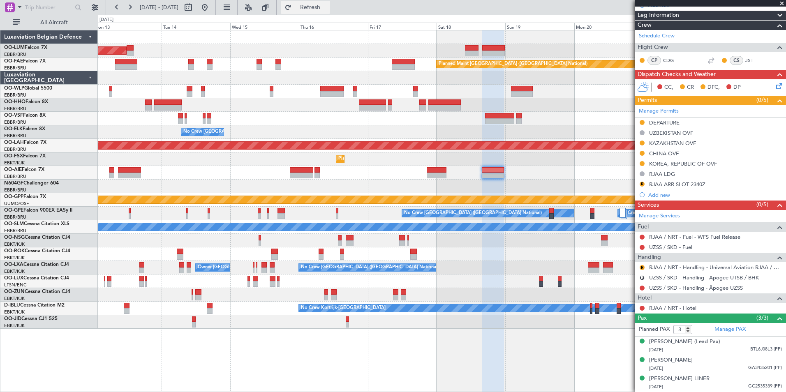
click at [327, 10] on span "Refresh" at bounding box center [310, 8] width 35 height 6
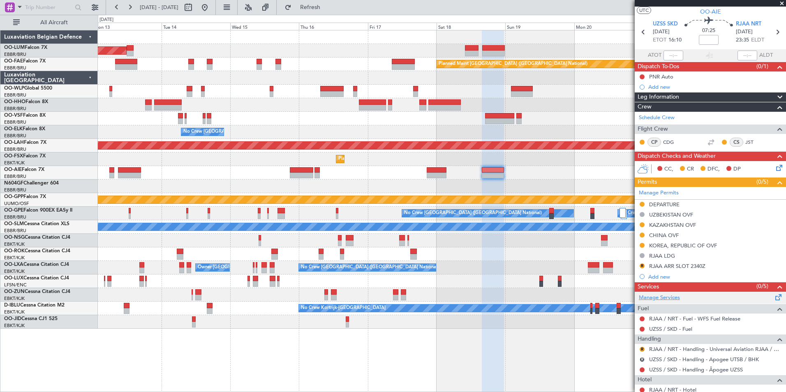
scroll to position [0, 0]
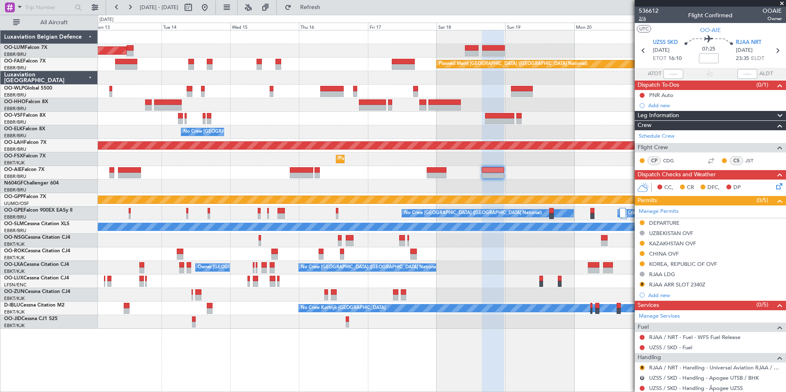
click at [643, 17] on span "2/6" at bounding box center [648, 18] width 20 height 7
click at [327, 10] on span "Refresh" at bounding box center [310, 8] width 35 height 6
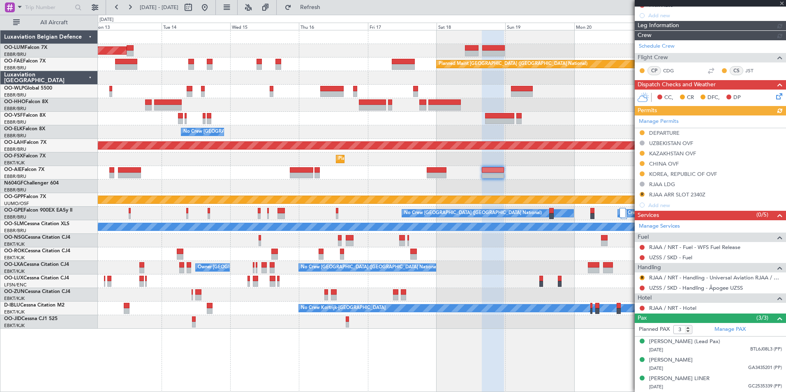
scroll to position [98, 0]
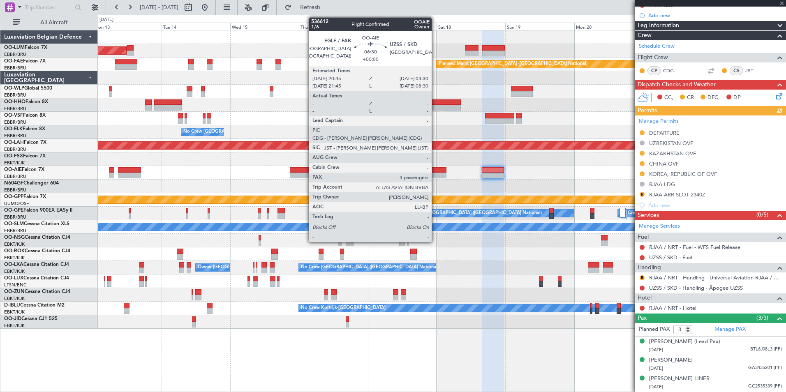
click at [435, 174] on div at bounding box center [436, 176] width 20 height 6
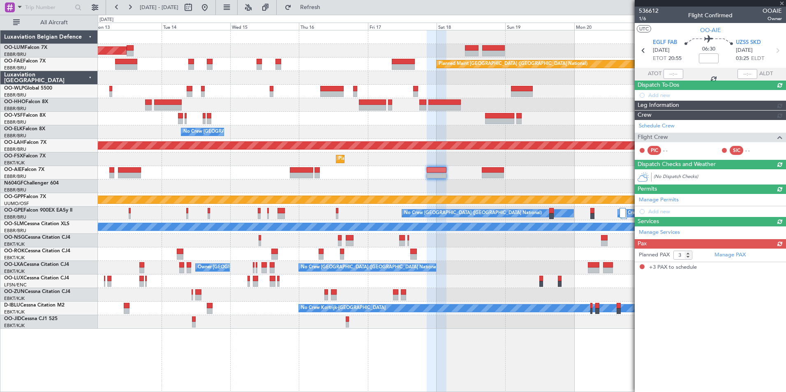
scroll to position [0, 0]
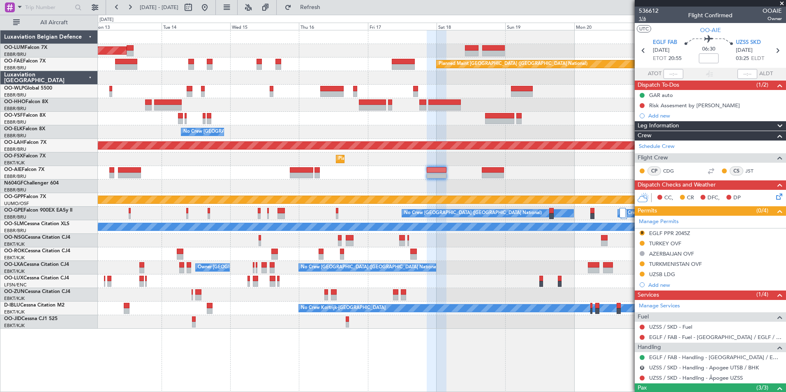
click at [641, 19] on span "1/6" at bounding box center [648, 18] width 20 height 7
click at [330, 12] on button "Refresh" at bounding box center [305, 7] width 49 height 13
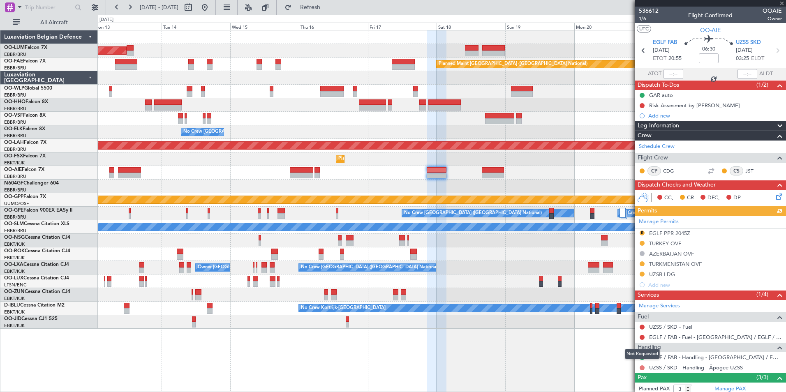
click at [643, 366] on button at bounding box center [641, 367] width 5 height 5
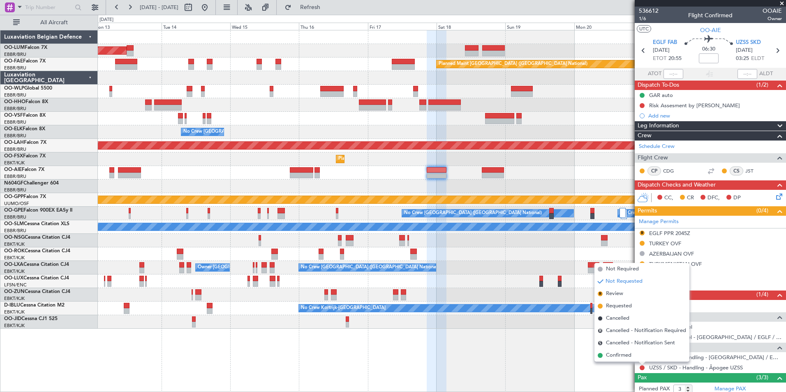
click at [511, 336] on div "AOG Maint Sibiu Planned Maint Brussels (Brussels National) Owner Melsbroek Air …" at bounding box center [442, 211] width 688 height 362
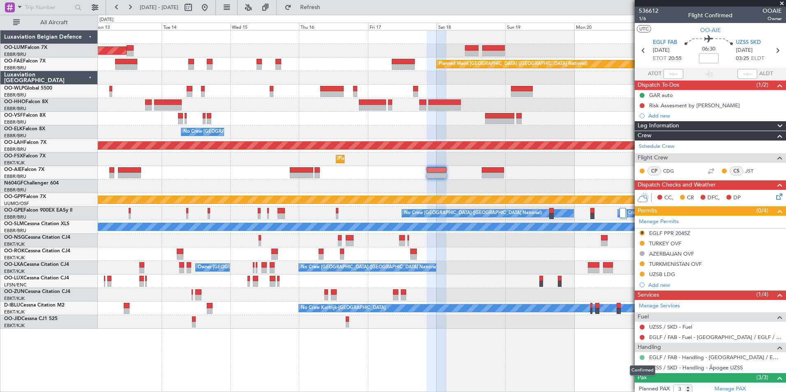
click at [641, 368] on mat-tooltip-component "Confirmed" at bounding box center [642, 370] width 37 height 22
click at [643, 366] on button at bounding box center [641, 367] width 5 height 5
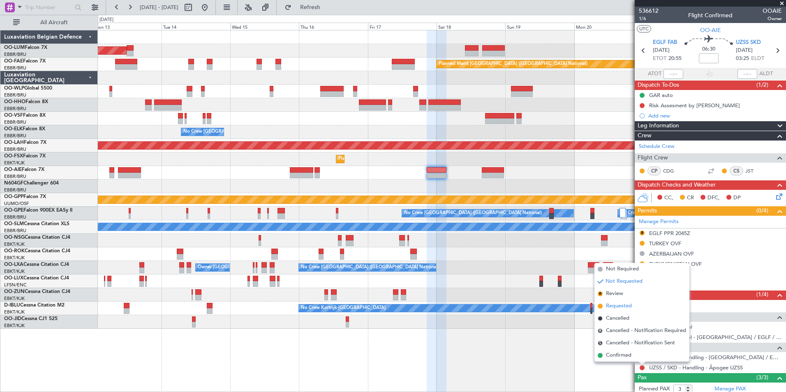
click at [622, 304] on span "Requested" at bounding box center [619, 306] width 26 height 8
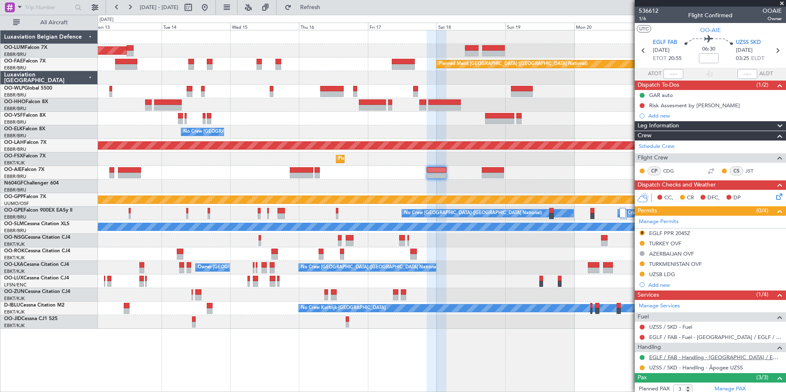
click at [655, 358] on link "EGLF / FAB - Handling - [GEOGRAPHIC_DATA] / EGLF / FAB" at bounding box center [715, 357] width 133 height 7
click at [327, 12] on button "Refresh" at bounding box center [305, 7] width 49 height 13
click at [641, 233] on button "R" at bounding box center [641, 232] width 5 height 5
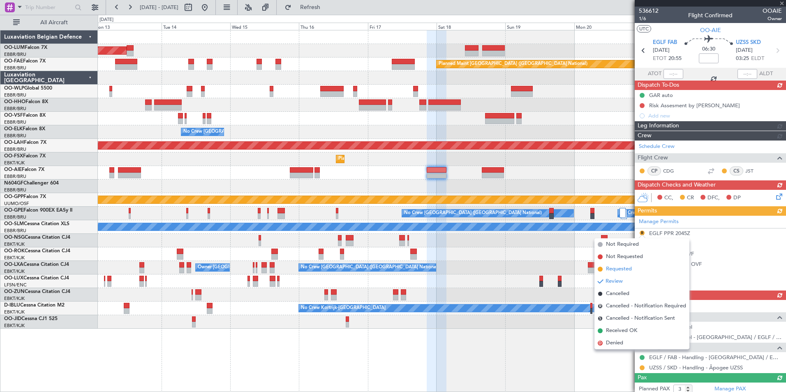
click at [609, 269] on span "Requested" at bounding box center [619, 269] width 26 height 8
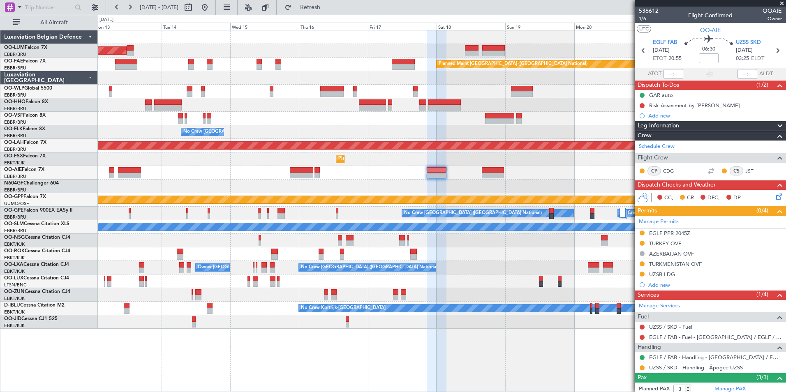
click at [670, 368] on link "UZSS / SKD - Handling - Âpogee UZSS" at bounding box center [696, 367] width 94 height 7
click at [433, 209] on div "AOG Maint Sibiu Planned Maint Brussels (Brussels National) Owner Melsbroek Air …" at bounding box center [441, 179] width 687 height 298
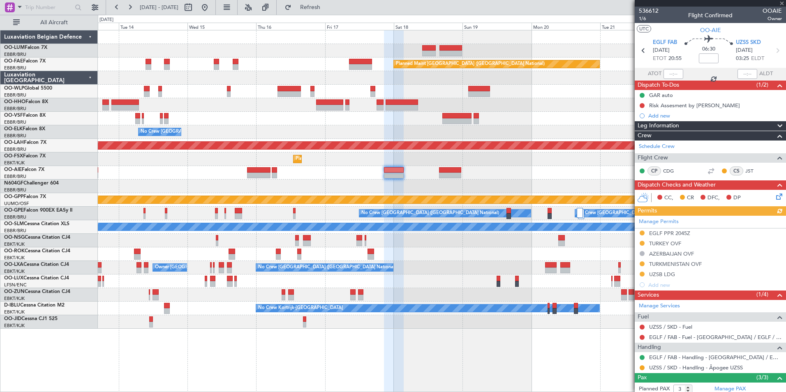
scroll to position [67, 0]
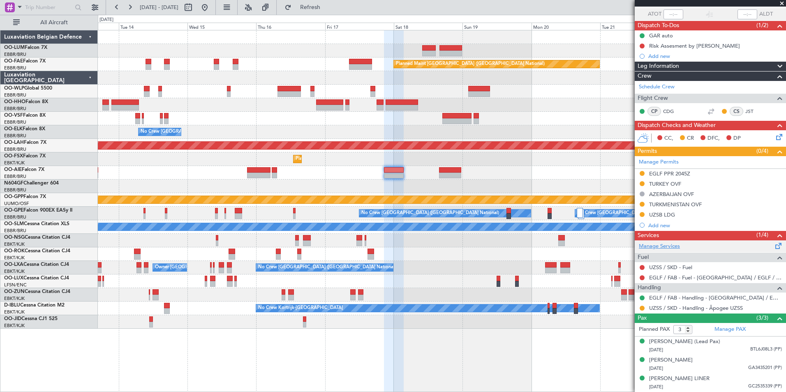
click at [664, 242] on link "Manage Services" at bounding box center [658, 246] width 41 height 8
click at [327, 10] on span "Refresh" at bounding box center [310, 8] width 35 height 6
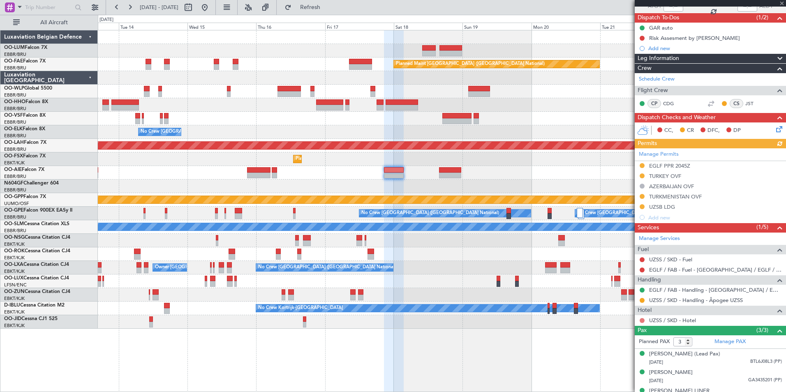
click at [641, 320] on button at bounding box center [641, 320] width 5 height 5
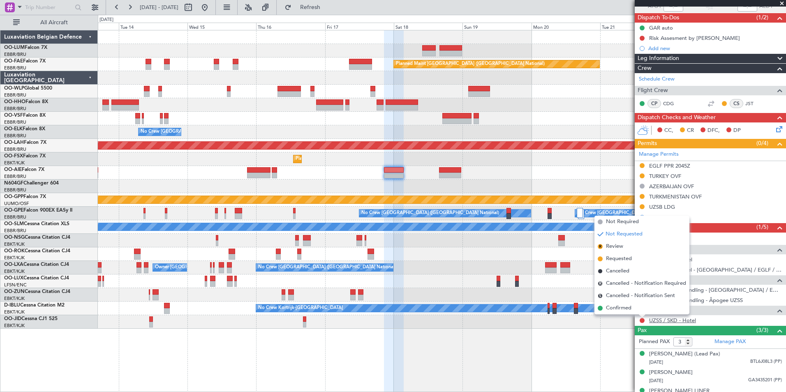
click at [665, 322] on link "UZSS / SKD - Hotel" at bounding box center [672, 320] width 47 height 7
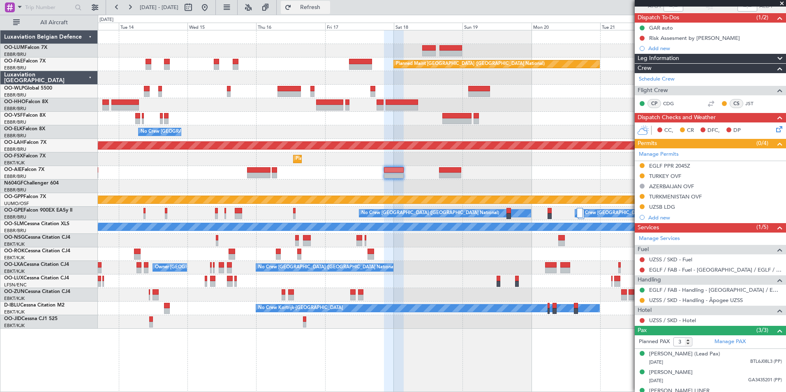
click at [327, 5] on span "Refresh" at bounding box center [310, 8] width 35 height 6
click at [639, 321] on button at bounding box center [641, 320] width 5 height 5
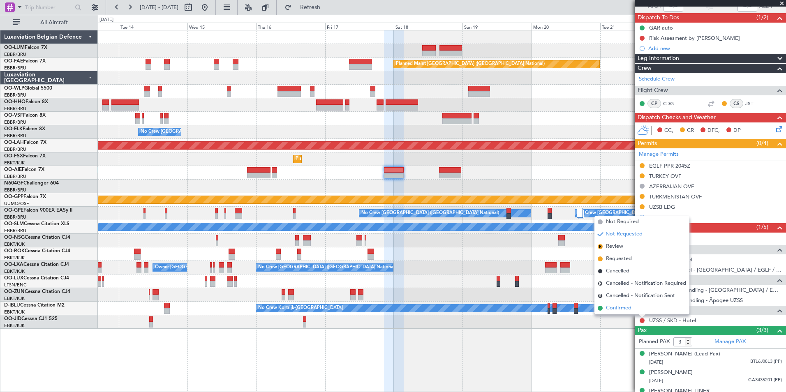
click at [633, 309] on li "Confirmed" at bounding box center [641, 308] width 95 height 12
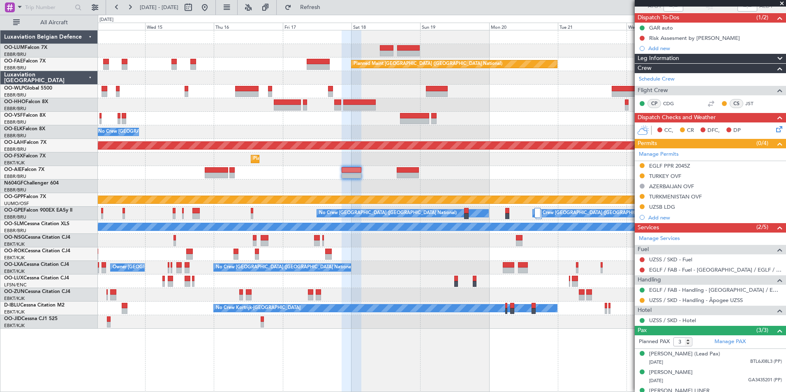
click at [373, 270] on div "No Crew Brussels (Brussels National) Owner Kortrijk-Wevelgem" at bounding box center [441, 268] width 687 height 14
click at [668, 206] on div "UZSB LDG" at bounding box center [662, 206] width 26 height 7
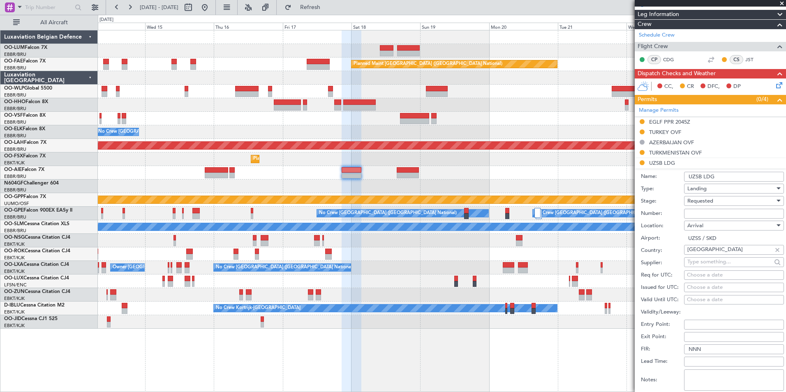
scroll to position [191, 0]
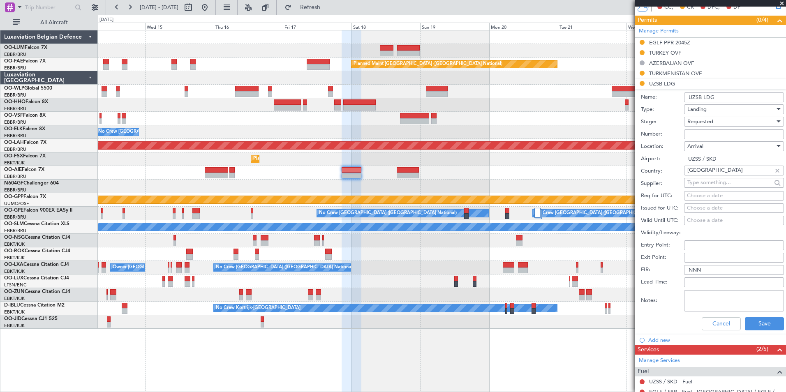
click at [700, 294] on textarea "Notes:" at bounding box center [734, 300] width 100 height 21
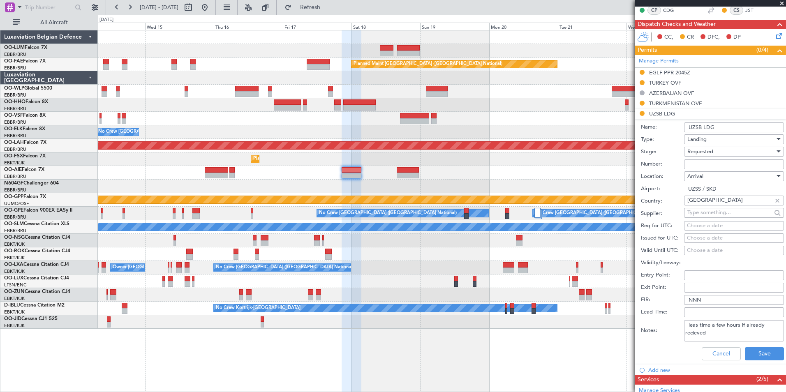
scroll to position [150, 0]
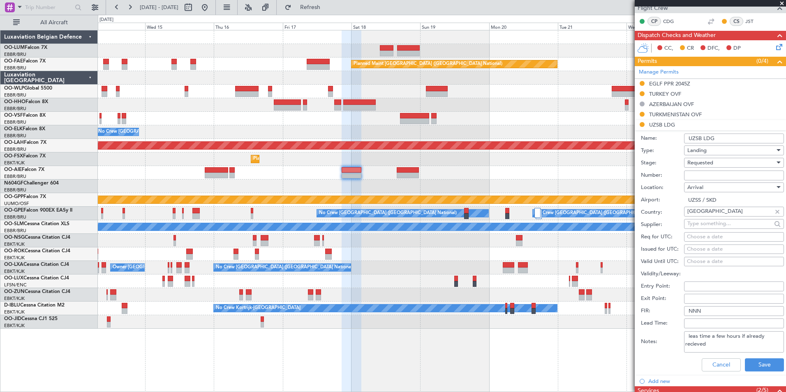
drag, startPoint x: 698, startPoint y: 302, endPoint x: 701, endPoint y: 338, distance: 35.9
click at [701, 337] on textarea "leas time a few hours if already recieved" at bounding box center [734, 341] width 100 height 21
drag, startPoint x: 693, startPoint y: 344, endPoint x: 708, endPoint y: 350, distance: 16.0
click at [707, 351] on textarea "leas time a few hours if already recieved" at bounding box center [734, 341] width 100 height 21
click at [698, 345] on textarea "leas time a few hours if already recieved" at bounding box center [734, 341] width 100 height 21
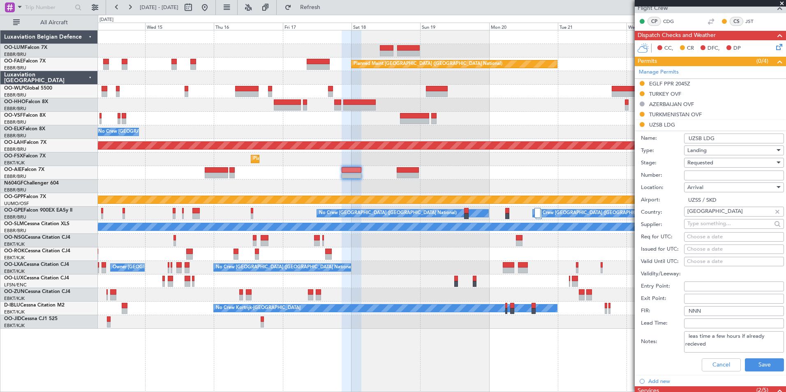
click at [707, 345] on textarea "leas time a few hours if already recieved" at bounding box center [734, 341] width 100 height 21
click at [695, 345] on textarea "leas time a few hours if already recieved" at bounding box center [734, 341] width 100 height 21
click at [699, 345] on textarea "leas time a few hours if already recieved" at bounding box center [734, 341] width 100 height 21
click at [711, 345] on textarea "leas time a few hours if already recieved" at bounding box center [734, 341] width 100 height 21
drag, startPoint x: 732, startPoint y: 343, endPoint x: 674, endPoint y: 331, distance: 59.5
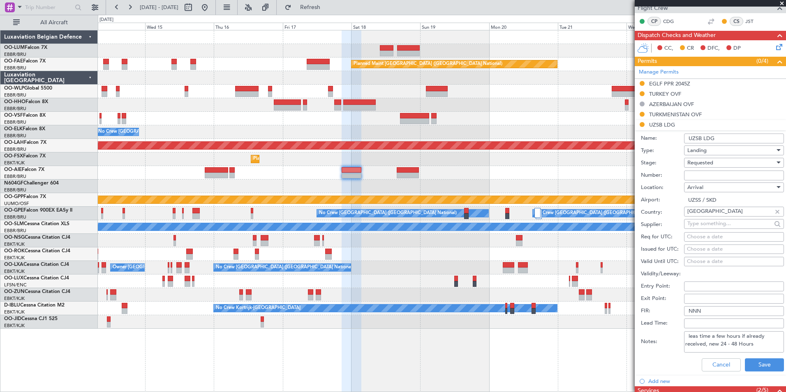
click at [674, 331] on div "Notes: leas time a few hours if already received, new 24 - 48 Hours" at bounding box center [711, 341] width 143 height 25
click at [728, 339] on textarea "leas time a few hours if already received, new 24 - 48 Hours" at bounding box center [734, 341] width 100 height 21
click at [757, 345] on textarea "leas time a few hours if already received, new 24 - 48 Hours" at bounding box center [734, 341] width 100 height 21
type textarea "leas time a few hours if already received, new 24 - 48 Hours"
click at [760, 367] on button "Save" at bounding box center [763, 364] width 39 height 13
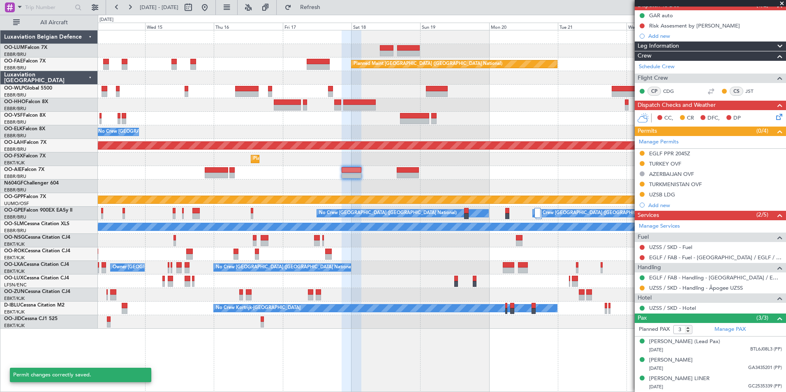
scroll to position [88, 0]
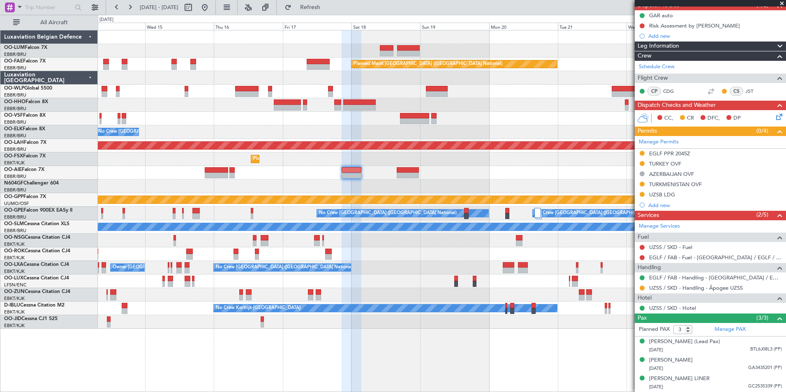
click at [359, 242] on div at bounding box center [441, 241] width 687 height 14
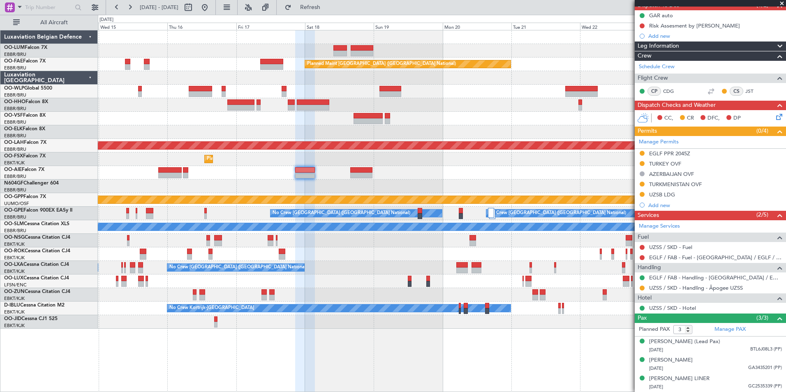
click at [447, 244] on div at bounding box center [441, 241] width 687 height 14
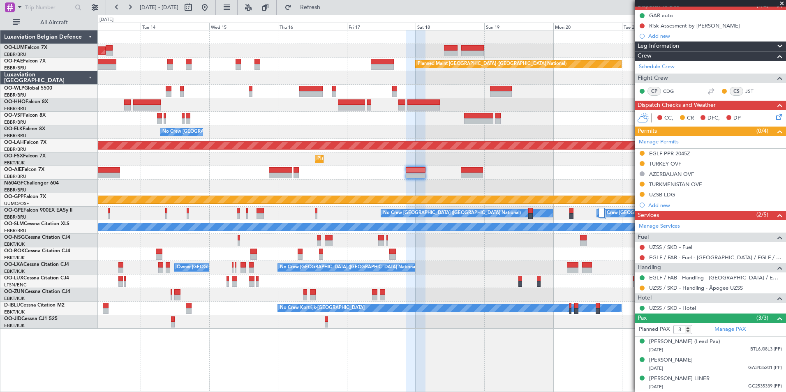
click at [412, 260] on div at bounding box center [441, 254] width 687 height 14
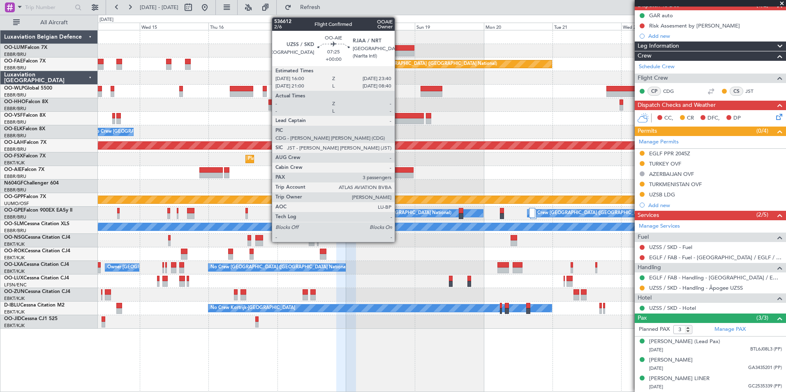
click at [398, 167] on div at bounding box center [402, 170] width 22 height 6
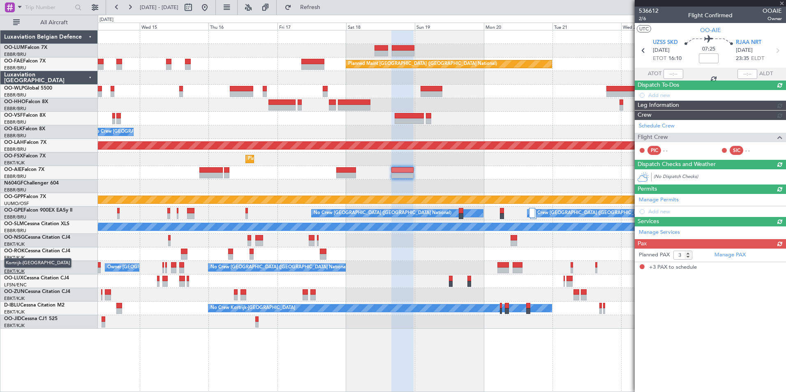
scroll to position [0, 0]
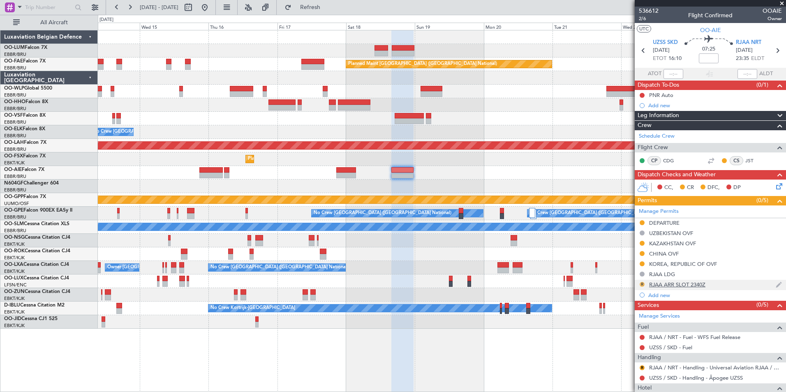
click at [640, 284] on button "R" at bounding box center [641, 284] width 5 height 5
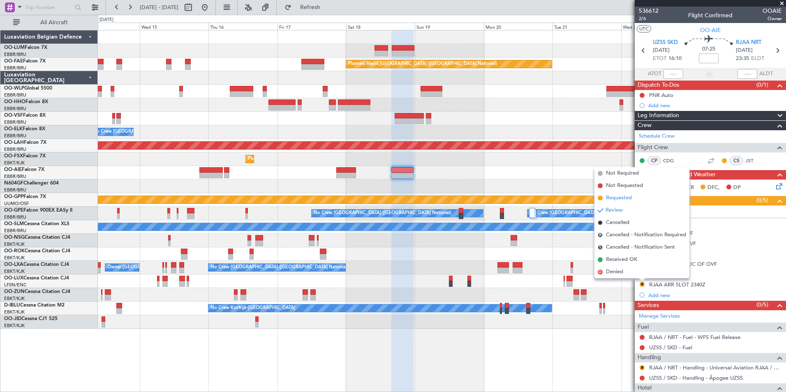
click at [614, 194] on li "Requested" at bounding box center [641, 198] width 95 height 12
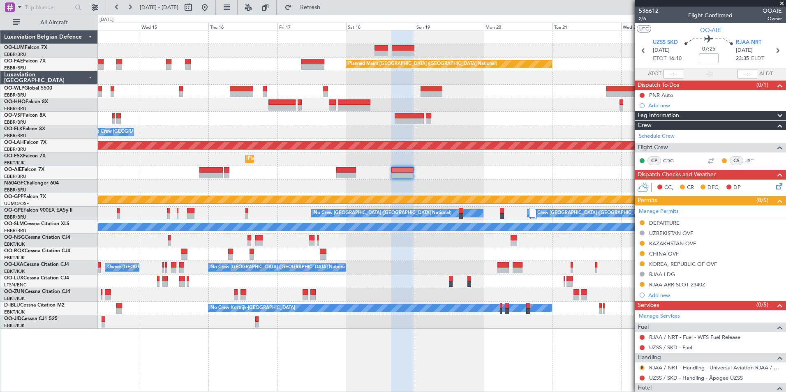
click at [641, 368] on button "R" at bounding box center [641, 367] width 5 height 5
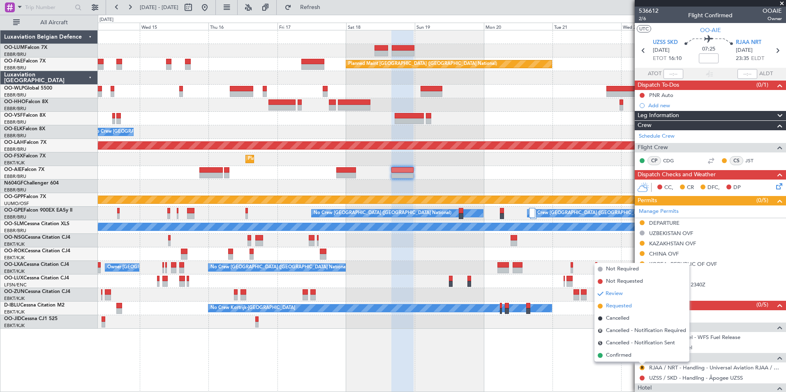
click at [609, 308] on span "Requested" at bounding box center [619, 306] width 26 height 8
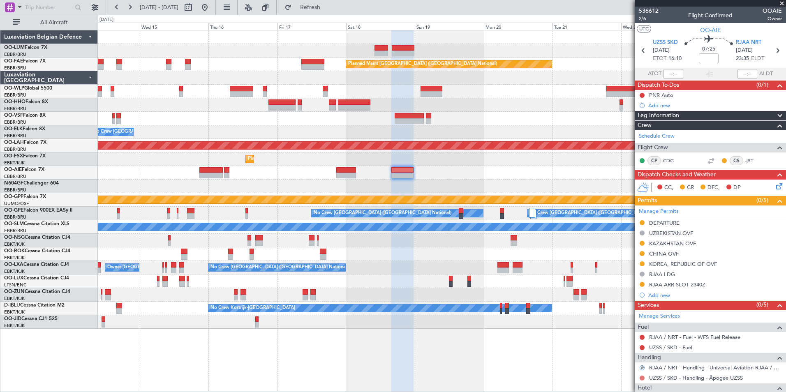
click at [641, 377] on button at bounding box center [641, 378] width 5 height 5
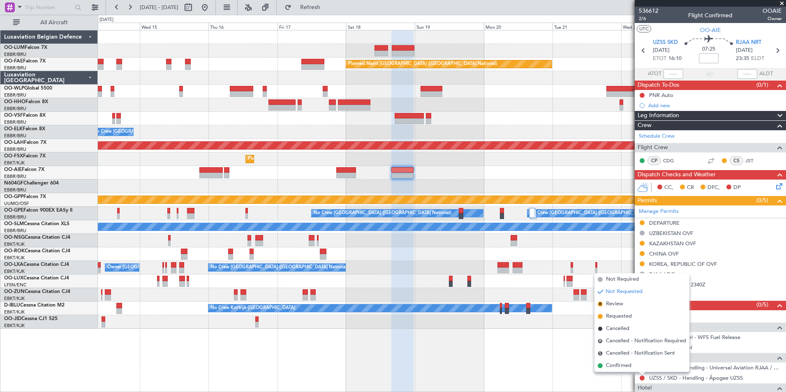
drag, startPoint x: 624, startPoint y: 318, endPoint x: 486, endPoint y: 241, distance: 157.5
click at [623, 317] on span "Requested" at bounding box center [619, 316] width 26 height 8
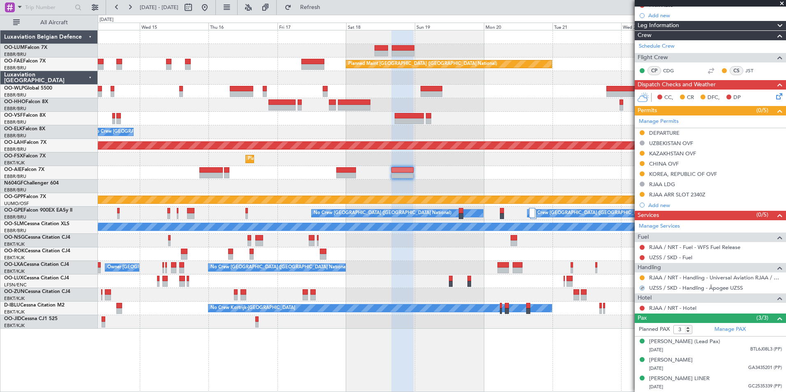
scroll to position [98, 0]
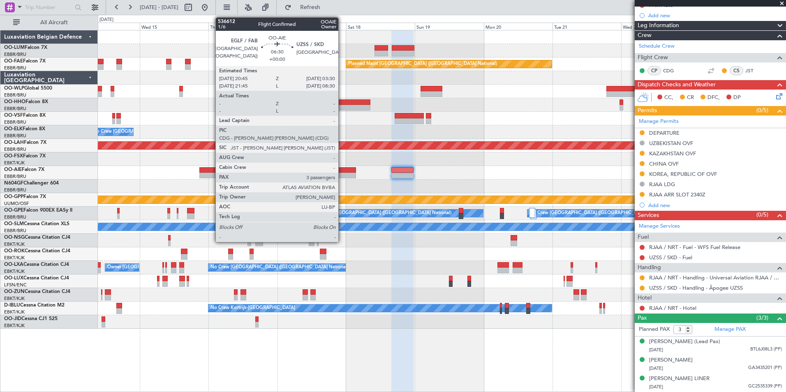
click at [342, 168] on div at bounding box center [346, 170] width 20 height 6
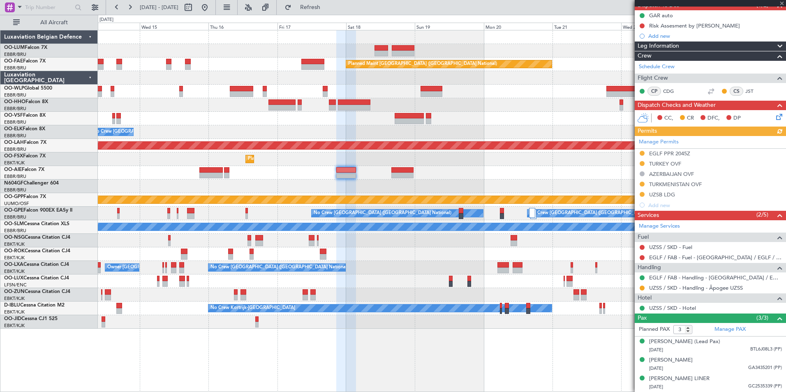
scroll to position [88, 0]
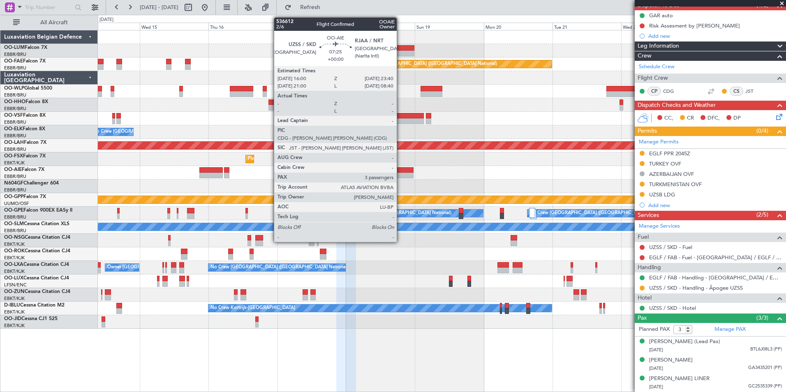
click at [400, 177] on div at bounding box center [402, 176] width 22 height 6
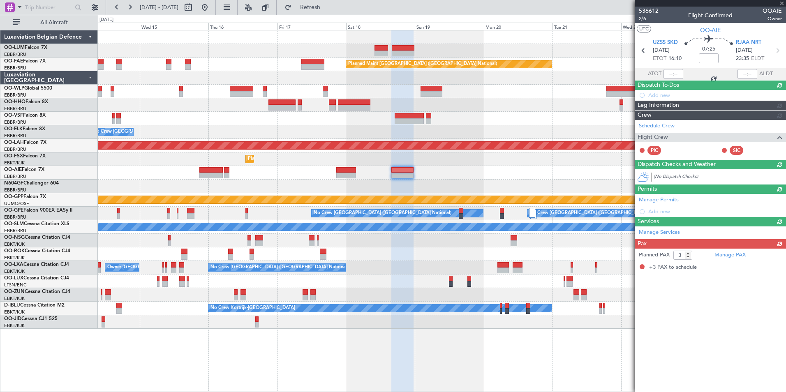
scroll to position [0, 0]
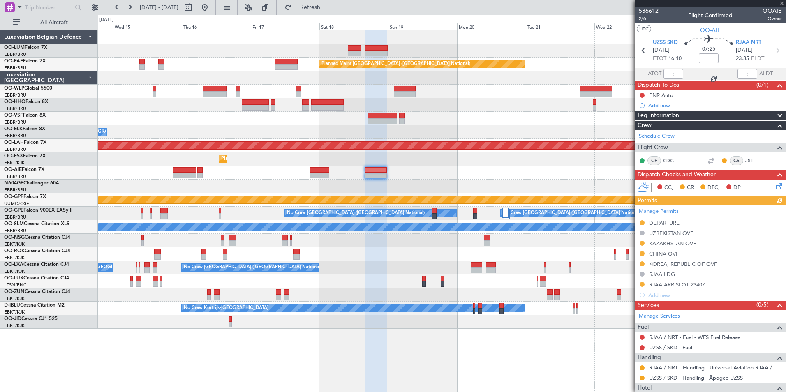
click at [387, 180] on div at bounding box center [441, 187] width 687 height 14
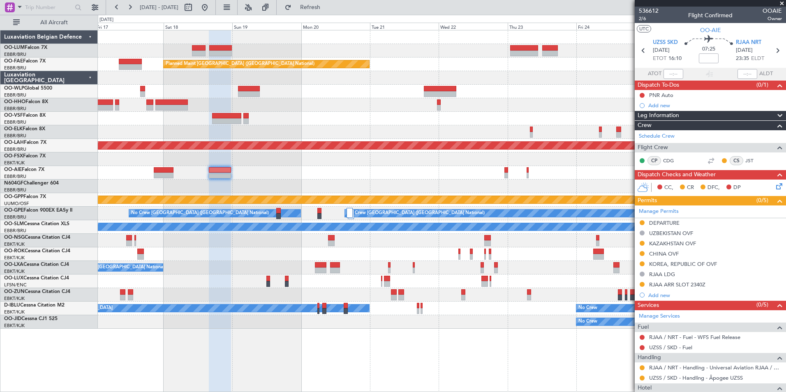
click at [349, 183] on div "Owner Melsbroek Air Base Planned Maint Kortrijk-Wevelgem Planned Maint Brussels…" at bounding box center [441, 179] width 687 height 298
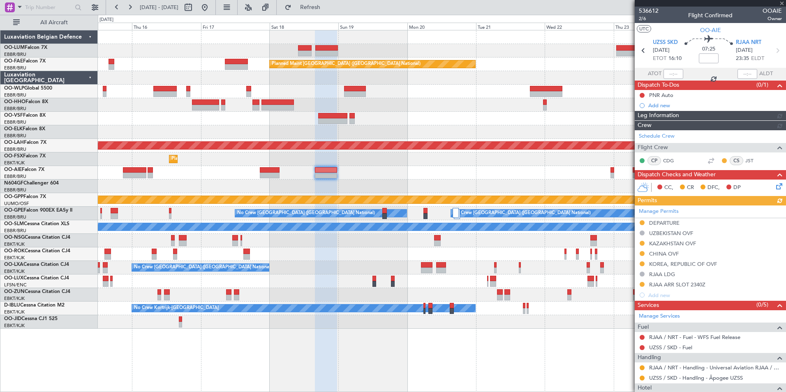
click at [537, 188] on div "Owner Melsbroek Air Base Planned Maint [GEOGRAPHIC_DATA]-[GEOGRAPHIC_DATA] AOG …" at bounding box center [441, 179] width 687 height 298
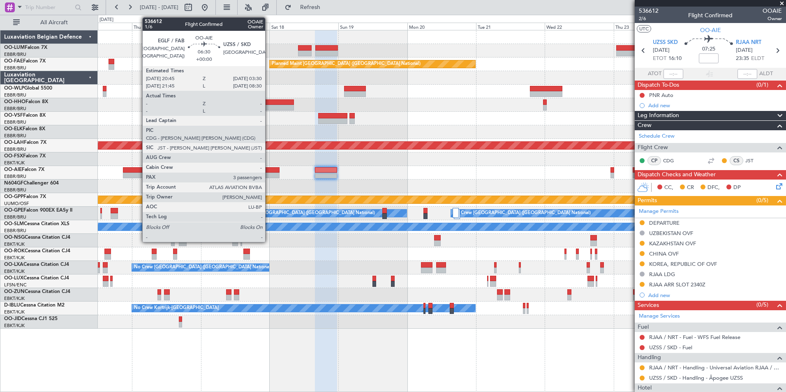
click at [269, 173] on div at bounding box center [270, 176] width 20 height 6
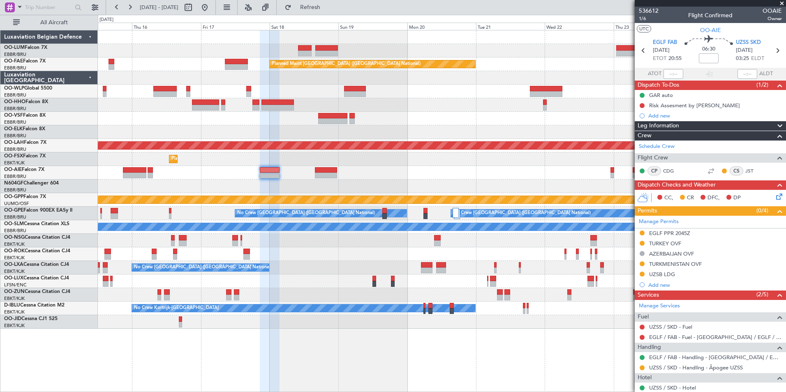
click at [530, 180] on div "Owner Melsbroek Air Base Planned Maint [GEOGRAPHIC_DATA]-[GEOGRAPHIC_DATA] AOG …" at bounding box center [441, 179] width 687 height 298
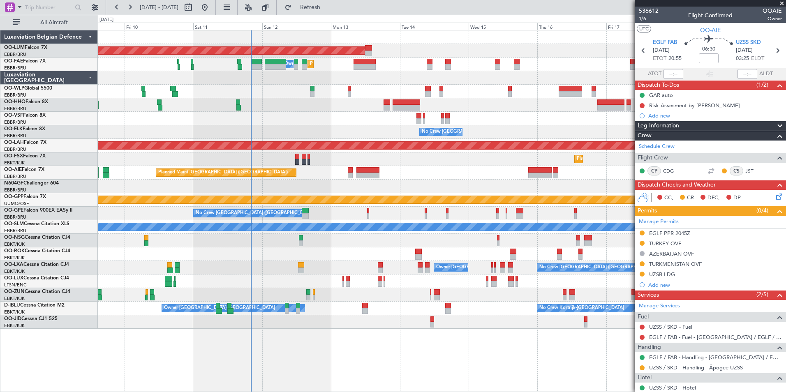
click at [333, 185] on div at bounding box center [441, 187] width 687 height 14
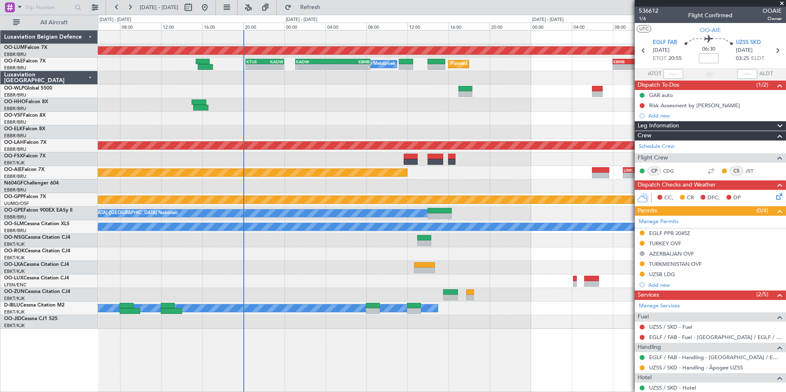
click at [372, 122] on div "AOG Maint [GEOGRAPHIC_DATA] EBMB 08:00 Z FZAA 15:45 Z - - Owner [GEOGRAPHIC_DAT…" at bounding box center [441, 179] width 687 height 298
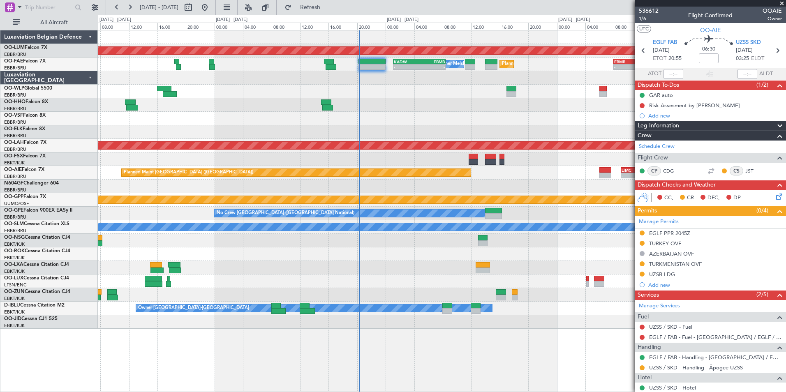
click at [542, 78] on div at bounding box center [441, 78] width 687 height 14
click at [499, 73] on div at bounding box center [441, 78] width 687 height 14
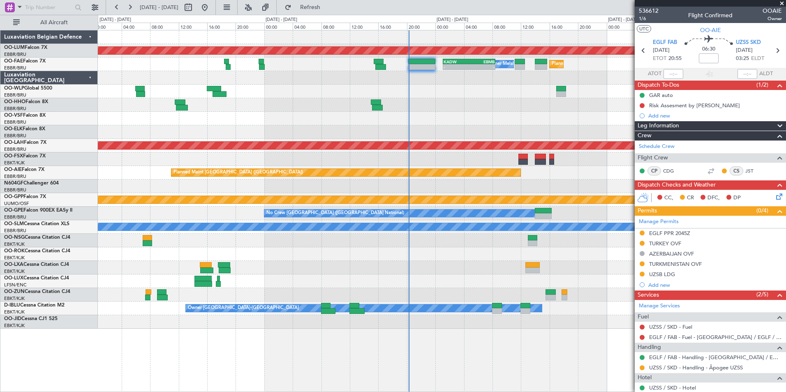
click at [545, 115] on div at bounding box center [441, 119] width 687 height 14
click at [571, 336] on div "AOG Maint [GEOGRAPHIC_DATA] Planned Maint [GEOGRAPHIC_DATA] Owner [GEOGRAPHIC_D…" at bounding box center [442, 211] width 688 height 362
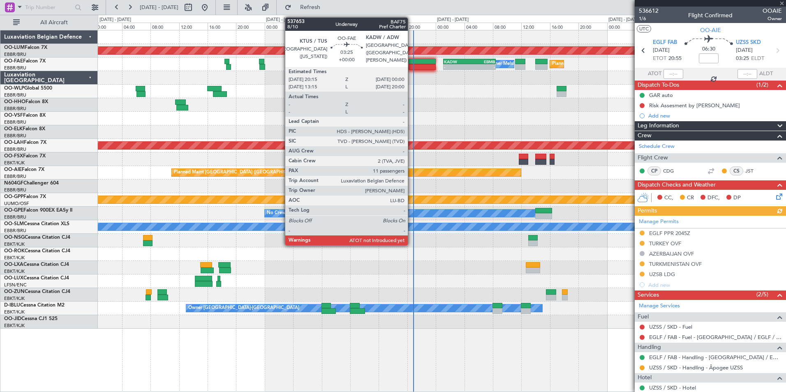
click at [419, 62] on div at bounding box center [421, 62] width 27 height 6
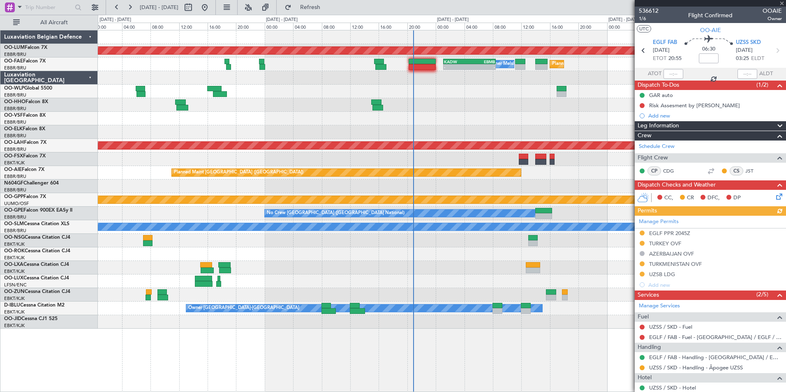
type input "11"
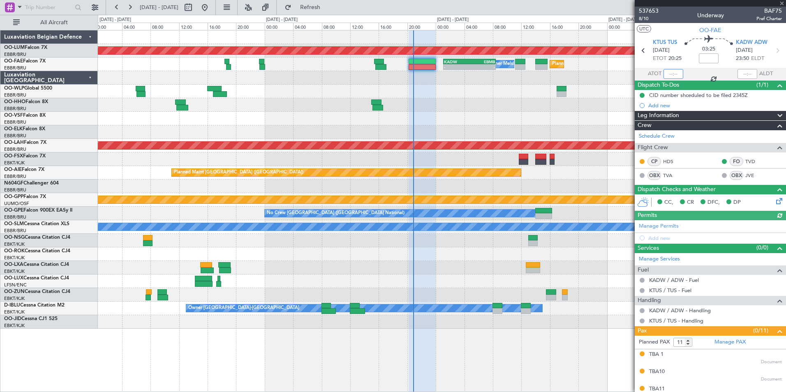
click at [678, 69] on div at bounding box center [673, 74] width 20 height 10
click at [448, 120] on div at bounding box center [441, 119] width 687 height 14
type input "20:50"
